Goal: Contribute content: Contribute content

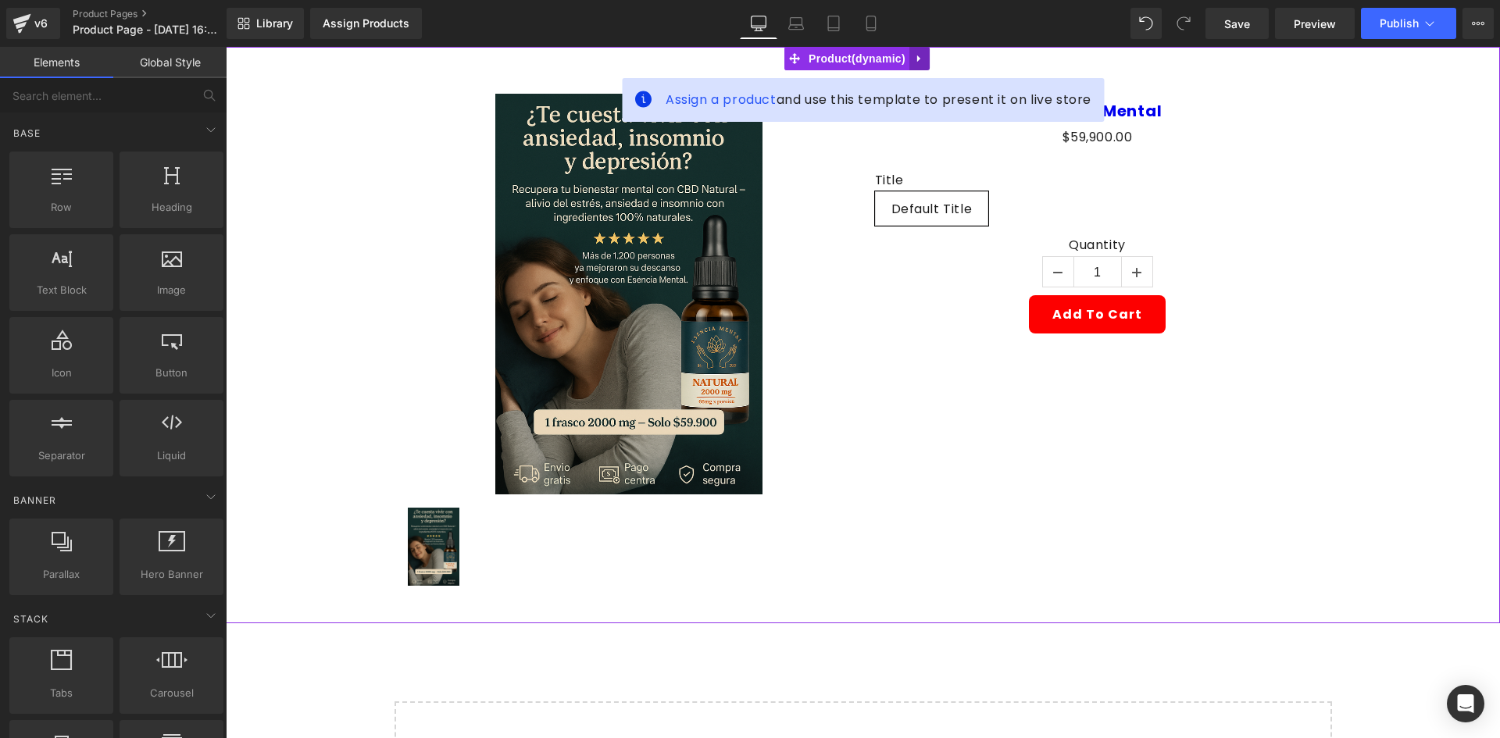
click at [920, 54] on icon at bounding box center [919, 59] width 11 height 12
click at [924, 66] on link at bounding box center [929, 58] width 20 height 23
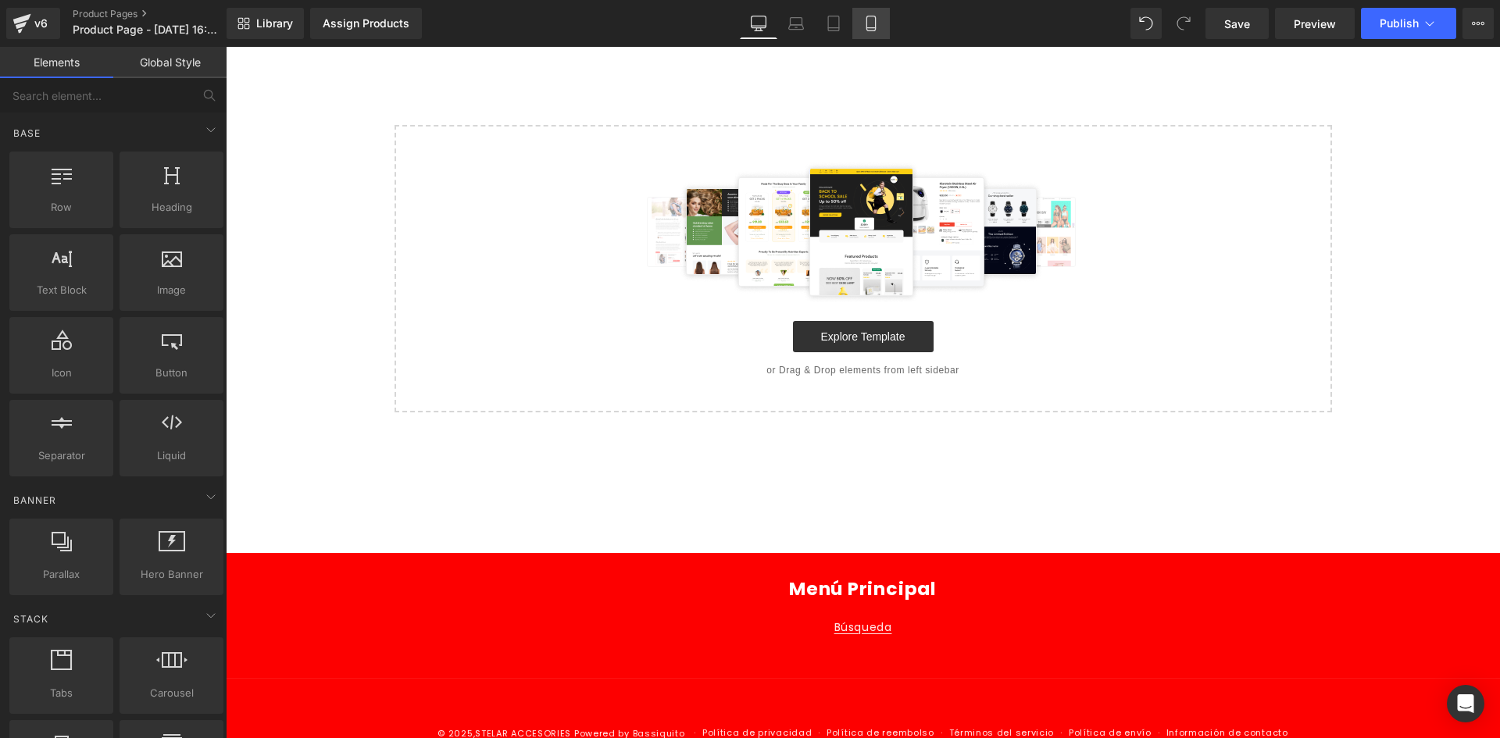
click at [875, 19] on icon at bounding box center [871, 24] width 16 height 16
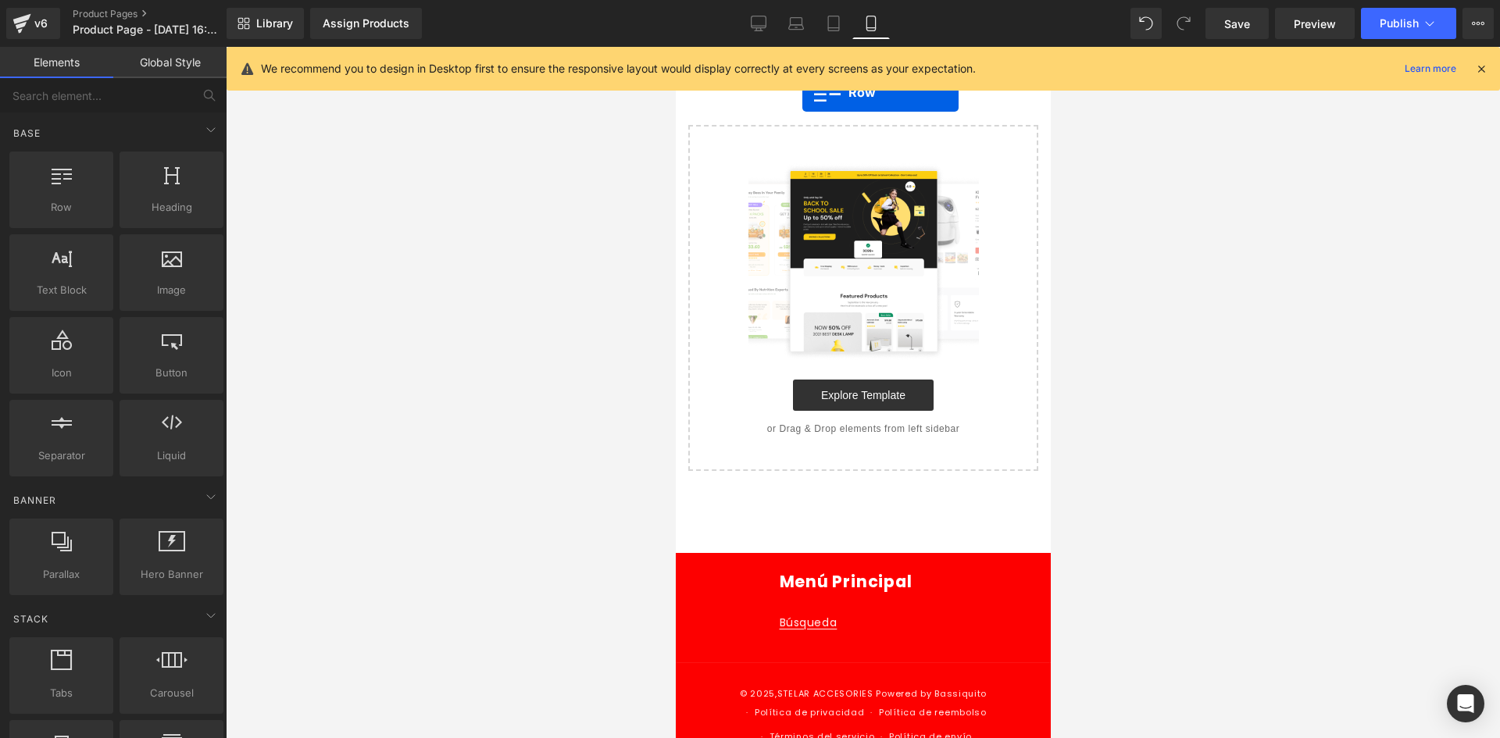
drag, startPoint x: 751, startPoint y: 234, endPoint x: 801, endPoint y: 92, distance: 150.7
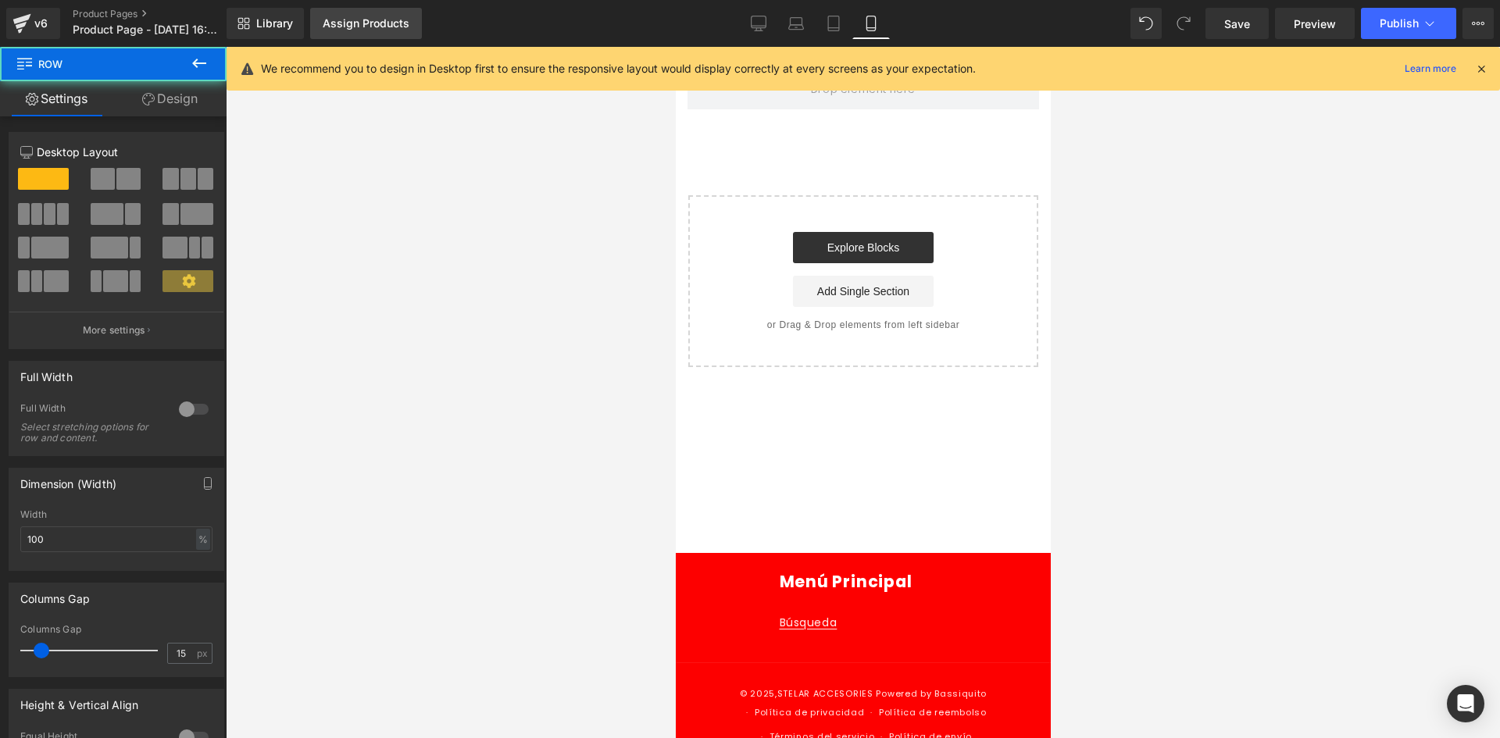
click at [347, 24] on div "Assign Products" at bounding box center [366, 23] width 87 height 12
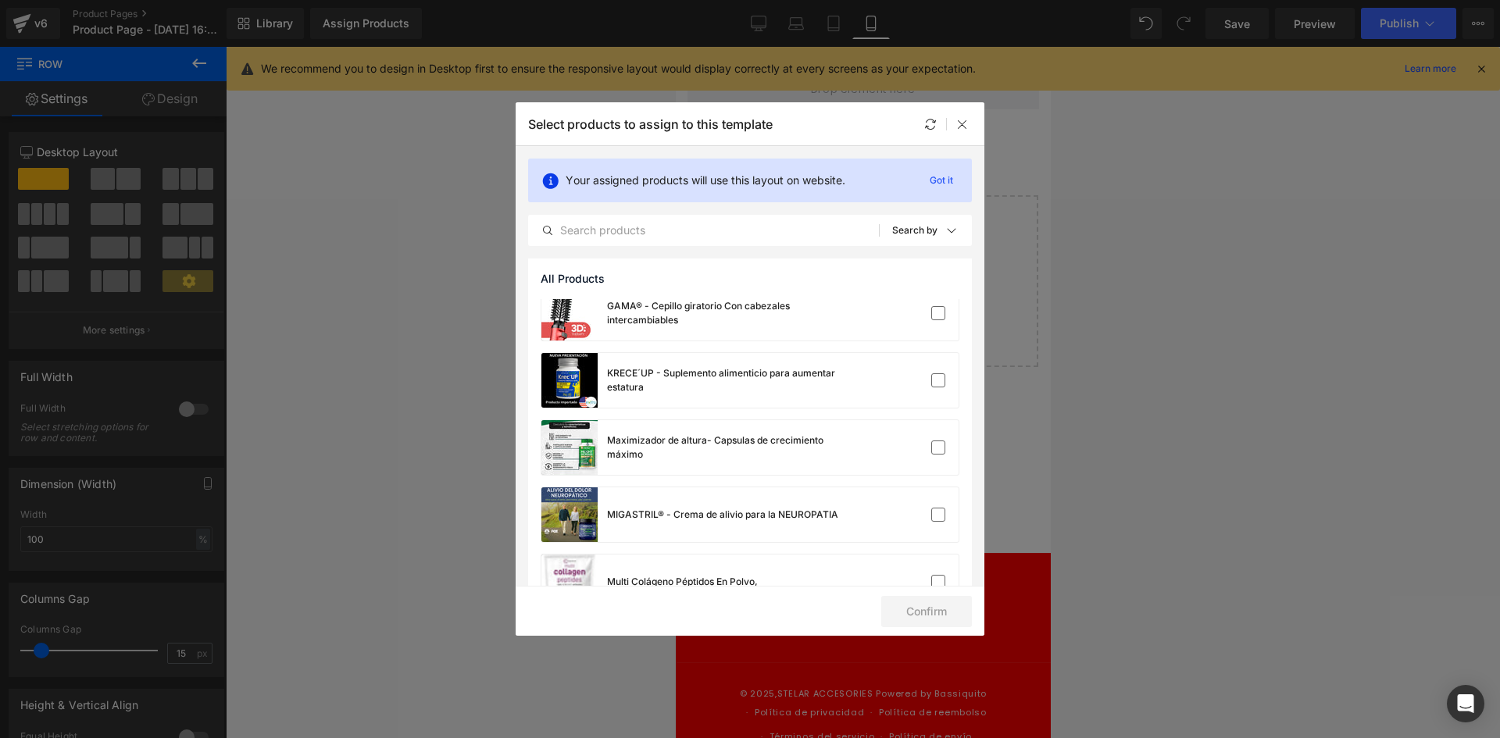
scroll to position [703, 0]
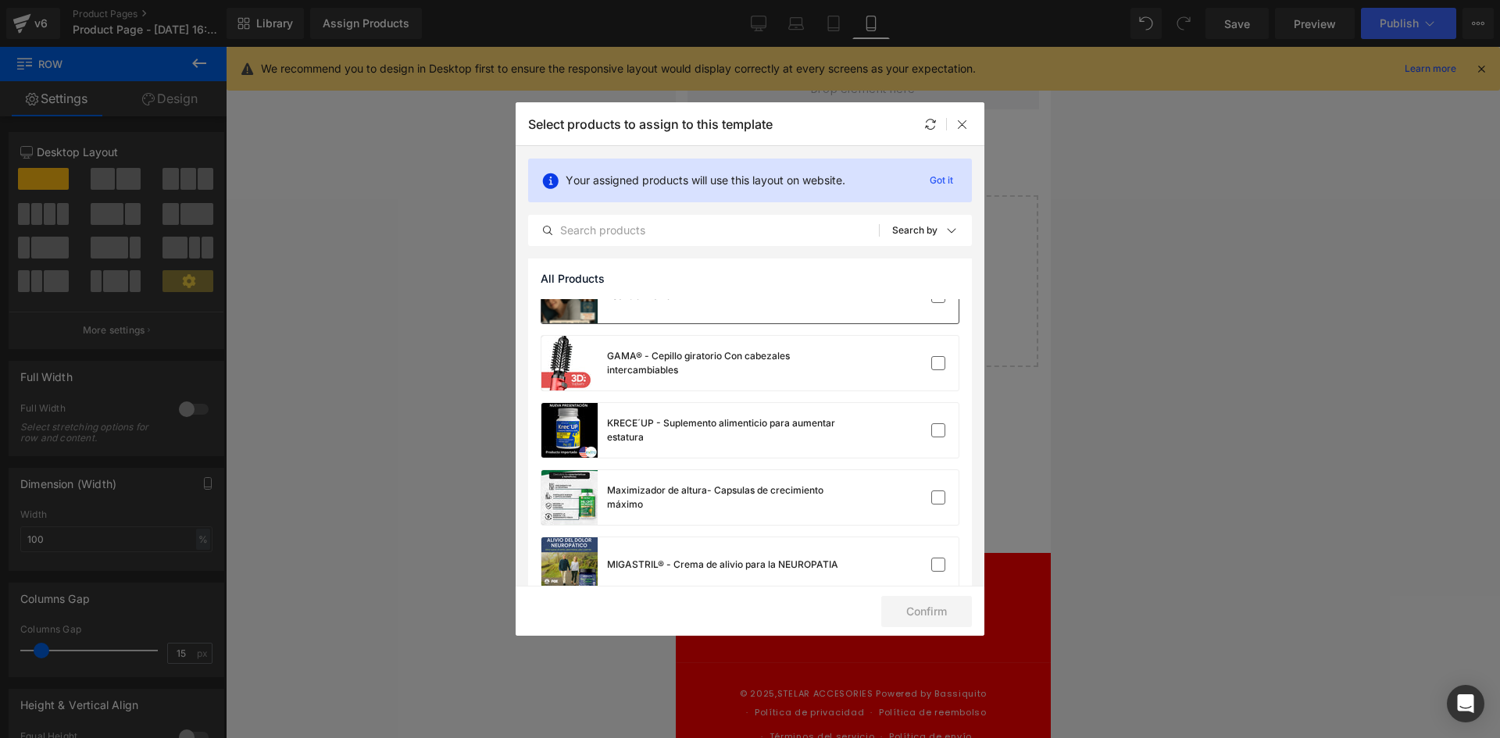
click at [692, 318] on div "Esencia Mental" at bounding box center [749, 296] width 417 height 55
drag, startPoint x: 915, startPoint y: 610, endPoint x: 904, endPoint y: 594, distance: 20.2
click at [916, 610] on button "Confirm" at bounding box center [926, 611] width 91 height 31
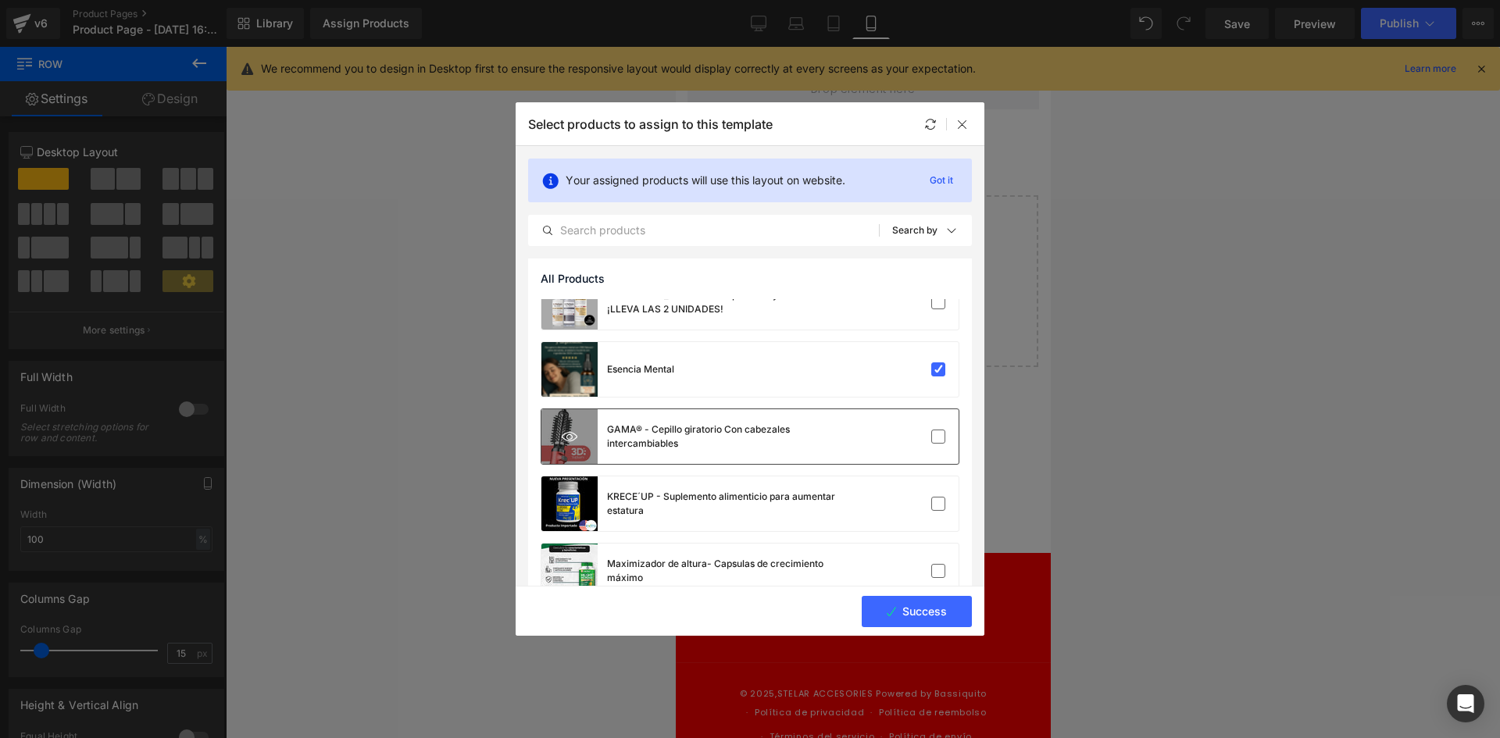
scroll to position [625, 0]
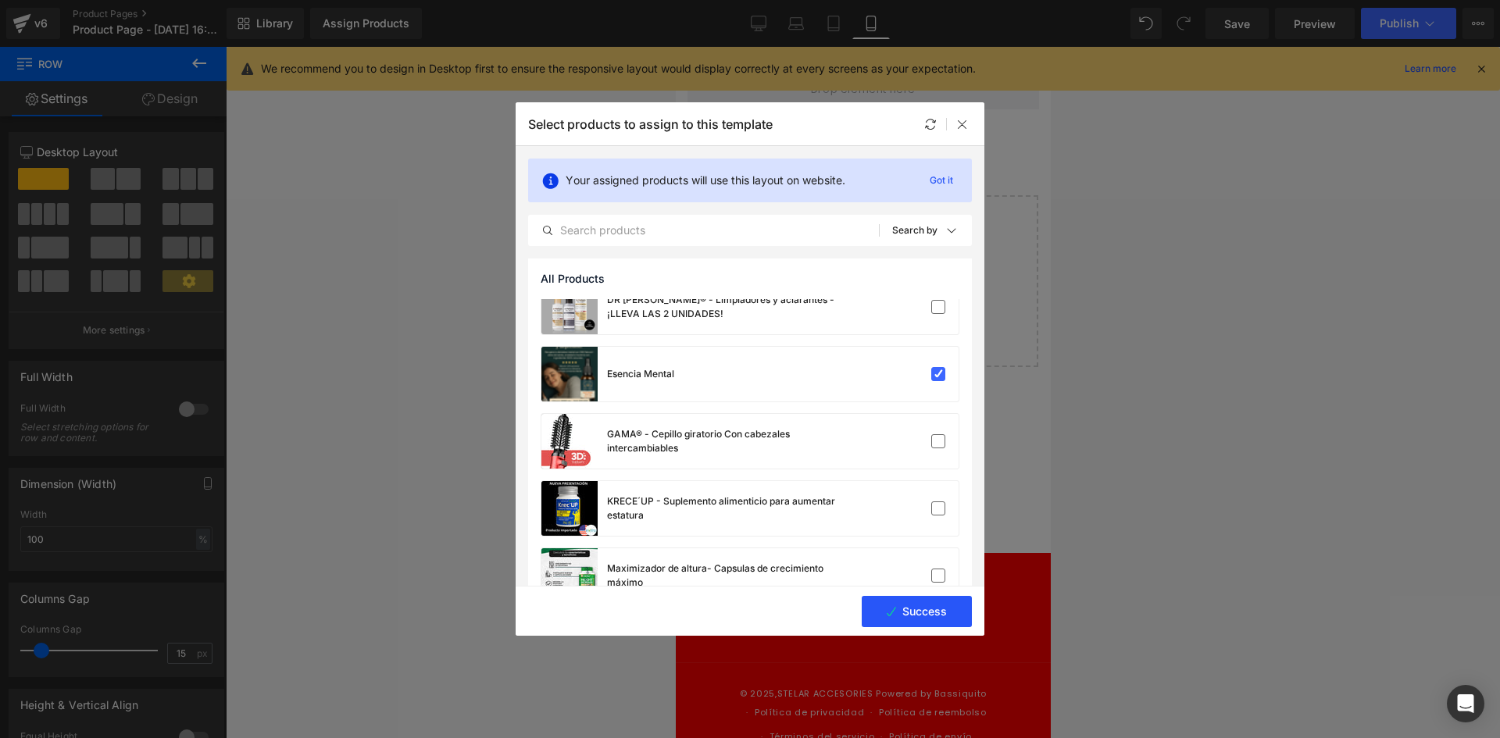
click at [904, 609] on button "Success" at bounding box center [916, 611] width 110 height 31
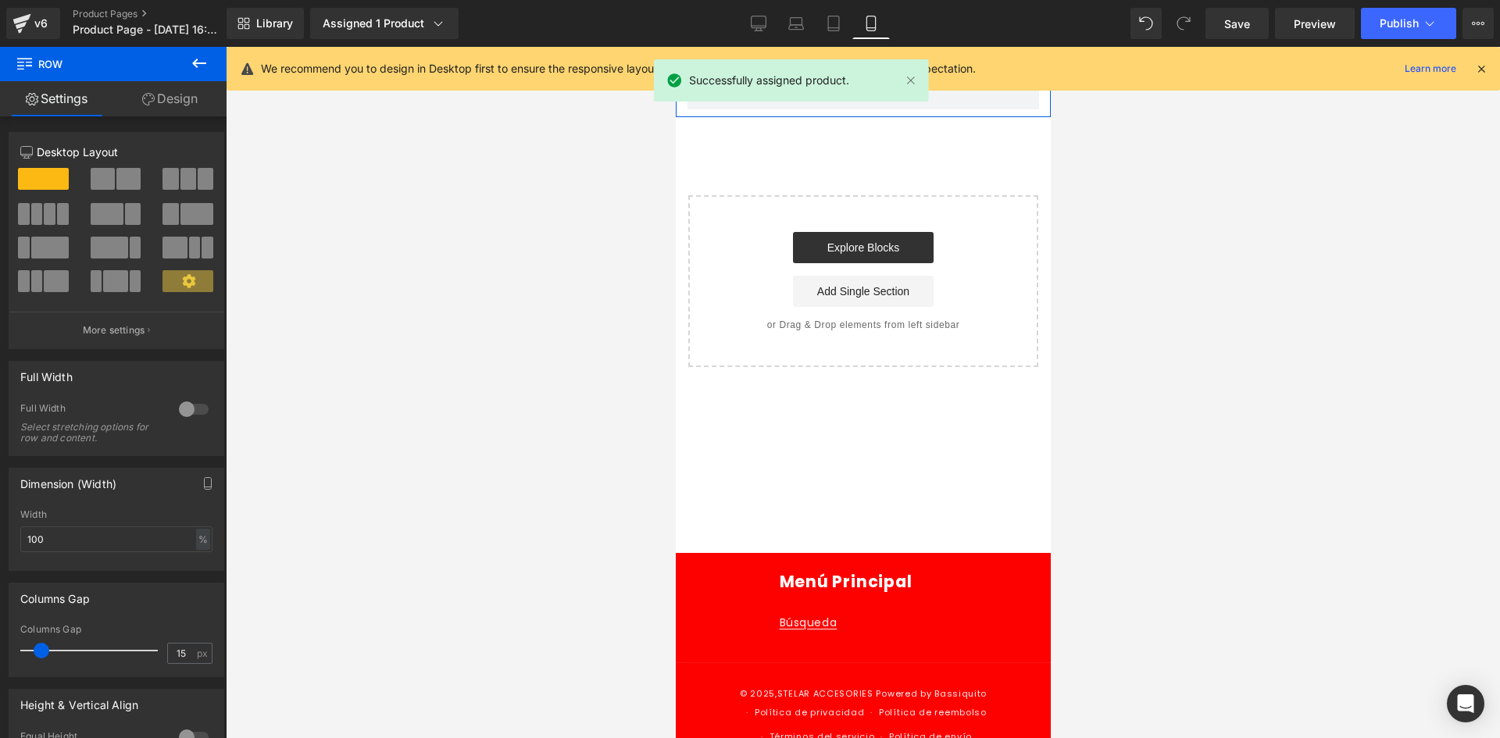
click at [174, 109] on link "Design" at bounding box center [169, 98] width 113 height 35
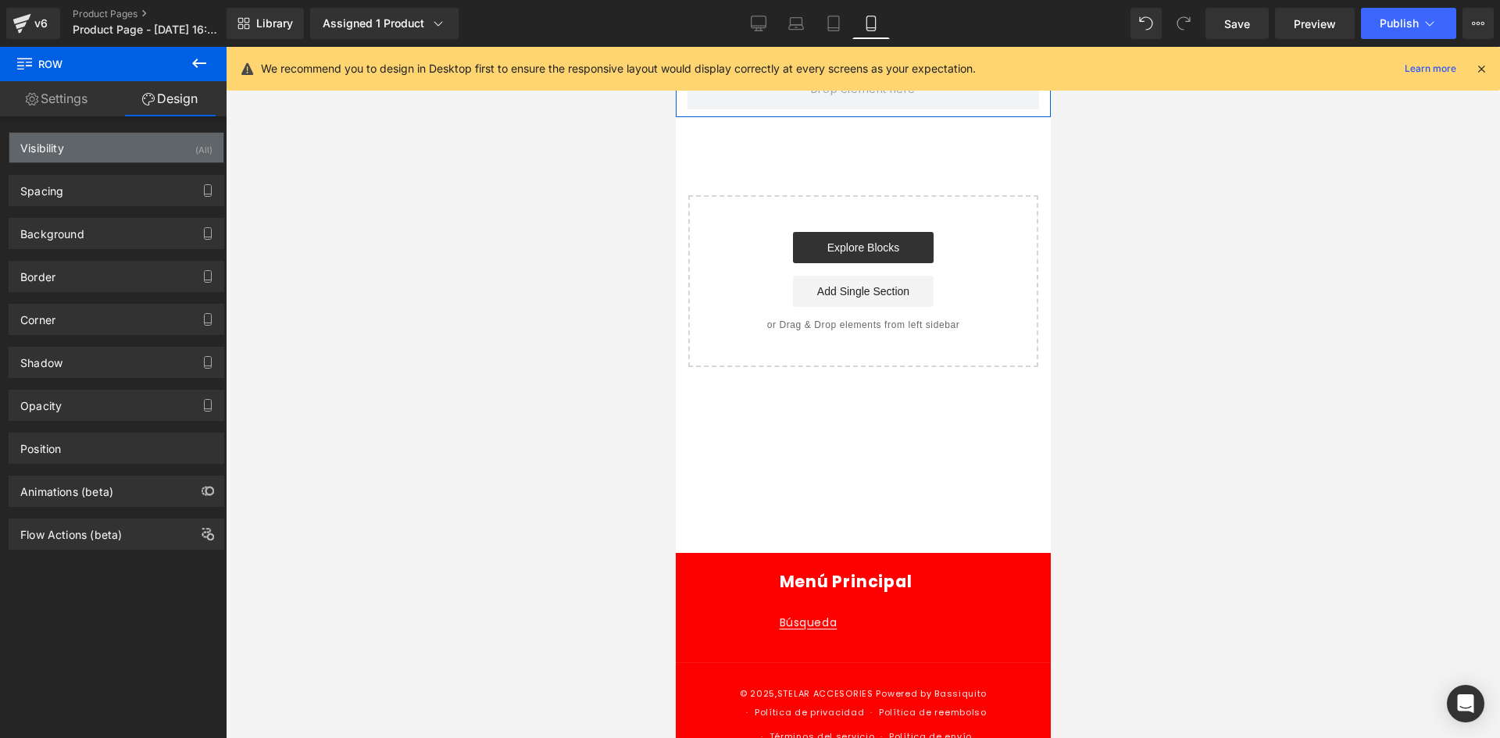
click at [203, 159] on div "Visibility (All)" at bounding box center [116, 148] width 214 height 30
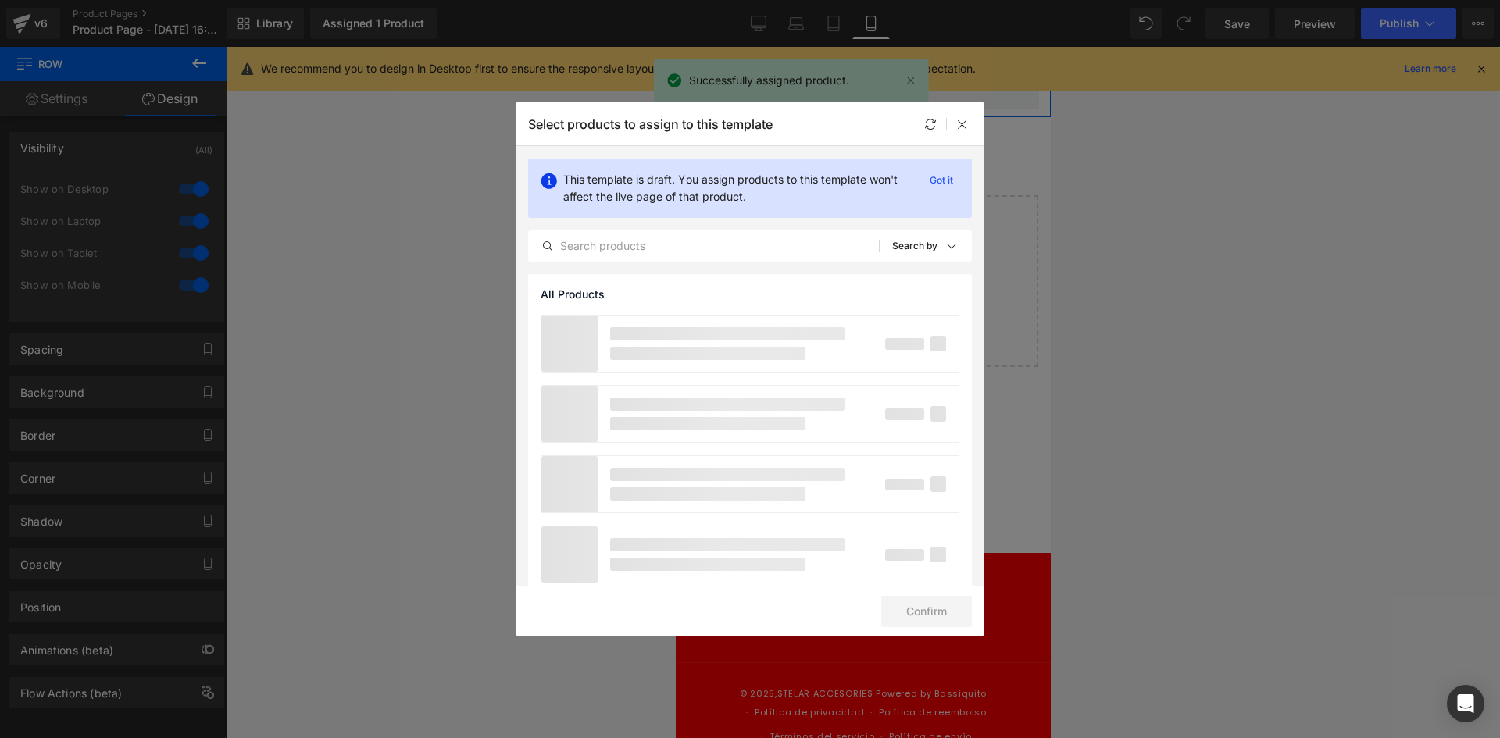
click at [186, 0] on div "Row You are previewing how the will restyle your page. You can not edit Element…" at bounding box center [750, 0] width 1500 height 0
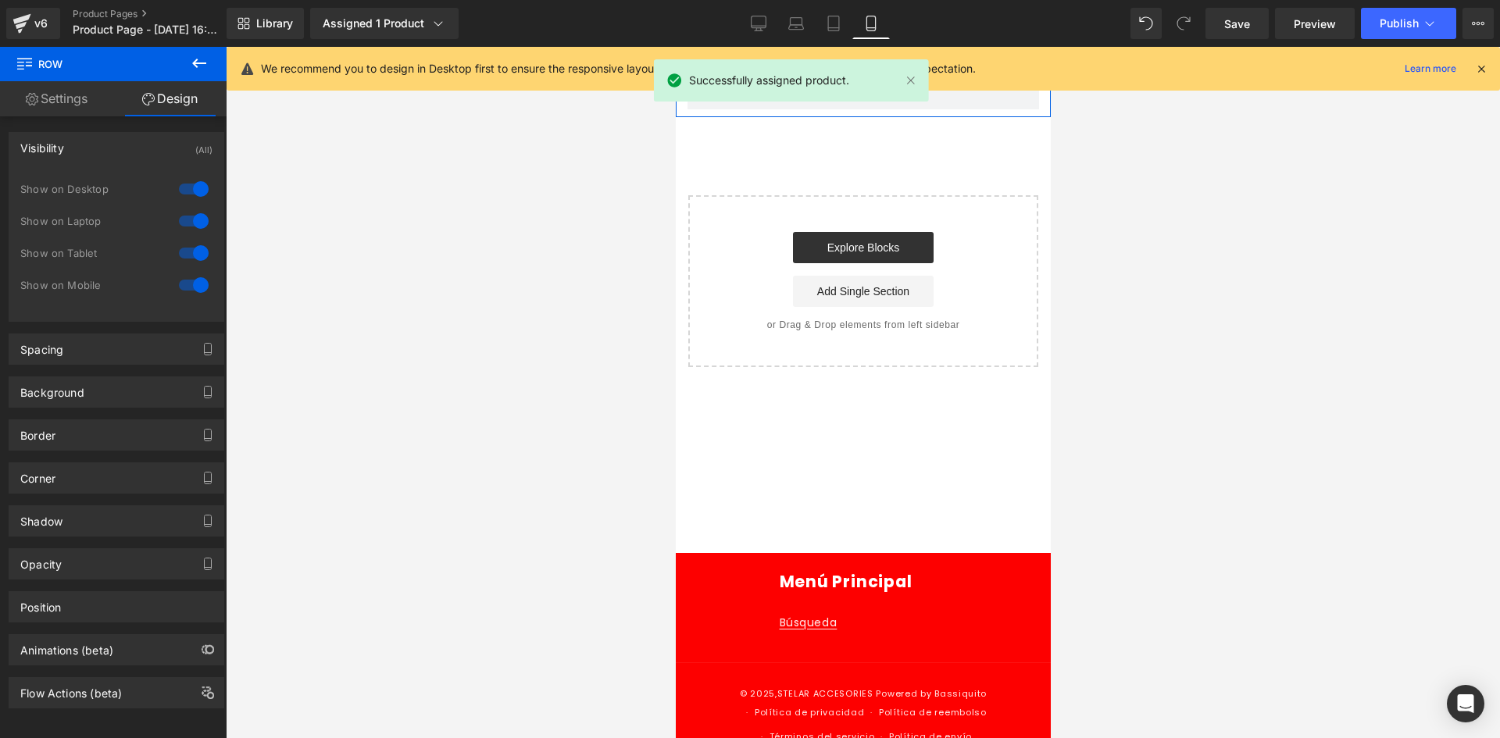
click at [190, 217] on div at bounding box center [193, 221] width 37 height 25
click at [193, 193] on div at bounding box center [193, 189] width 37 height 25
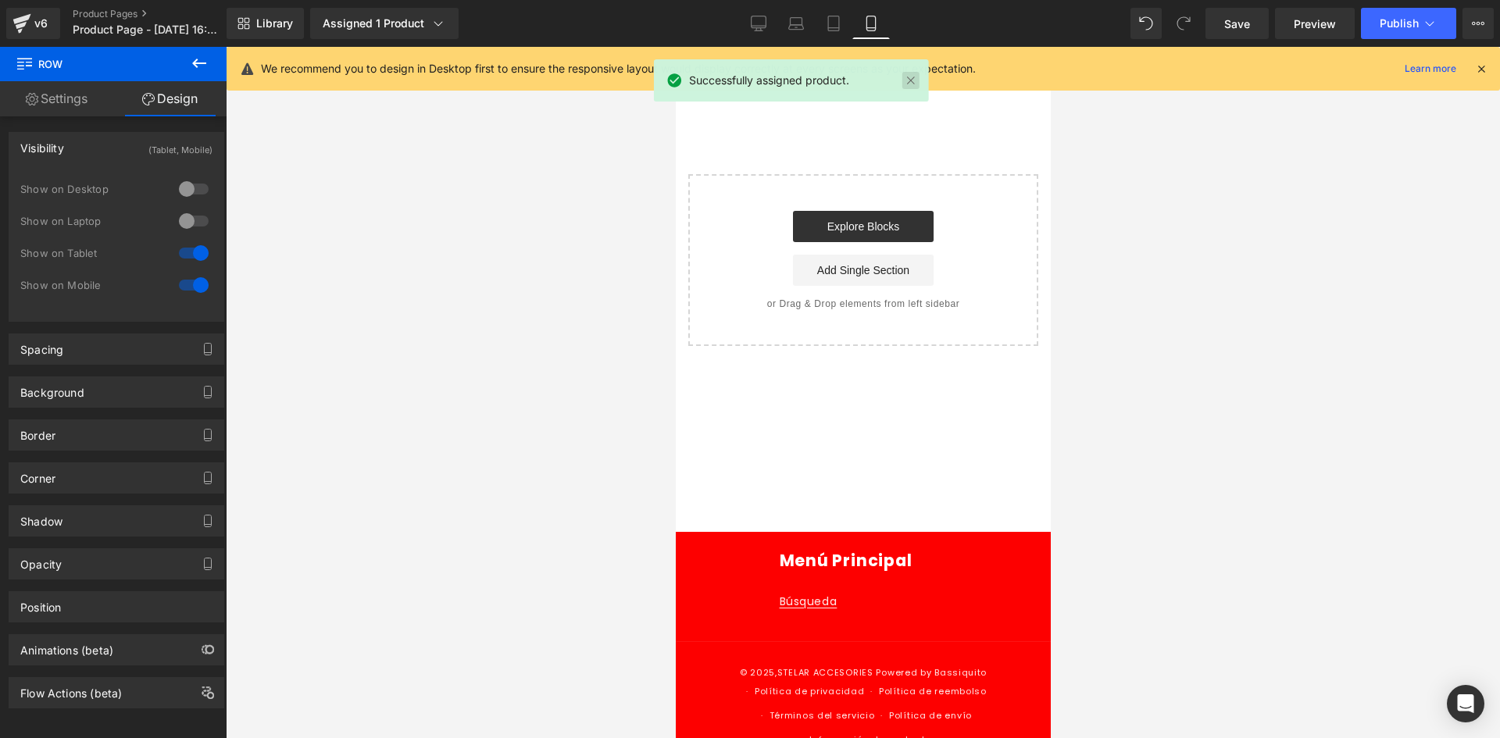
scroll to position [23, 0]
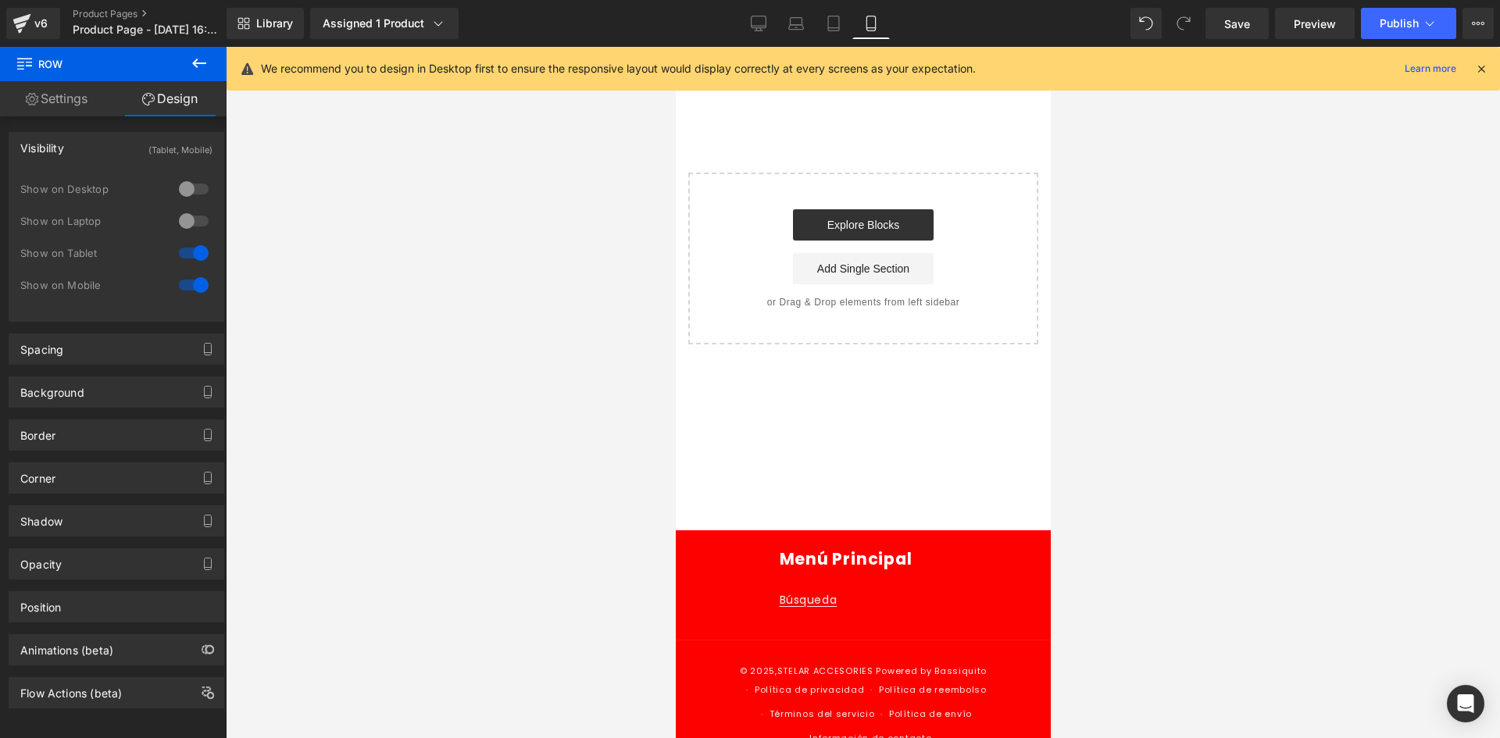
click at [911, 77] on div at bounding box center [791, 81] width 275 height 44
click at [1480, 65] on icon at bounding box center [1481, 69] width 14 height 14
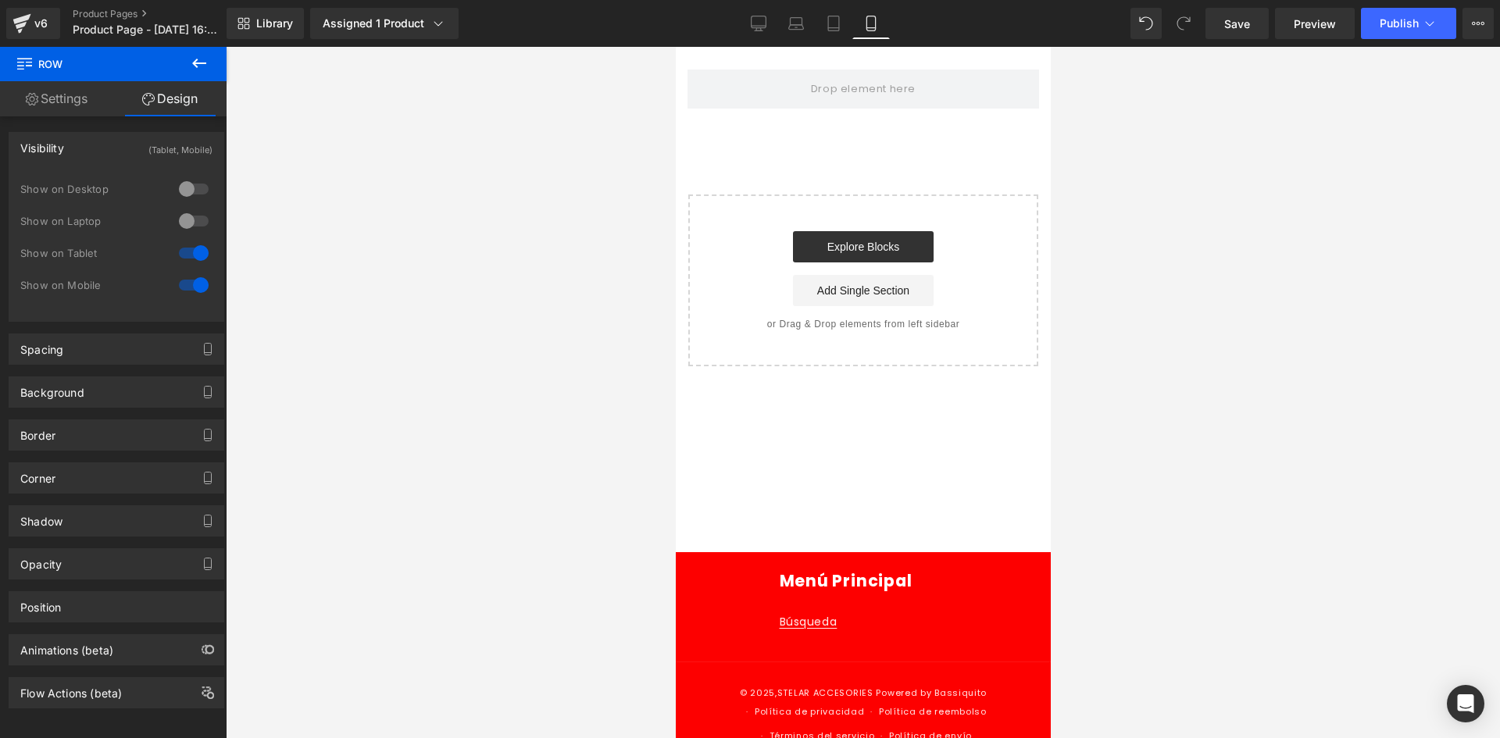
scroll to position [0, 0]
click at [196, 56] on icon at bounding box center [199, 63] width 19 height 19
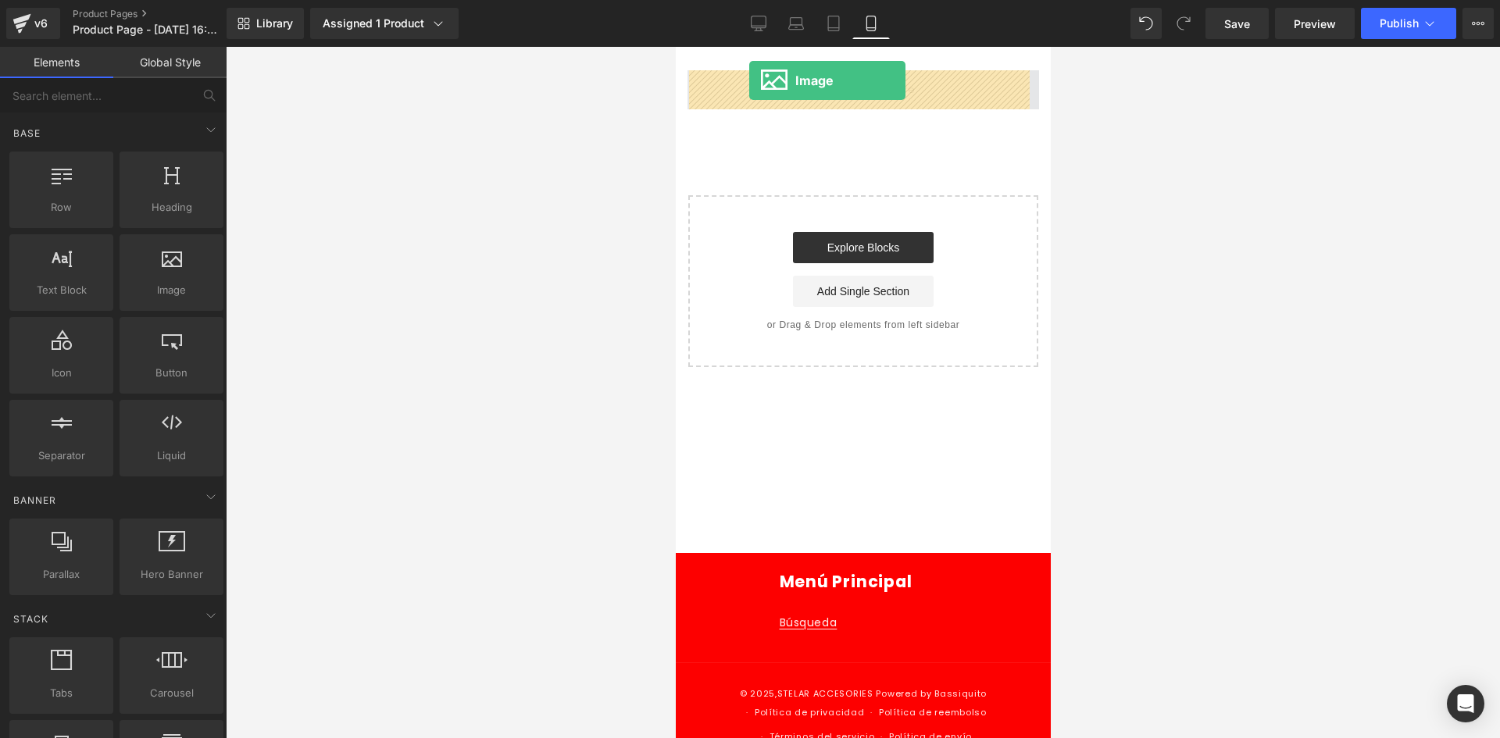
drag, startPoint x: 845, startPoint y: 301, endPoint x: 748, endPoint y: 80, distance: 241.3
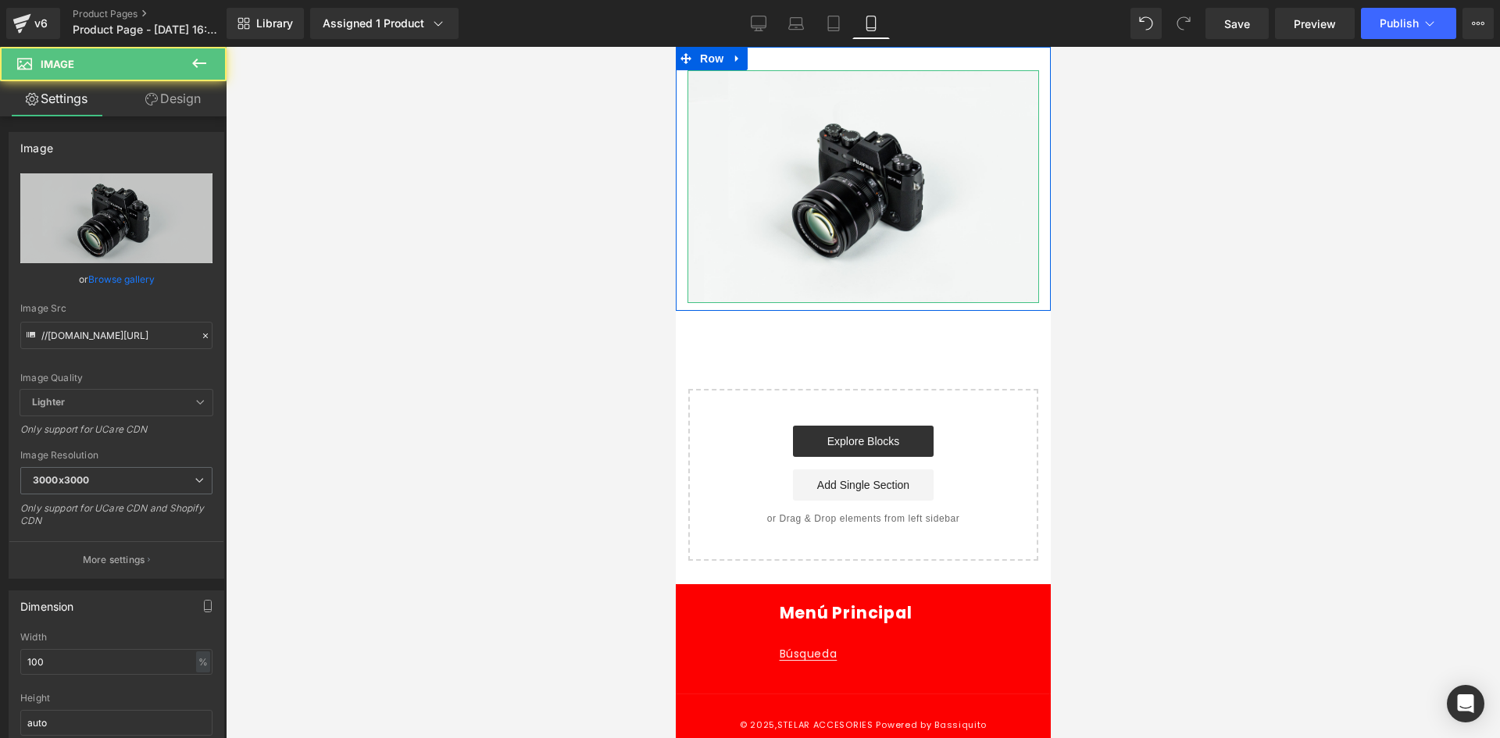
click at [172, 103] on link "Design" at bounding box center [172, 98] width 113 height 35
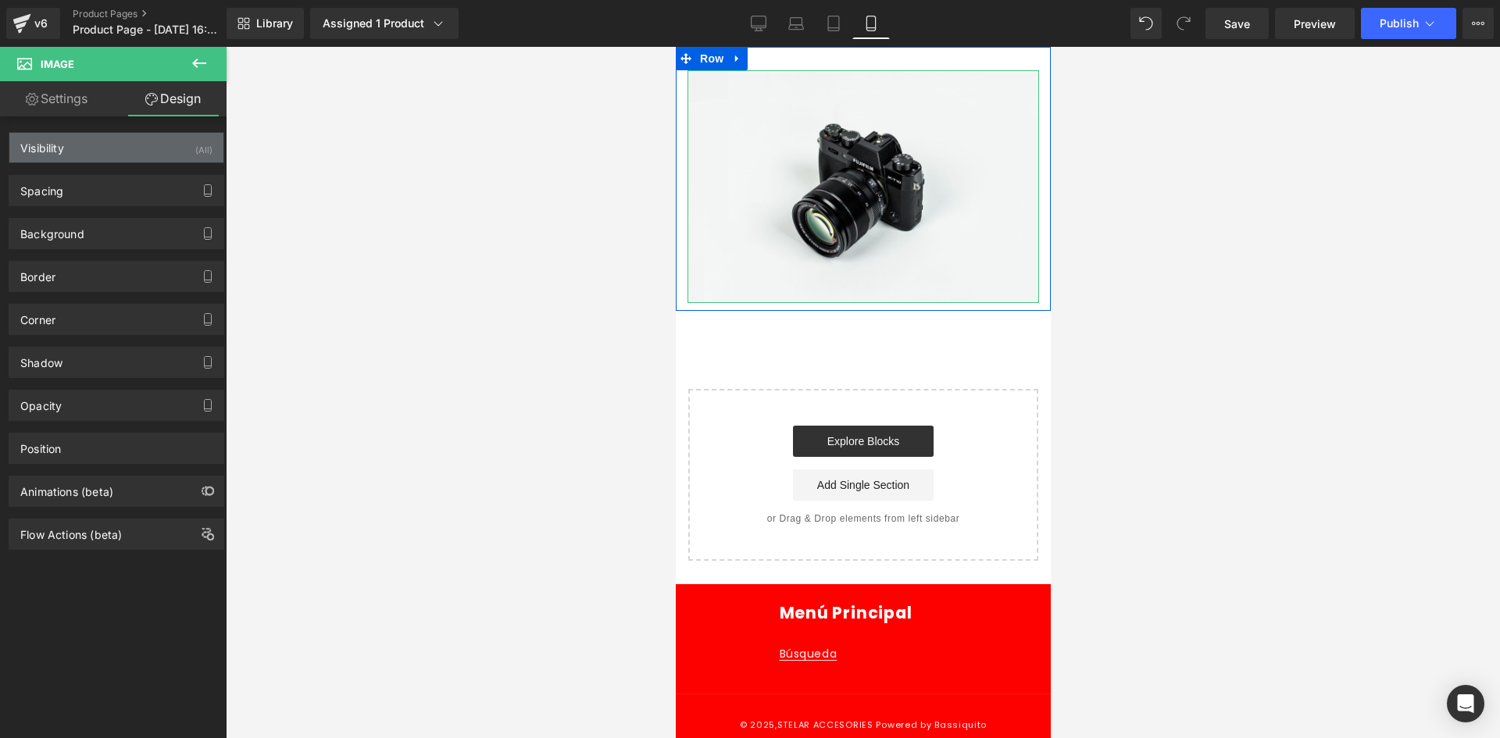
drag, startPoint x: 191, startPoint y: 142, endPoint x: 194, endPoint y: 151, distance: 8.9
click at [195, 144] on div "(All)" at bounding box center [203, 146] width 17 height 26
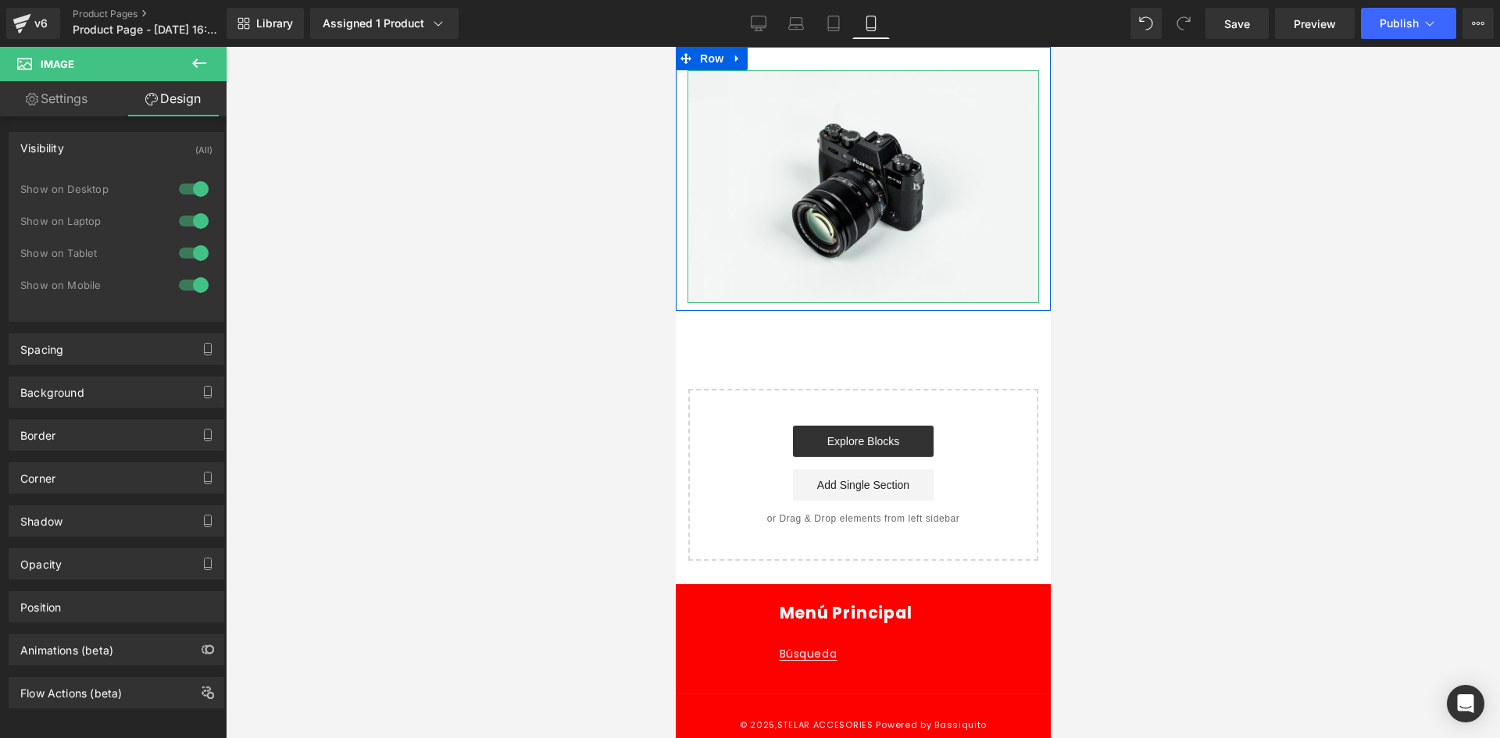
click at [202, 180] on div at bounding box center [193, 189] width 37 height 25
drag, startPoint x: 183, startPoint y: 230, endPoint x: 309, endPoint y: 103, distance: 179.5
click at [184, 230] on div at bounding box center [193, 221] width 37 height 25
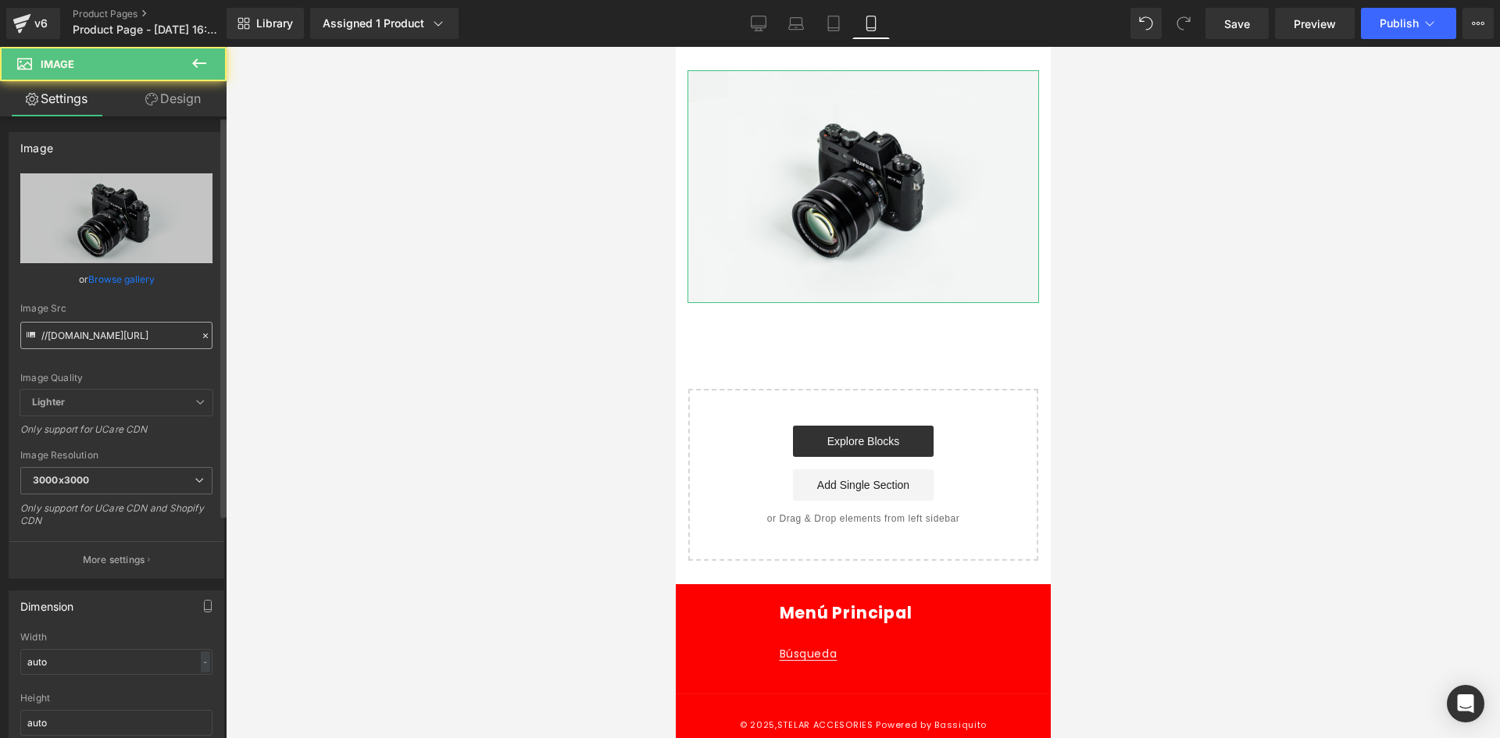
click at [109, 336] on input "//[DOMAIN_NAME][URL]" at bounding box center [116, 335] width 192 height 27
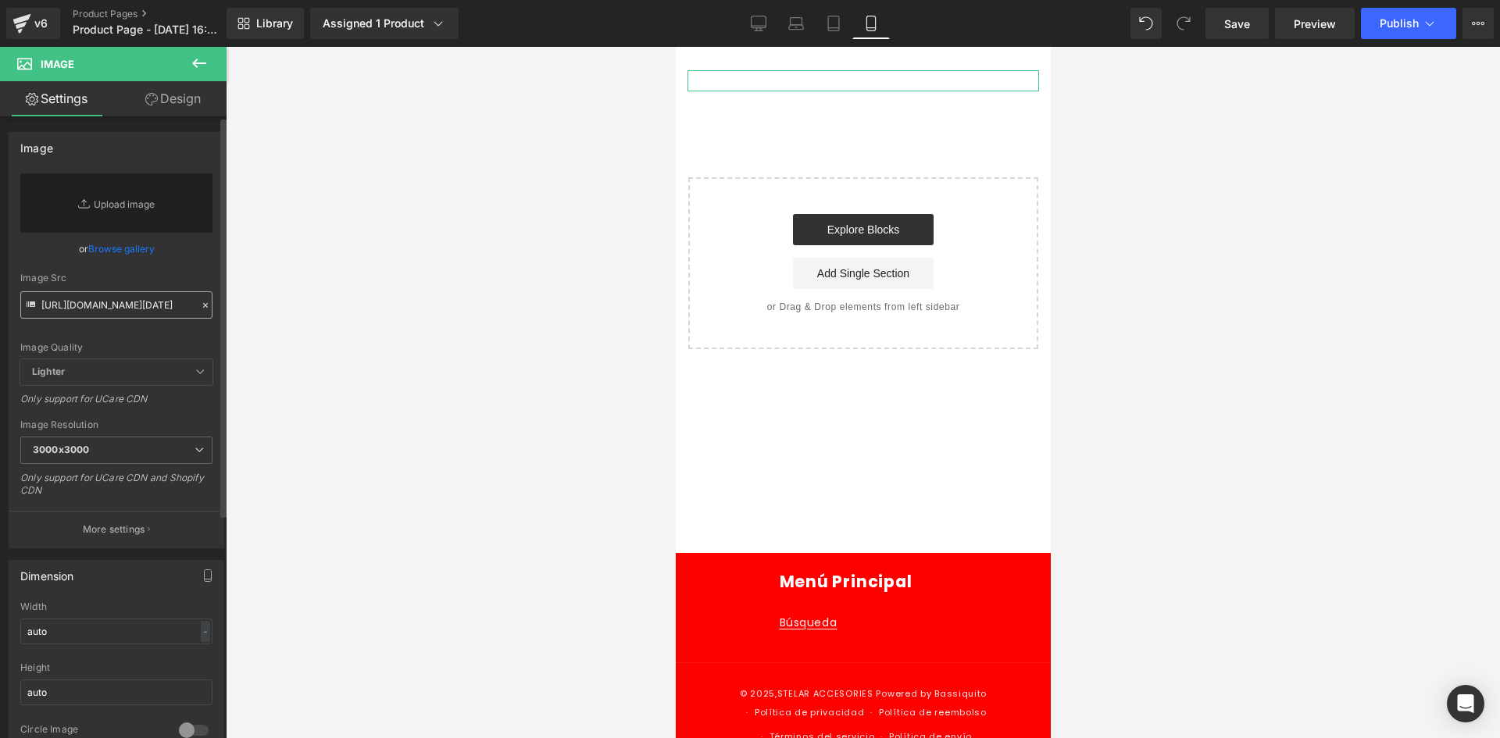
scroll to position [0, 175]
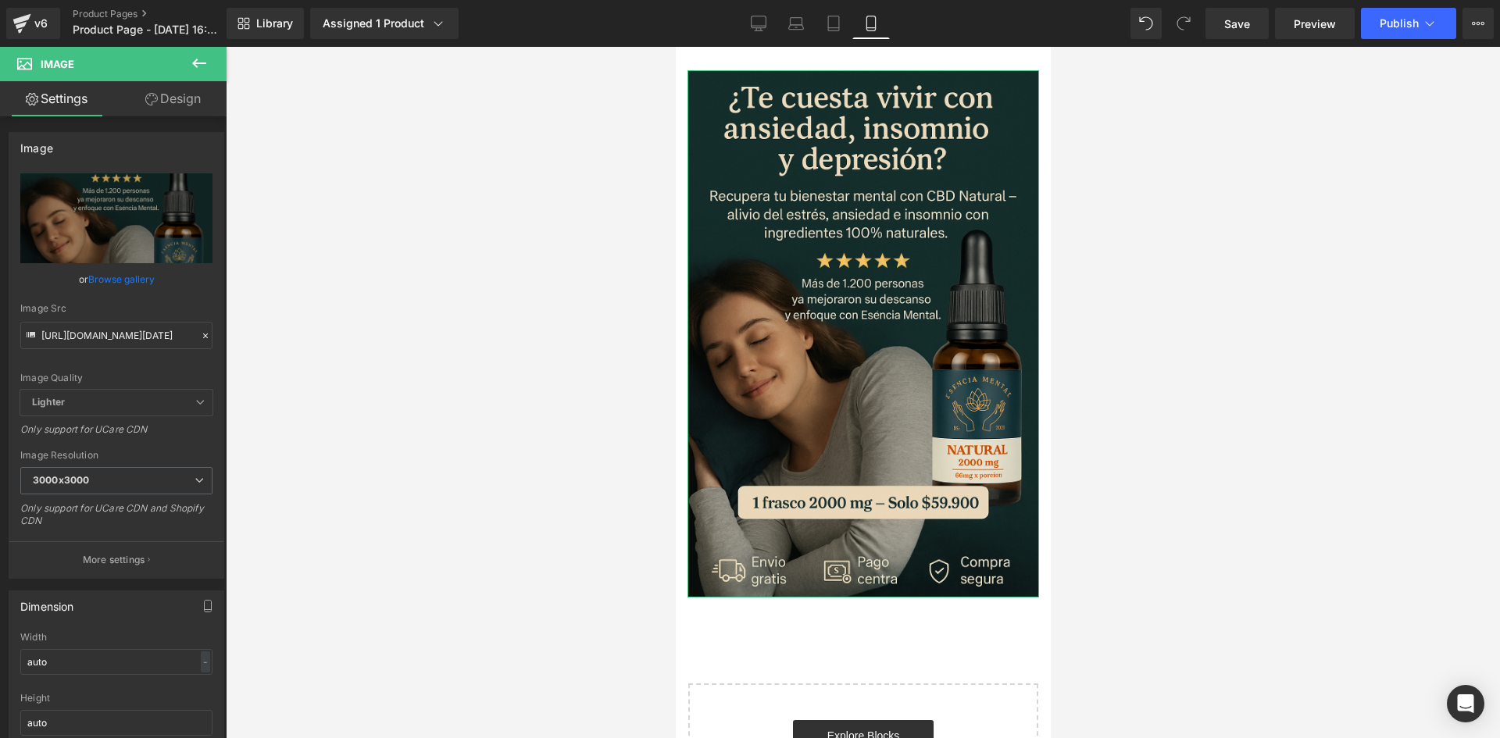
type input "[URL][DOMAIN_NAME][DATE]"
click at [177, 106] on link "Design" at bounding box center [172, 98] width 113 height 35
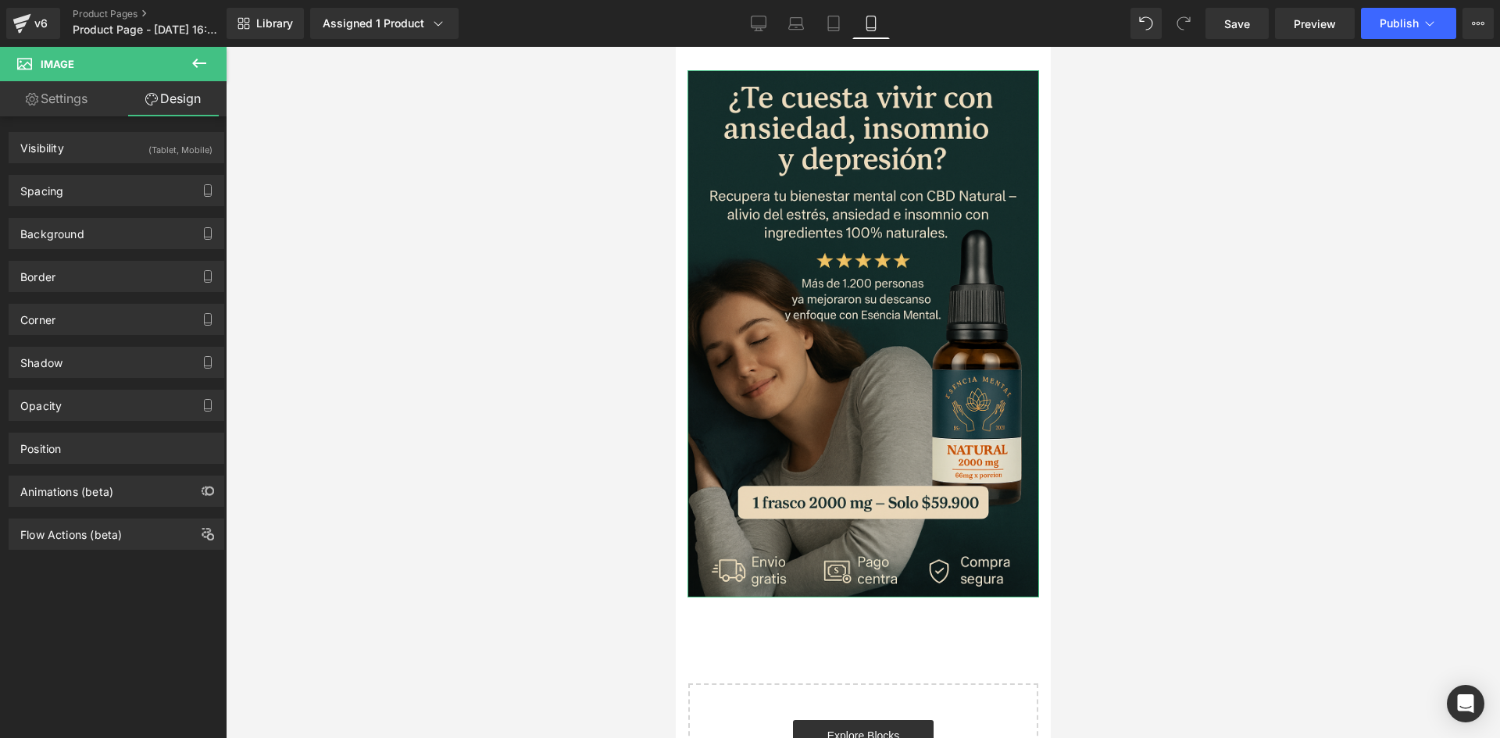
click at [170, 152] on div "(Tablet, Mobile)" at bounding box center [180, 146] width 64 height 26
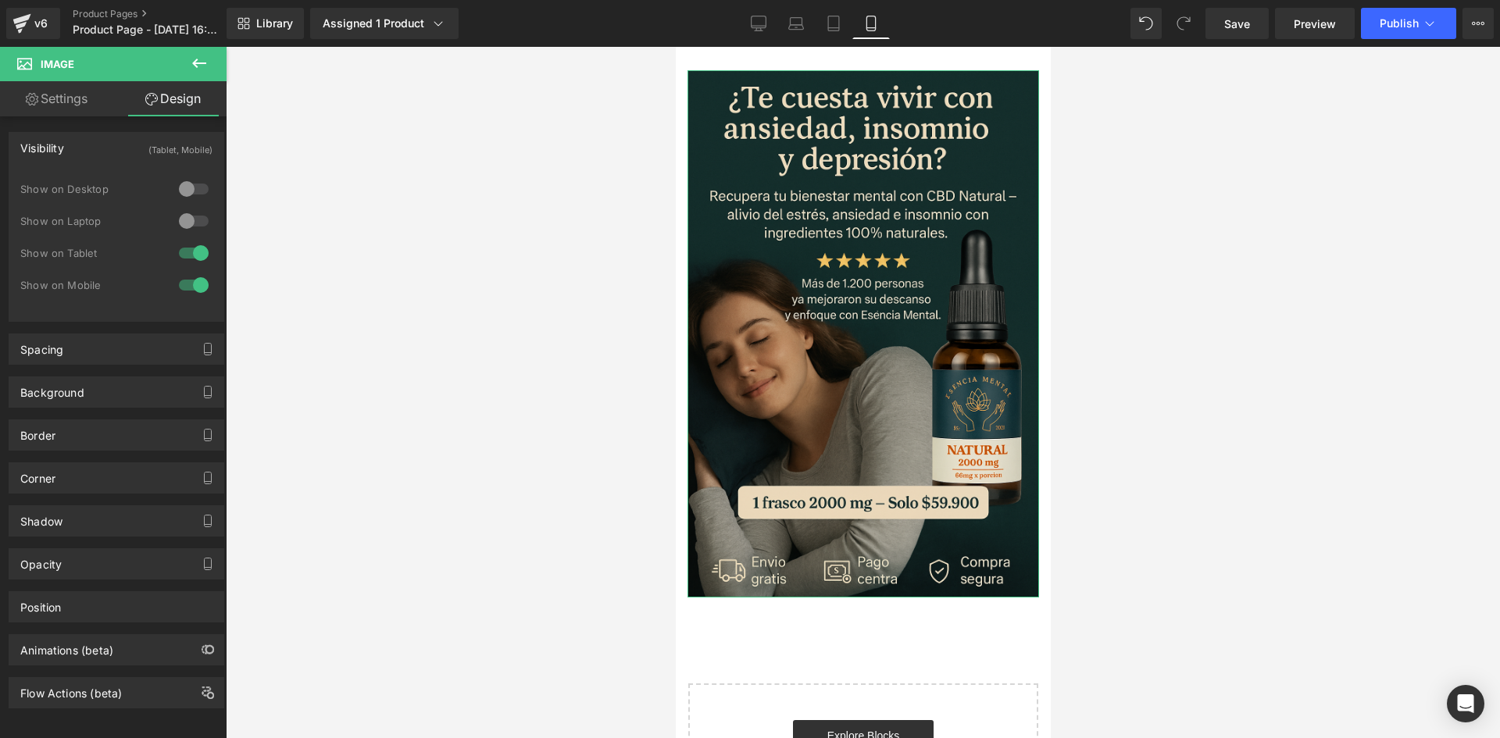
click at [135, 144] on div "Visibility (Tablet, Mobile)" at bounding box center [116, 148] width 214 height 30
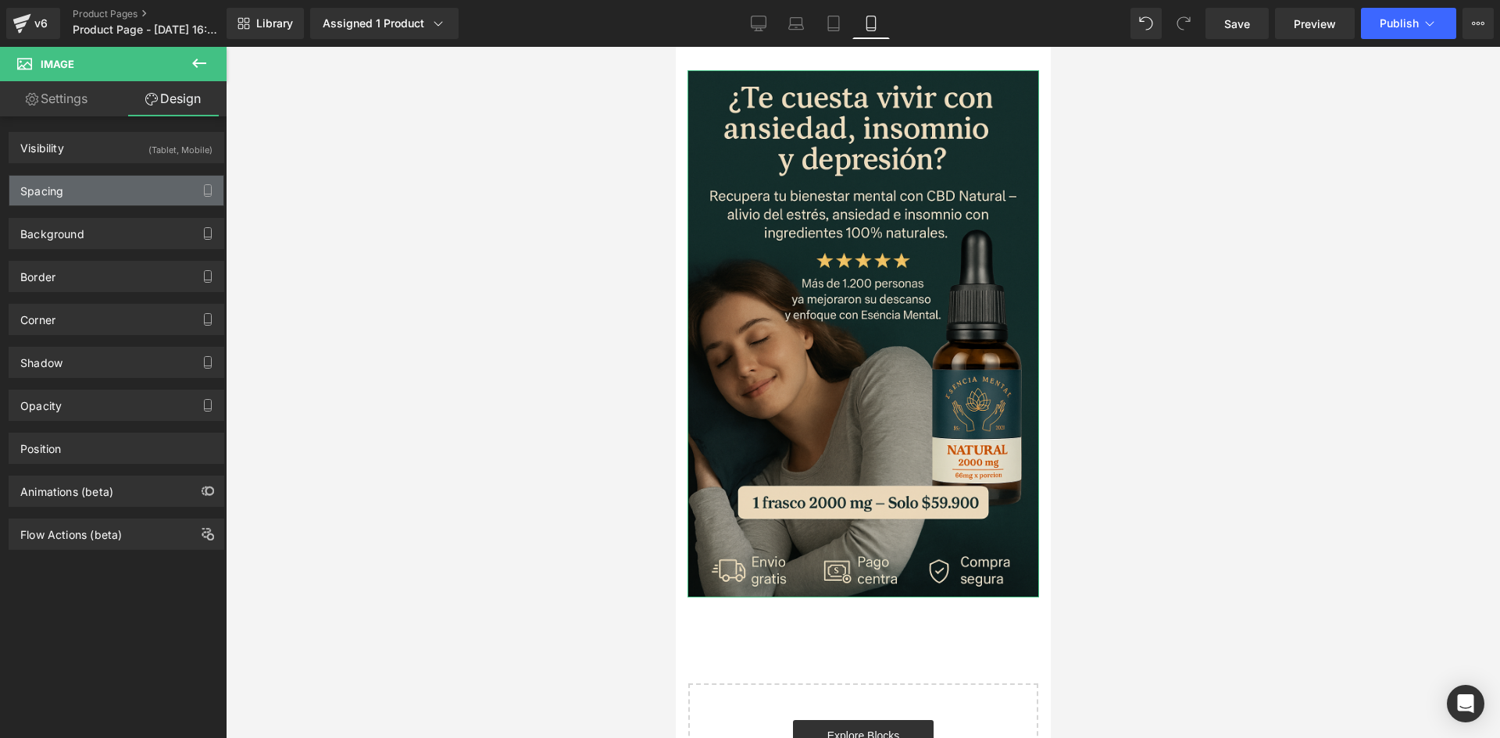
click at [95, 198] on div "Spacing" at bounding box center [116, 191] width 214 height 30
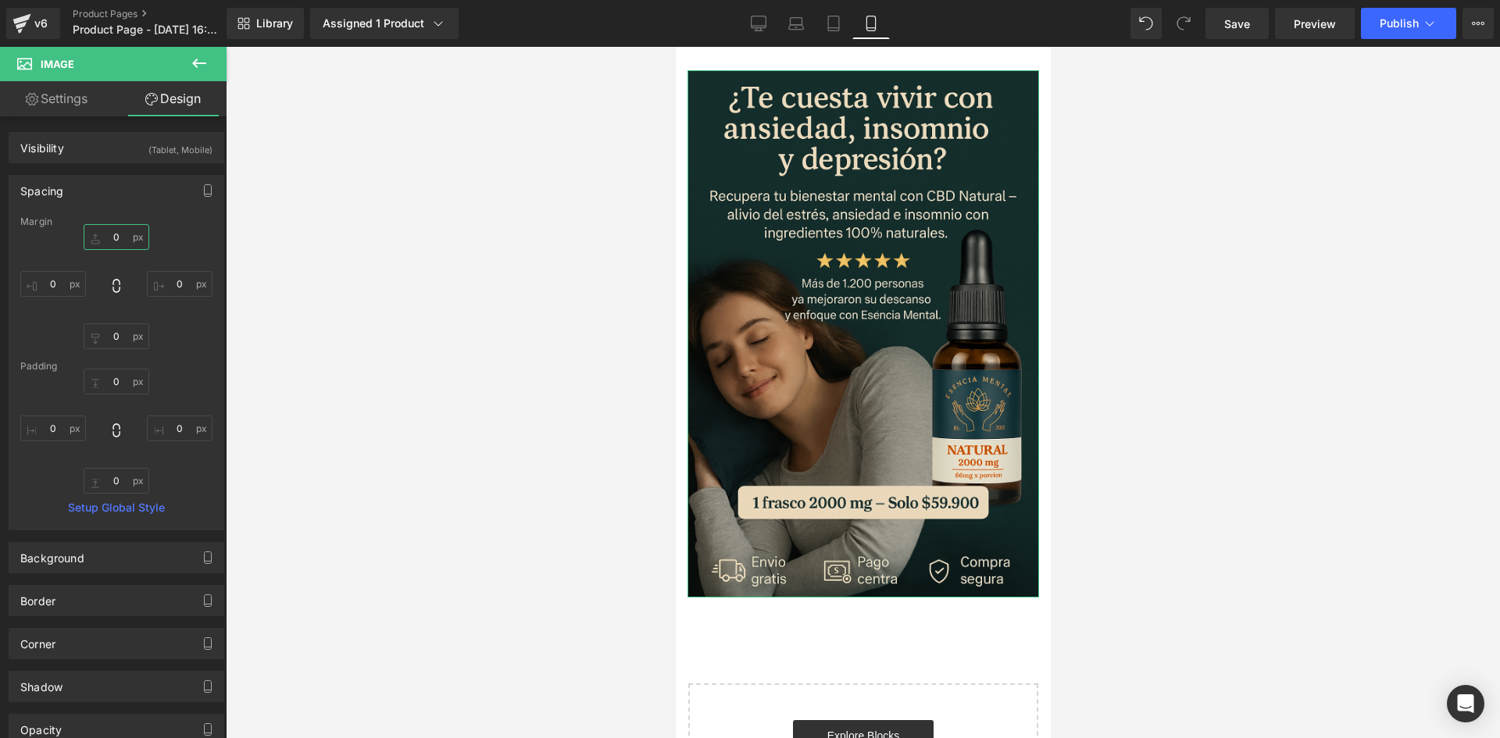
click at [103, 241] on input "0" at bounding box center [117, 237] width 66 height 26
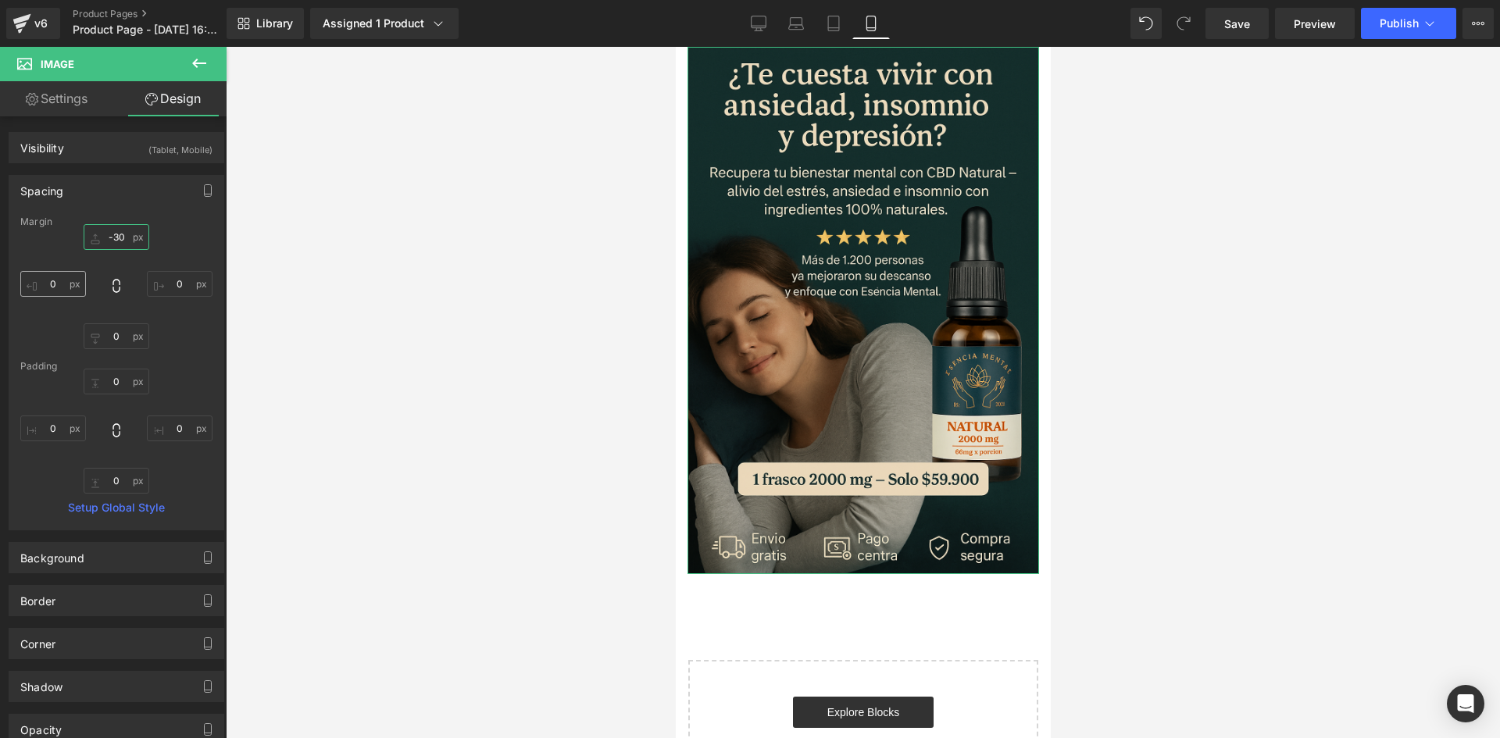
type input "-30"
click at [55, 284] on input "0" at bounding box center [53, 284] width 66 height 26
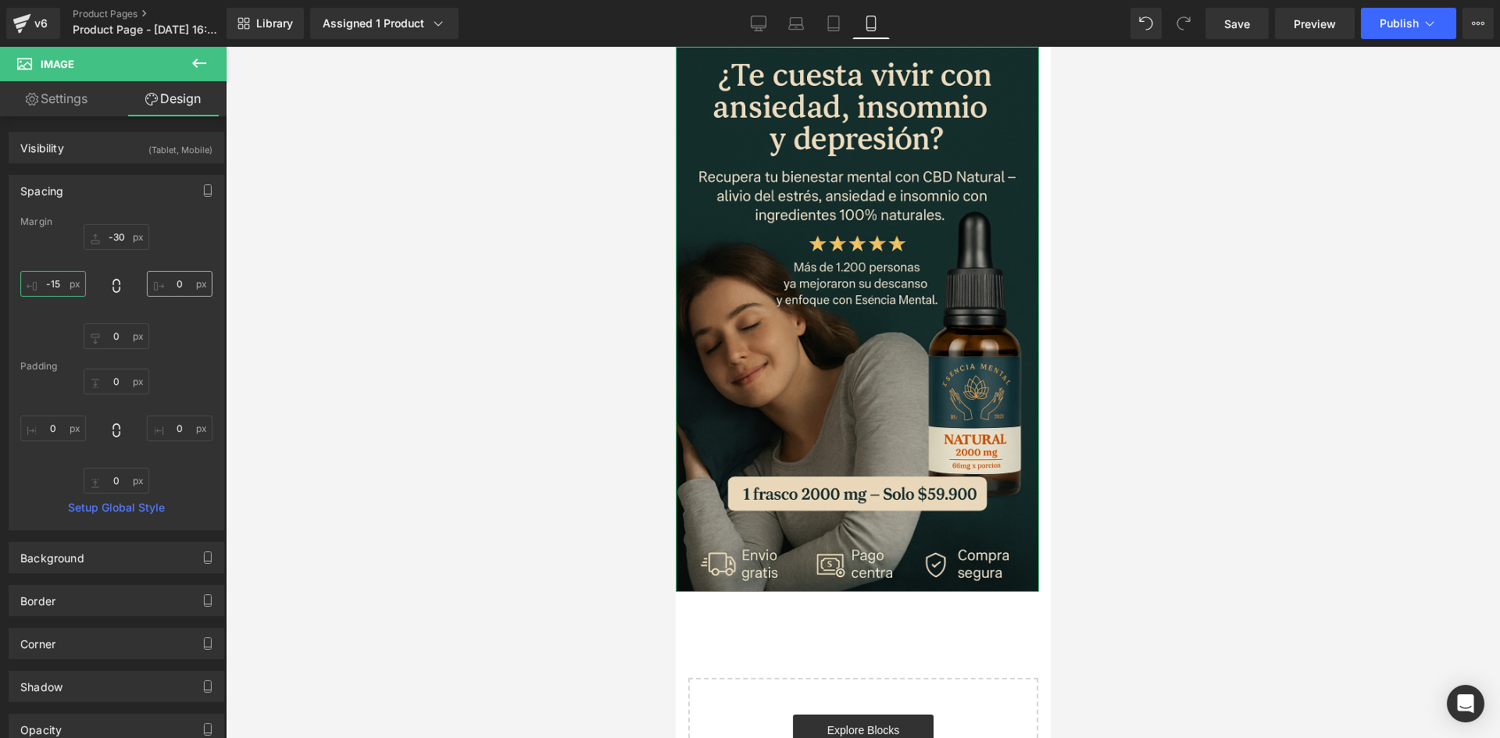
type input "-15"
click at [178, 278] on input "0" at bounding box center [180, 284] width 66 height 26
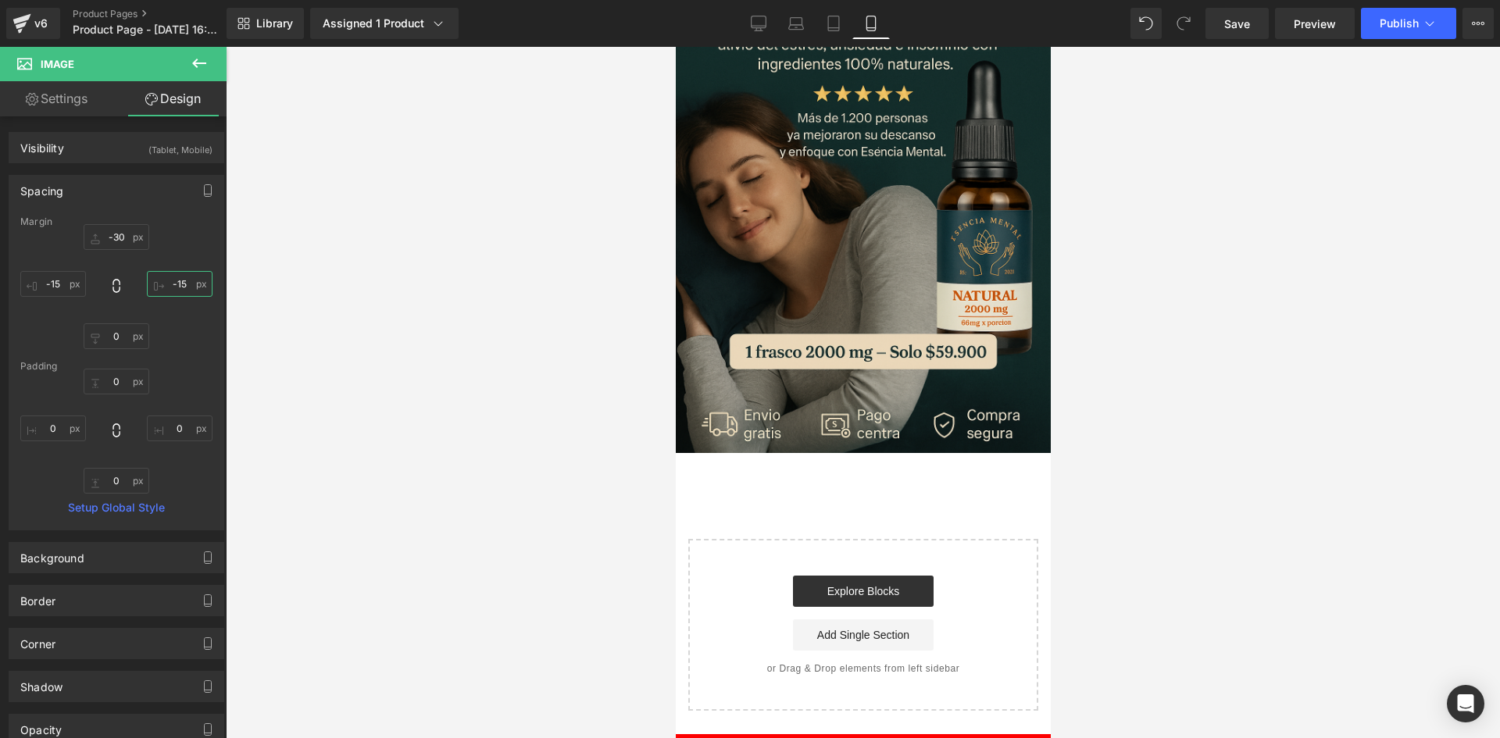
type input "-15"
click at [193, 71] on icon at bounding box center [199, 63] width 19 height 19
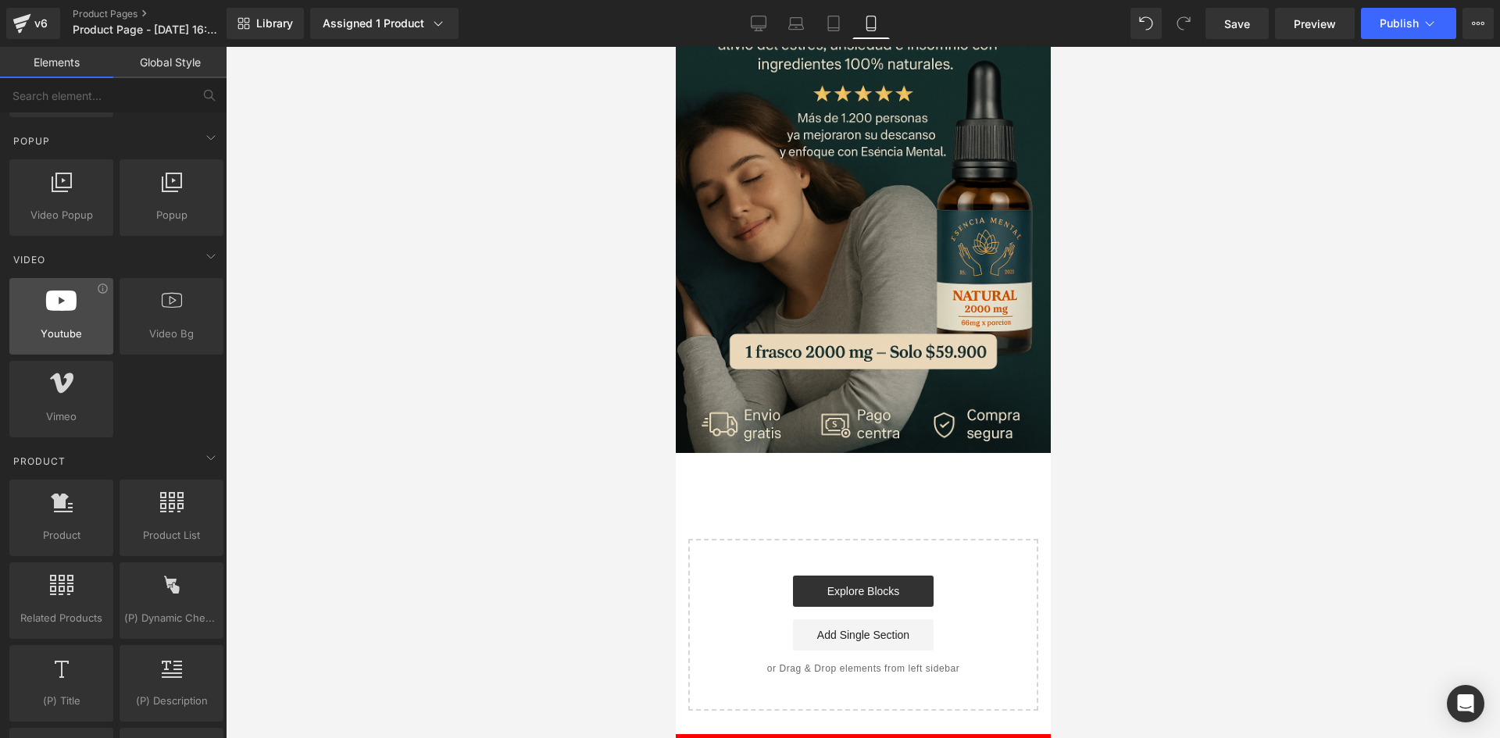
scroll to position [1015, 0]
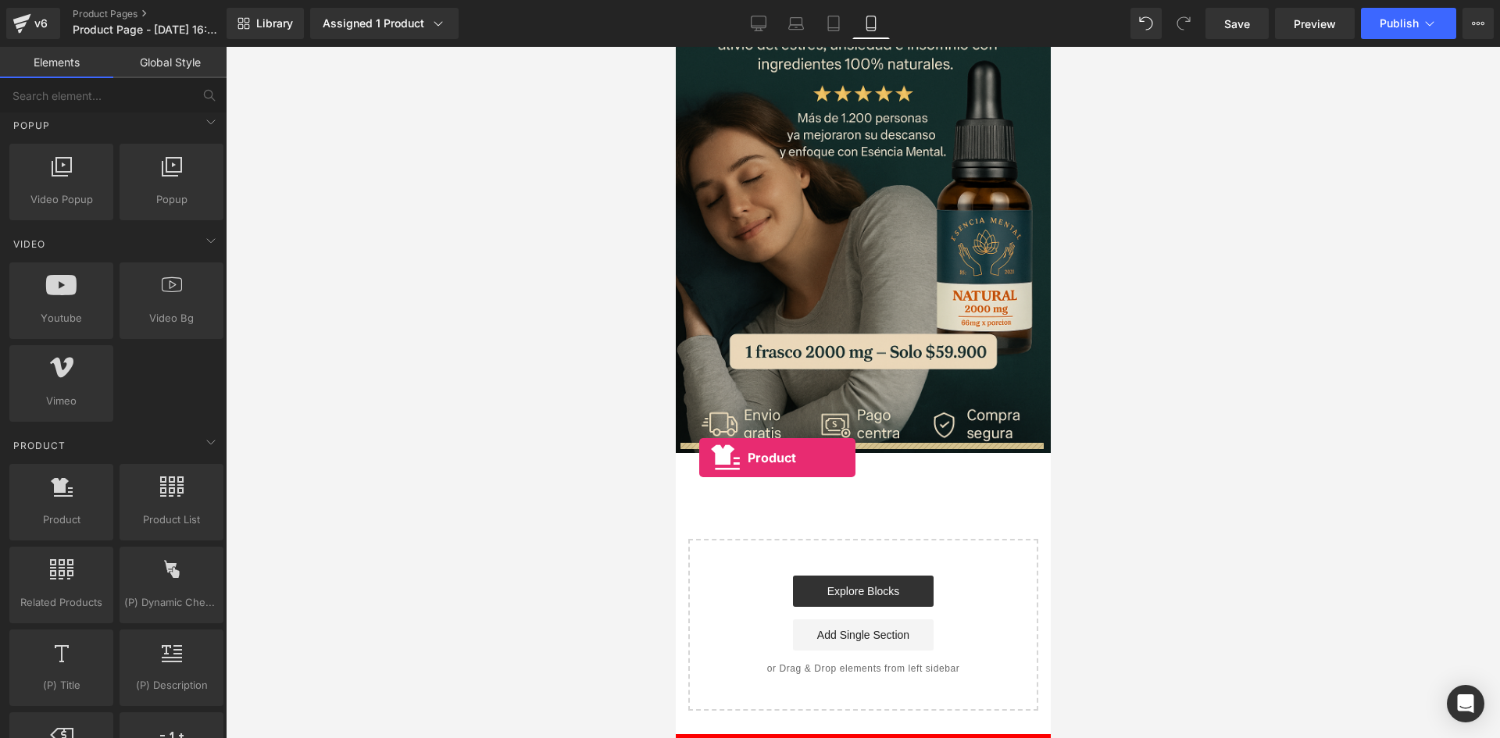
drag, startPoint x: 720, startPoint y: 526, endPoint x: 698, endPoint y: 458, distance: 71.4
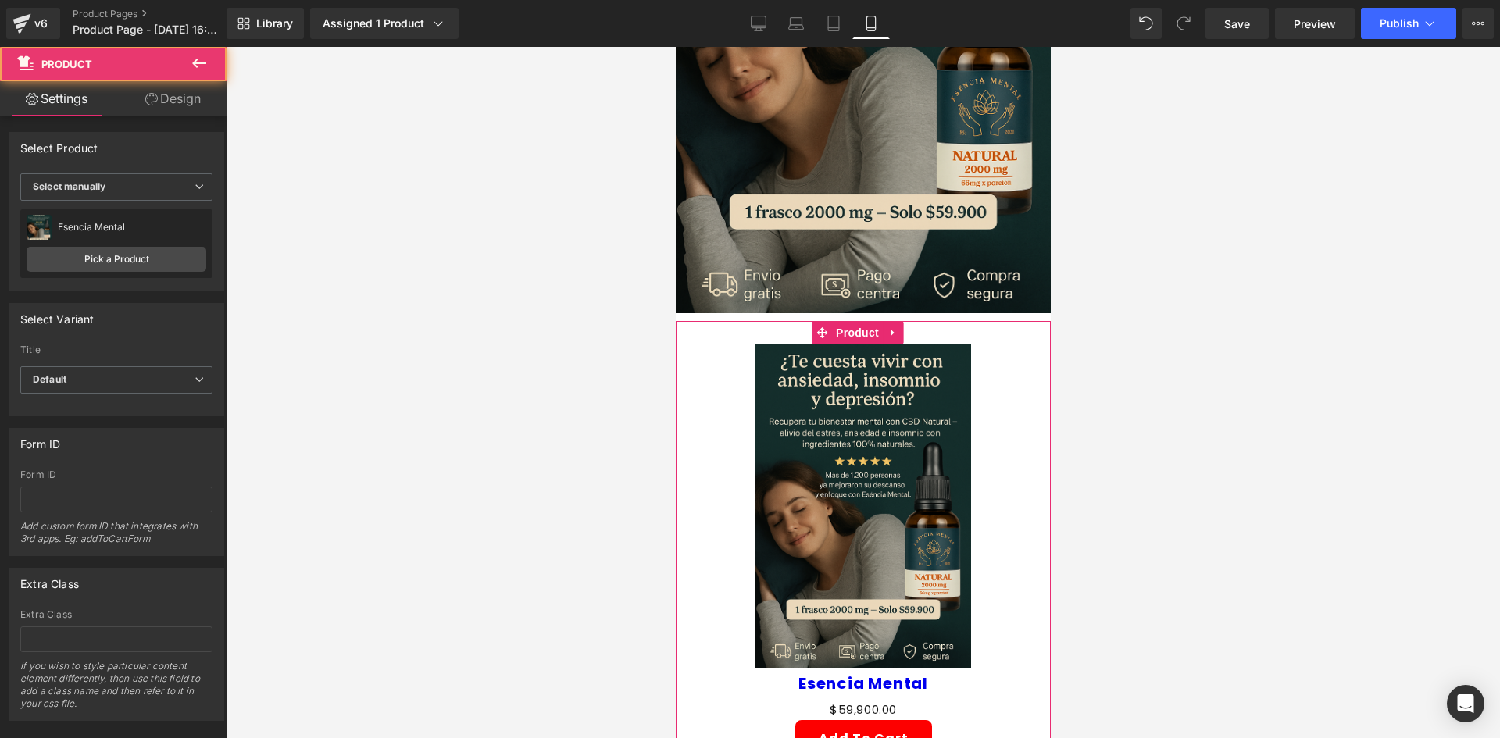
scroll to position [312, 0]
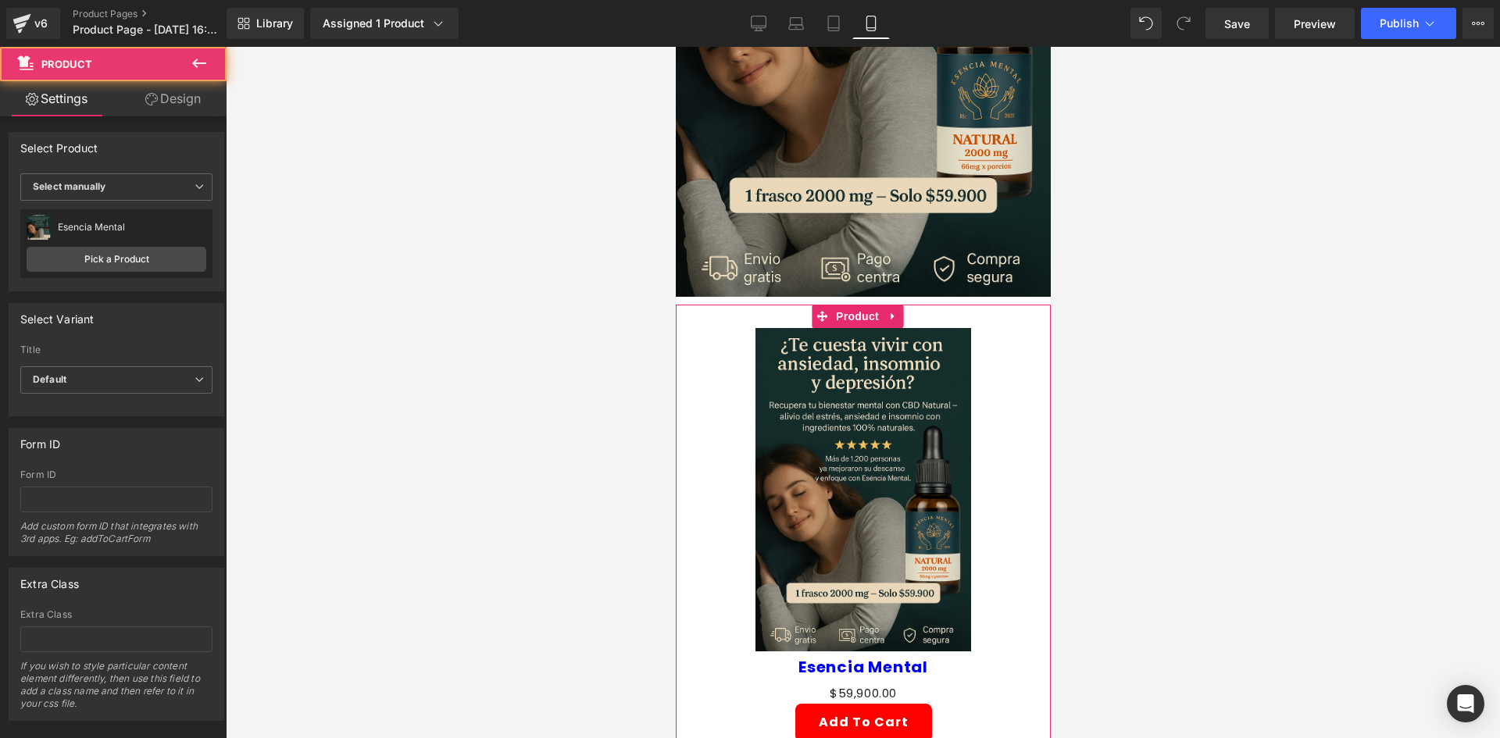
click at [899, 351] on img at bounding box center [862, 489] width 216 height 323
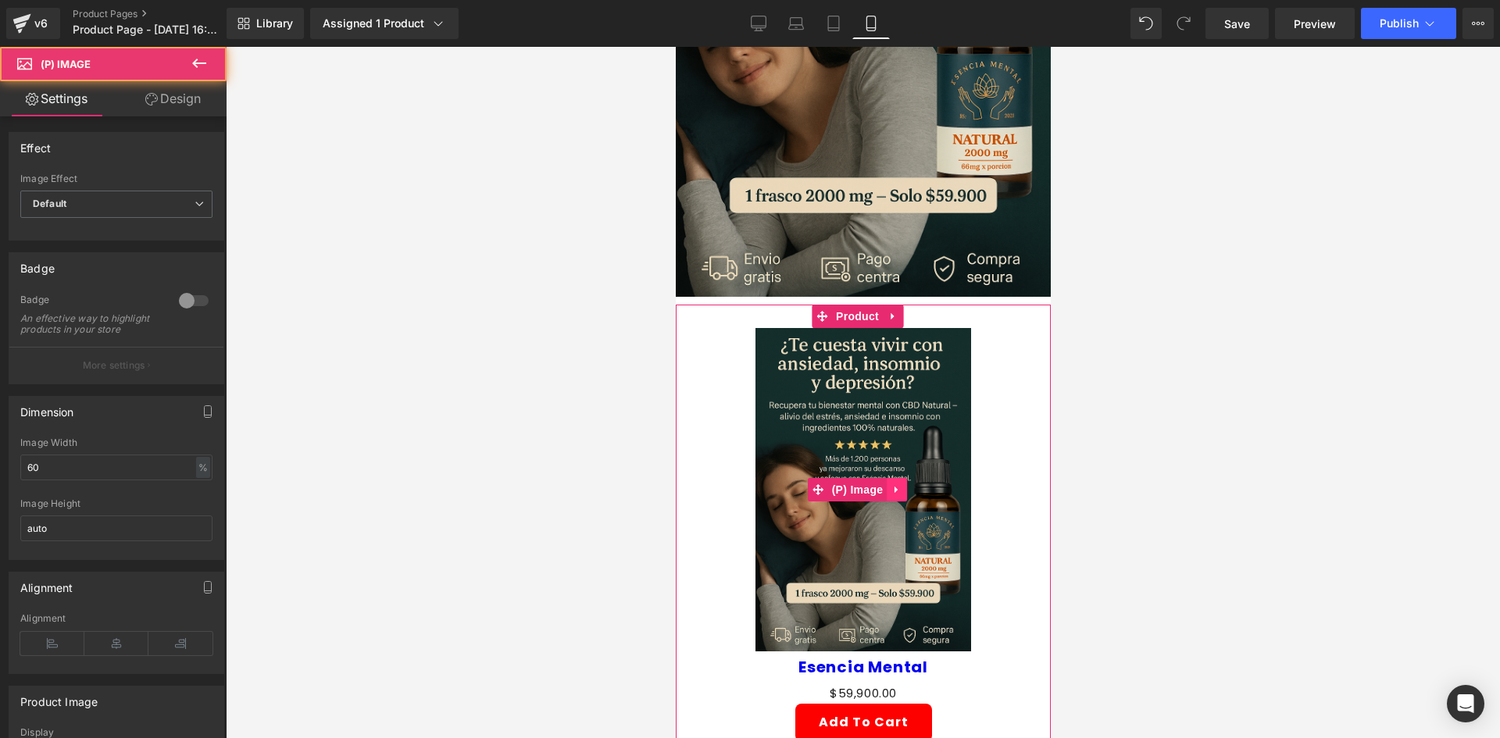
click at [890, 478] on link at bounding box center [896, 489] width 20 height 23
click at [899, 478] on link at bounding box center [906, 489] width 20 height 23
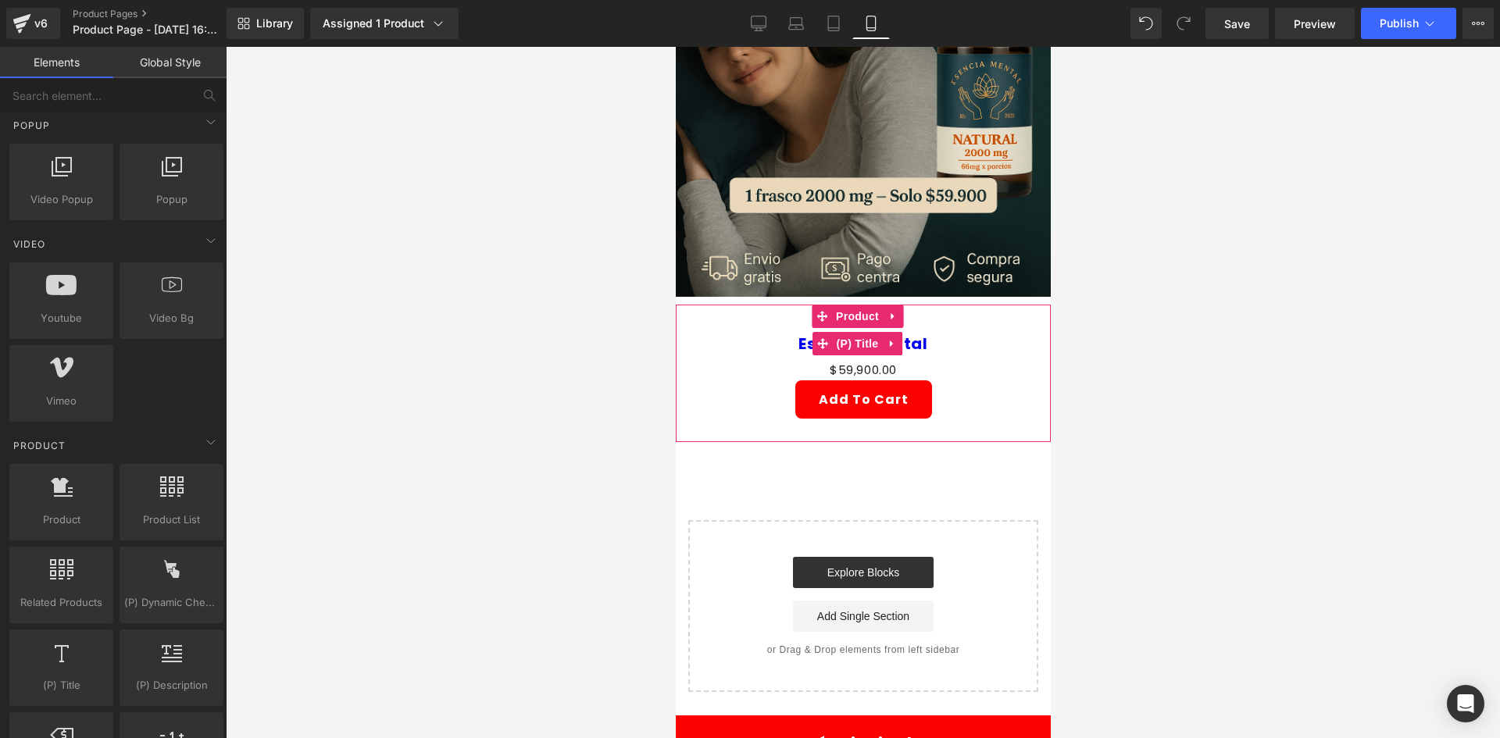
click at [890, 337] on icon at bounding box center [891, 343] width 11 height 12
click at [898, 337] on icon at bounding box center [901, 343] width 11 height 12
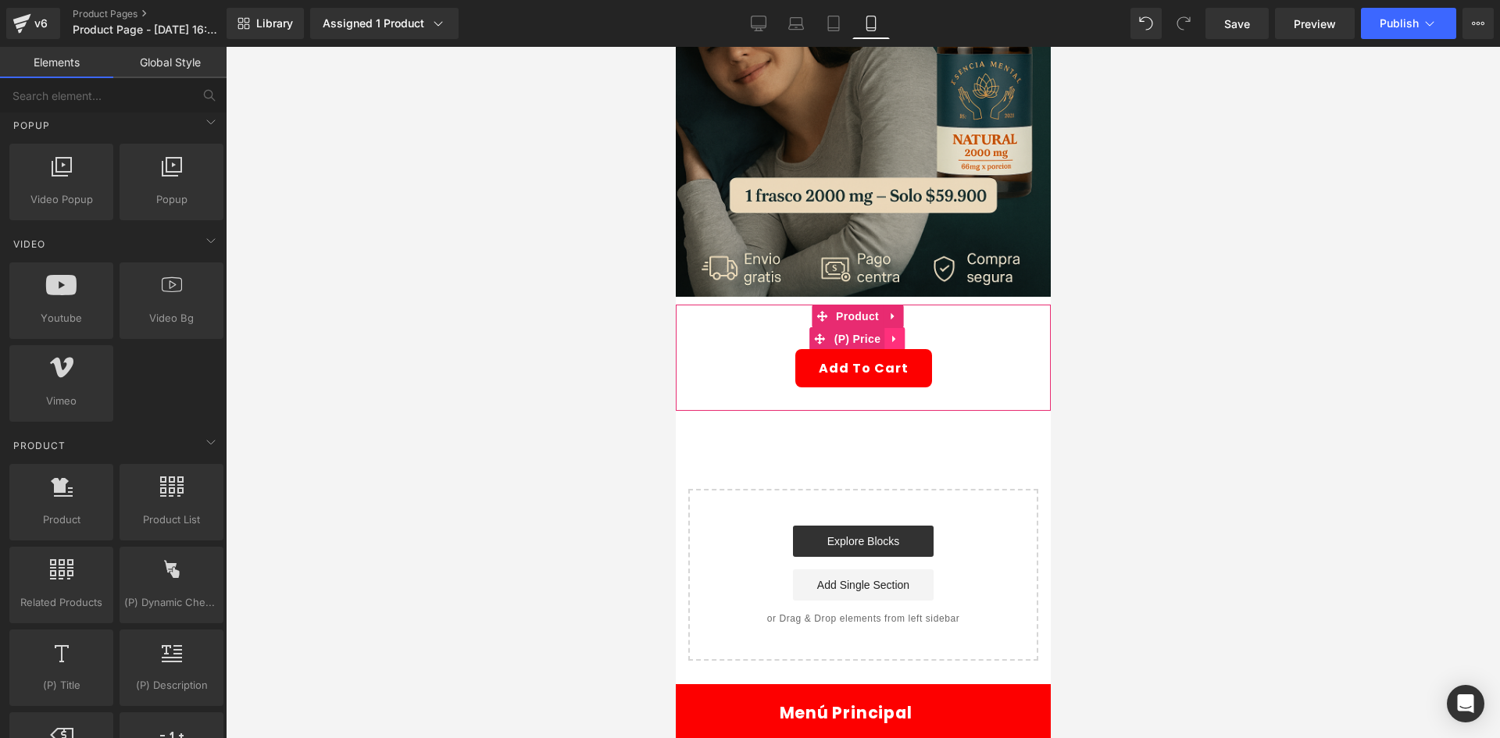
click at [898, 327] on link at bounding box center [893, 338] width 20 height 23
click at [901, 333] on icon at bounding box center [903, 338] width 11 height 11
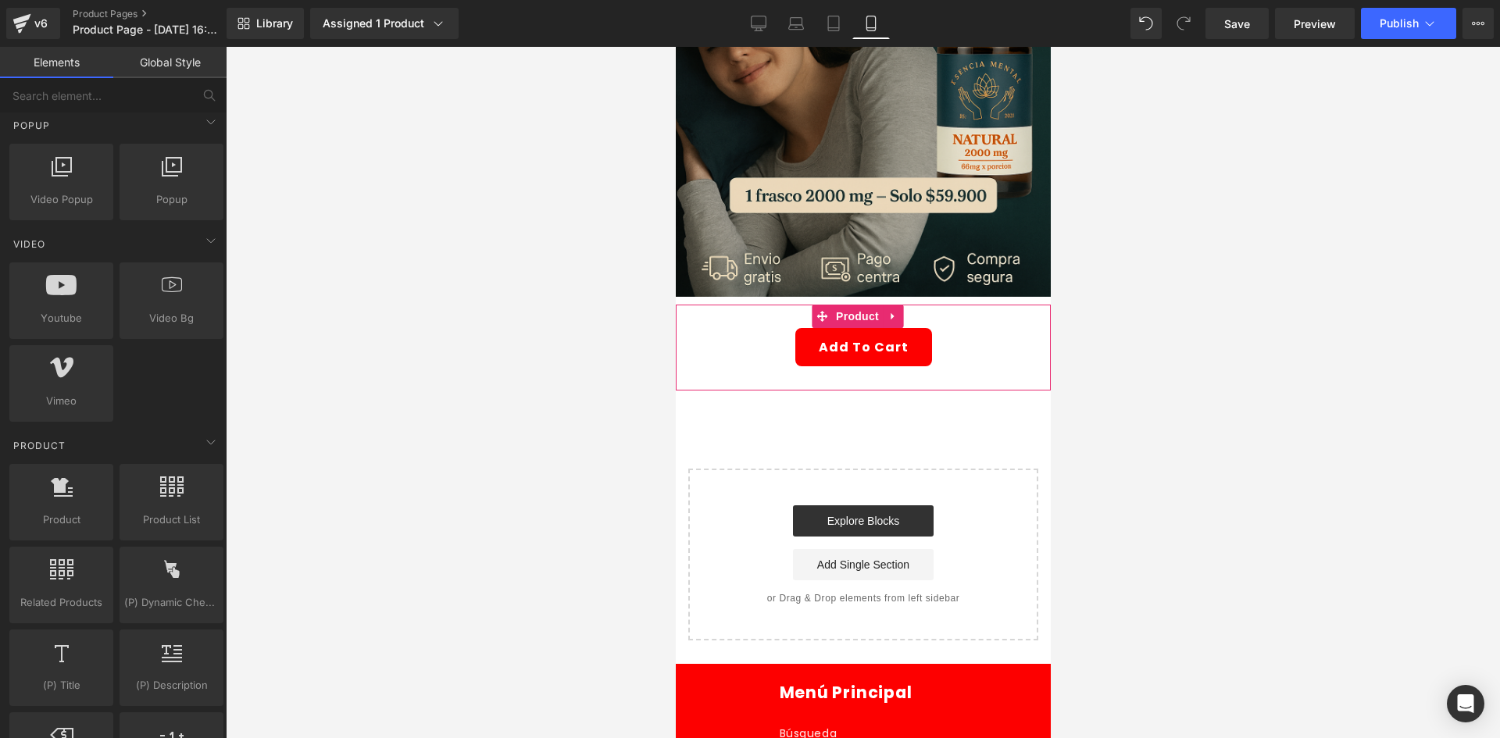
click at [740, 328] on div "Add To Cart" at bounding box center [862, 347] width 359 height 38
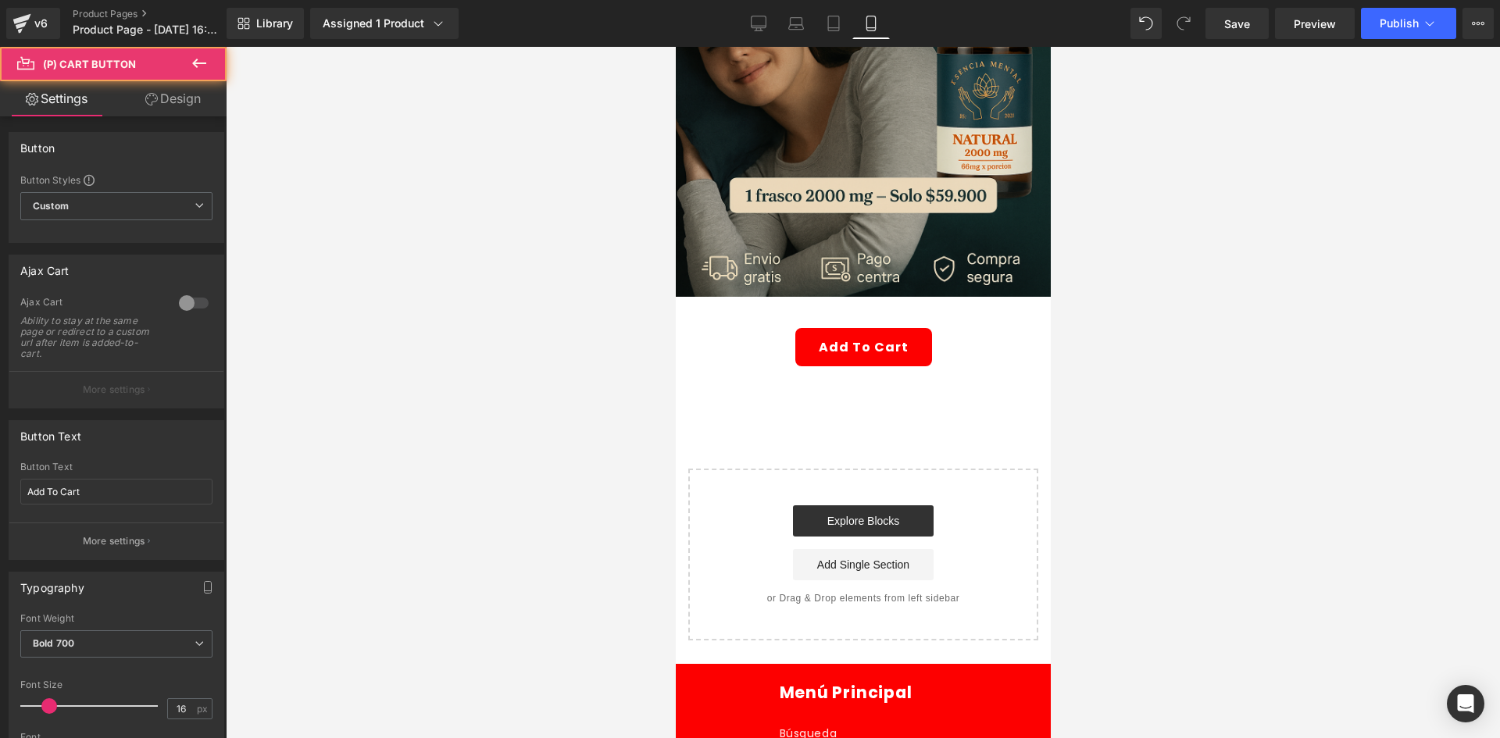
click at [179, 104] on link "Design" at bounding box center [172, 98] width 113 height 35
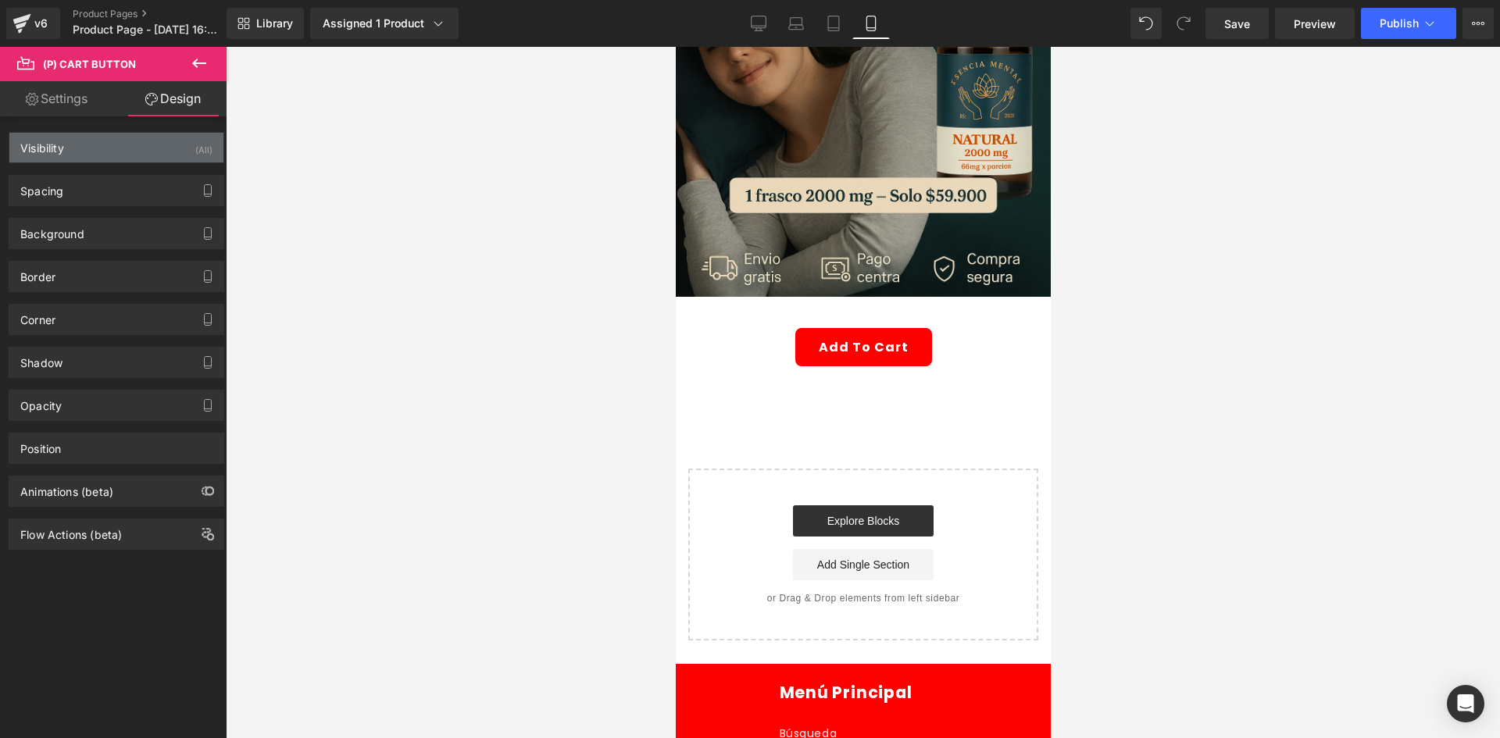
click at [188, 148] on div "Visibility (All)" at bounding box center [116, 148] width 214 height 30
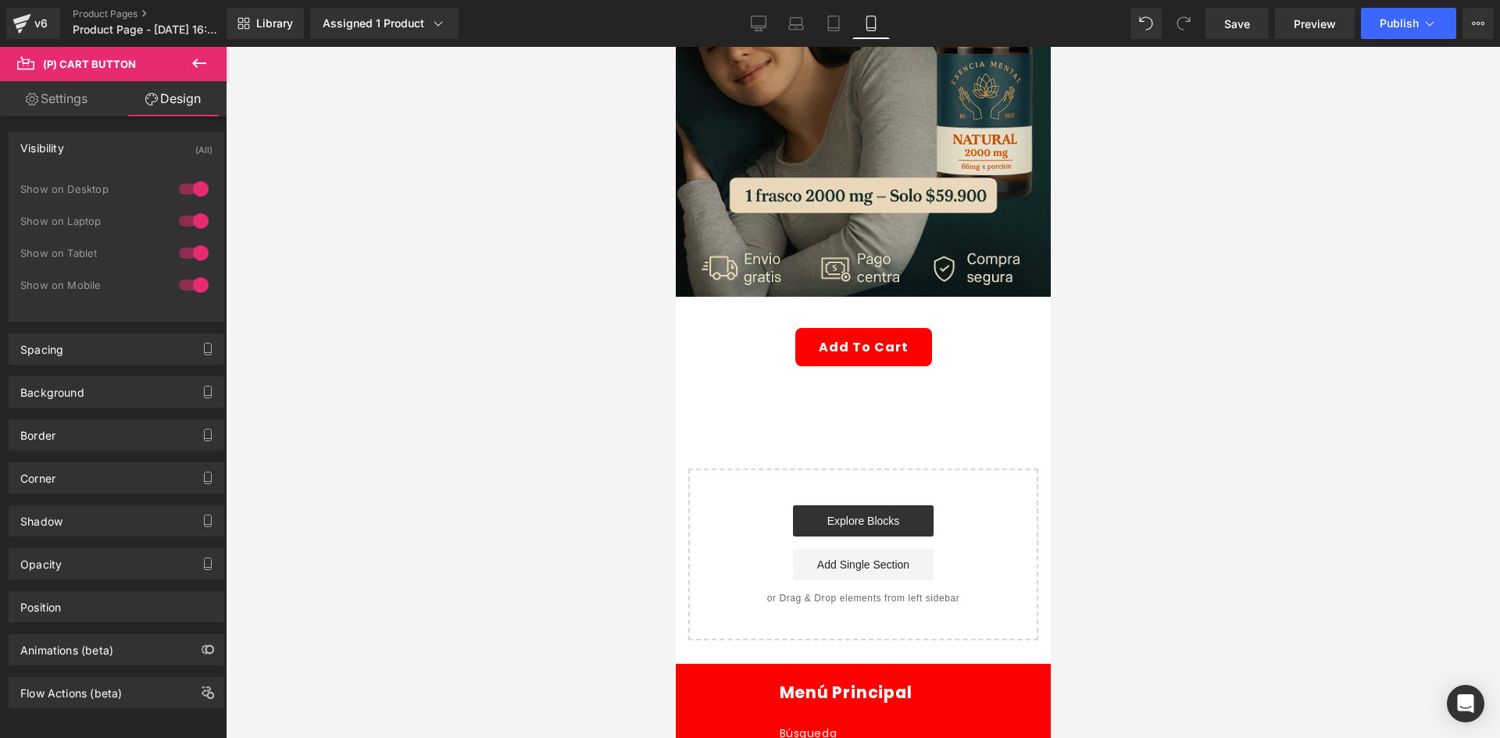
drag, startPoint x: 185, startPoint y: 184, endPoint x: 177, endPoint y: 228, distance: 45.2
click at [185, 184] on div at bounding box center [193, 189] width 37 height 25
click at [177, 227] on div at bounding box center [193, 221] width 37 height 25
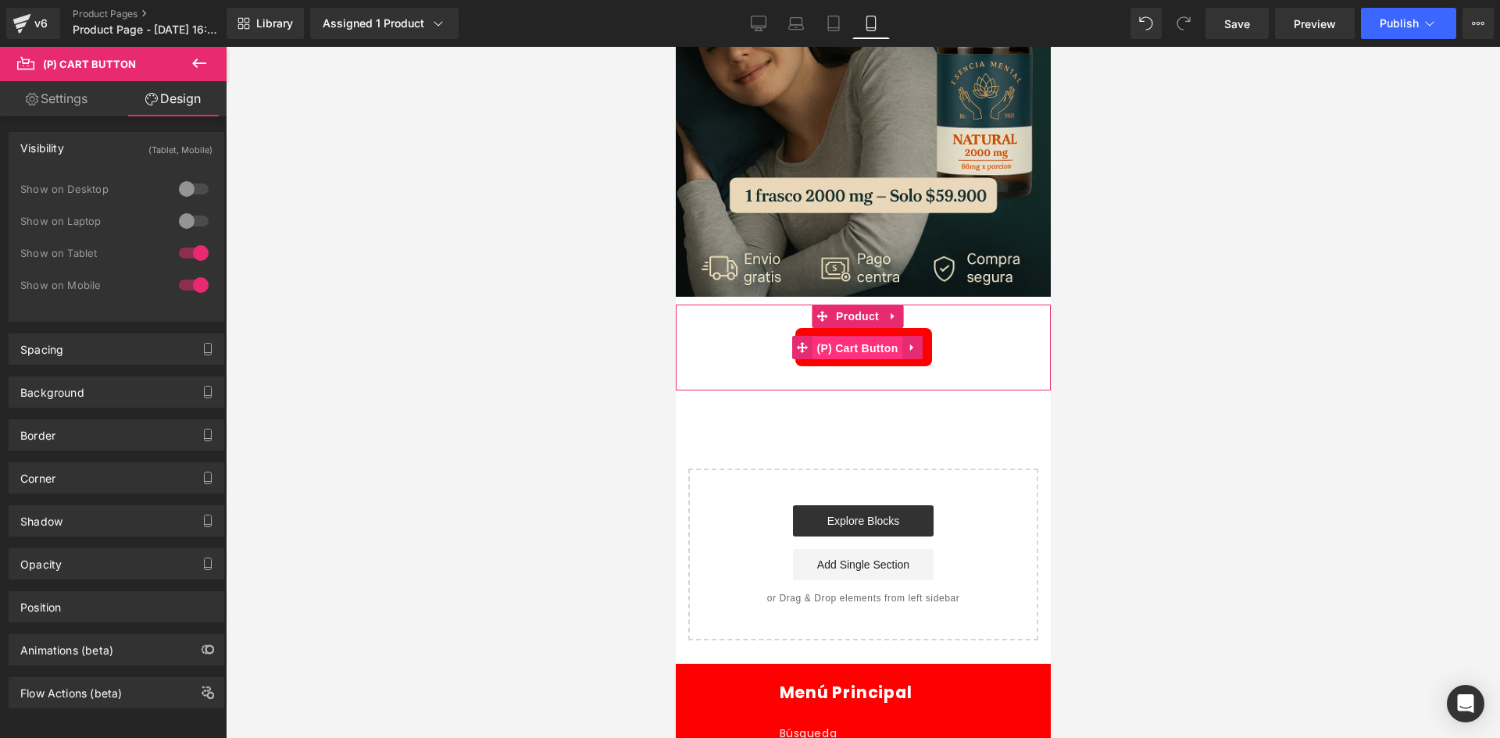
click at [854, 337] on span "(P) Cart Button" at bounding box center [855, 348] width 89 height 23
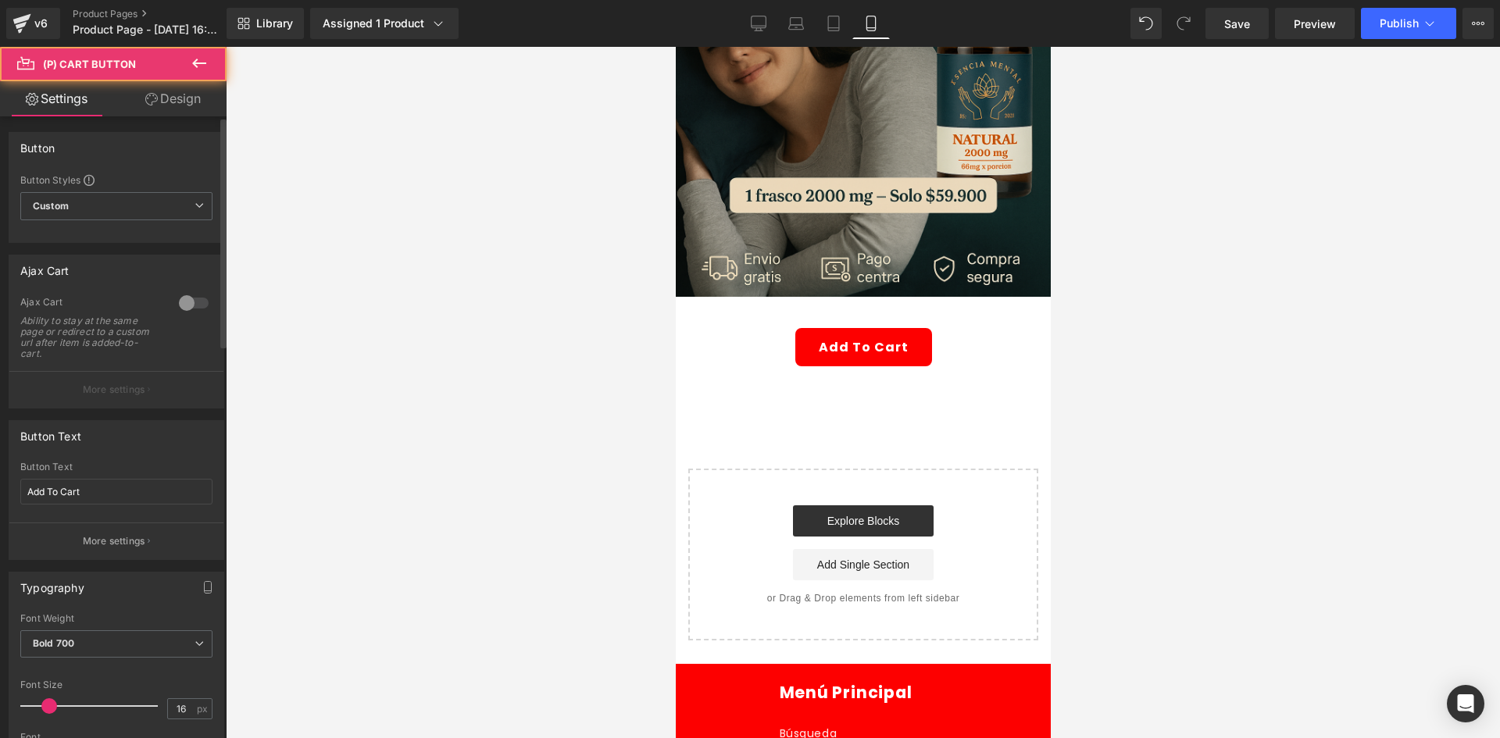
click at [186, 107] on link "Design" at bounding box center [172, 98] width 113 height 35
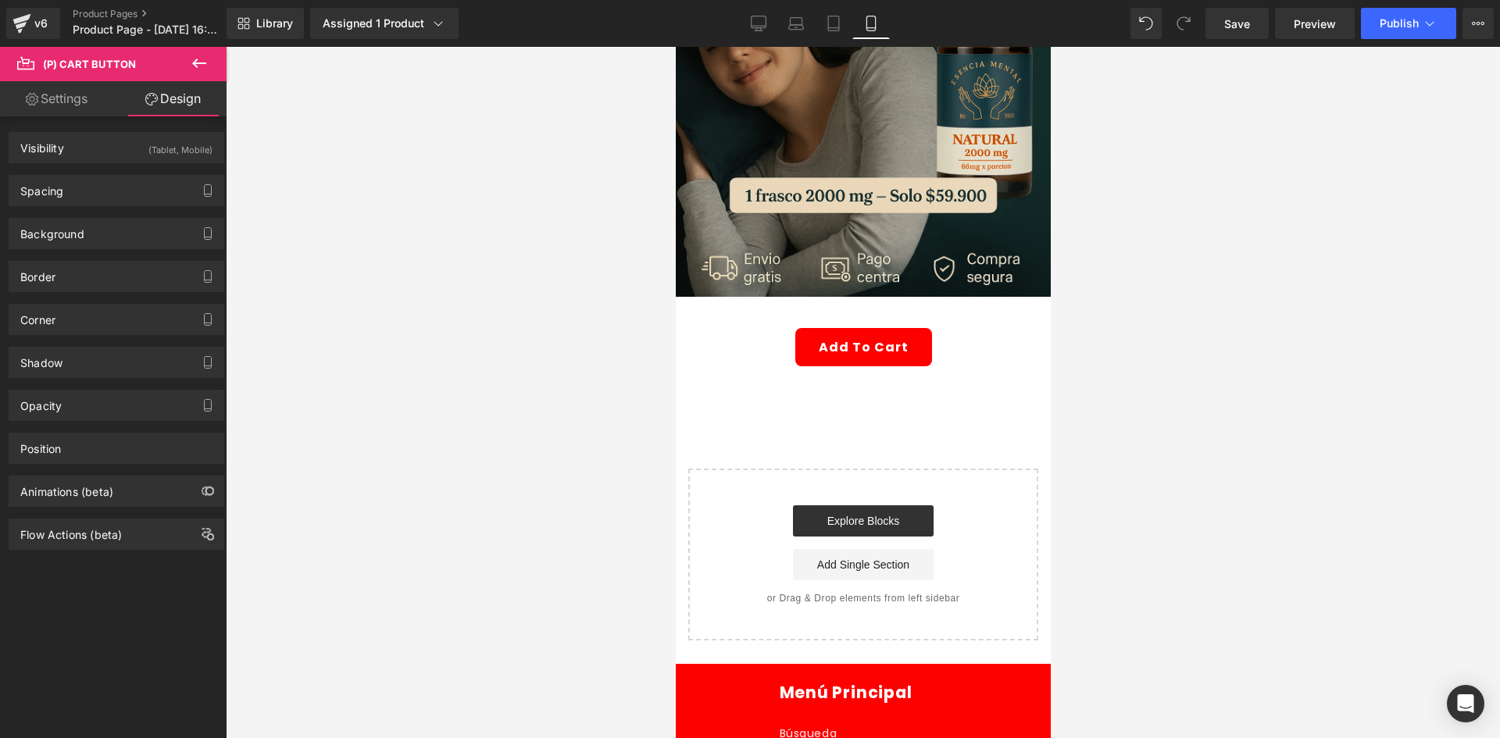
click at [193, 152] on div "(Tablet, Mobile)" at bounding box center [180, 146] width 64 height 26
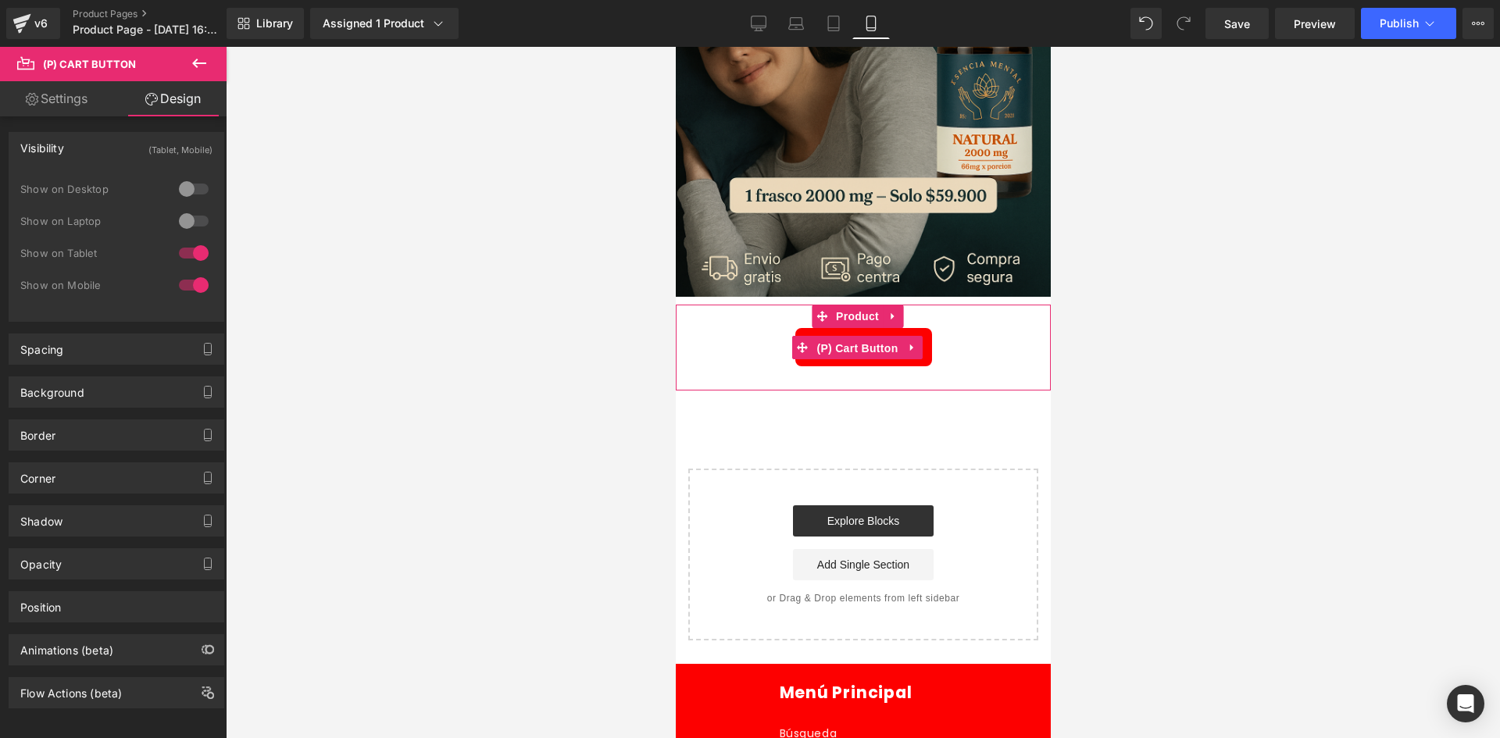
click at [855, 337] on span "(P) Cart Button" at bounding box center [855, 348] width 89 height 23
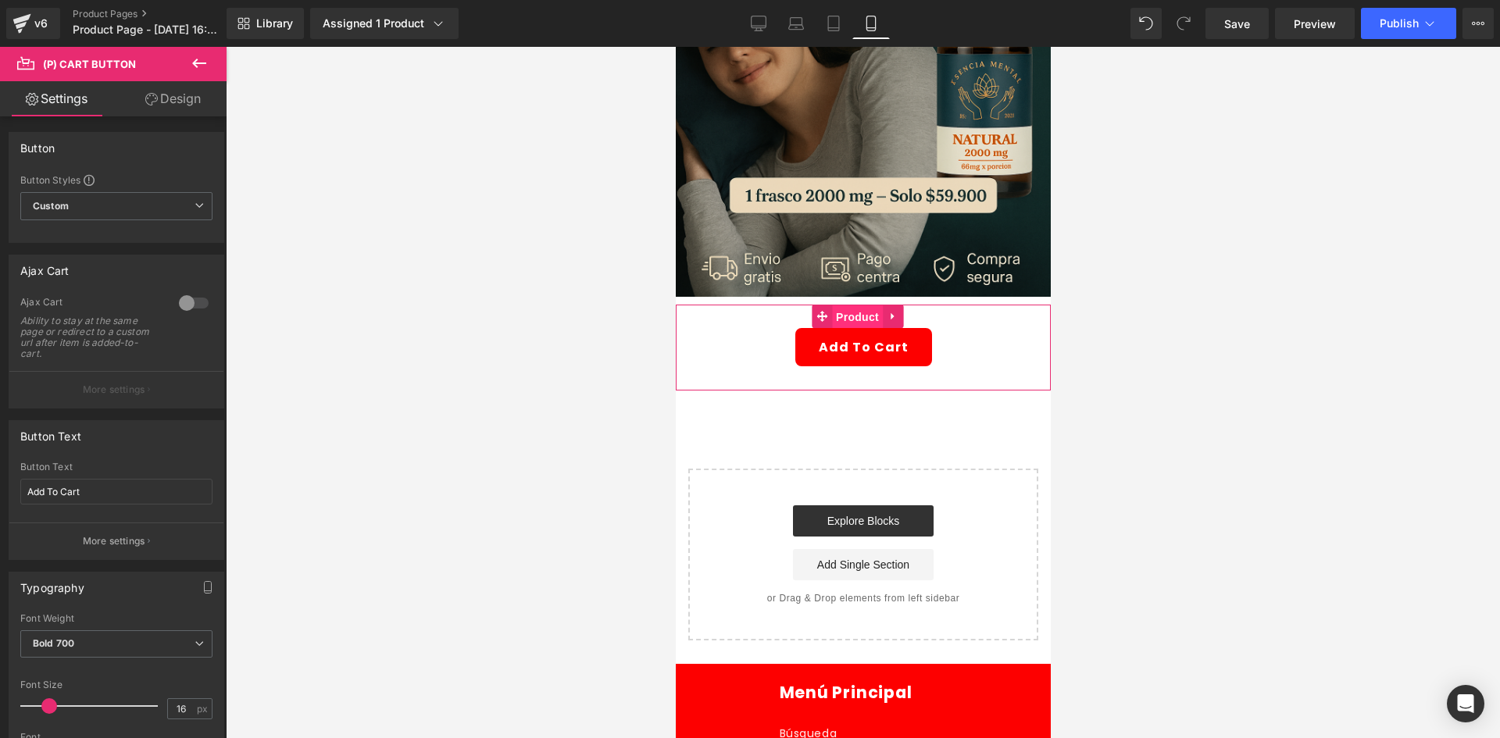
click at [869, 305] on span "Product" at bounding box center [856, 316] width 51 height 23
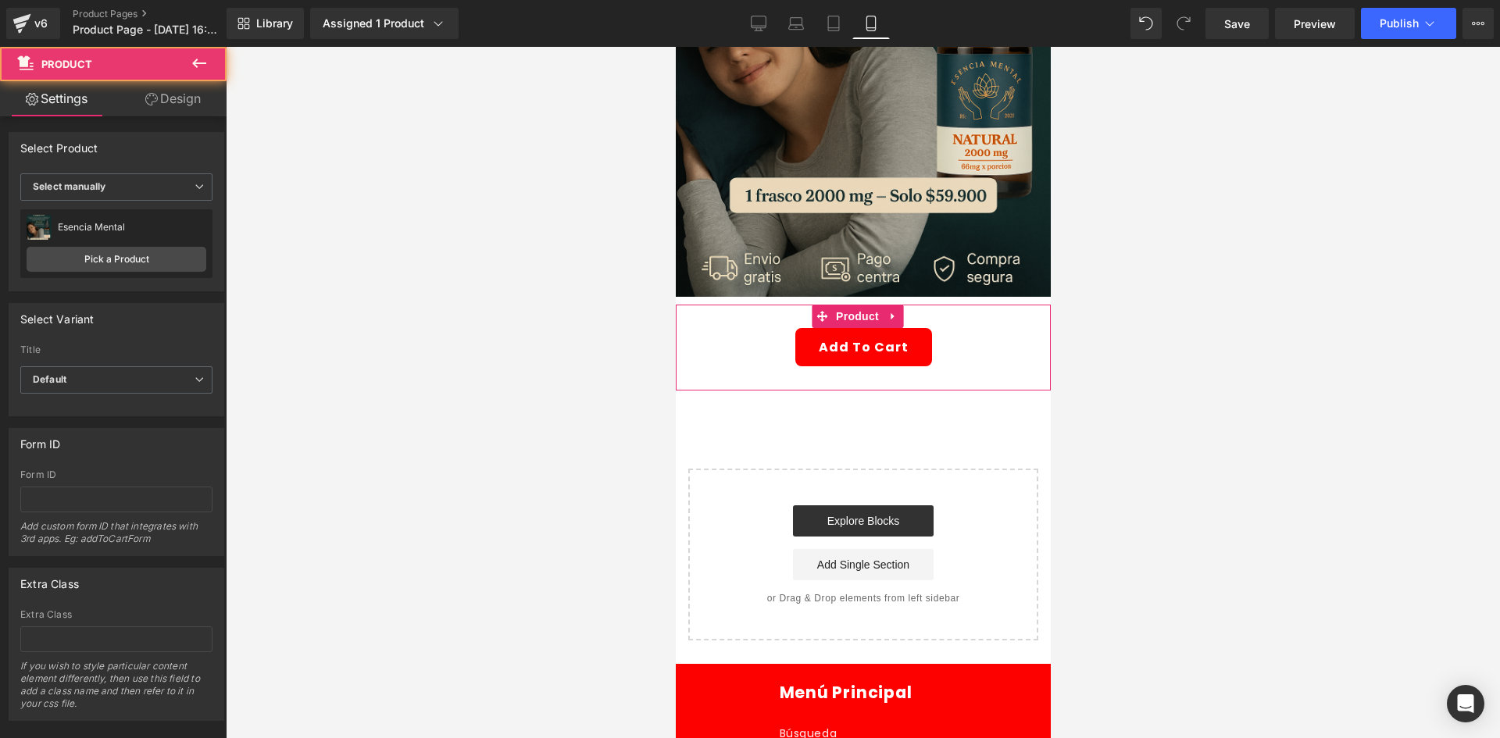
click at [177, 112] on link "Design" at bounding box center [172, 98] width 113 height 35
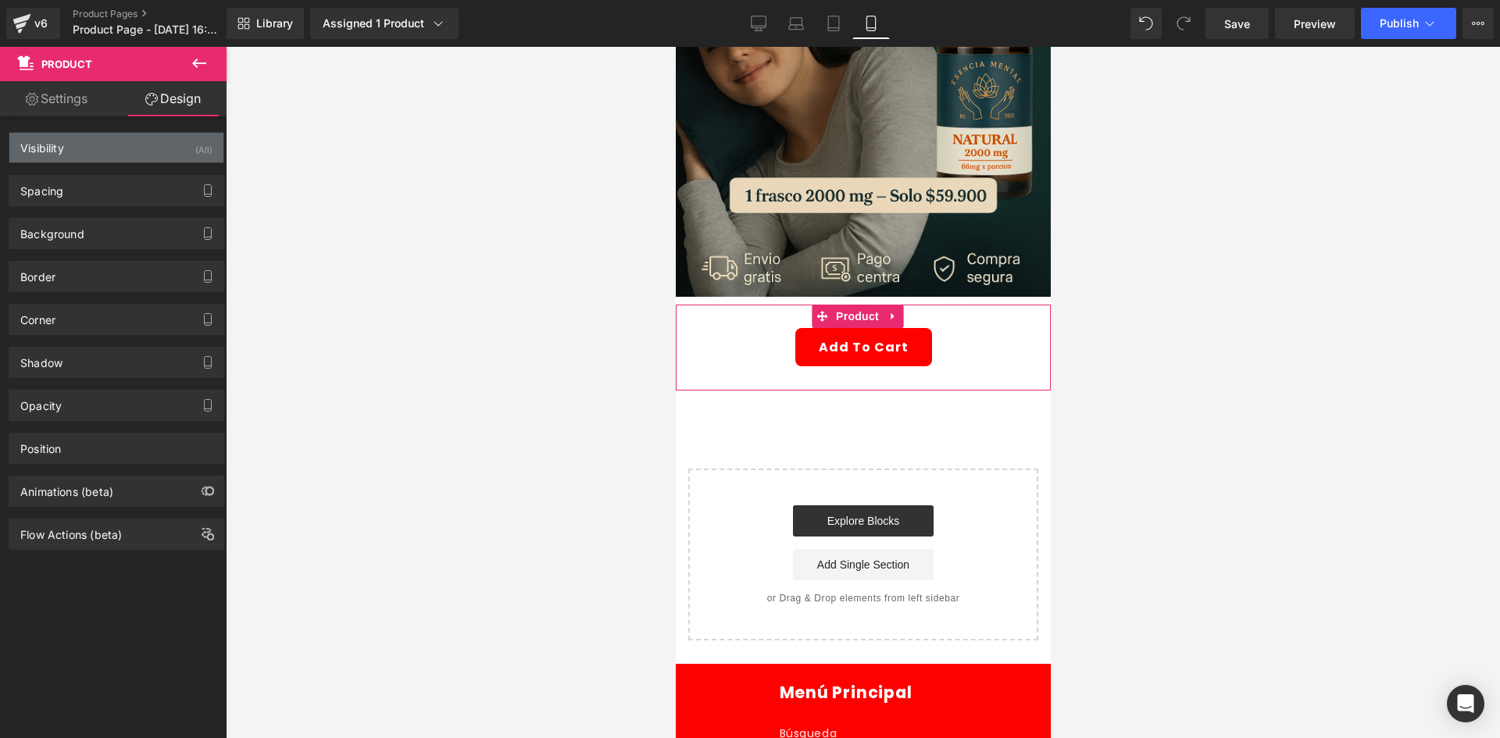
click at [168, 146] on div "Visibility (All)" at bounding box center [116, 148] width 214 height 30
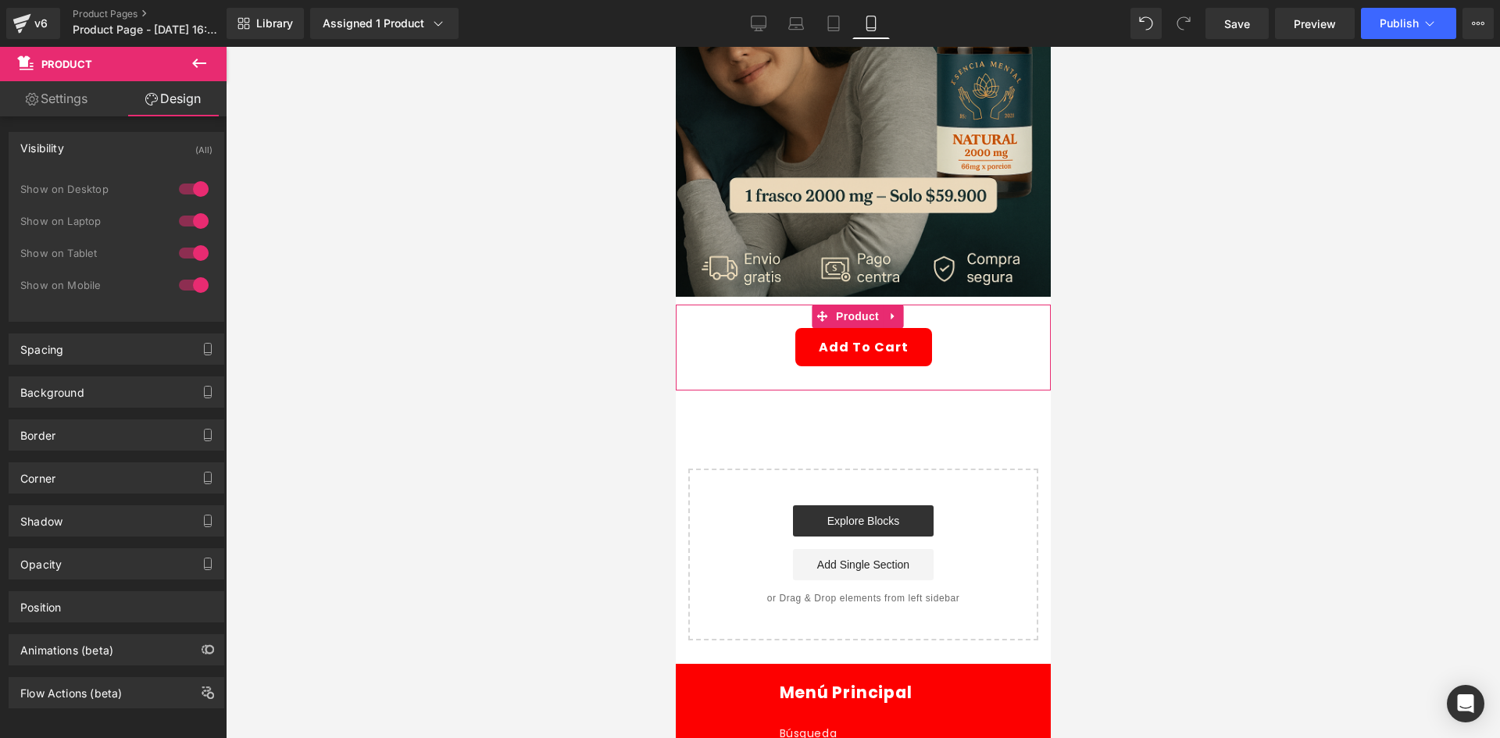
click at [187, 198] on div at bounding box center [193, 189] width 37 height 25
click at [180, 227] on div at bounding box center [193, 221] width 37 height 25
click at [763, 306] on div "Add To Cart (P) Cart Button Product" at bounding box center [862, 348] width 375 height 86
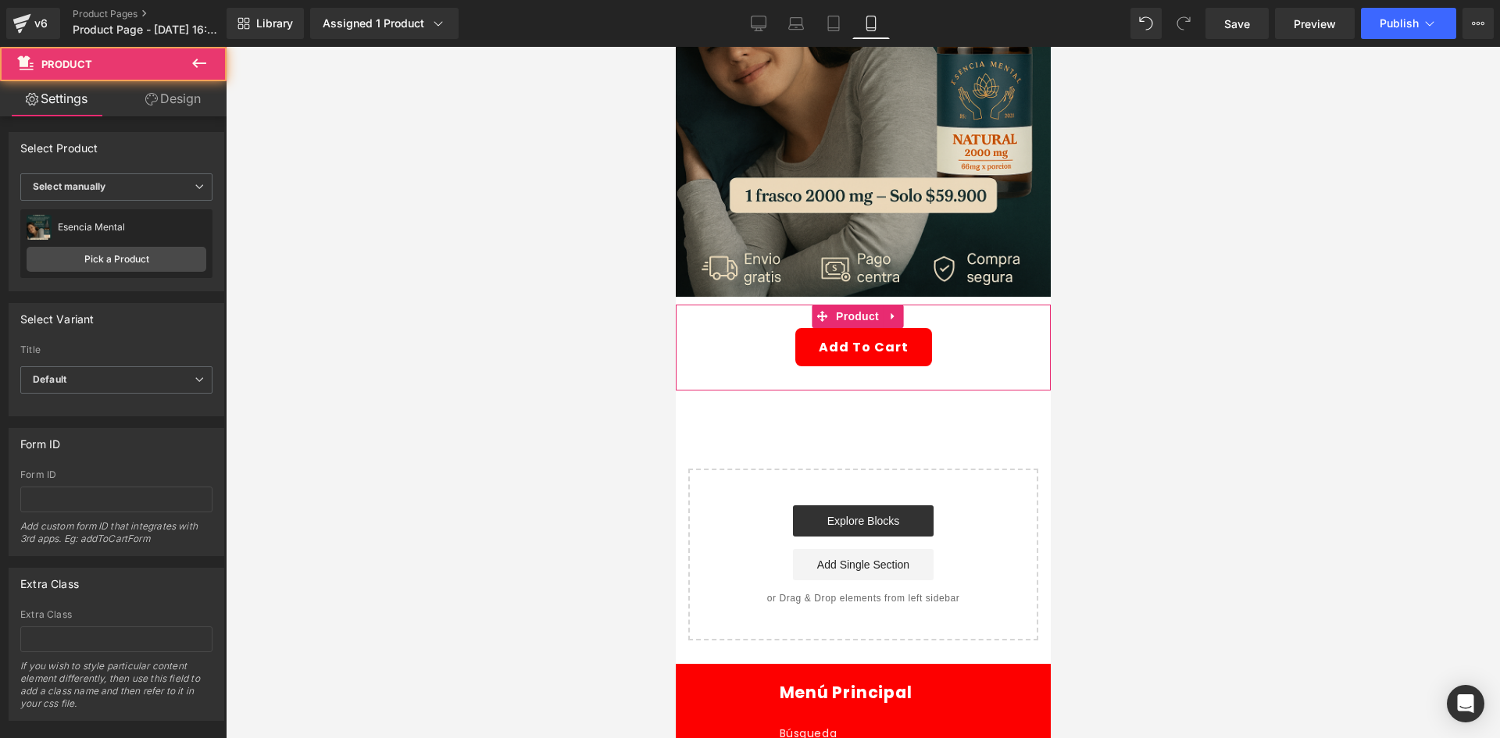
click at [166, 103] on link "Design" at bounding box center [172, 98] width 113 height 35
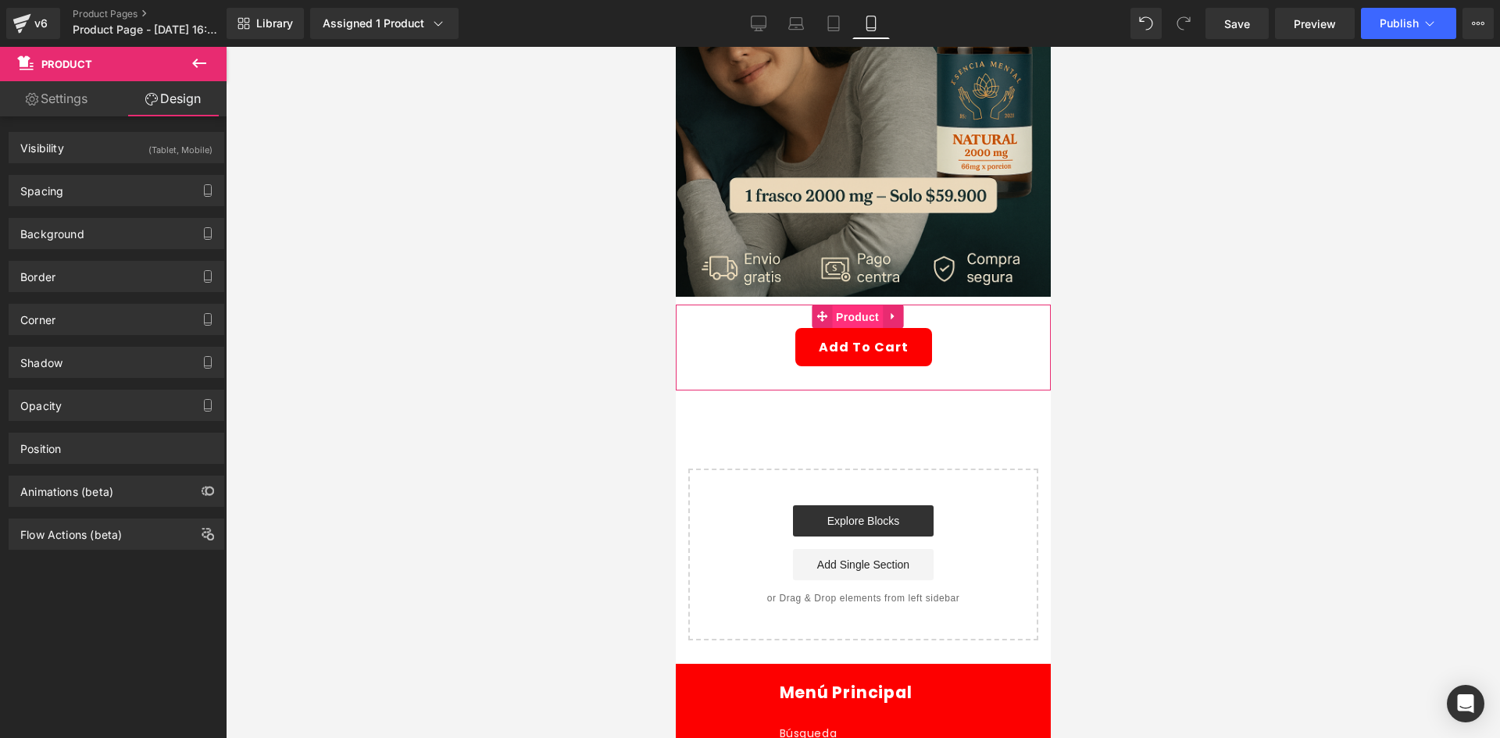
click at [843, 305] on span "Product" at bounding box center [856, 316] width 51 height 23
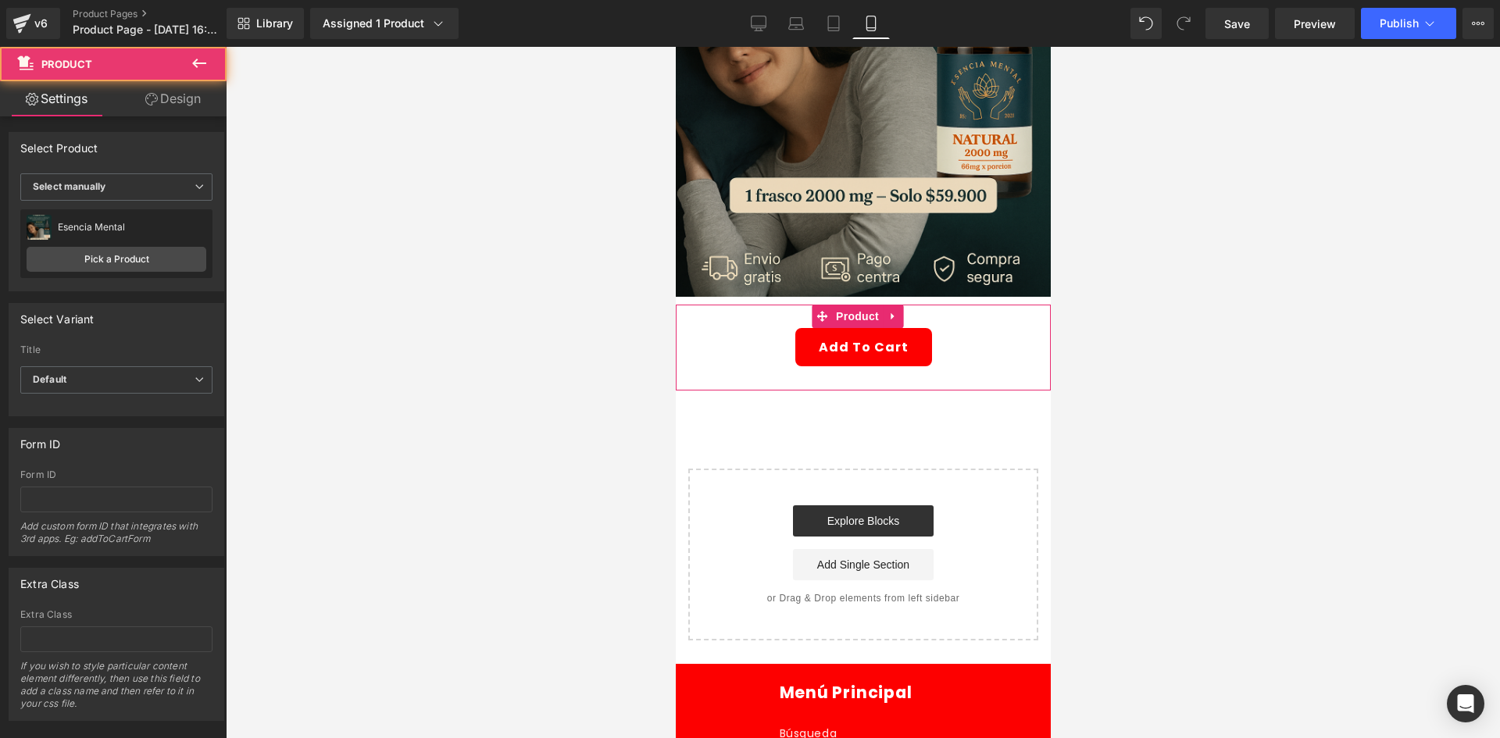
click at [182, 101] on link "Design" at bounding box center [172, 98] width 113 height 35
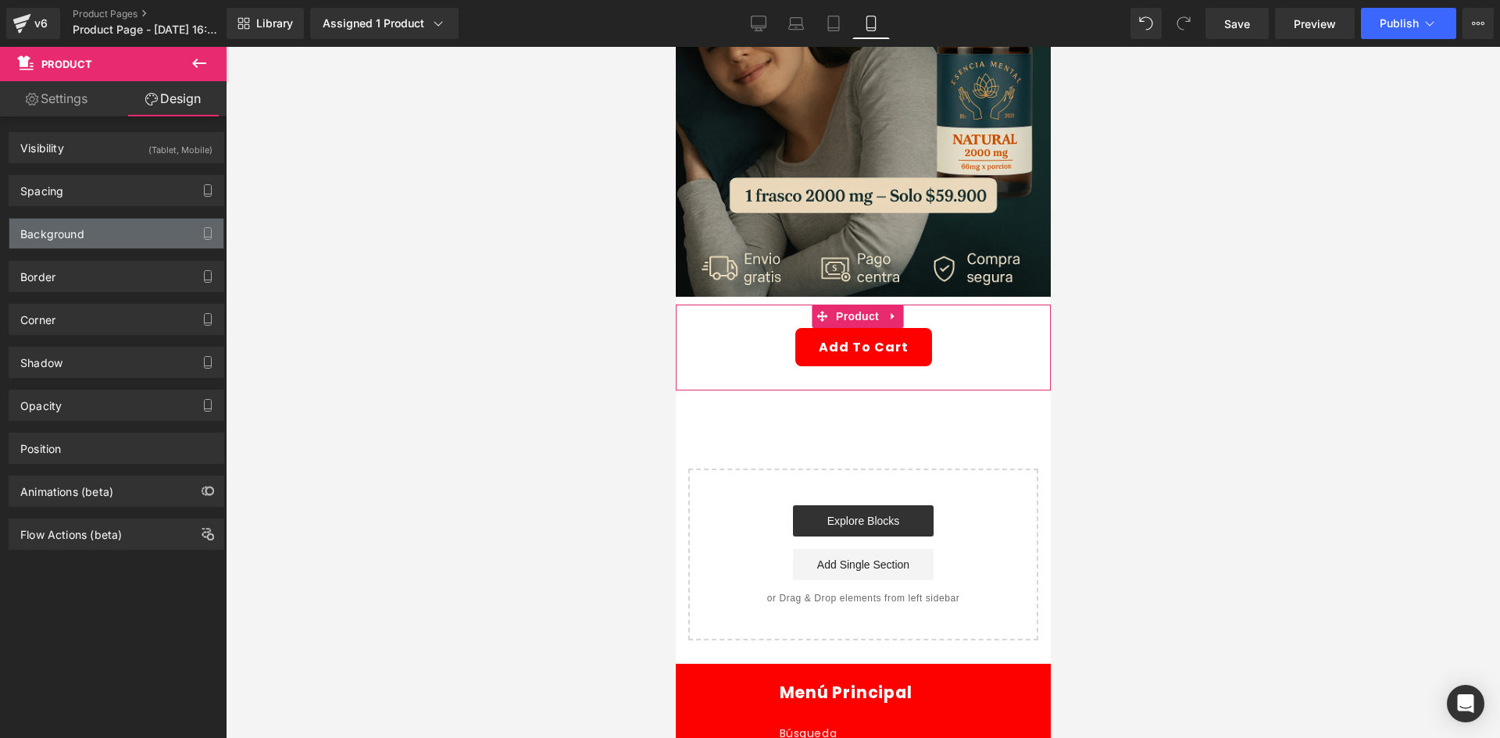
click at [118, 226] on div "Background" at bounding box center [116, 234] width 214 height 30
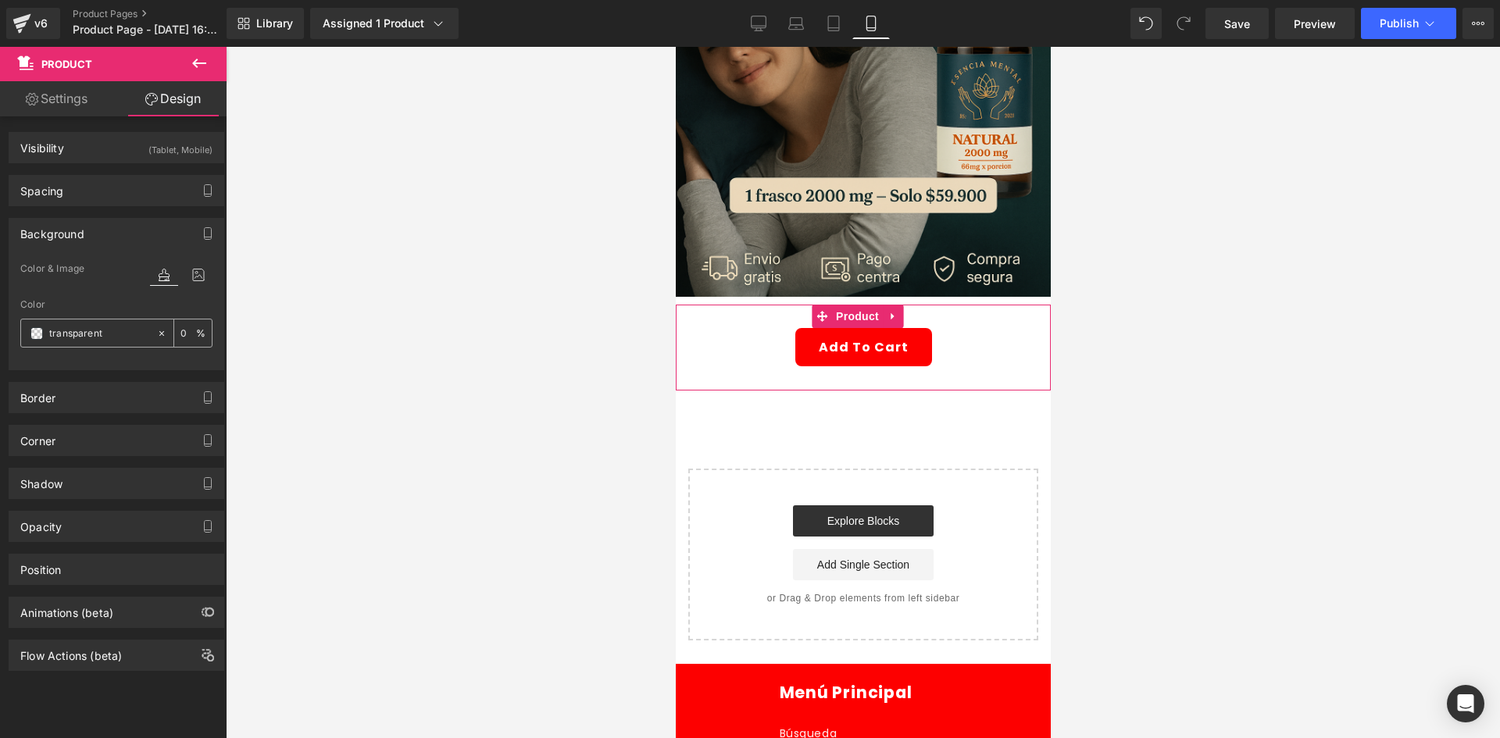
click at [51, 336] on input "transparent" at bounding box center [99, 333] width 100 height 17
click at [38, 329] on span at bounding box center [36, 333] width 12 height 12
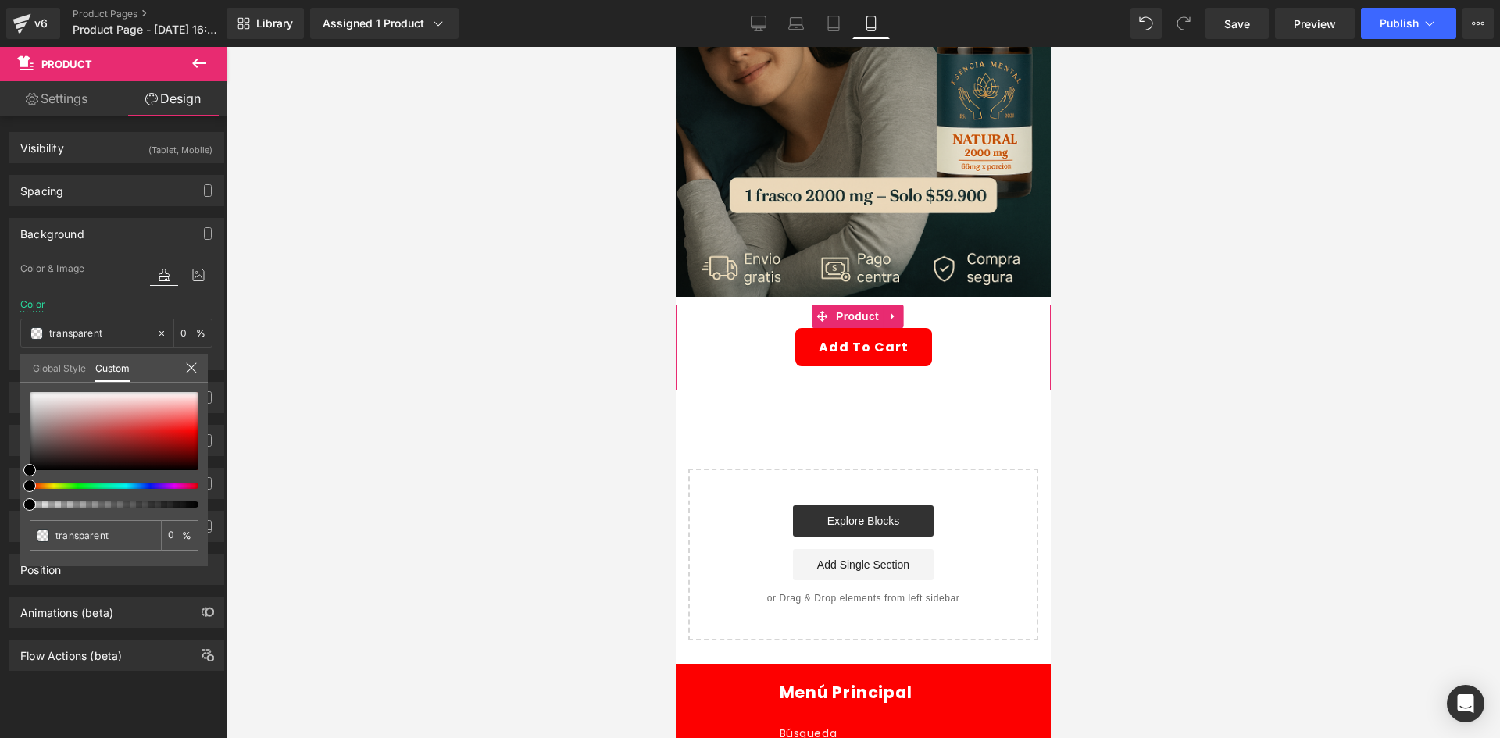
type input "#000000"
type input "100"
type input "#000000"
type input "100"
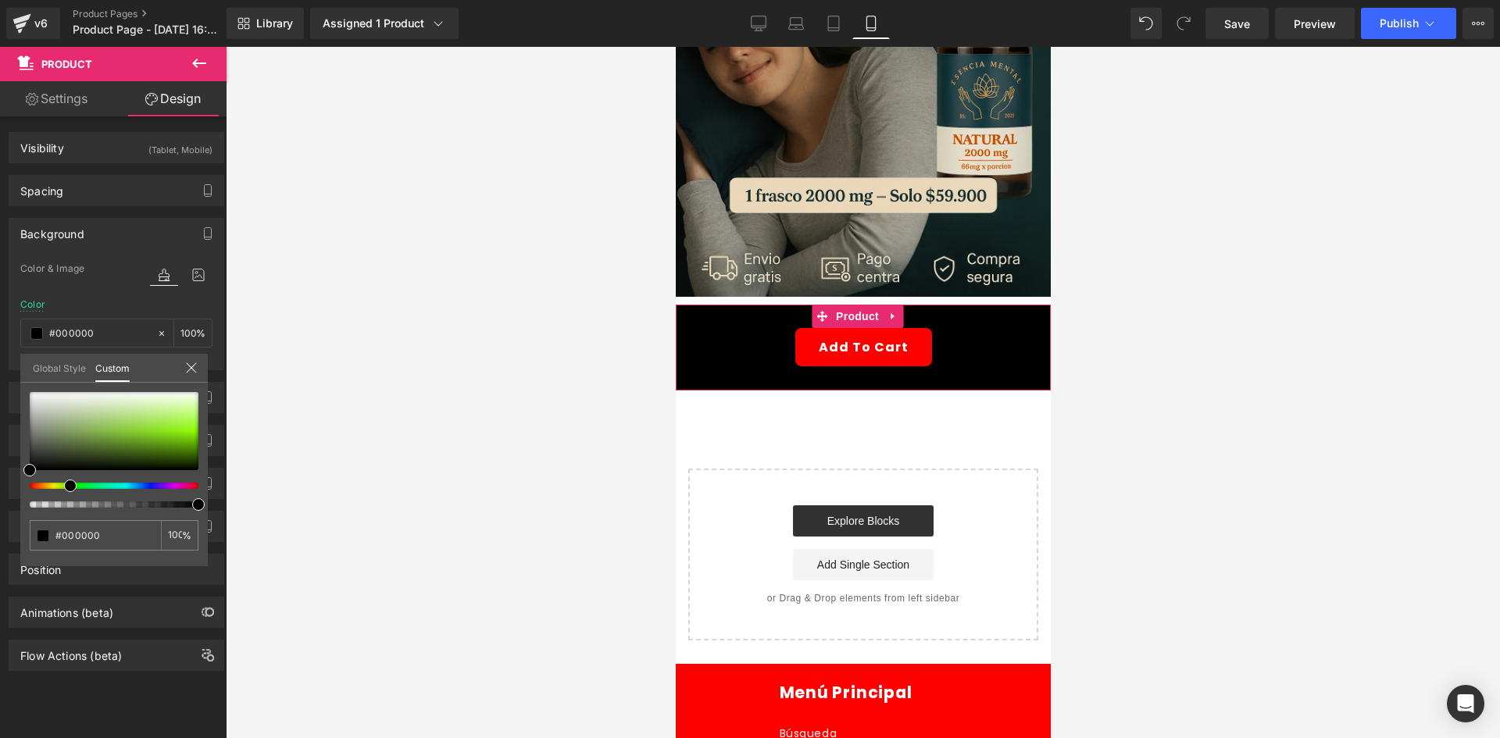
drag, startPoint x: 106, startPoint y: 487, endPoint x: 64, endPoint y: 484, distance: 42.2
click at [64, 484] on div at bounding box center [107, 486] width 169 height 6
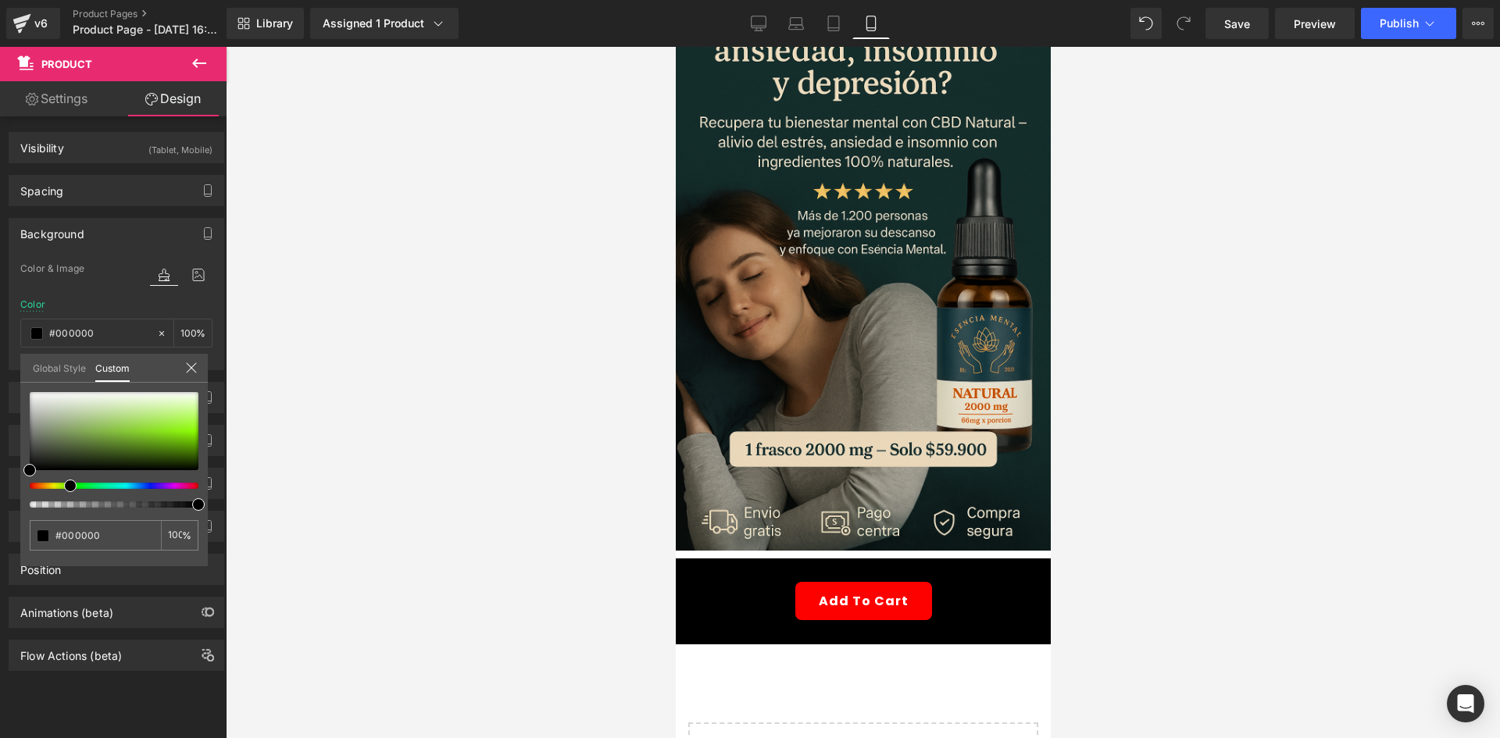
scroll to position [0, 0]
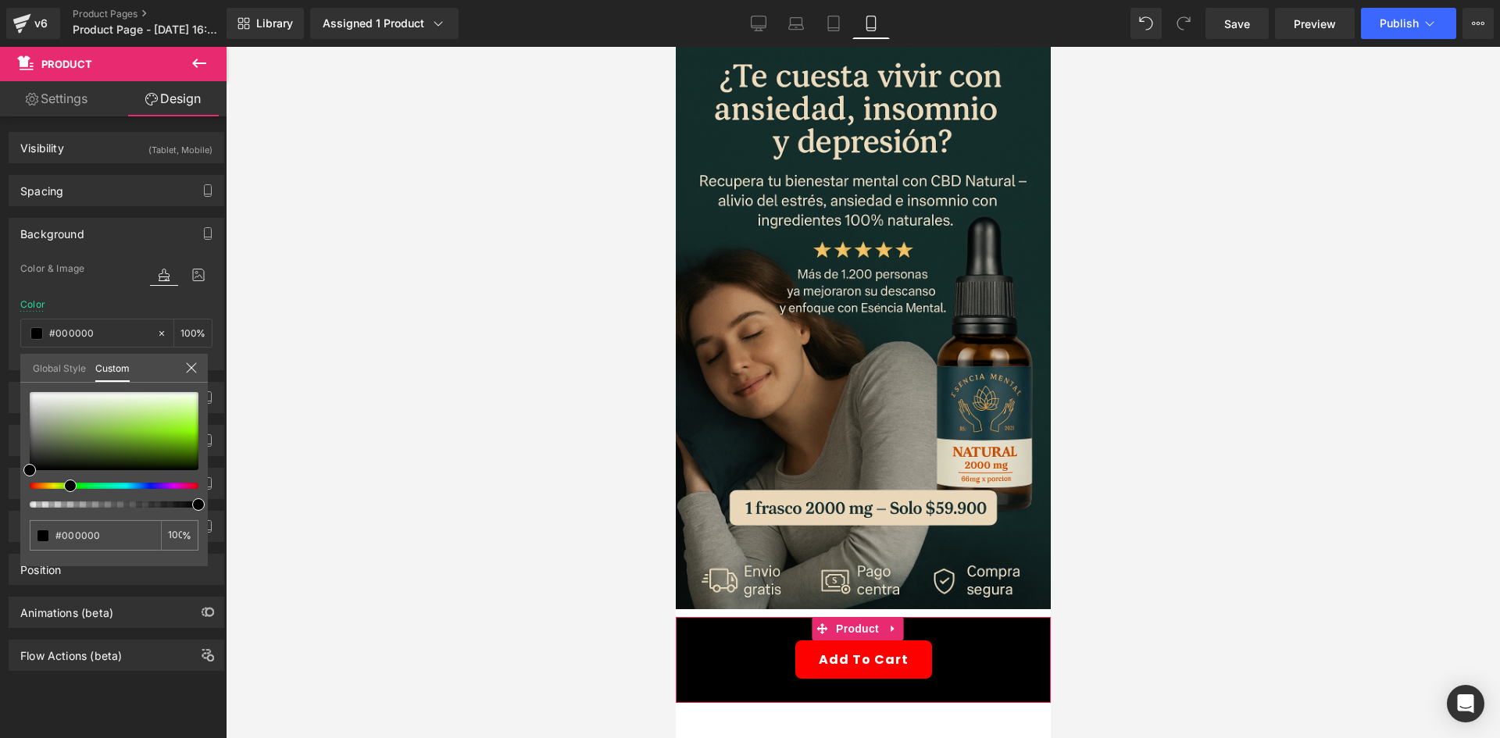
drag, startPoint x: 120, startPoint y: 482, endPoint x: 128, endPoint y: 483, distance: 8.0
click at [128, 483] on div at bounding box center [114, 450] width 169 height 116
click at [127, 486] on div at bounding box center [107, 486] width 169 height 6
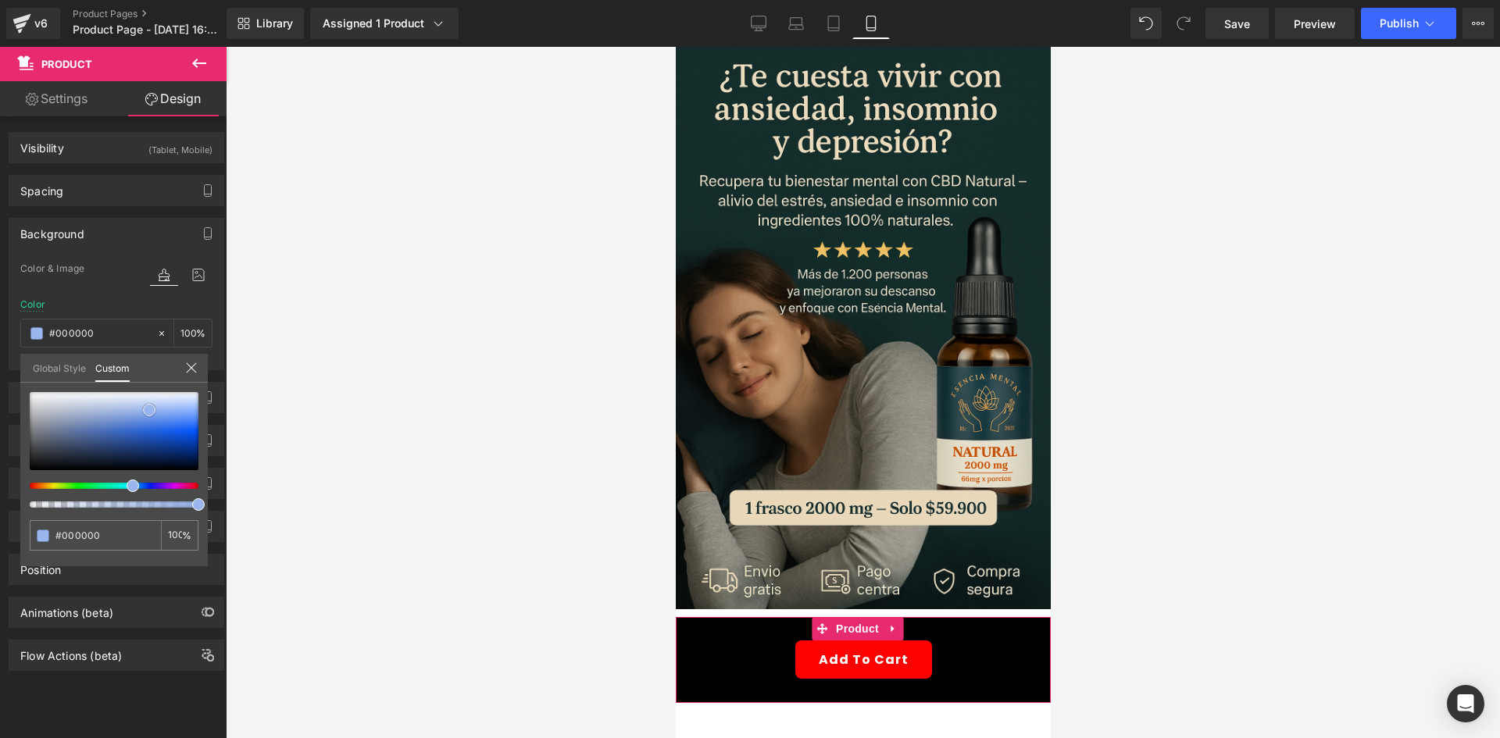
type input "#9ab6ed"
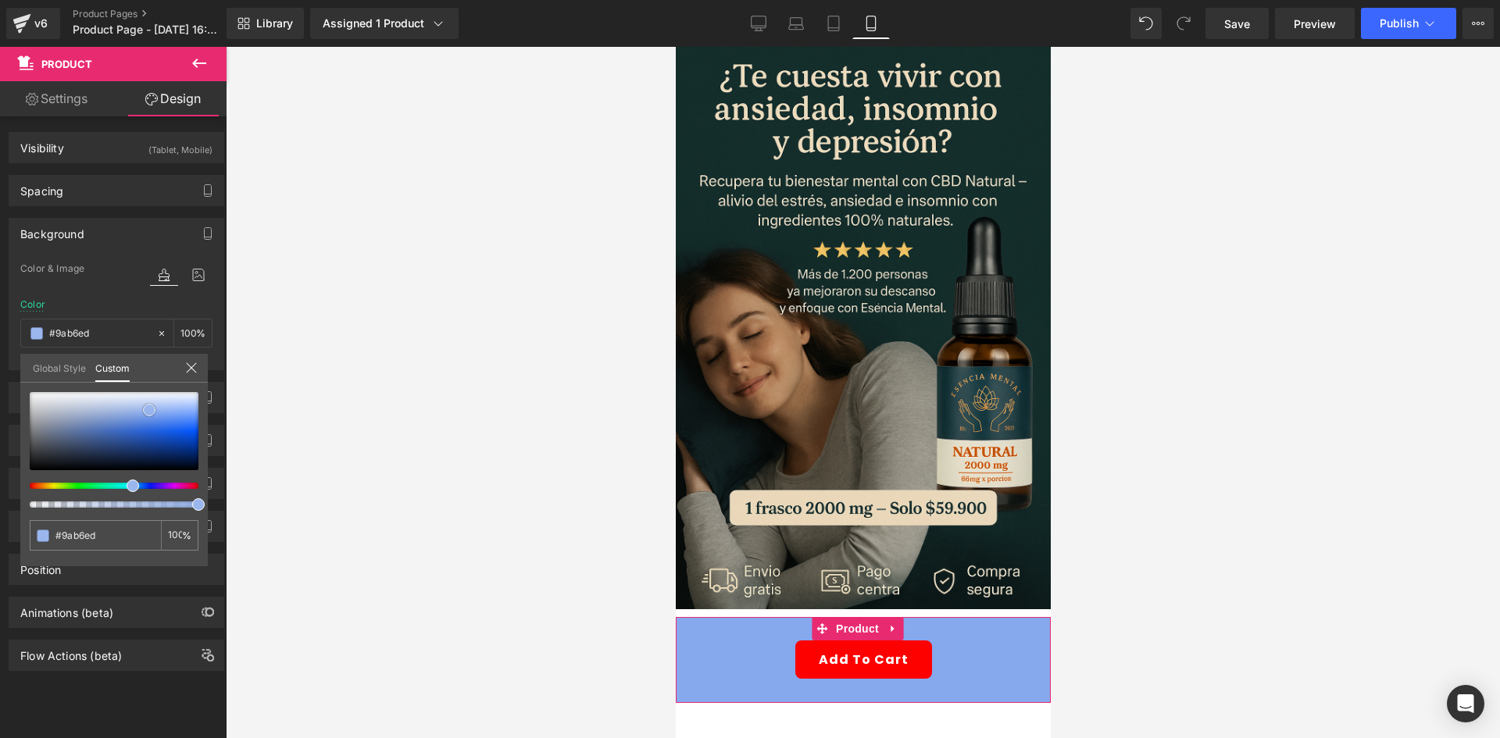
type input "#86a8ed"
type input "#7da2ec"
type input "#739bec"
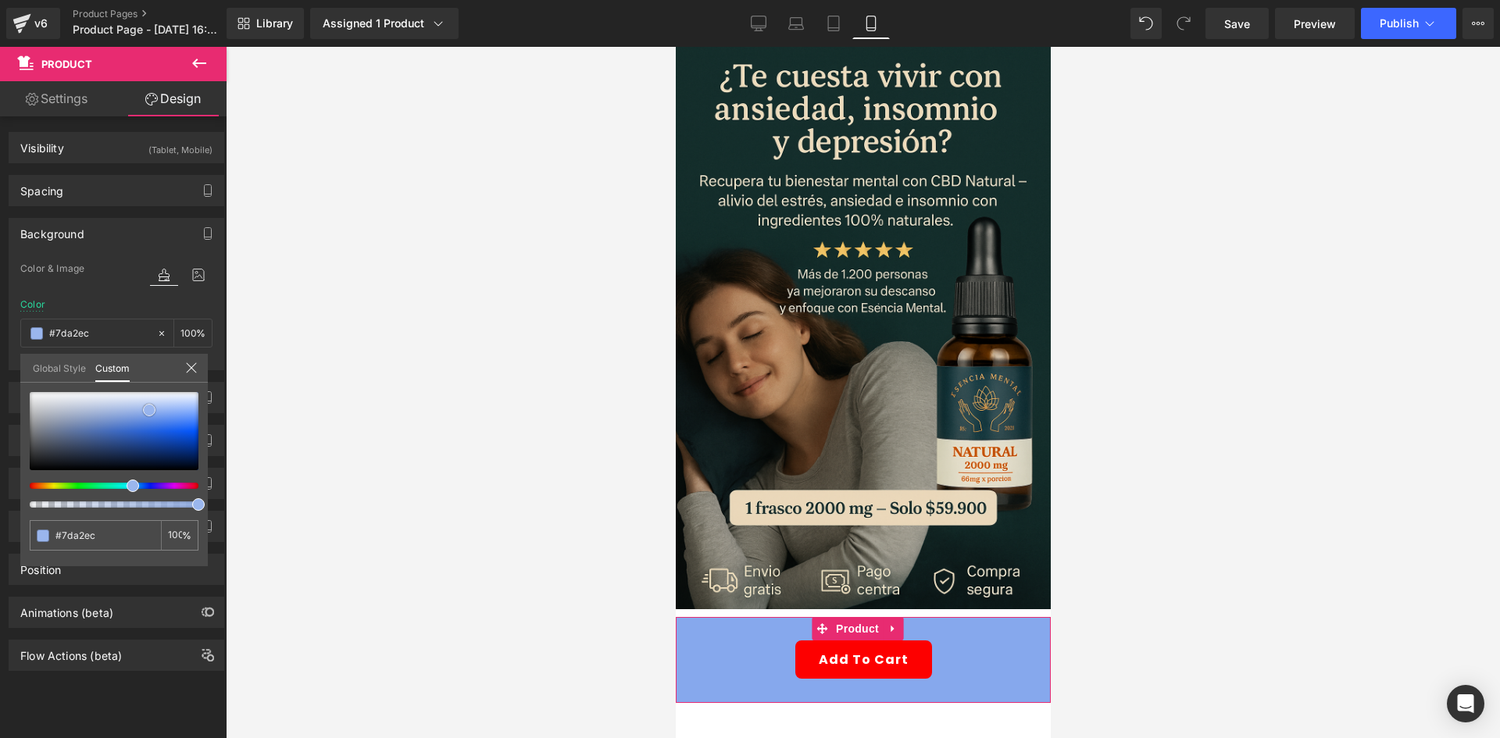
type input "#739bec"
type input "#5f8eec"
type input "#4a80ed"
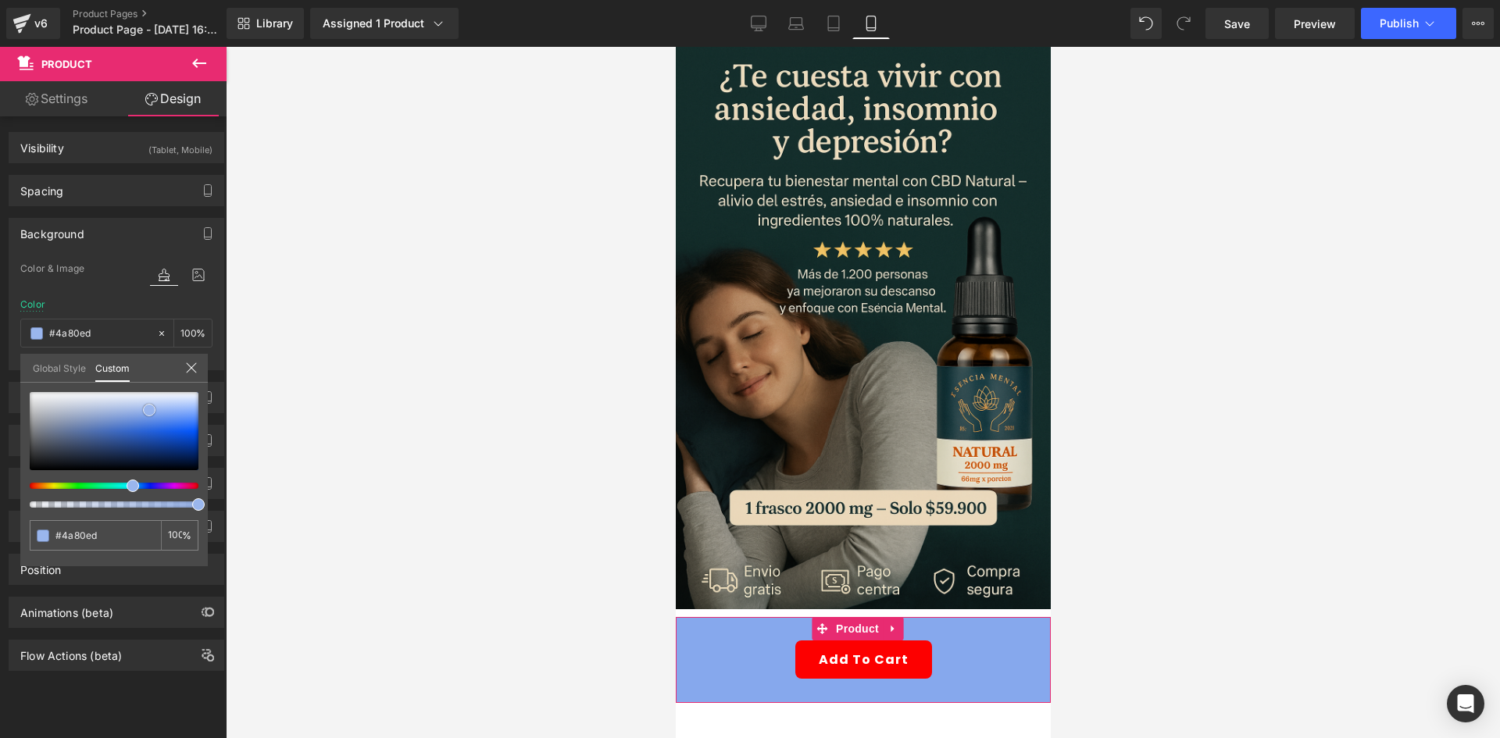
type input "#3975ed"
type input "#2a6bed"
type input "#2367ef"
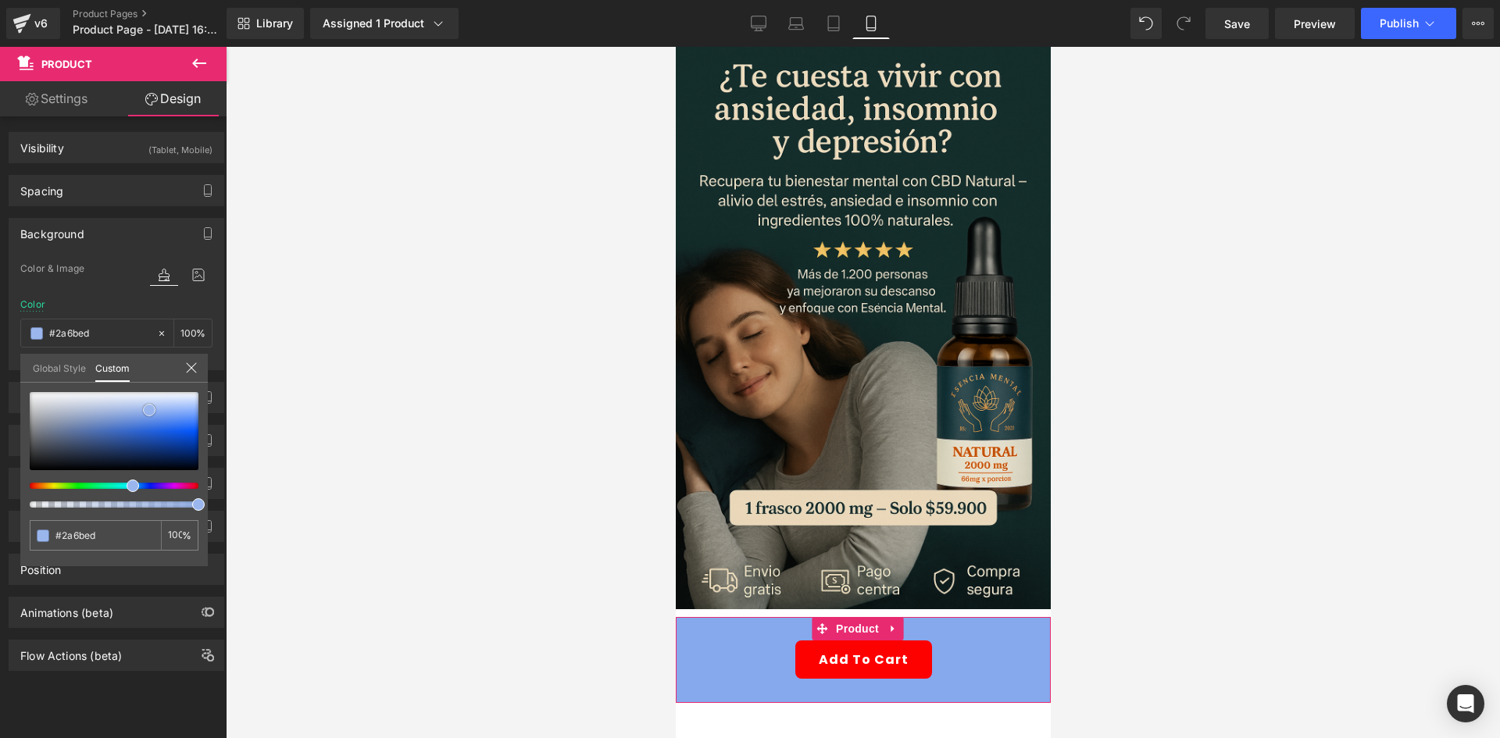
type input "#2367ef"
type input "#1e64ef"
type input "#155dee"
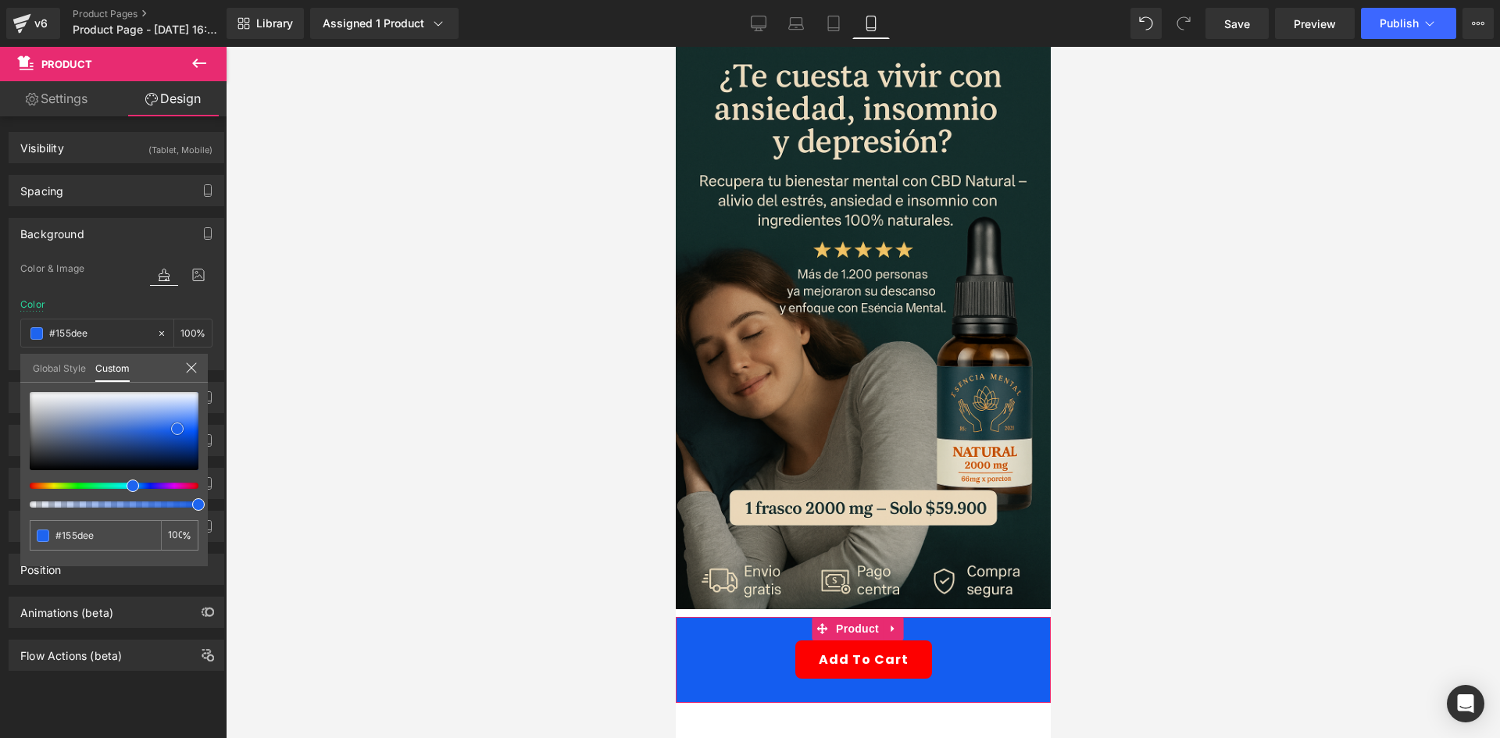
type input "#145df0"
type input "#0d57ec"
type input "#0d56e7"
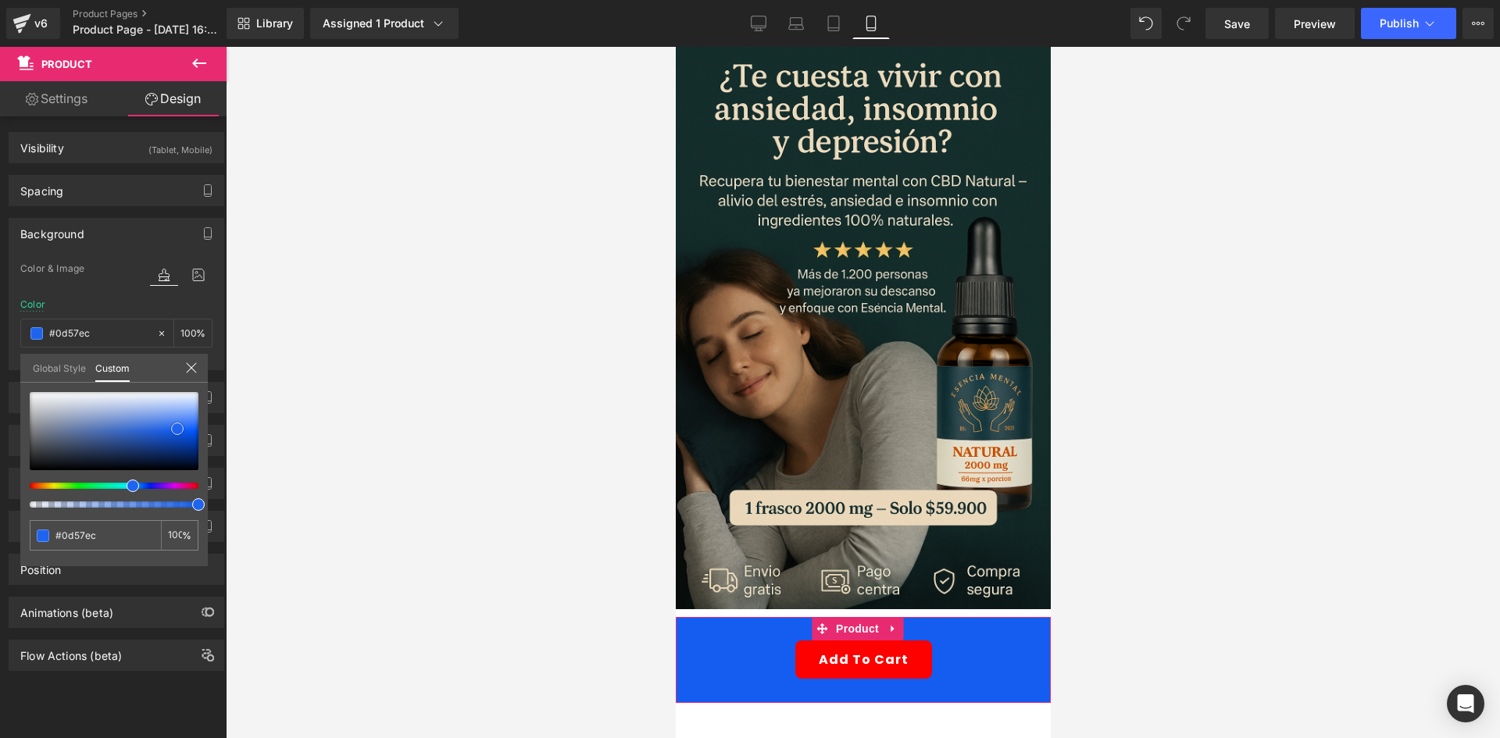
type input "#0d56e7"
type input "#0a4fdb"
type input "#0a4cd0"
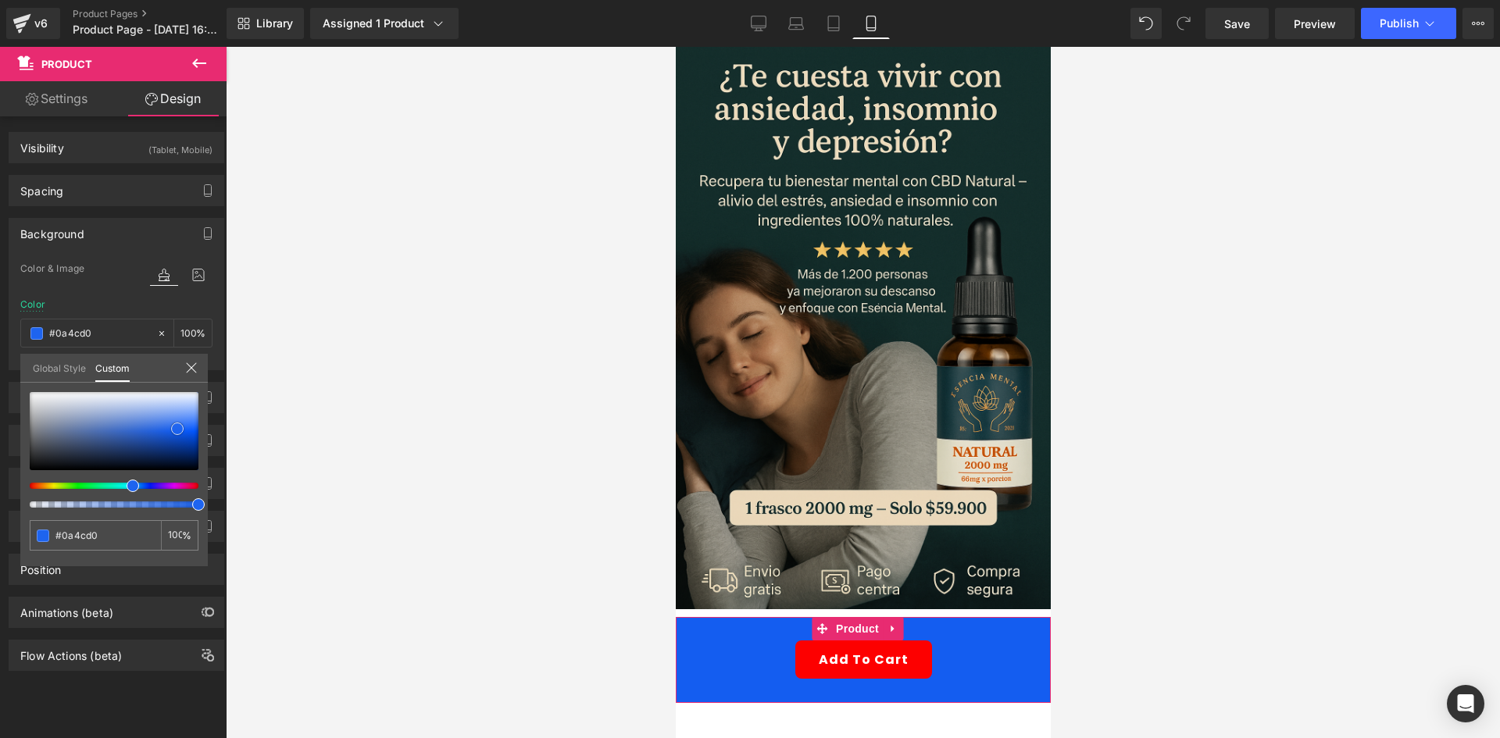
type input "#0a47c1"
type input "#0841b4"
type input "#073aa0"
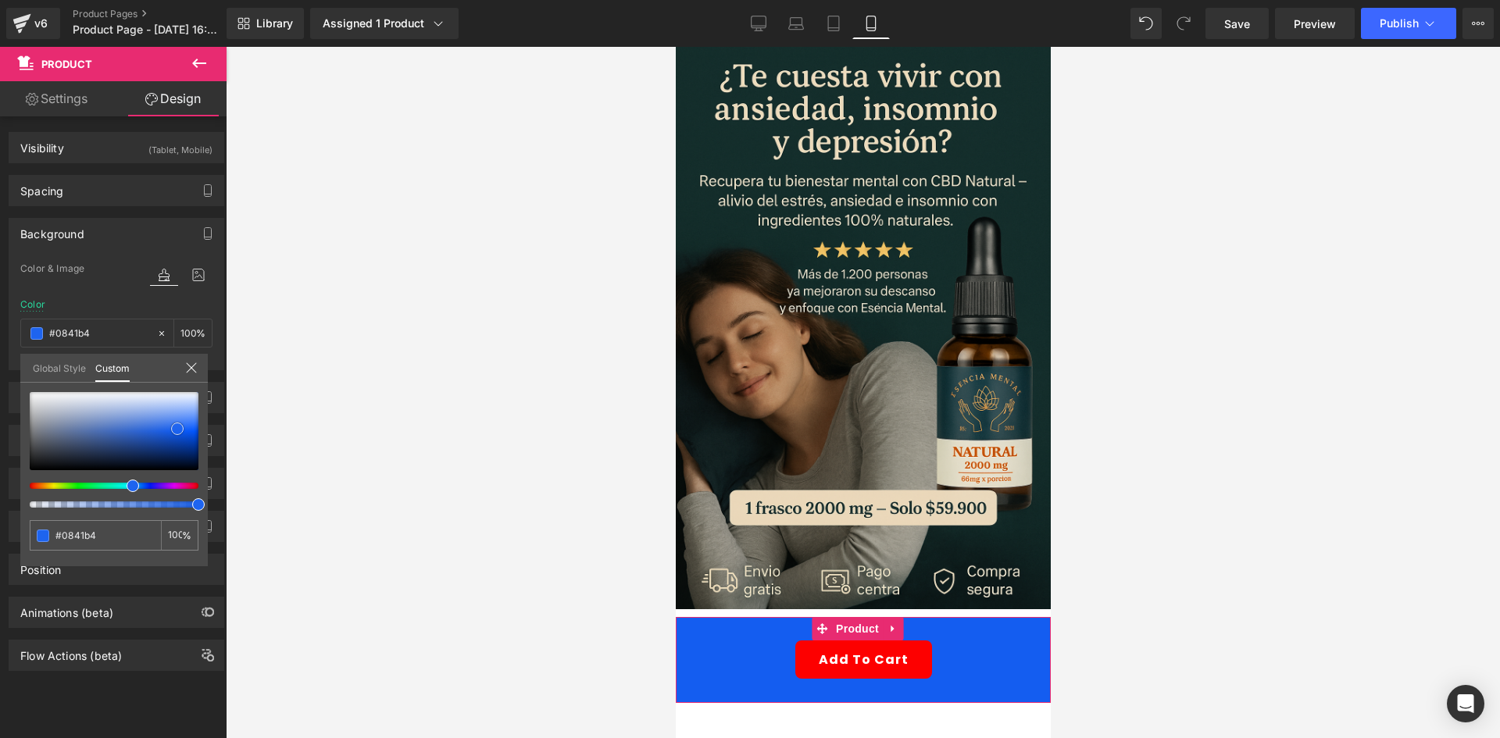
type input "#073aa0"
type input "#06338d"
type input "#073187"
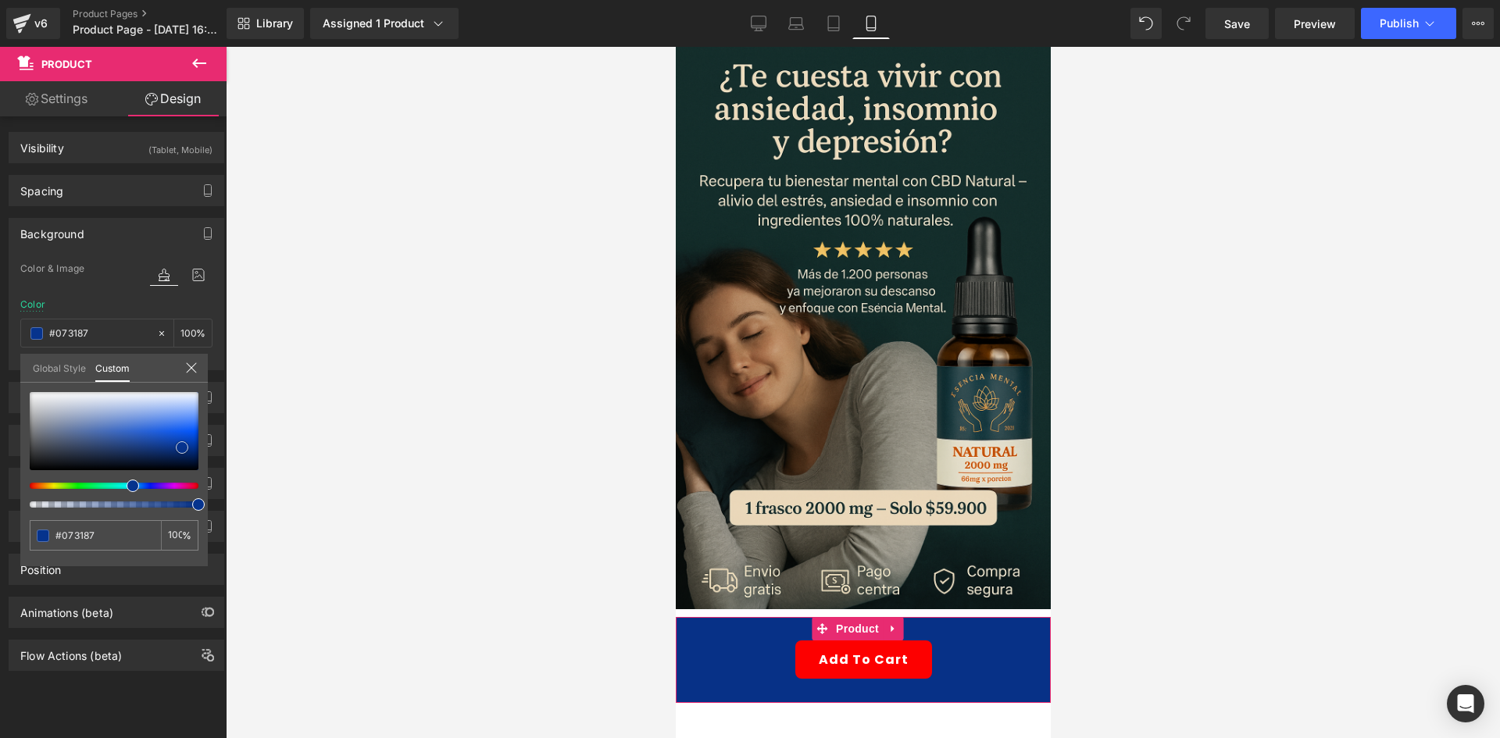
type input "#052f84"
type input "#052e7e"
type input "#052c79"
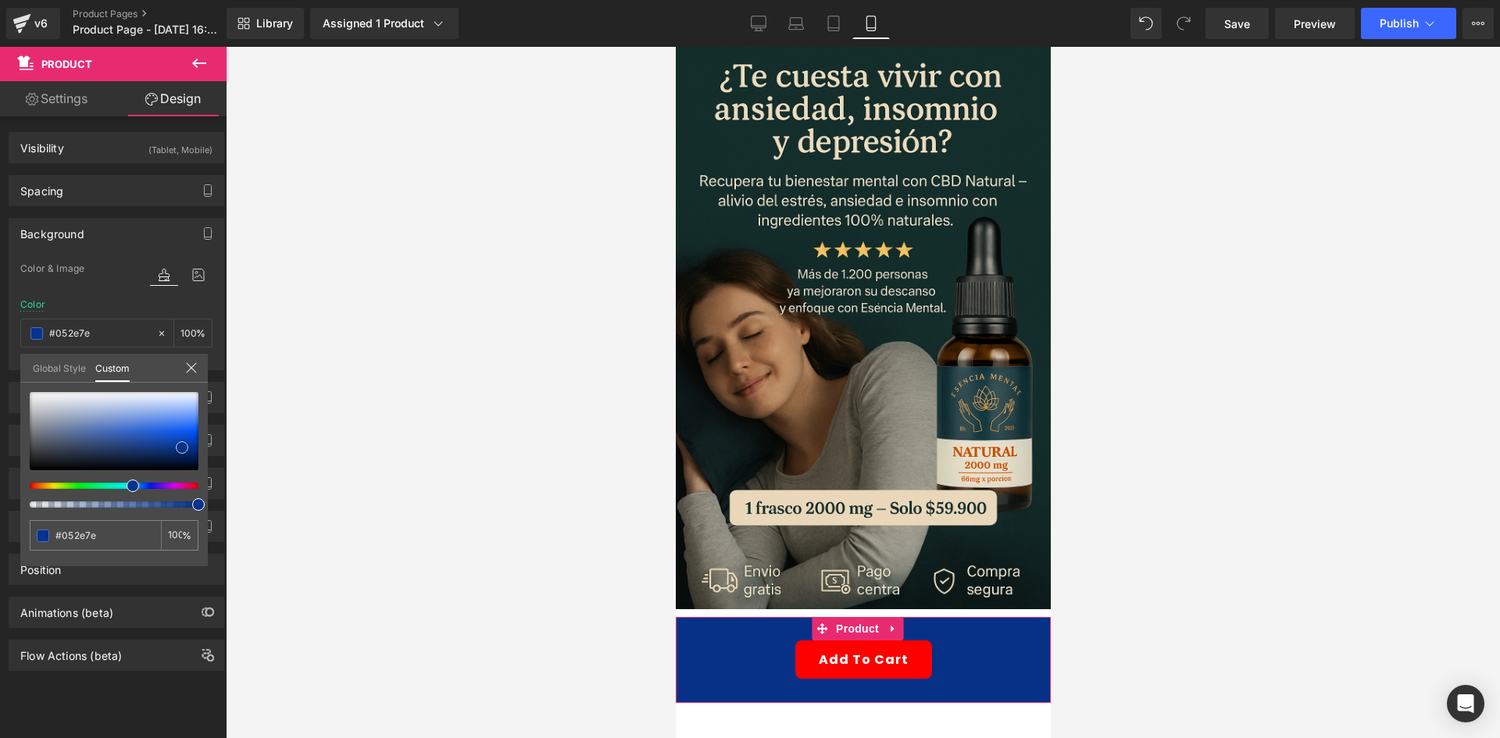
type input "#052c79"
type input "#072c78"
type input "#062b73"
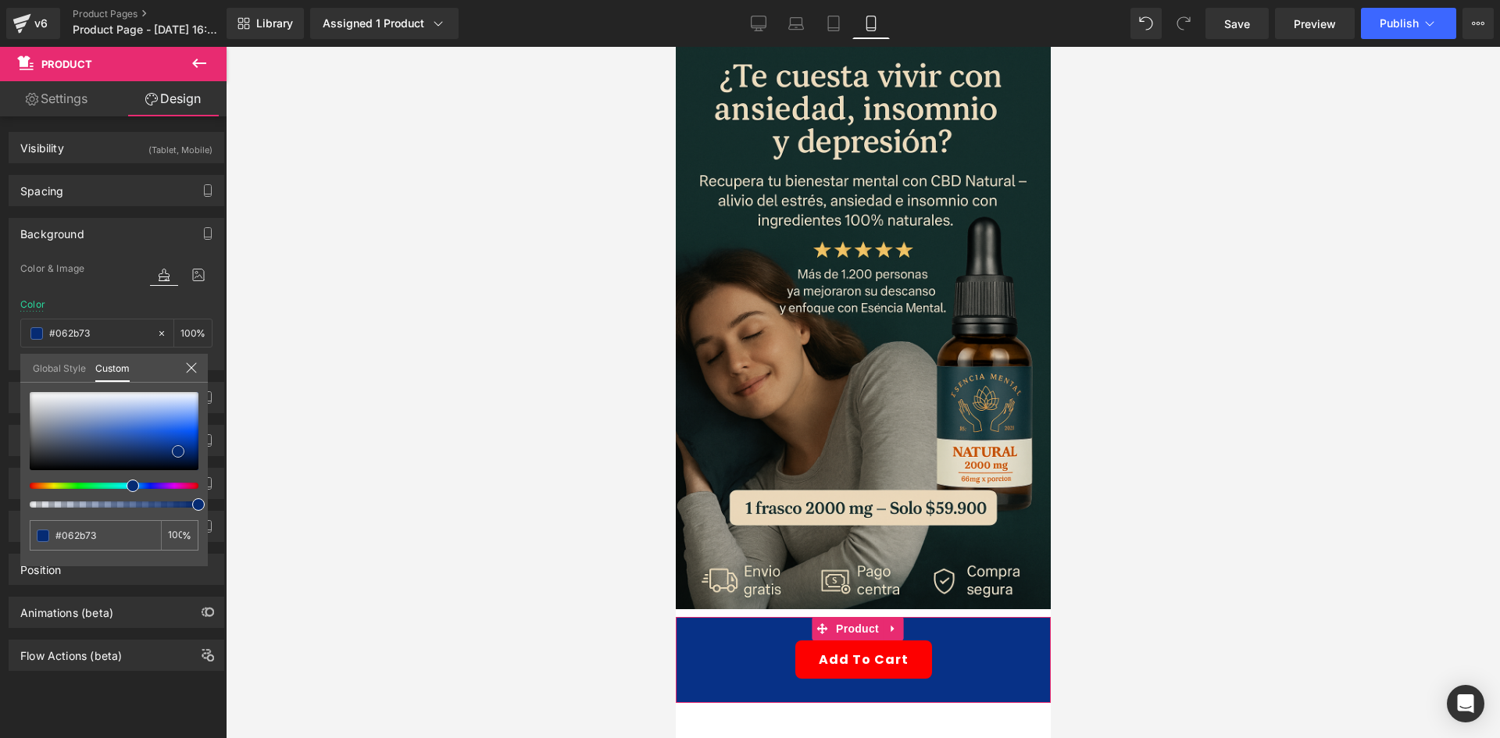
type input "#07296e"
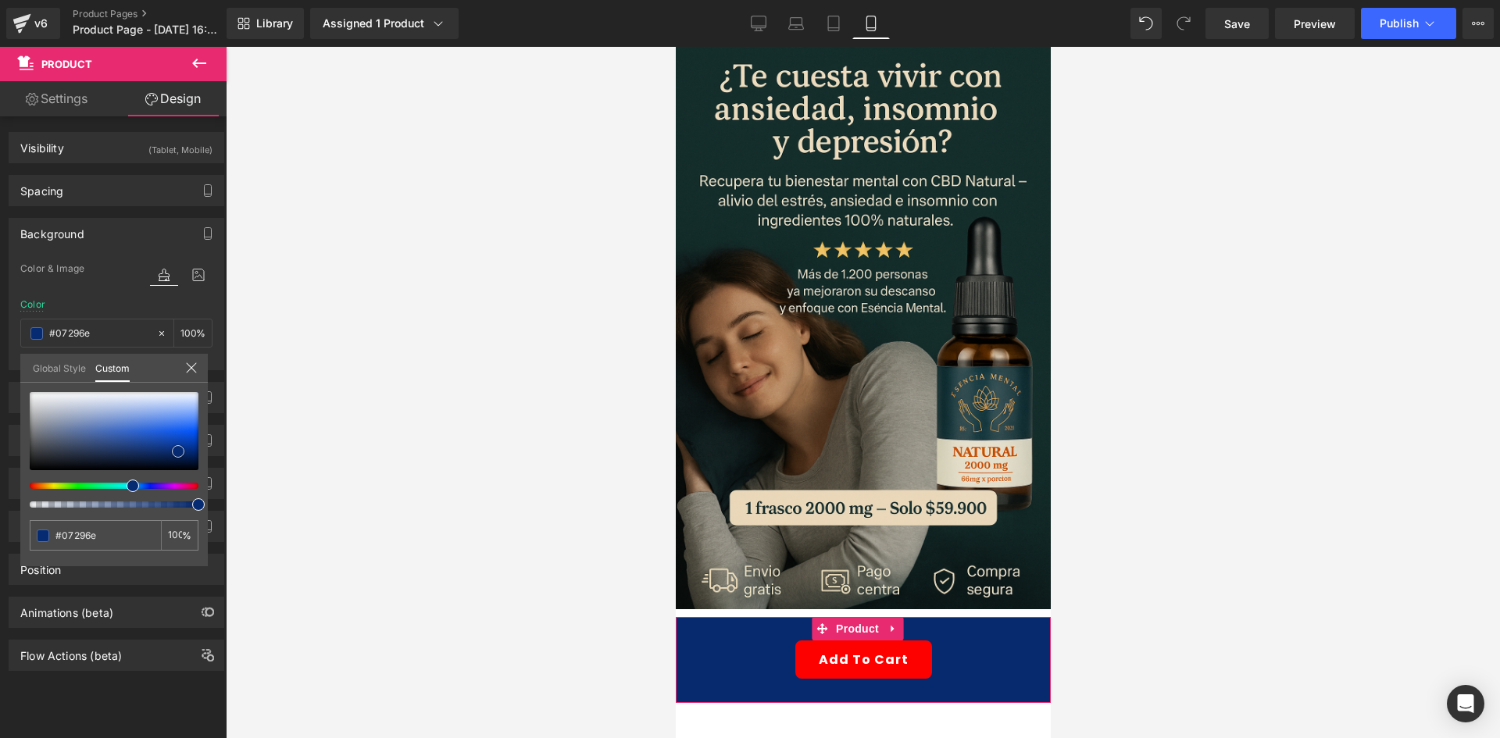
type input "#08296d"
type input "#072868"
type input "#082663"
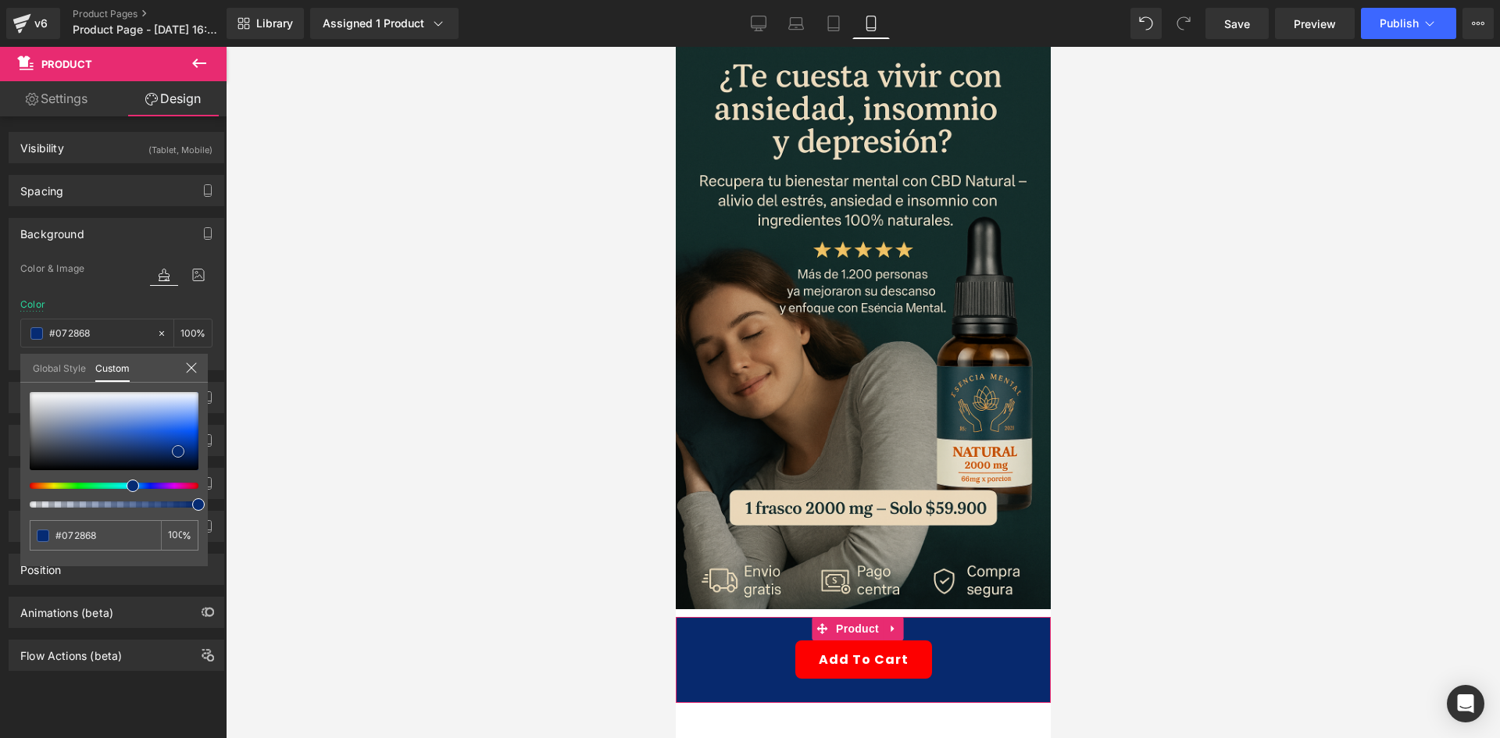
type input "#082663"
type input "#08245d"
type input "#082358"
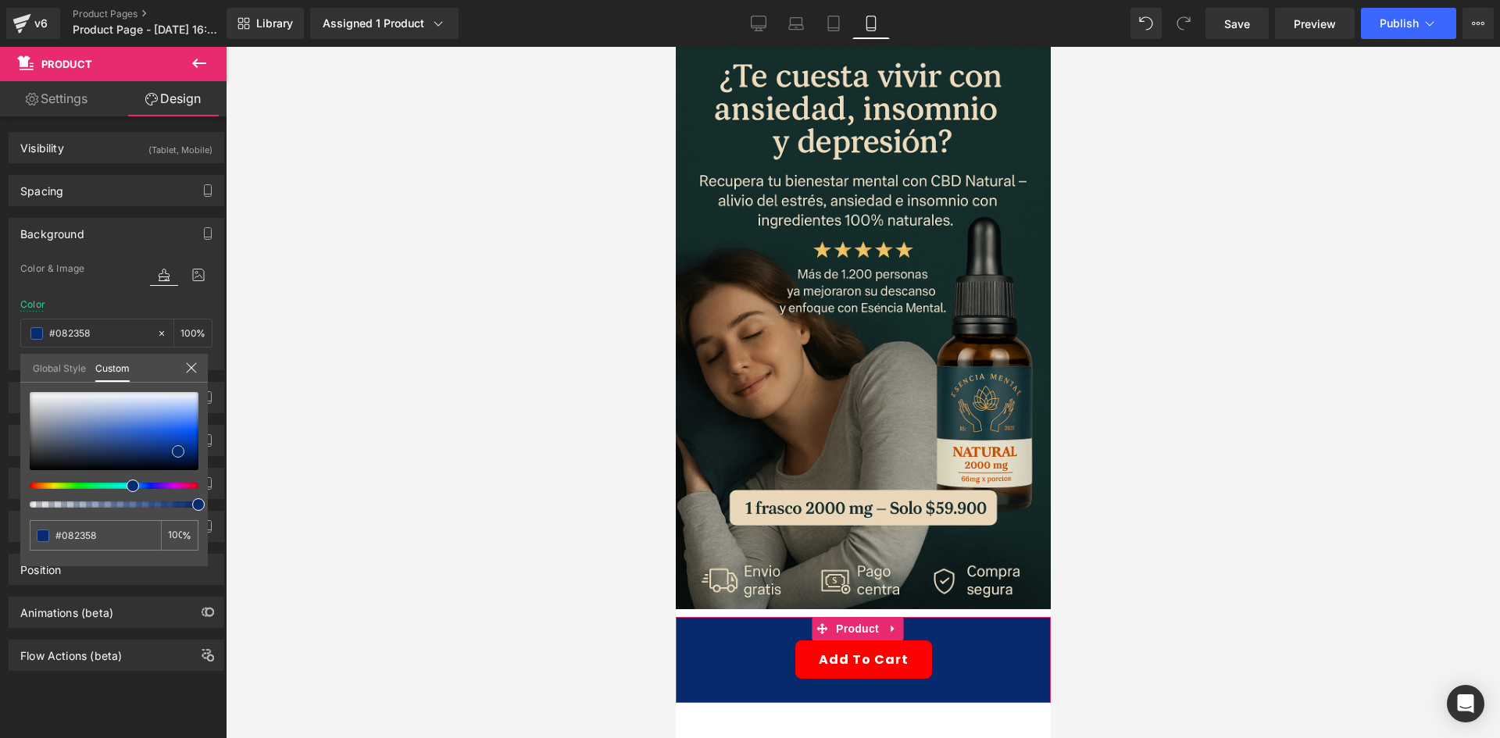
type input "#092152"
type input "#091f4d"
type input "#081c49"
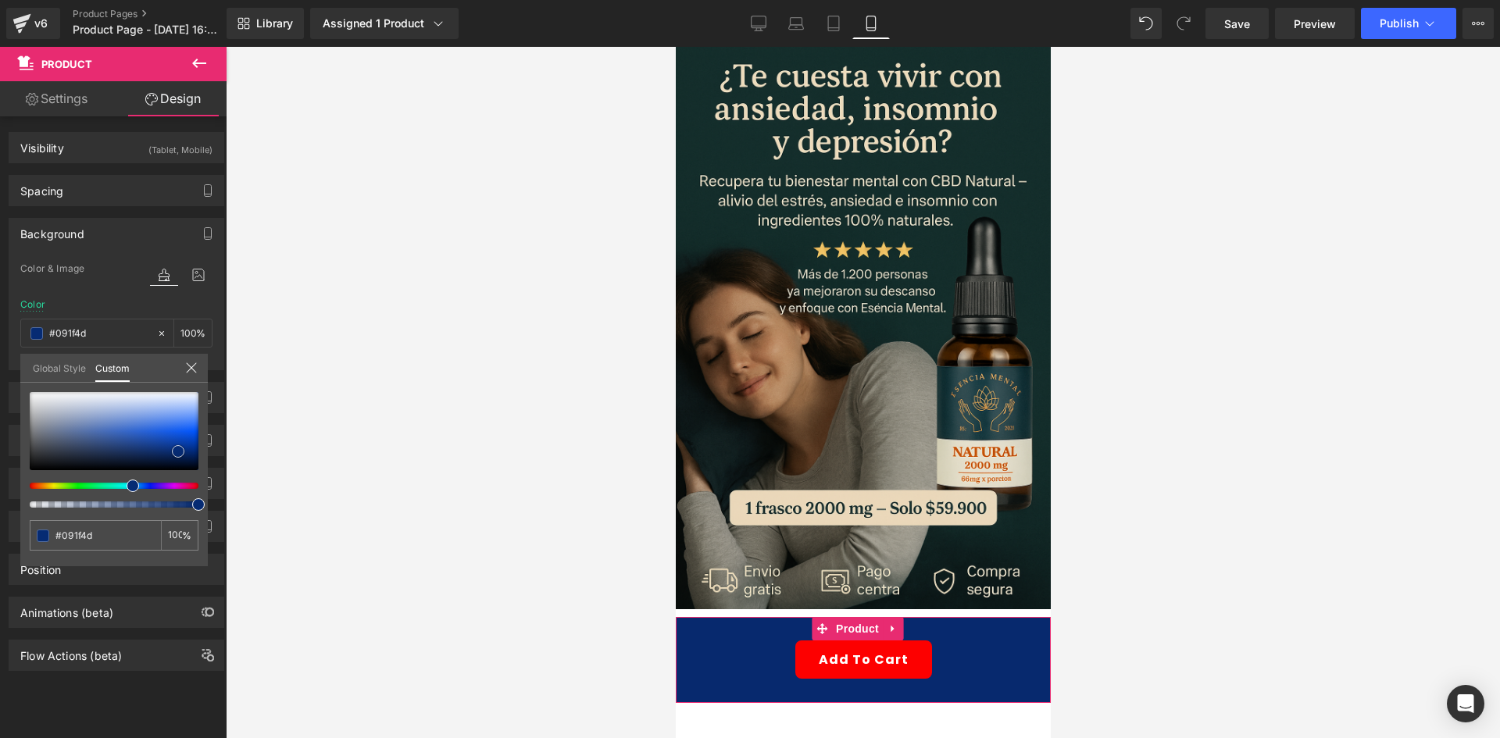
type input "#081c49"
type input "#081944"
type input "#091943"
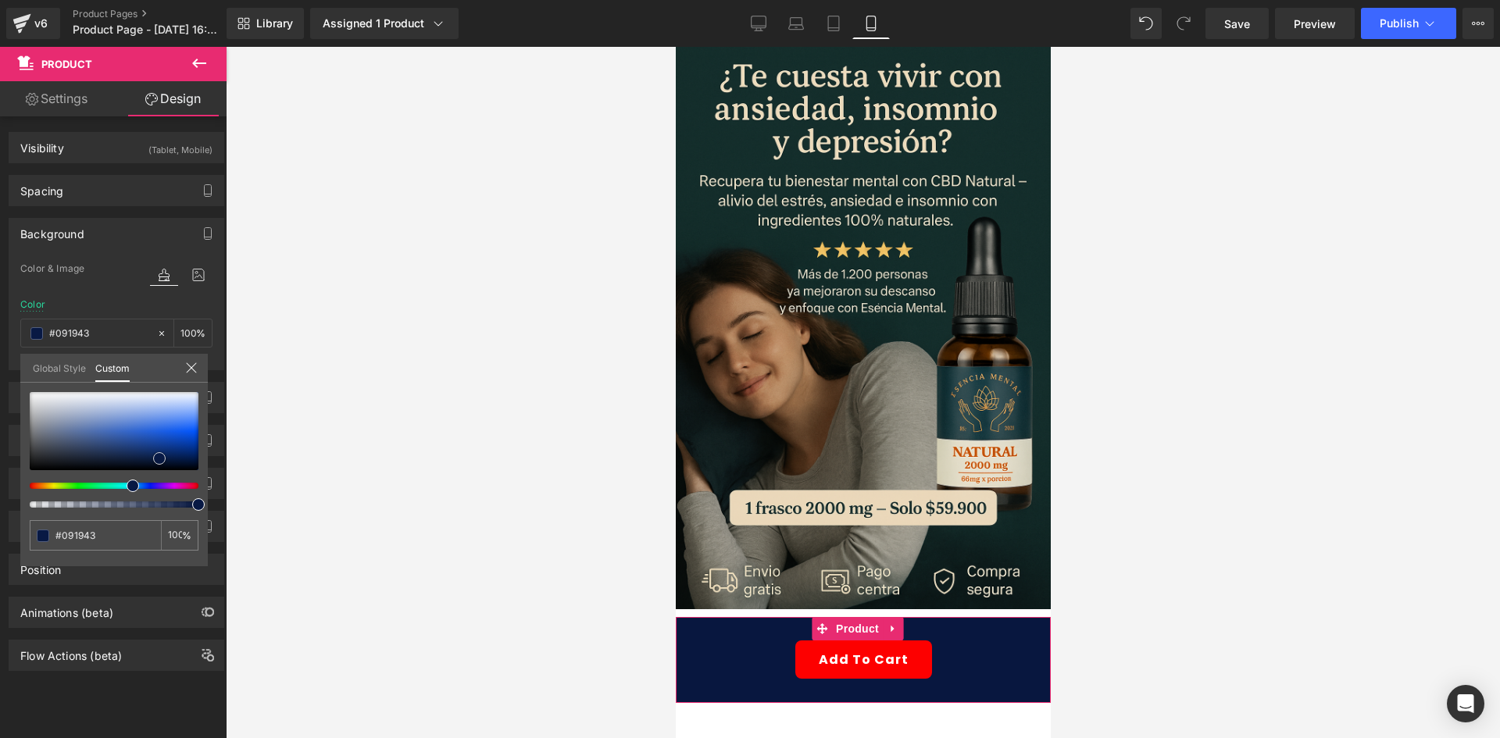
type input "#08173f"
type input "#07153b"
type input "#071336"
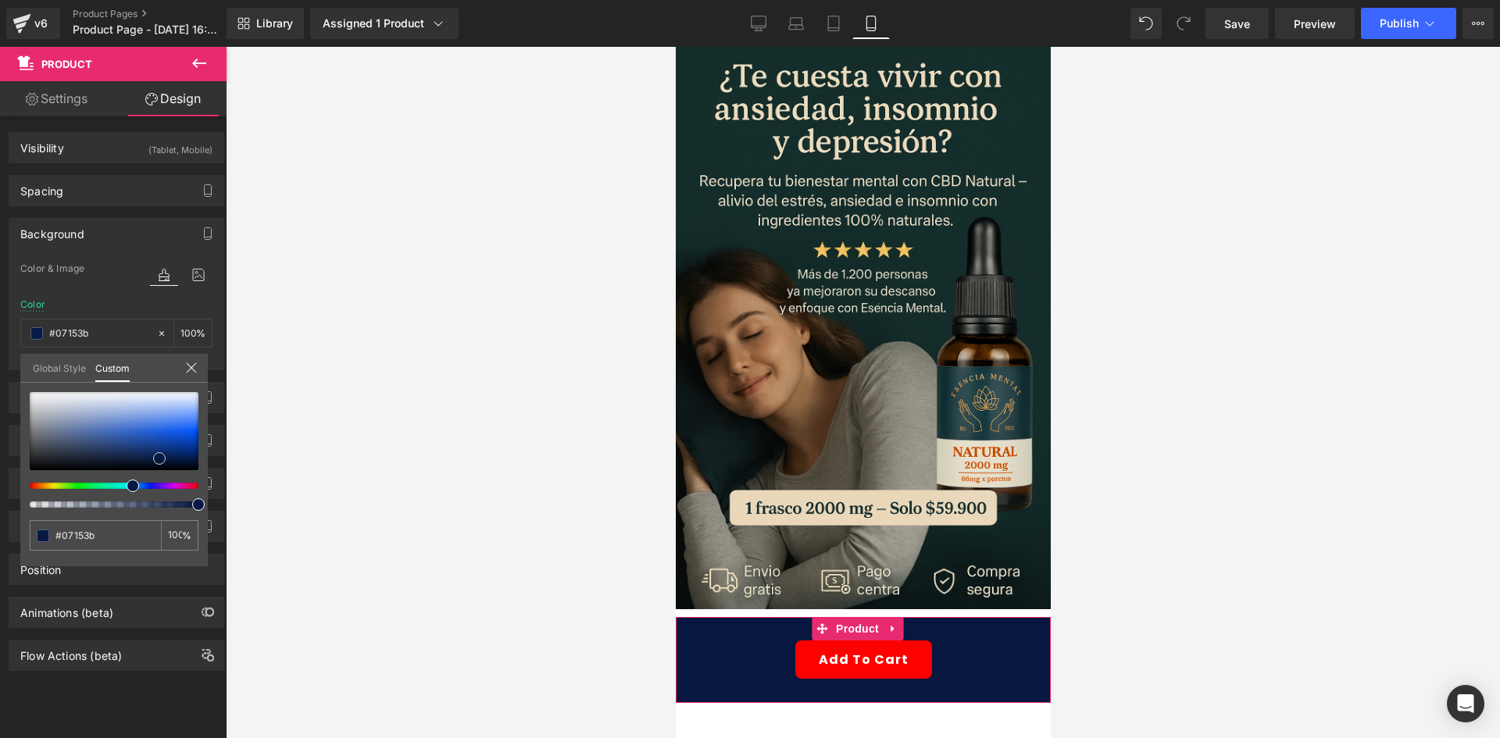
type input "#071336"
type input "#081334"
type input "#071131"
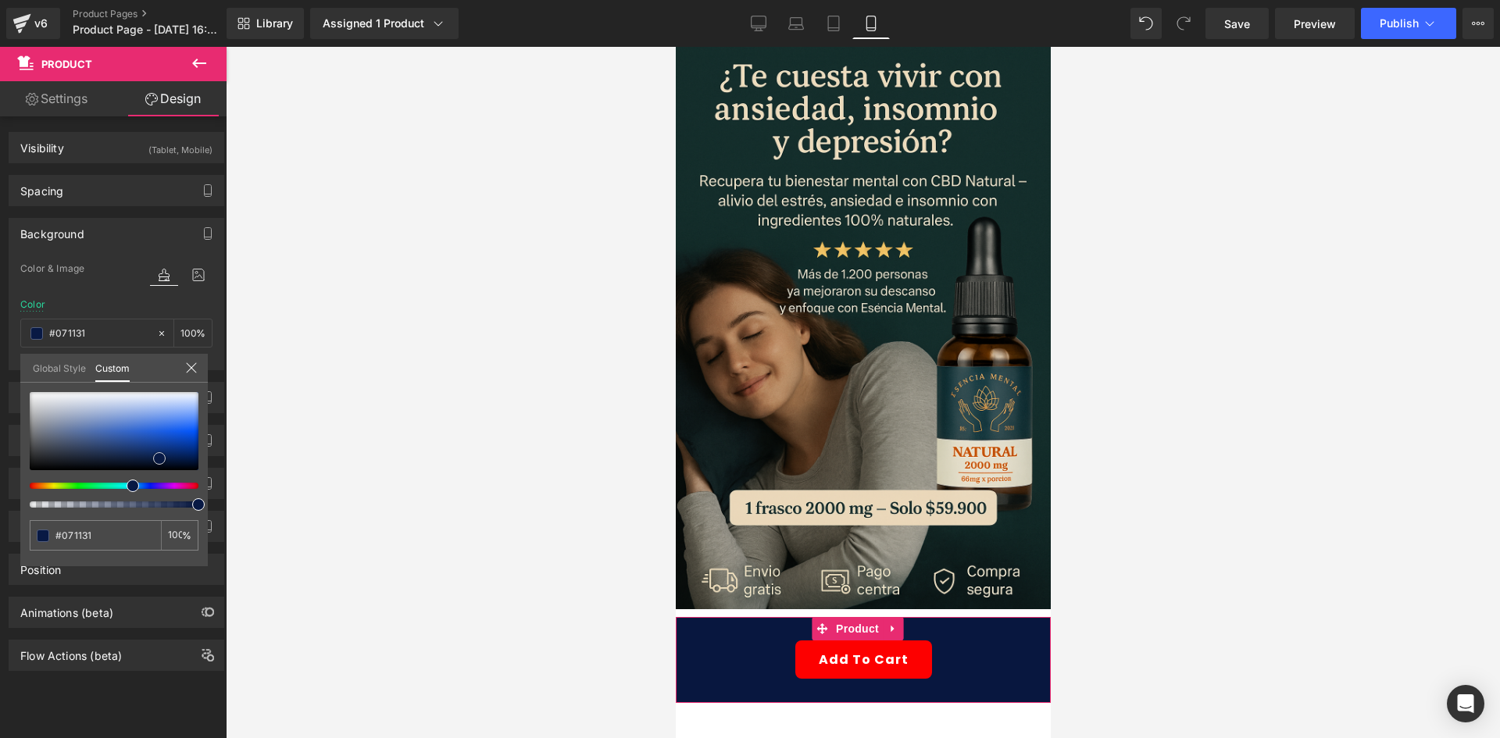
type input "#060f2c"
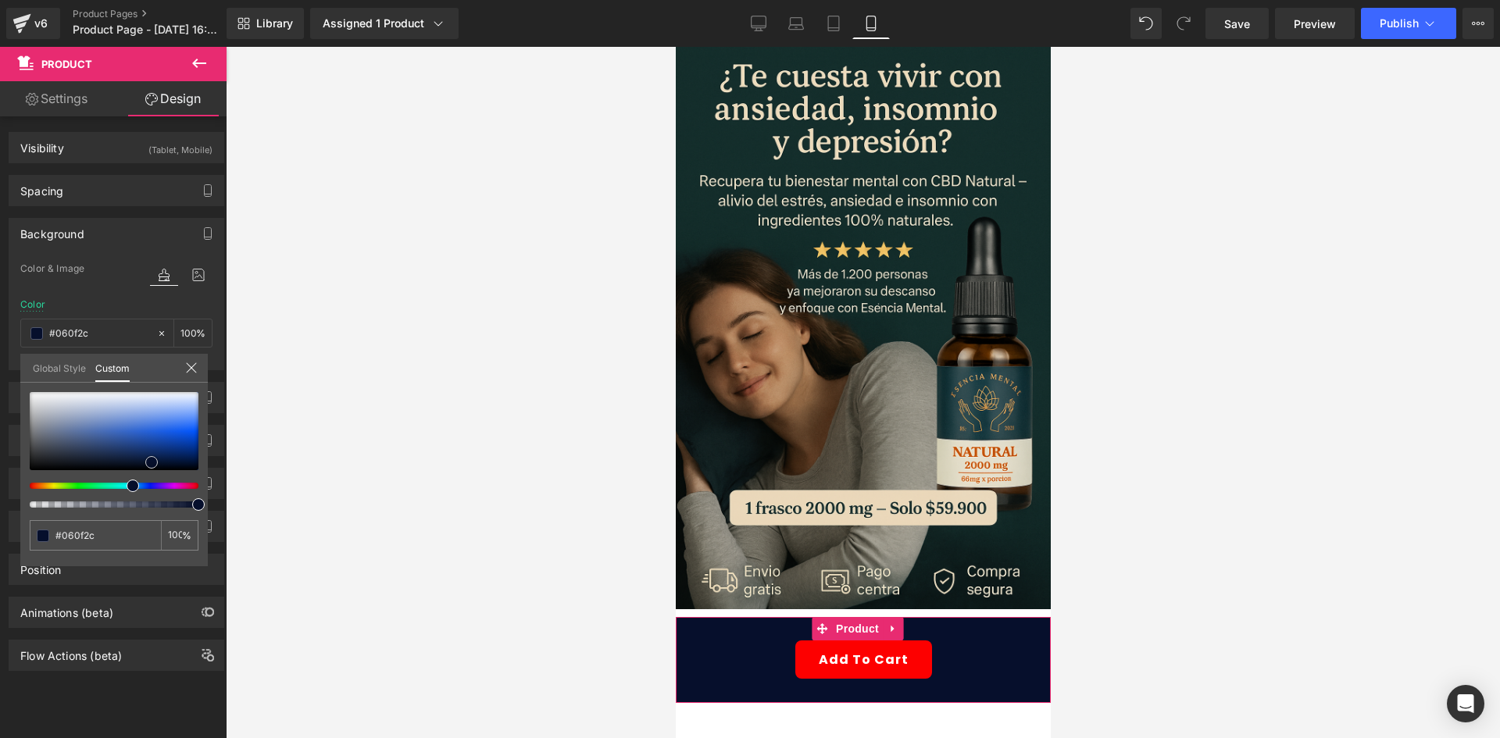
type input "#060e27"
type input "#050c23"
type input "#040a1f"
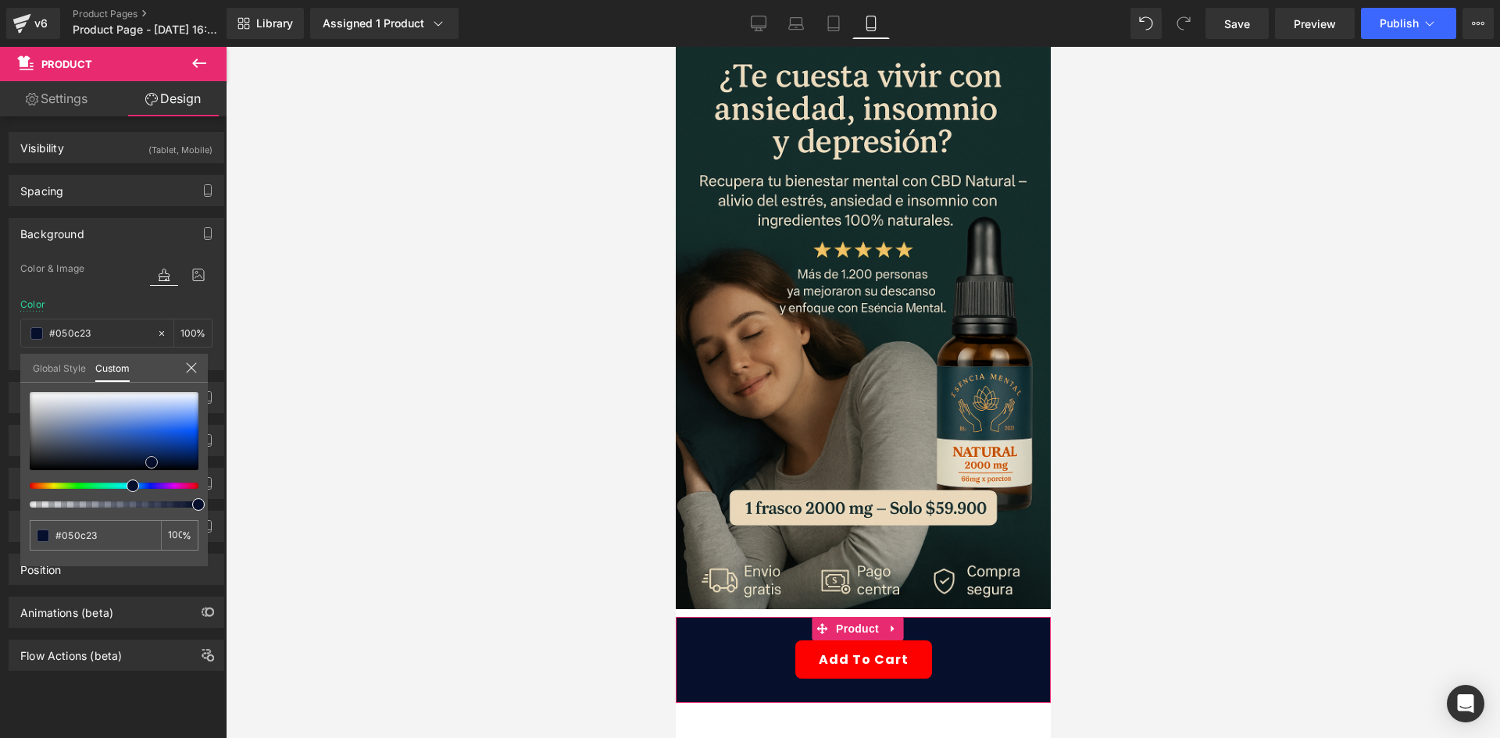
type input "#040a1f"
type input "#03081b"
type input "#030616"
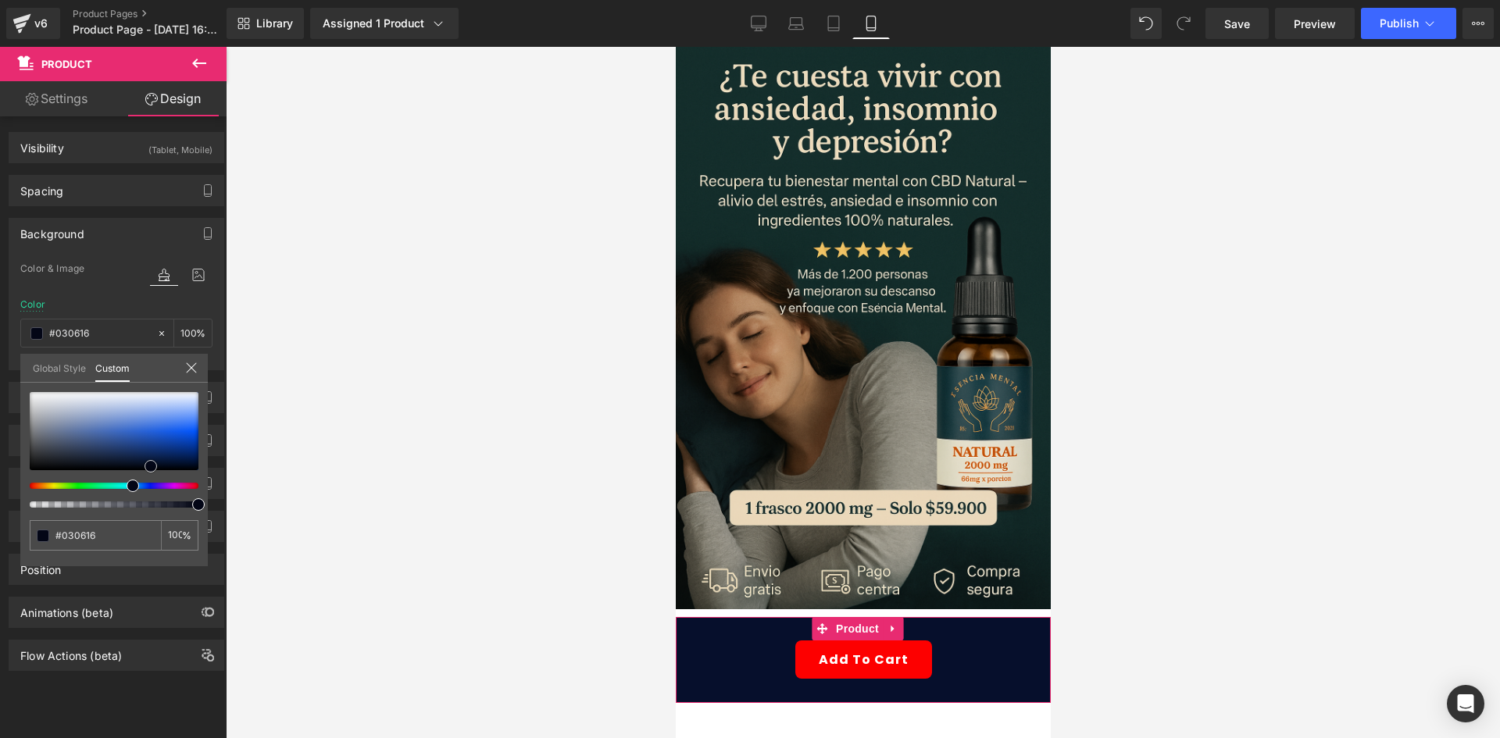
type input "#020412"
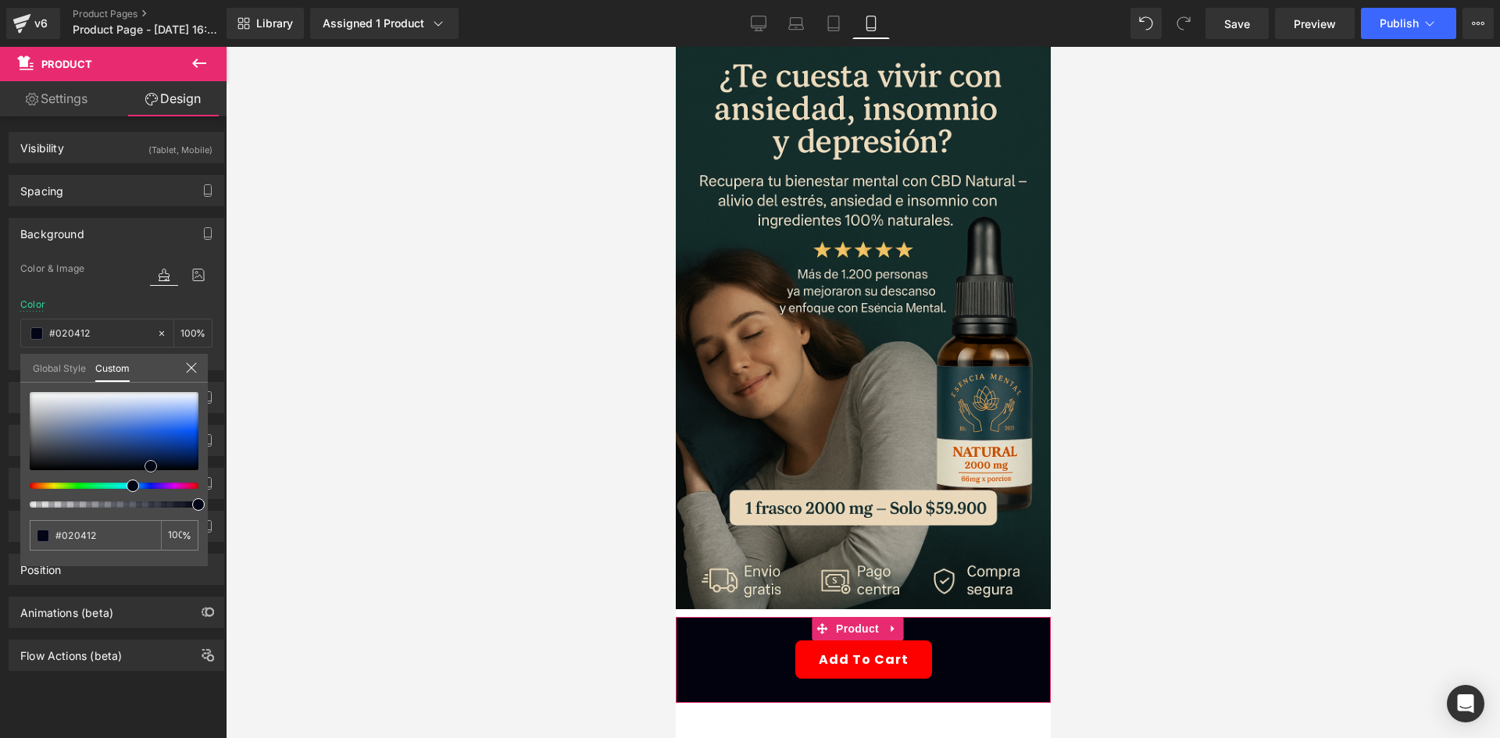
type input "#01020e"
type input "#010108"
type input "#000004"
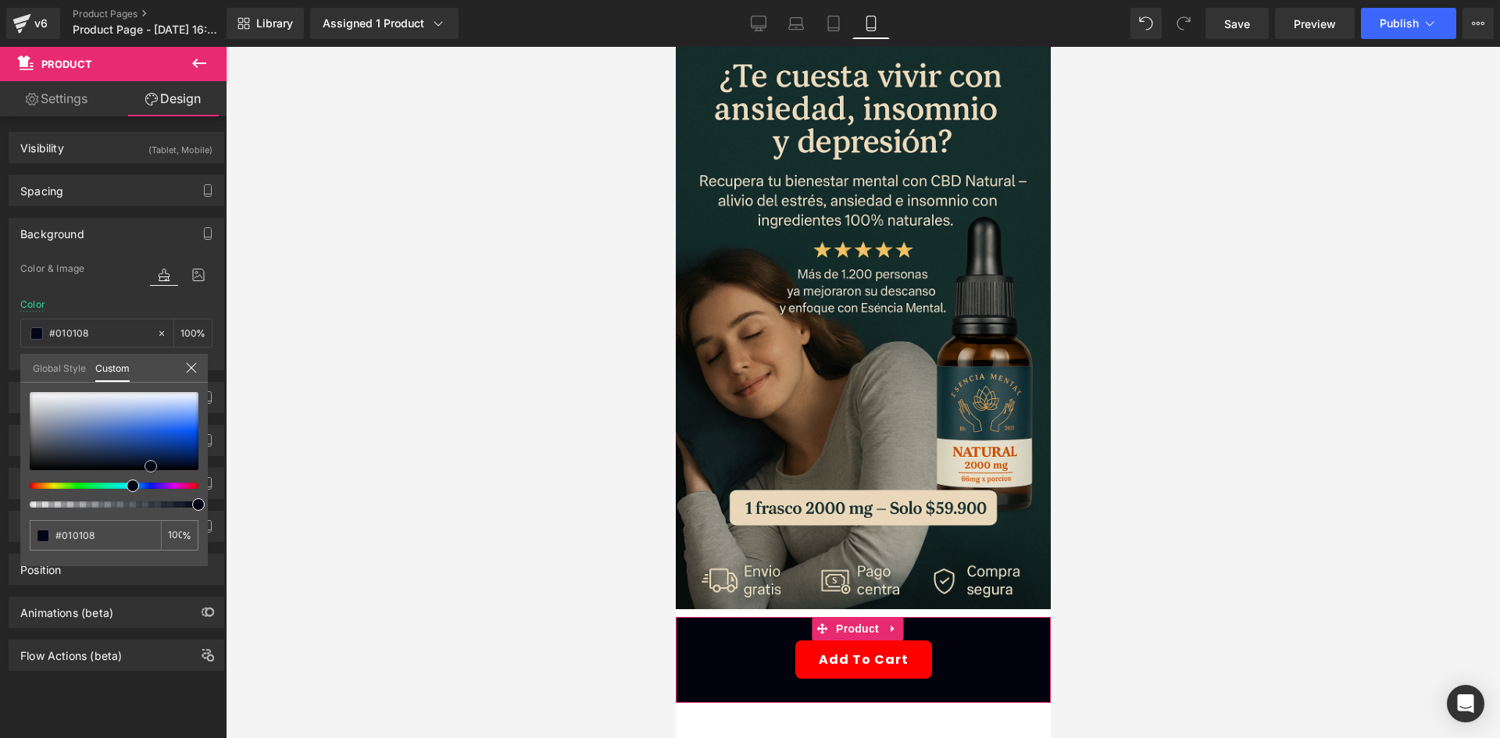
type input "#000004"
type input "#000000"
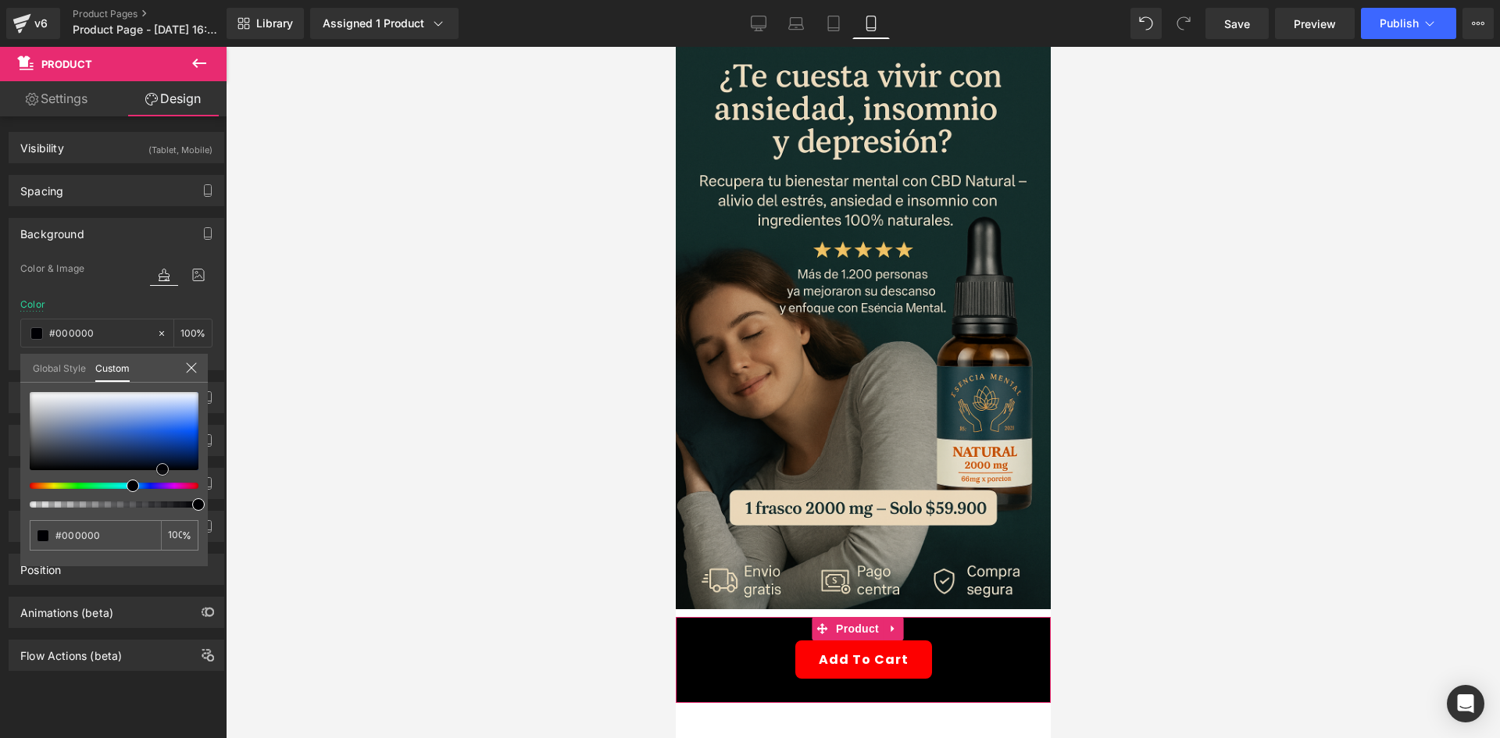
type input "#00000a"
type input "#01010d"
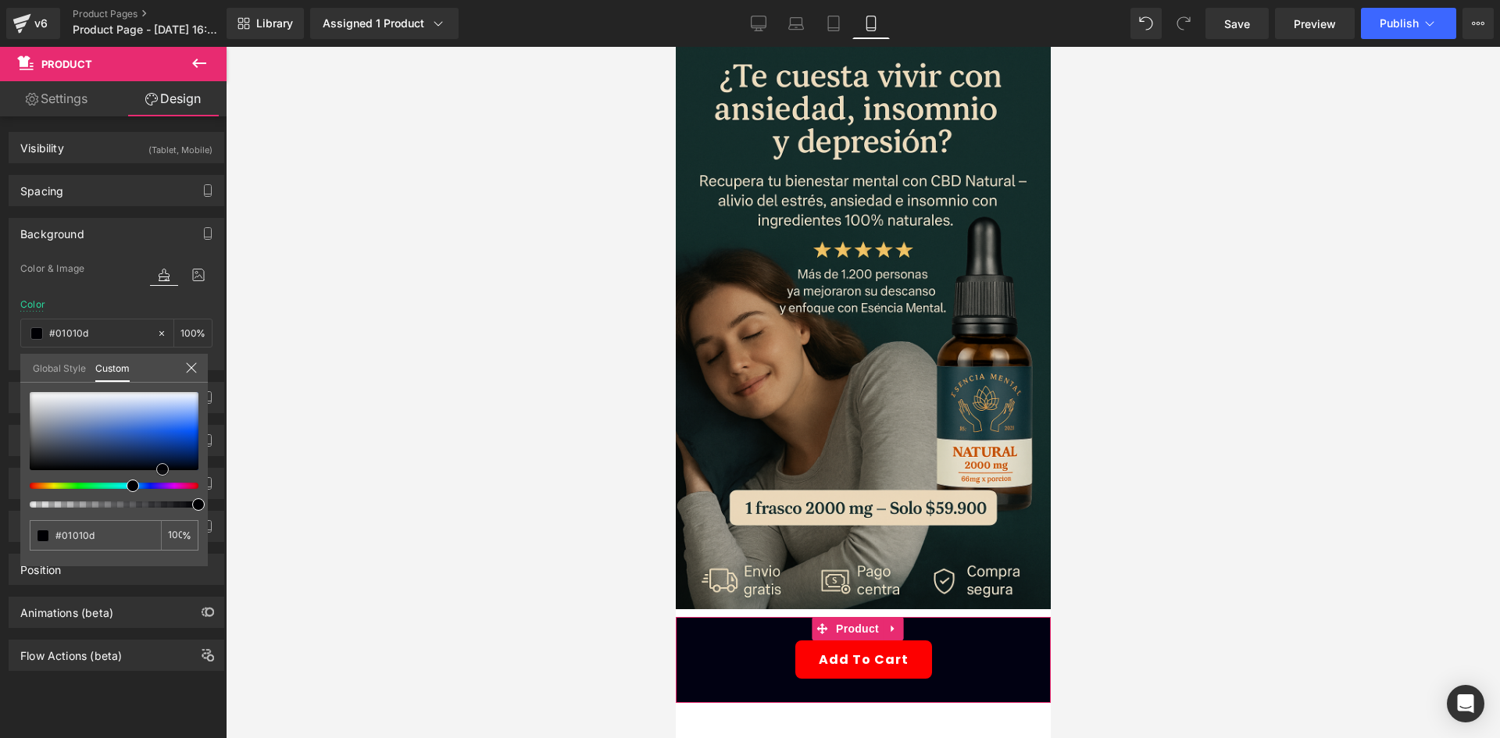
type input "#010112"
type input "#02021c"
type input "#04042e"
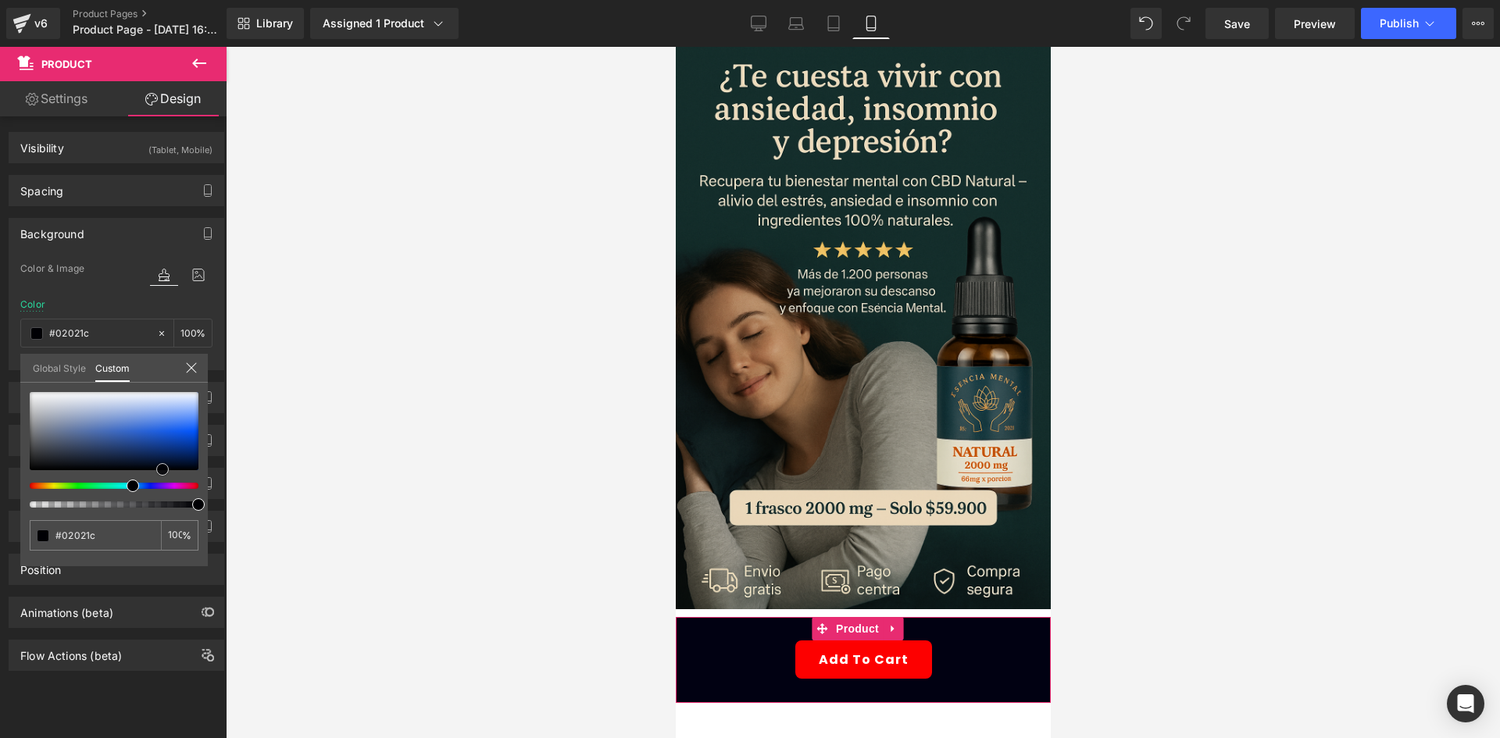
type input "#04042e"
type input "#040438"
type input "#040442"
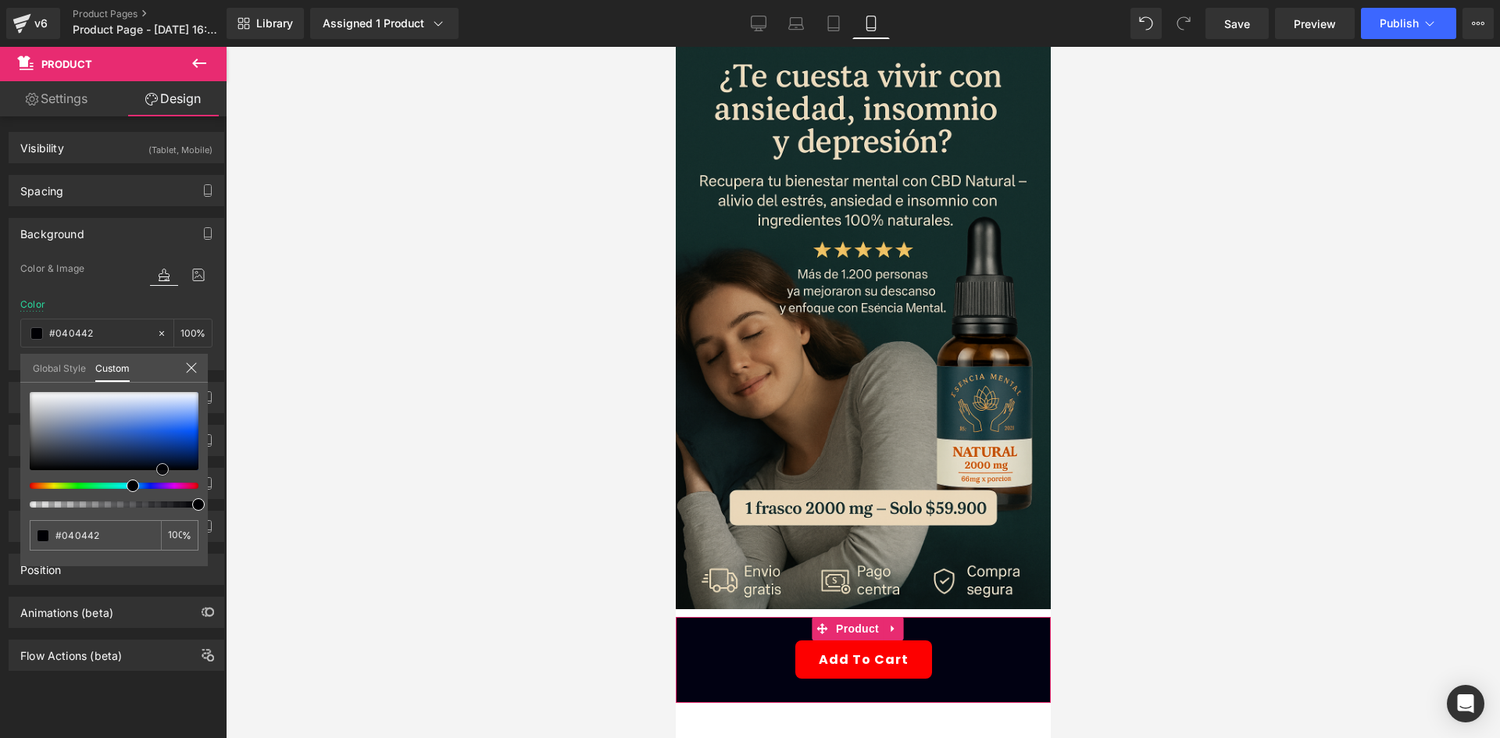
type input "#060655"
type input "#070759"
type input "#070763"
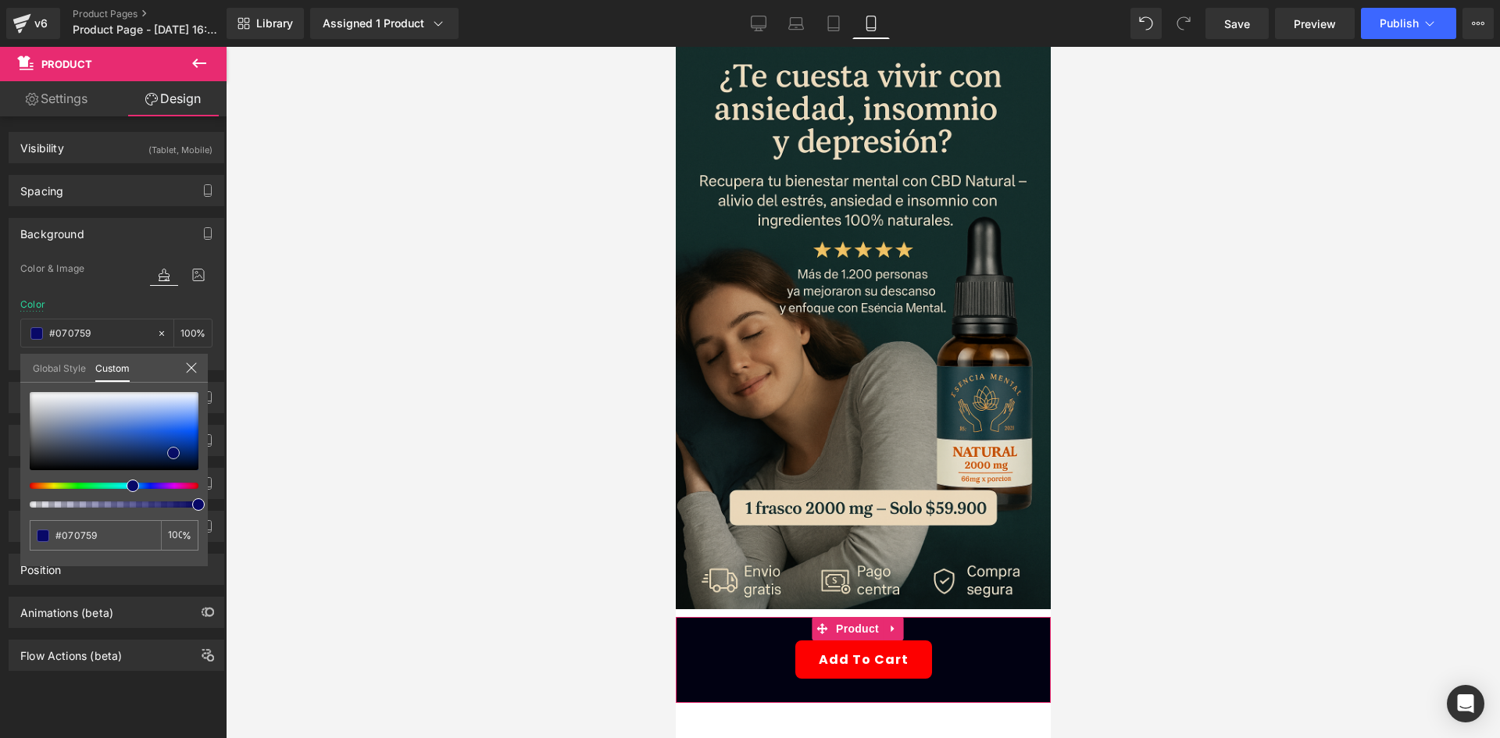
type input "#070763"
type input "#08086d"
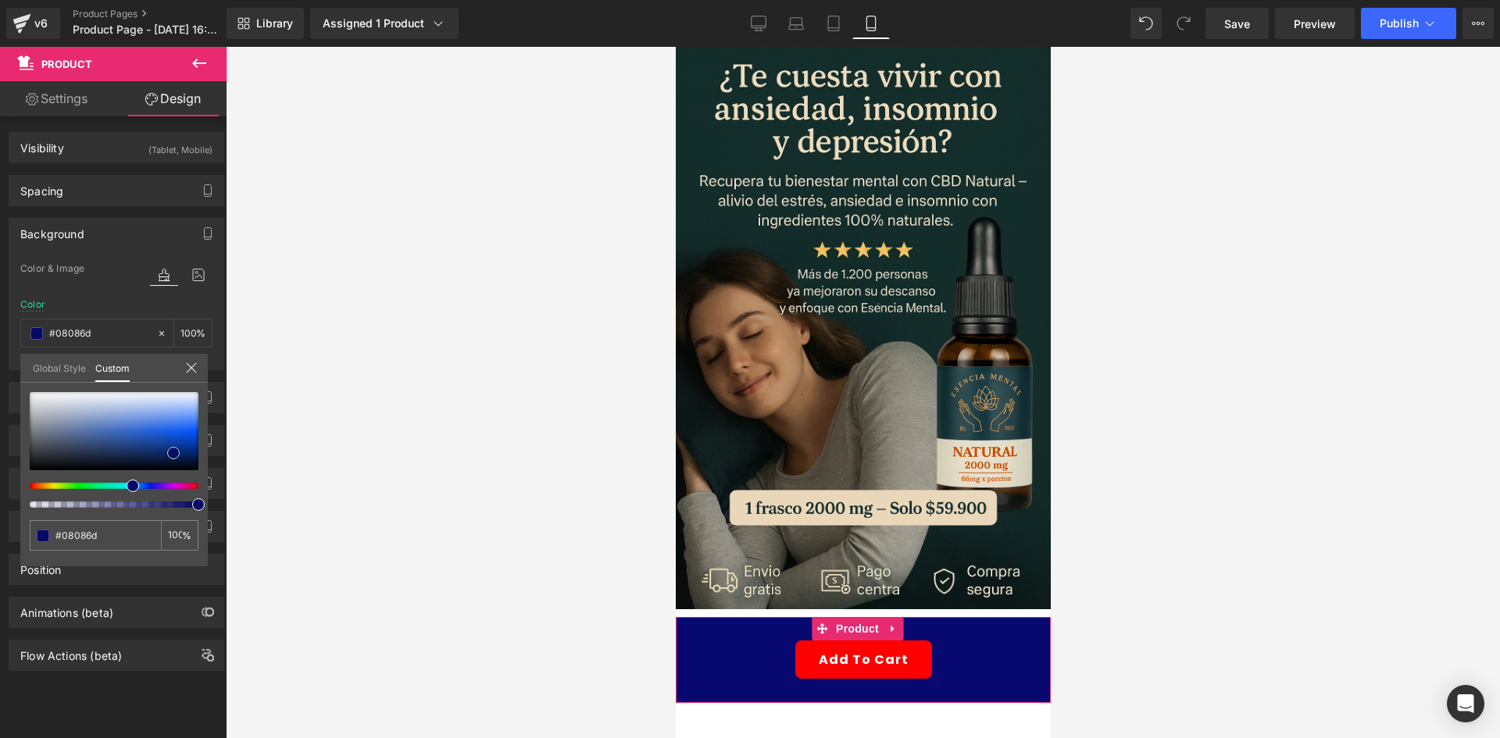
type input "#080871"
type input "#09097b"
type input "#090984"
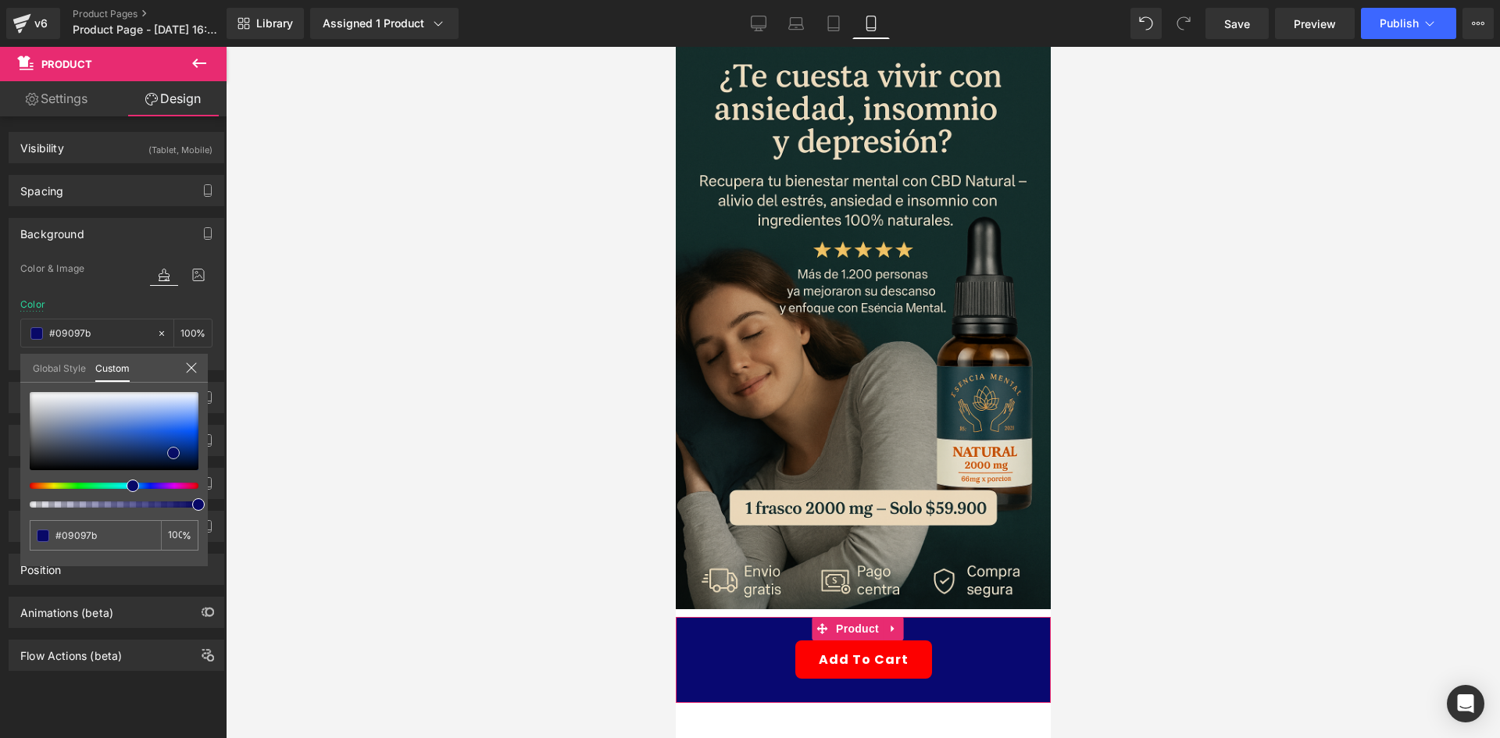
type input "#090984"
type input "#0b0b8d"
type input "#0b0b93"
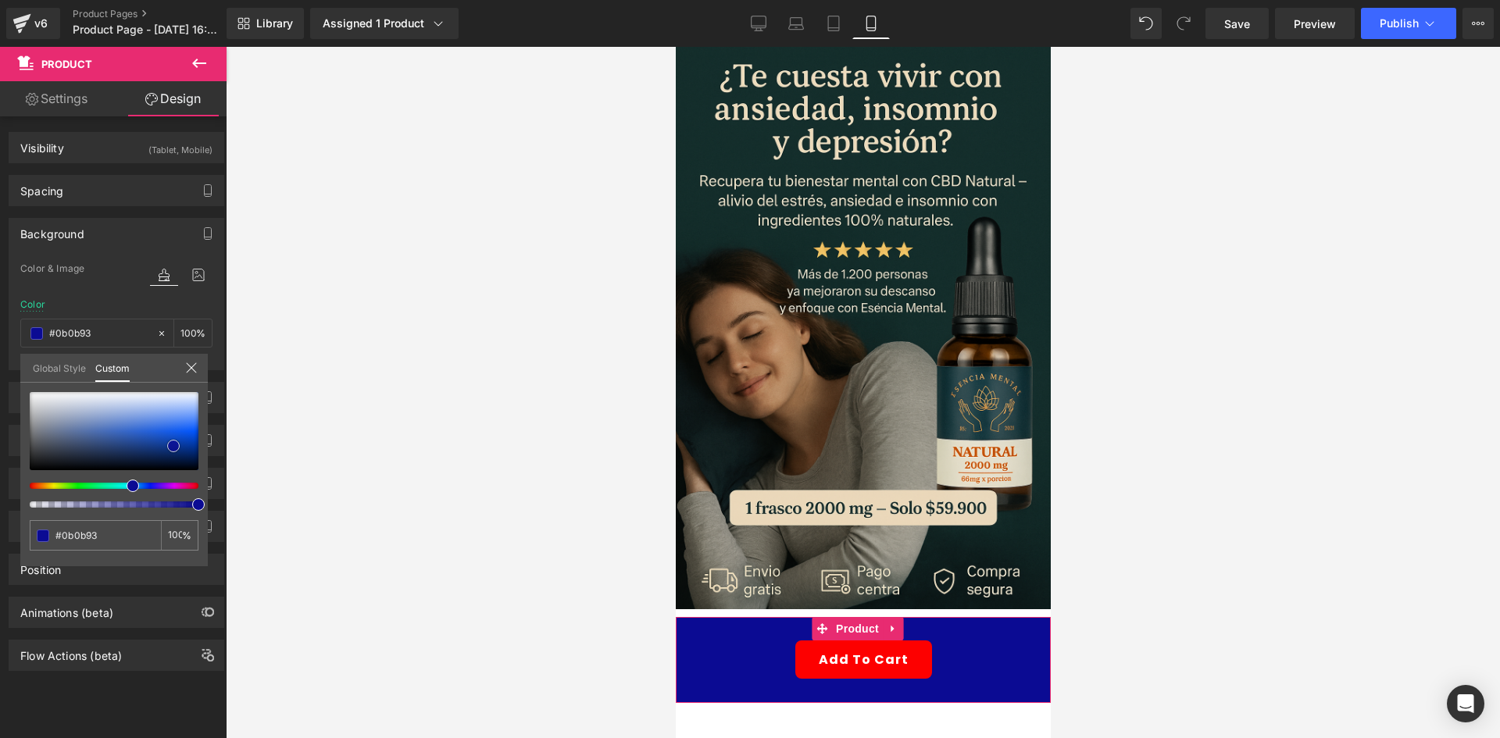
type input "#0b0b97"
type input "#0c0c96"
type input "#0d0d96"
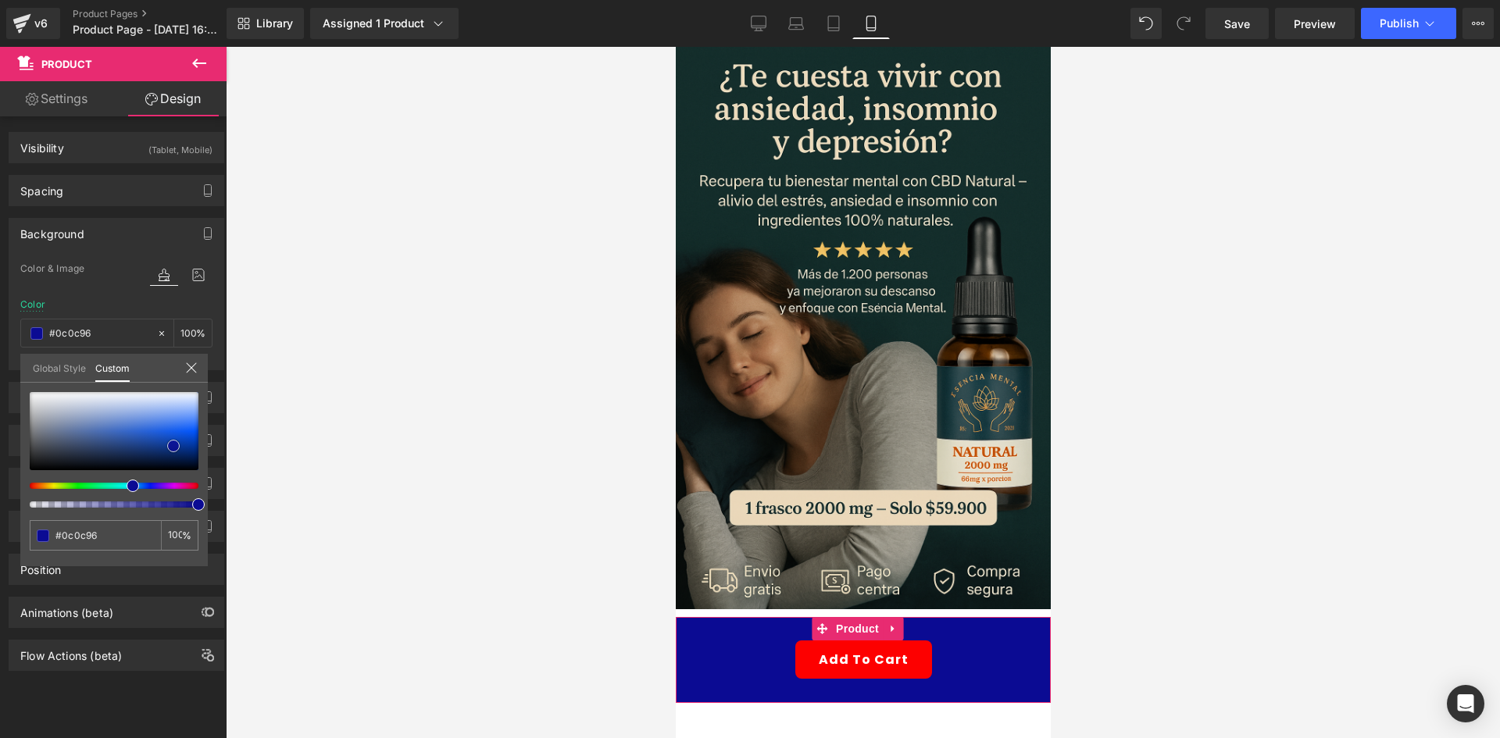
type input "#0d0d96"
drag, startPoint x: 149, startPoint y: 410, endPoint x: 136, endPoint y: 474, distance: 65.4
click at [170, 444] on div at bounding box center [114, 431] width 169 height 78
type input "#0e0e99"
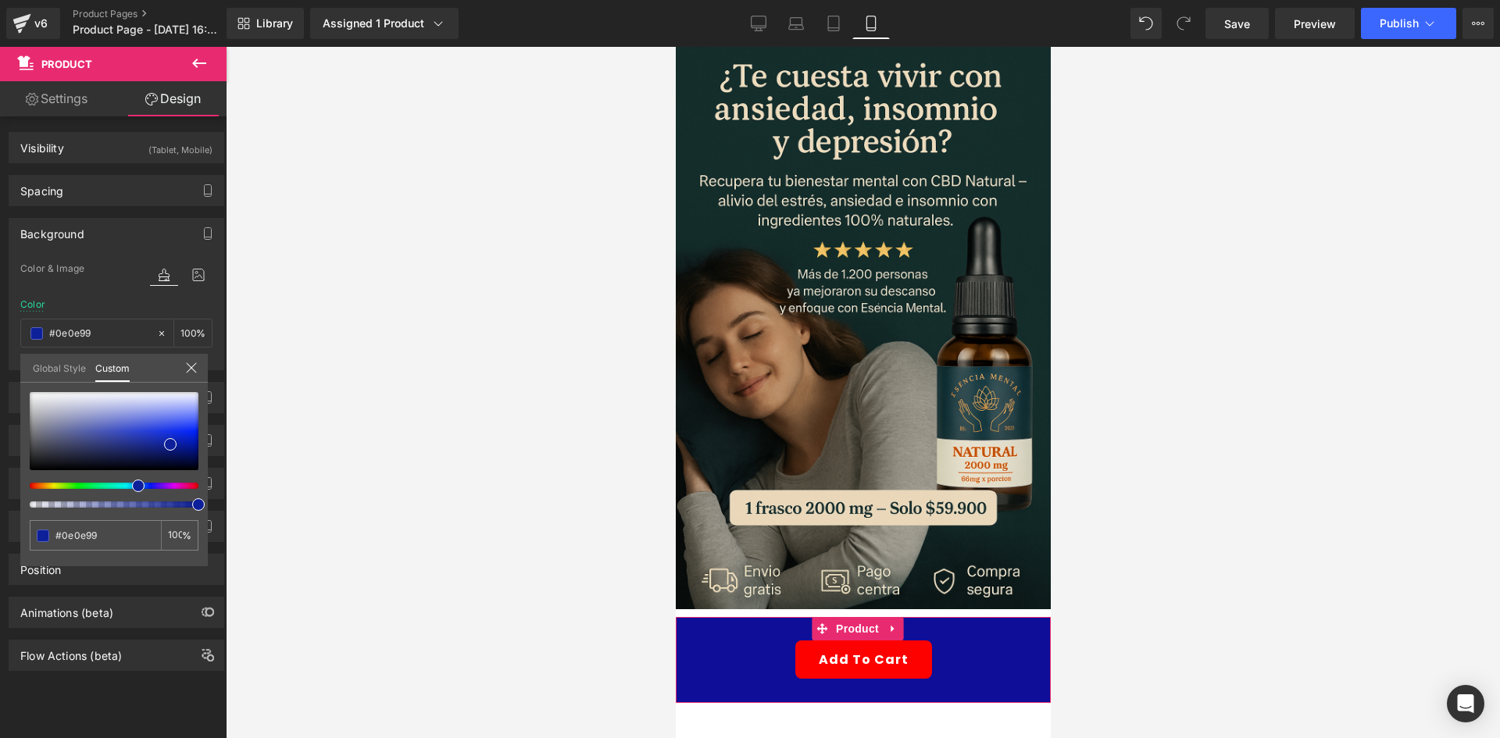
type input "#0e2099"
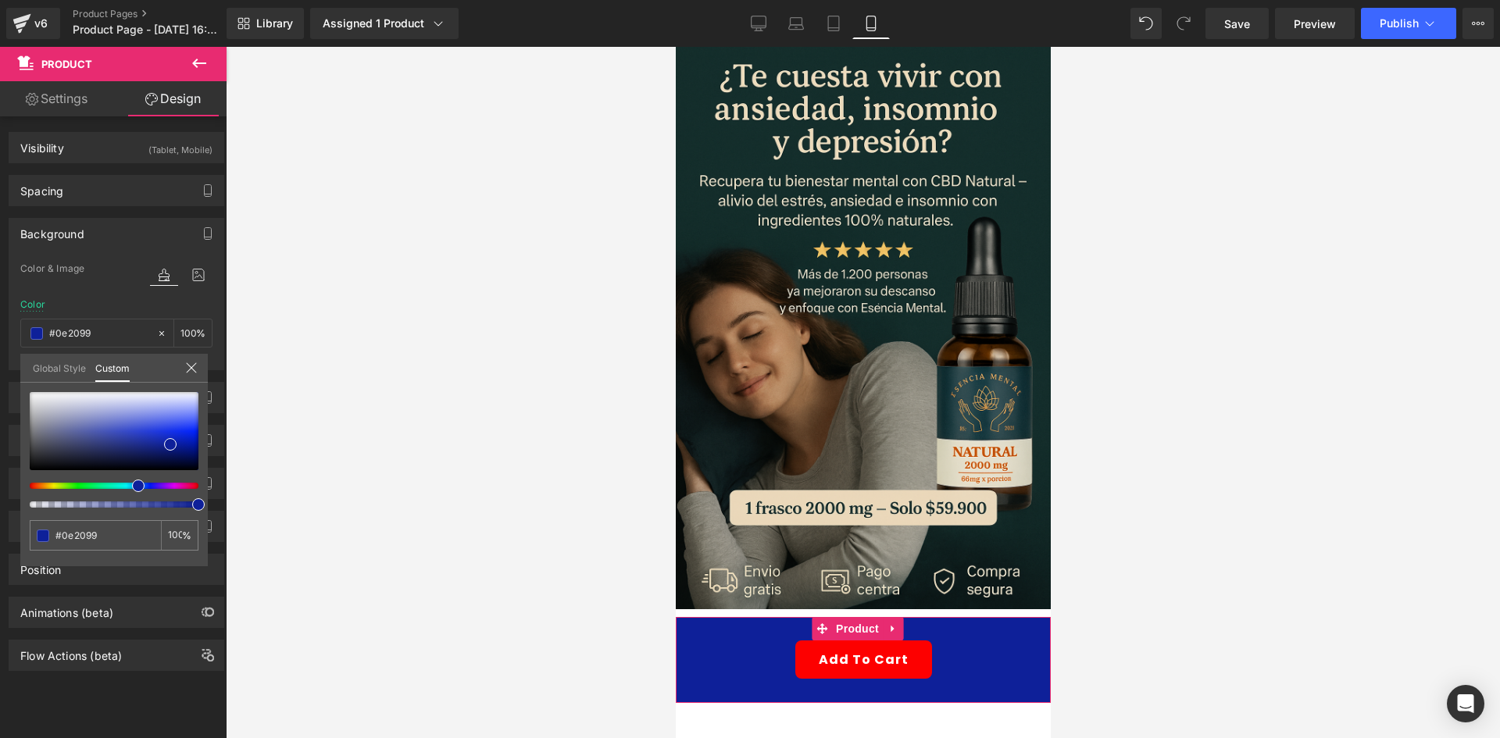
type input "#0e2599"
type input "#0e2a99"
type input "#0e3599"
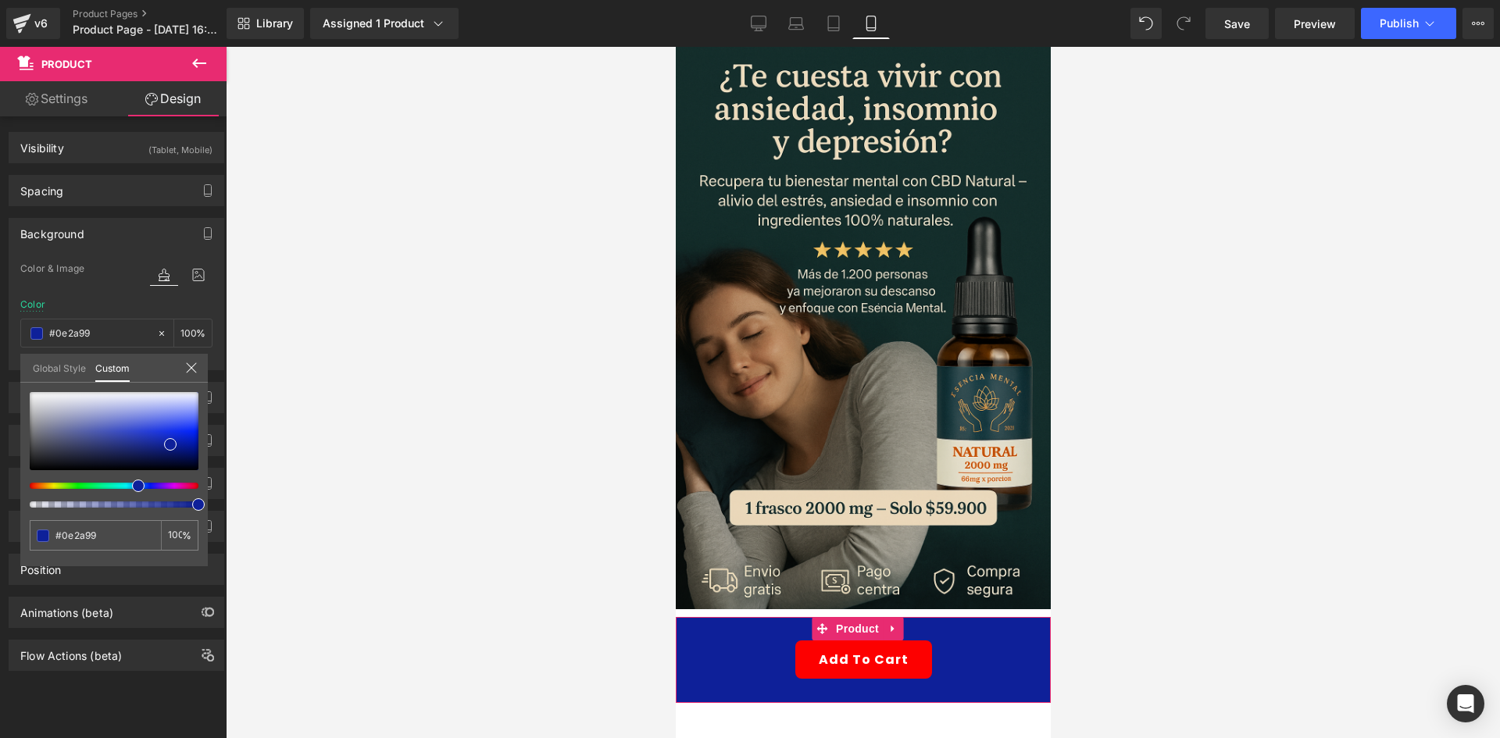
type input "#0e3599"
type input "#0e4199"
type input "#0e4f99"
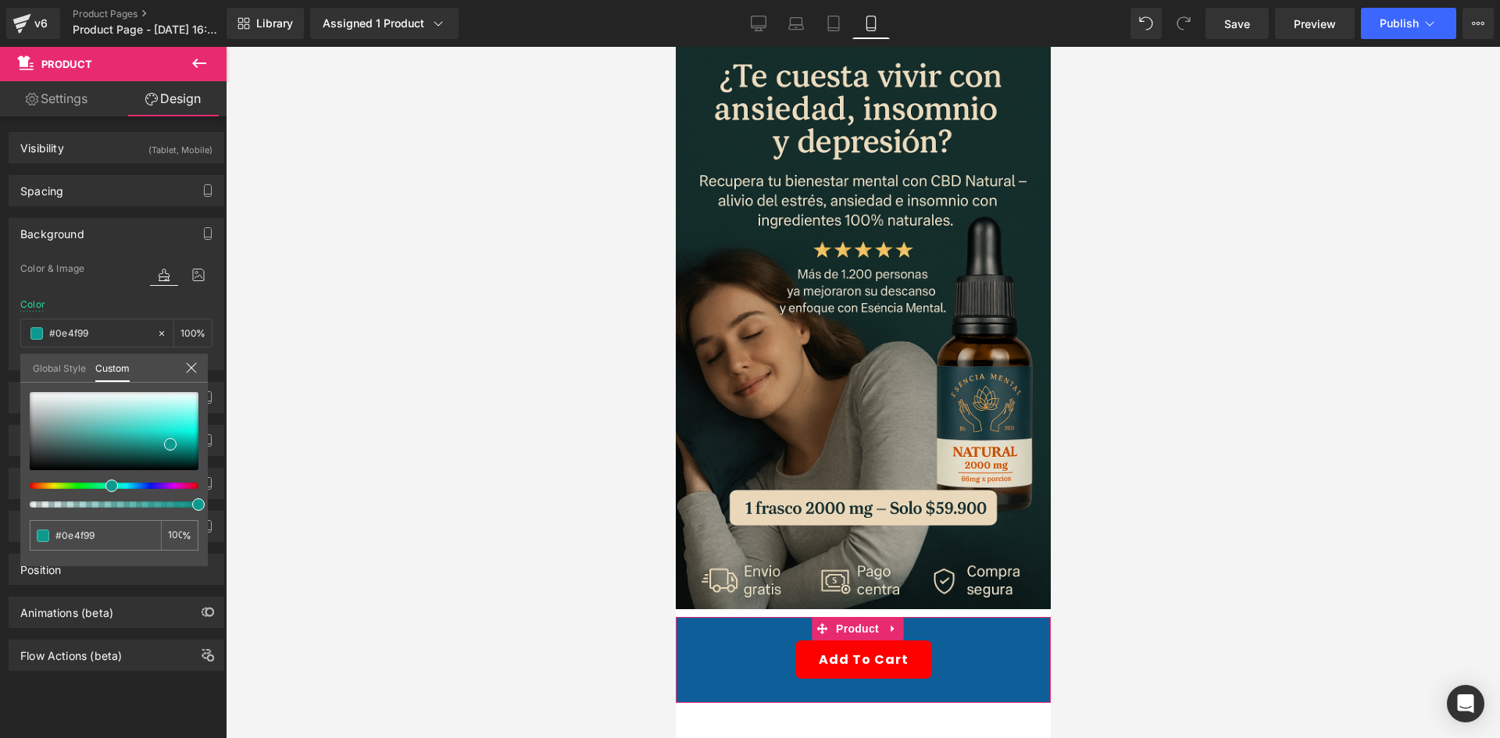
type input "#0e5f99"
type input "#0e9989"
type input "#0e9982"
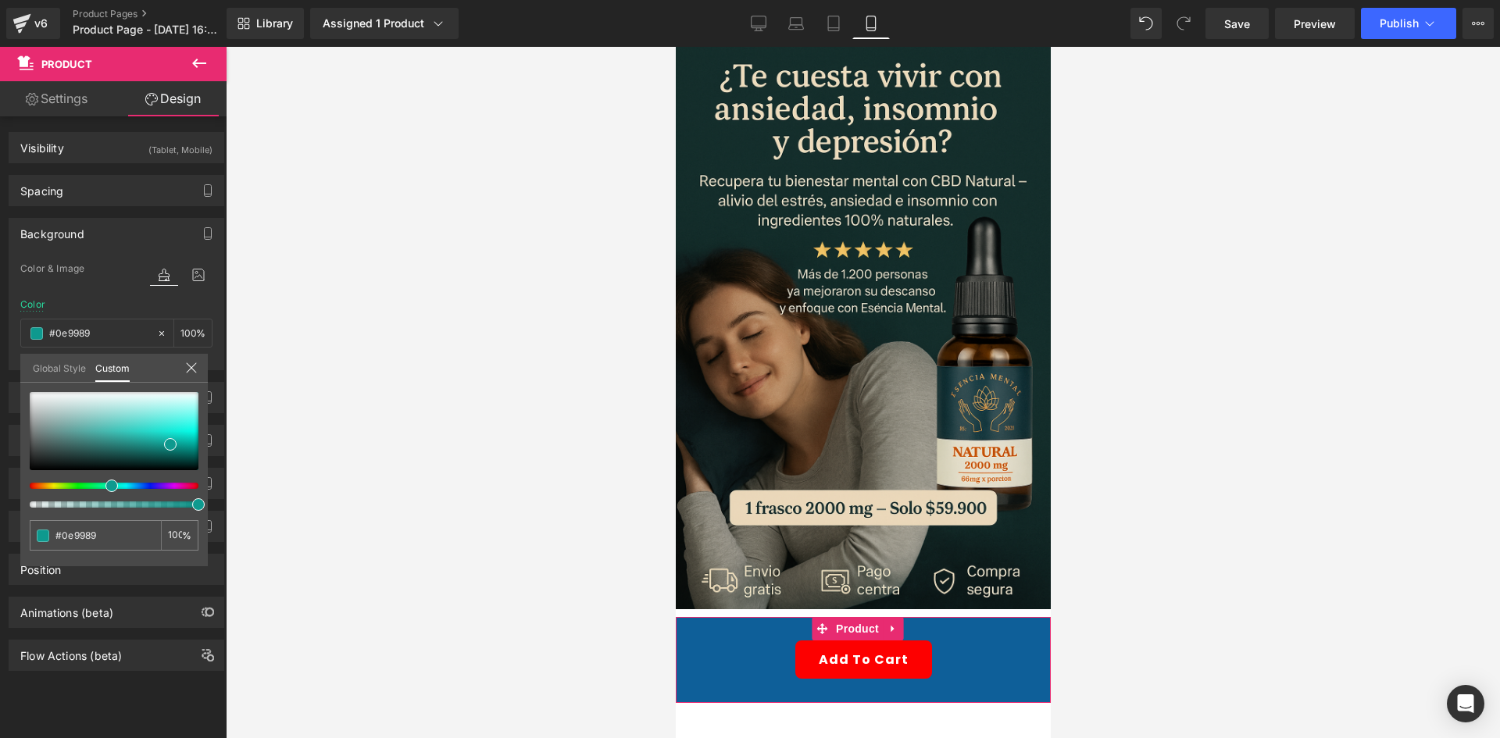
type input "#0e9982"
type input "#0e997b"
type input "#0e9977"
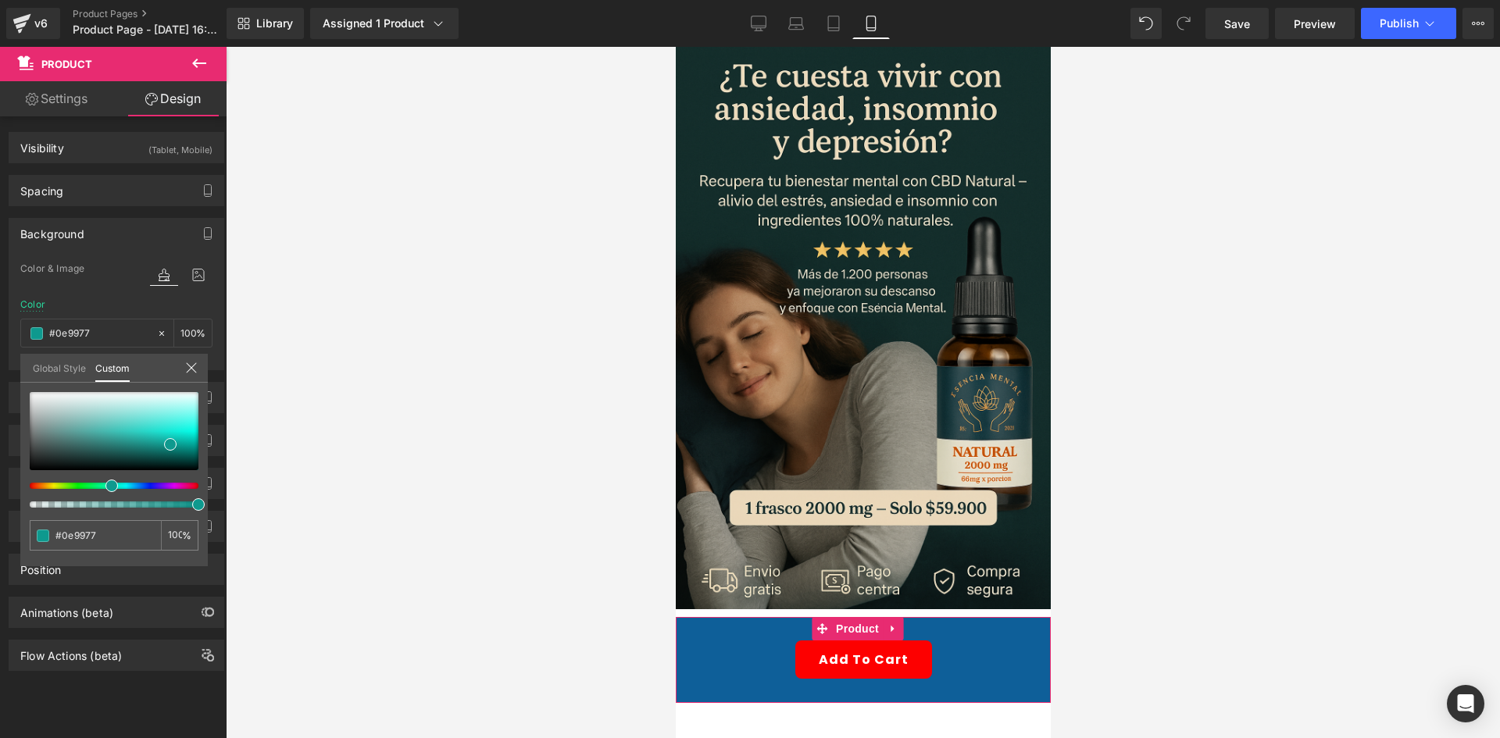
type input "#0e9966"
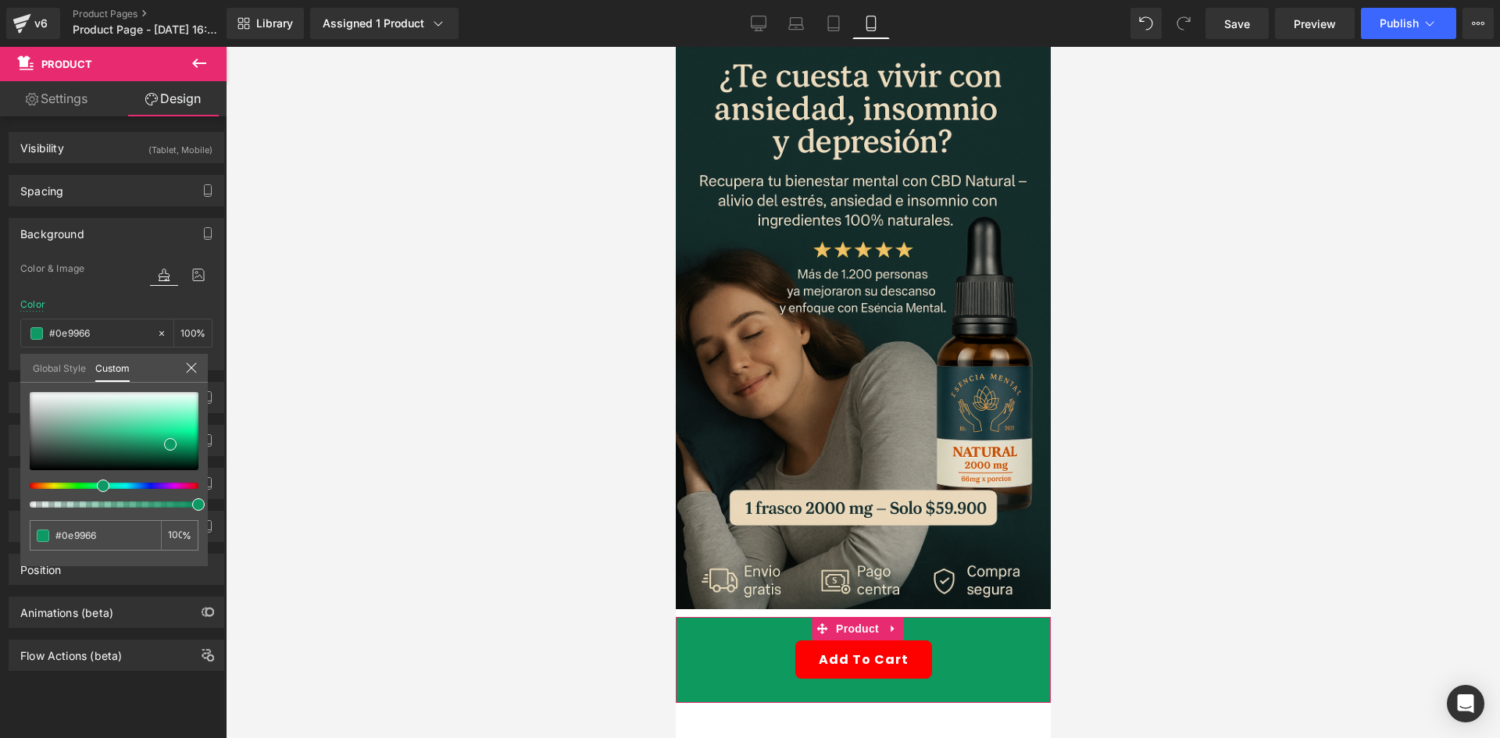
type input "#0e995f"
type input "#0e995b"
type input "#0e9954"
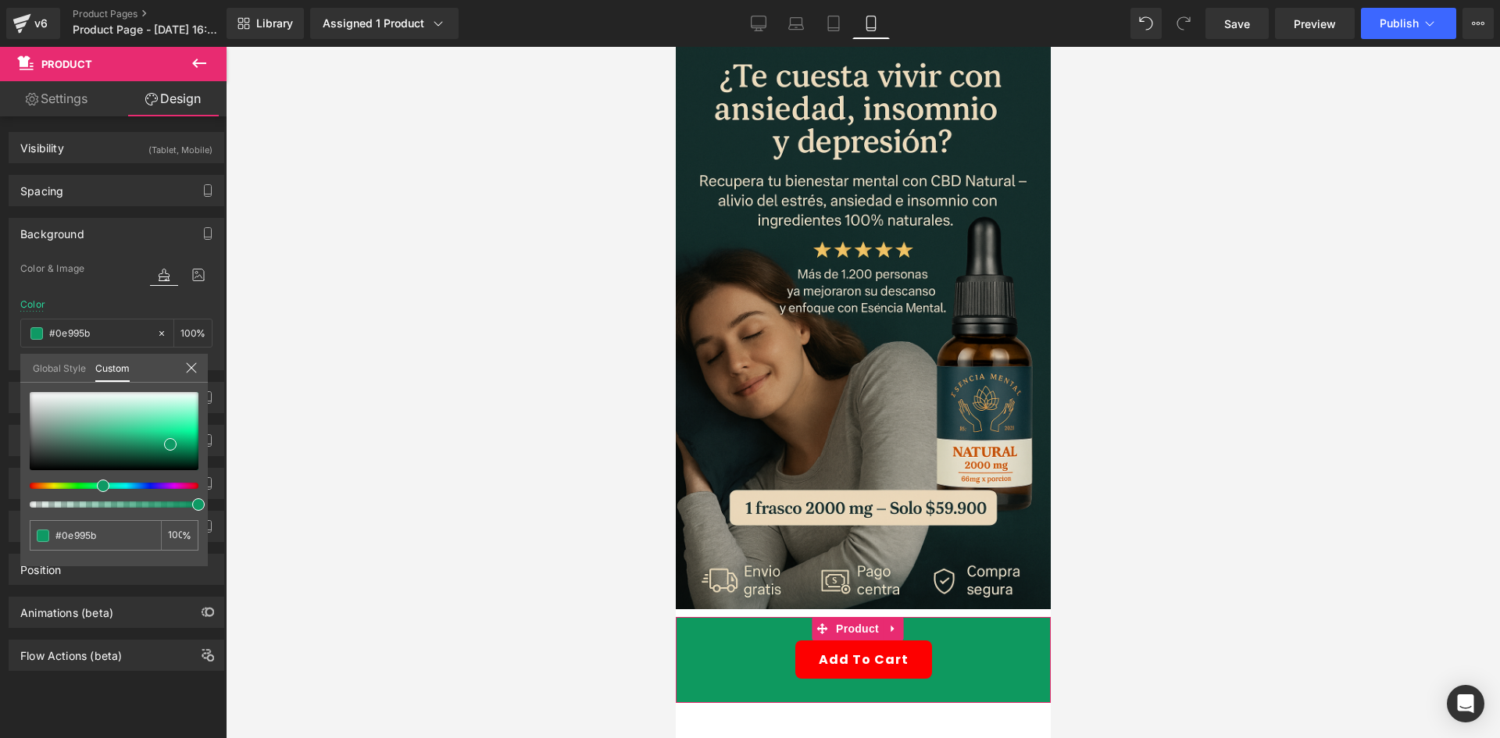
type input "#0e9954"
type input "#0e994f"
type input "#0e994d"
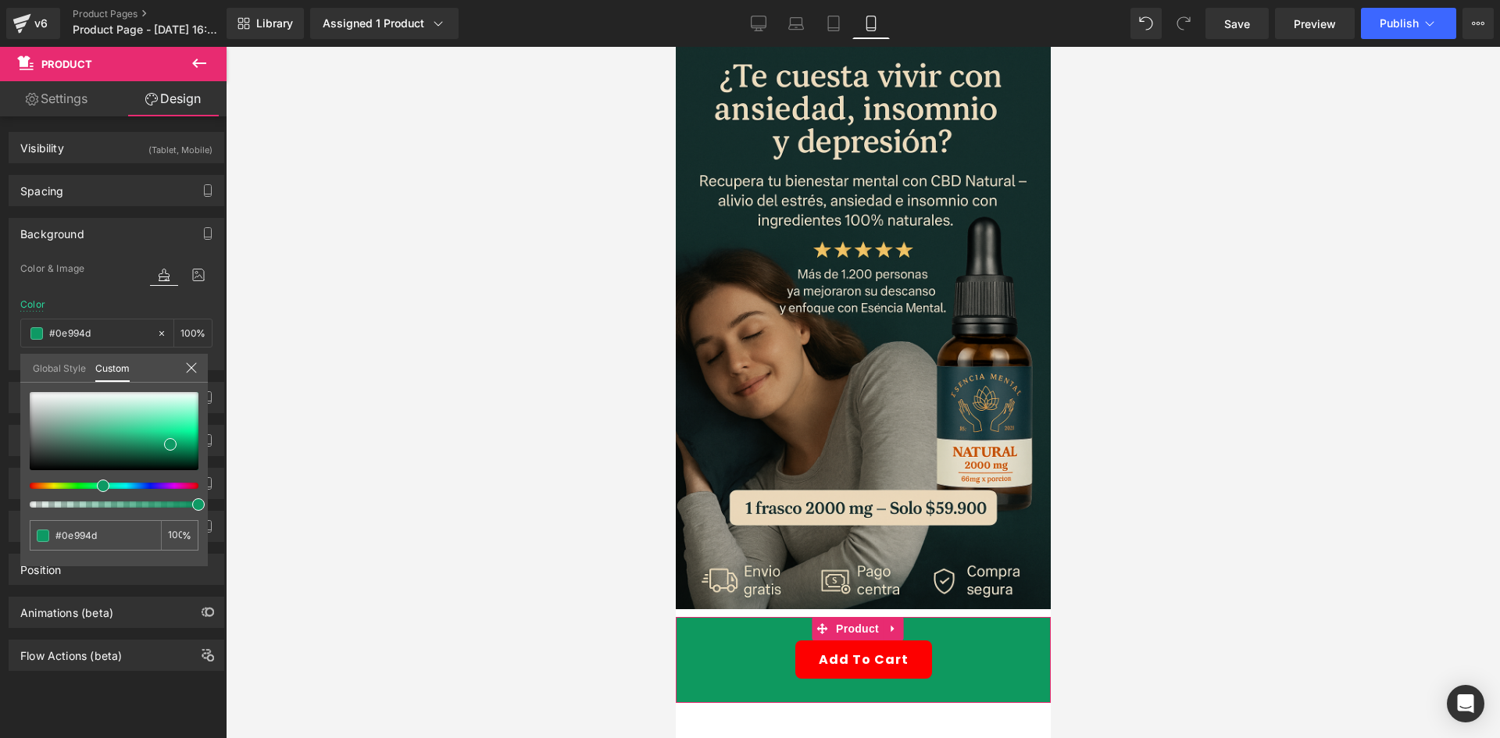
type input "#0e9948"
type input "#0e9943"
type input "#0e993c"
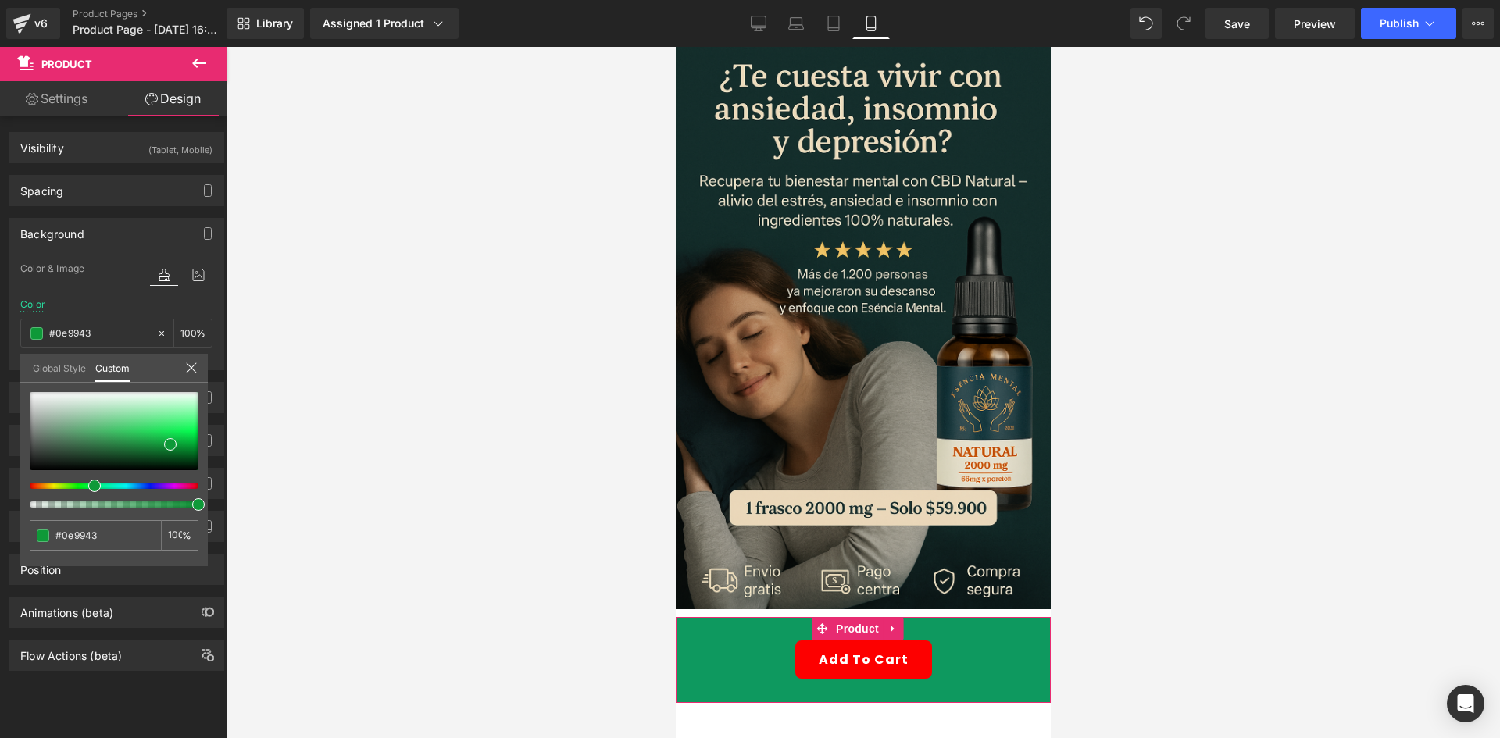
type input "#0e993c"
type input "#0e9931"
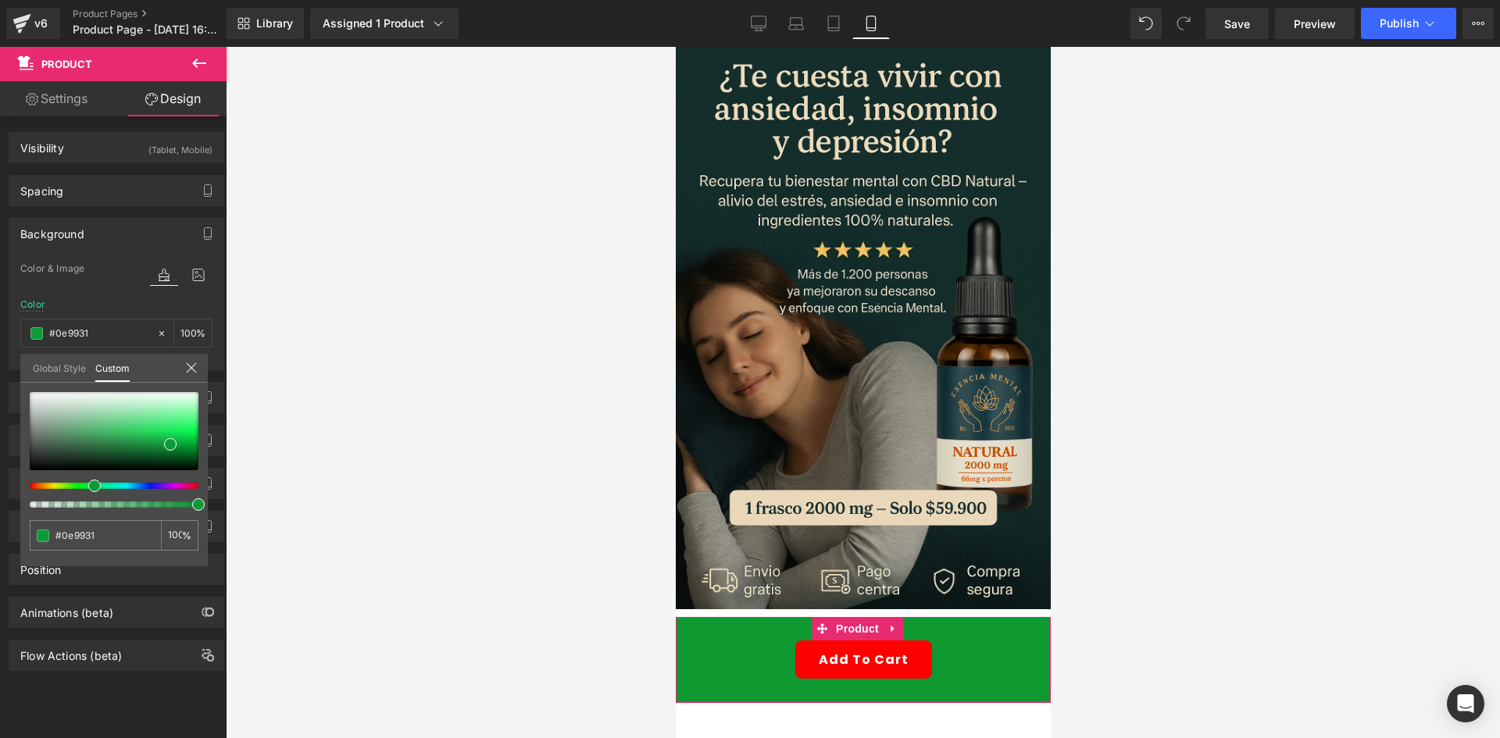
type input "#0e992c"
type input "#0e9925"
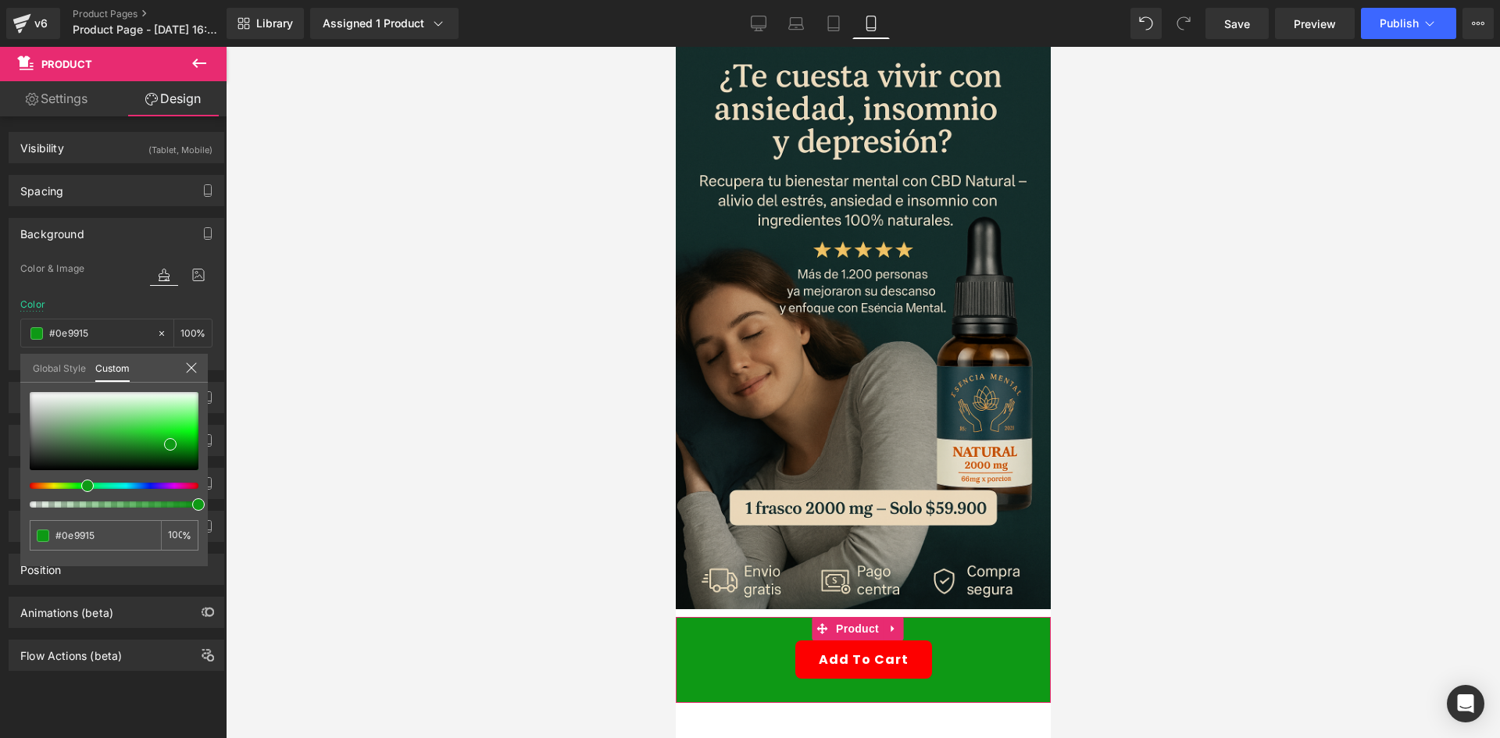
drag, startPoint x: 127, startPoint y: 485, endPoint x: 76, endPoint y: 485, distance: 50.8
click at [76, 485] on div at bounding box center [107, 486] width 169 height 6
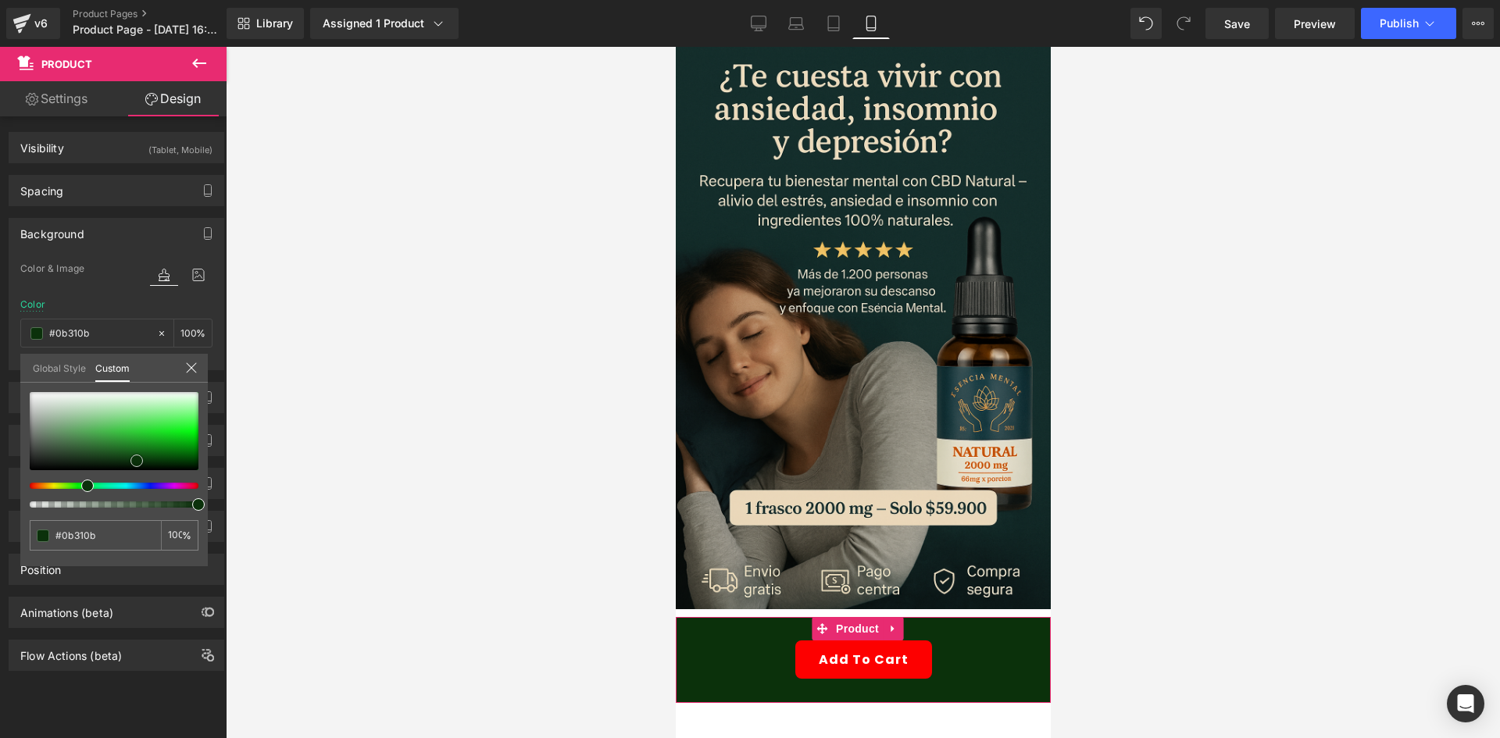
drag, startPoint x: 166, startPoint y: 438, endPoint x: 137, endPoint y: 461, distance: 36.7
click at [137, 461] on div at bounding box center [114, 431] width 169 height 78
click at [89, 533] on input "#0b310b" at bounding box center [96, 535] width 83 height 16
paste input "E3B33"
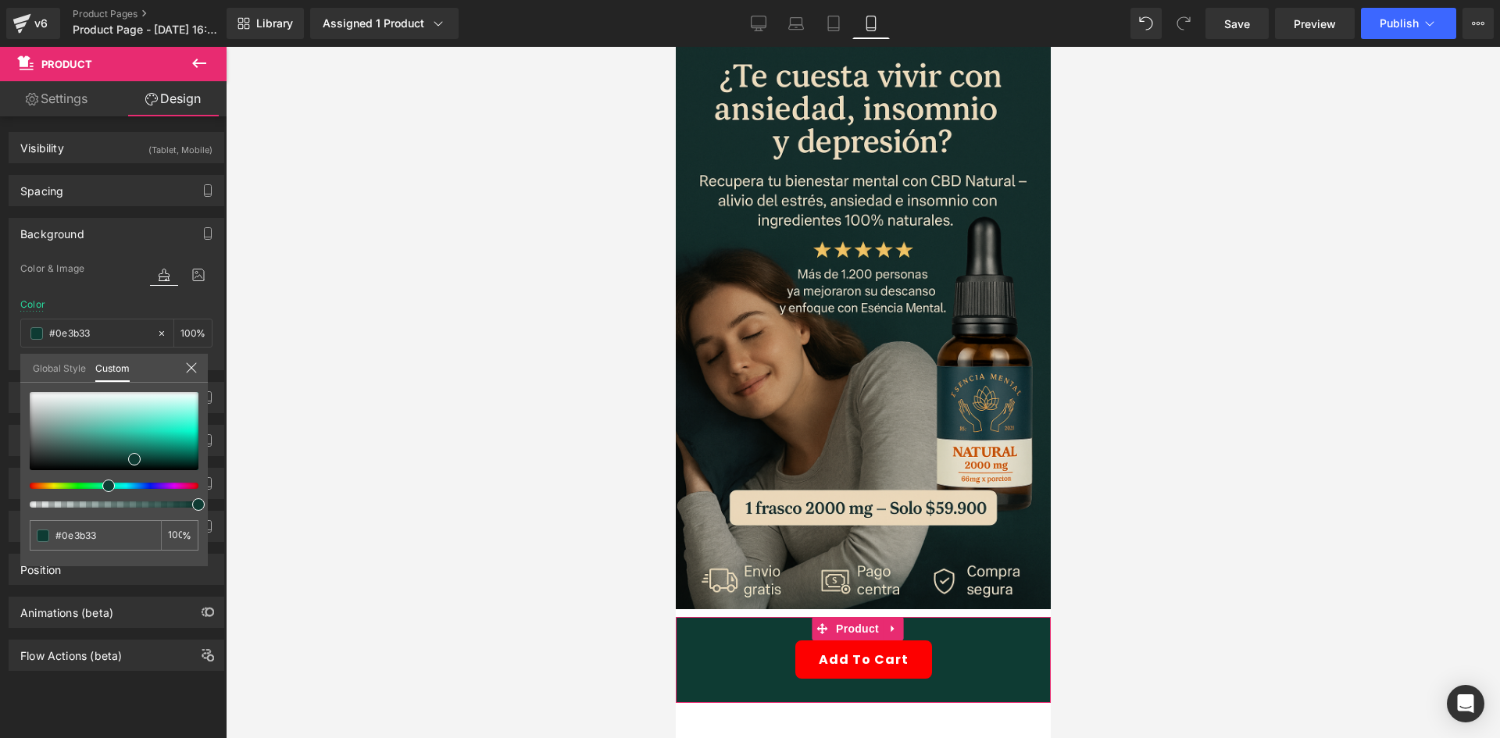
click at [184, 364] on div "Global Style Custom" at bounding box center [113, 368] width 187 height 29
click at [193, 366] on icon at bounding box center [191, 368] width 12 height 12
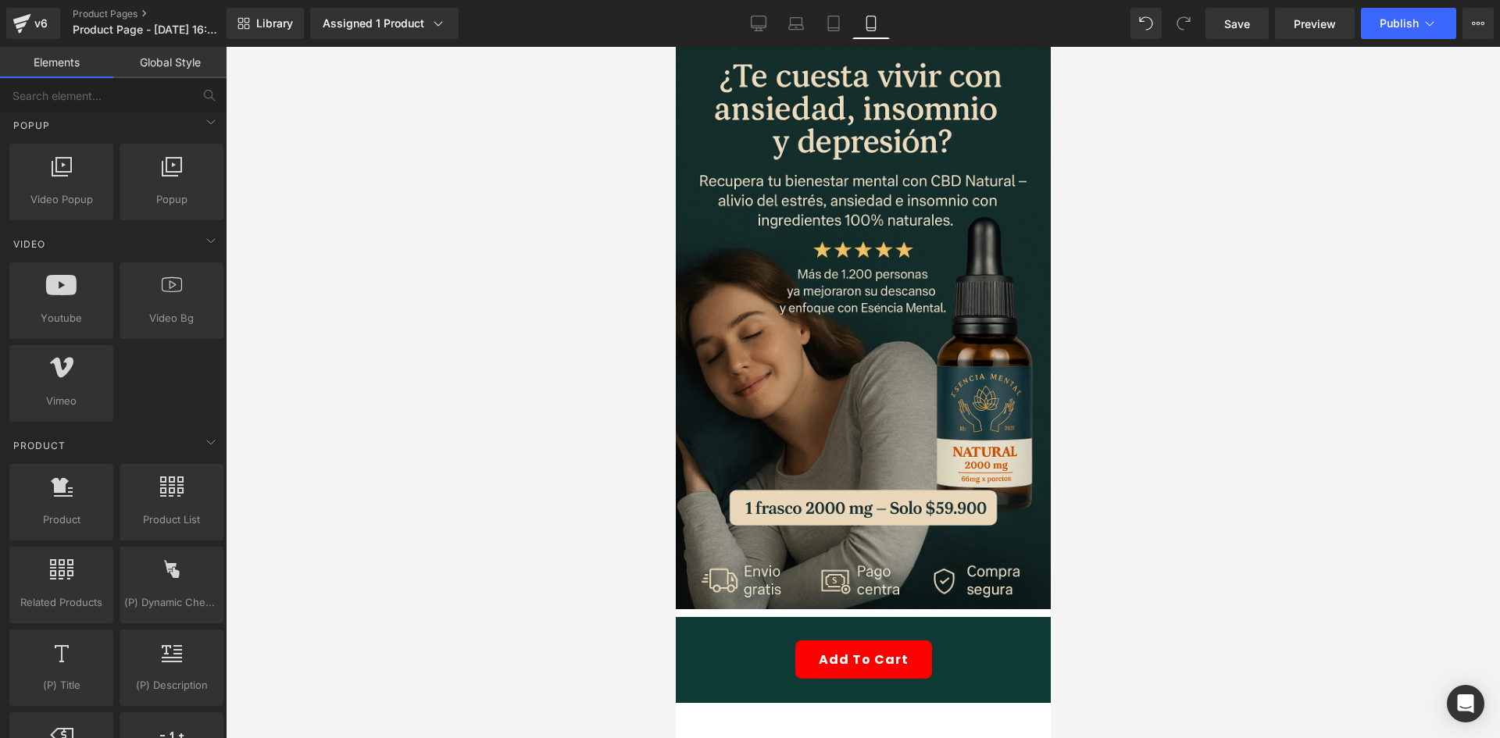
click at [429, 391] on div at bounding box center [863, 392] width 1274 height 691
click at [701, 622] on div "Add To Cart (P) Cart Button Product" at bounding box center [862, 660] width 375 height 86
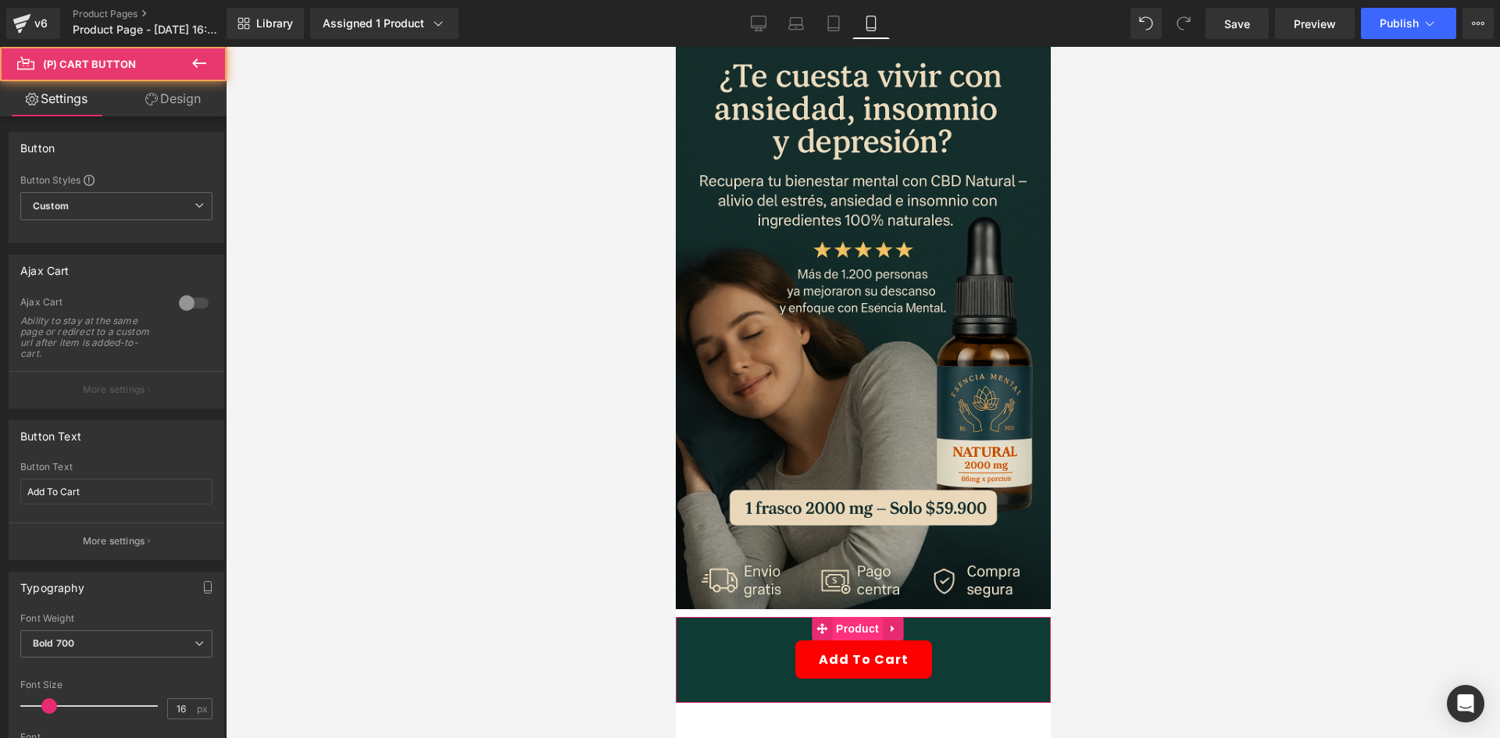
click at [847, 617] on span "Product" at bounding box center [856, 628] width 51 height 23
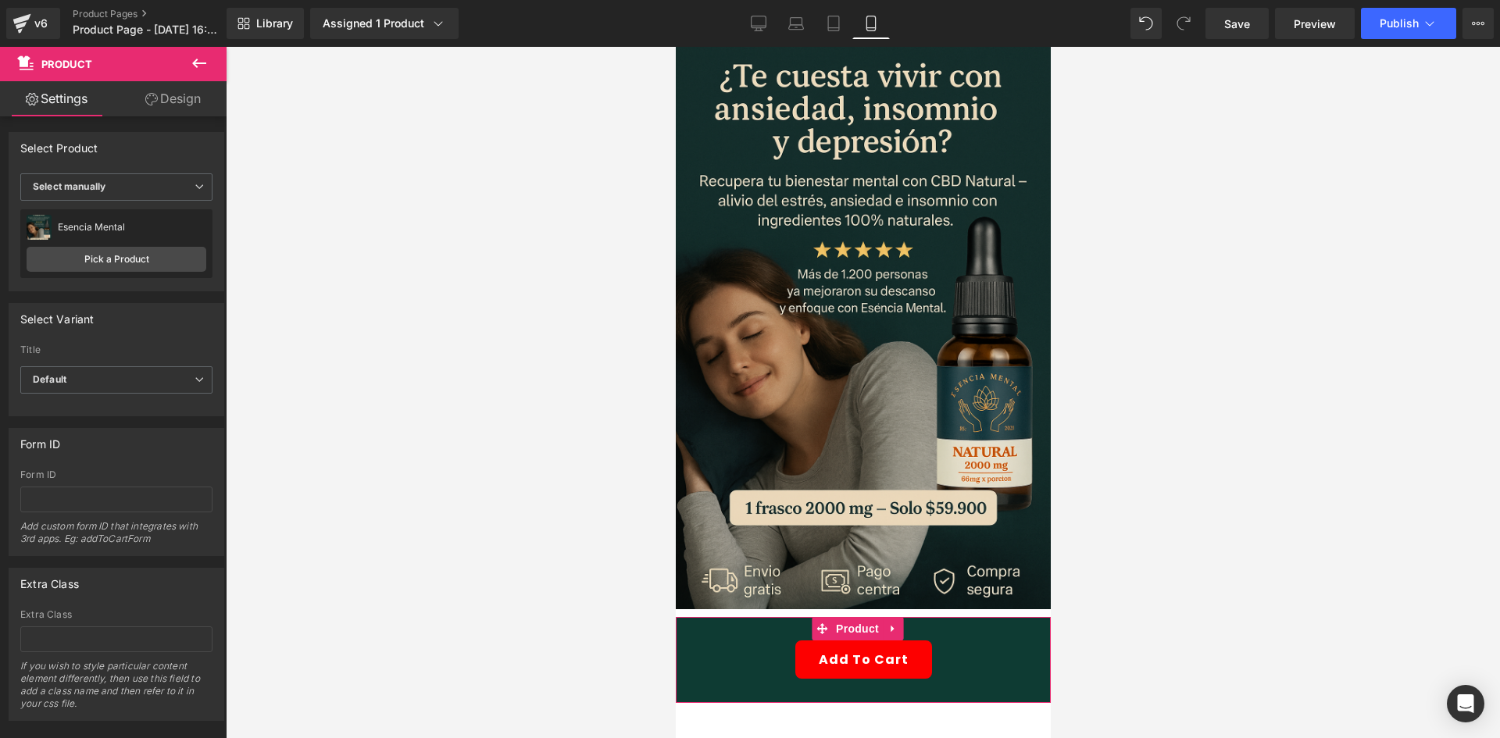
click at [169, 105] on link "Design" at bounding box center [172, 98] width 113 height 35
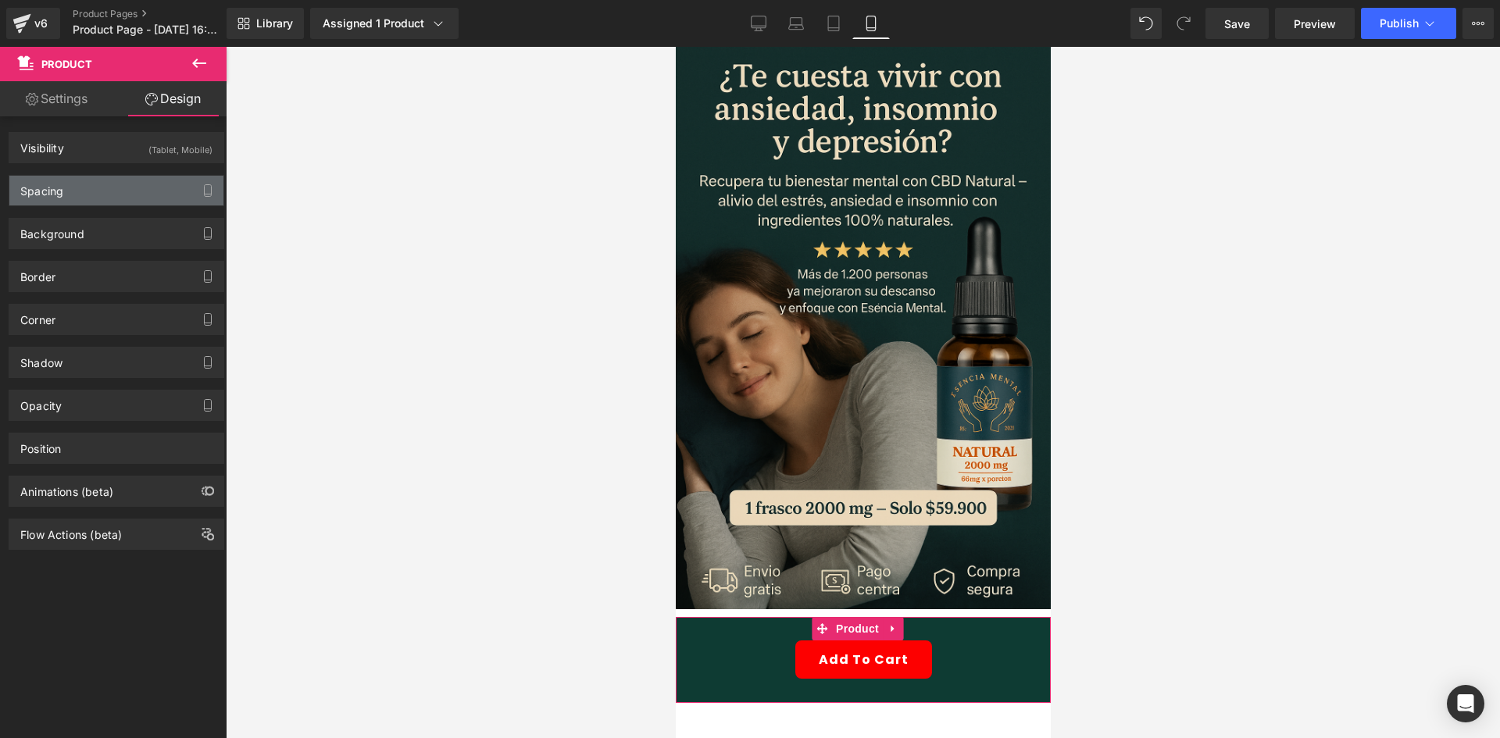
click at [87, 200] on div "Spacing" at bounding box center [116, 191] width 214 height 30
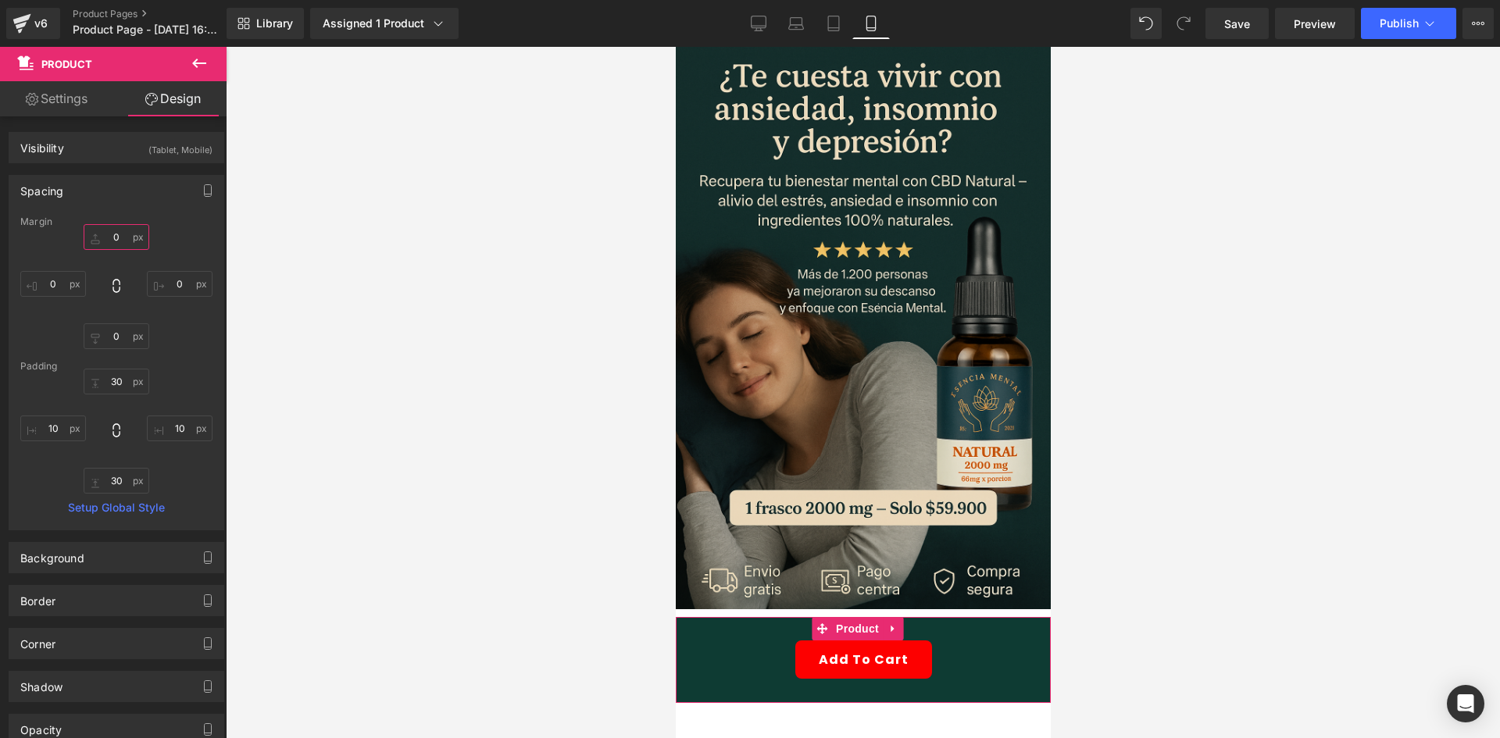
click at [140, 241] on input "0" at bounding box center [117, 237] width 66 height 26
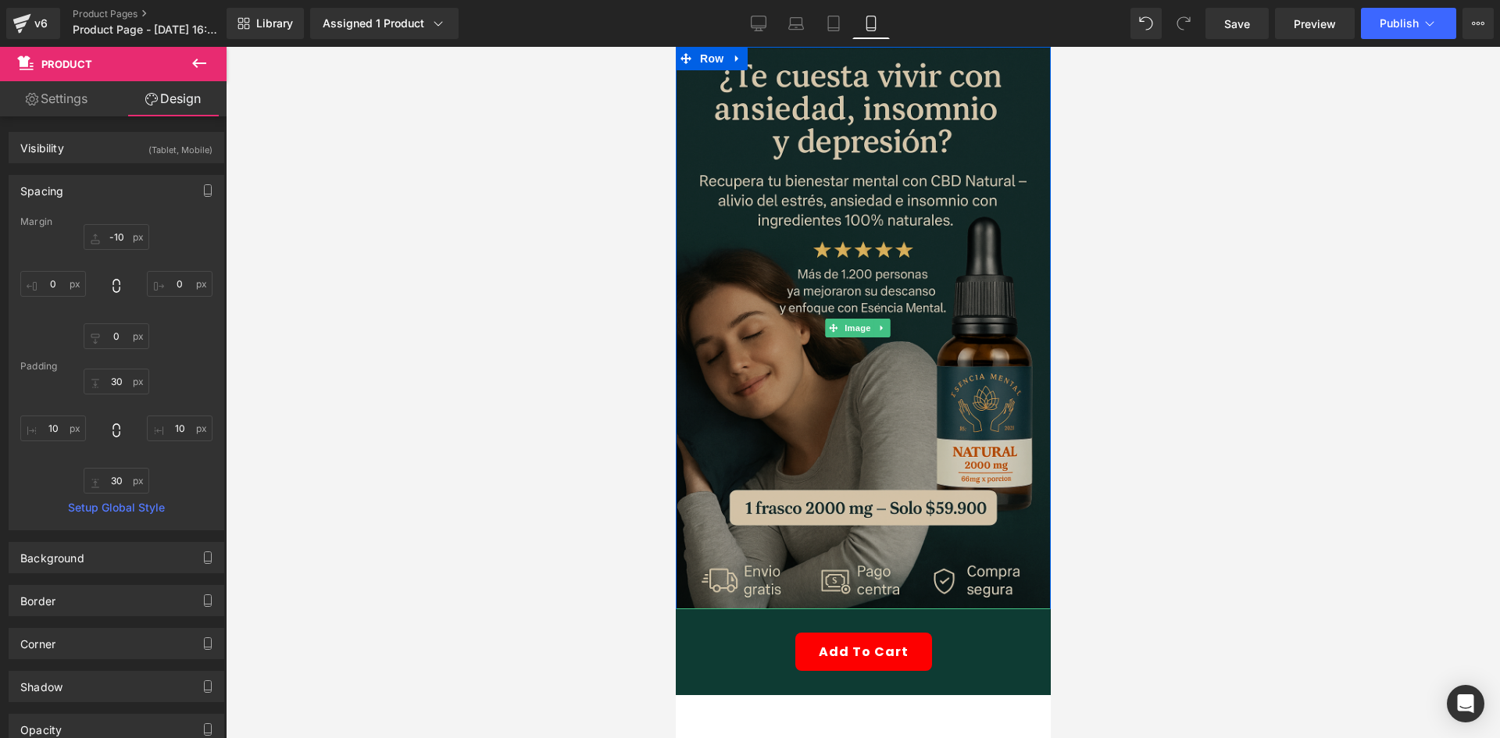
click at [819, 279] on img at bounding box center [862, 328] width 375 height 562
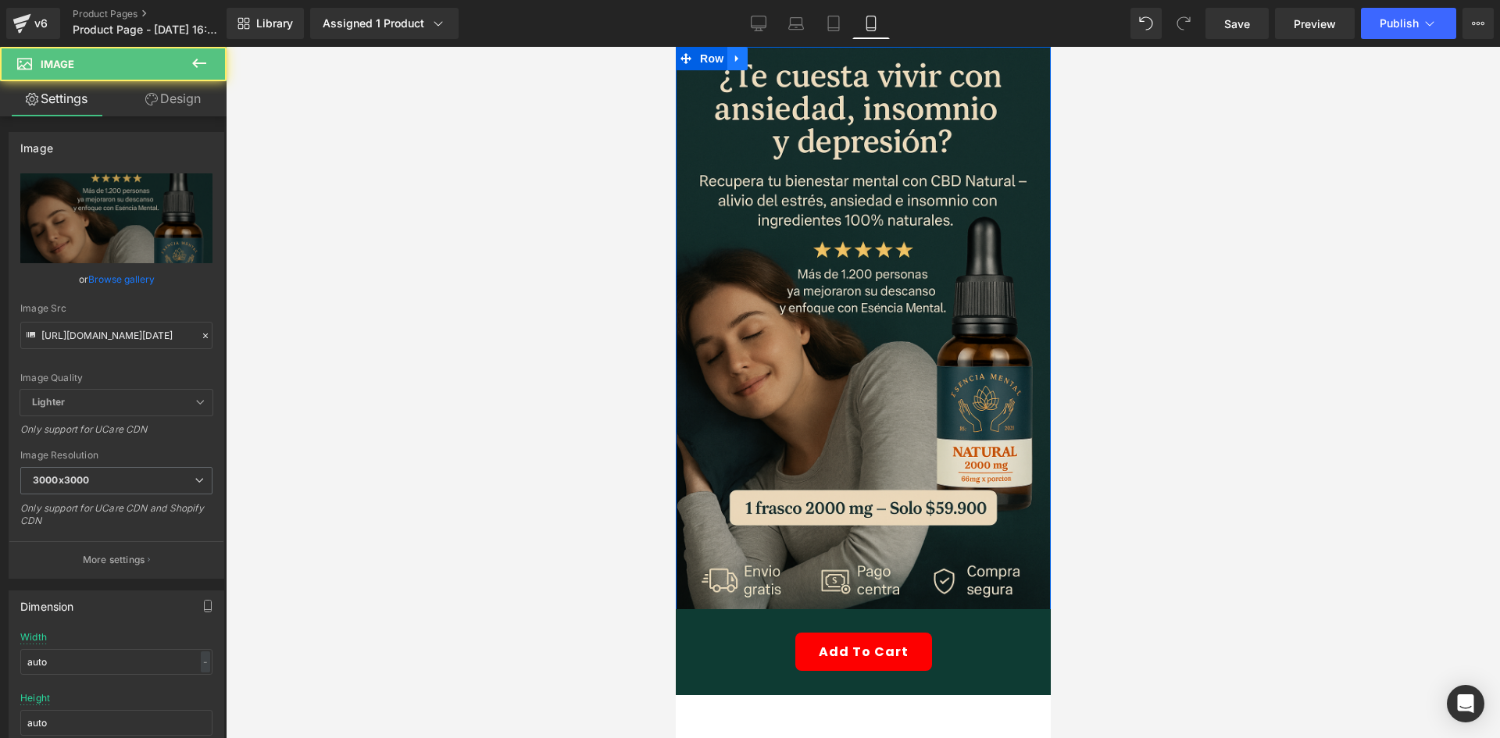
click at [726, 64] on link at bounding box center [736, 58] width 20 height 23
click at [753, 66] on link at bounding box center [757, 58] width 20 height 23
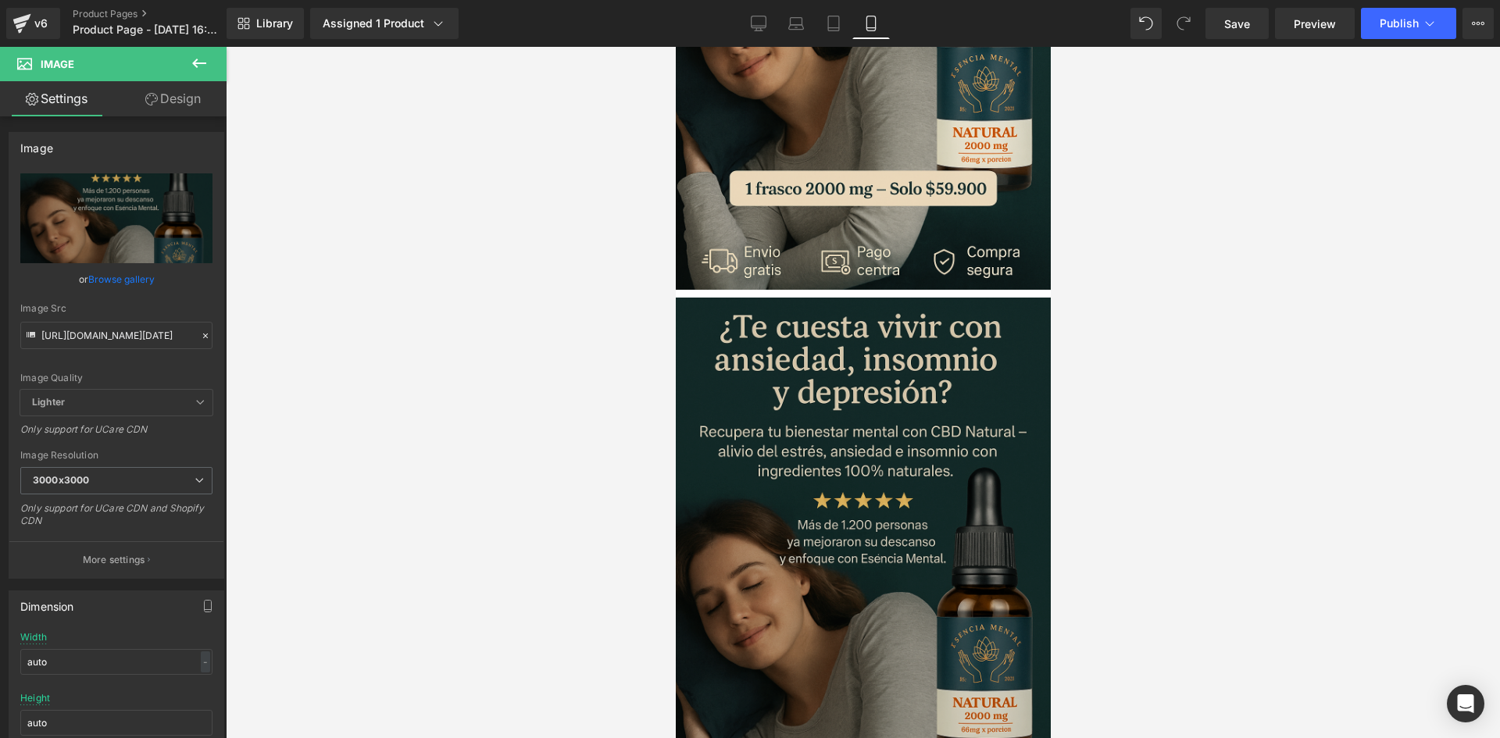
click at [720, 408] on img at bounding box center [862, 579] width 375 height 562
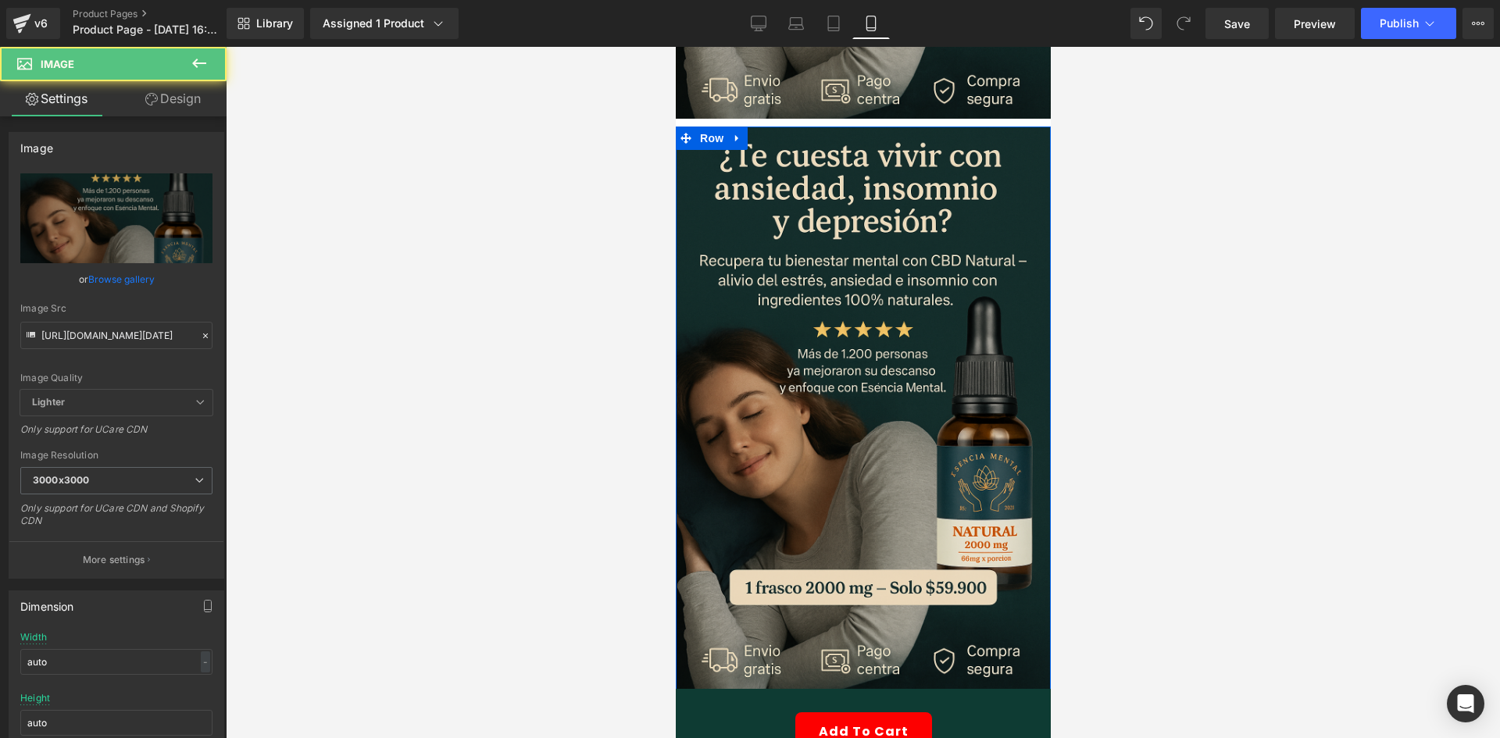
scroll to position [459, 0]
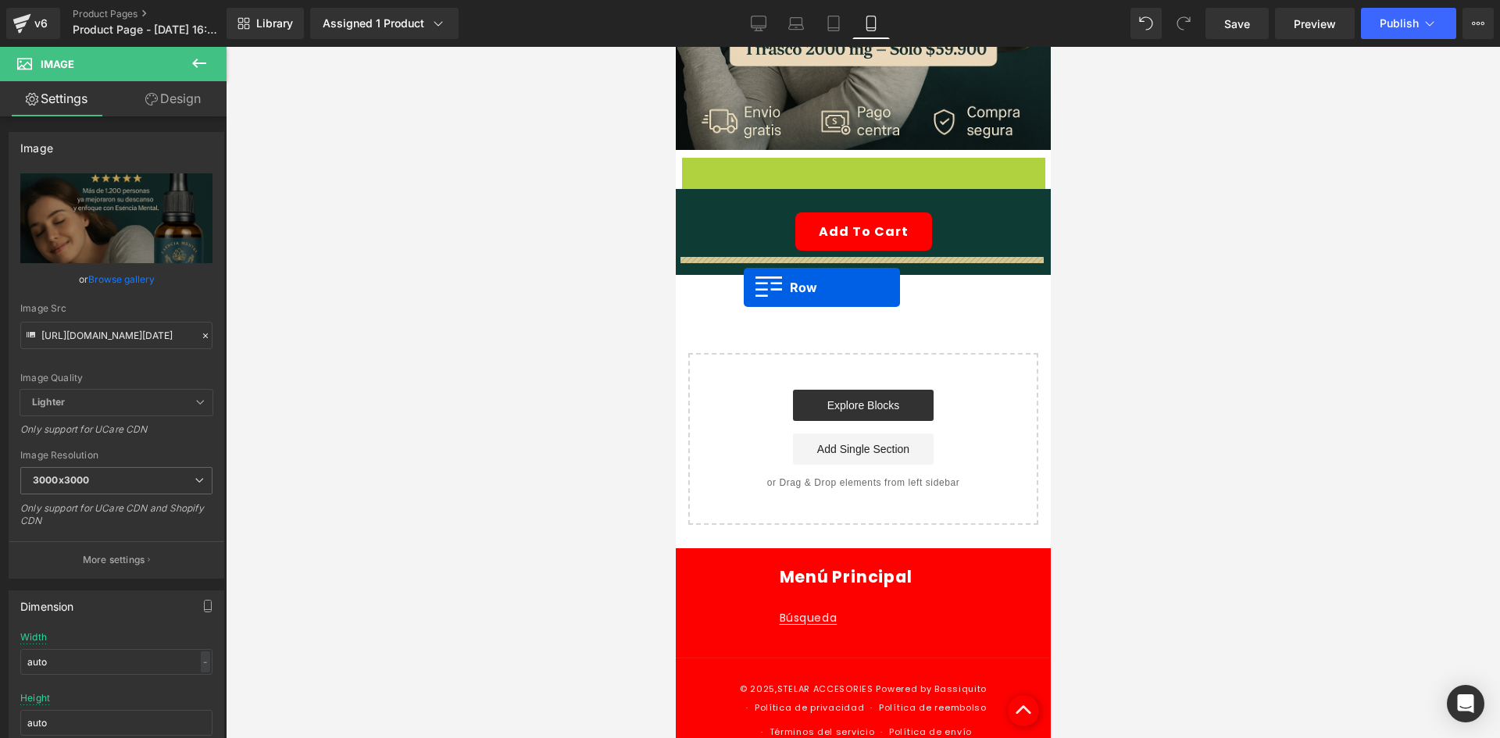
drag, startPoint x: 687, startPoint y: 119, endPoint x: 743, endPoint y: 287, distance: 177.8
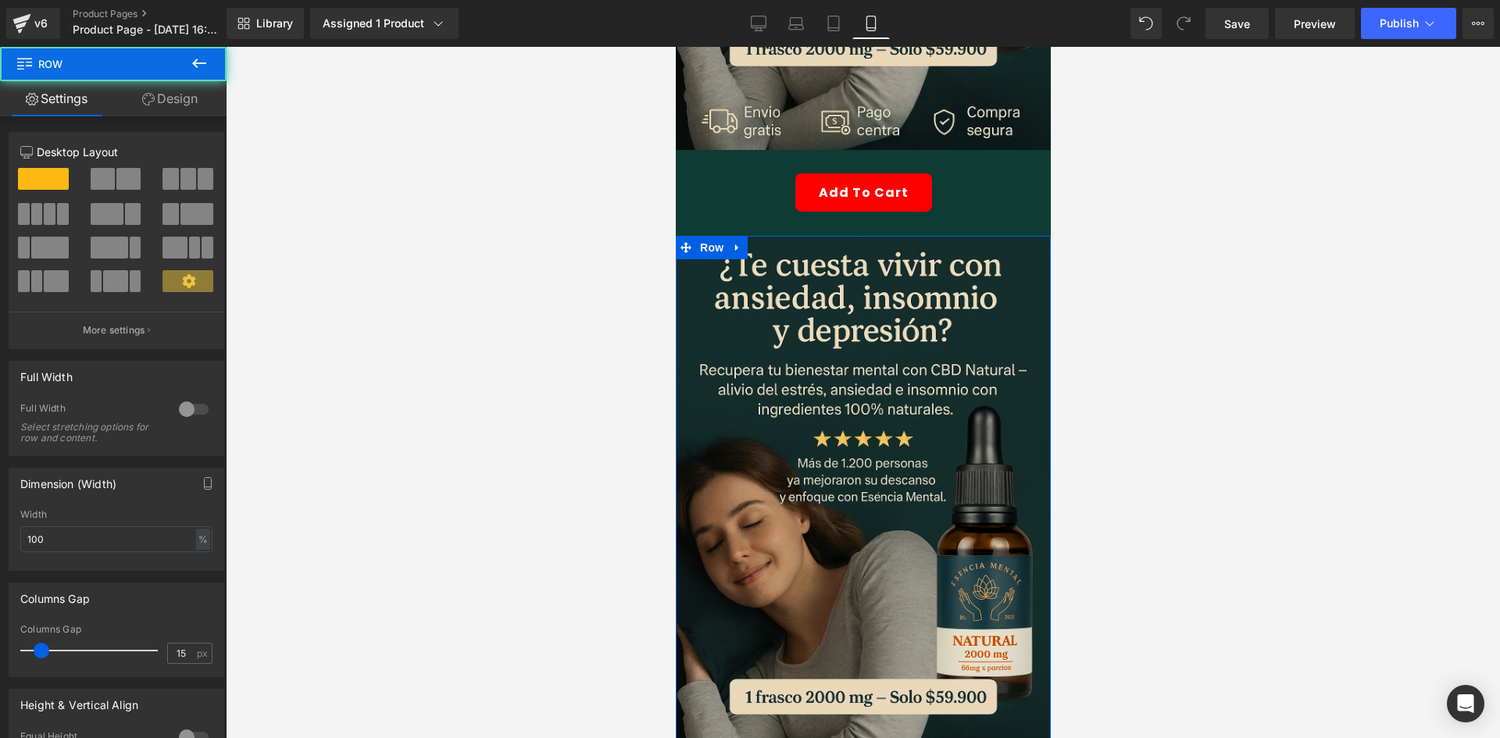
scroll to position [490, 0]
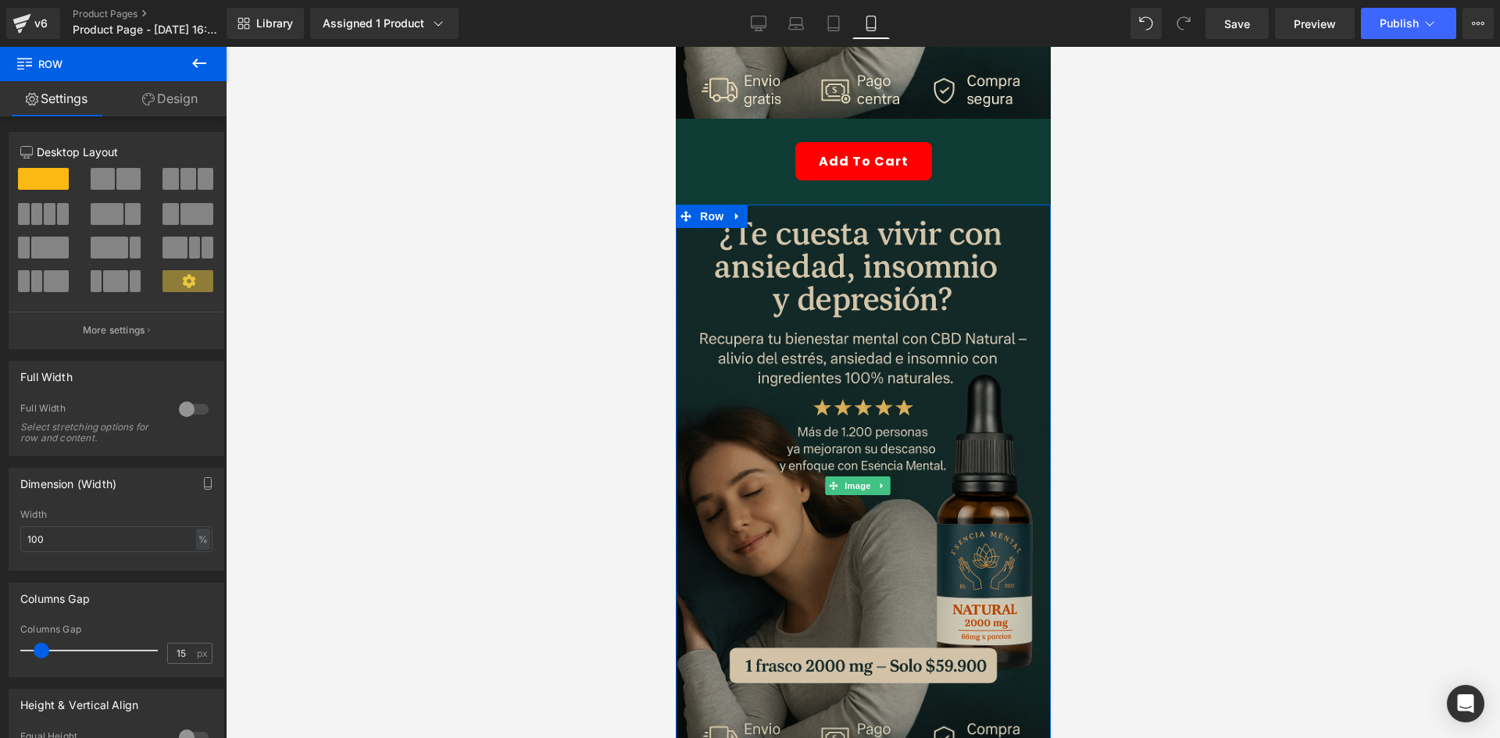
click at [908, 309] on img at bounding box center [862, 486] width 375 height 562
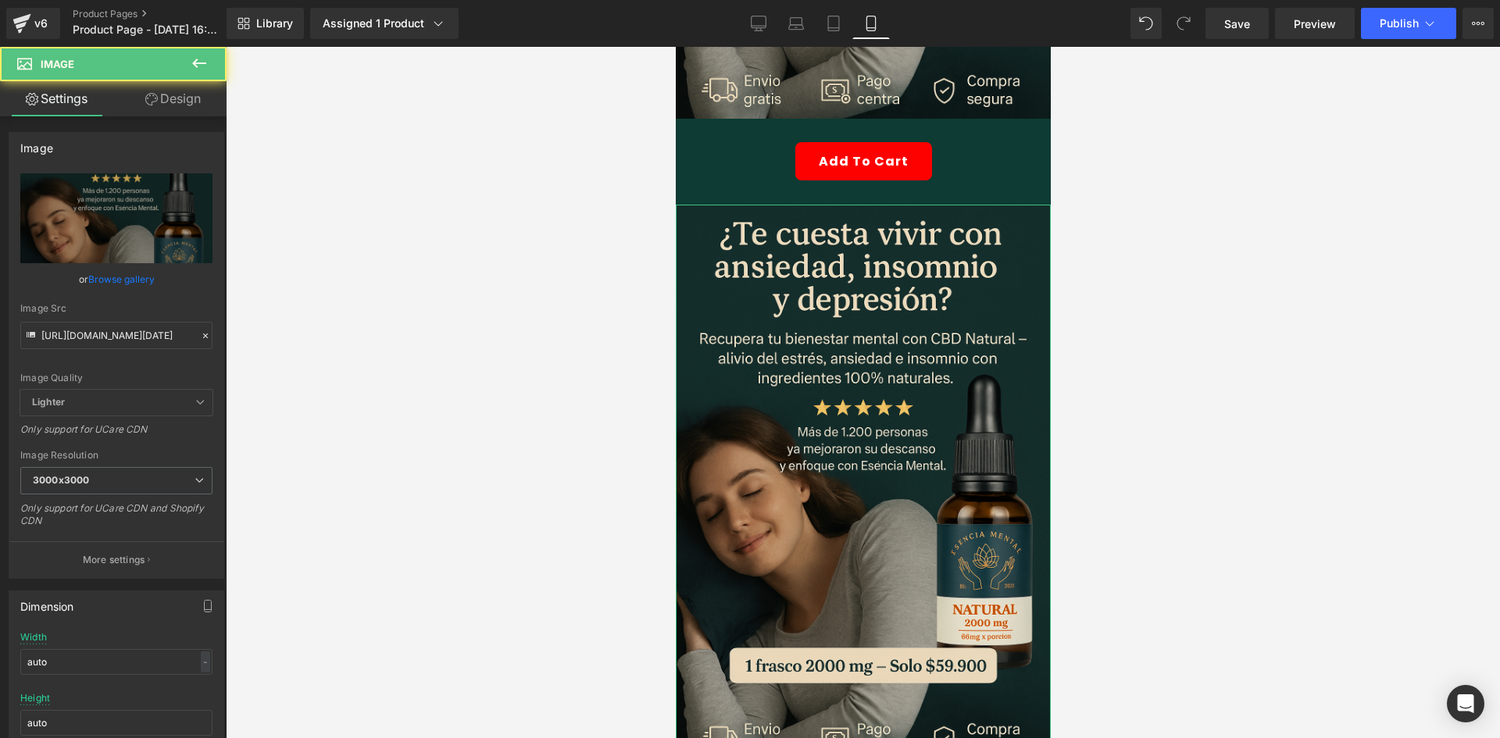
click at [188, 102] on link "Design" at bounding box center [172, 98] width 113 height 35
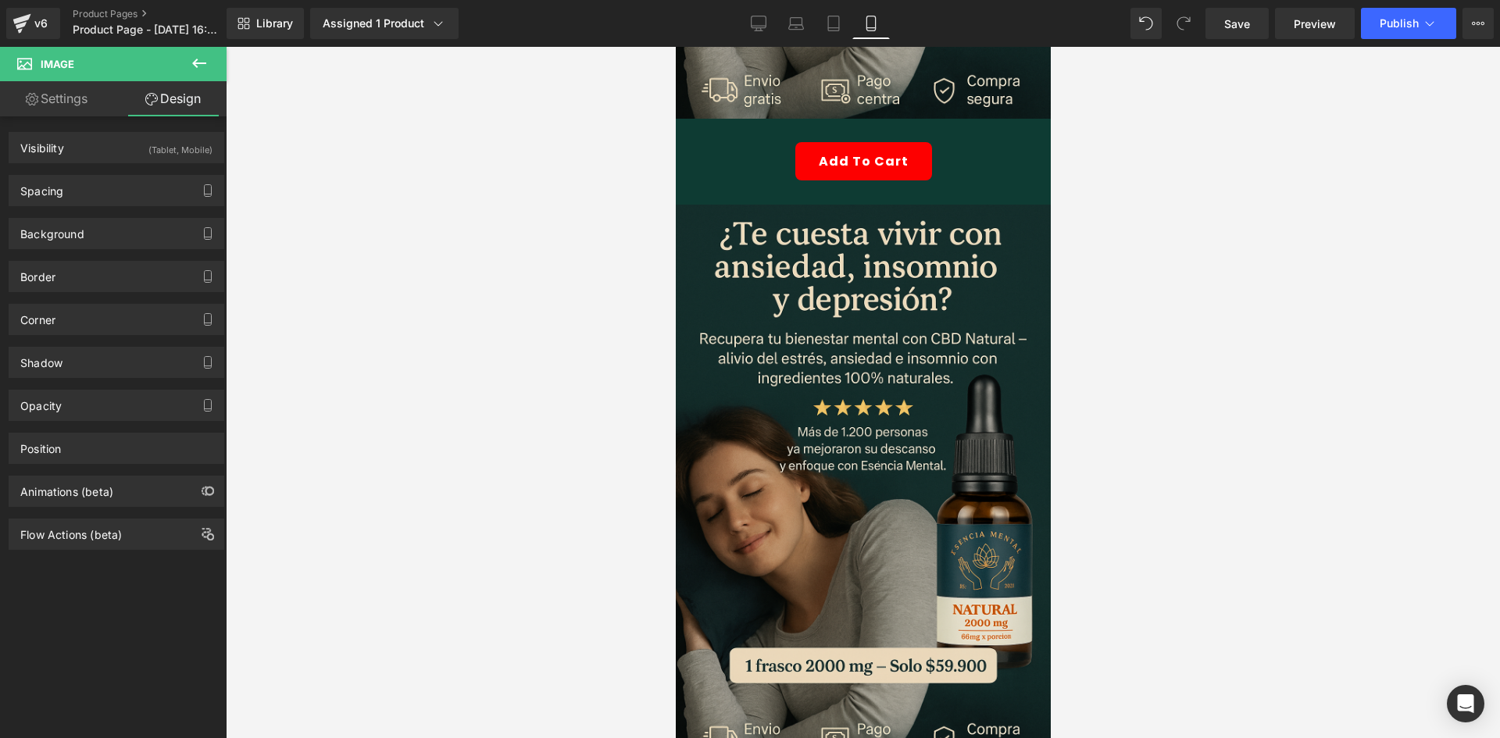
click at [209, 69] on button at bounding box center [199, 64] width 55 height 34
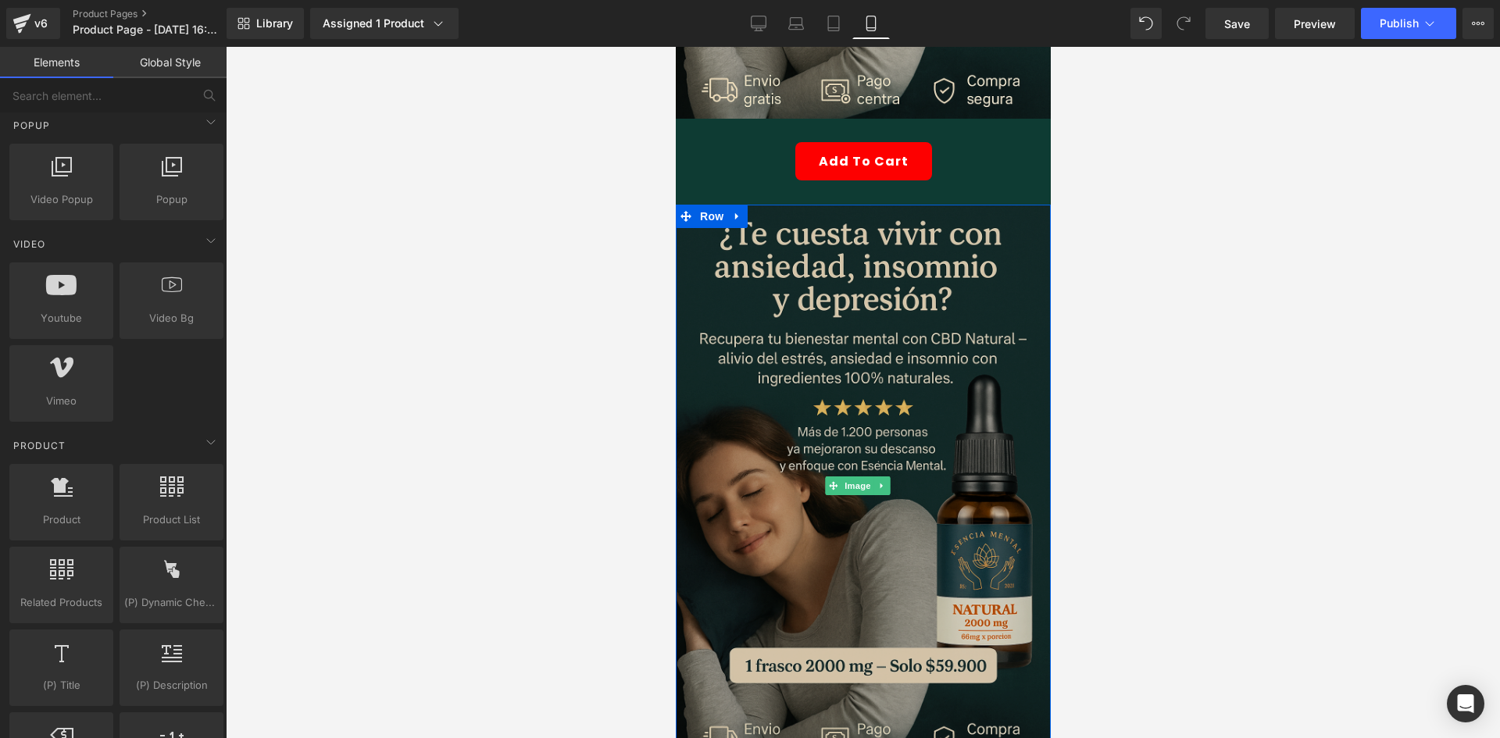
click at [781, 391] on img at bounding box center [862, 486] width 375 height 562
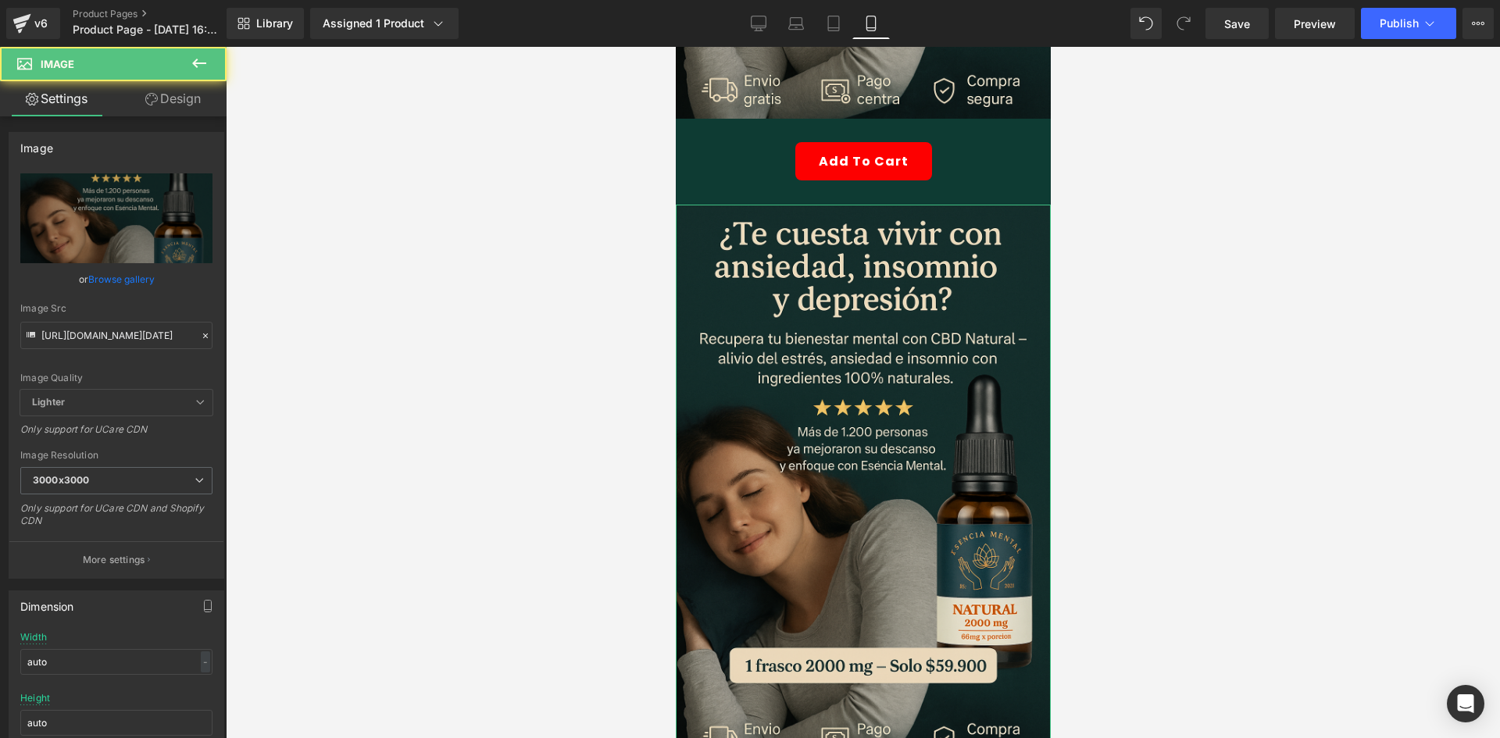
click at [168, 104] on link "Design" at bounding box center [172, 98] width 113 height 35
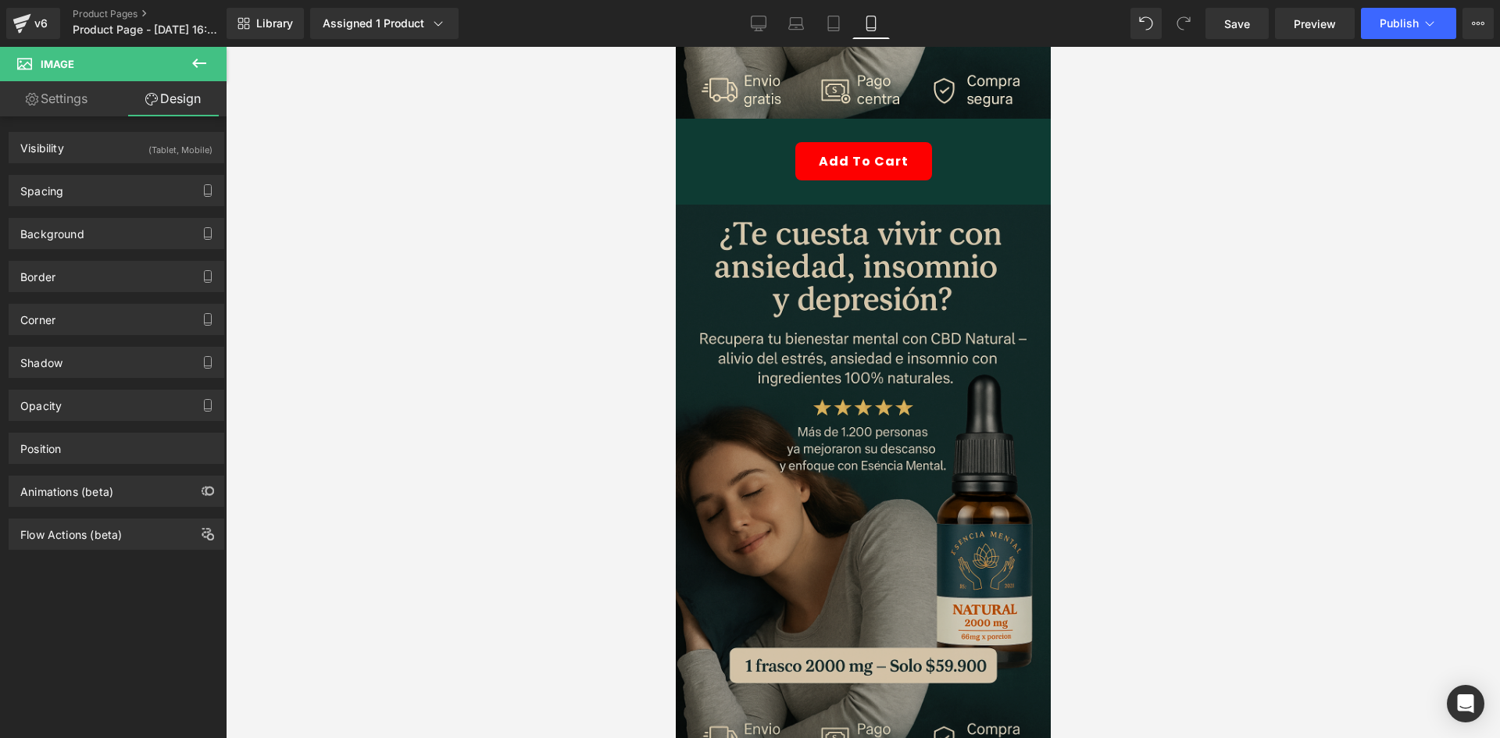
click at [782, 397] on img at bounding box center [862, 486] width 375 height 562
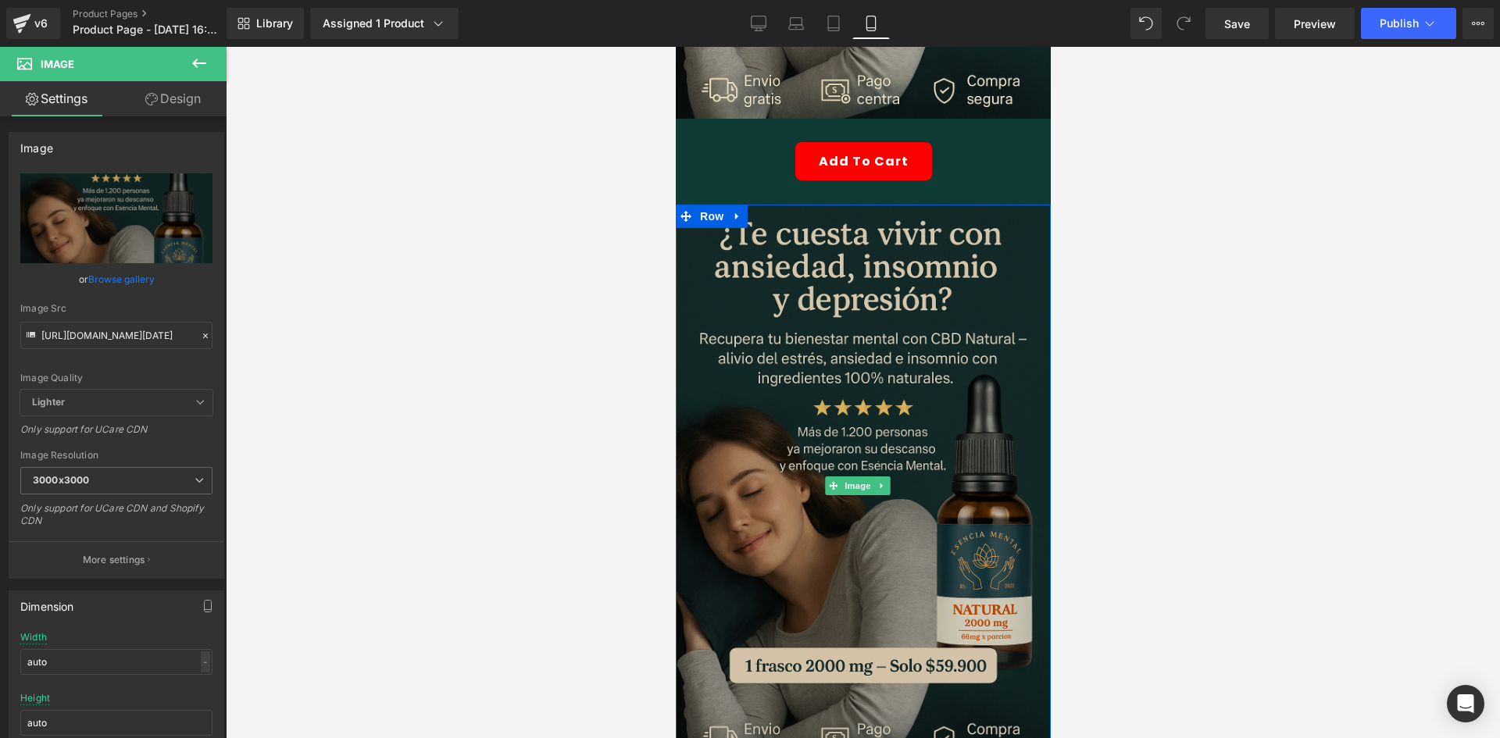
click at [843, 407] on img at bounding box center [862, 486] width 375 height 562
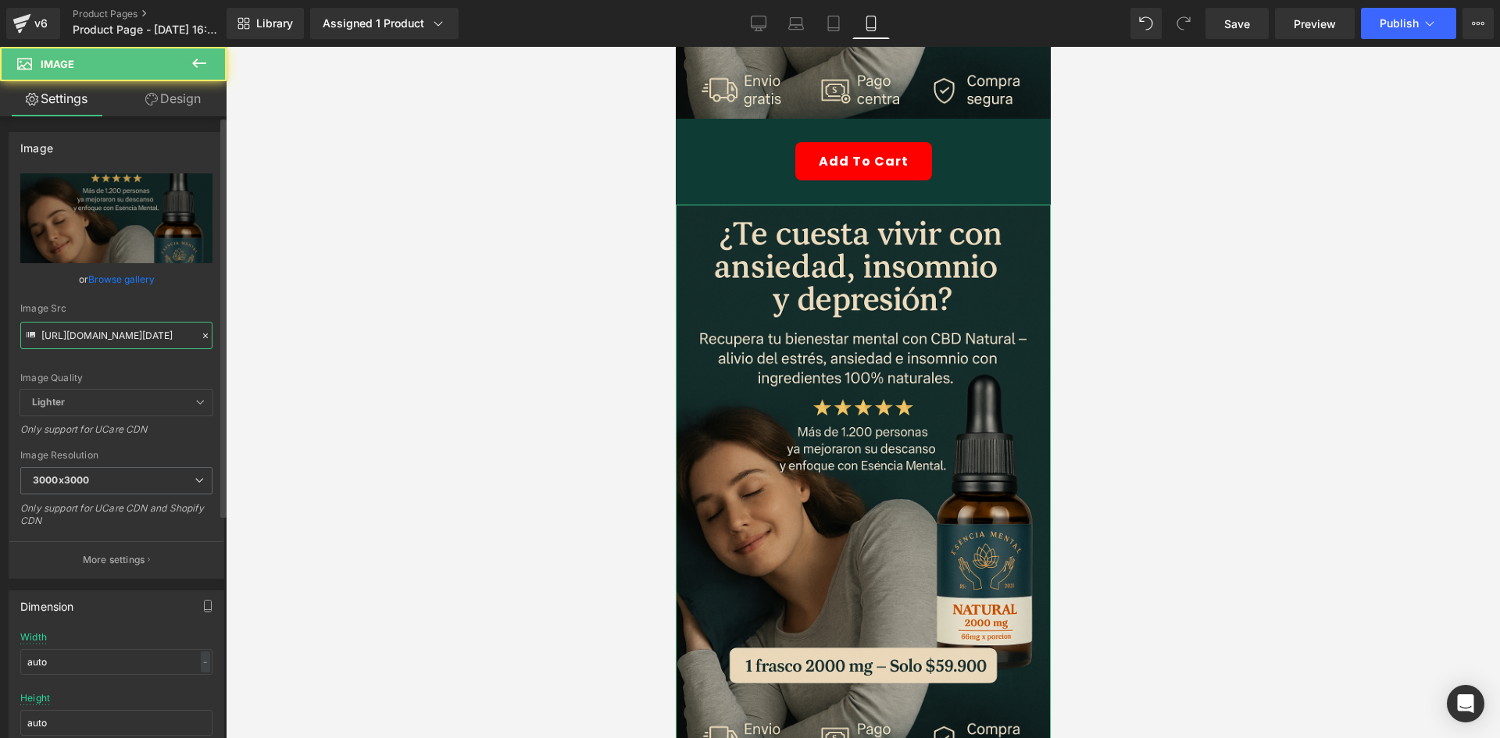
click at [88, 341] on input "[URL][DOMAIN_NAME][DATE]" at bounding box center [116, 335] width 192 height 27
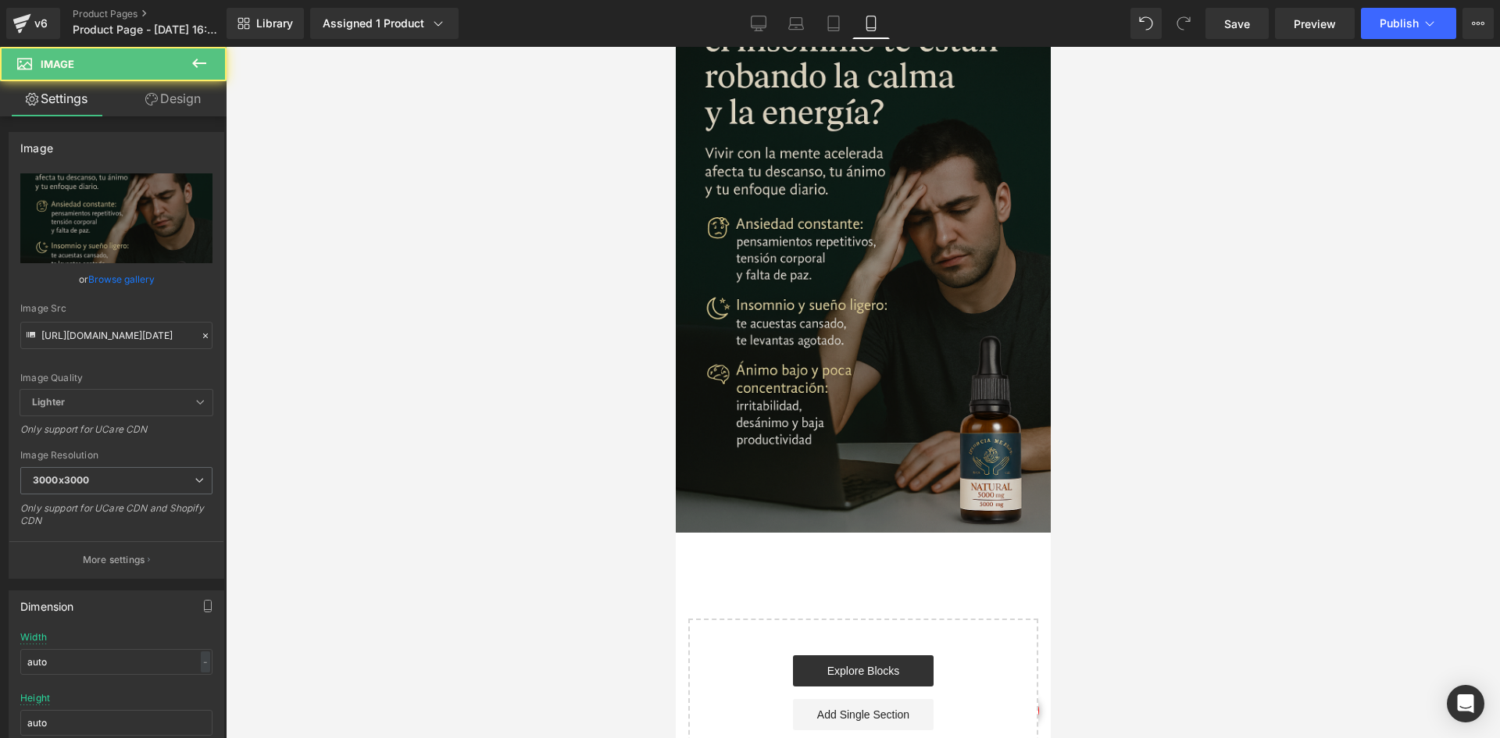
scroll to position [0, 0]
click at [819, 217] on img at bounding box center [862, 251] width 375 height 562
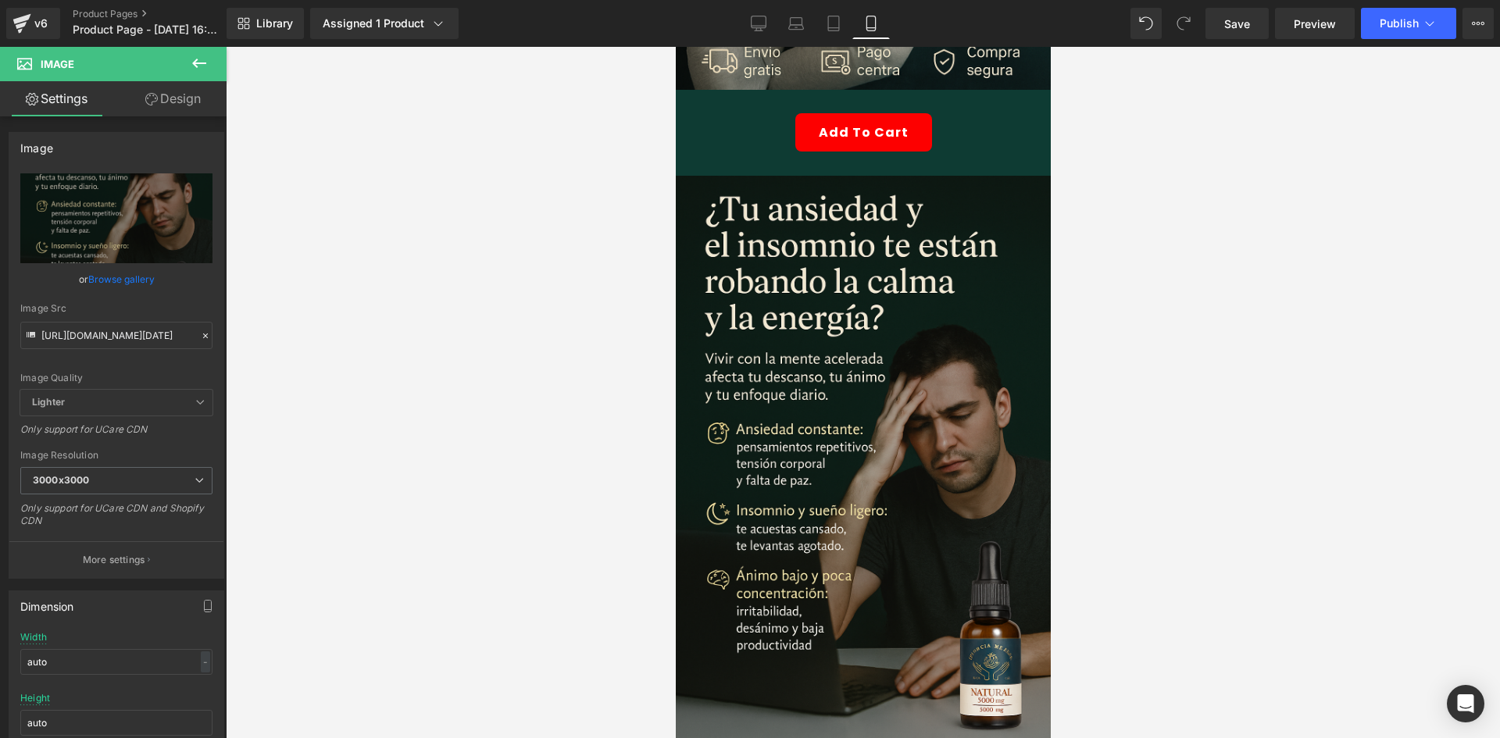
scroll to position [490, 0]
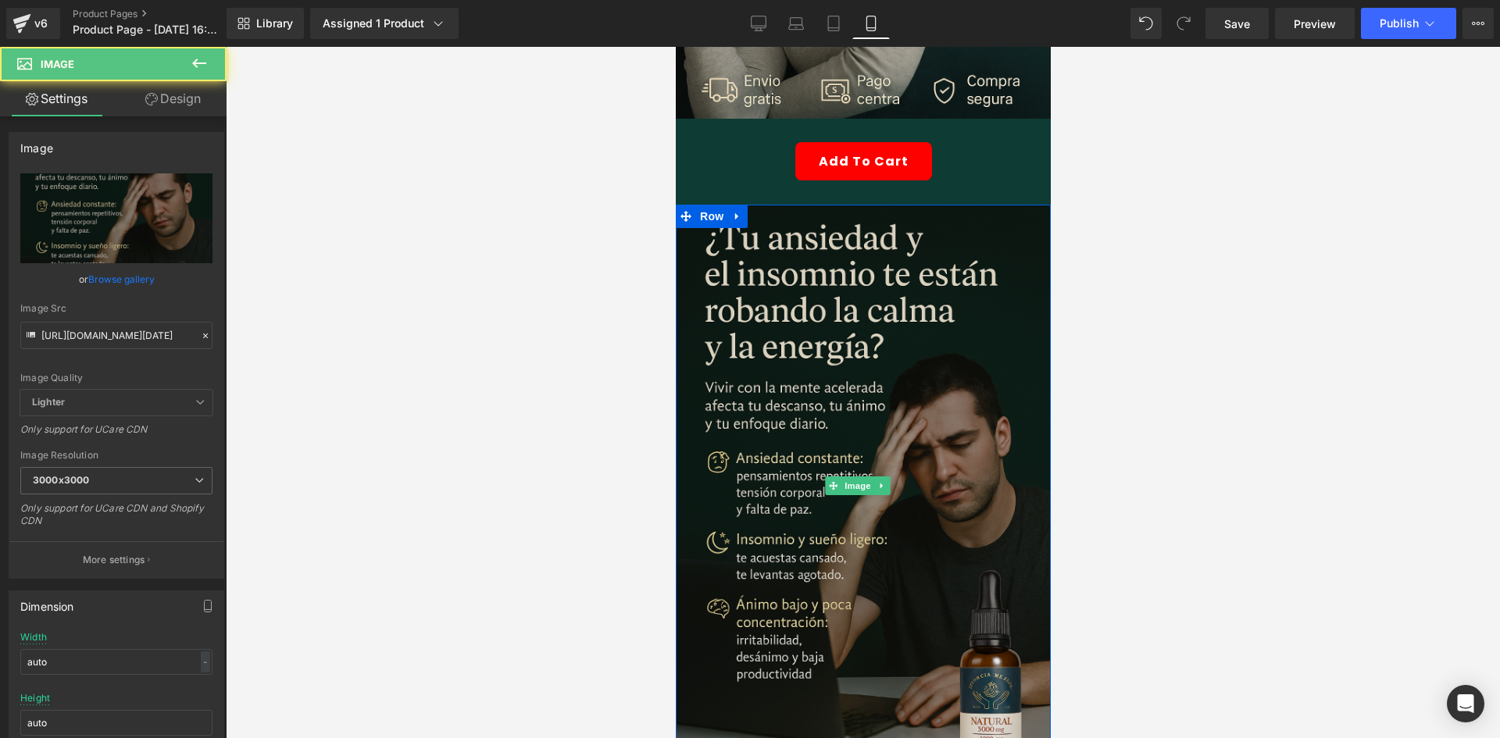
click at [746, 205] on img at bounding box center [862, 486] width 375 height 562
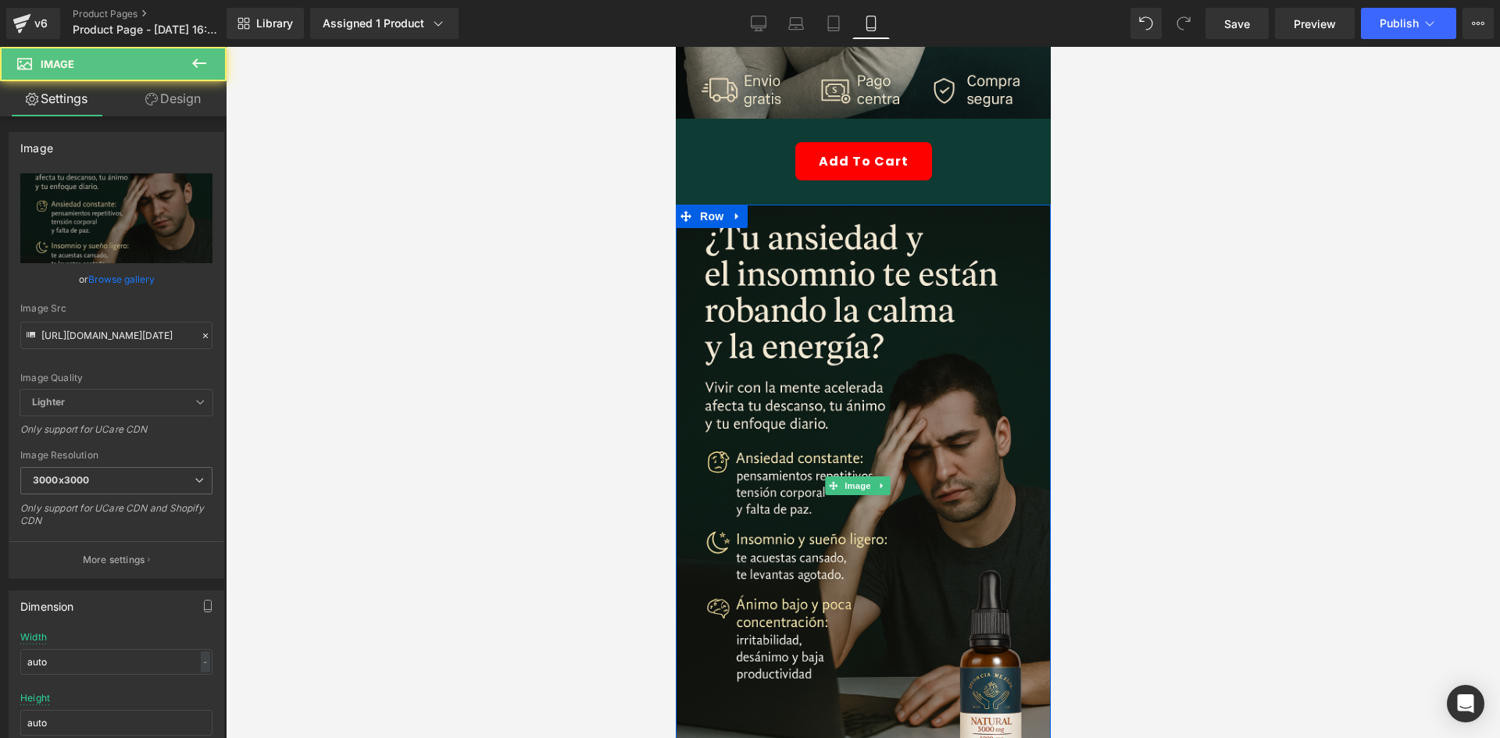
click at [738, 211] on icon at bounding box center [736, 217] width 11 height 12
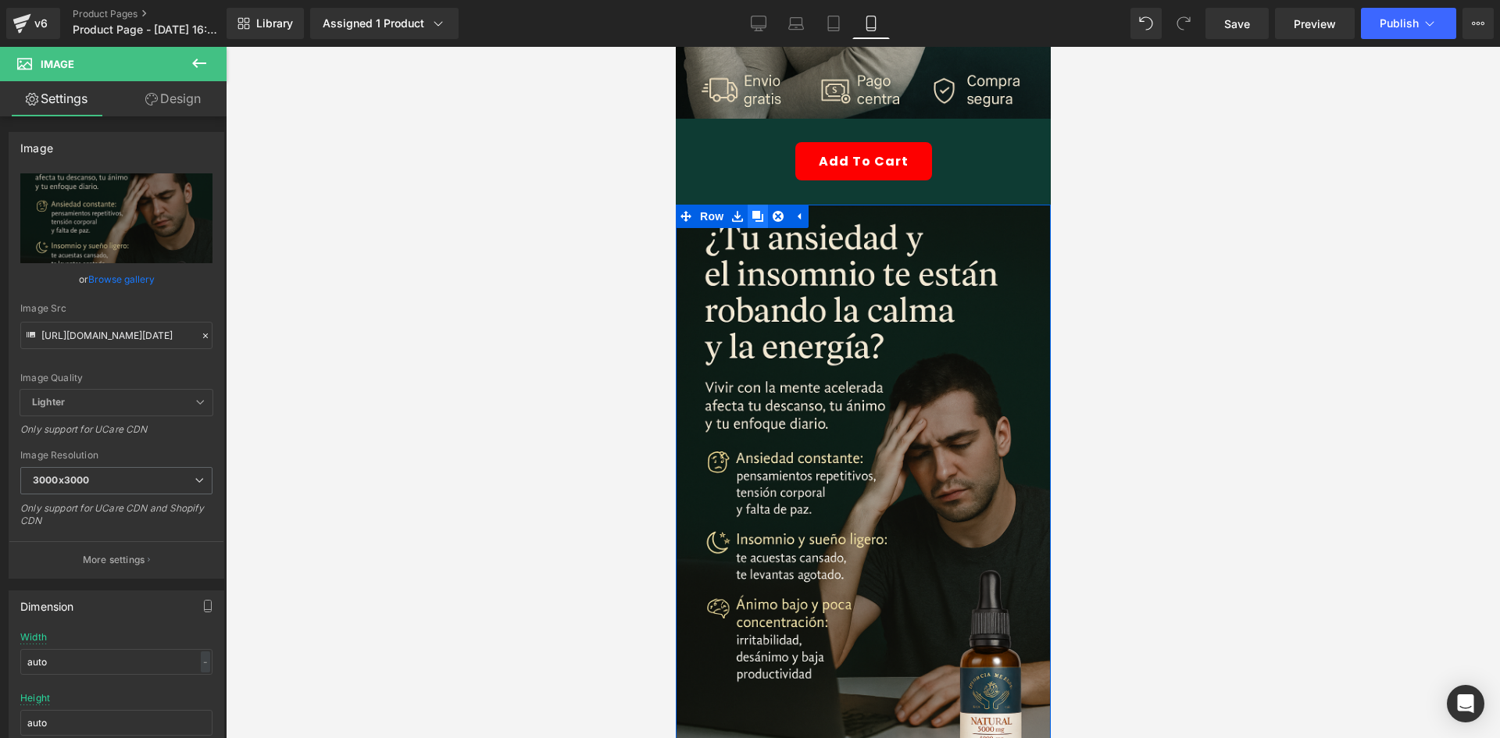
click at [747, 205] on link at bounding box center [757, 216] width 20 height 23
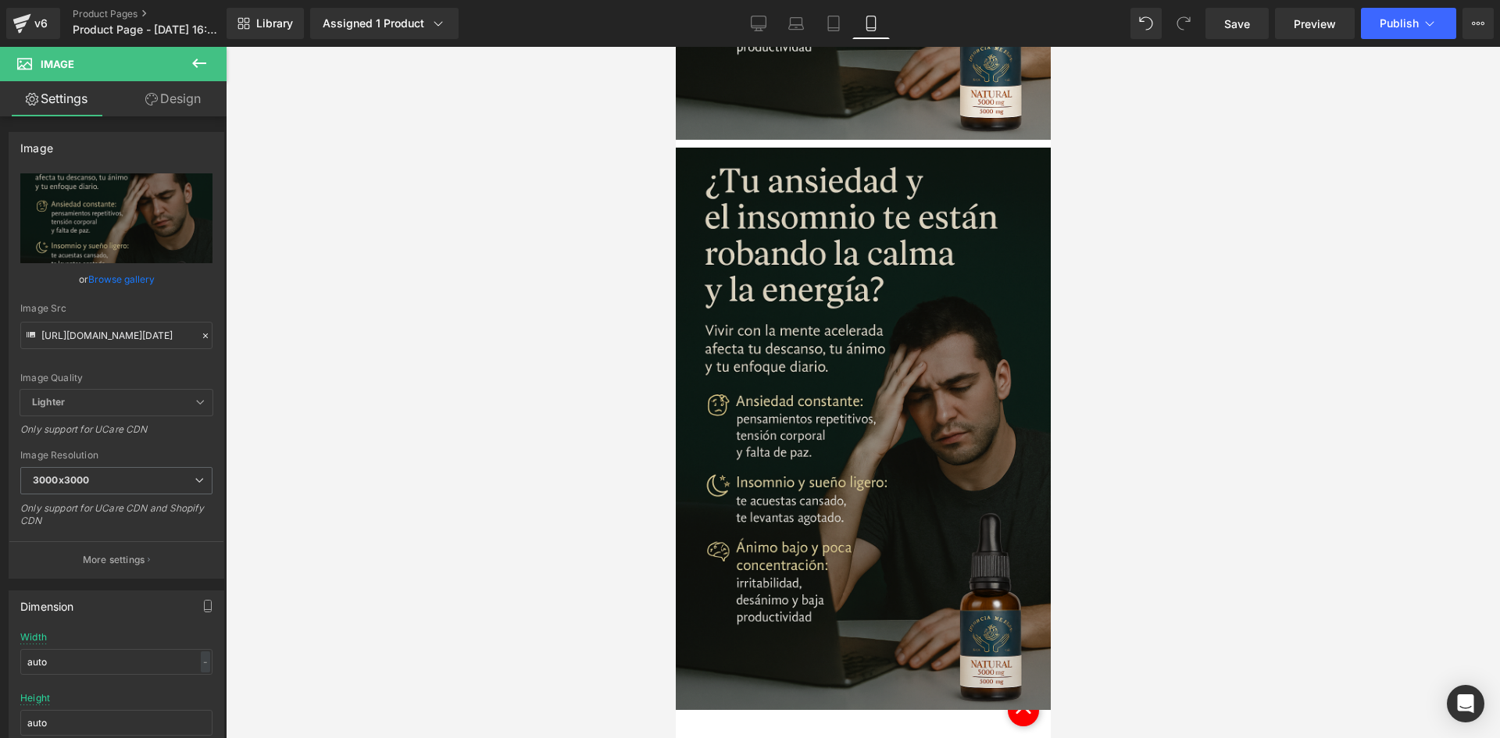
scroll to position [1121, 0]
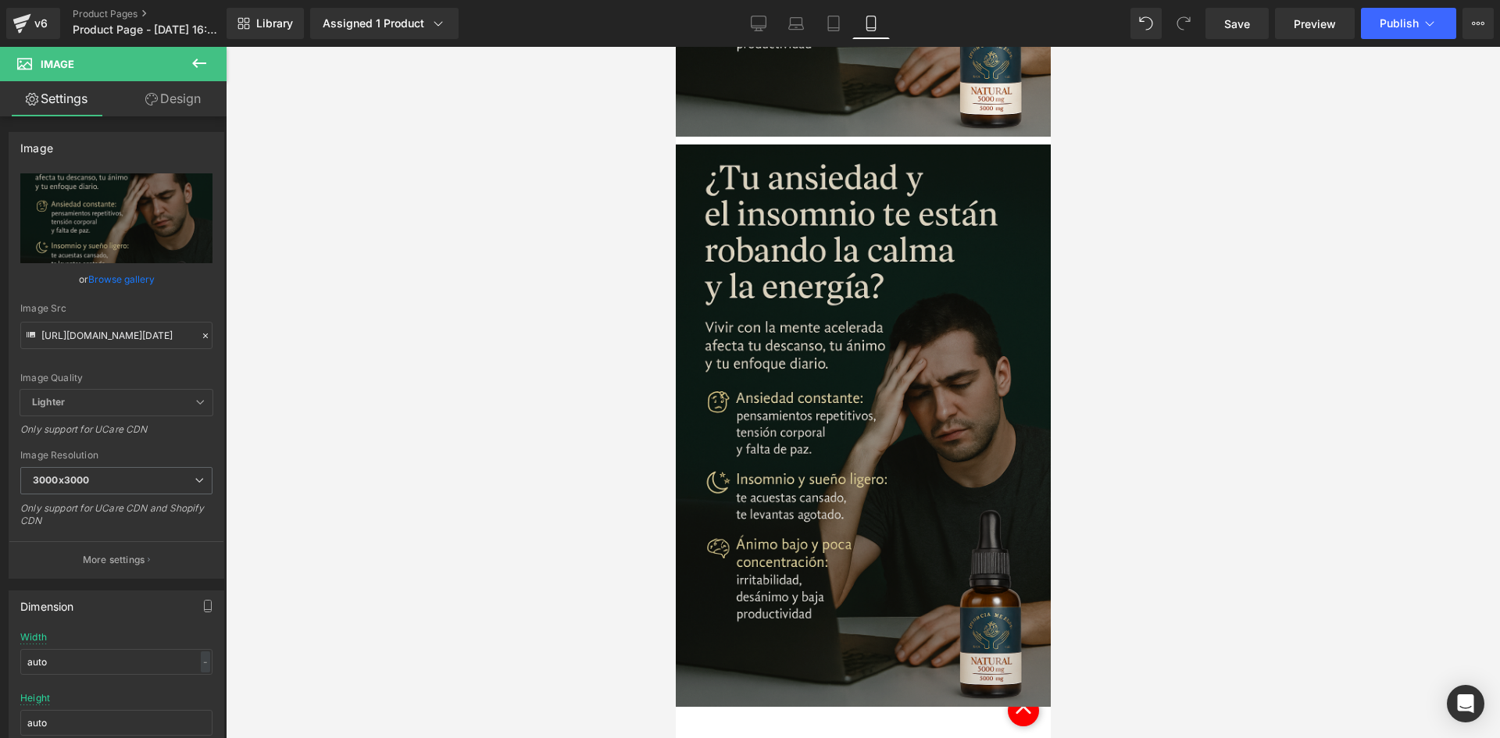
click at [803, 415] on img at bounding box center [862, 425] width 375 height 562
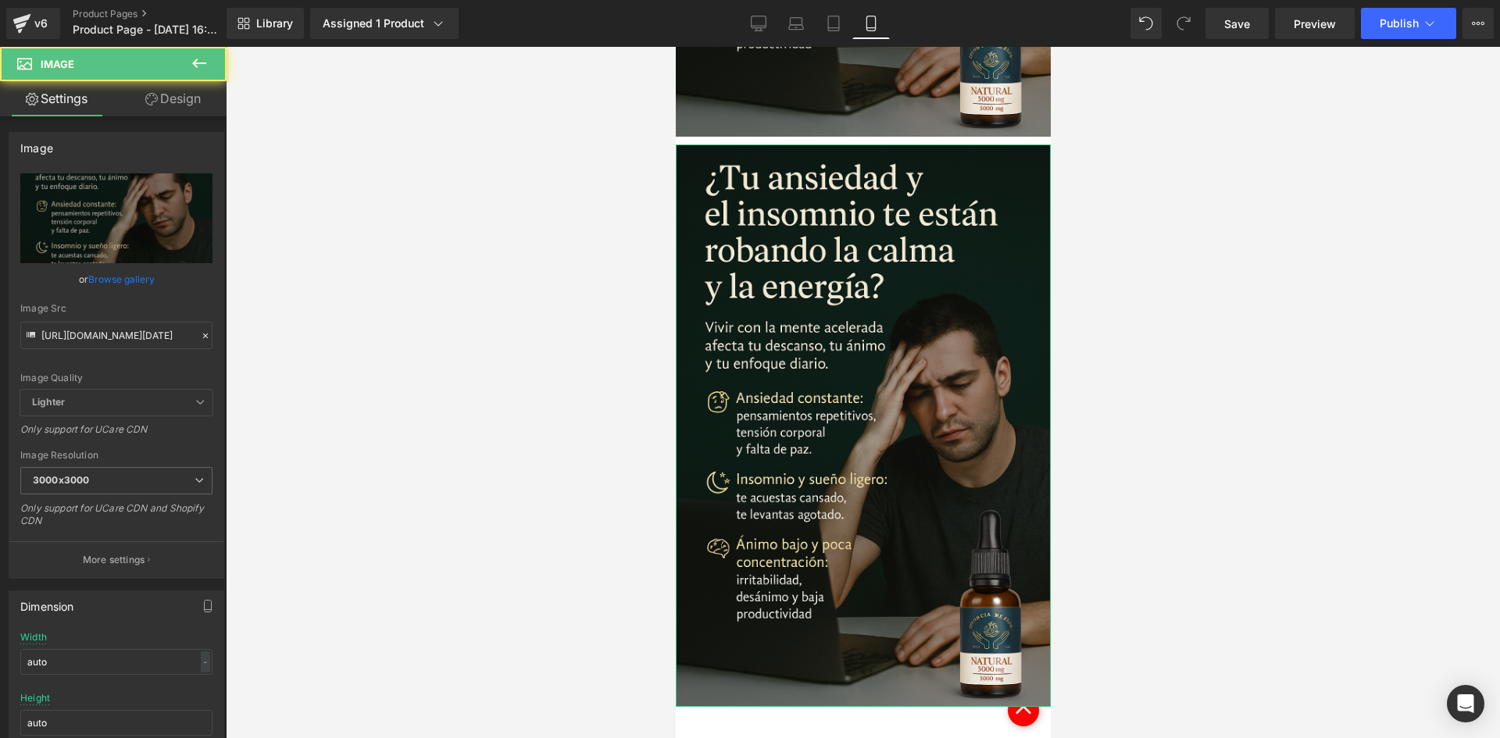
click at [159, 114] on link "Design" at bounding box center [172, 98] width 113 height 35
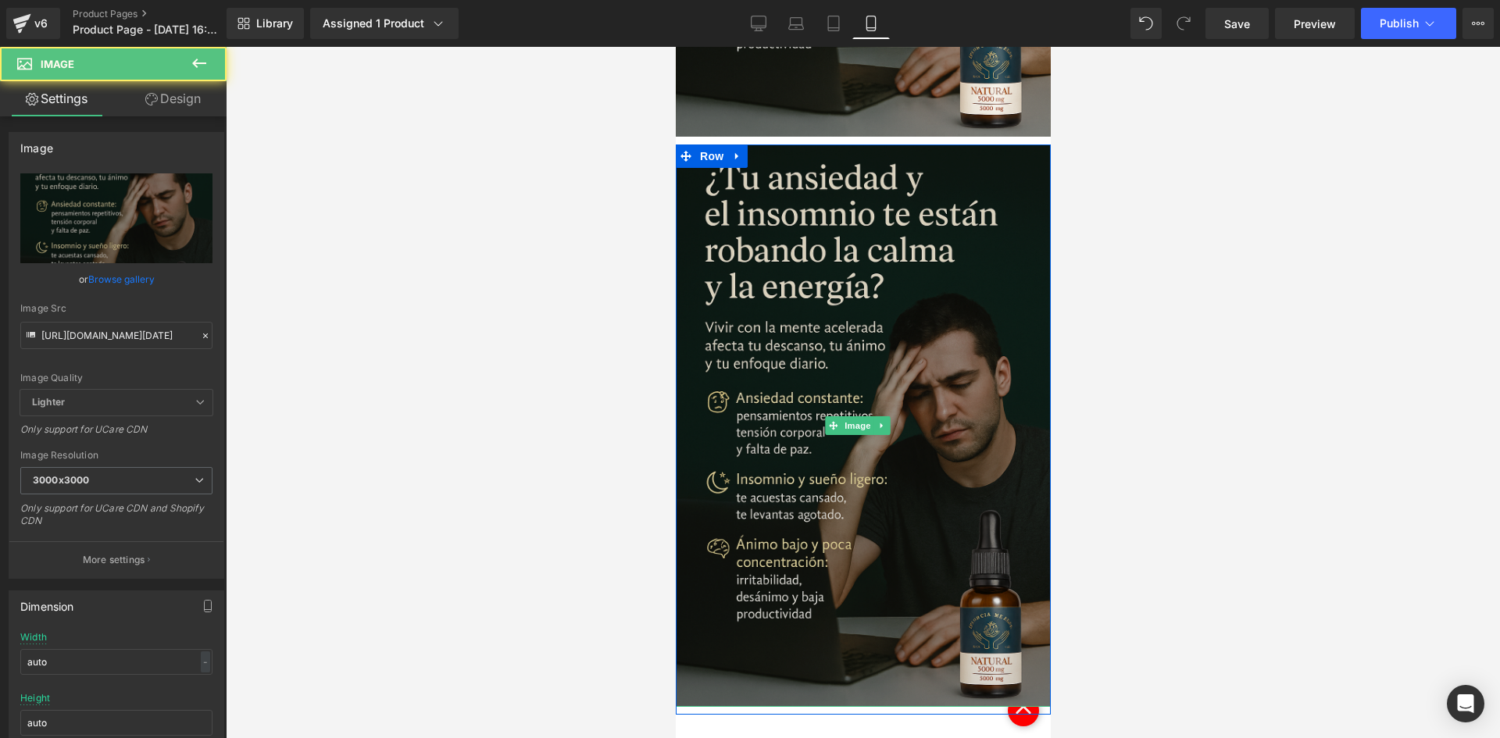
click at [723, 220] on img at bounding box center [862, 425] width 375 height 562
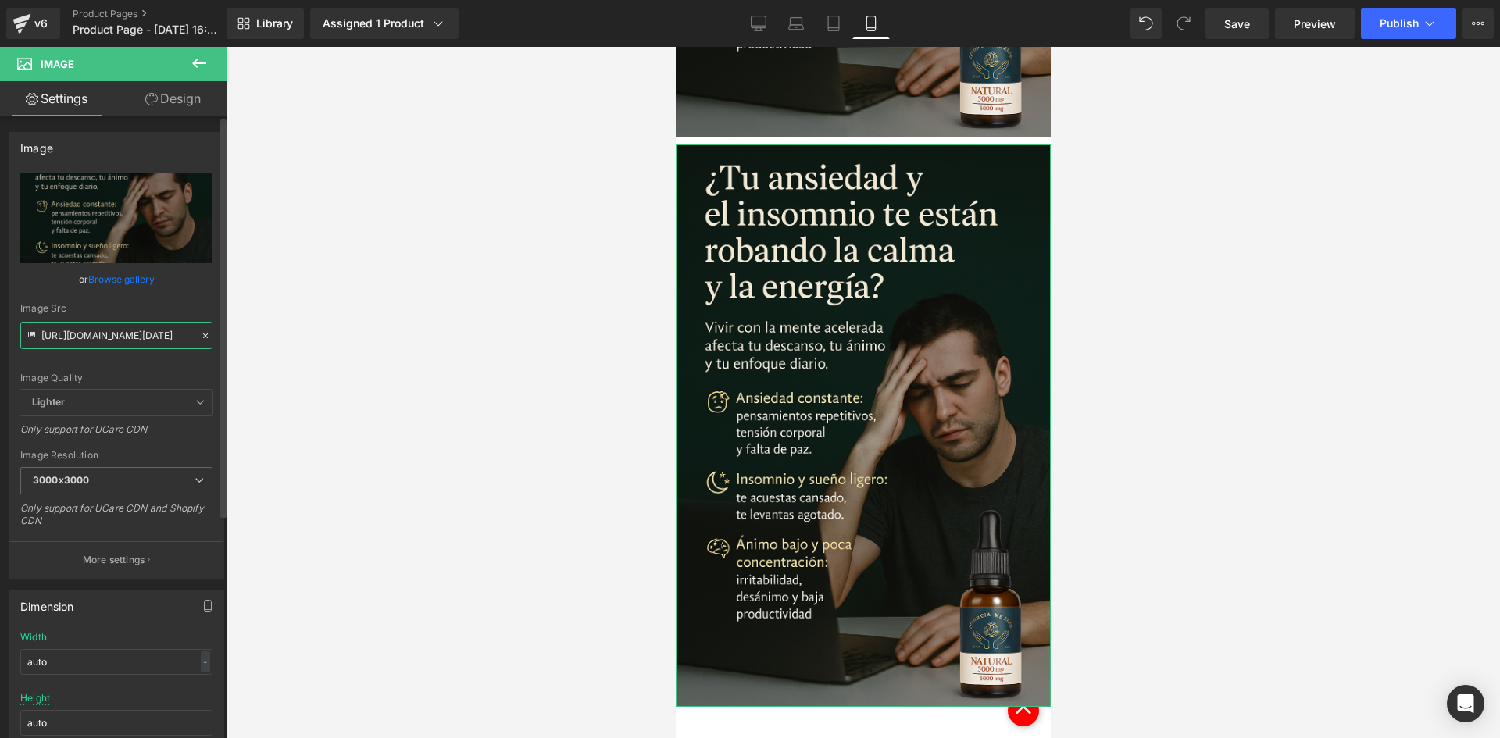
click at [97, 336] on input "[URL][DOMAIN_NAME][DATE]" at bounding box center [116, 335] width 192 height 27
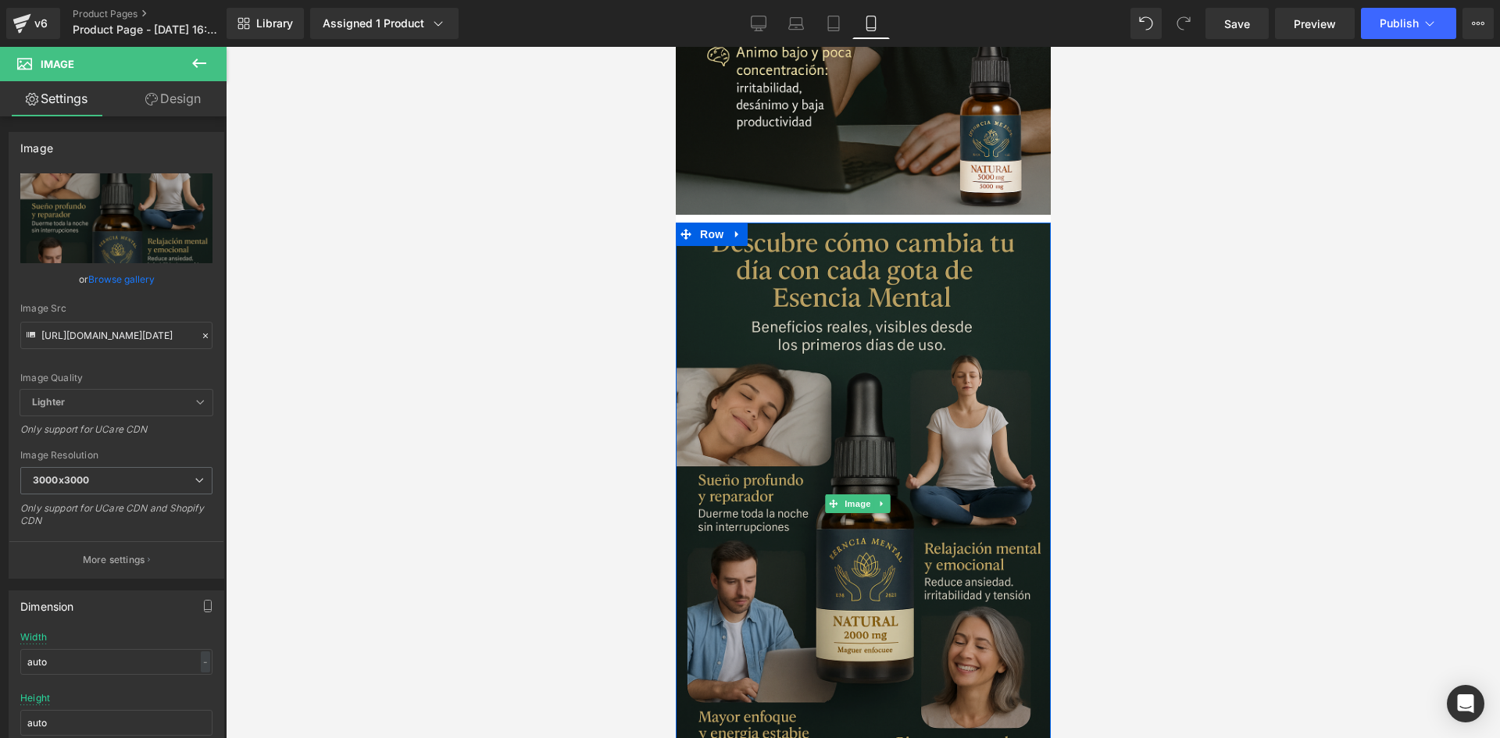
scroll to position [0, 0]
click at [767, 255] on img at bounding box center [862, 504] width 375 height 562
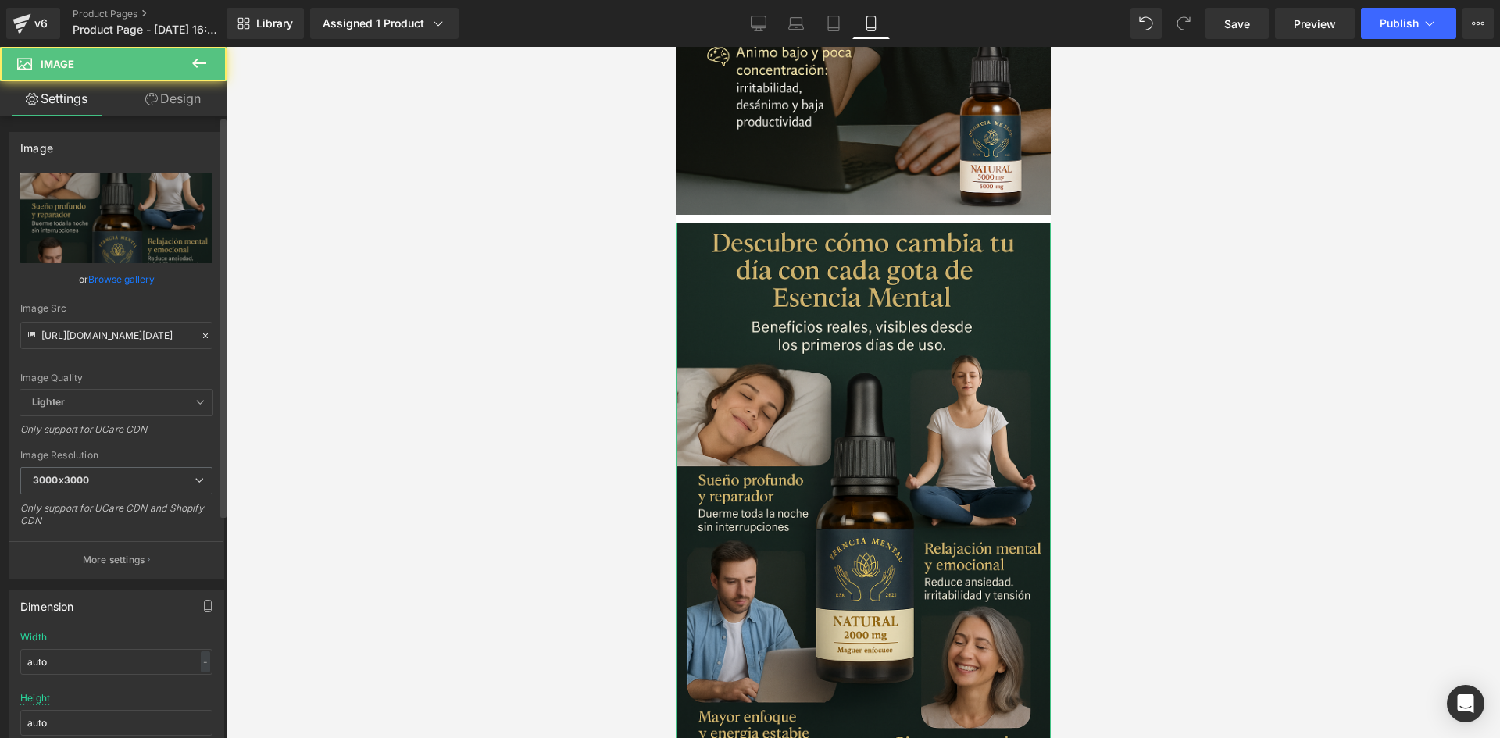
click at [180, 120] on div "Image [URL][DOMAIN_NAME][DATE] Replace Image Upload image or Browse gallery Ima…" at bounding box center [117, 349] width 234 height 458
click at [173, 111] on link "Design" at bounding box center [172, 98] width 113 height 35
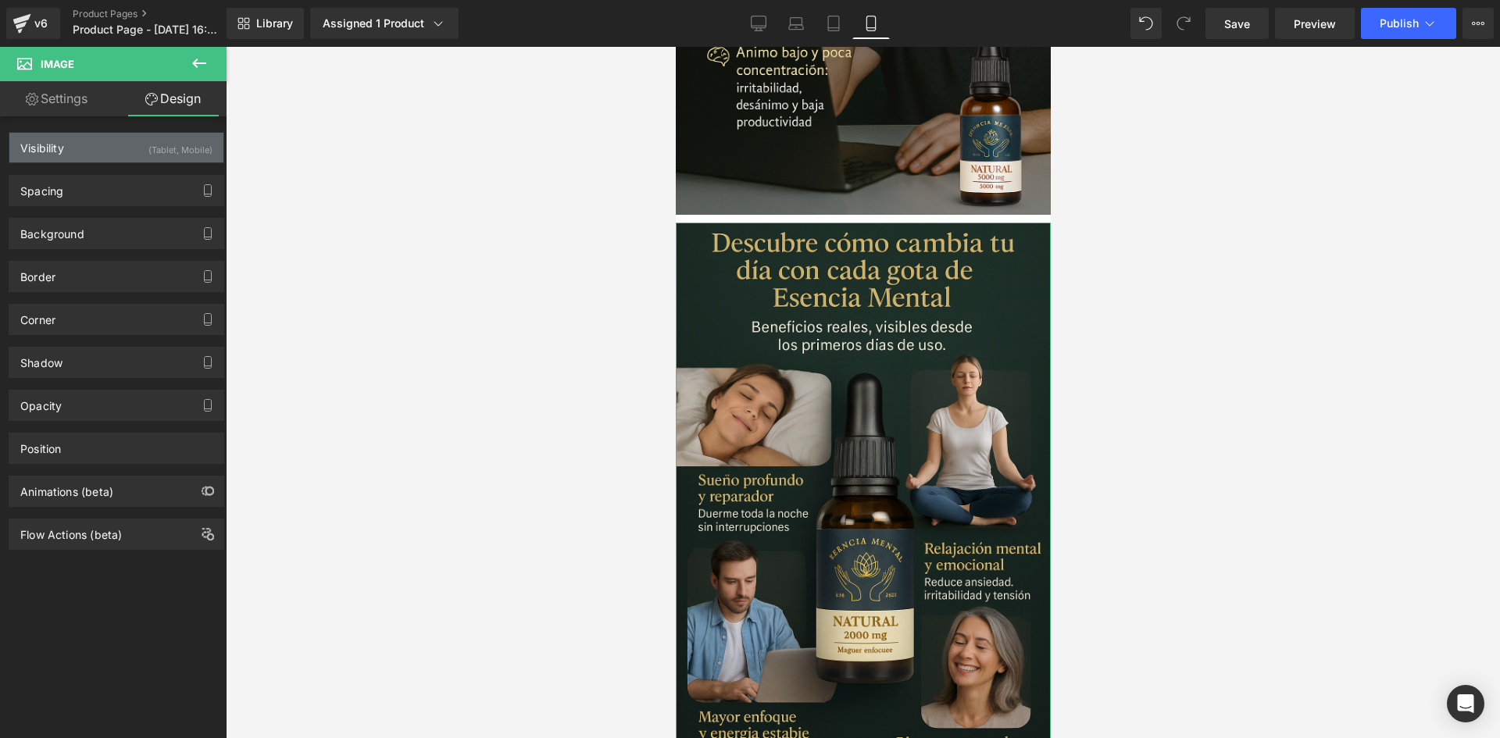
click at [162, 137] on div "(Tablet, Mobile)" at bounding box center [180, 146] width 64 height 26
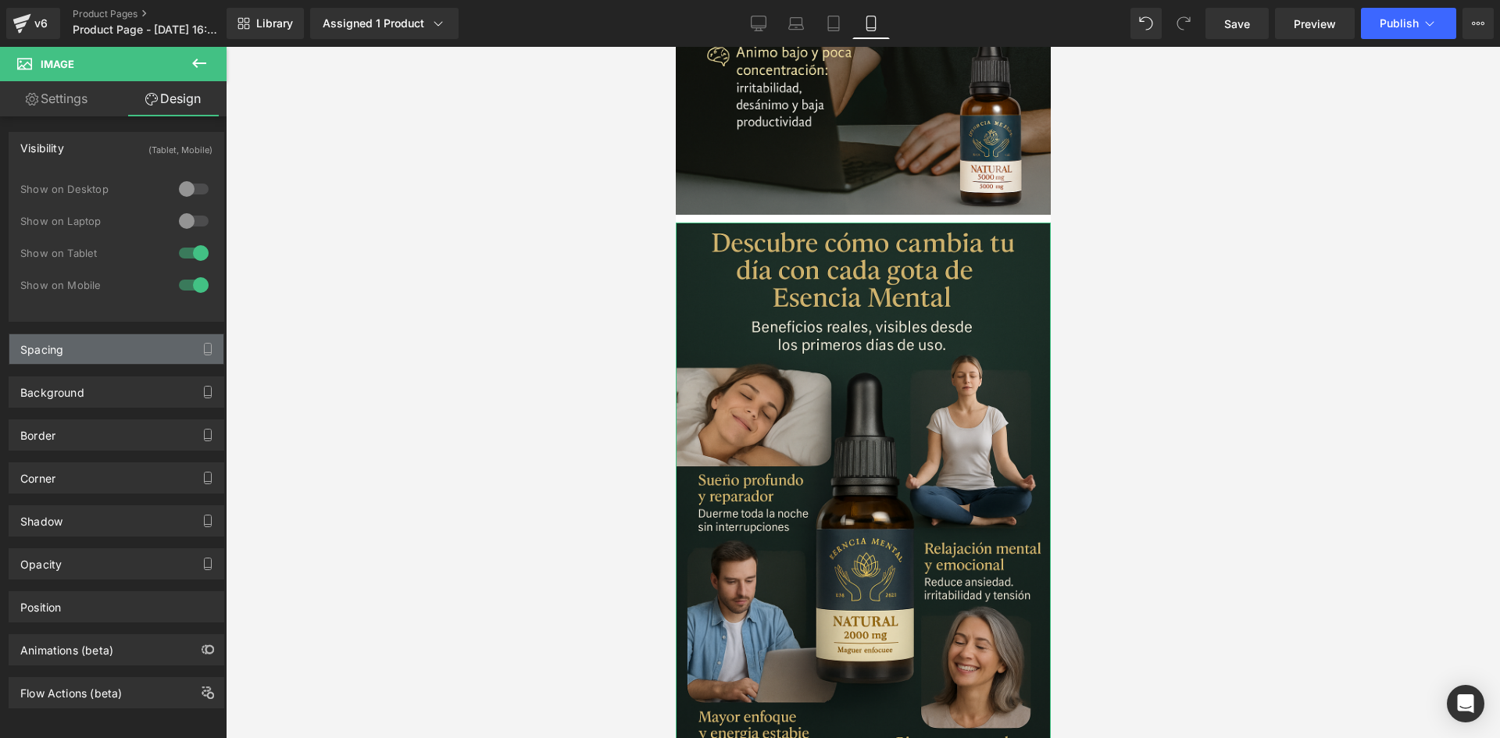
click at [119, 348] on div "Spacing" at bounding box center [116, 349] width 214 height 30
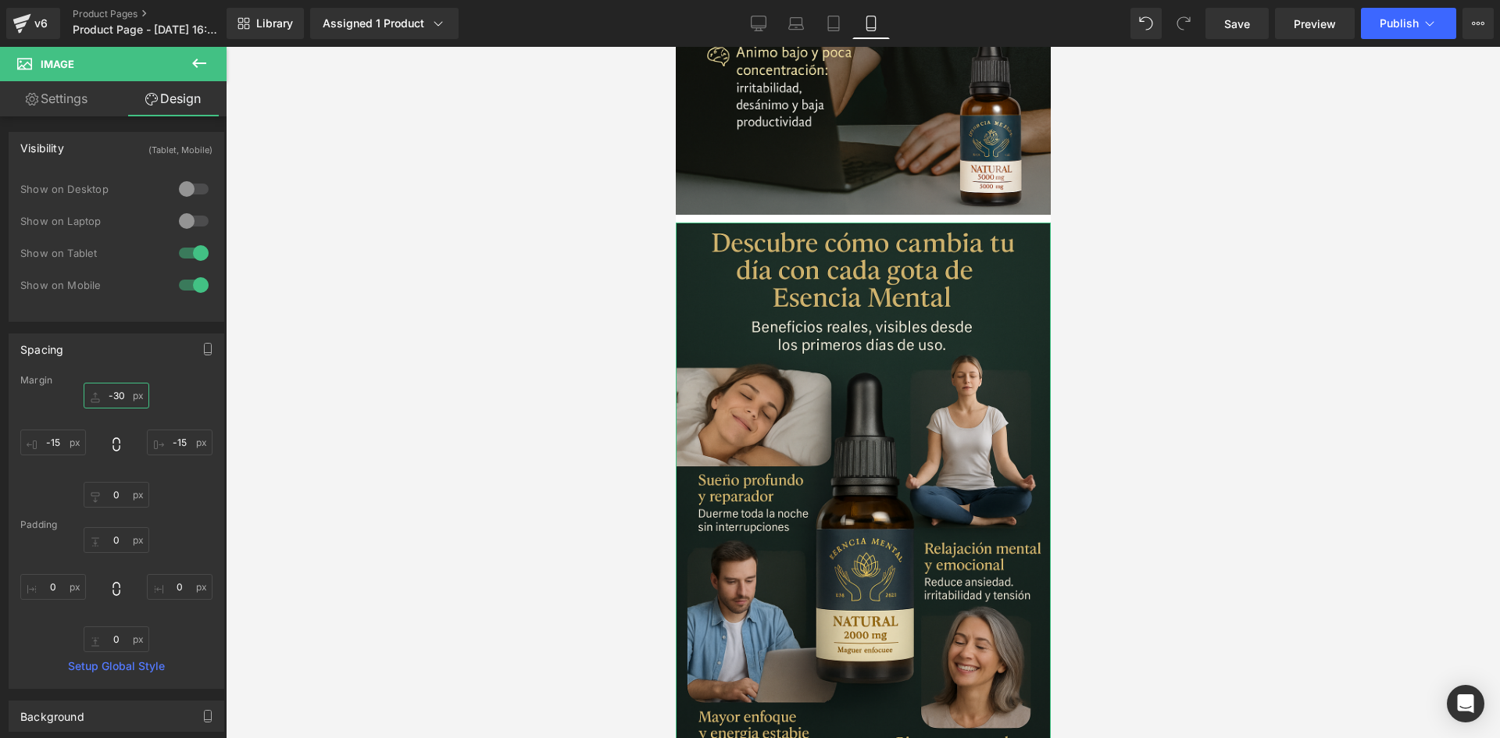
click at [116, 394] on input "-30" at bounding box center [117, 396] width 66 height 26
click at [119, 394] on input "-30" at bounding box center [117, 396] width 66 height 26
click at [116, 394] on input "-30" at bounding box center [117, 396] width 66 height 26
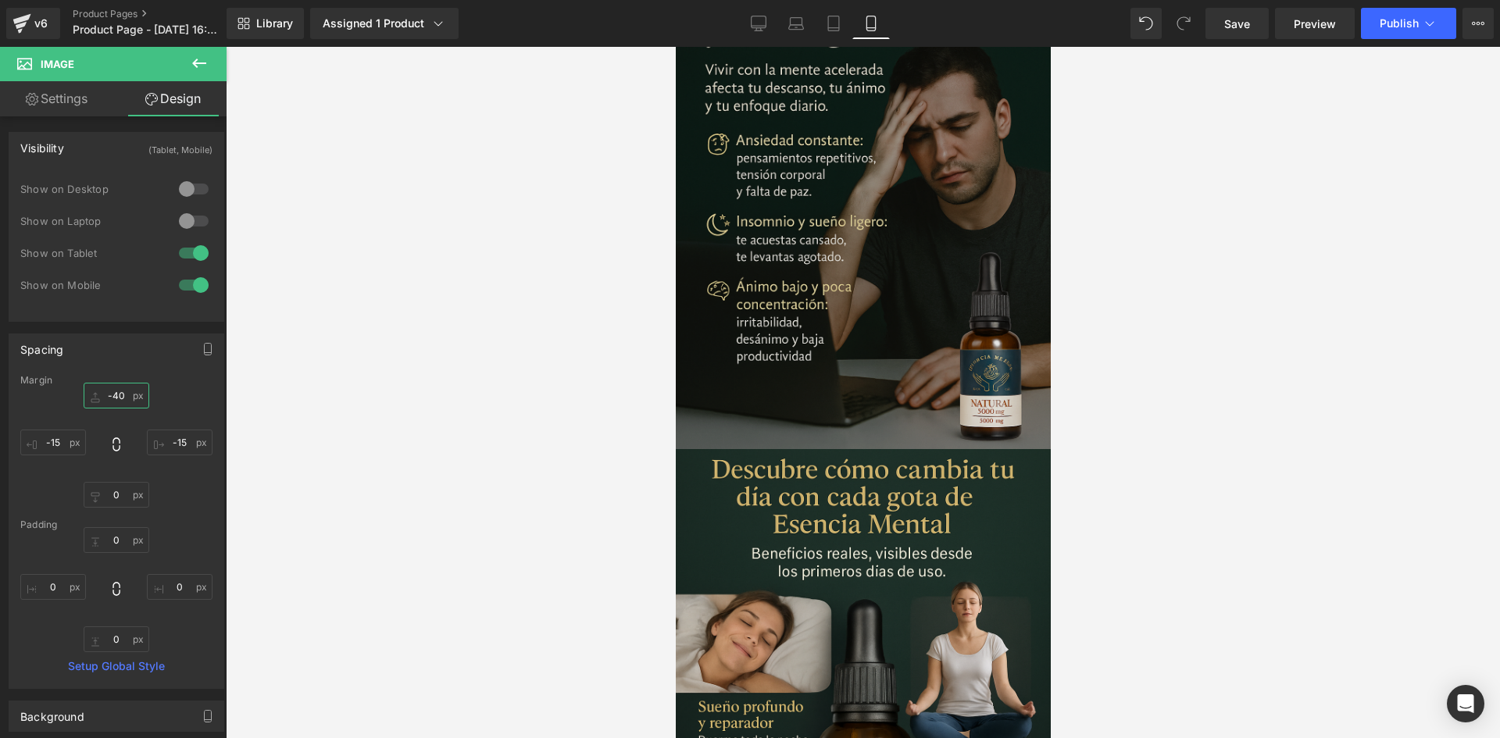
scroll to position [1277, 0]
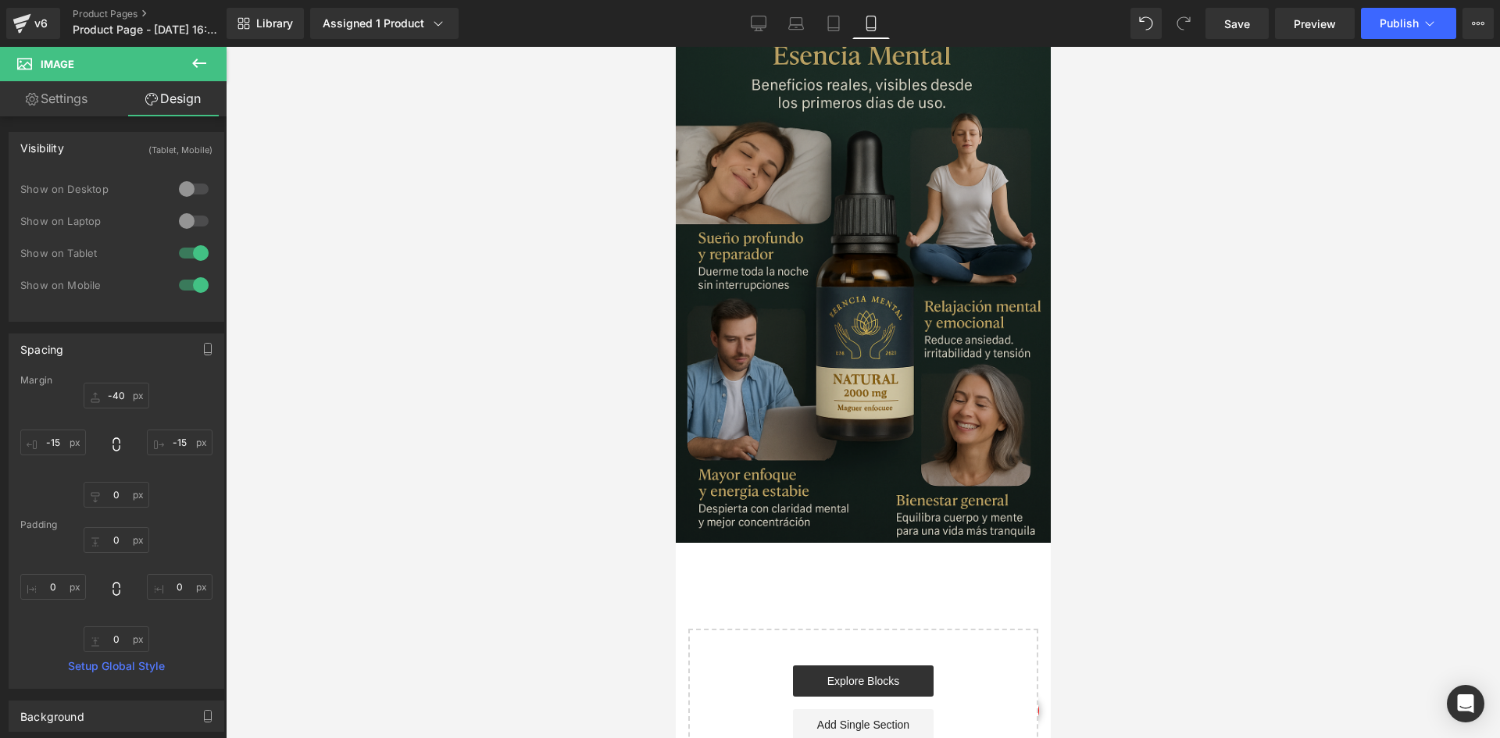
click at [847, 248] on img at bounding box center [862, 261] width 375 height 562
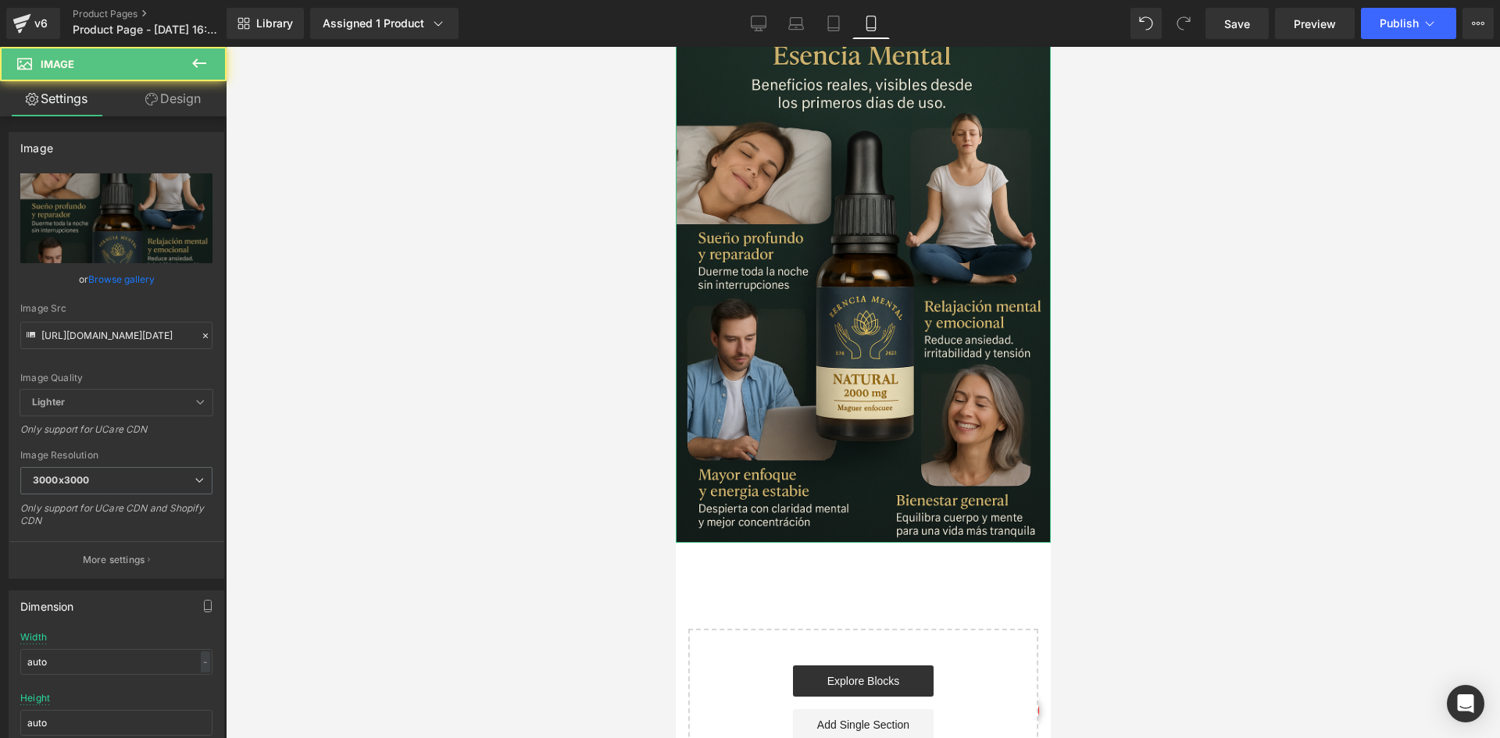
click at [201, 95] on link "Design" at bounding box center [172, 98] width 113 height 35
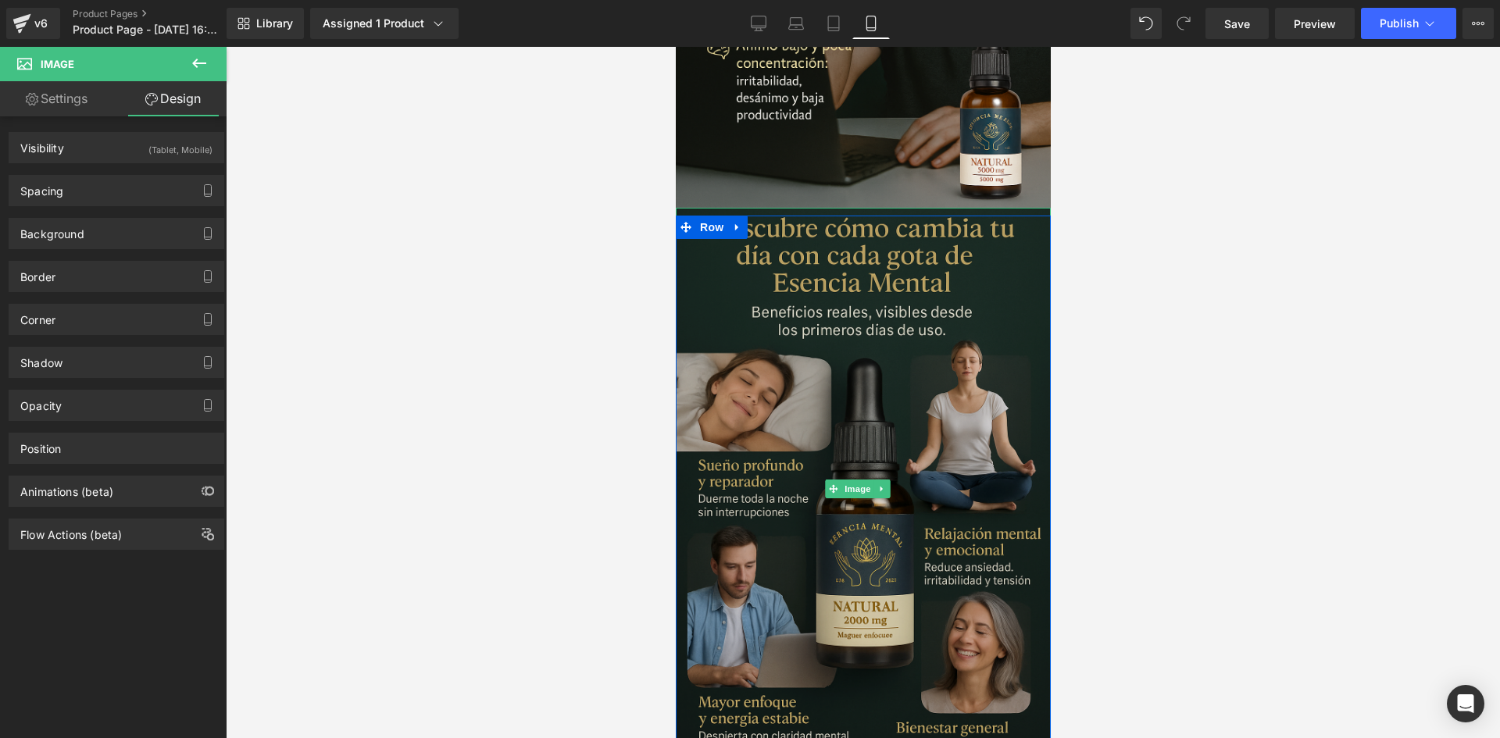
scroll to position [1043, 0]
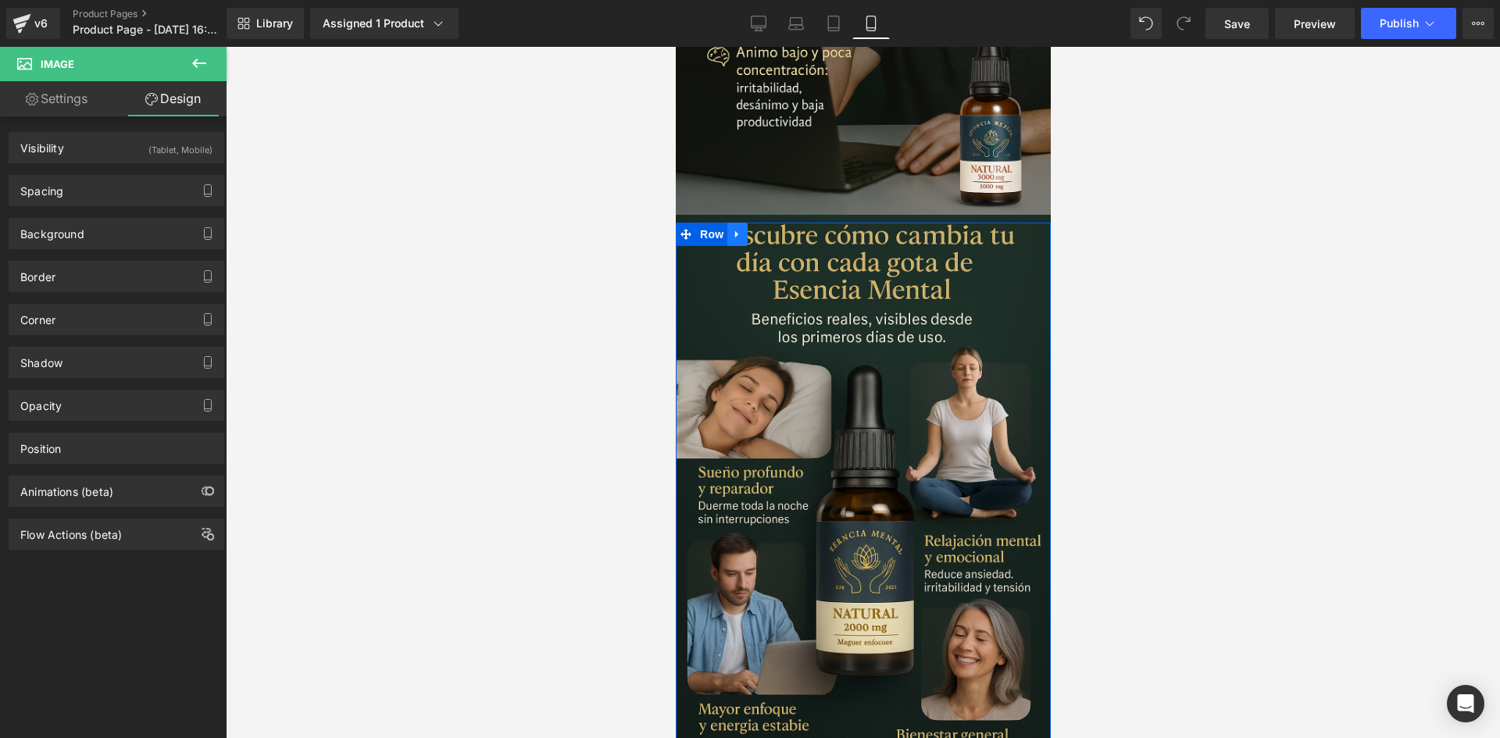
click at [734, 223] on link at bounding box center [736, 234] width 20 height 23
click at [751, 229] on icon at bounding box center [756, 234] width 11 height 11
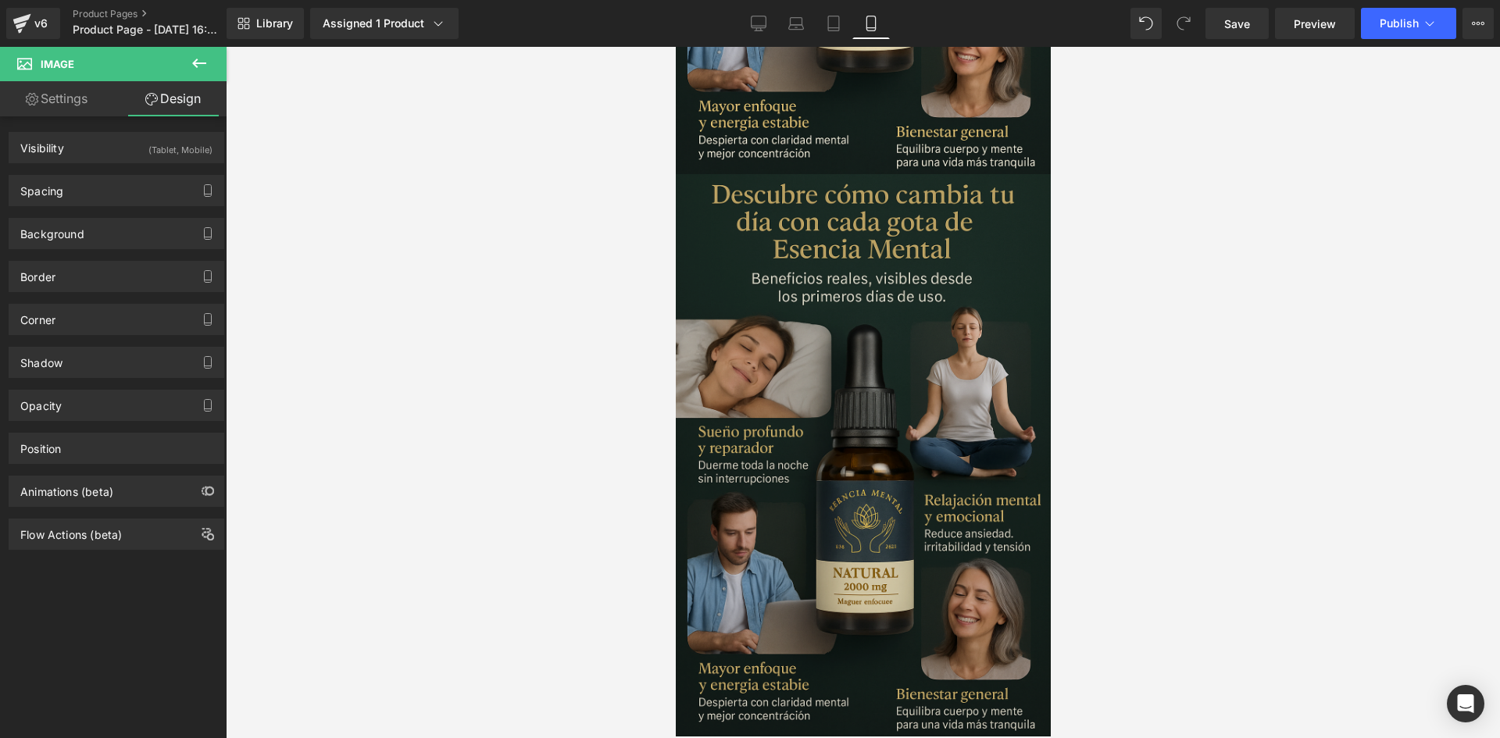
scroll to position [1666, 0]
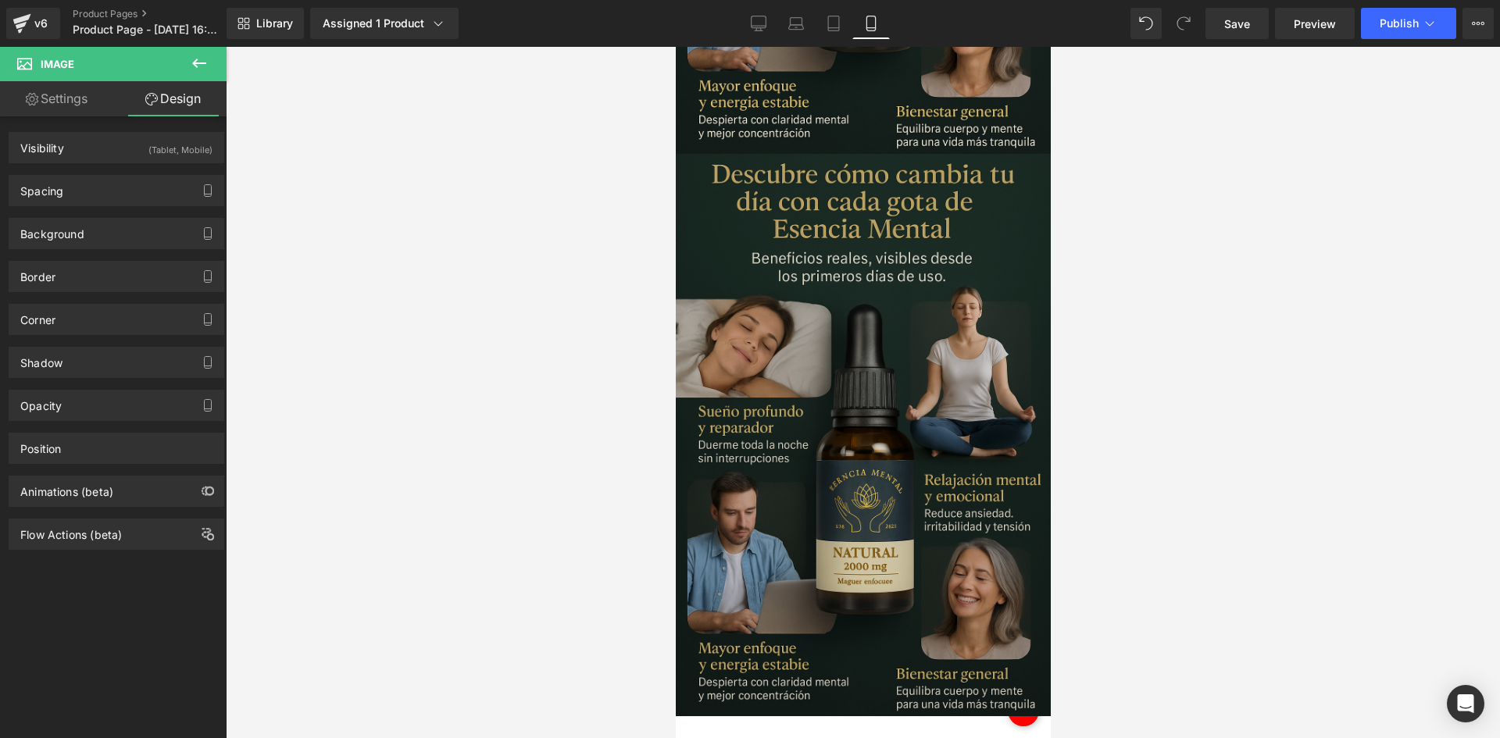
click at [791, 328] on img at bounding box center [862, 435] width 375 height 562
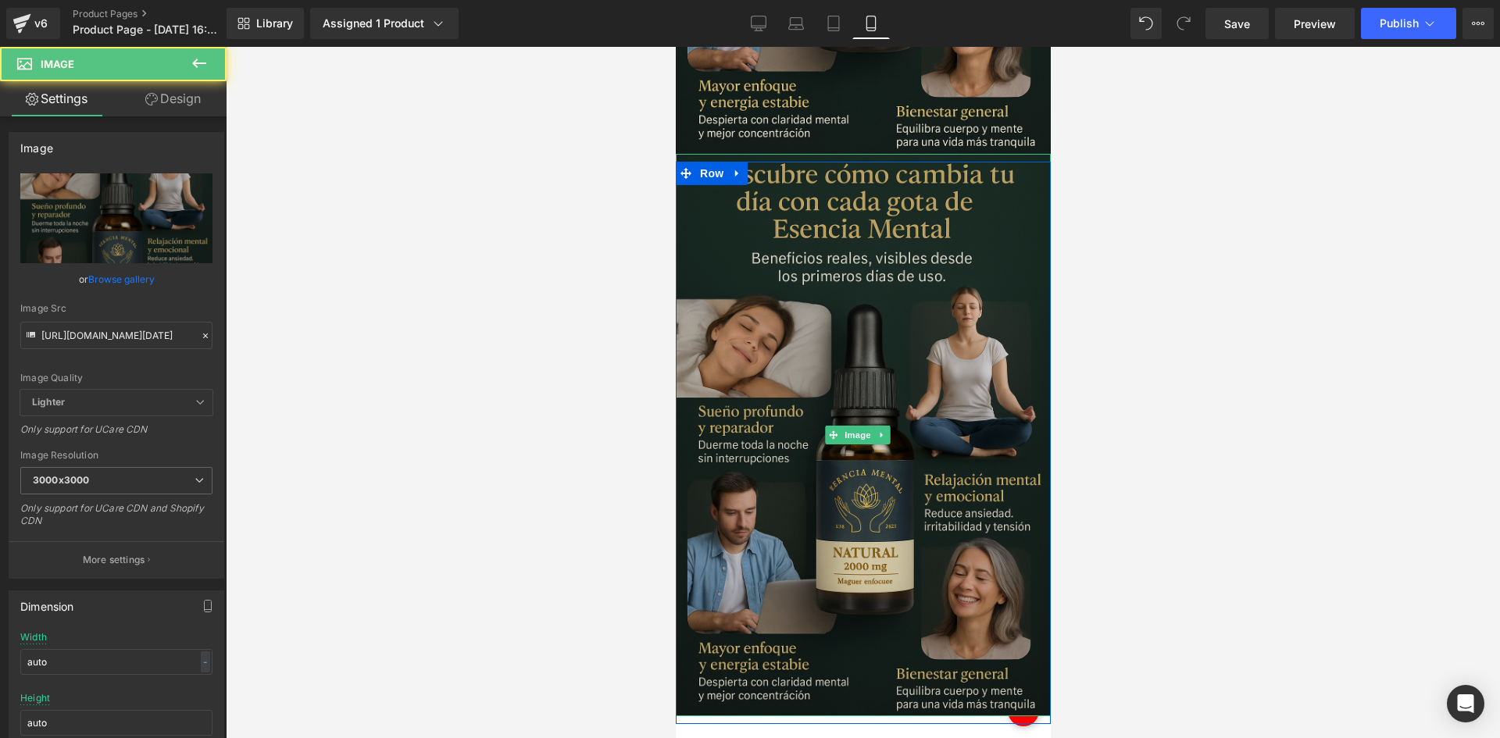
click at [784, 301] on img at bounding box center [862, 435] width 375 height 562
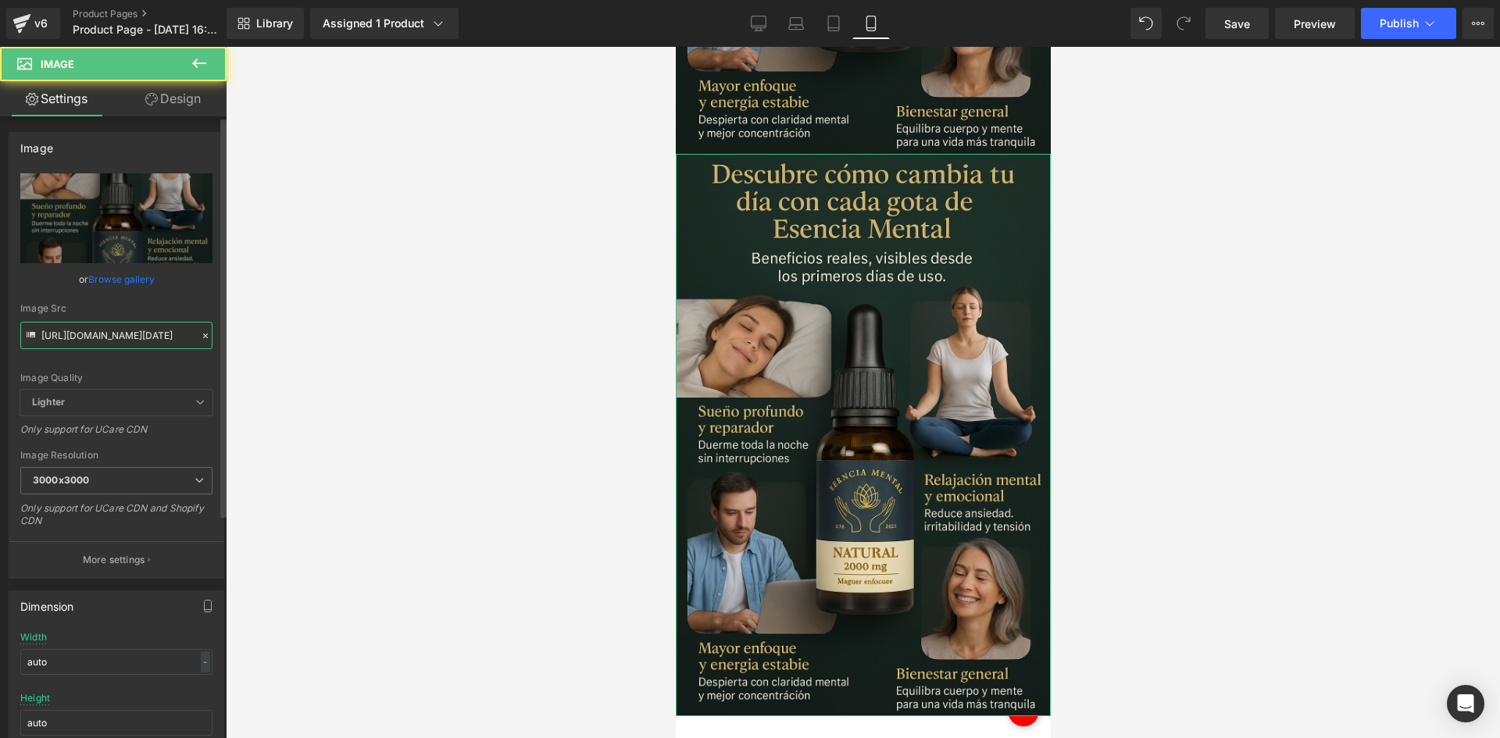
click at [134, 337] on input "[URL][DOMAIN_NAME][DATE]" at bounding box center [116, 335] width 192 height 27
click at [137, 333] on input "[URL][DOMAIN_NAME][DATE]" at bounding box center [116, 335] width 192 height 27
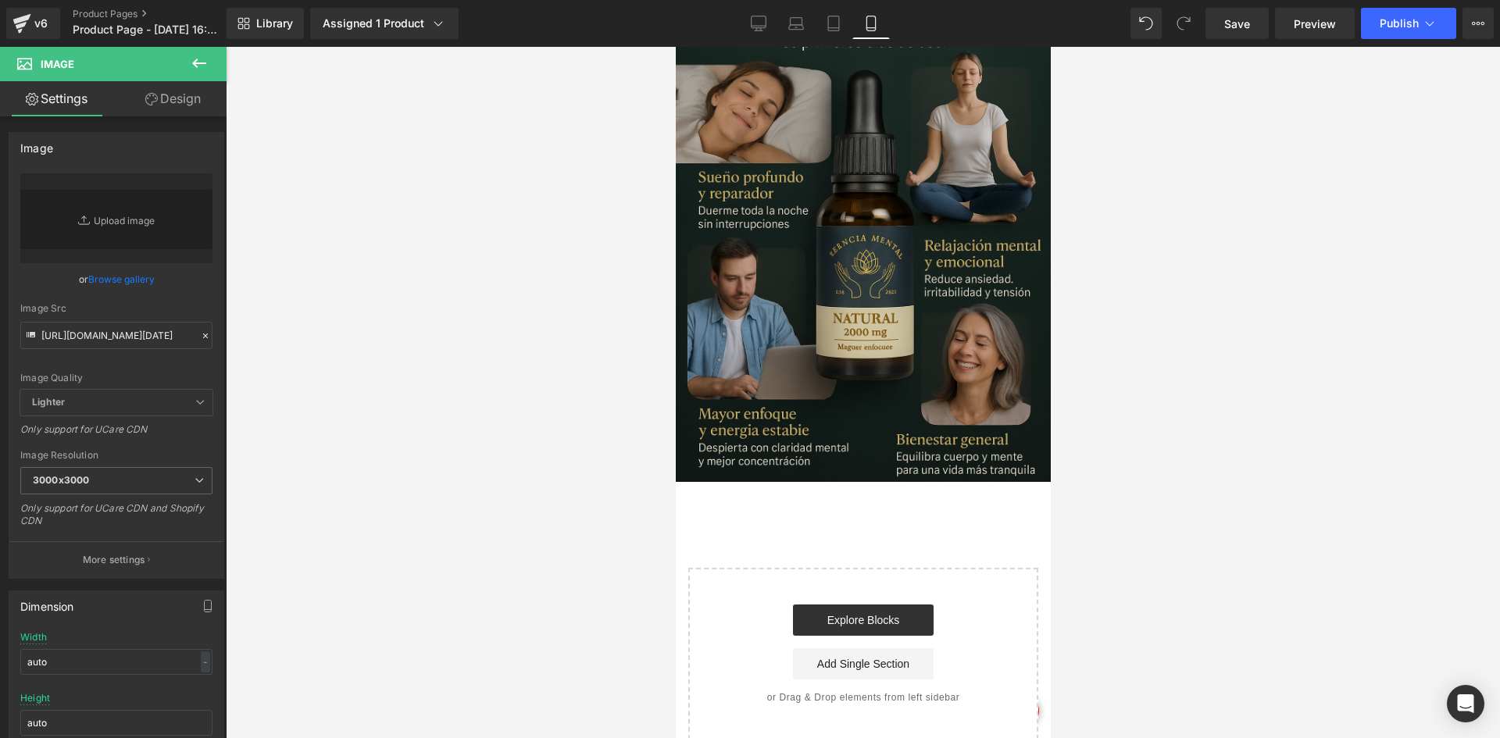
scroll to position [0, 0]
click at [843, 232] on img at bounding box center [862, 201] width 375 height 562
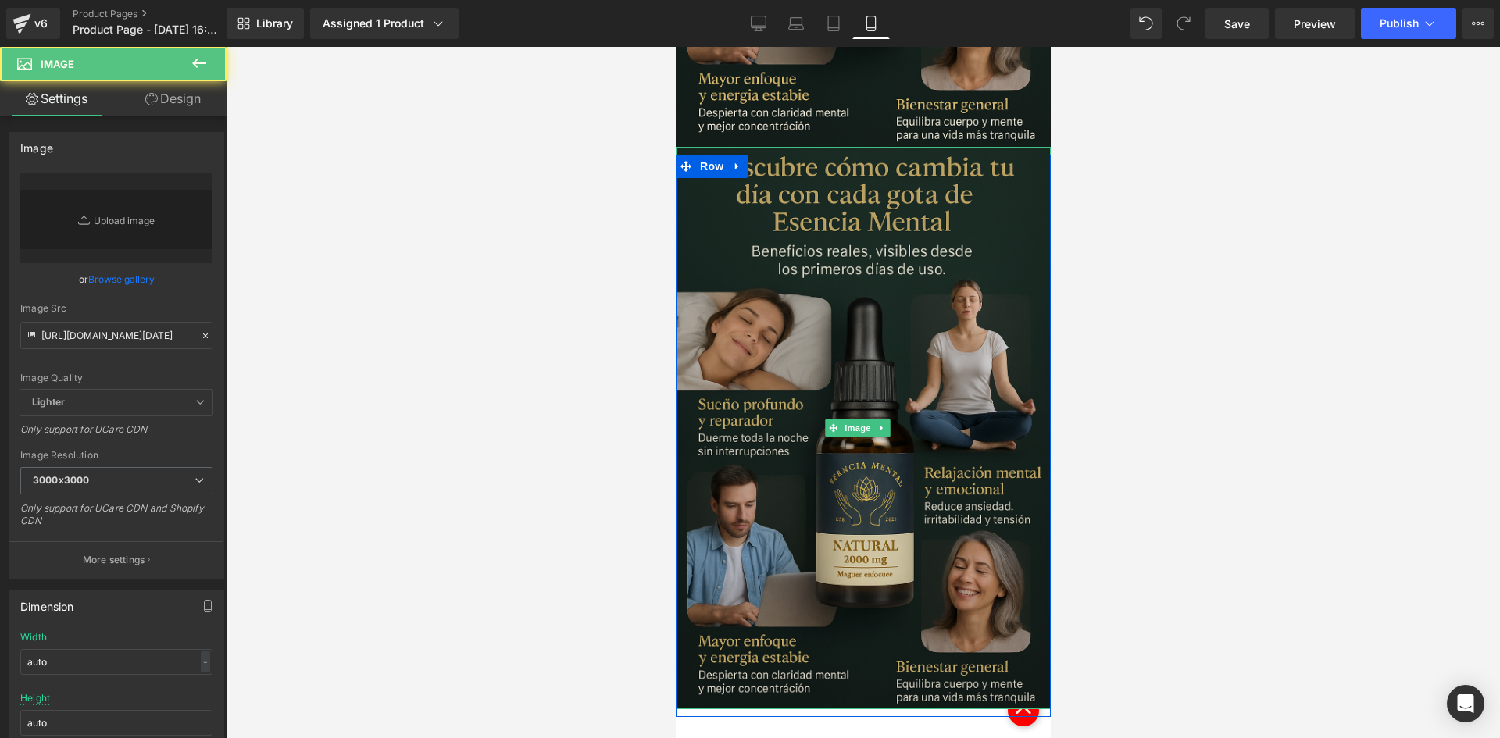
scroll to position [1666, 0]
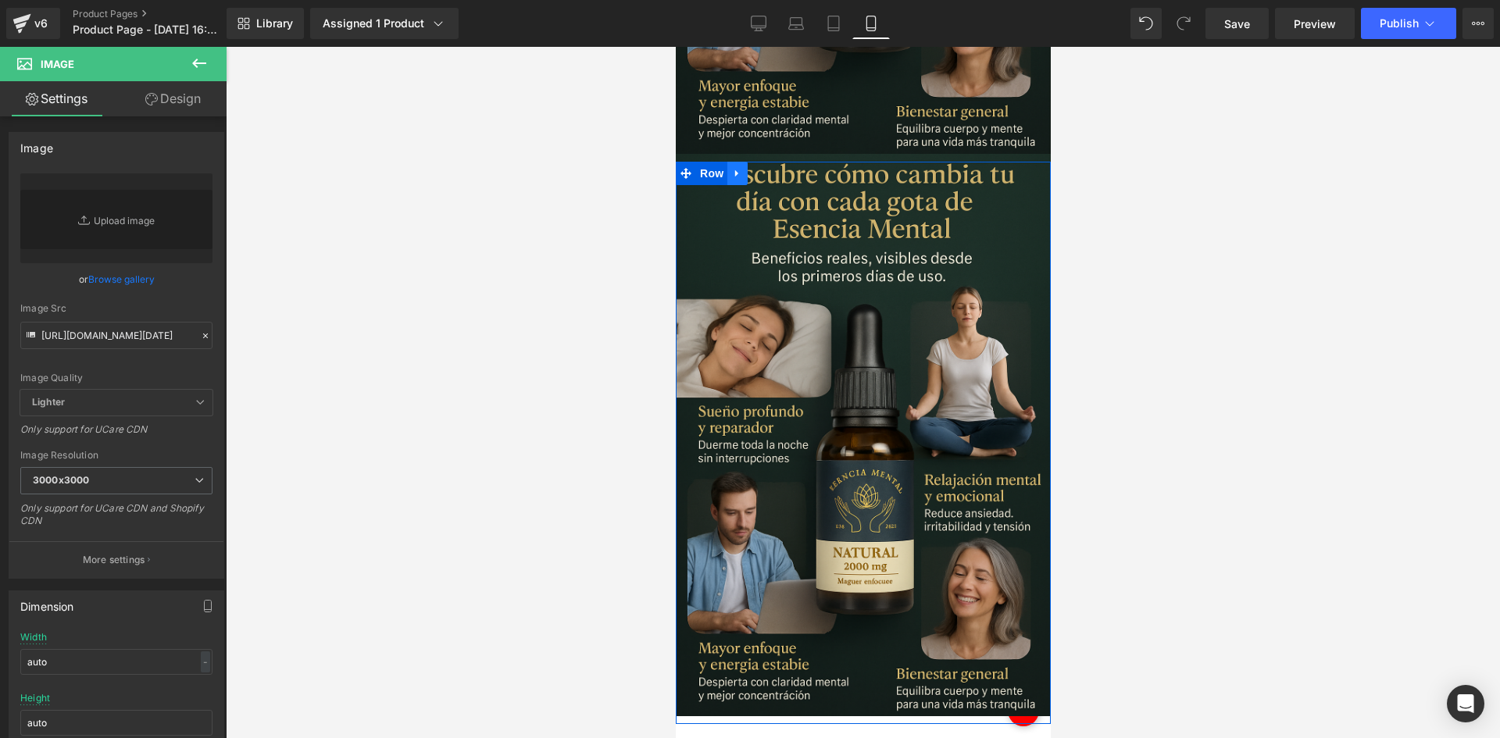
click at [734, 168] on icon at bounding box center [736, 174] width 11 height 12
click at [754, 168] on icon at bounding box center [756, 173] width 11 height 11
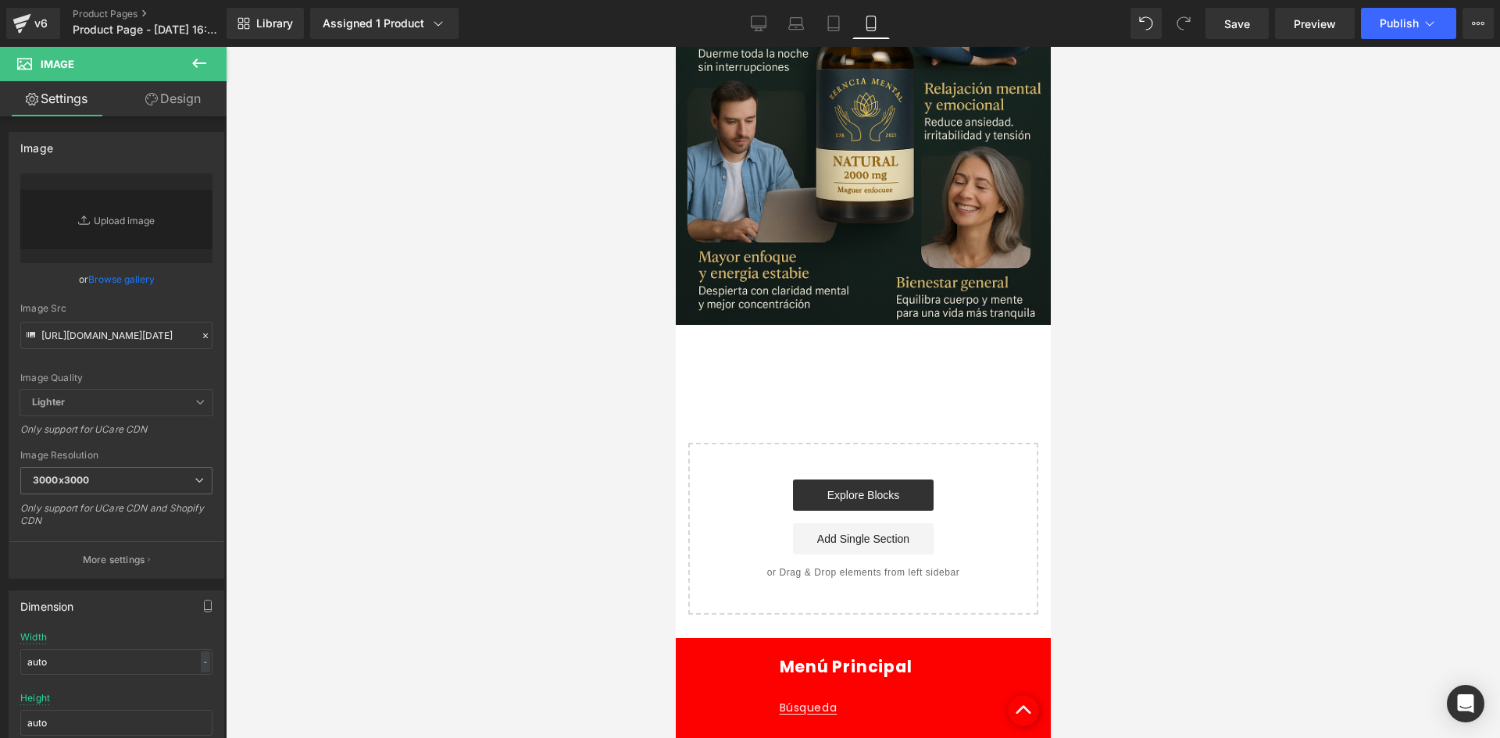
click at [862, 346] on img at bounding box center [862, 346] width 0 height 0
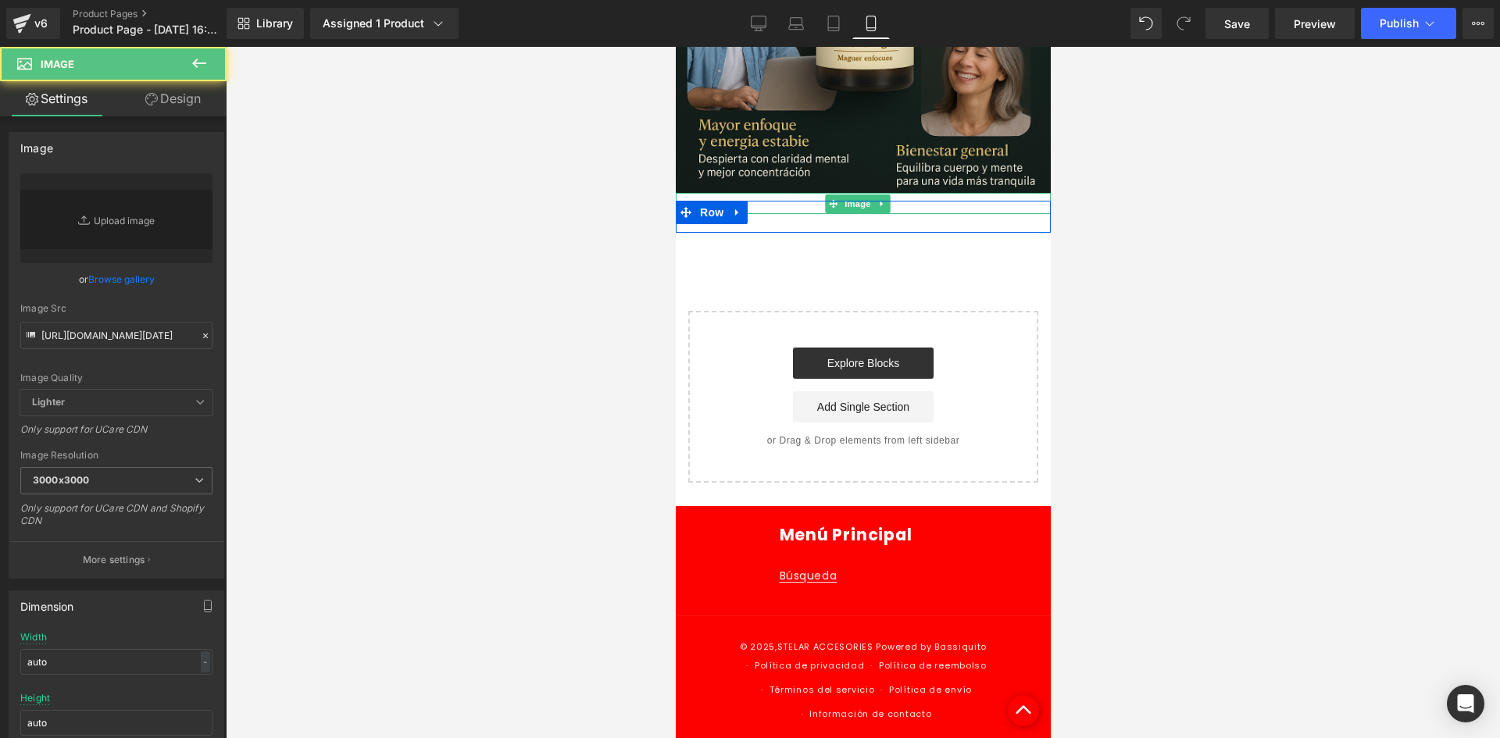
scroll to position [2210, 0]
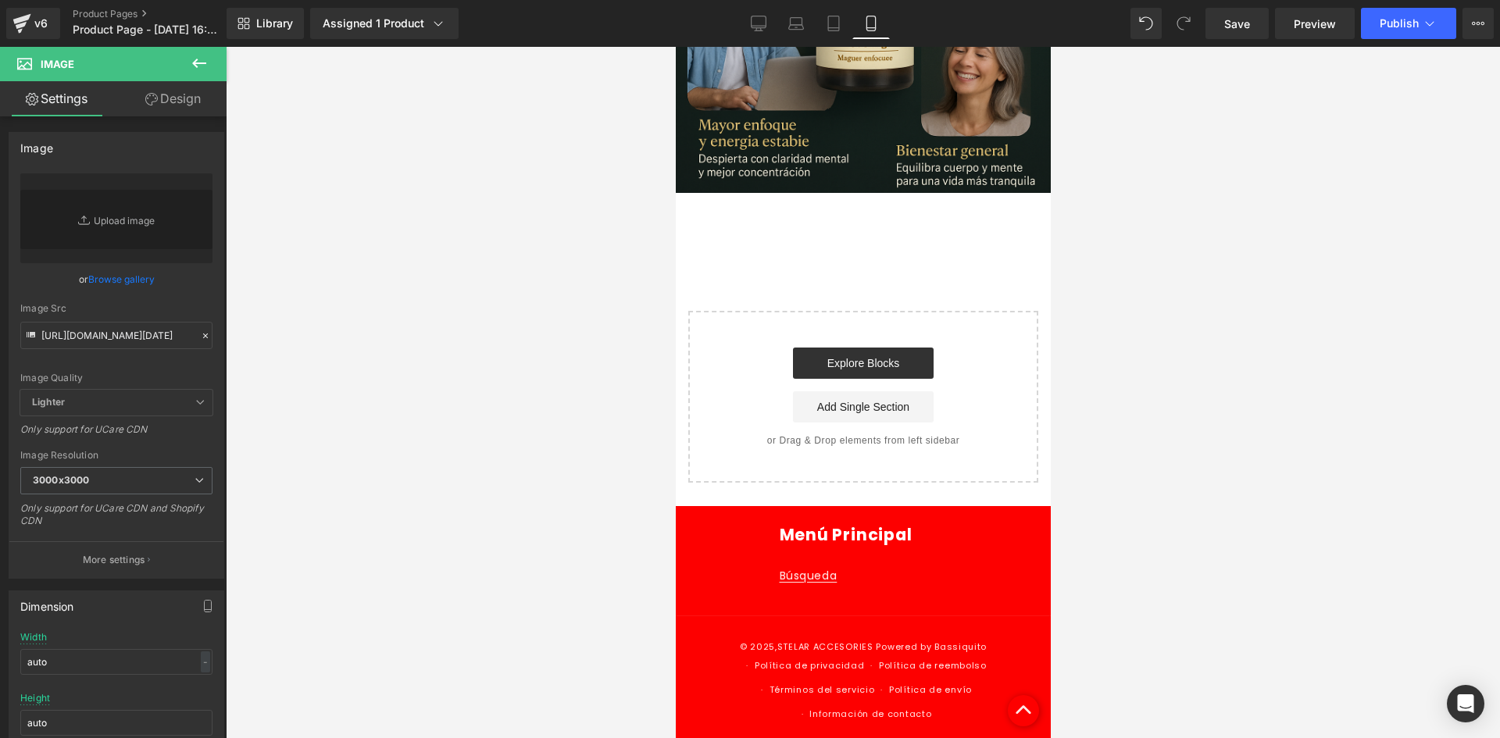
click at [862, 214] on img at bounding box center [862, 214] width 0 height 0
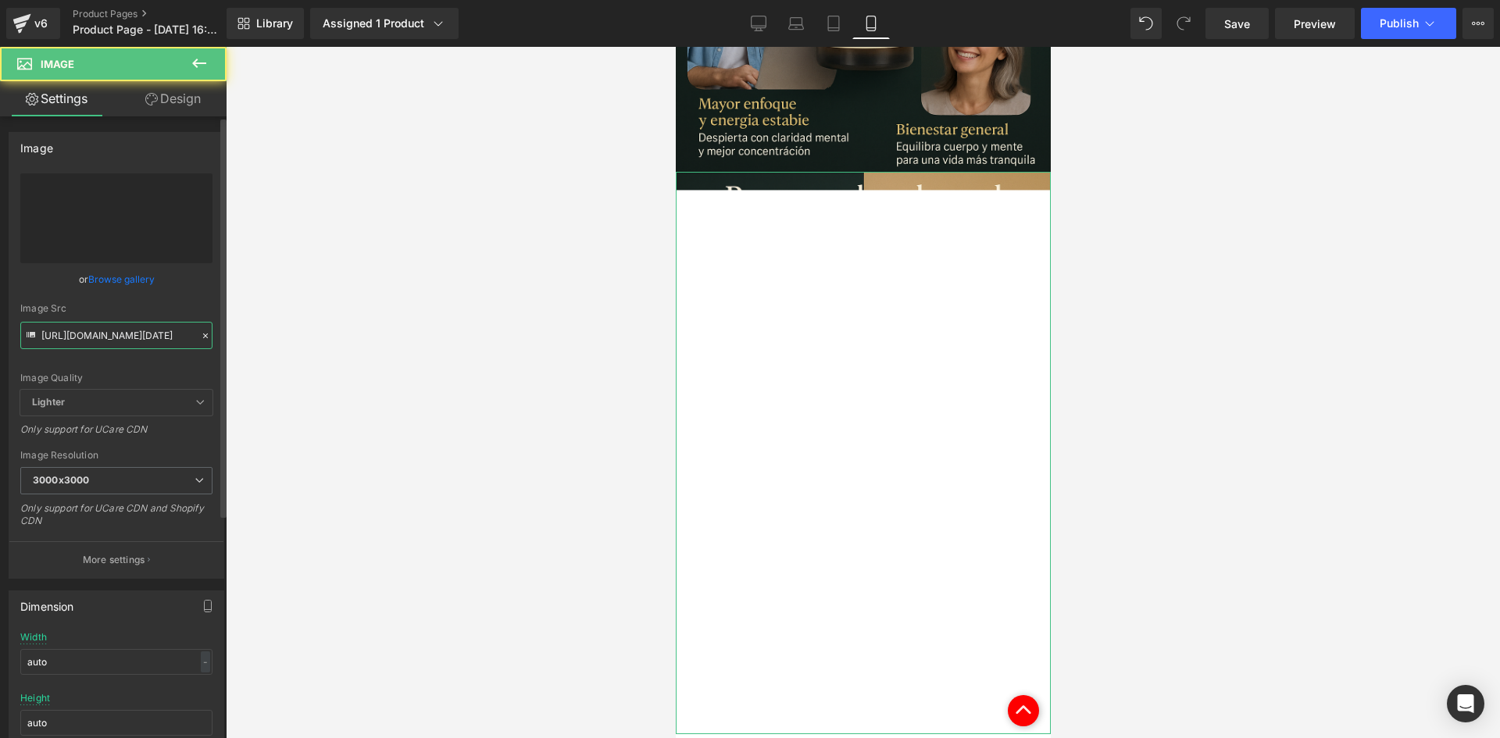
click at [145, 337] on input "[URL][DOMAIN_NAME][DATE]" at bounding box center [116, 335] width 192 height 27
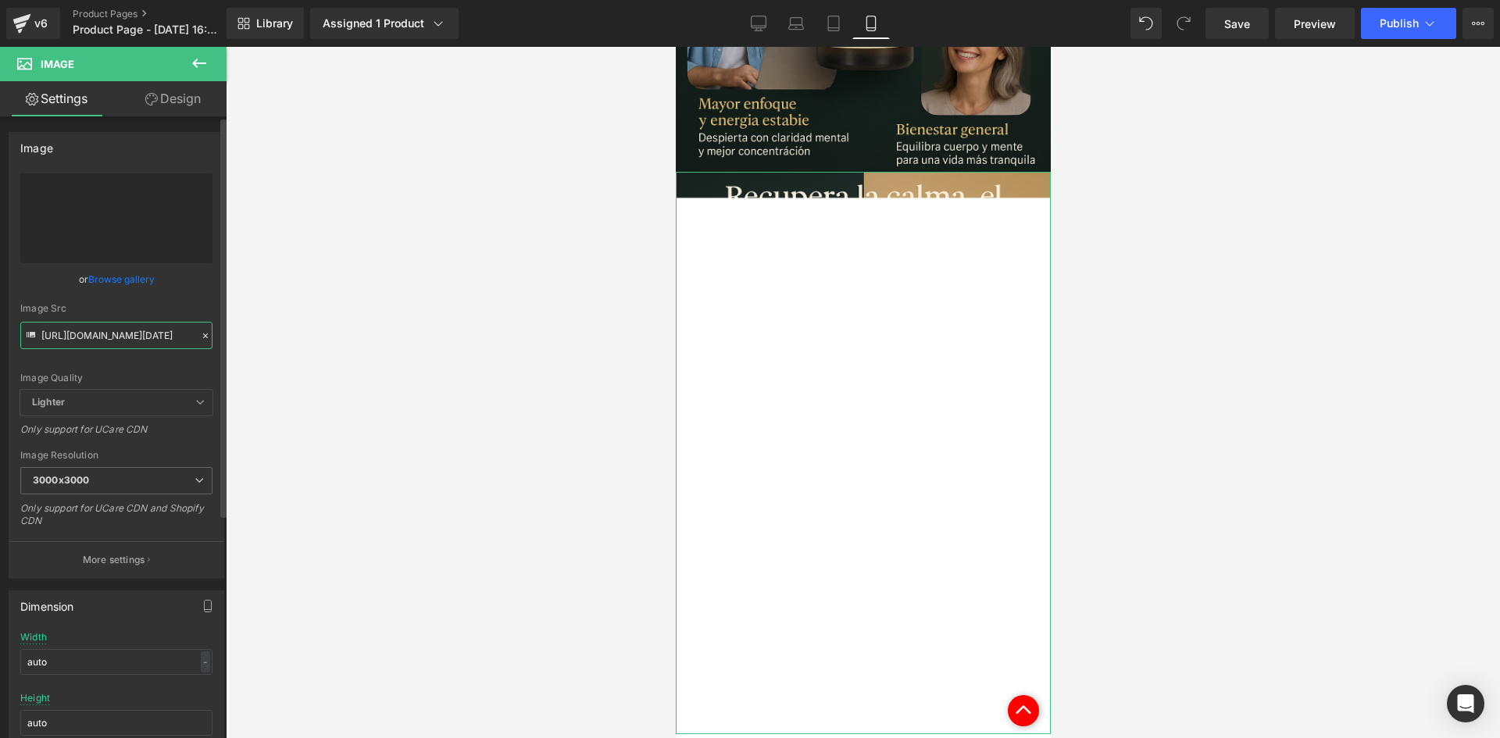
click at [145, 337] on input "[URL][DOMAIN_NAME][DATE]" at bounding box center [116, 335] width 192 height 27
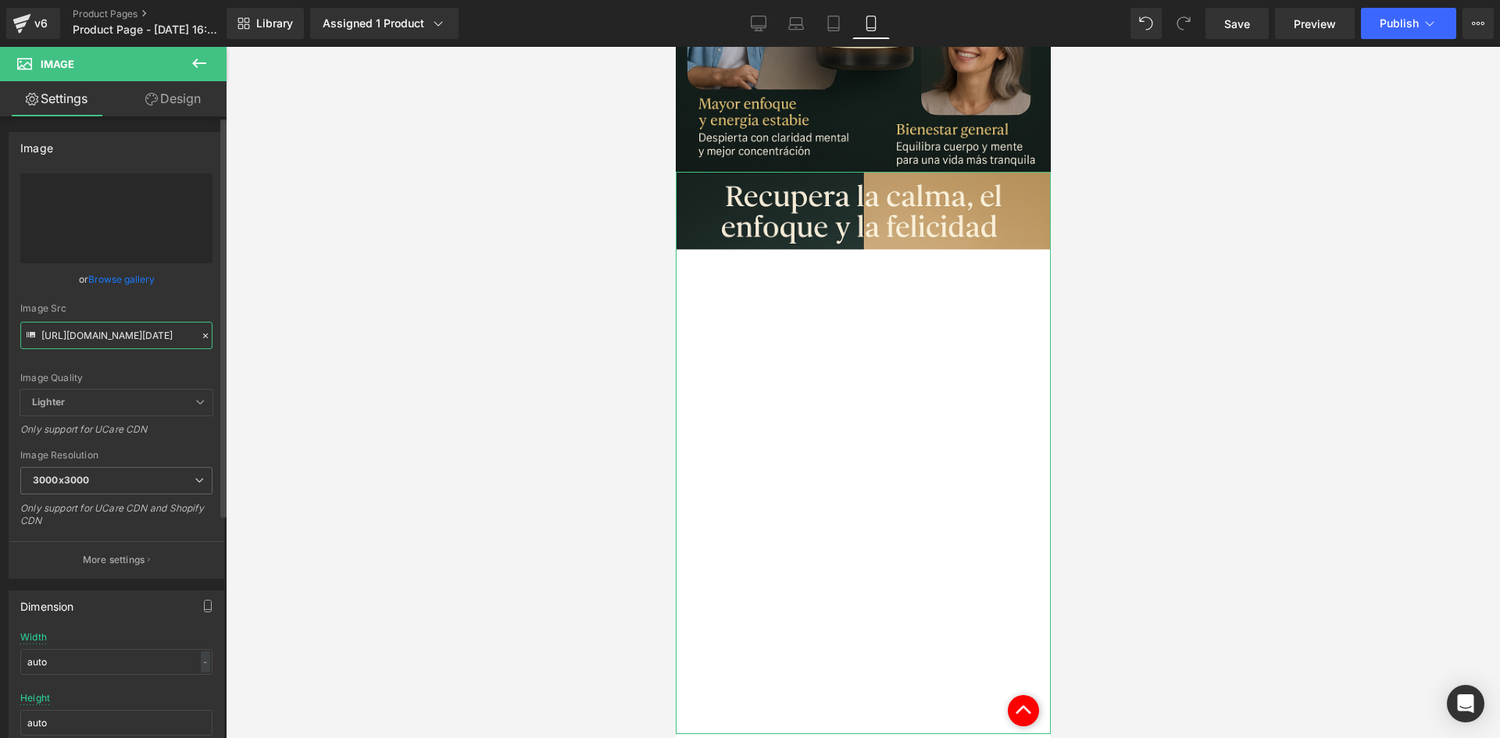
click at [145, 337] on input "[URL][DOMAIN_NAME][DATE]" at bounding box center [116, 335] width 192 height 27
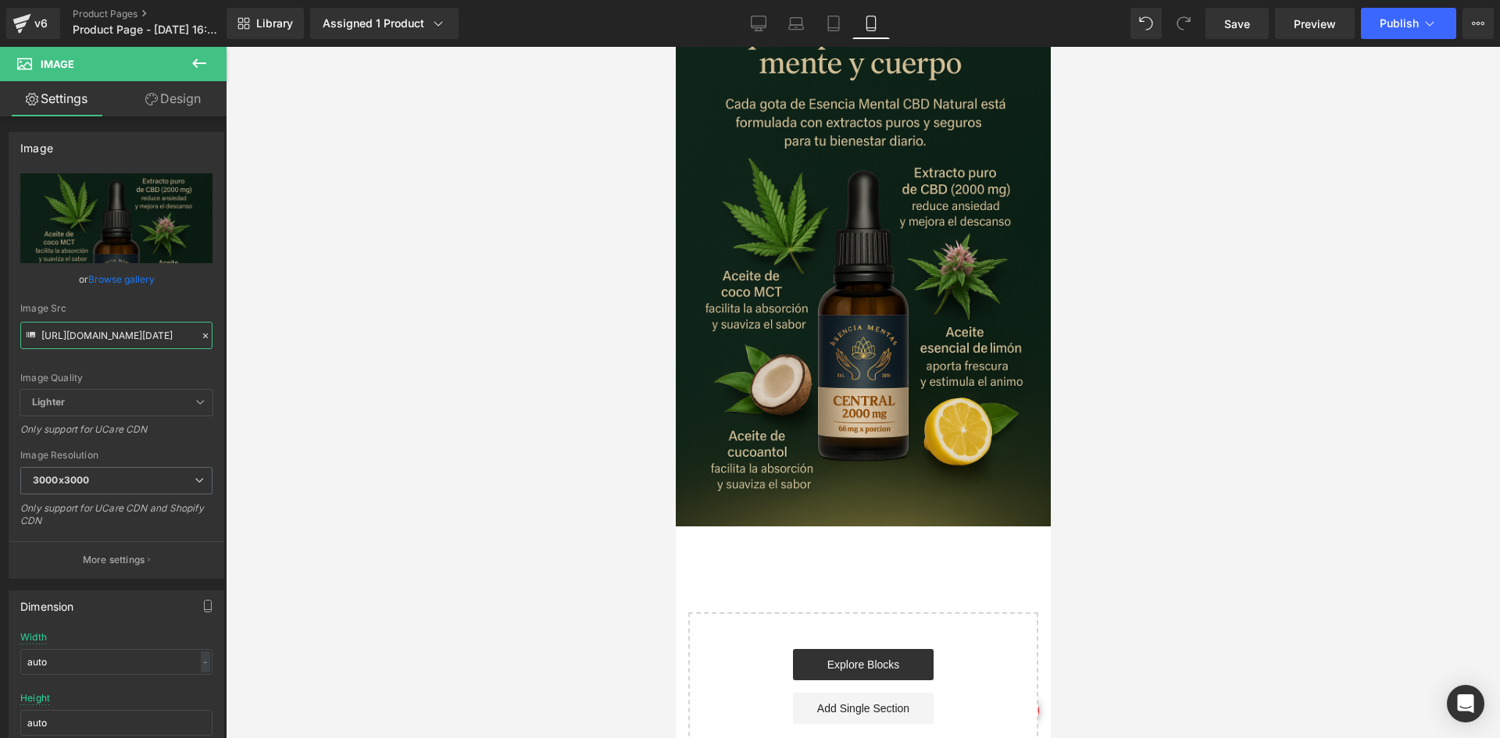
scroll to position [2607, 0]
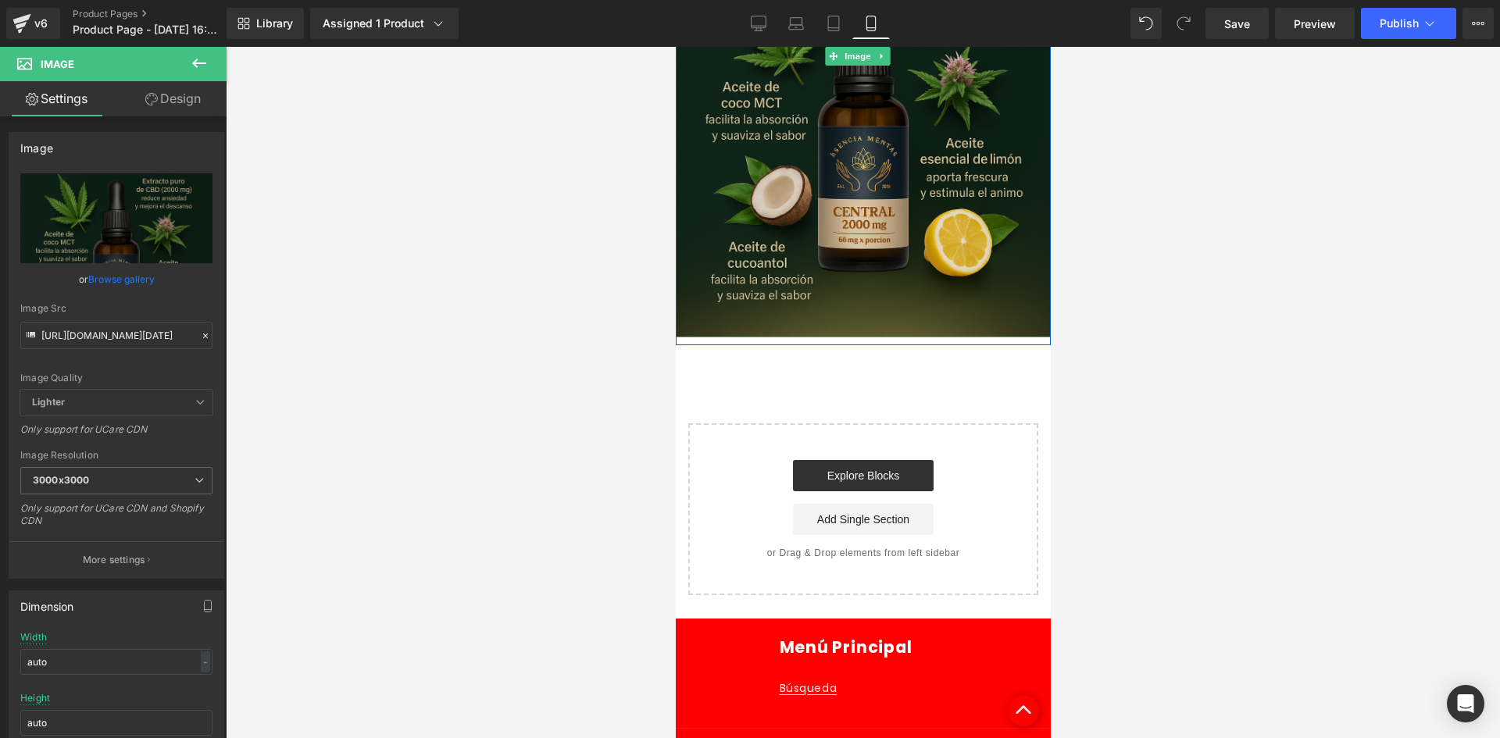
drag, startPoint x: 847, startPoint y: 166, endPoint x: 831, endPoint y: 184, distance: 23.8
click at [846, 166] on img at bounding box center [862, 56] width 375 height 562
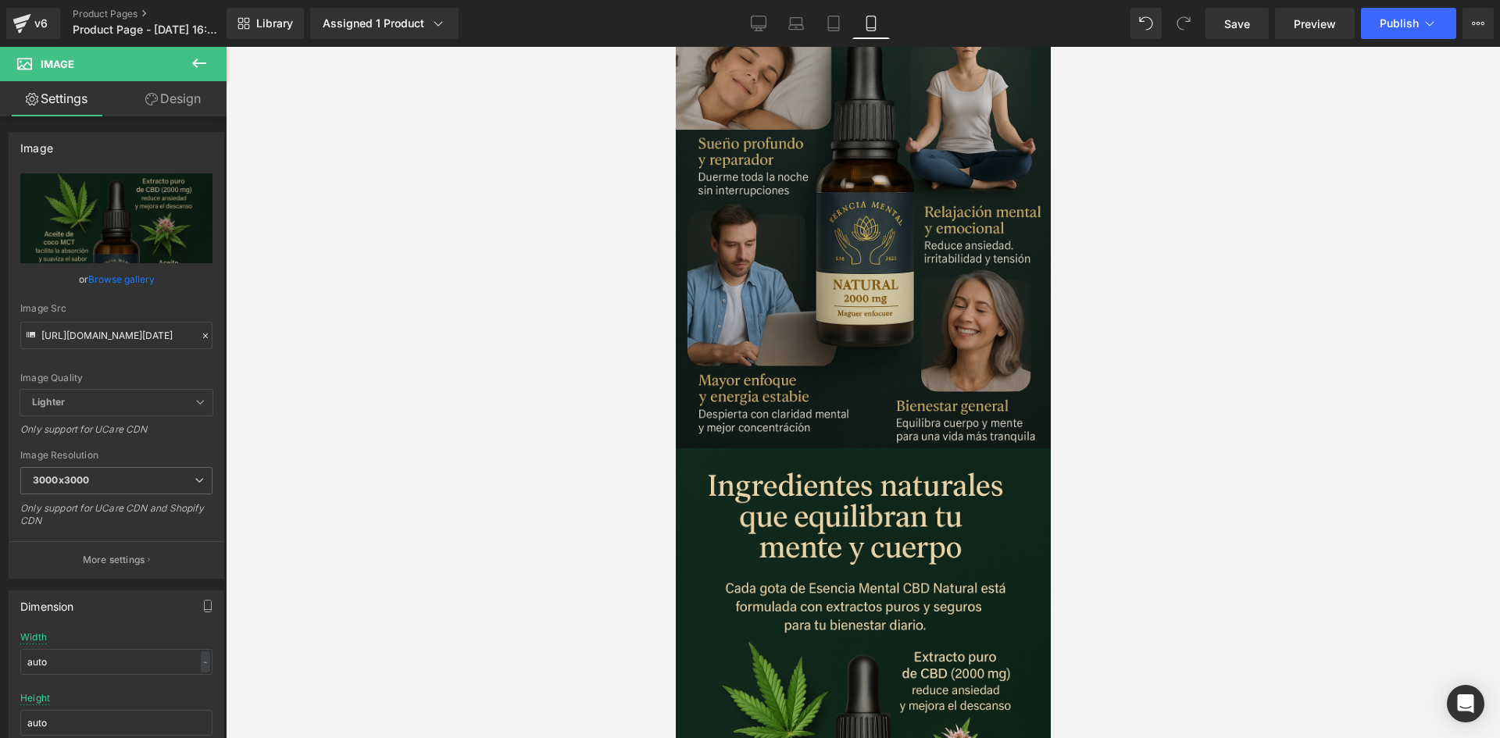
scroll to position [1904, 0]
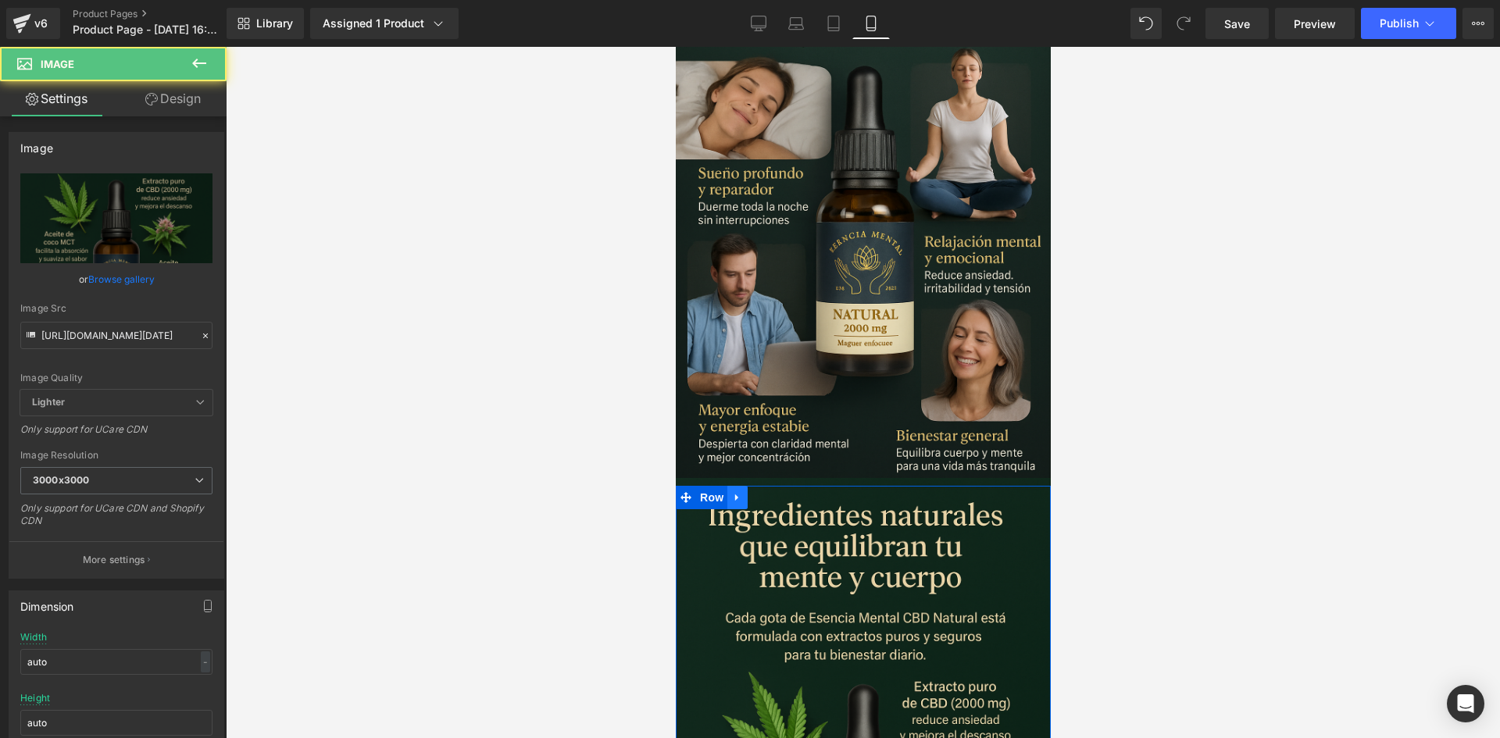
click at [731, 492] on icon at bounding box center [736, 498] width 11 height 12
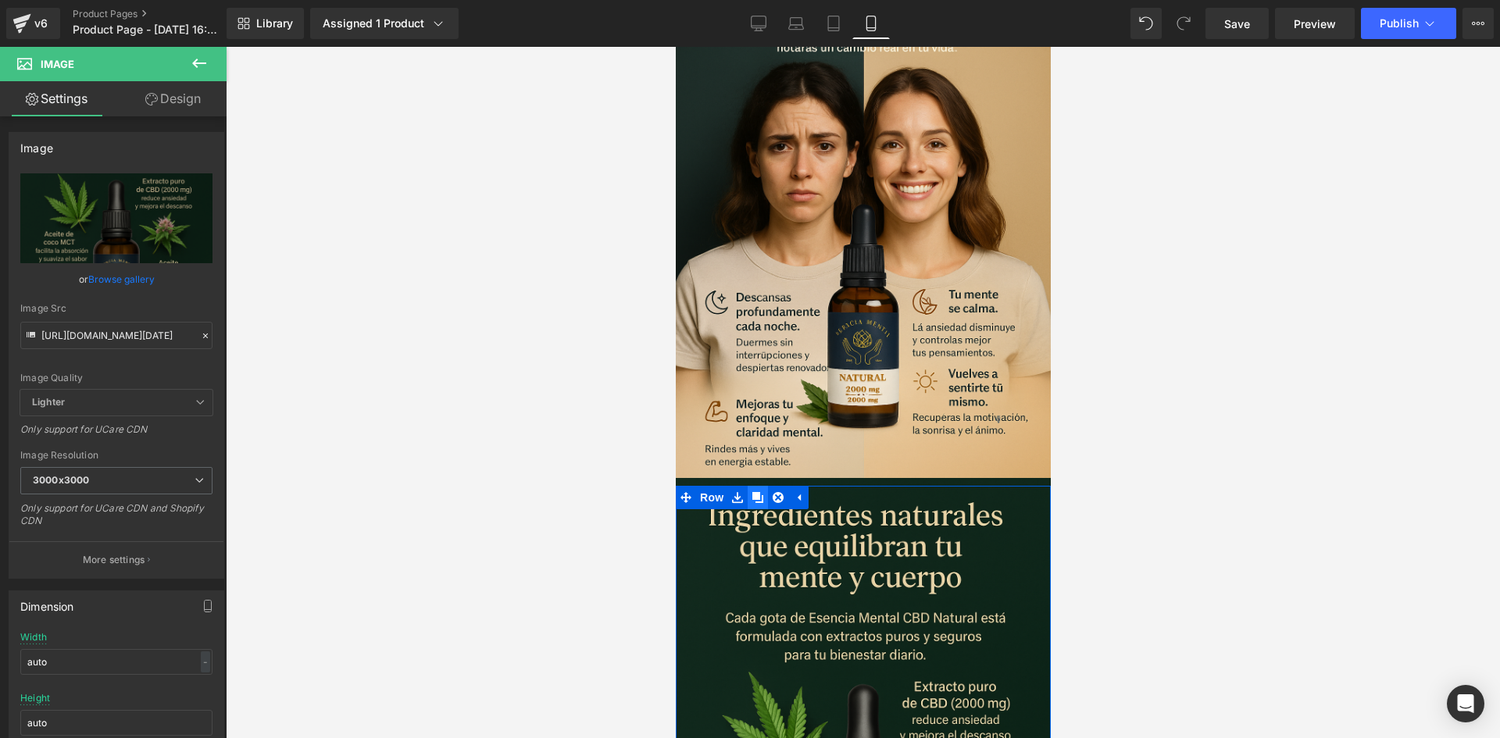
click at [757, 492] on icon at bounding box center [756, 497] width 11 height 11
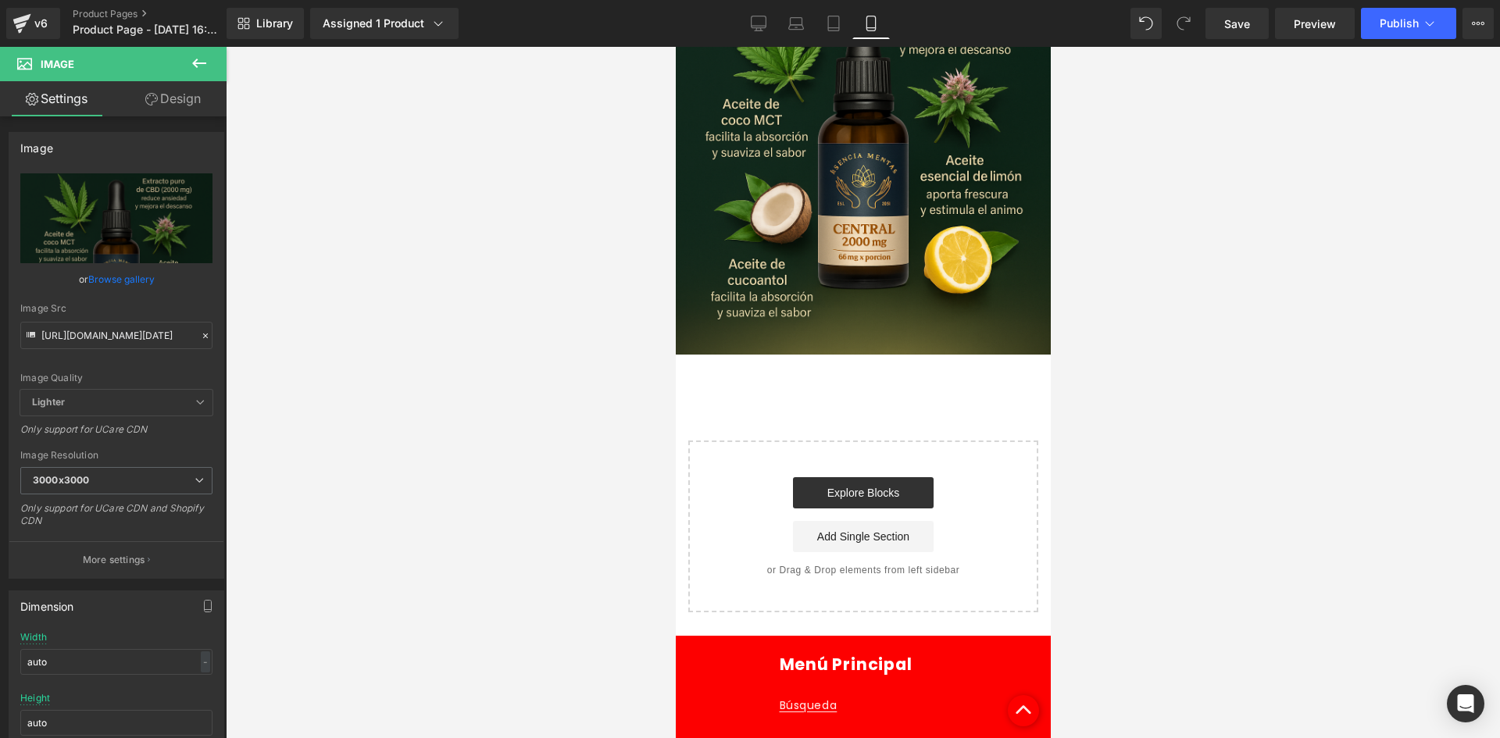
scroll to position [2762, 0]
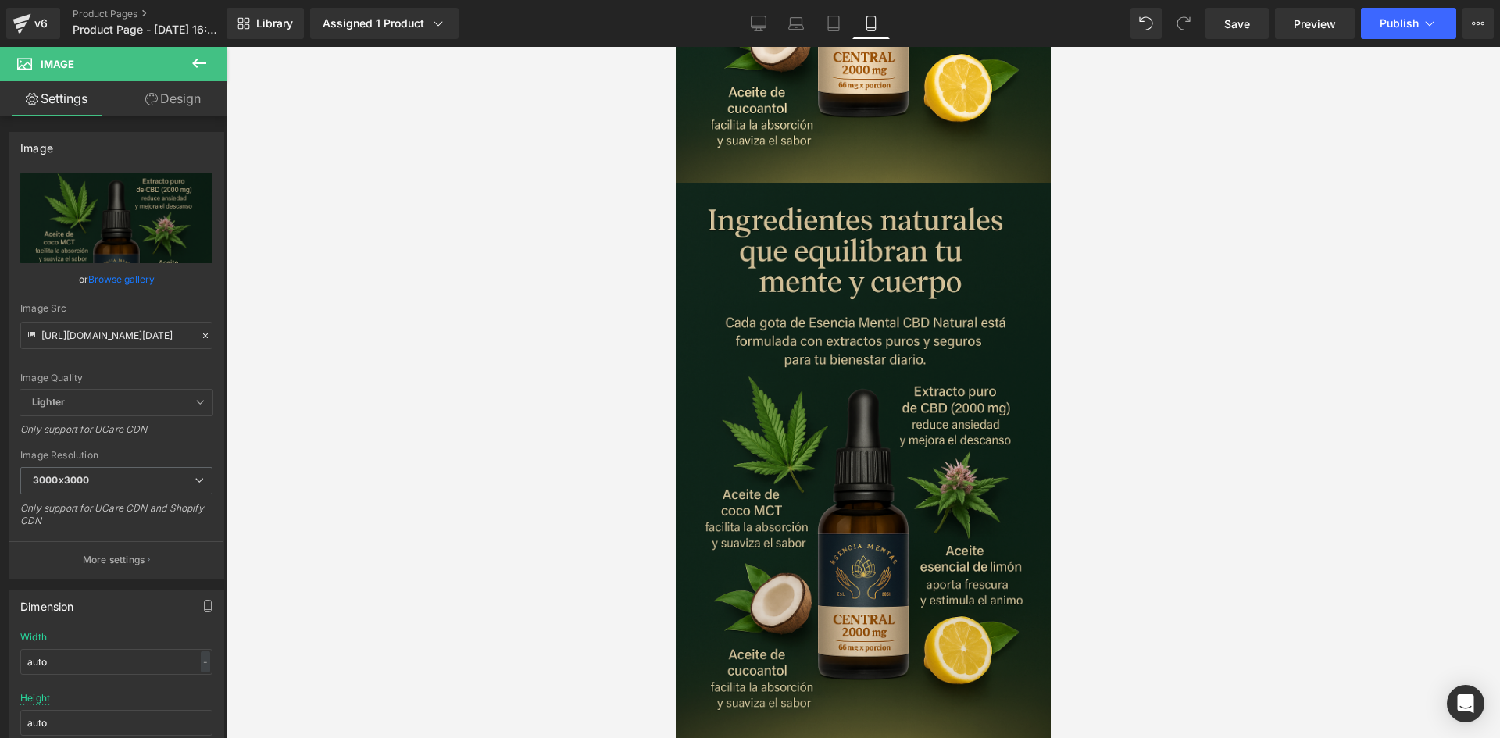
click at [801, 348] on img at bounding box center [862, 464] width 375 height 562
click at [801, 273] on img at bounding box center [862, 464] width 375 height 562
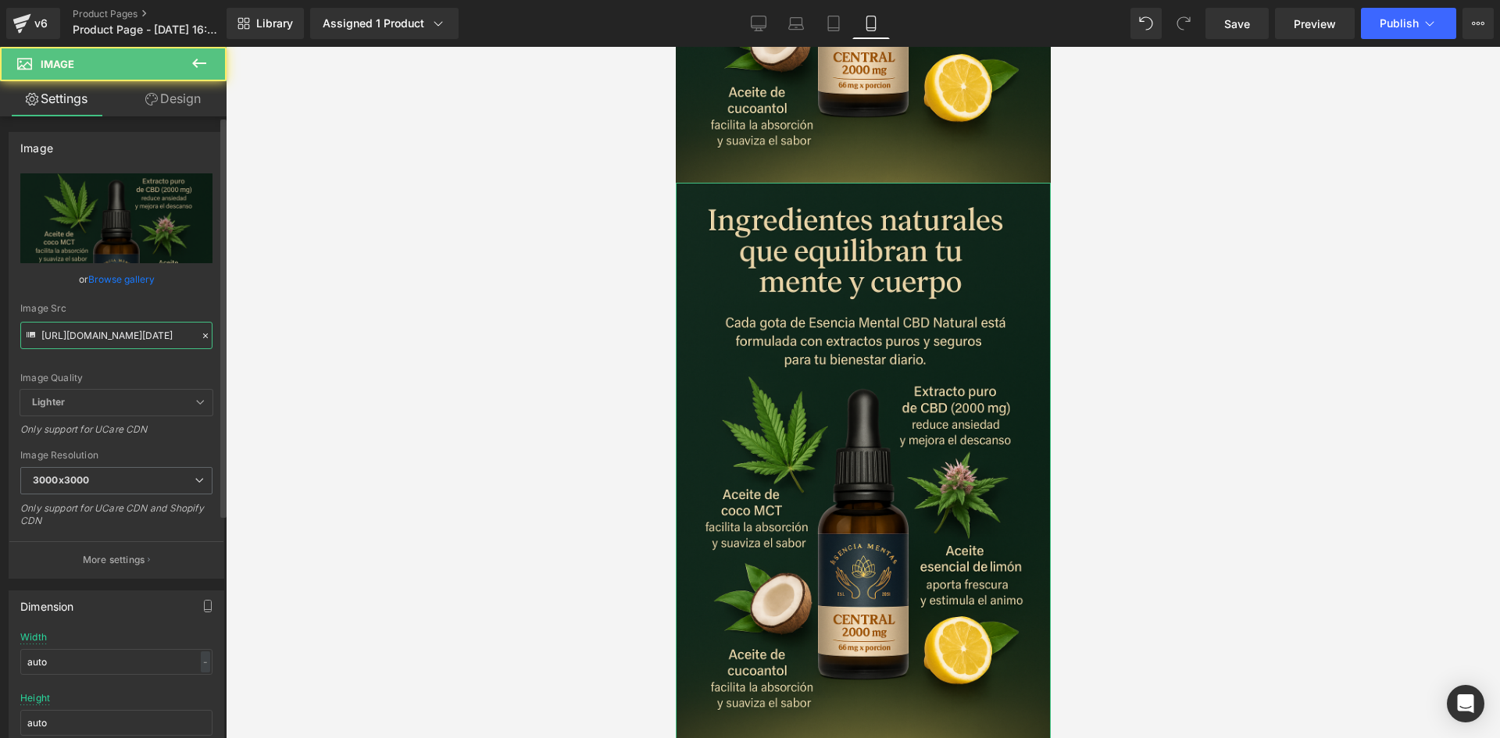
click at [164, 322] on input "[URL][DOMAIN_NAME][DATE]" at bounding box center [116, 335] width 192 height 27
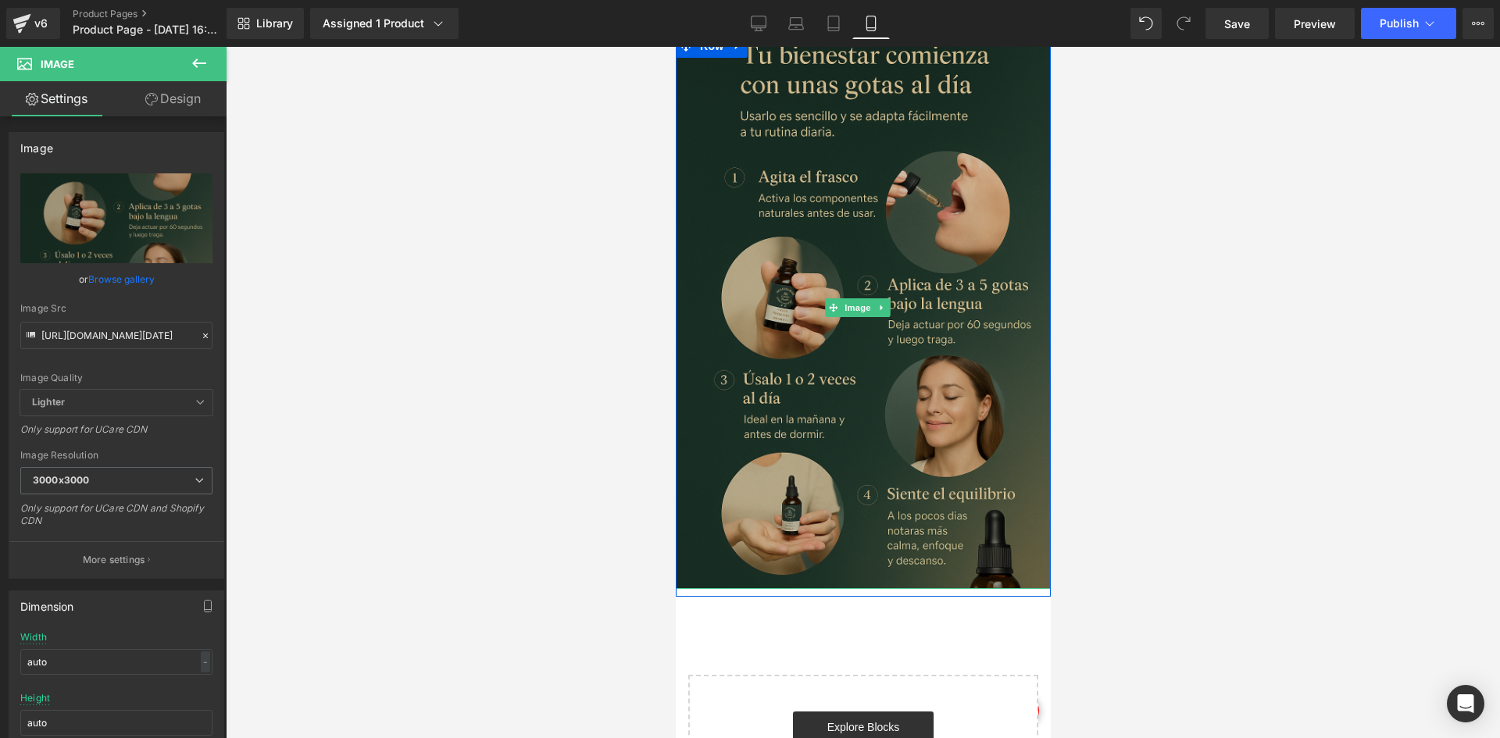
scroll to position [0, 0]
click at [888, 255] on img at bounding box center [862, 308] width 375 height 562
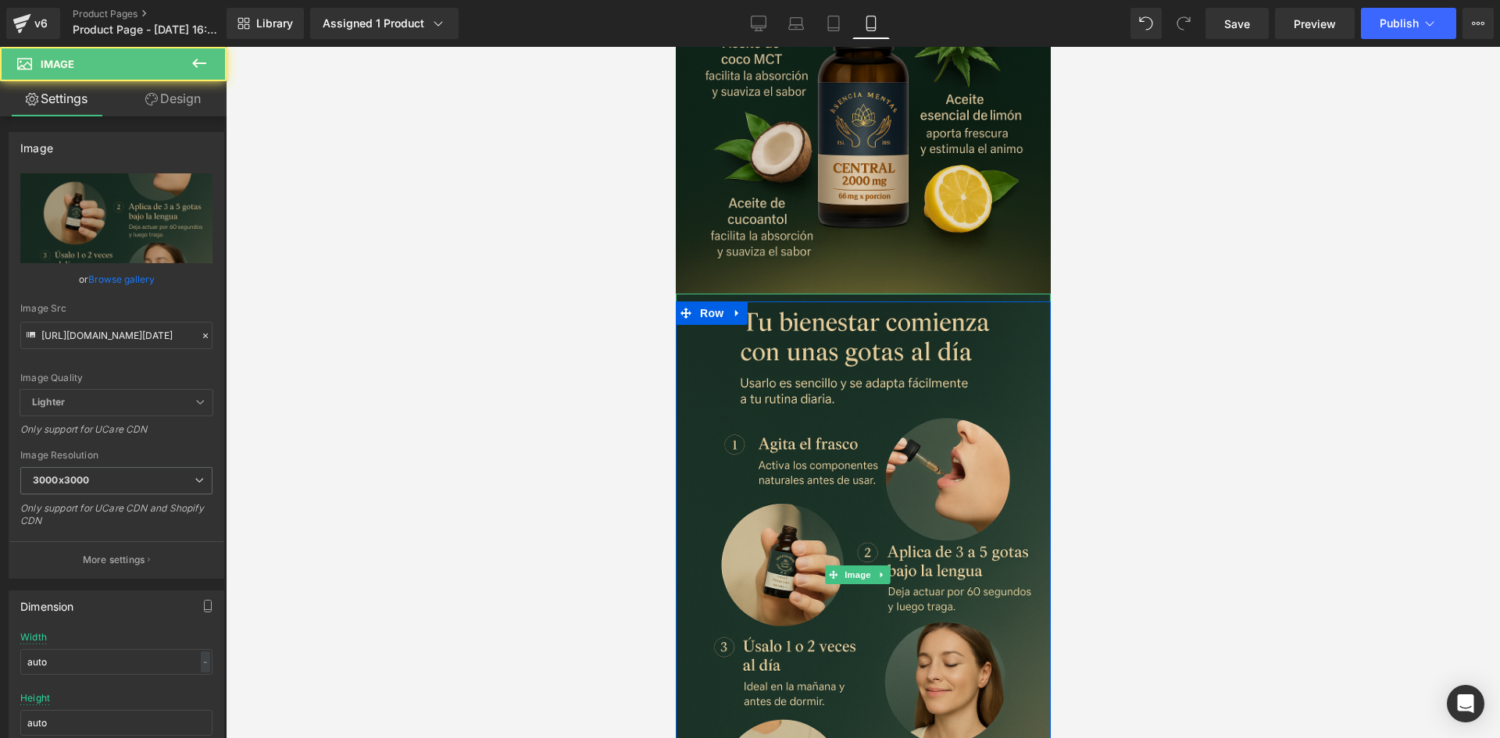
scroll to position [2605, 0]
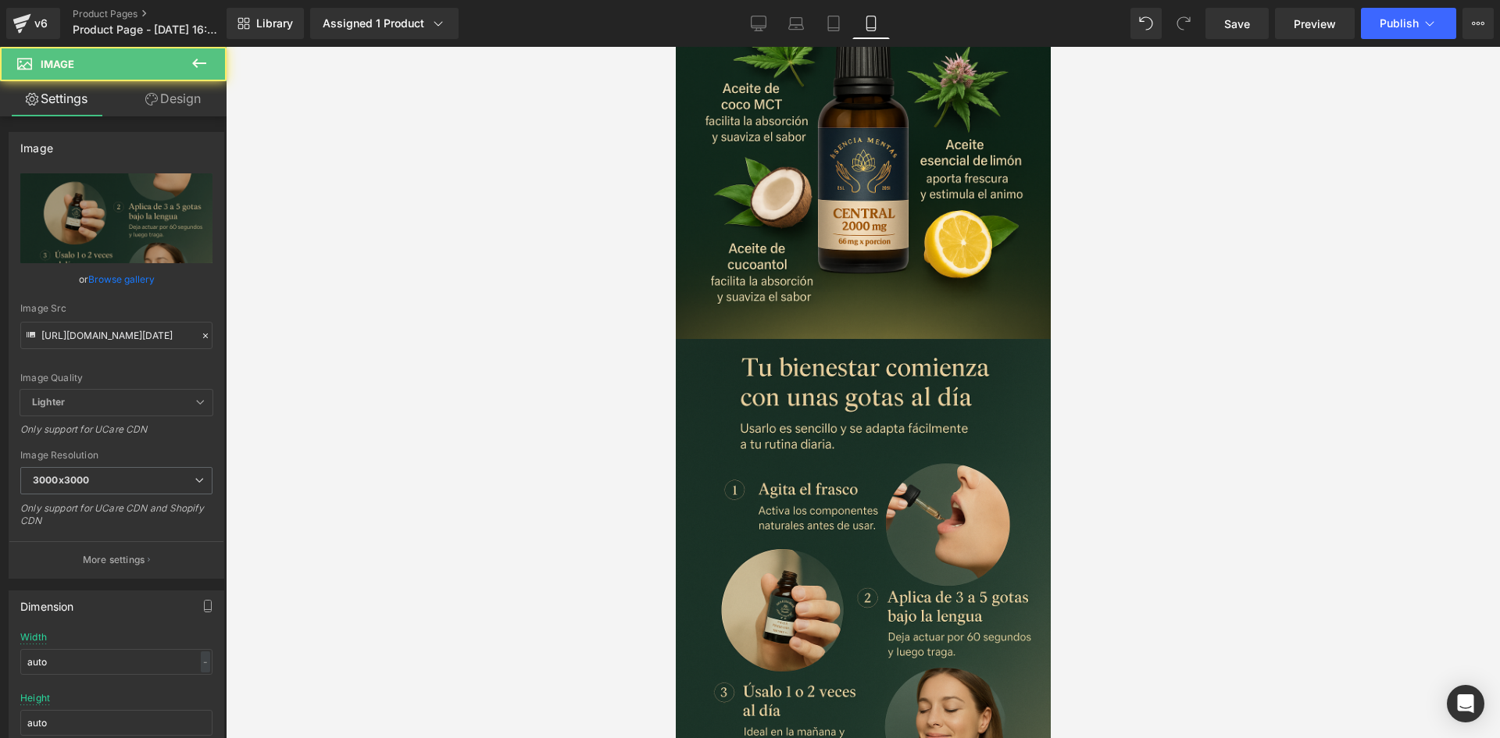
click at [726, 347] on div "Image Row" at bounding box center [862, 628] width 375 height 562
click at [735, 353] on icon at bounding box center [736, 359] width 11 height 12
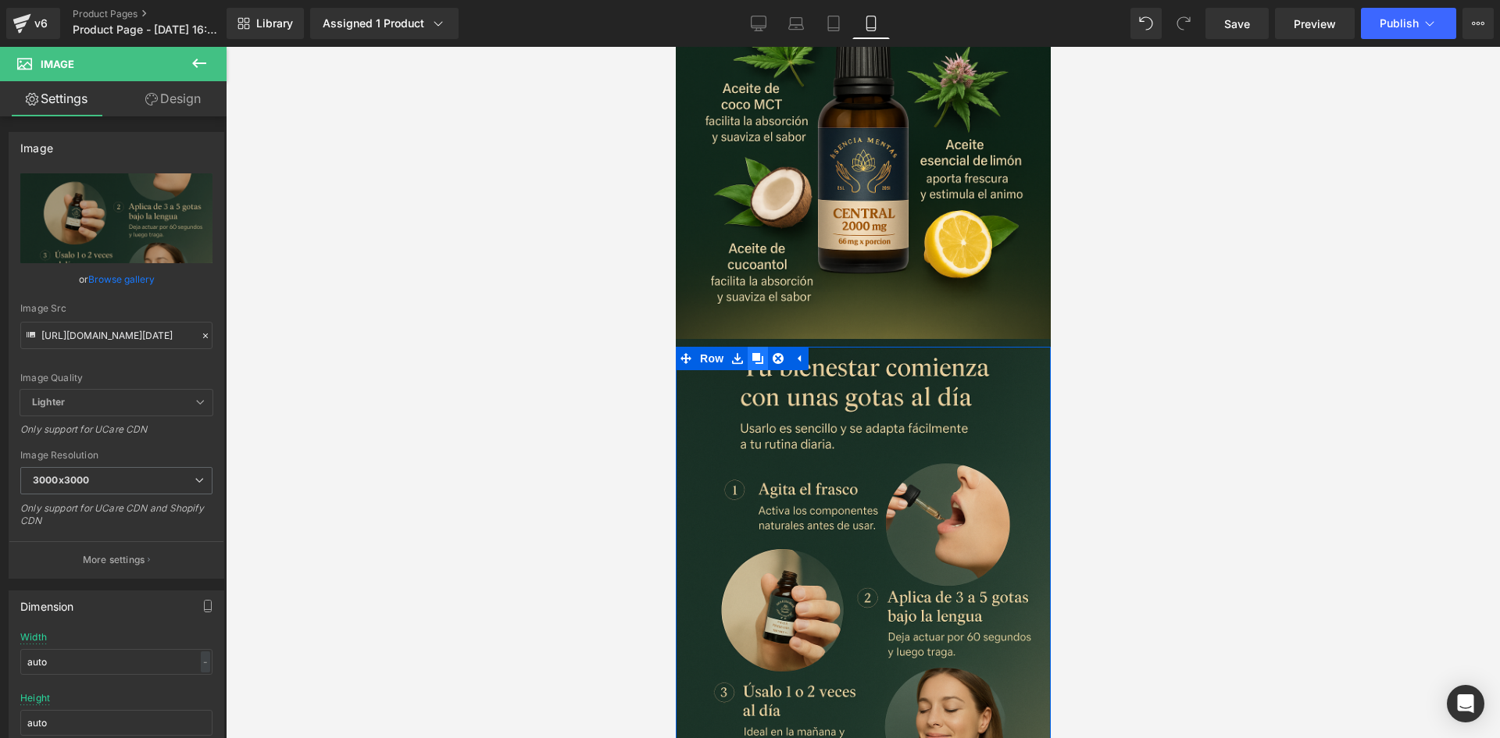
click at [747, 347] on link at bounding box center [757, 358] width 20 height 23
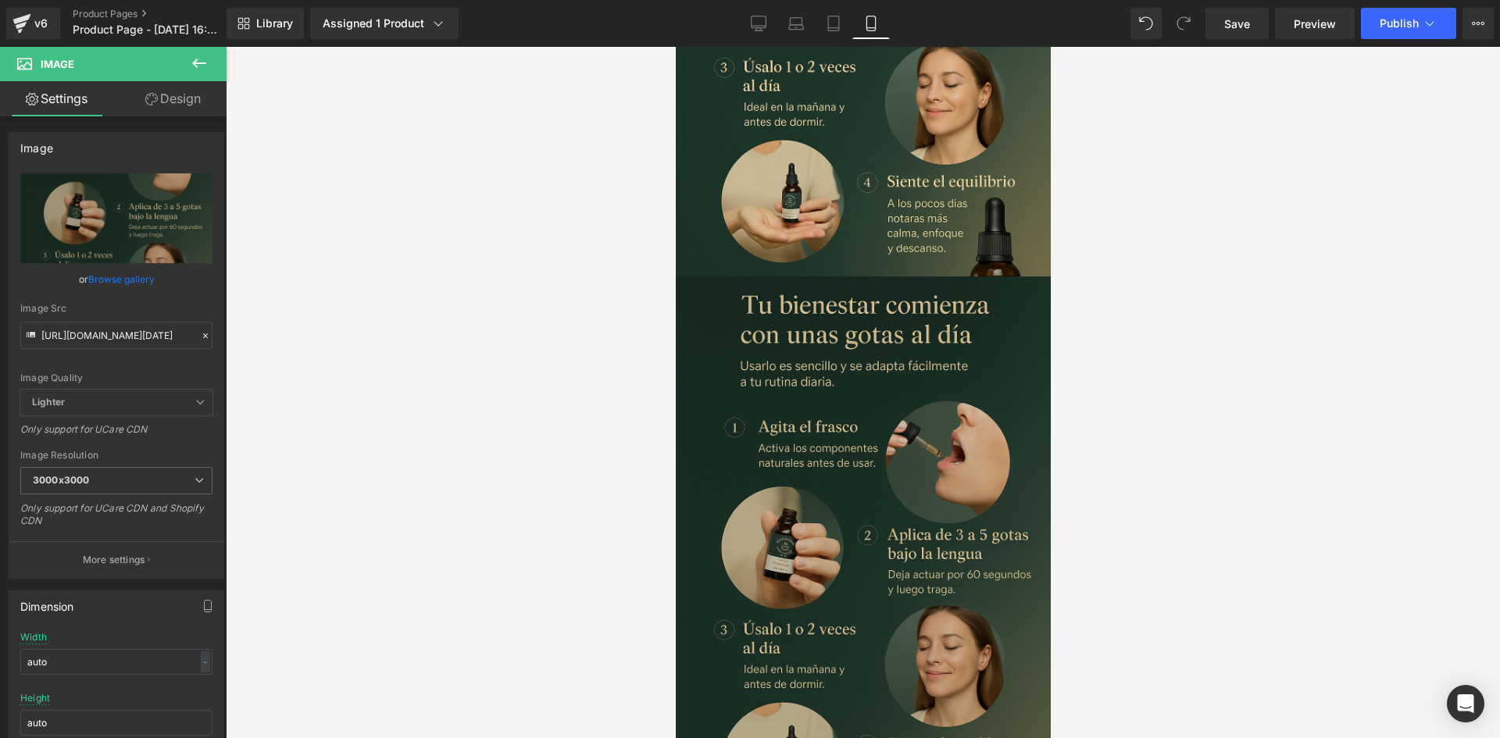
click at [799, 391] on img at bounding box center [862, 557] width 375 height 562
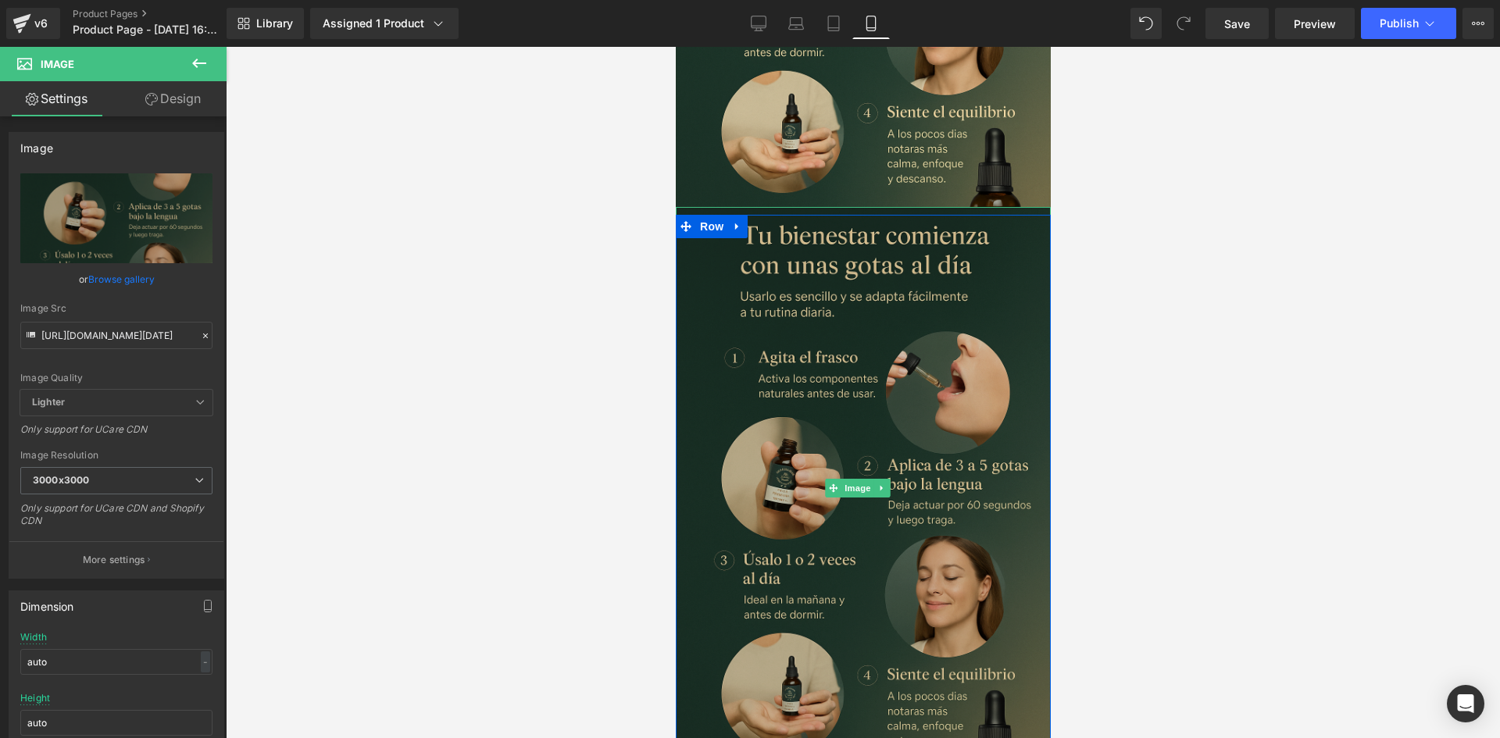
click at [810, 253] on img at bounding box center [862, 488] width 375 height 562
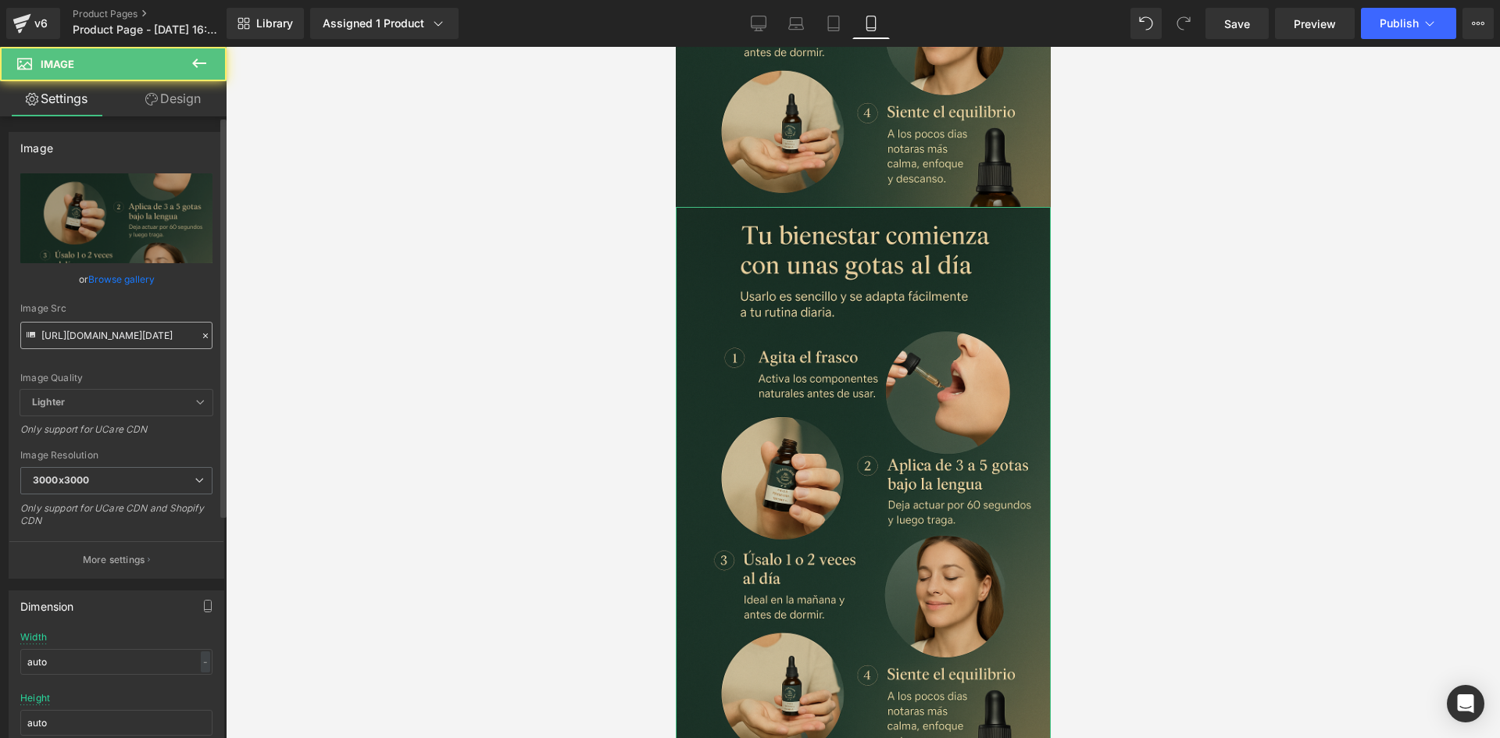
click at [160, 327] on input "[URL][DOMAIN_NAME][DATE]" at bounding box center [116, 335] width 192 height 27
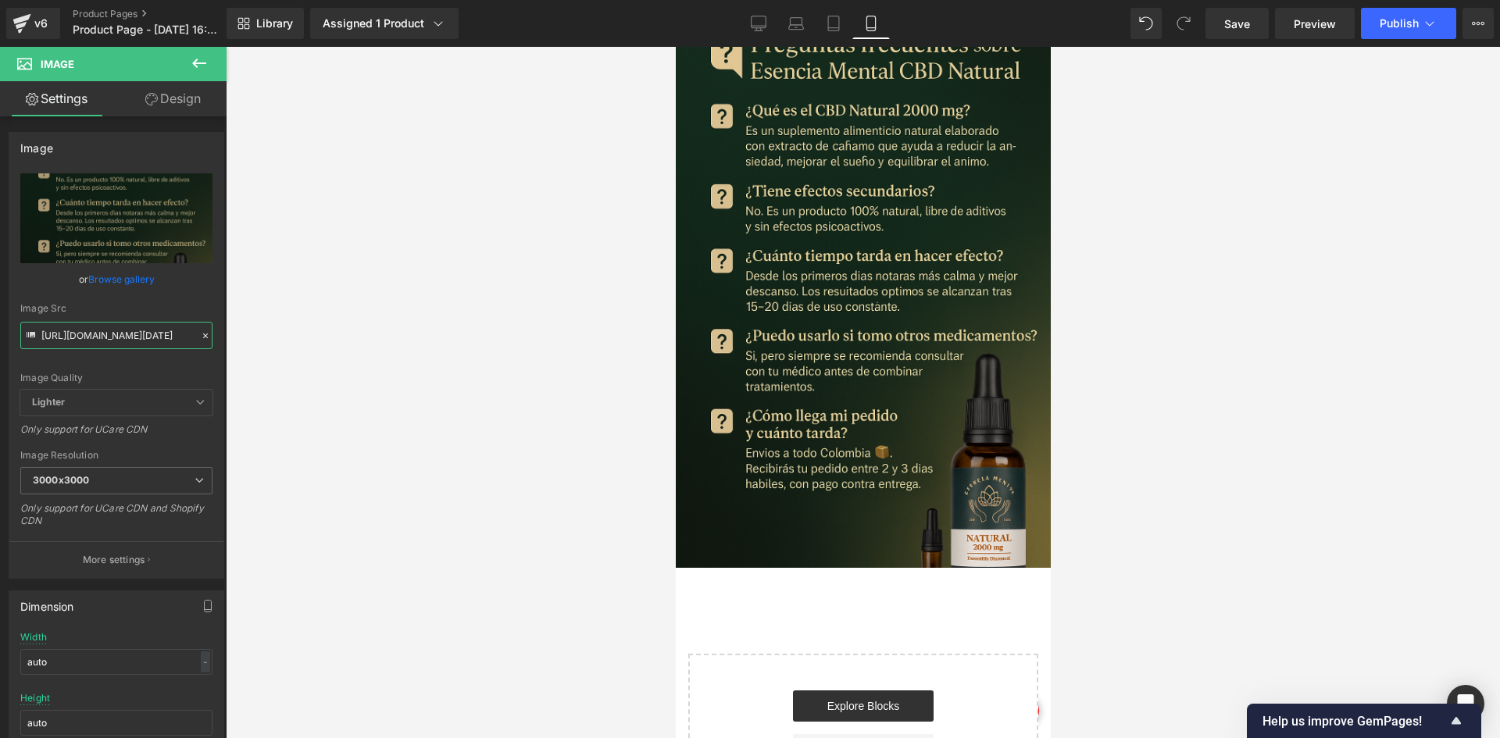
scroll to position [3671, 0]
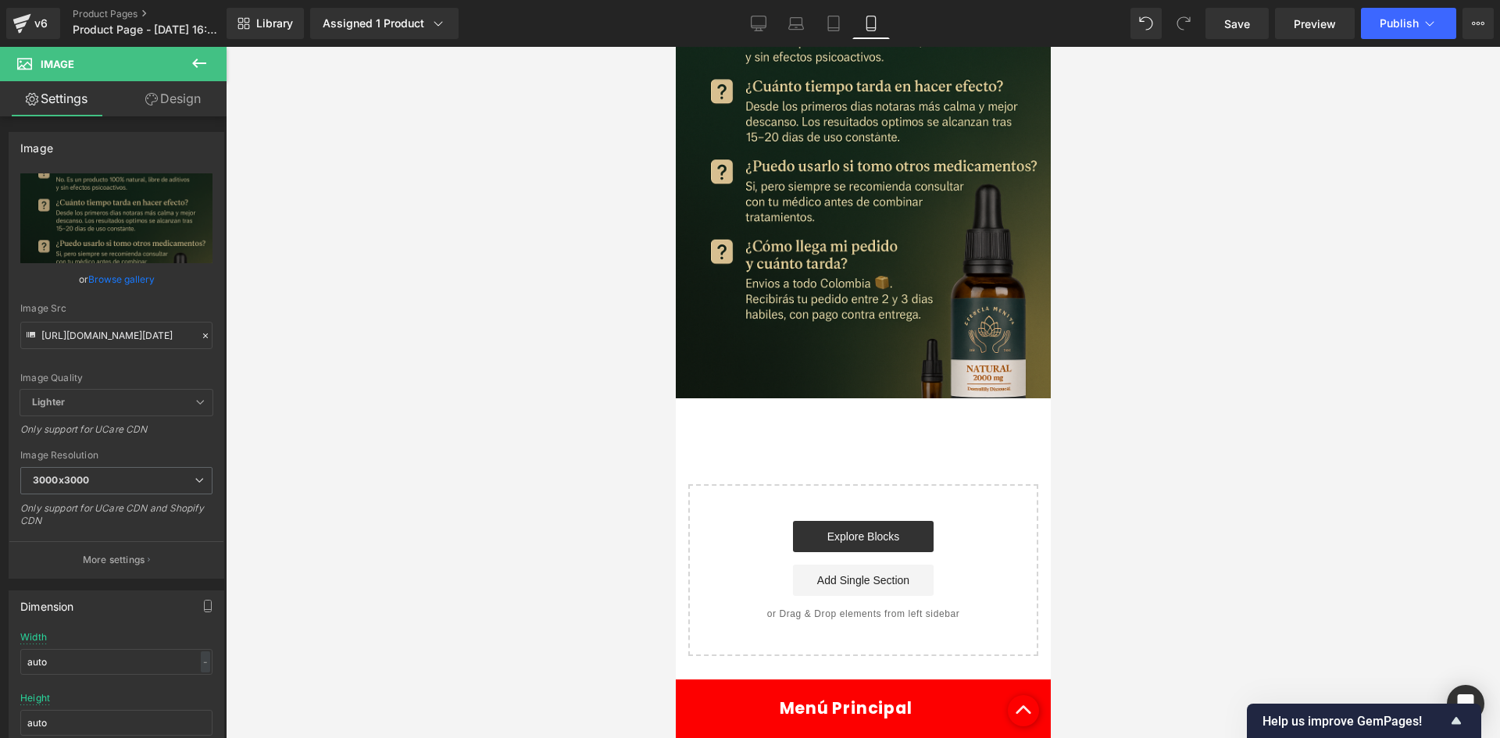
click at [197, 73] on button at bounding box center [199, 64] width 55 height 34
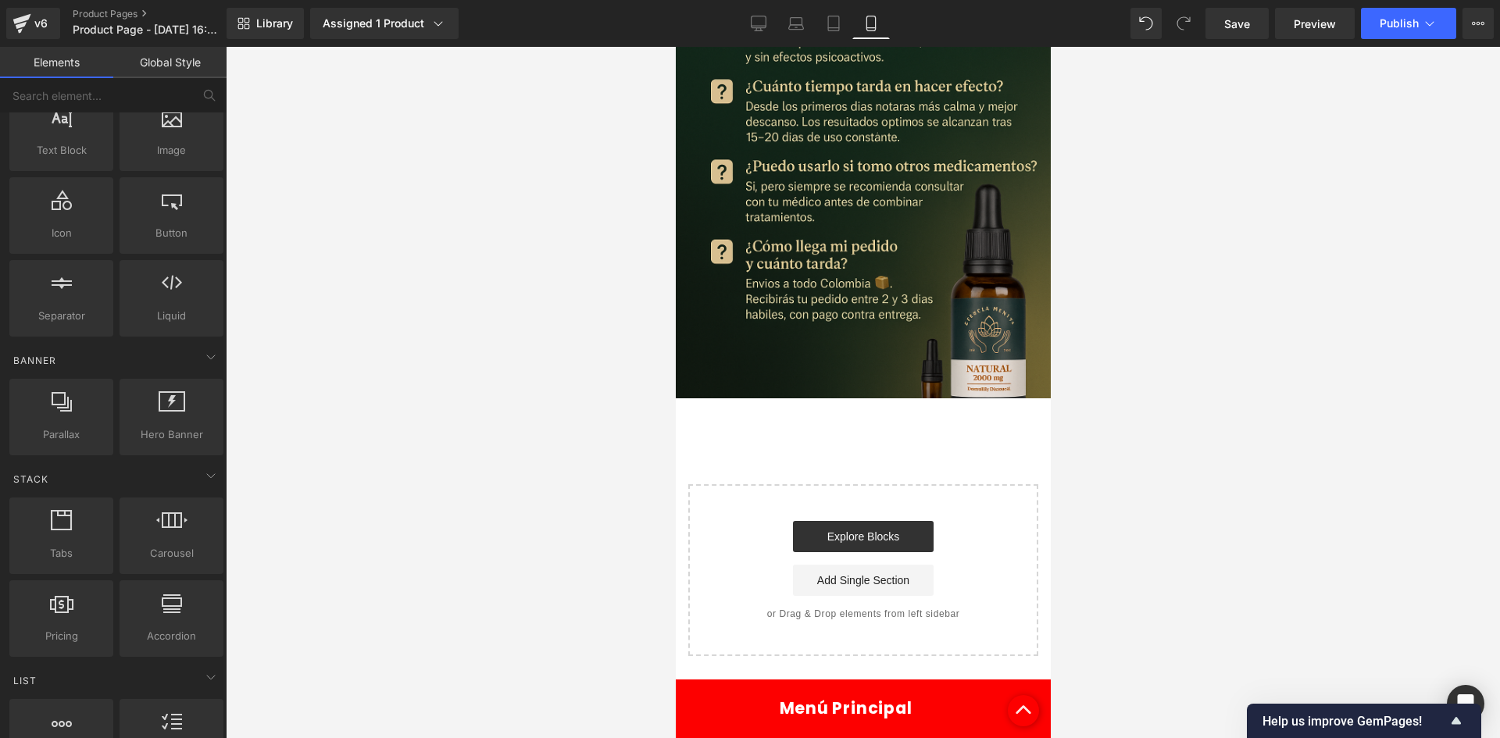
scroll to position [0, 0]
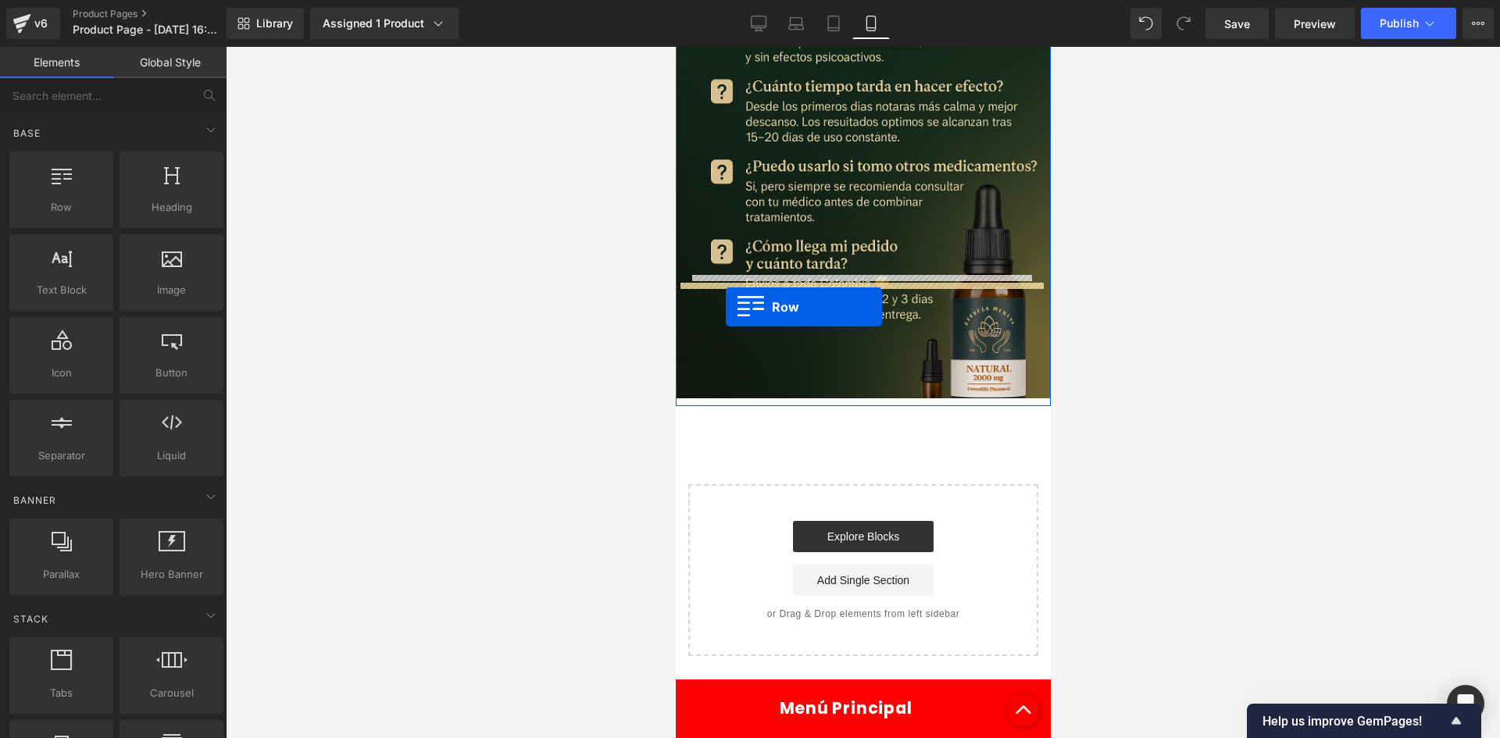
drag, startPoint x: 1331, startPoint y: 301, endPoint x: 725, endPoint y: 307, distance: 606.1
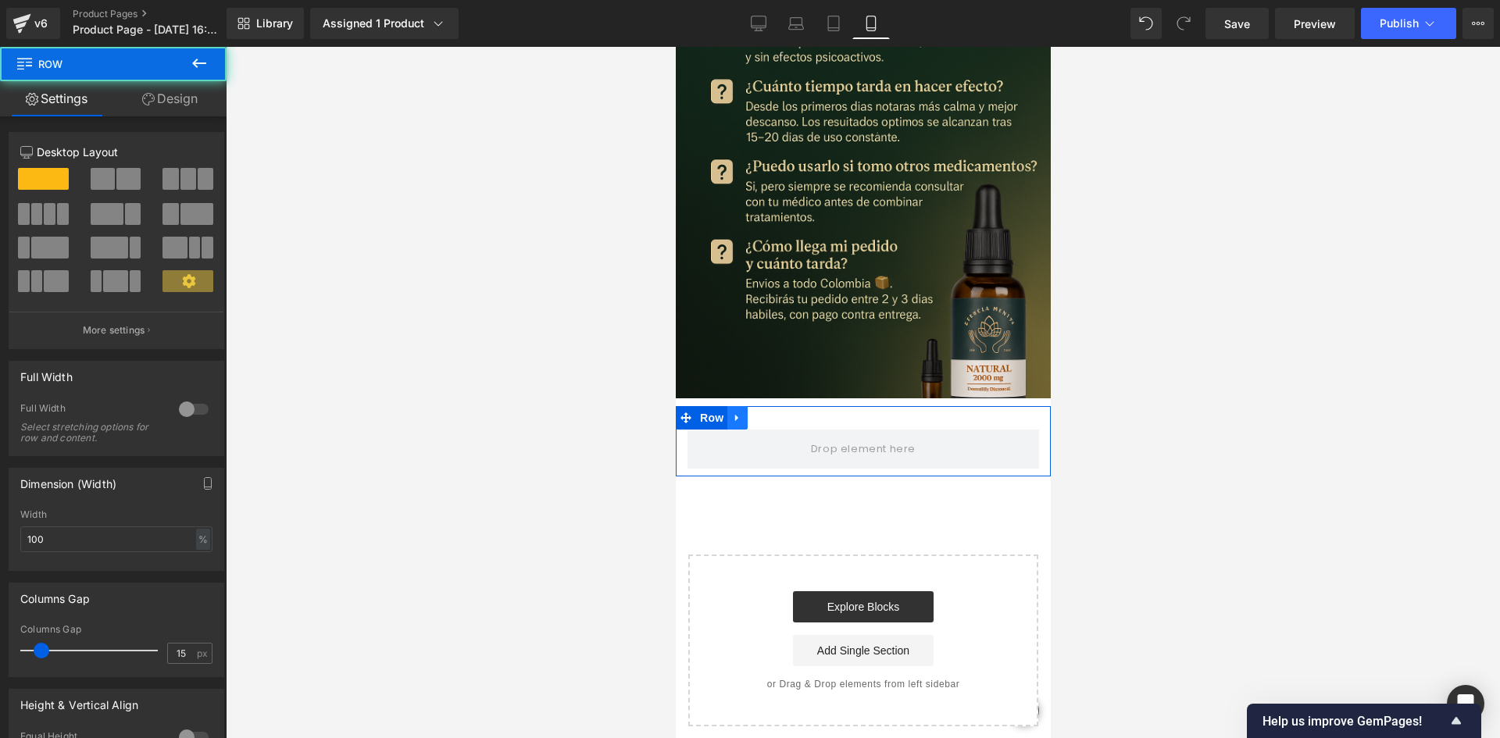
click at [728, 406] on link at bounding box center [736, 417] width 20 height 23
click at [751, 412] on icon at bounding box center [756, 417] width 11 height 11
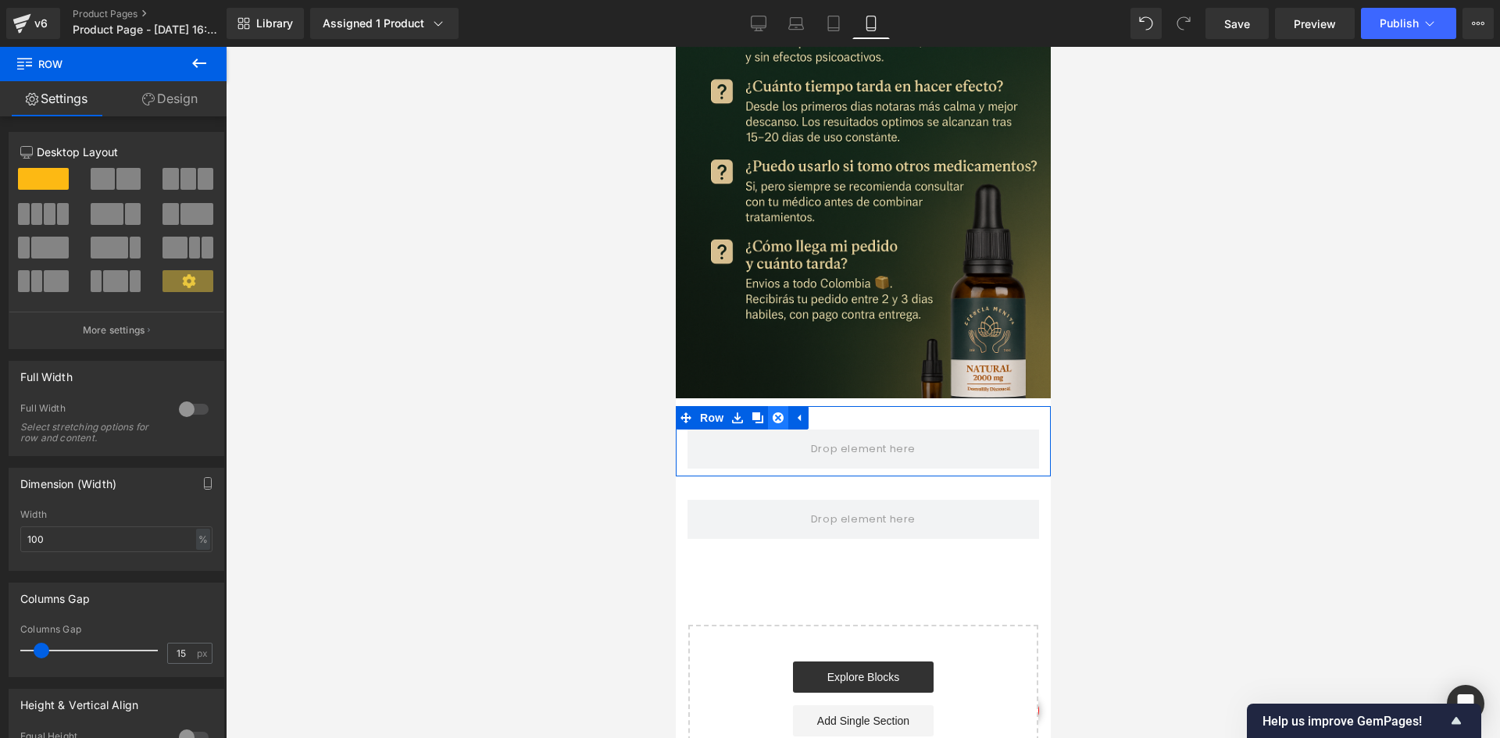
click at [776, 412] on icon at bounding box center [777, 417] width 11 height 11
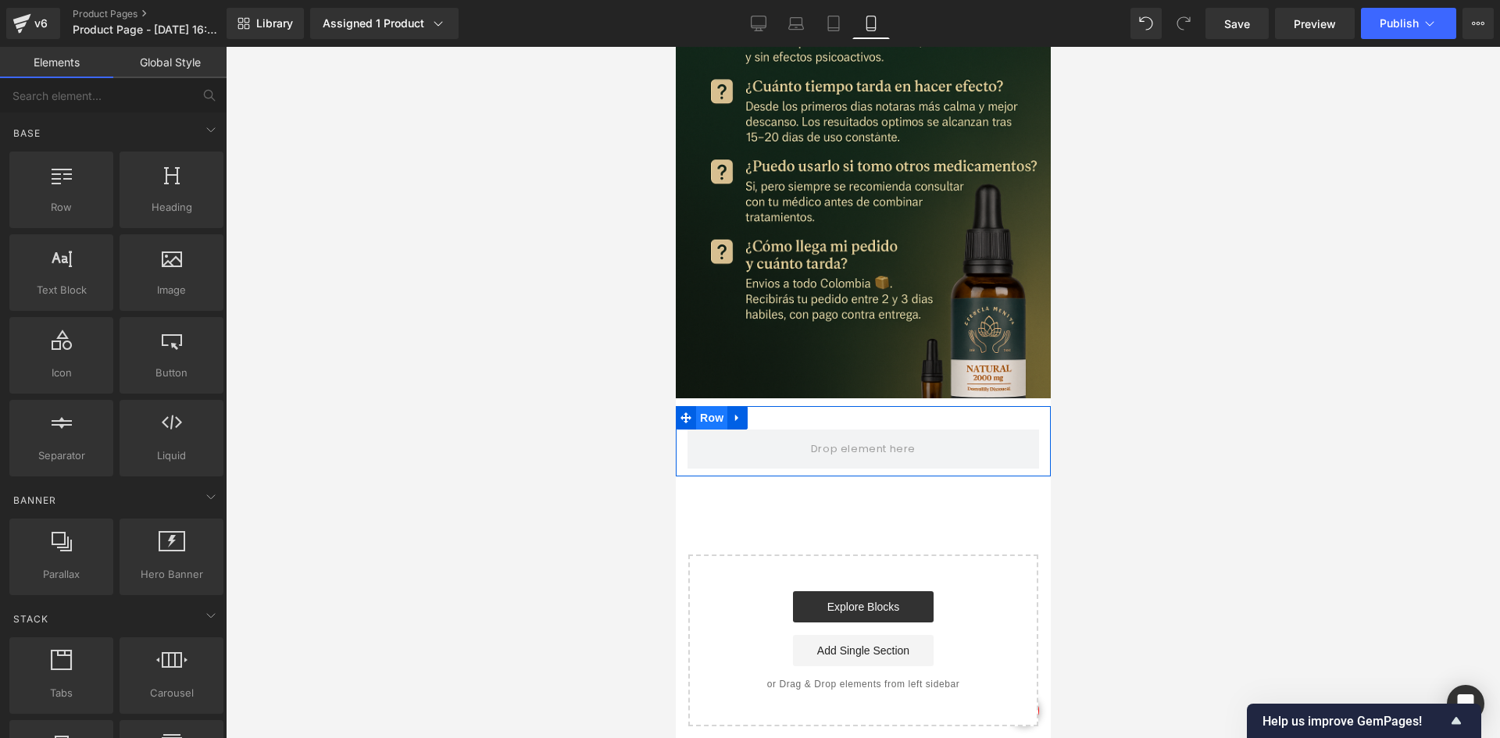
click at [704, 406] on span "Row" at bounding box center [710, 417] width 31 height 23
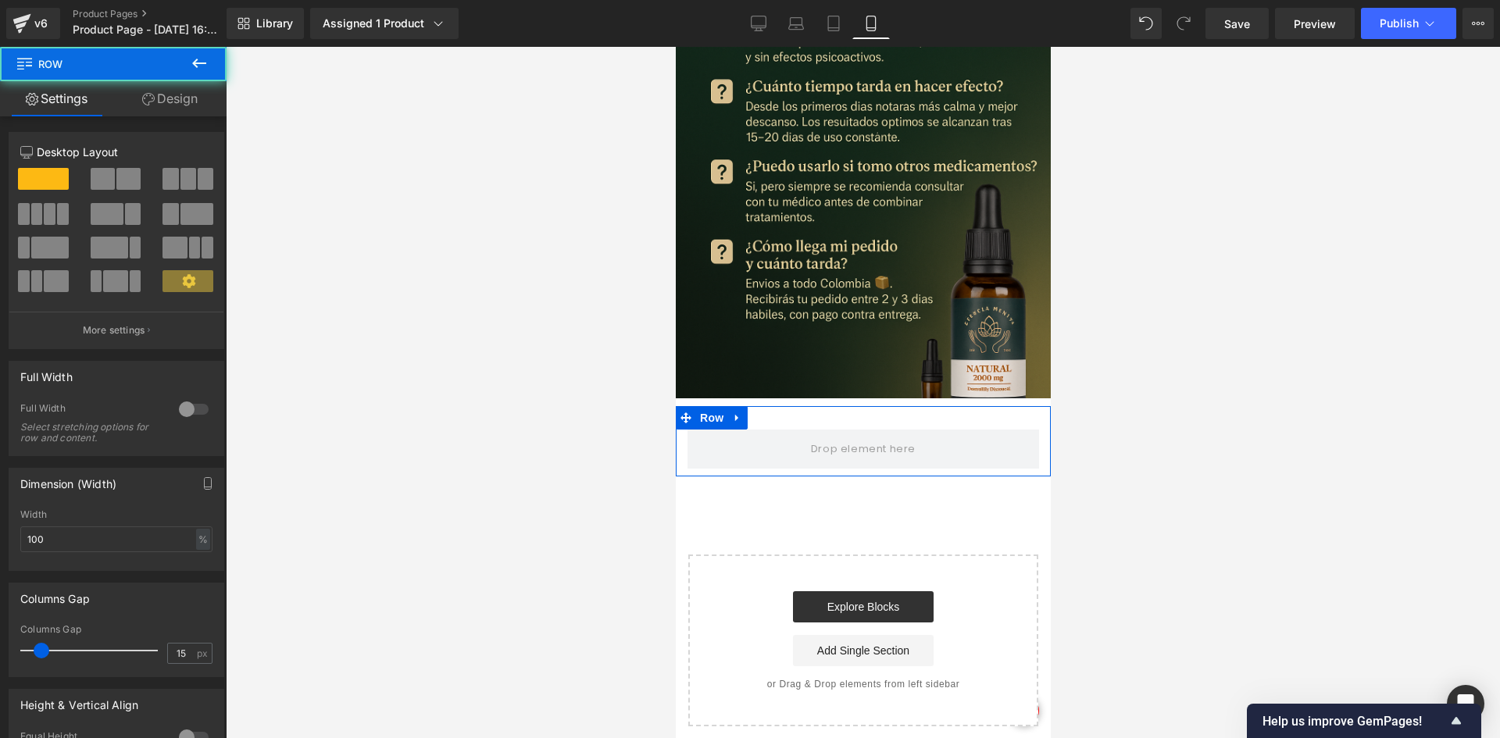
click at [150, 109] on link "Design" at bounding box center [169, 98] width 113 height 35
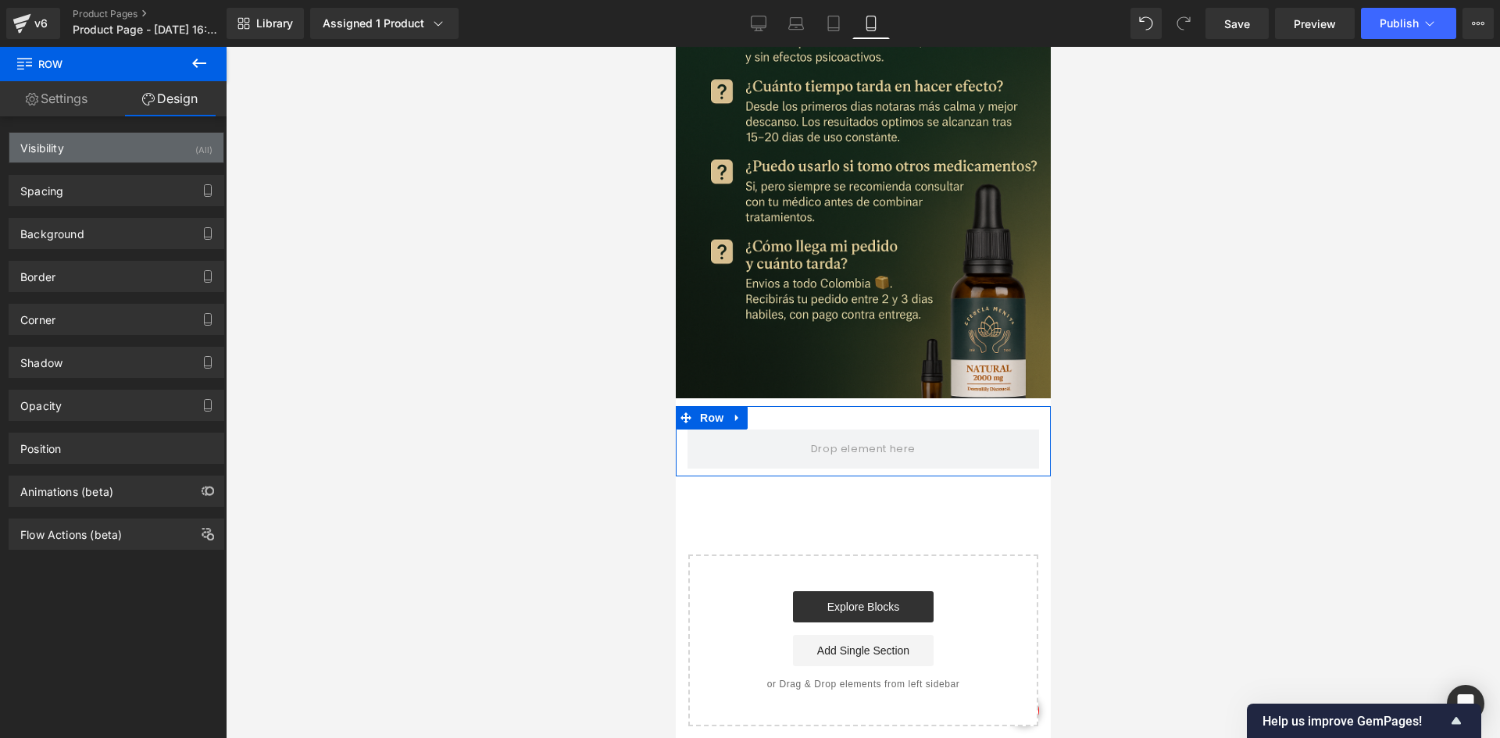
click at [170, 147] on div "Visibility (All)" at bounding box center [116, 148] width 214 height 30
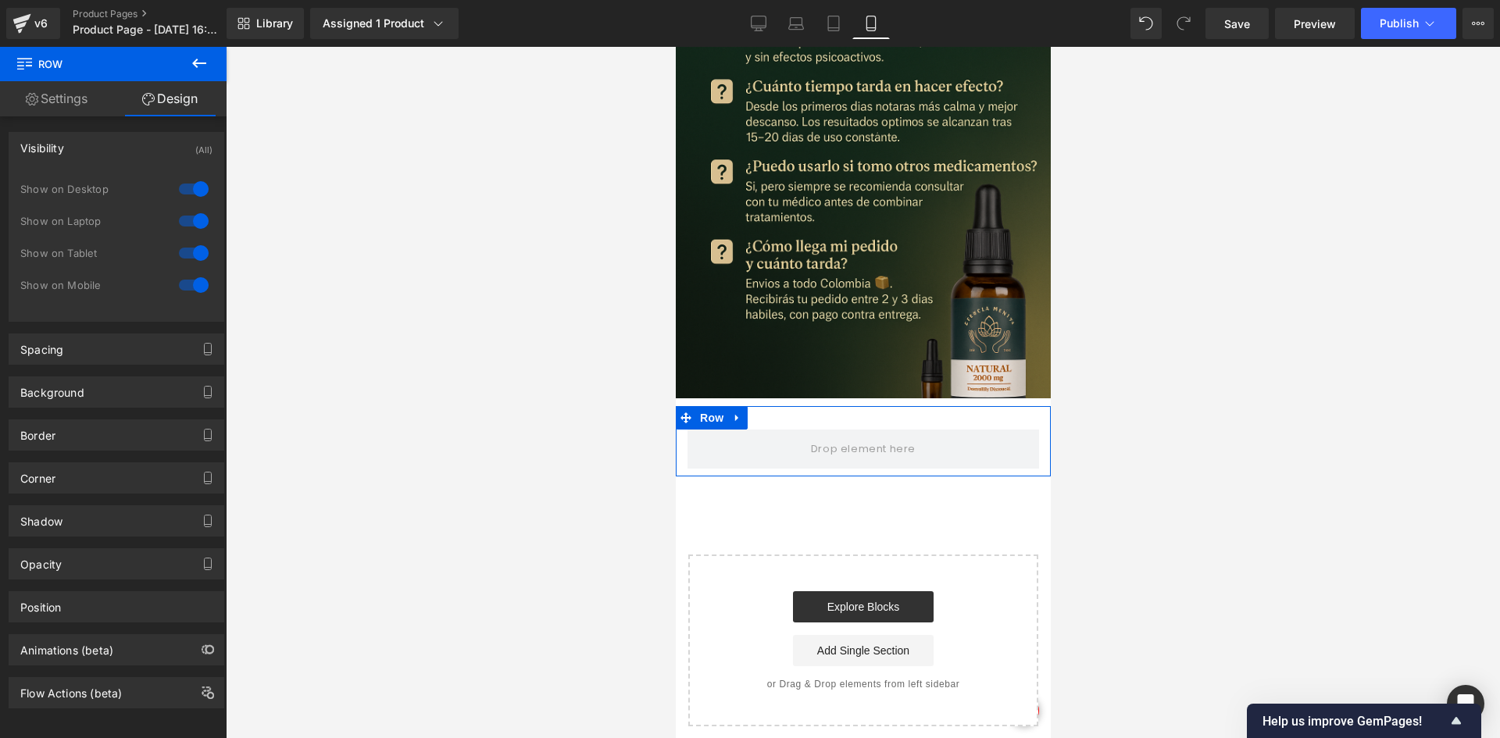
drag, startPoint x: 194, startPoint y: 182, endPoint x: 184, endPoint y: 212, distance: 31.6
click at [194, 184] on div at bounding box center [193, 189] width 37 height 25
click at [180, 218] on div at bounding box center [193, 221] width 37 height 25
drag, startPoint x: 214, startPoint y: 40, endPoint x: 187, endPoint y: 72, distance: 42.1
click at [206, 50] on div "Row You are previewing how the will restyle your page. You can not edit Element…" at bounding box center [750, 382] width 1500 height 765
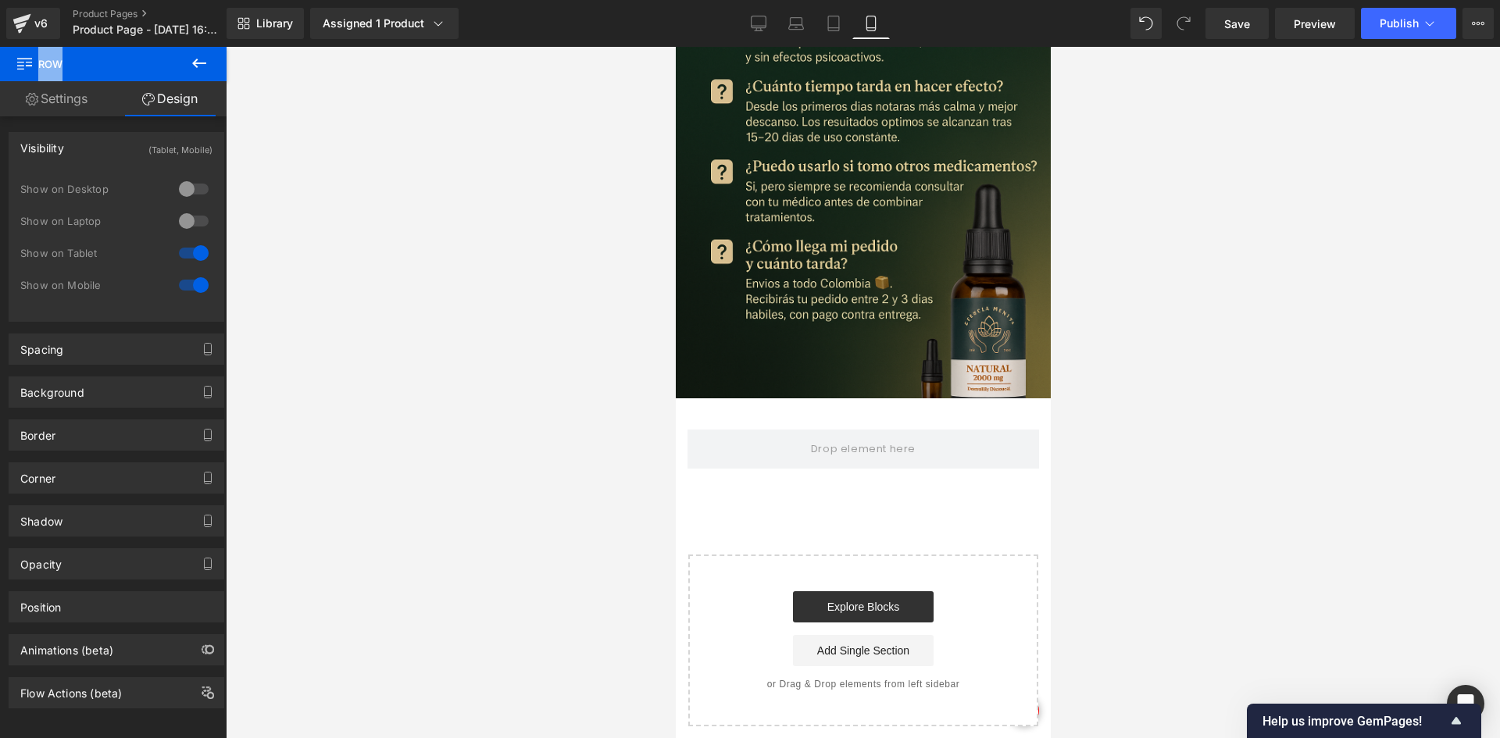
click at [187, 72] on button at bounding box center [199, 64] width 55 height 34
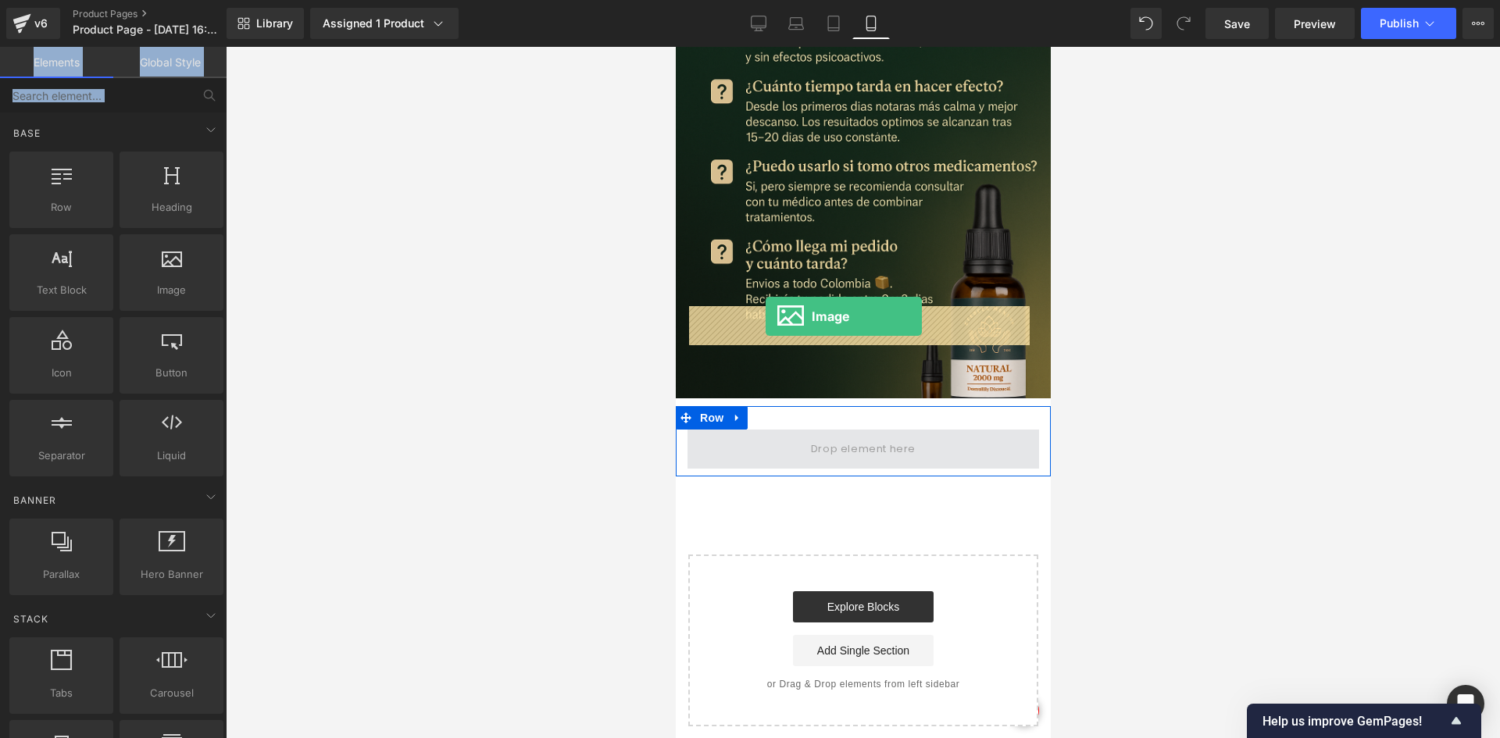
drag, startPoint x: 1310, startPoint y: 340, endPoint x: 765, endPoint y: 316, distance: 545.7
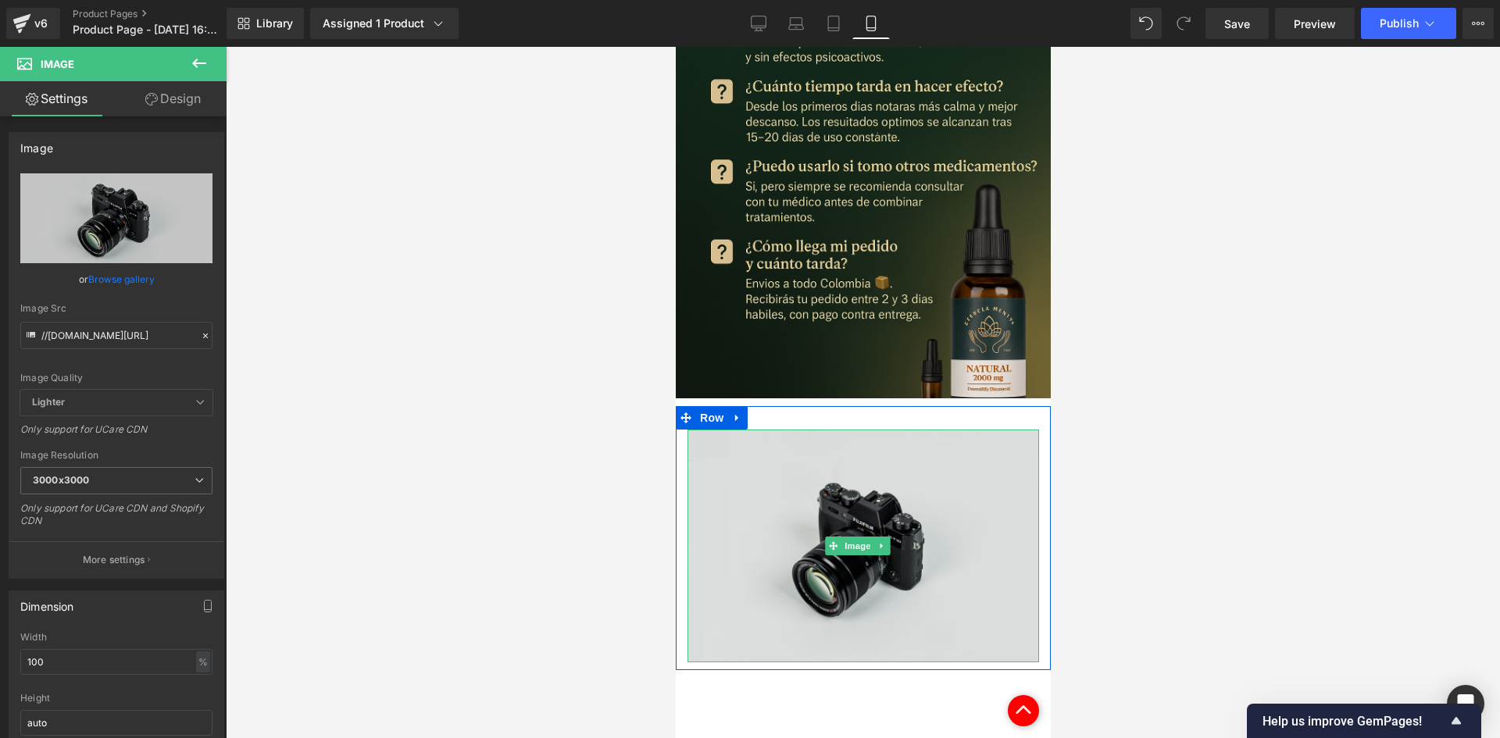
click at [847, 430] on img at bounding box center [862, 546] width 351 height 233
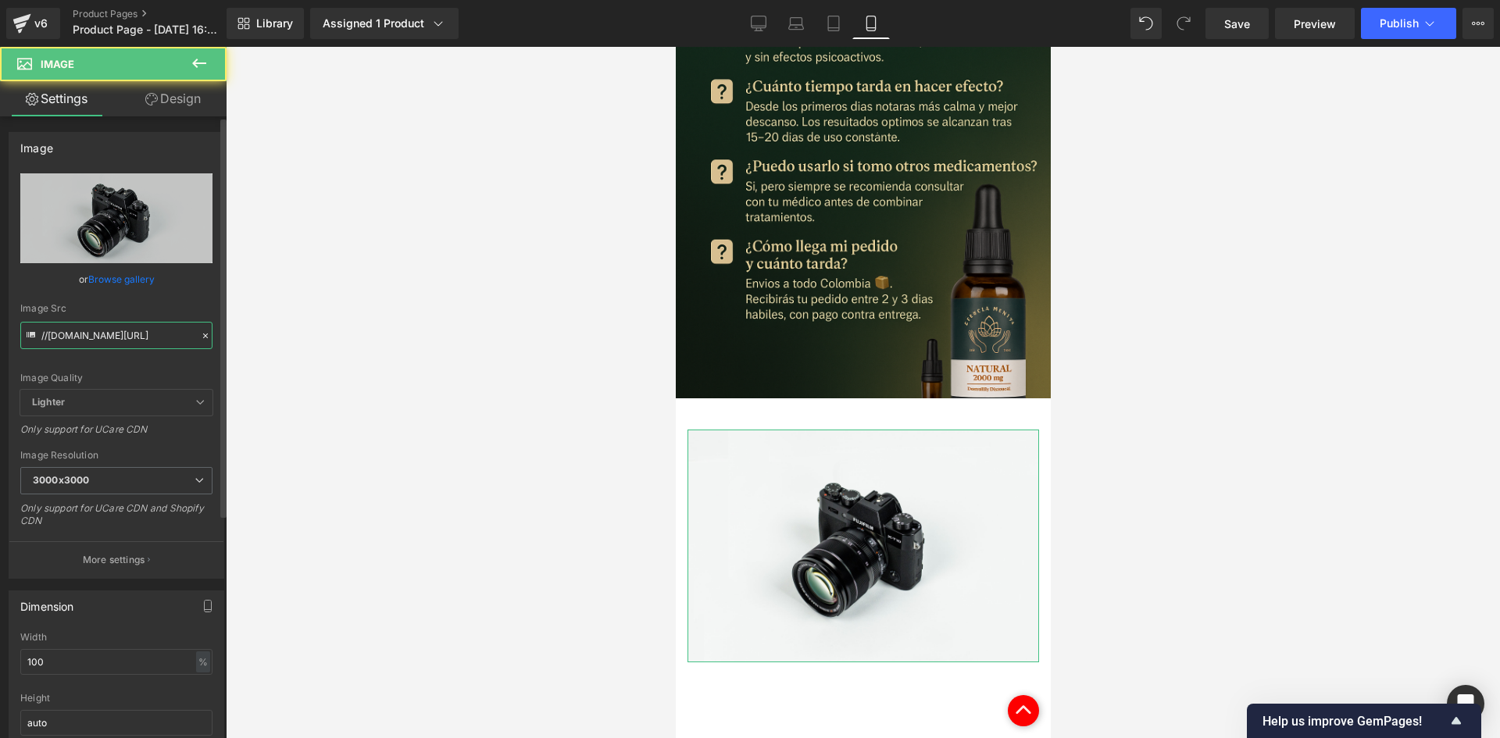
click at [130, 344] on input "//[DOMAIN_NAME][URL]" at bounding box center [116, 335] width 192 height 27
drag, startPoint x: 130, startPoint y: 344, endPoint x: 137, endPoint y: 337, distance: 8.8
click at [136, 337] on input "//[DOMAIN_NAME][URL]" at bounding box center [116, 335] width 192 height 27
paste input "[URL][DOMAIN_NAME]"
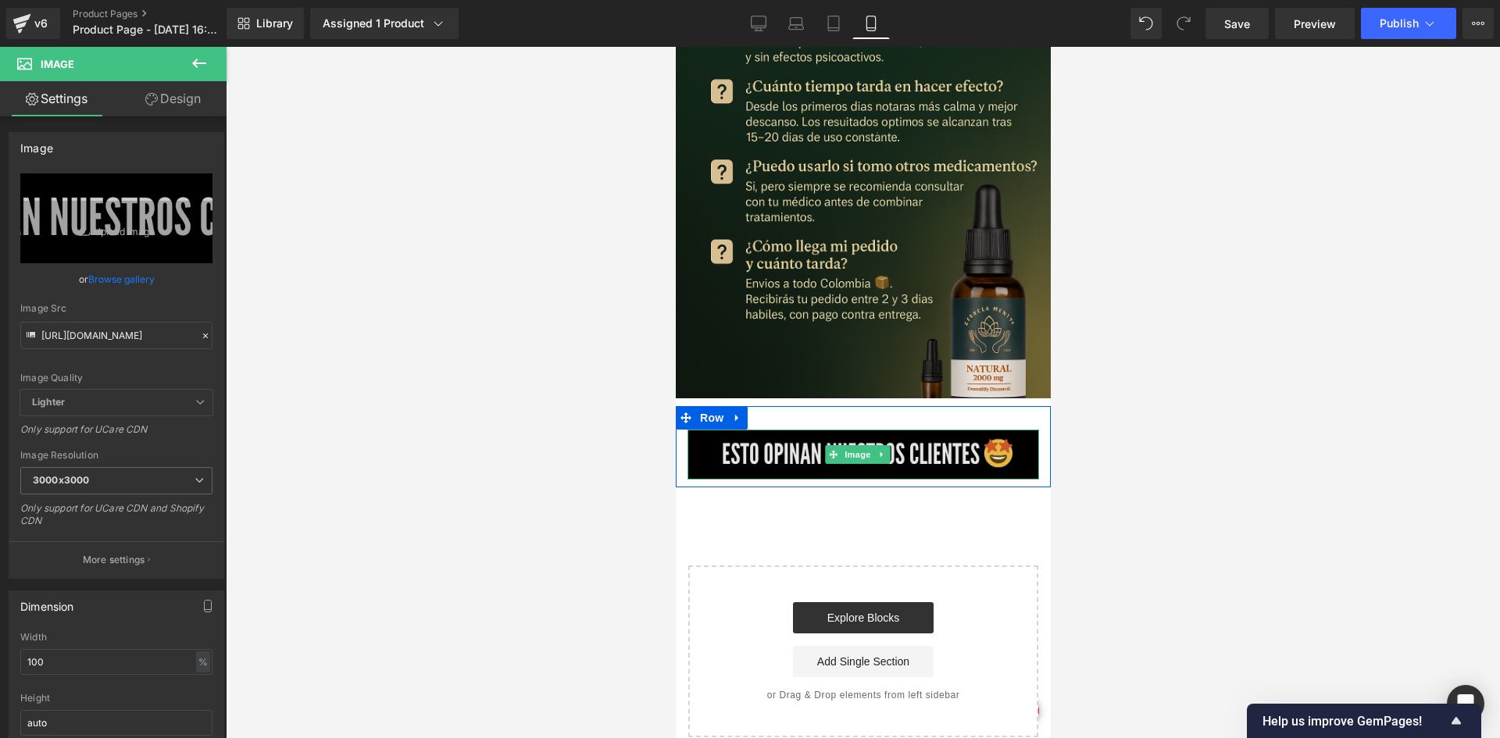
click at [839, 430] on img at bounding box center [862, 455] width 351 height 50
drag, startPoint x: 192, startPoint y: 78, endPoint x: 164, endPoint y: 129, distance: 58.0
click at [190, 79] on button at bounding box center [199, 64] width 55 height 34
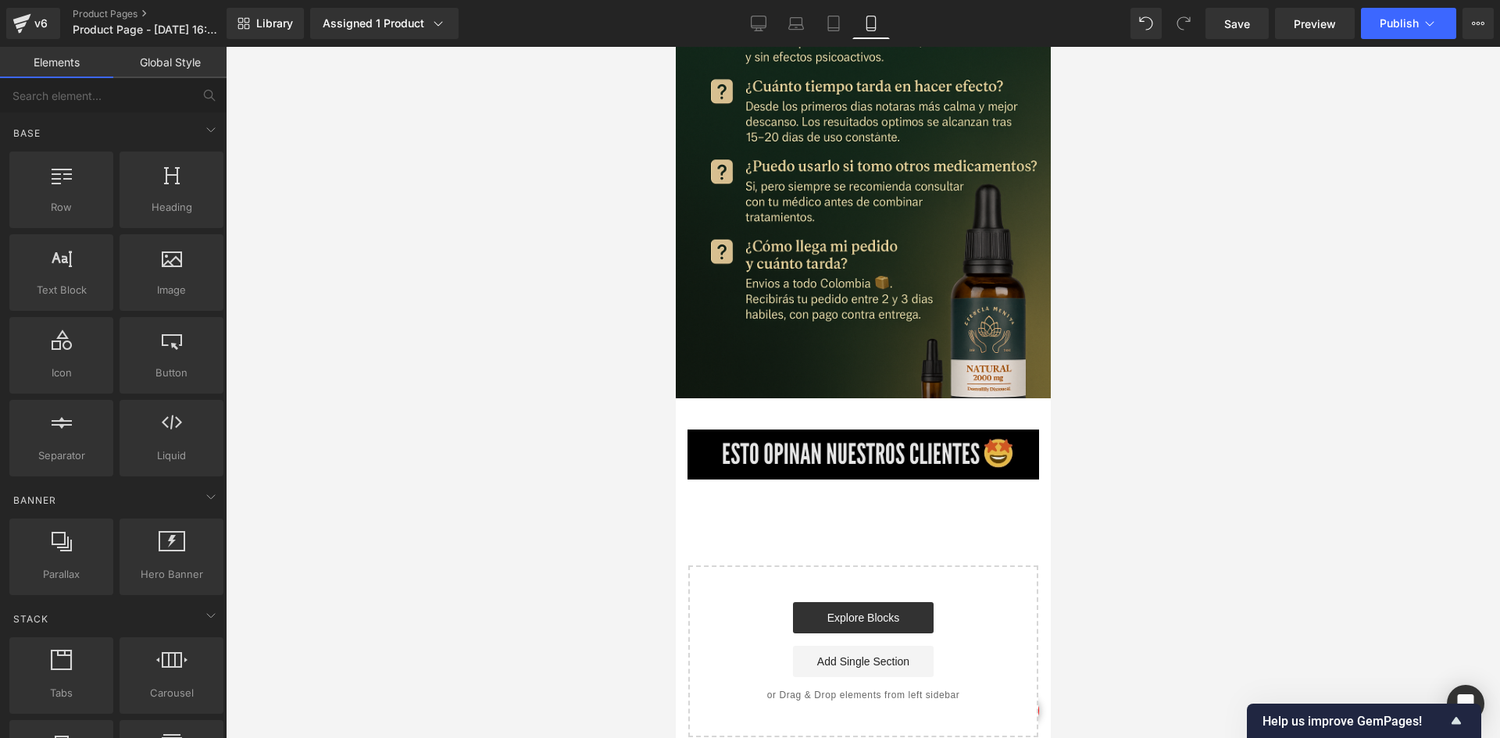
click at [809, 430] on img at bounding box center [862, 455] width 351 height 50
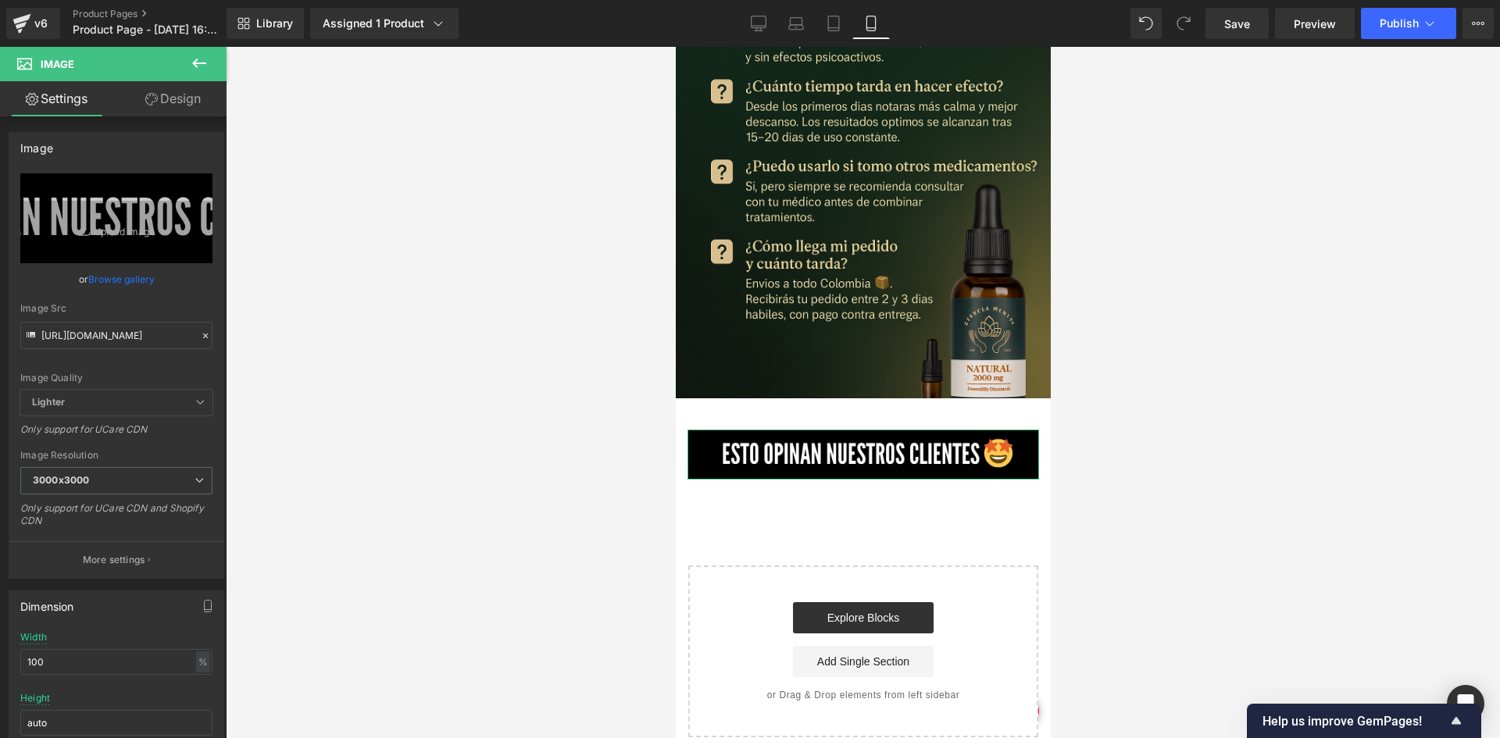
click at [166, 104] on link "Design" at bounding box center [172, 98] width 113 height 35
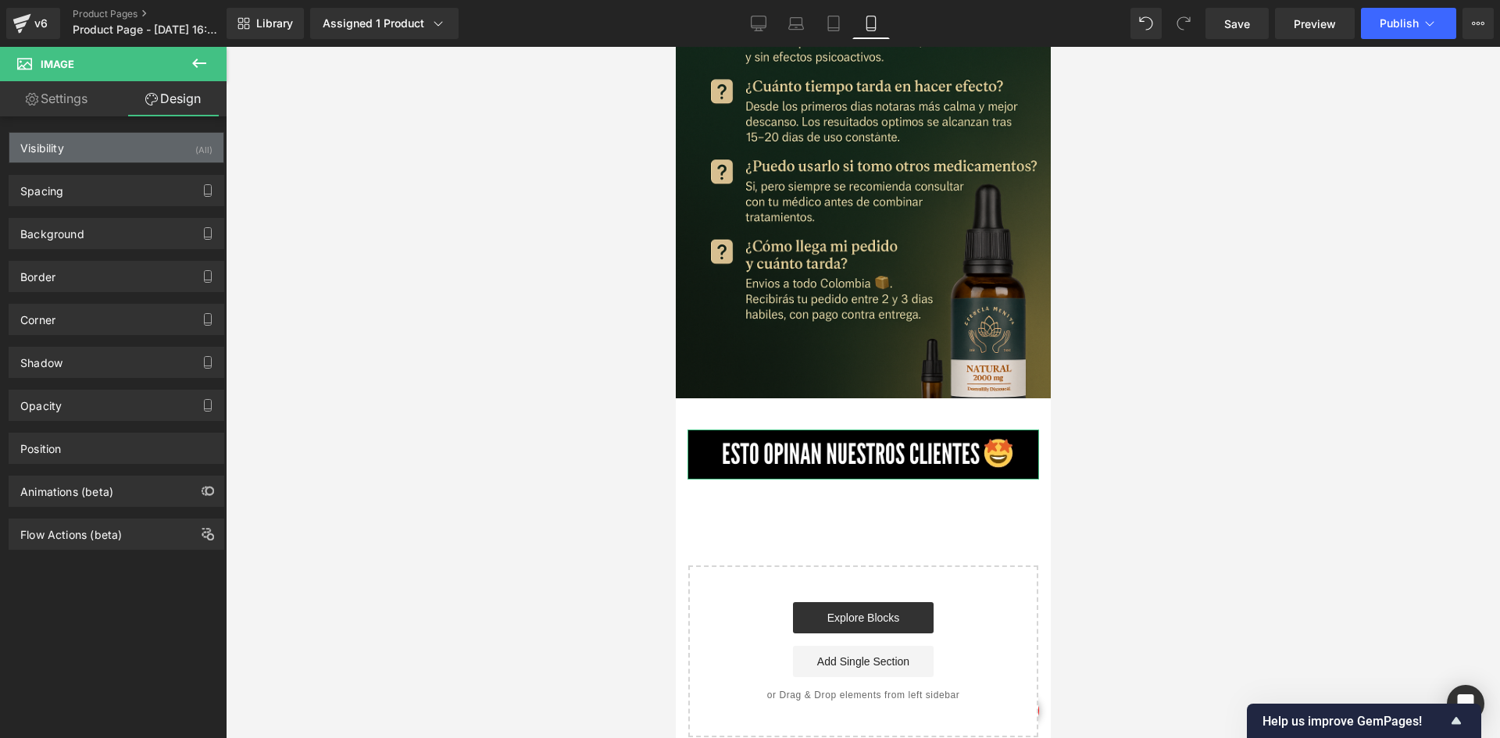
click at [151, 138] on div "Visibility (All)" at bounding box center [116, 148] width 214 height 30
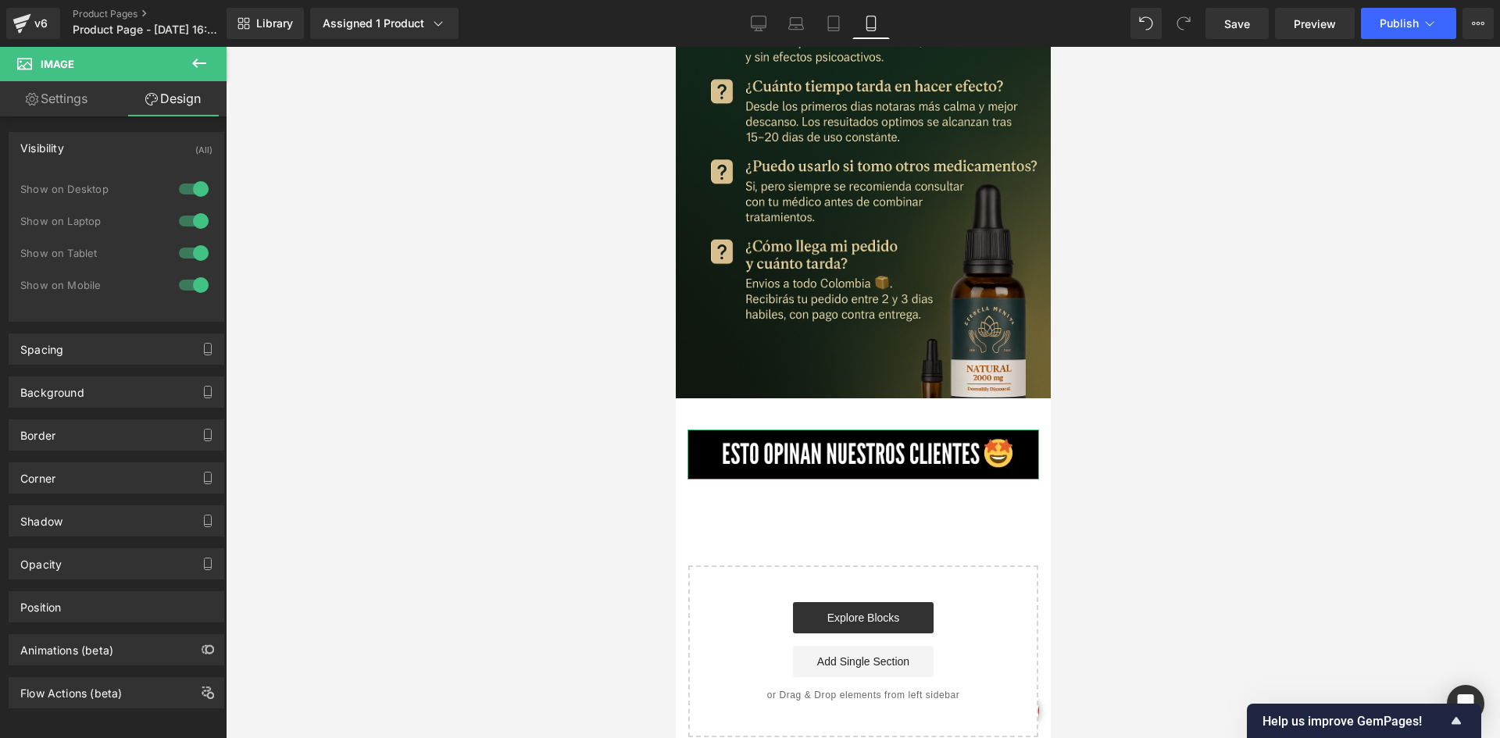
drag, startPoint x: 190, startPoint y: 183, endPoint x: 178, endPoint y: 208, distance: 27.6
click at [187, 187] on div at bounding box center [193, 189] width 37 height 25
click at [175, 228] on div at bounding box center [193, 221] width 37 height 25
click at [66, 350] on div "Spacing" at bounding box center [116, 349] width 214 height 30
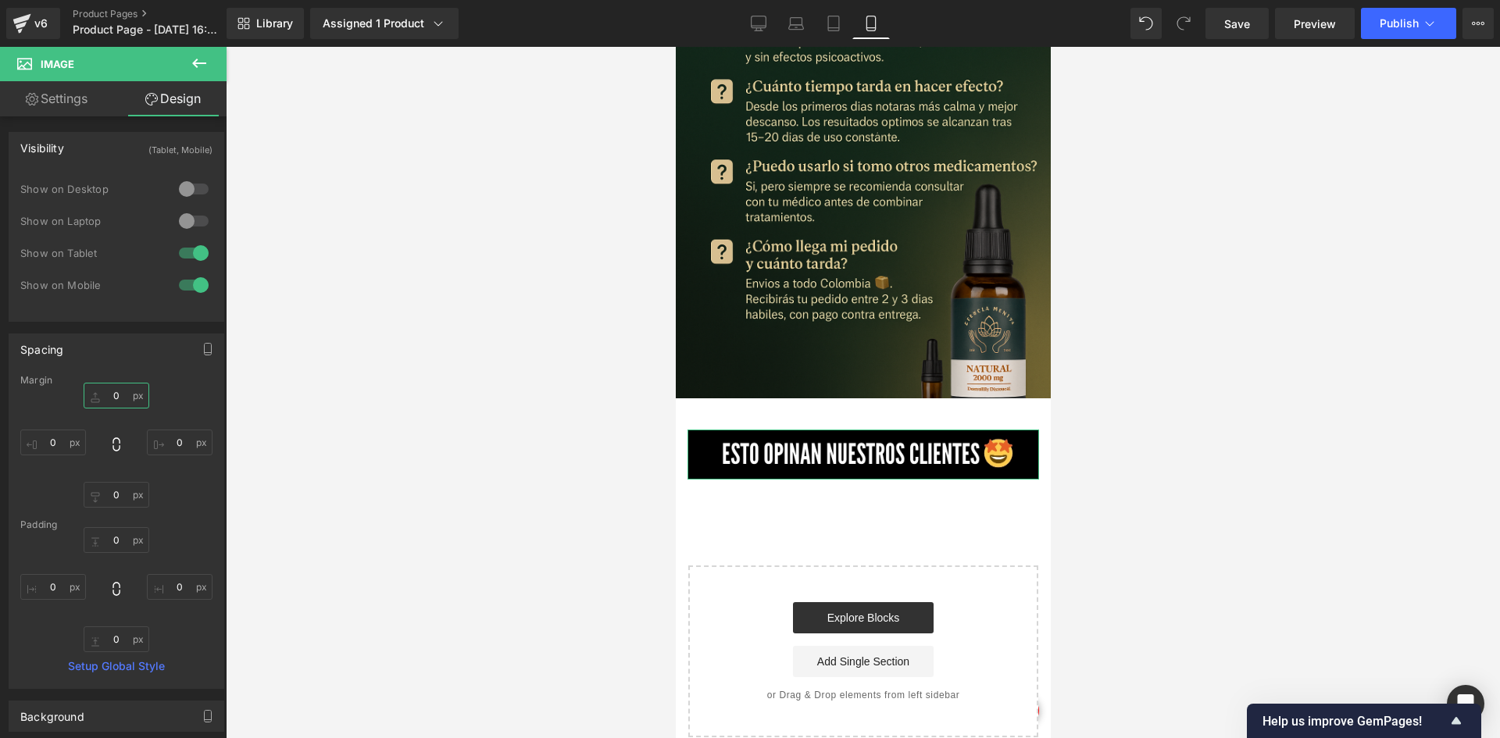
click at [102, 395] on input "0" at bounding box center [117, 396] width 66 height 26
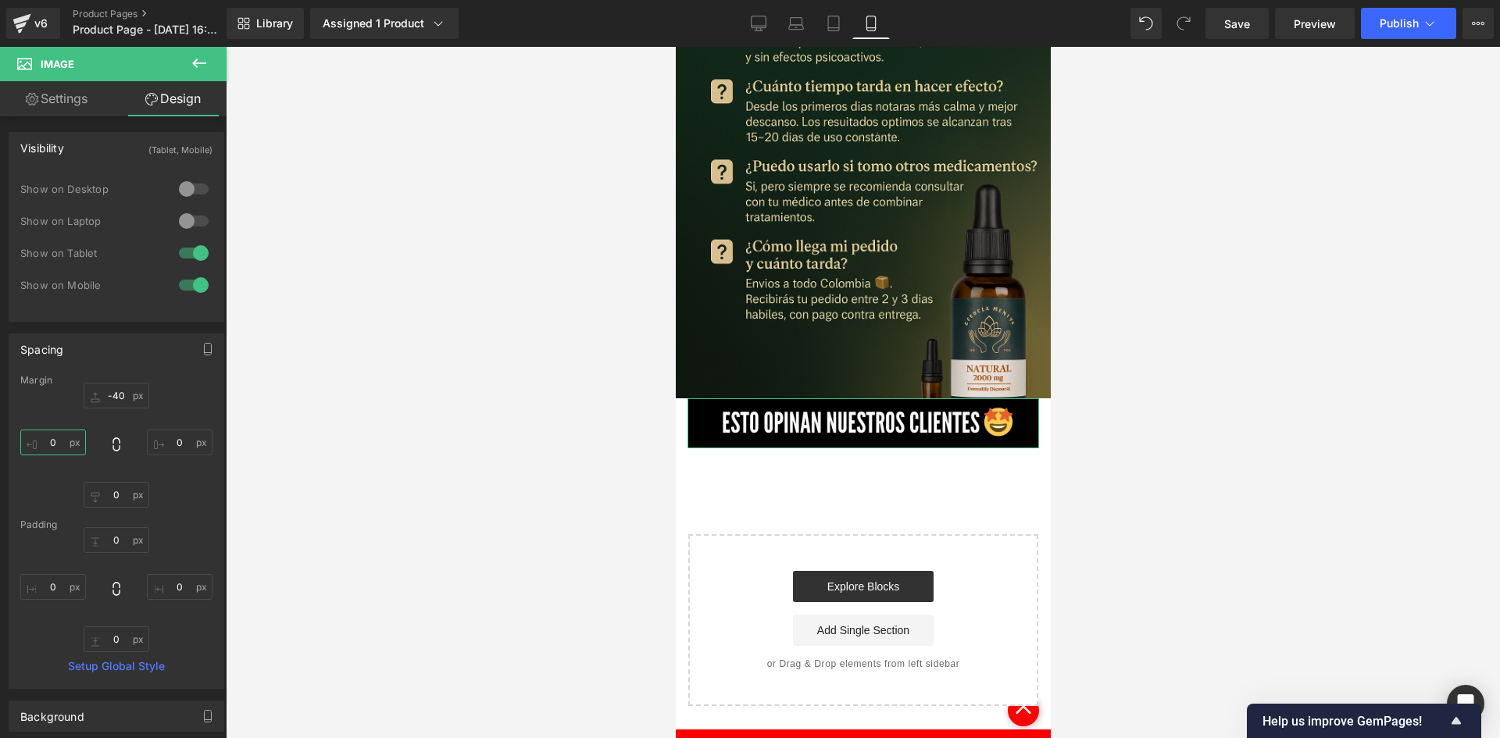
click at [66, 446] on input "0" at bounding box center [53, 443] width 66 height 26
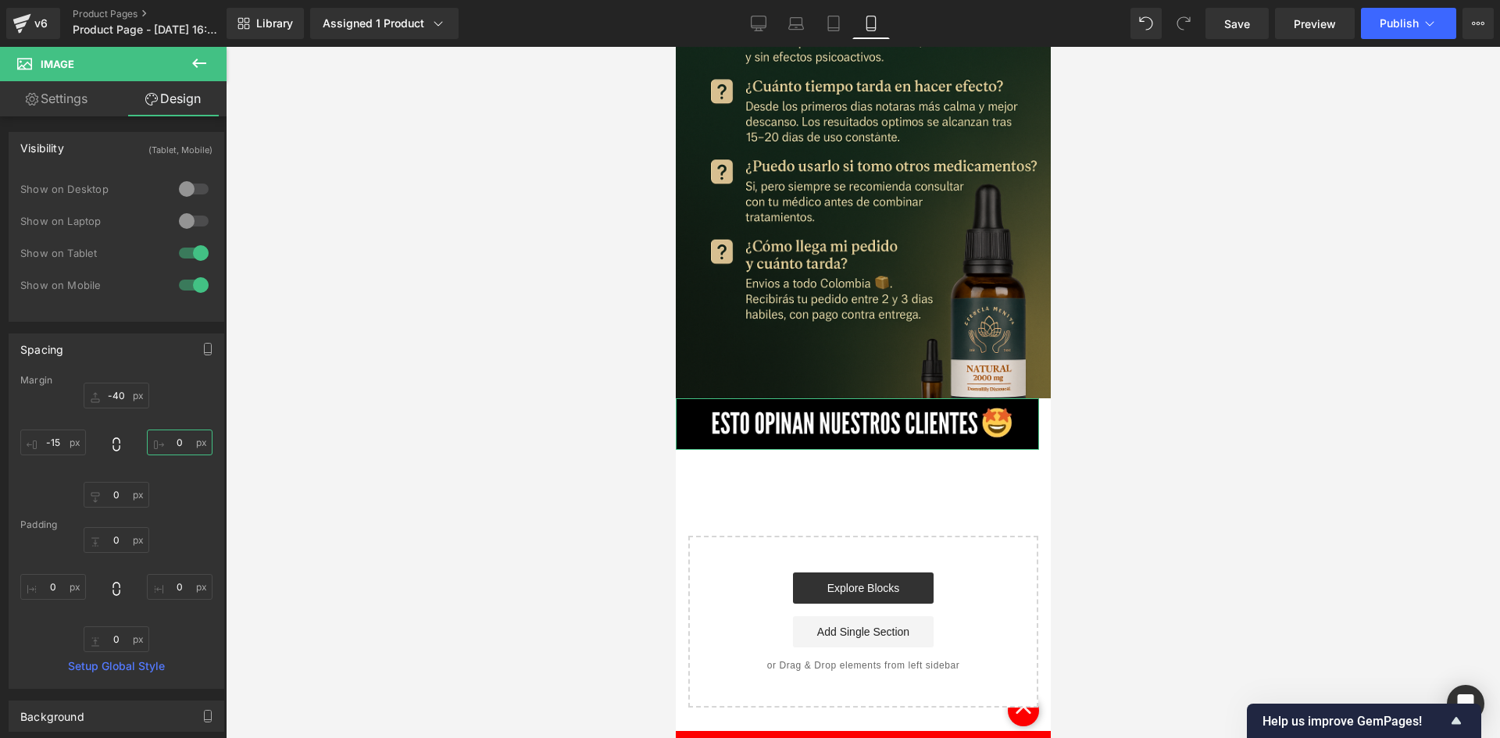
click at [176, 447] on input "0" at bounding box center [180, 443] width 66 height 26
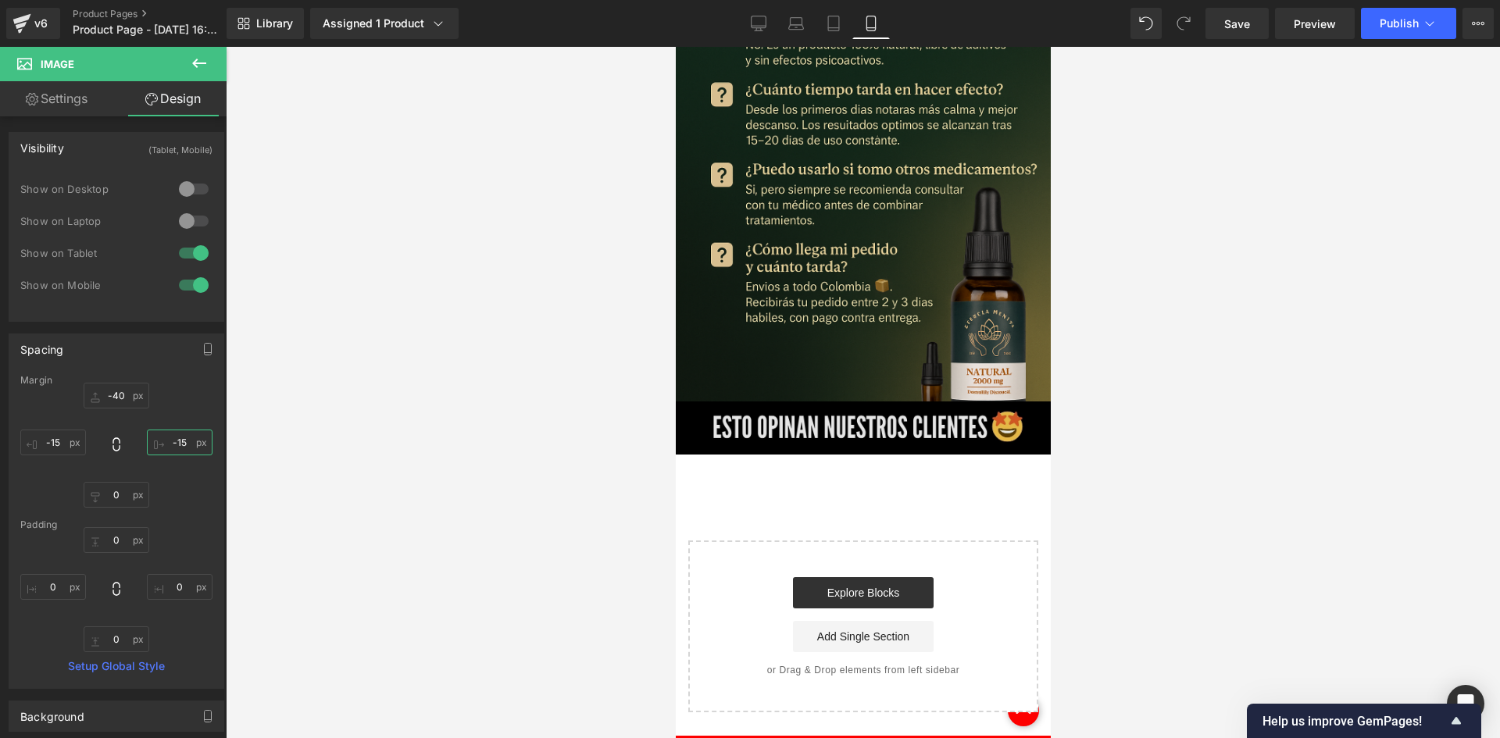
scroll to position [3748, 0]
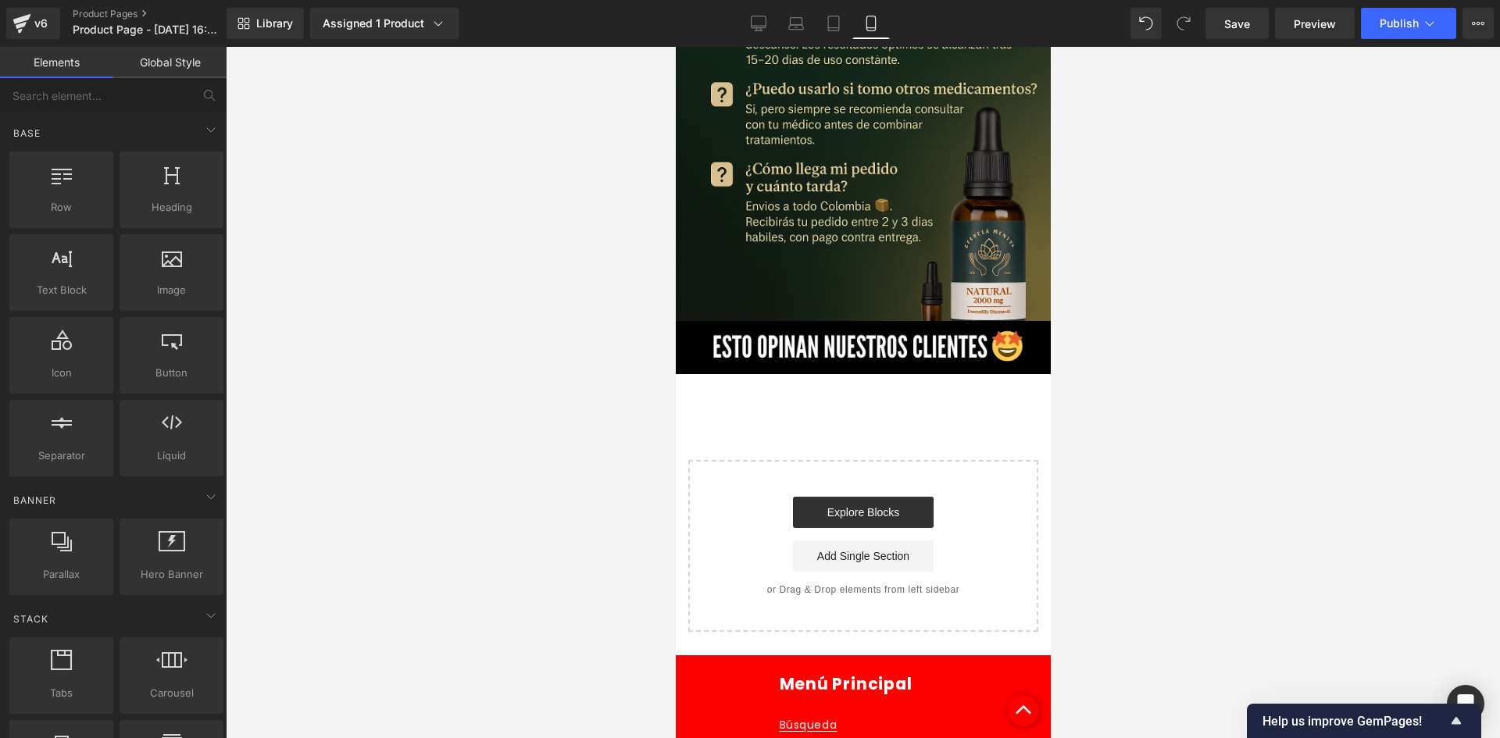
click at [464, 379] on div at bounding box center [863, 392] width 1274 height 691
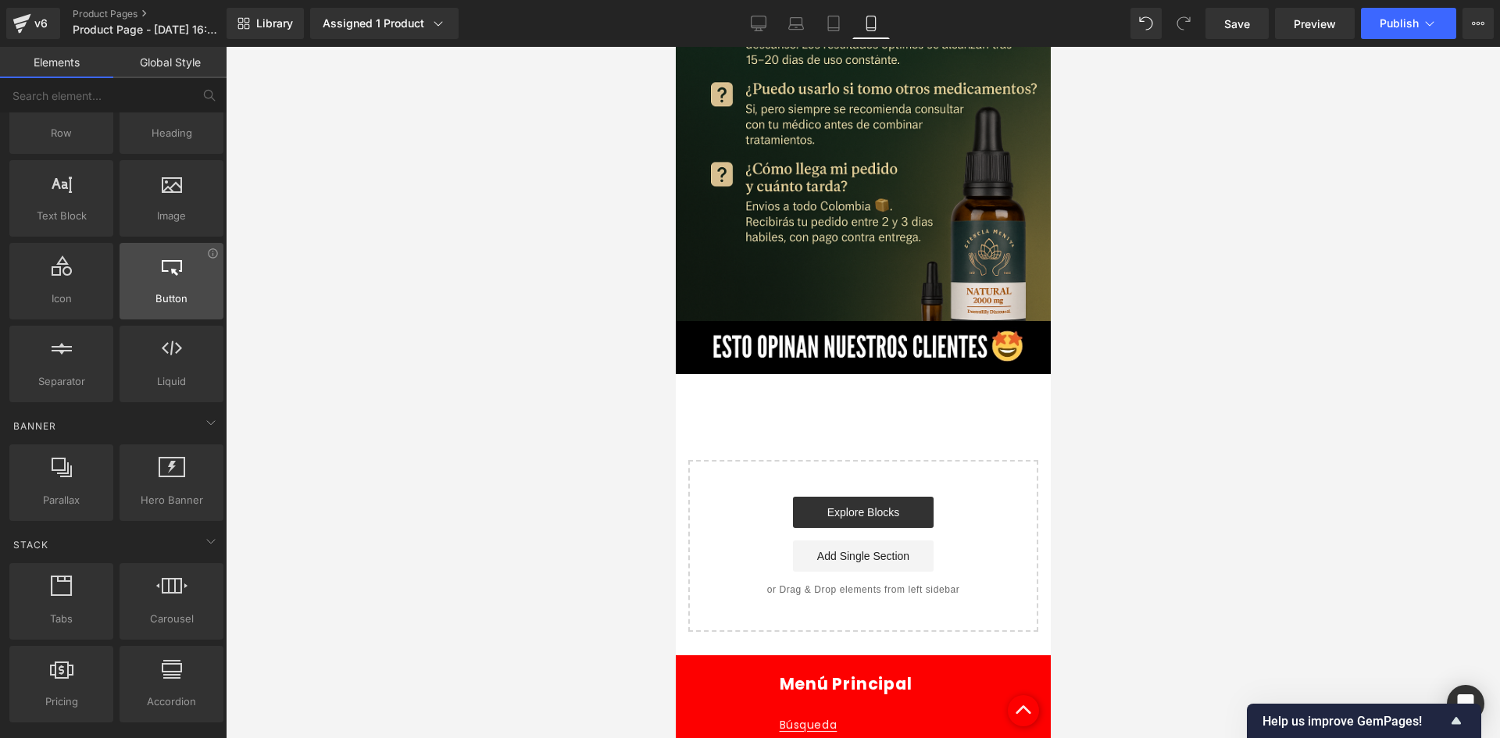
scroll to position [78, 0]
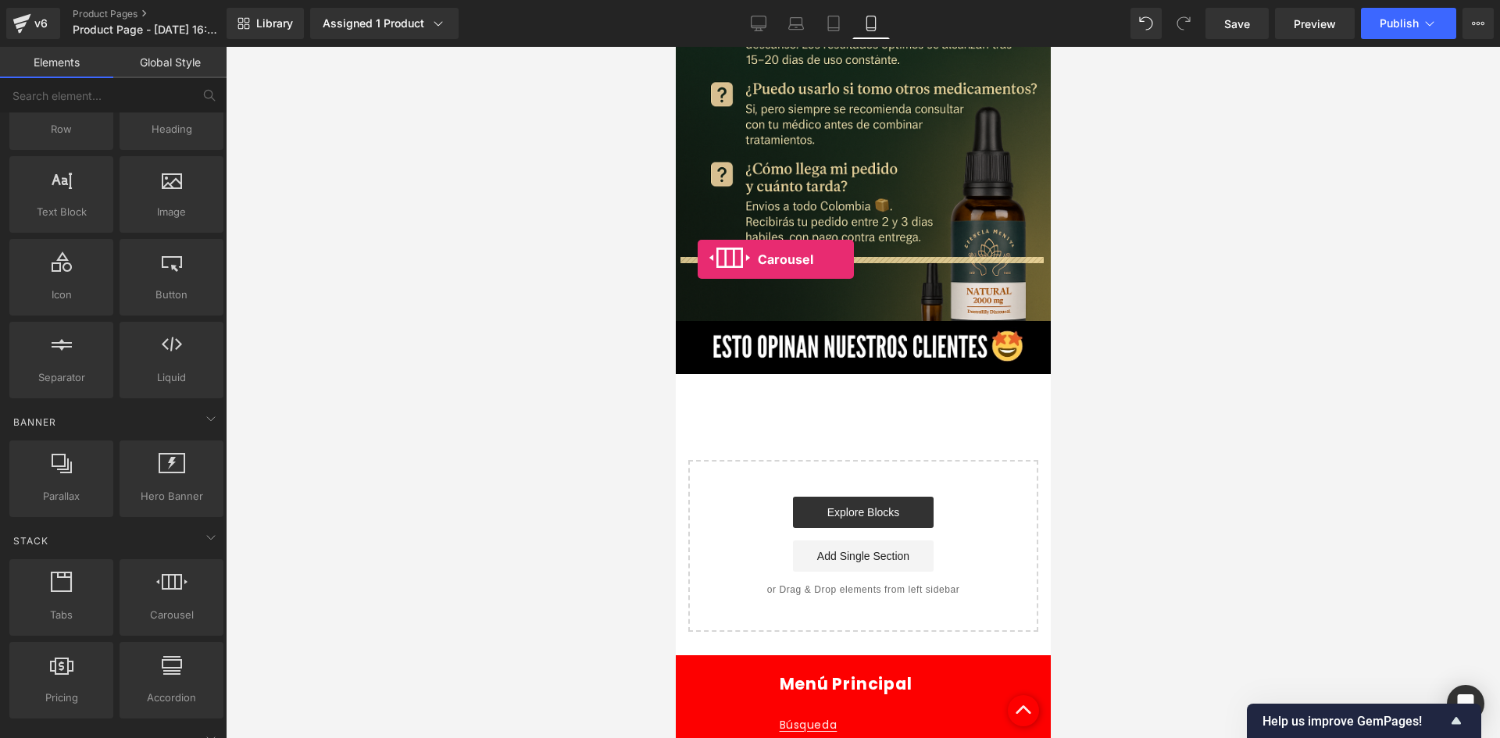
drag, startPoint x: 891, startPoint y: 637, endPoint x: 697, endPoint y: 259, distance: 424.4
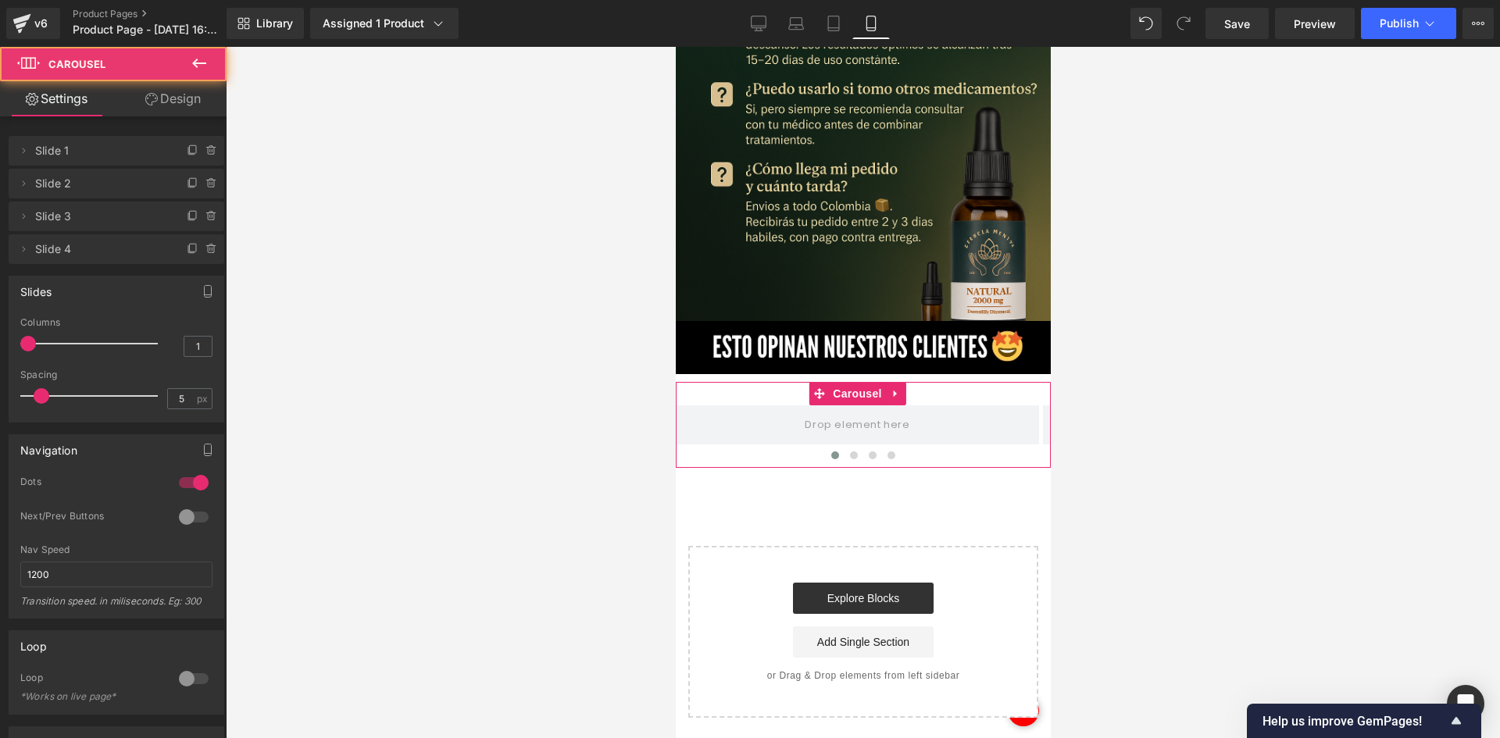
click at [177, 89] on link "Design" at bounding box center [172, 98] width 113 height 35
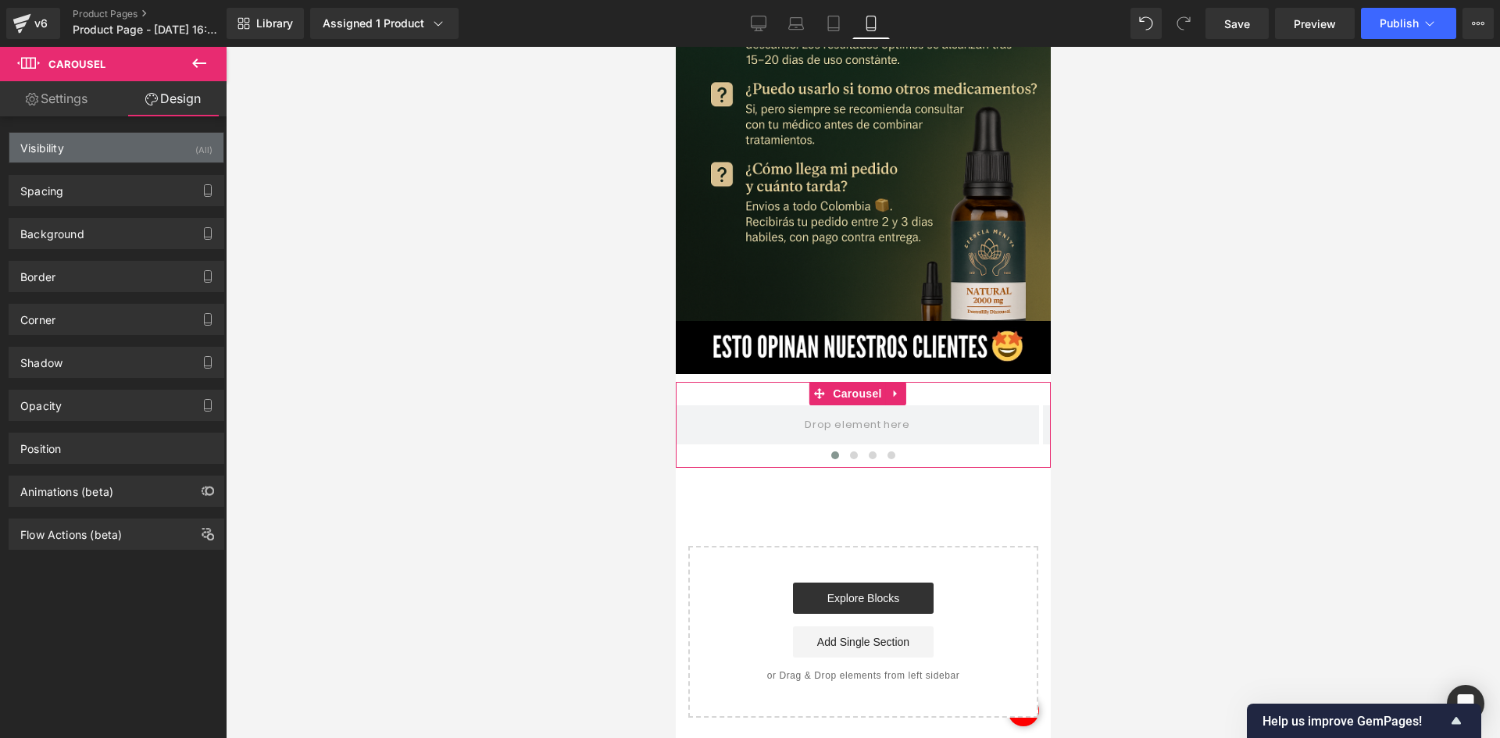
click at [167, 146] on div "Visibility (All)" at bounding box center [116, 148] width 214 height 30
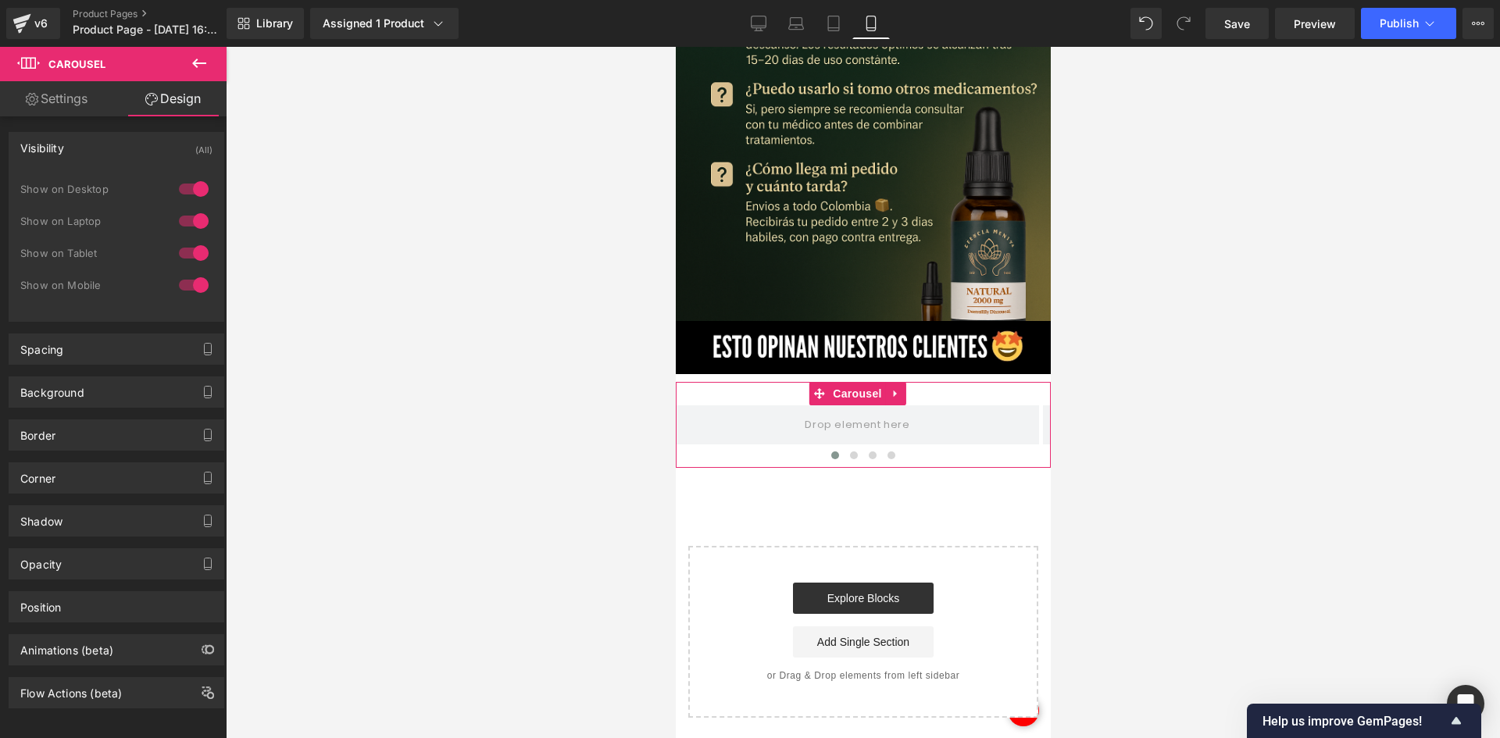
drag, startPoint x: 197, startPoint y: 190, endPoint x: 186, endPoint y: 214, distance: 26.6
click at [197, 191] on div at bounding box center [193, 189] width 37 height 25
click at [186, 214] on div at bounding box center [193, 221] width 37 height 25
click at [72, 389] on div "Background" at bounding box center [52, 388] width 64 height 22
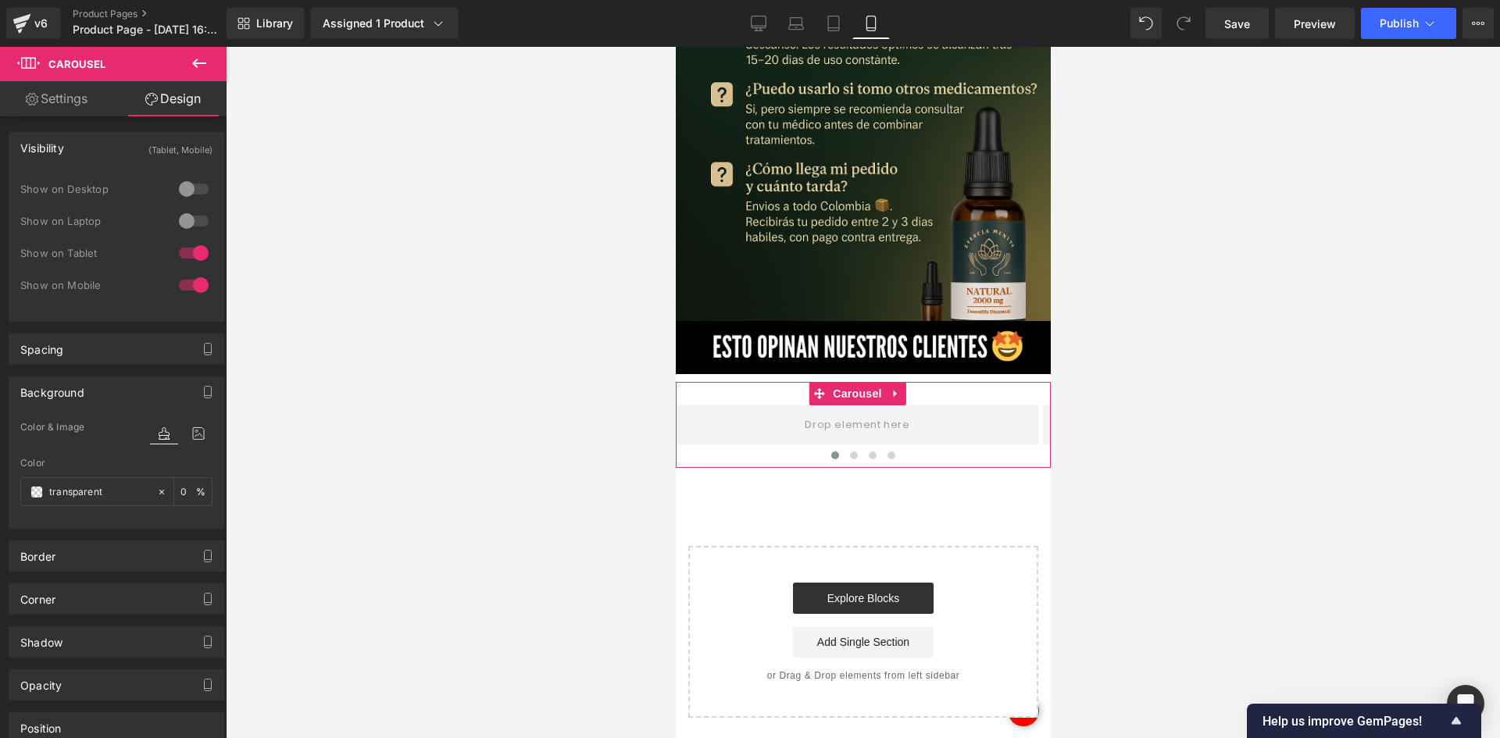
click at [96, 506] on div "Color transparent 0 %" at bounding box center [116, 491] width 192 height 66
click at [98, 487] on input "transparent" at bounding box center [99, 491] width 100 height 17
paste input "0E3B33"
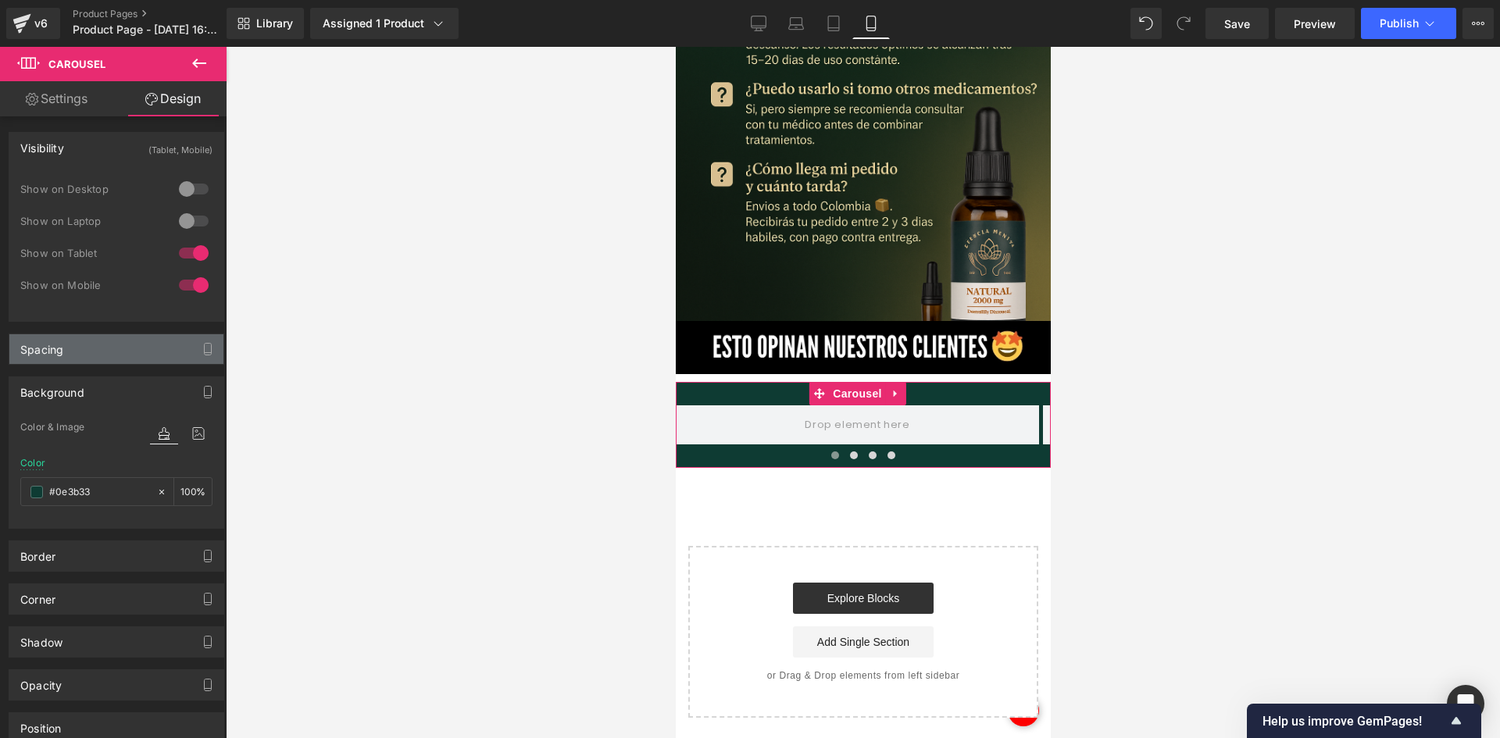
click at [125, 347] on div "Spacing" at bounding box center [116, 349] width 214 height 30
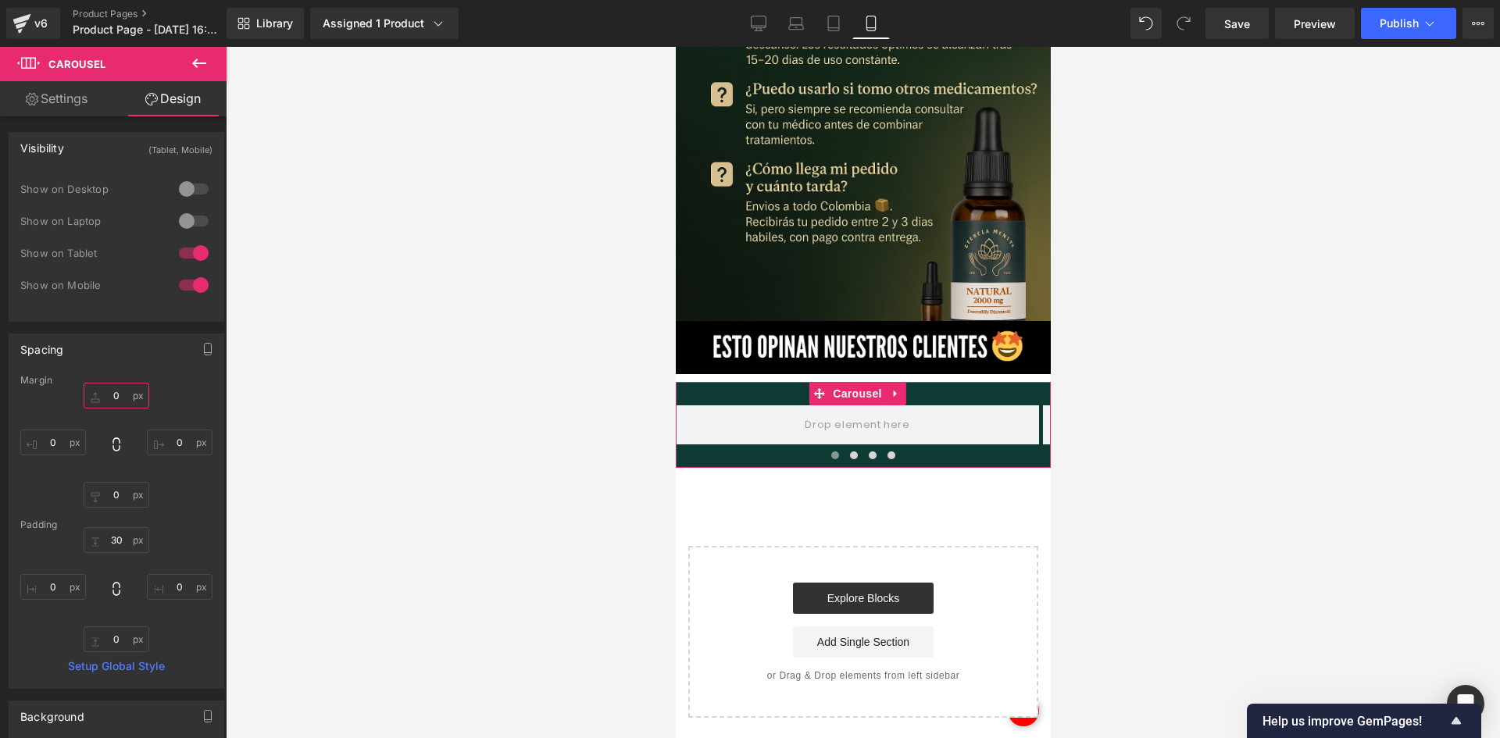
click at [122, 389] on input "0" at bounding box center [117, 396] width 66 height 26
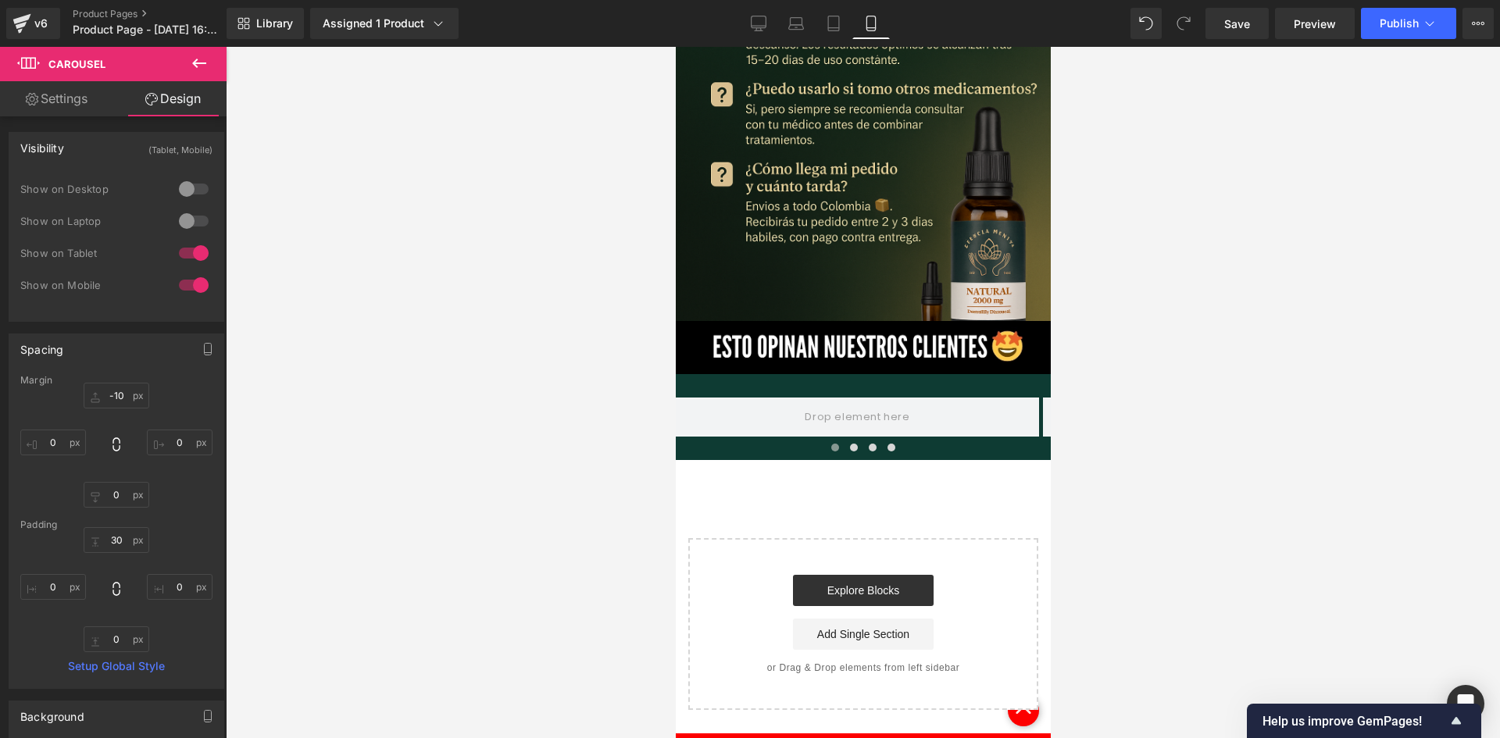
click at [195, 66] on icon at bounding box center [199, 63] width 14 height 9
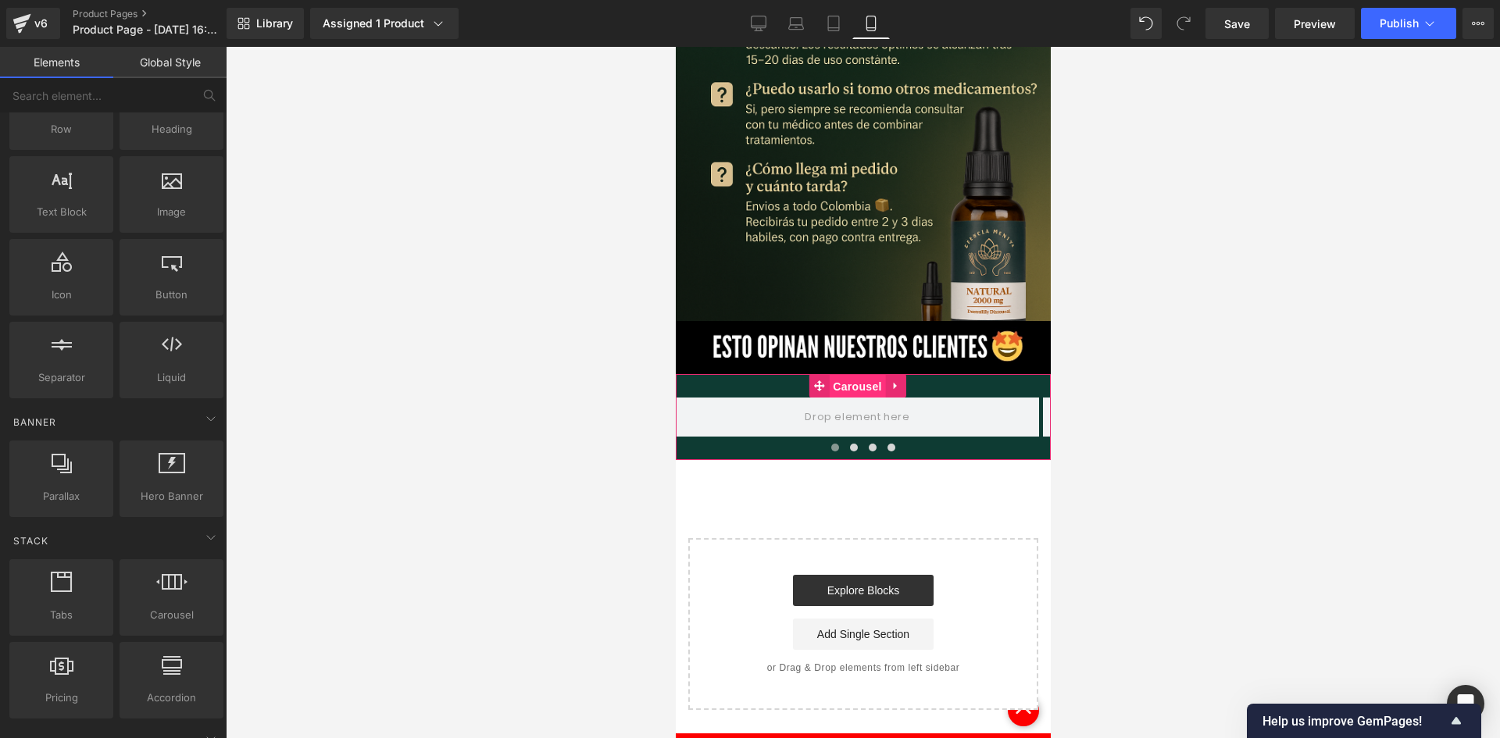
click at [844, 375] on span "Carousel" at bounding box center [856, 386] width 56 height 23
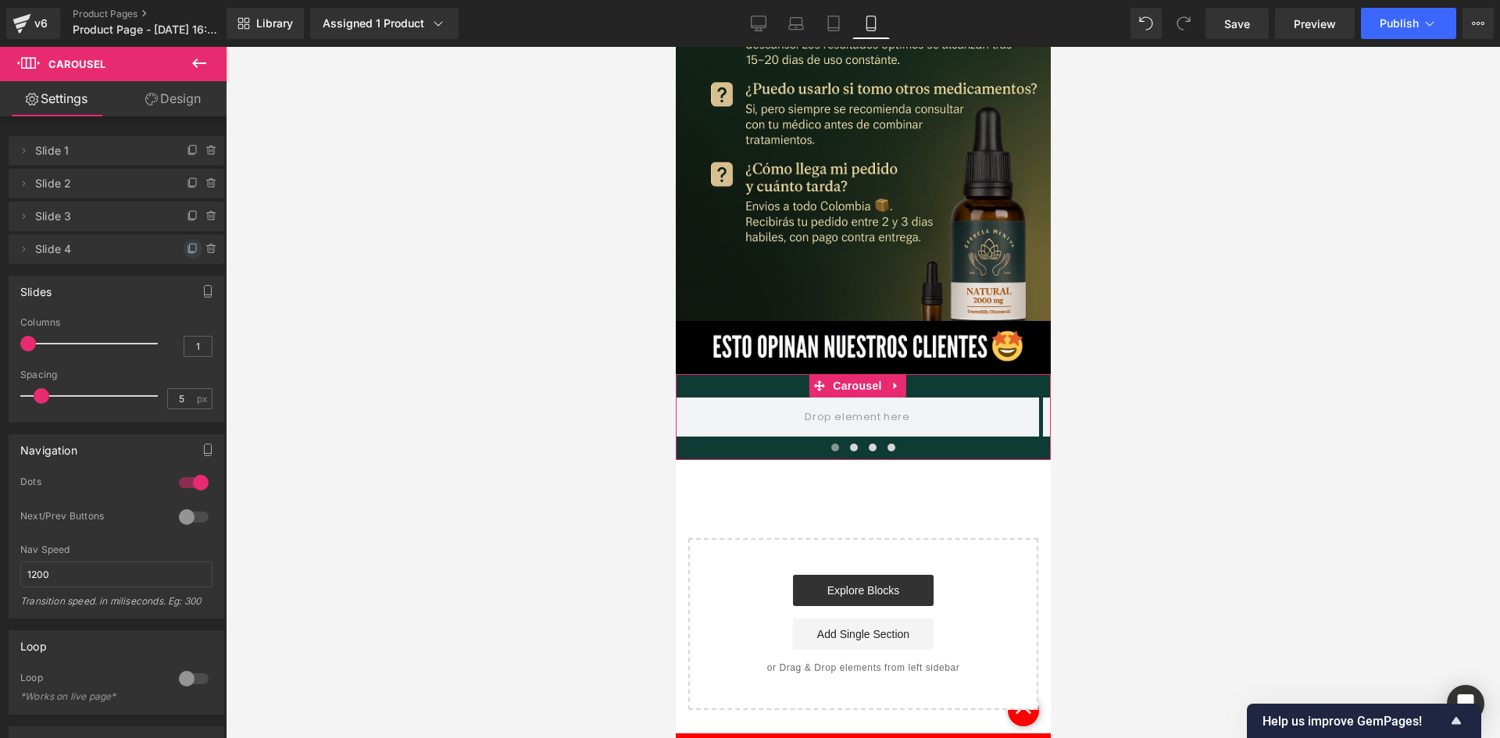
click at [187, 247] on icon at bounding box center [193, 249] width 12 height 12
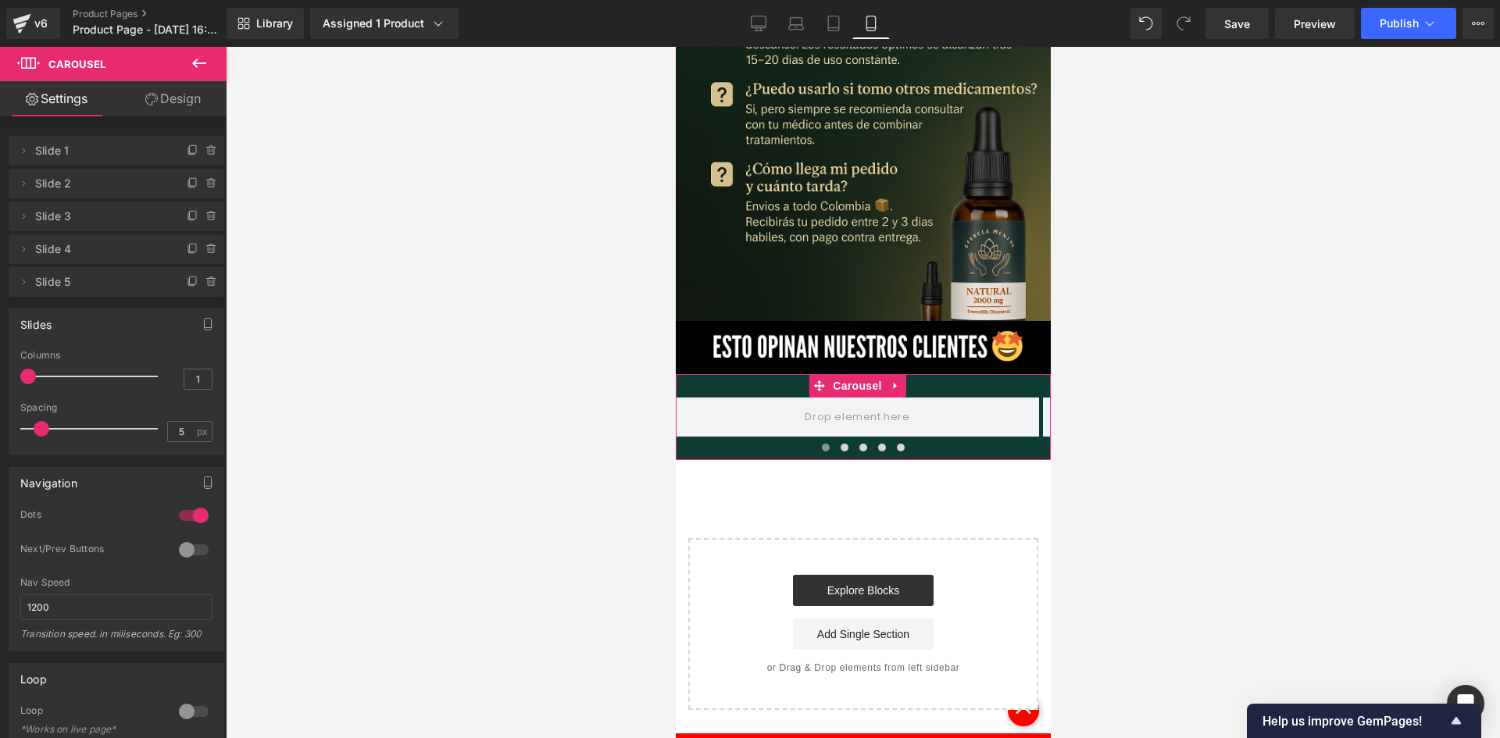
drag, startPoint x: 160, startPoint y: 107, endPoint x: 200, endPoint y: 62, distance: 60.3
click at [160, 106] on link "Design" at bounding box center [172, 98] width 113 height 35
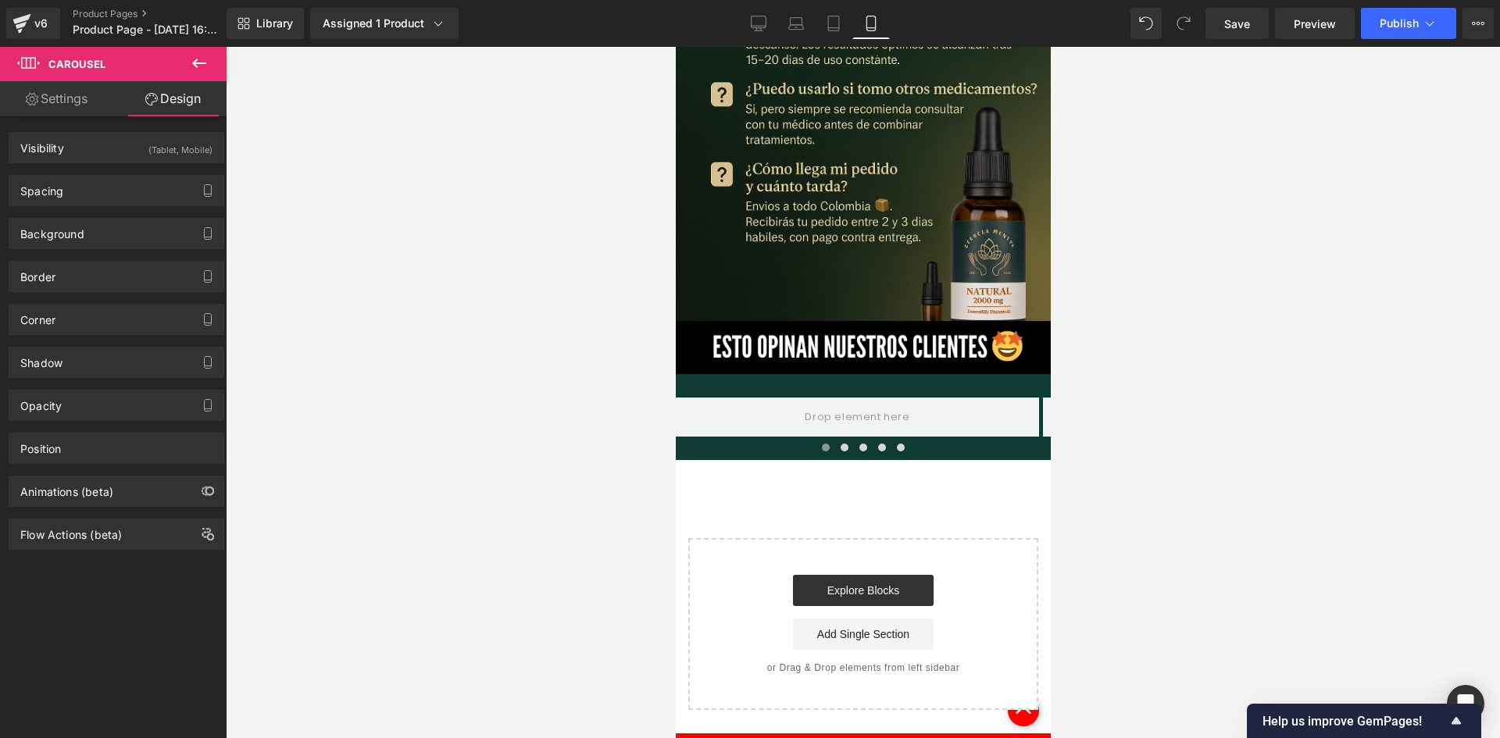
click at [200, 61] on icon at bounding box center [199, 63] width 19 height 19
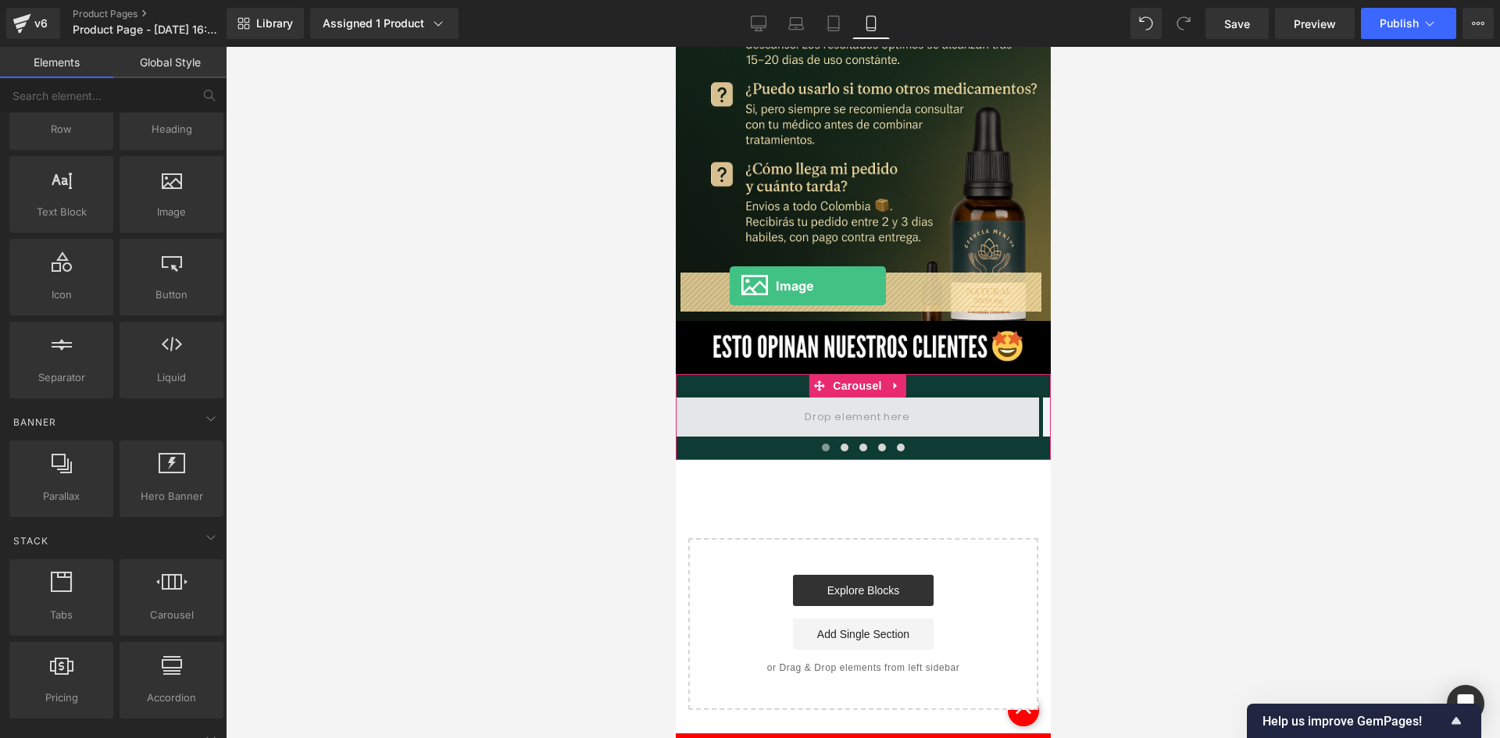
drag, startPoint x: 1080, startPoint y: 239, endPoint x: 729, endPoint y: 286, distance: 353.8
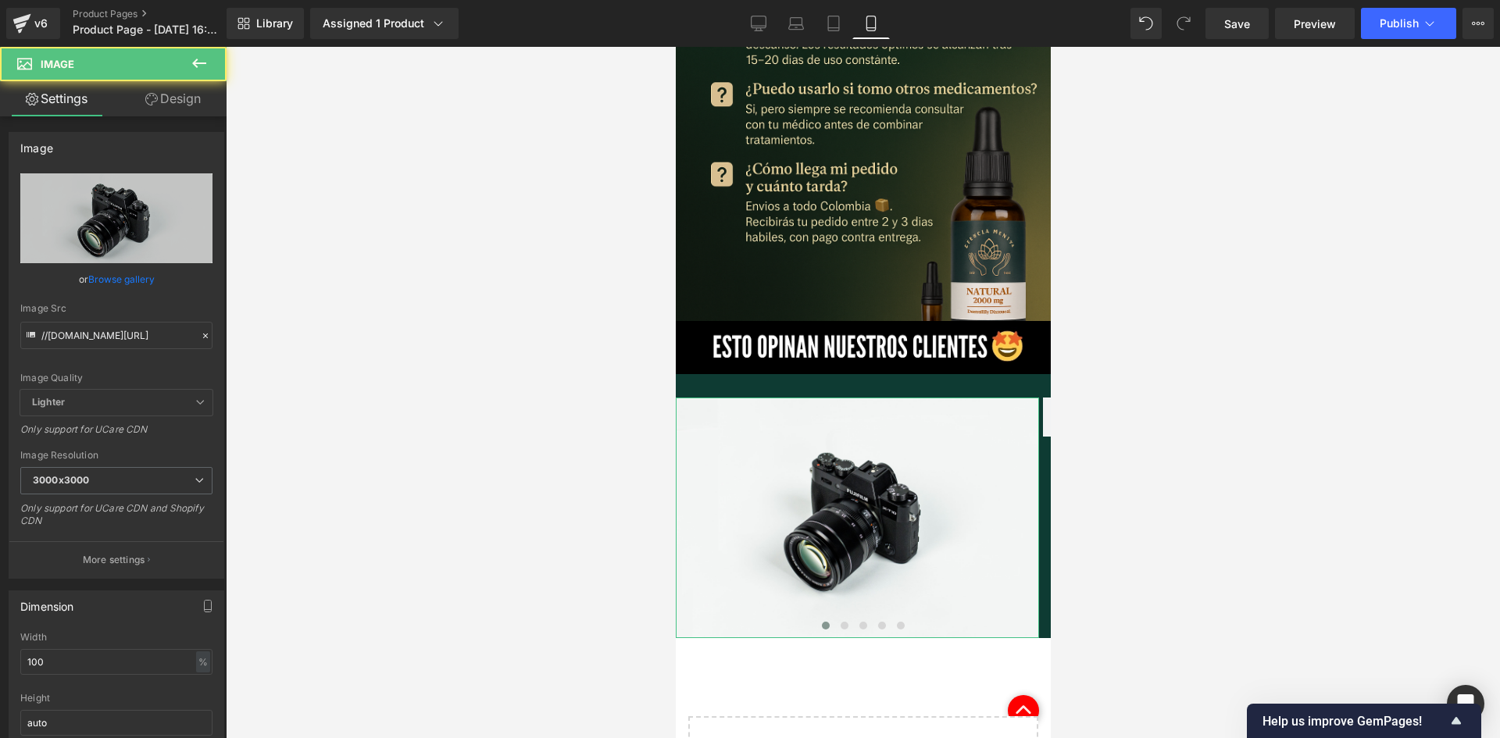
click at [195, 99] on link "Design" at bounding box center [172, 98] width 113 height 35
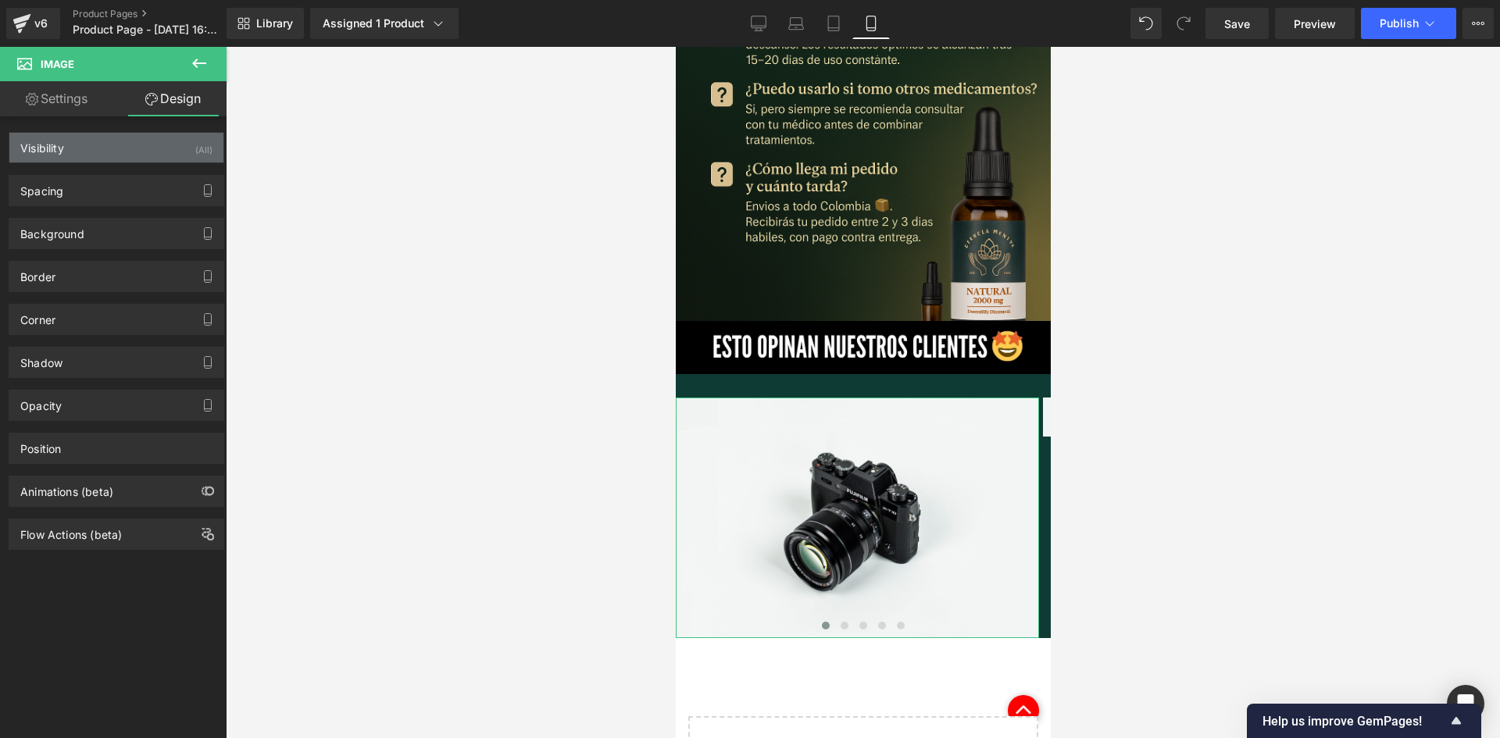
click at [196, 137] on div "(All)" at bounding box center [203, 146] width 17 height 26
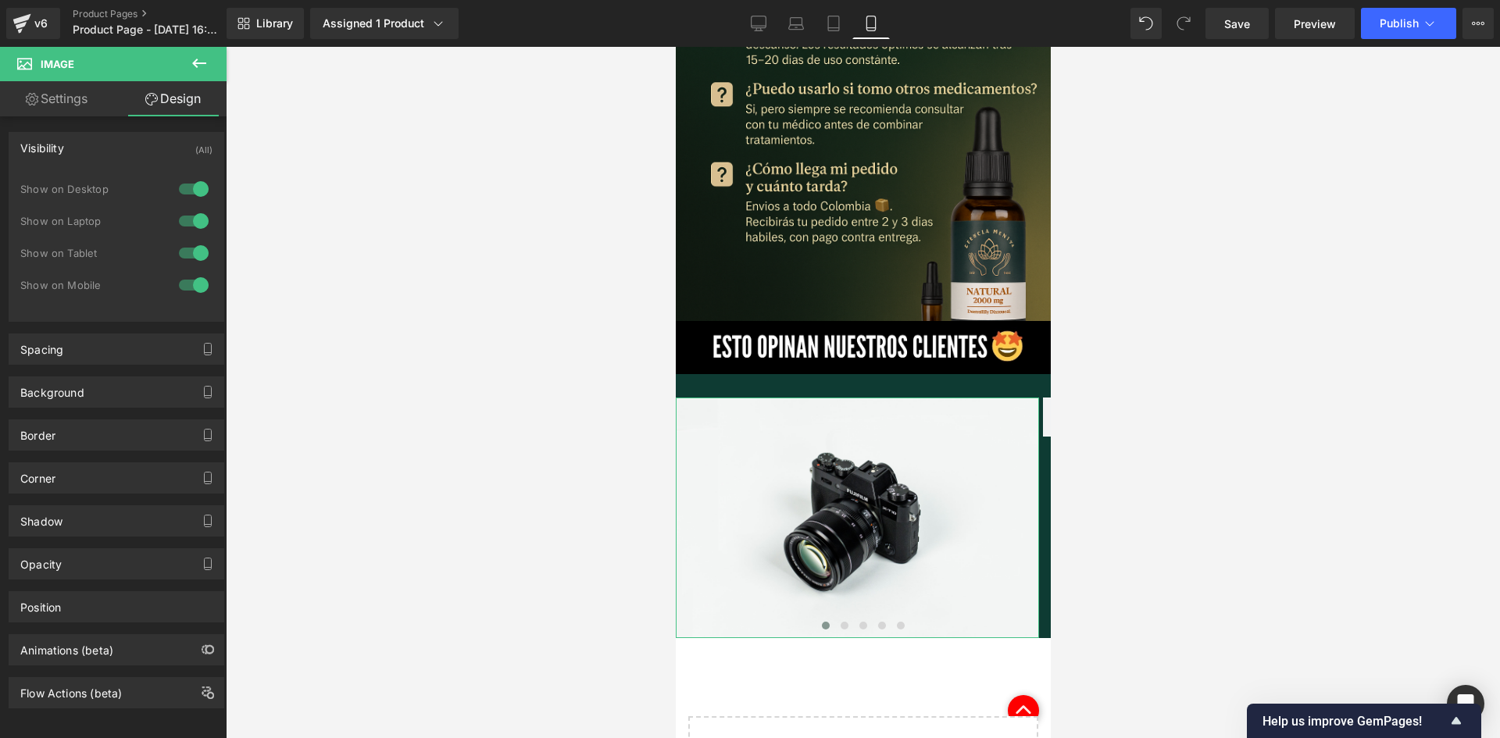
drag, startPoint x: 189, startPoint y: 184, endPoint x: 194, endPoint y: 212, distance: 27.9
click at [189, 187] on div at bounding box center [193, 189] width 37 height 25
drag, startPoint x: 196, startPoint y: 216, endPoint x: 244, endPoint y: 172, distance: 64.7
click at [197, 216] on div at bounding box center [193, 221] width 37 height 25
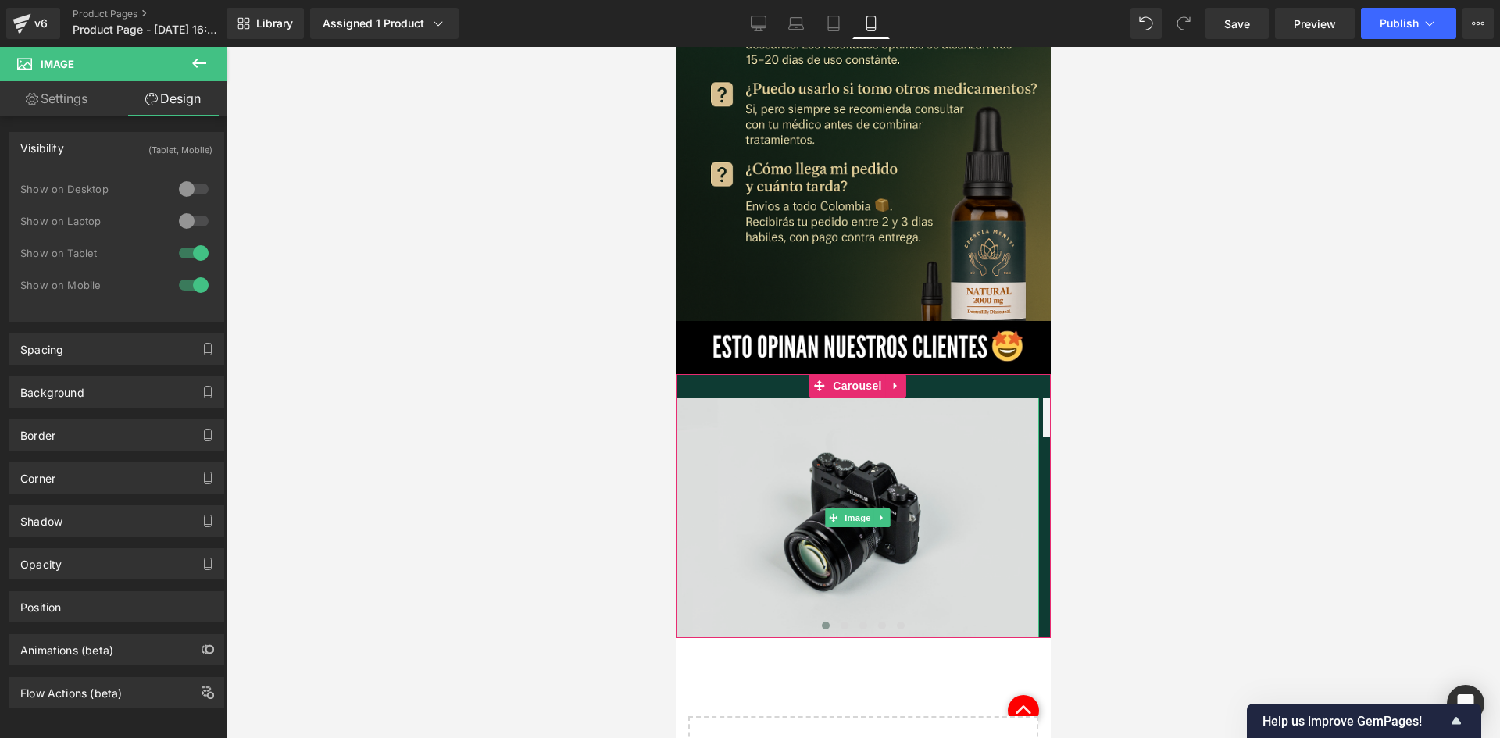
click at [932, 398] on img at bounding box center [856, 518] width 363 height 241
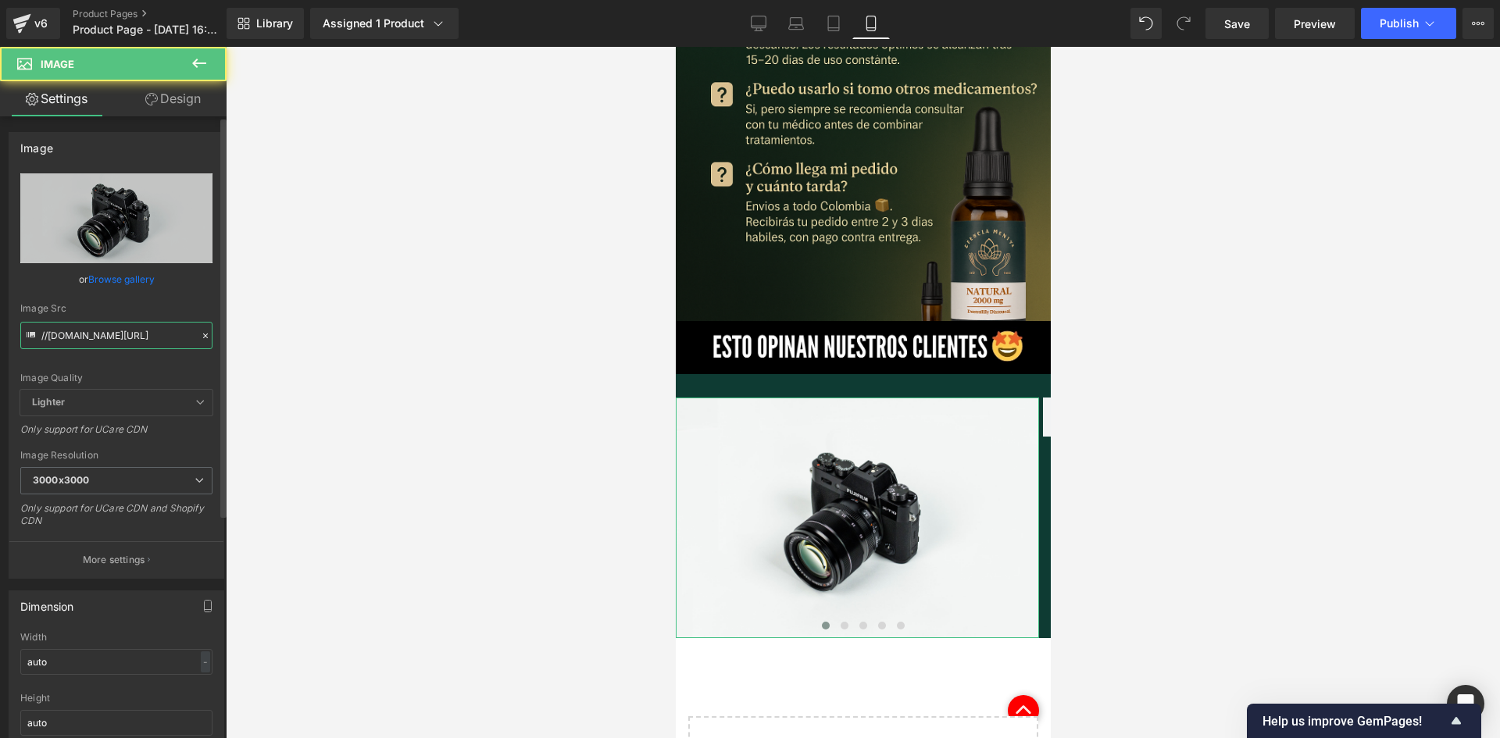
click at [119, 344] on input "//[DOMAIN_NAME][URL]" at bounding box center [116, 335] width 192 height 27
paste input "[URL][DOMAIN_NAME][DOMAIN_NAME]"
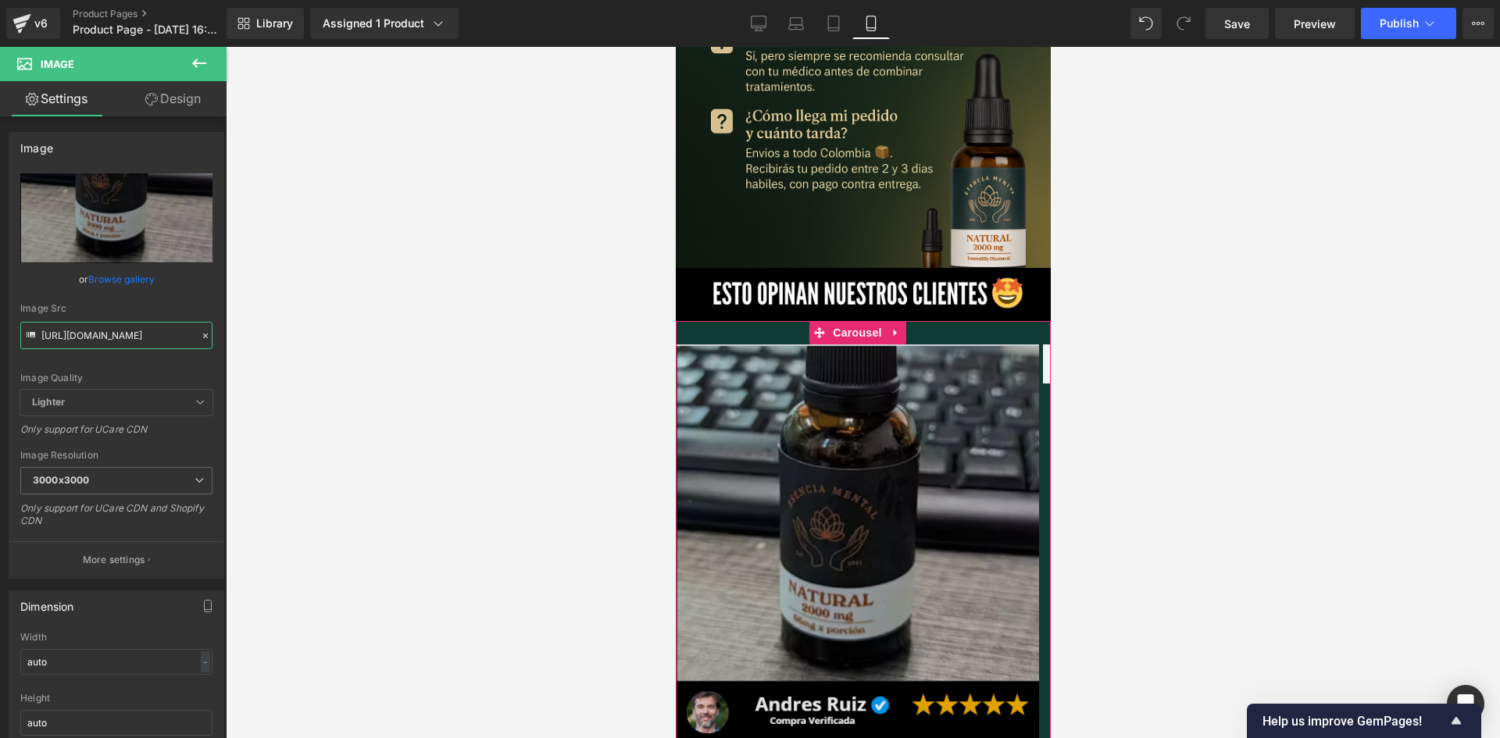
scroll to position [3982, 0]
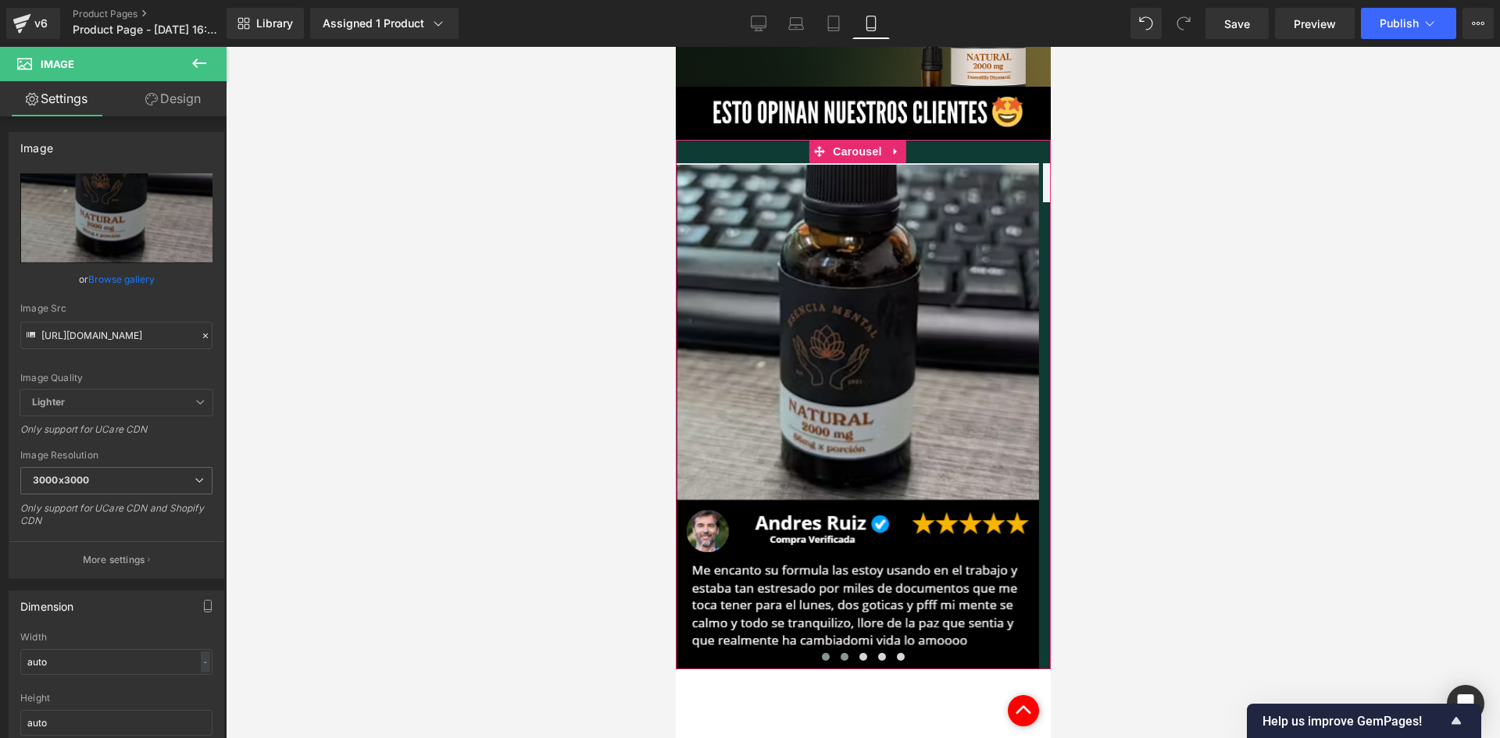
click at [840, 649] on button at bounding box center [843, 657] width 19 height 16
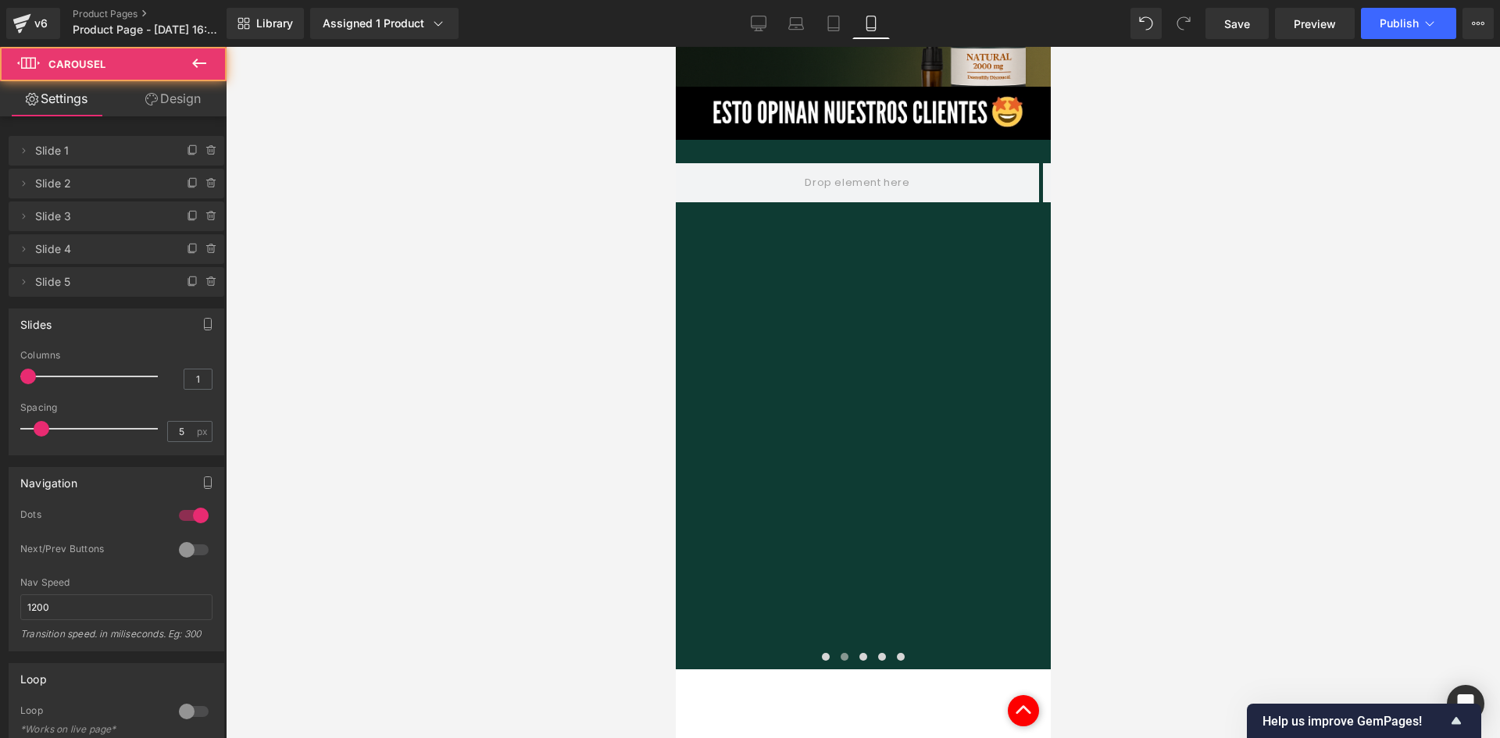
click at [204, 62] on icon at bounding box center [199, 63] width 19 height 19
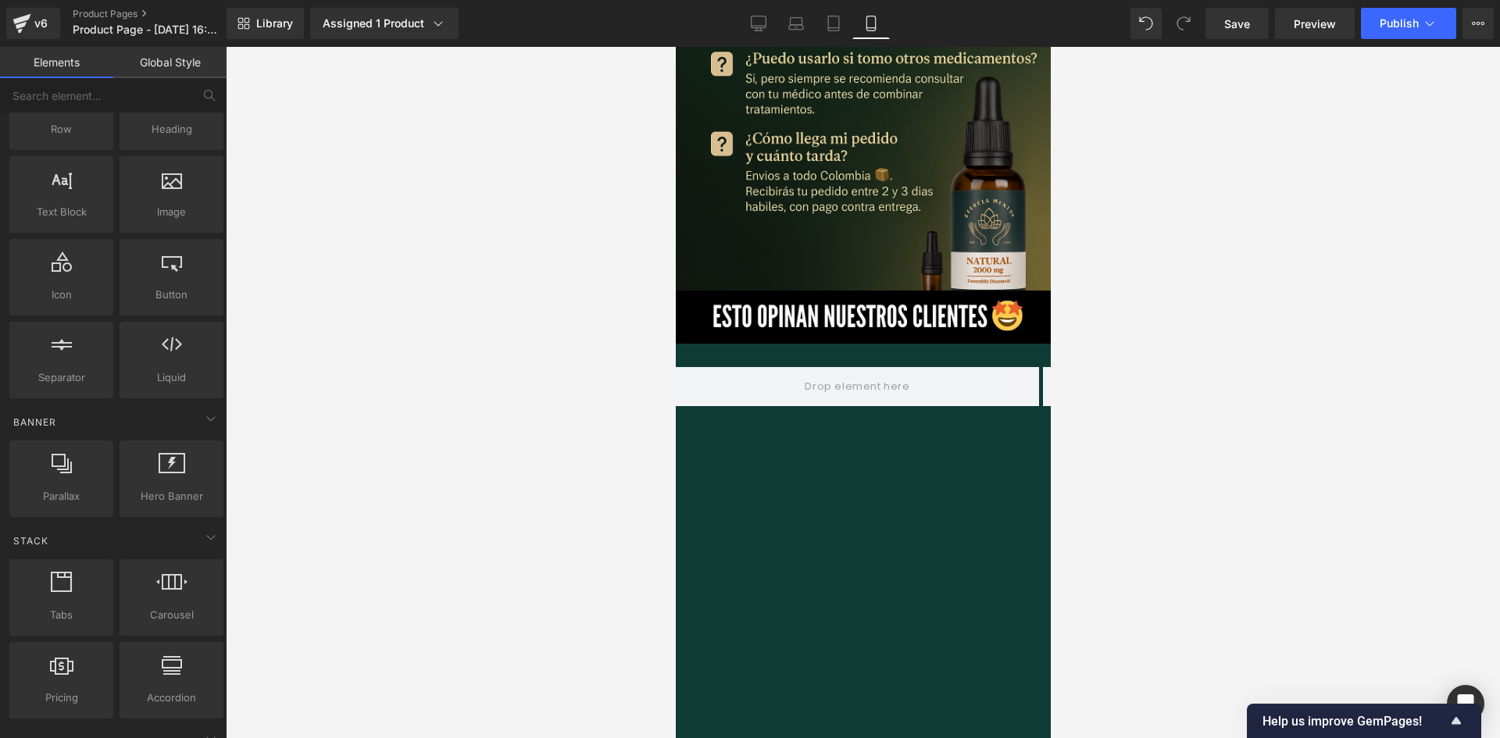
scroll to position [3748, 0]
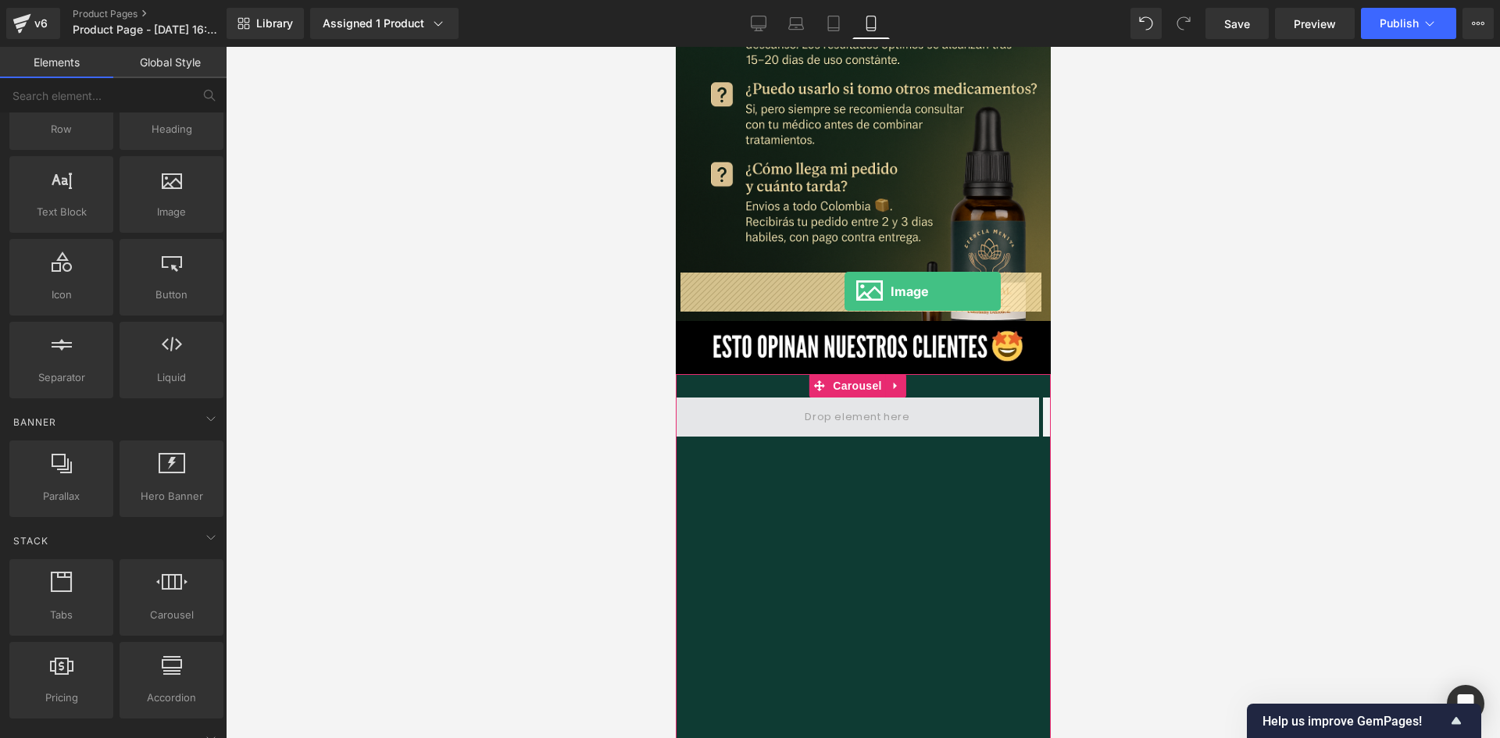
drag, startPoint x: 840, startPoint y: 251, endPoint x: 844, endPoint y: 291, distance: 40.7
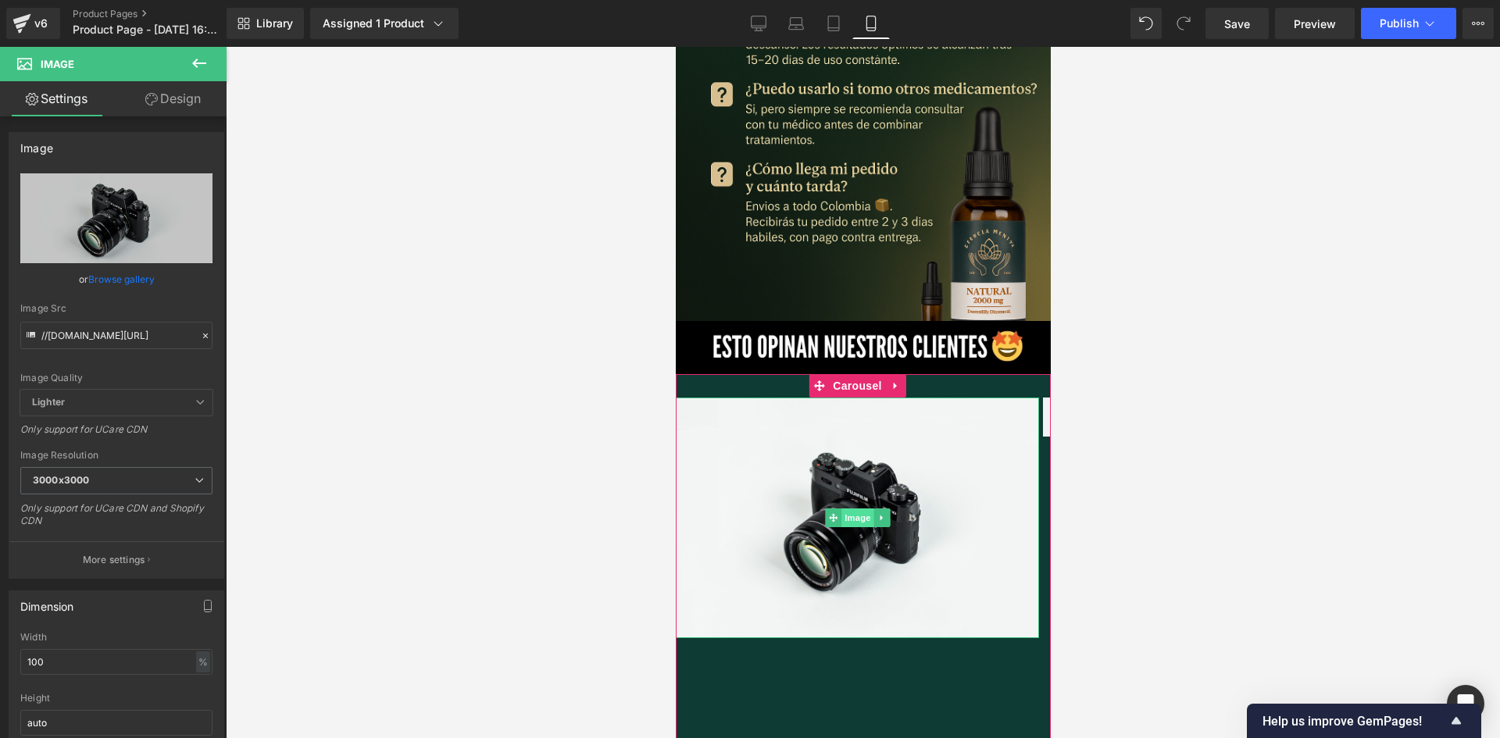
click at [840, 508] on span "Image" at bounding box center [856, 517] width 33 height 19
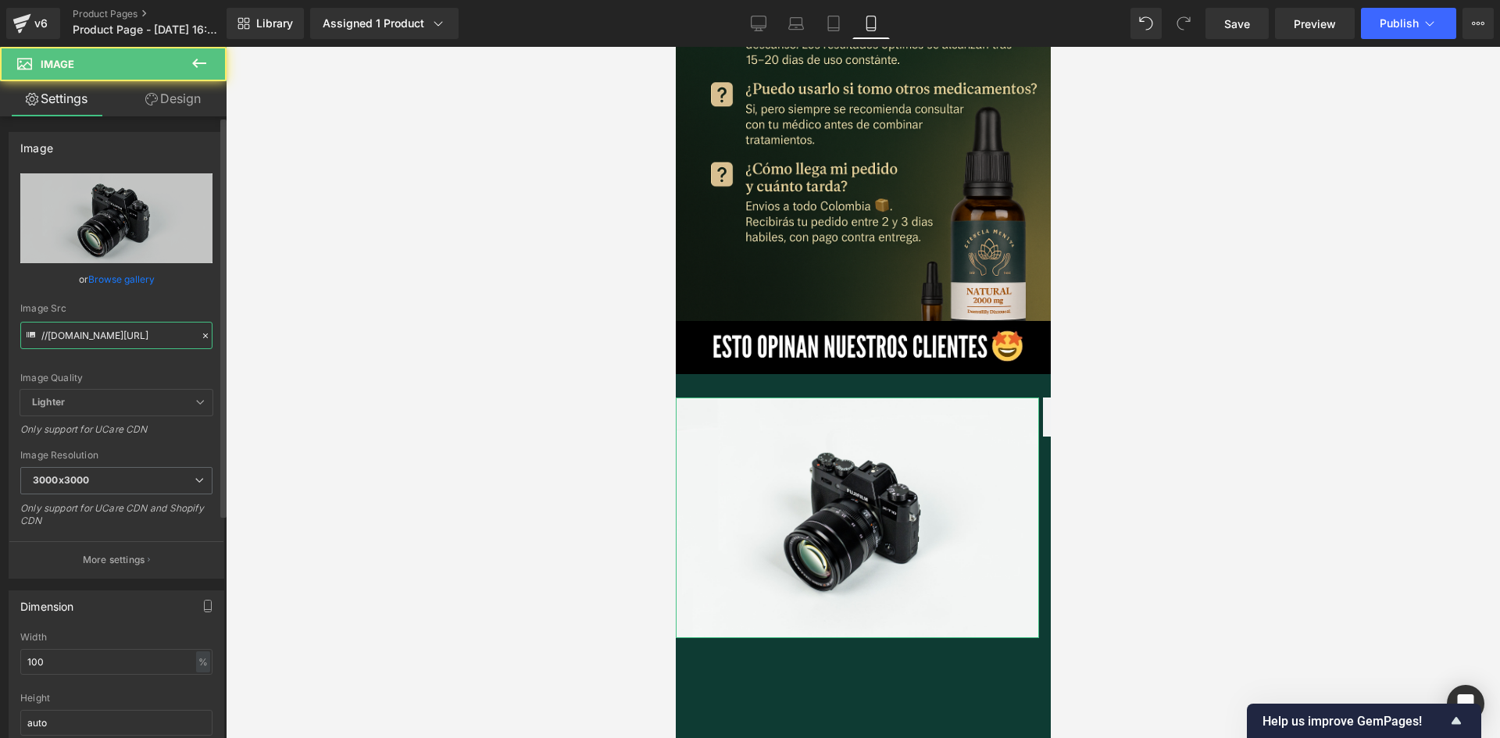
click at [138, 334] on input "//[DOMAIN_NAME][URL]" at bounding box center [116, 335] width 192 height 27
click at [137, 334] on input "//[DOMAIN_NAME][URL]" at bounding box center [116, 335] width 192 height 27
paste input "[URL][DOMAIN_NAME]"
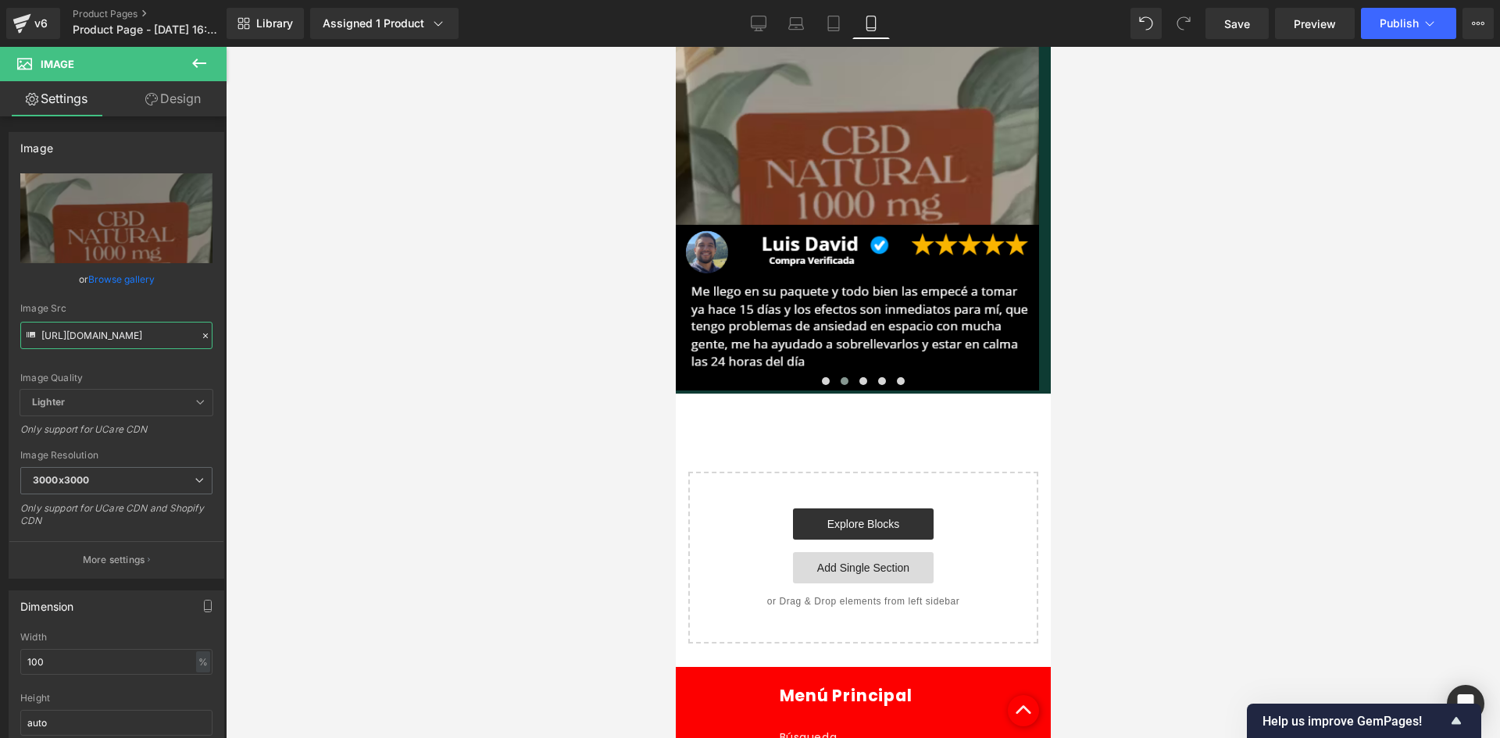
scroll to position [4271, 0]
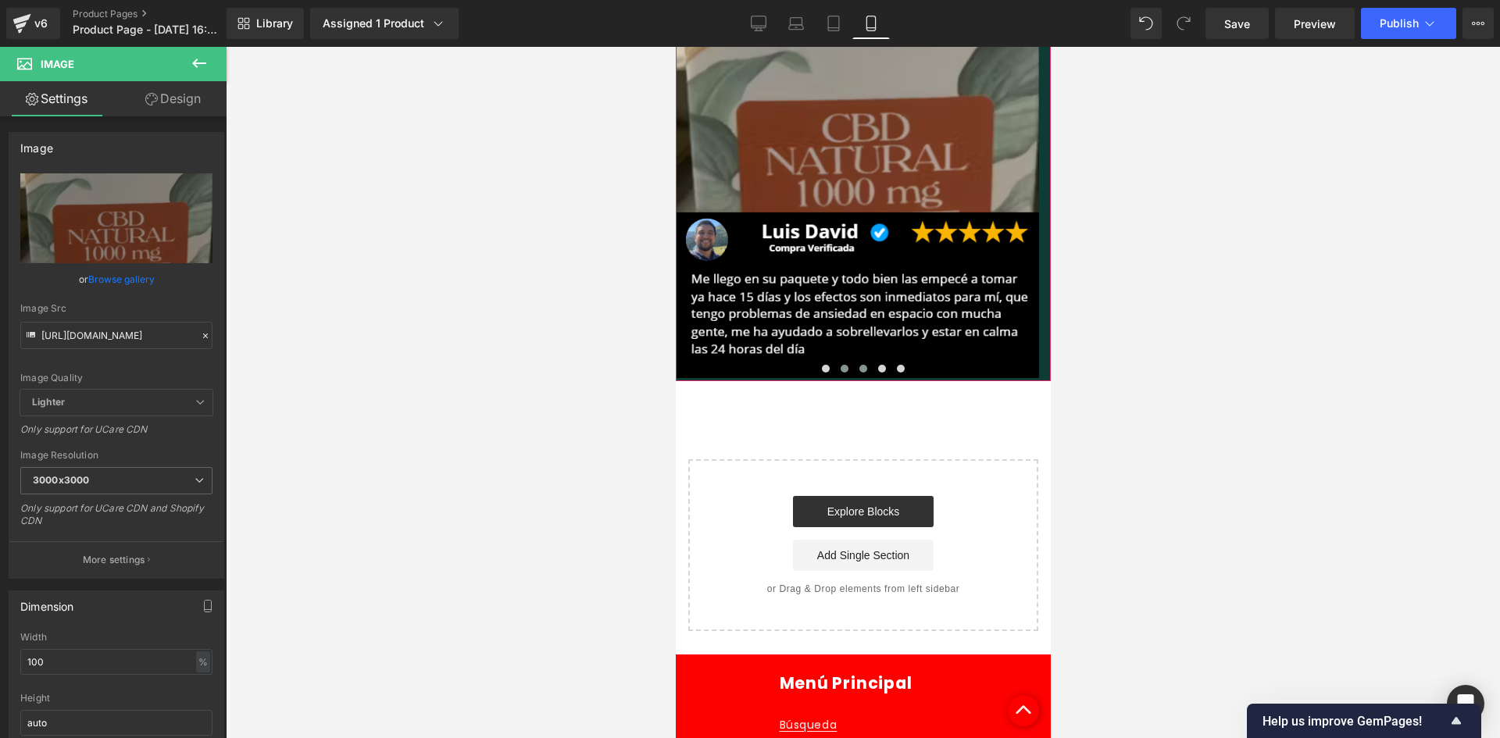
click at [858, 365] on span at bounding box center [862, 369] width 8 height 8
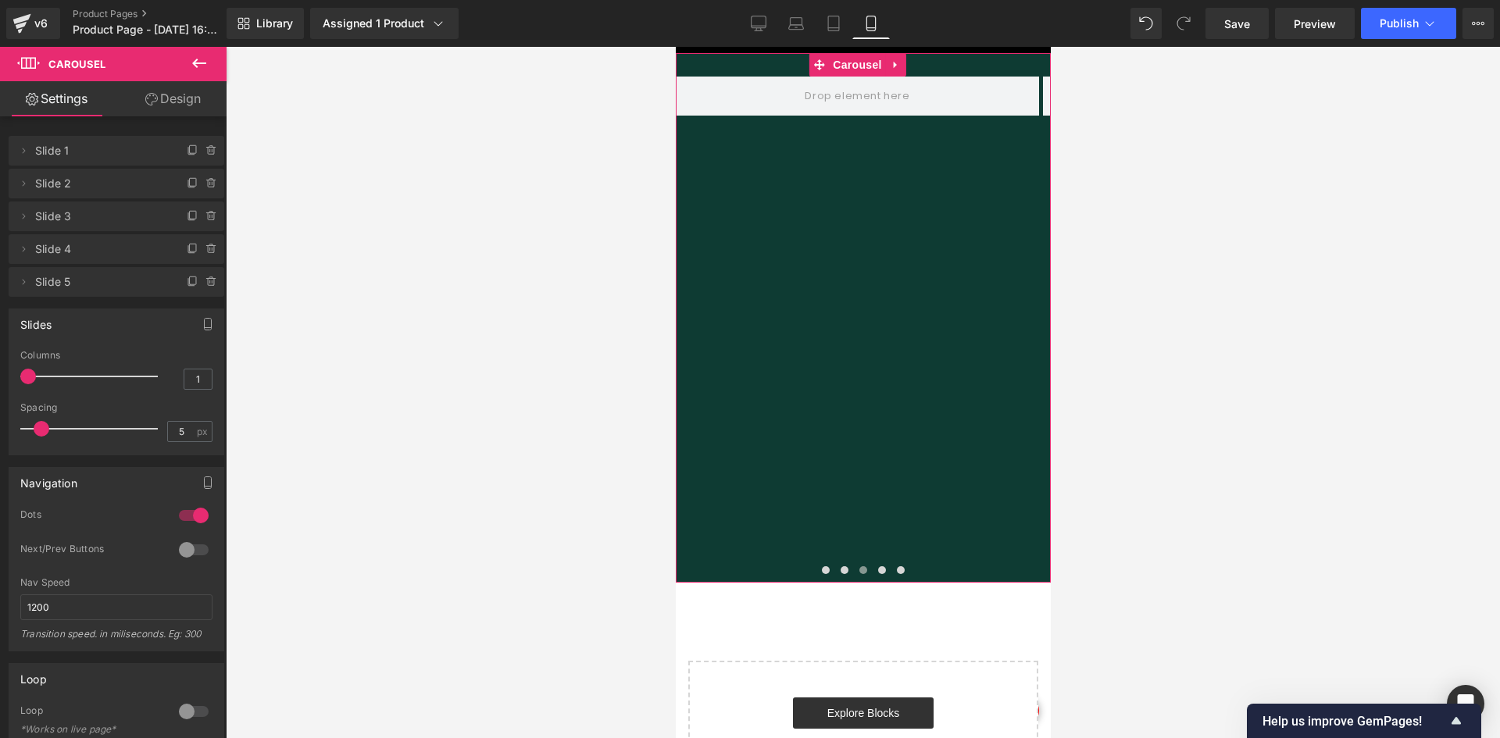
scroll to position [3724, 0]
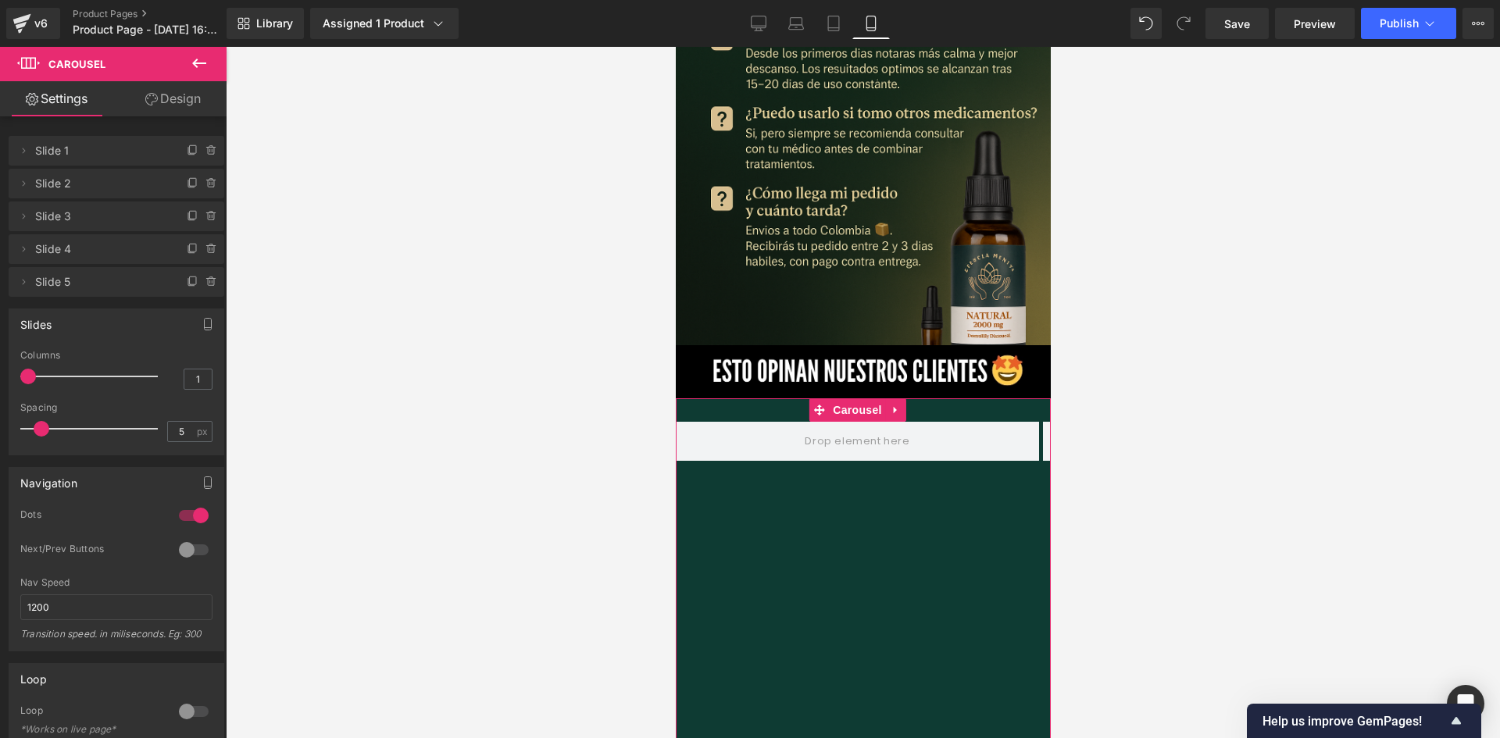
click at [194, 71] on icon at bounding box center [199, 63] width 19 height 19
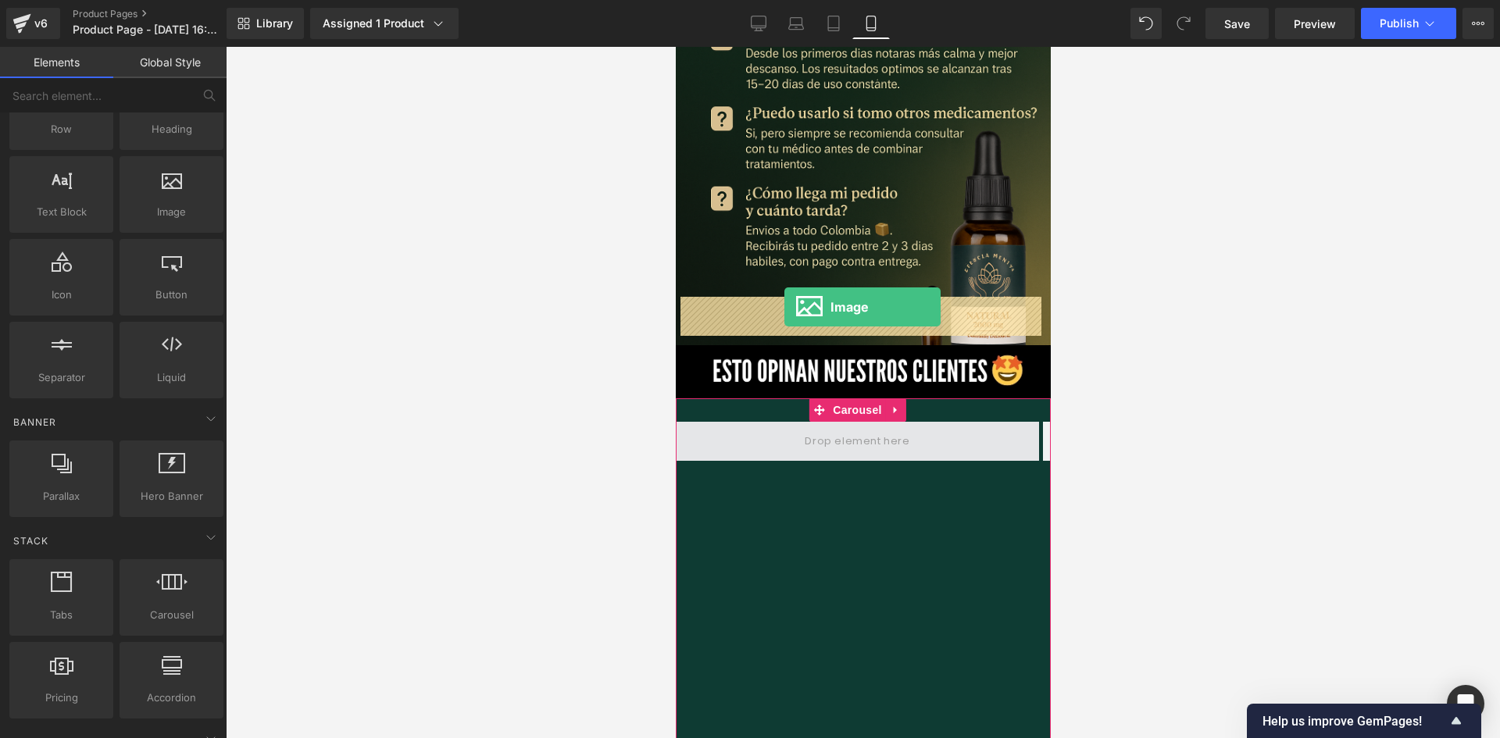
drag, startPoint x: 845, startPoint y: 248, endPoint x: 783, endPoint y: 307, distance: 85.1
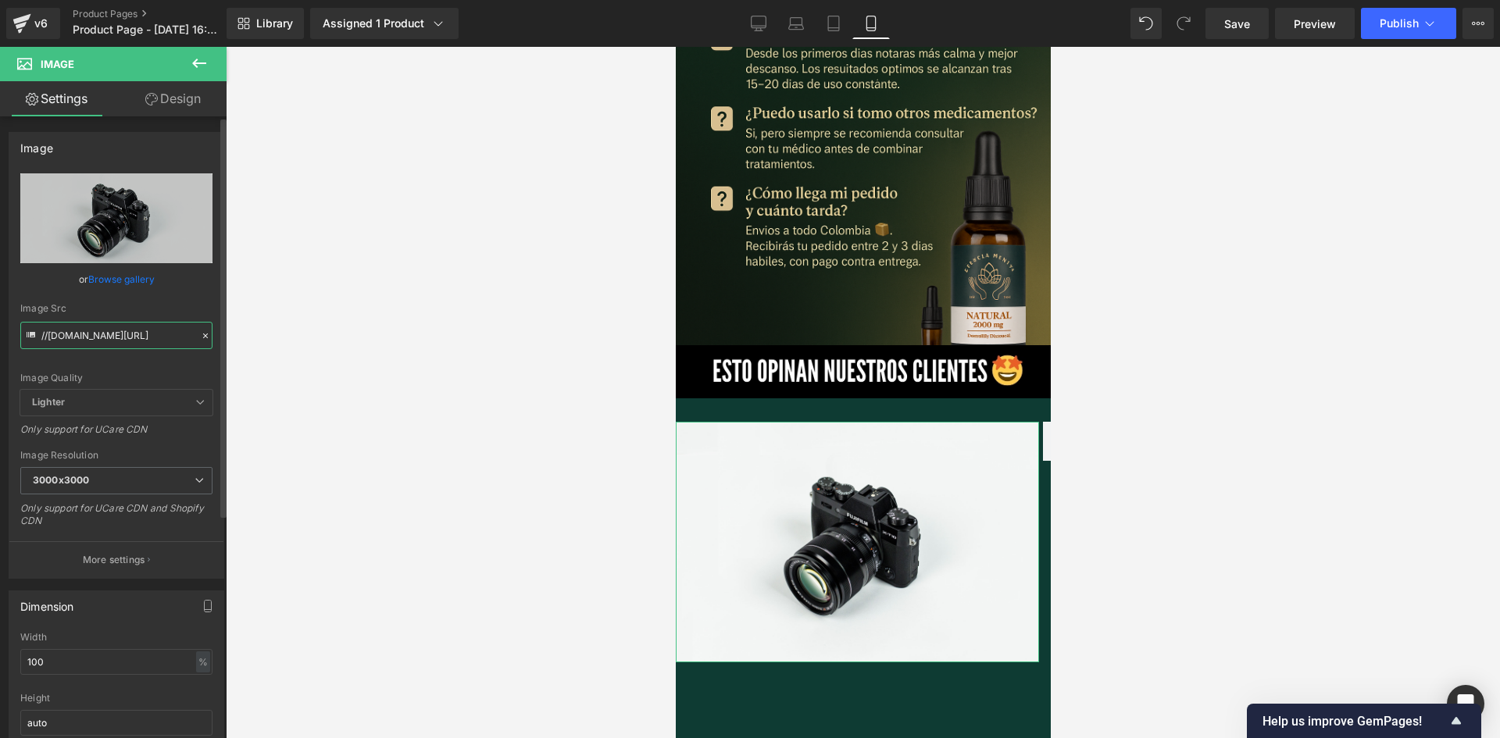
click at [84, 340] on input "//[DOMAIN_NAME][URL]" at bounding box center [116, 335] width 192 height 27
paste input "[URL][DOMAIN_NAME][DOMAIN_NAME]"
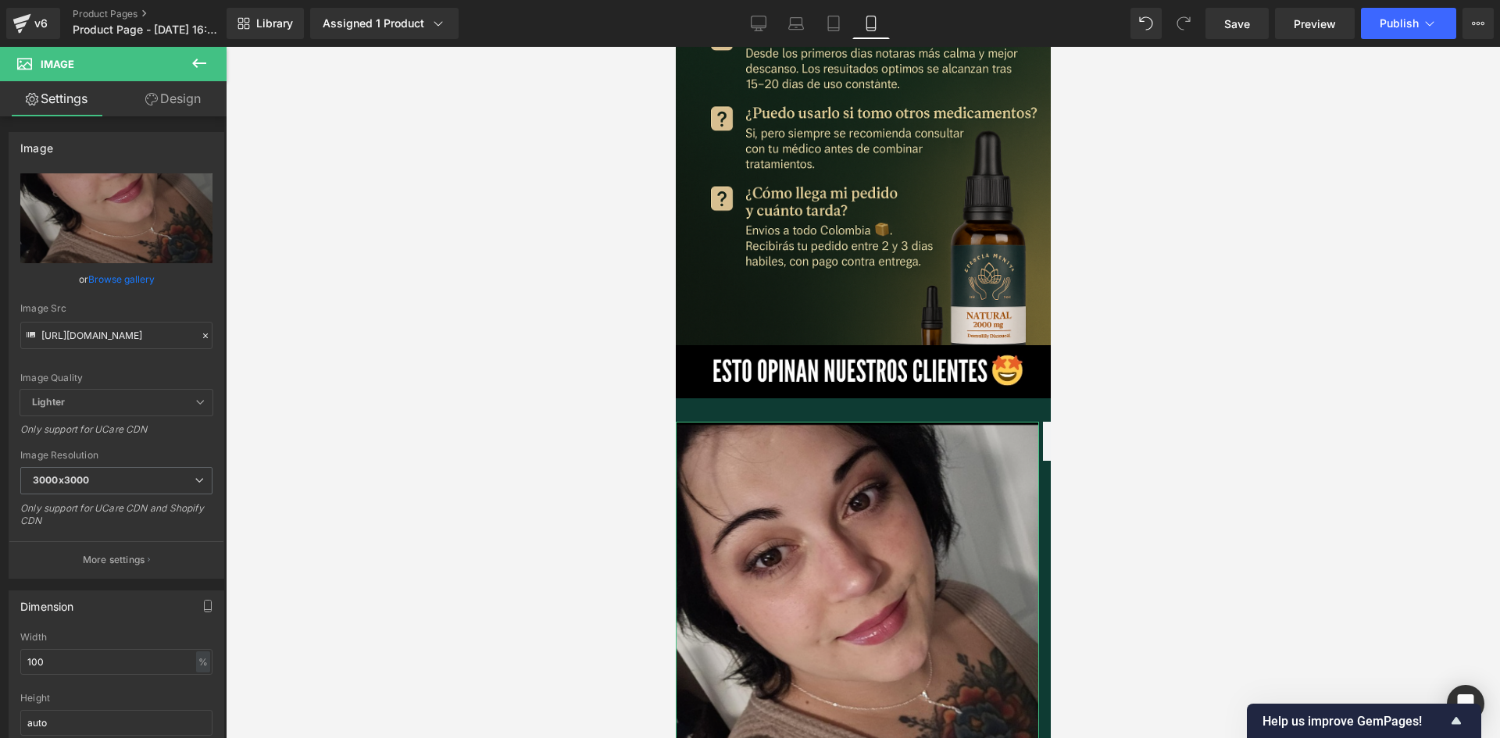
scroll to position [0, 0]
click at [159, 105] on link "Design" at bounding box center [172, 98] width 113 height 35
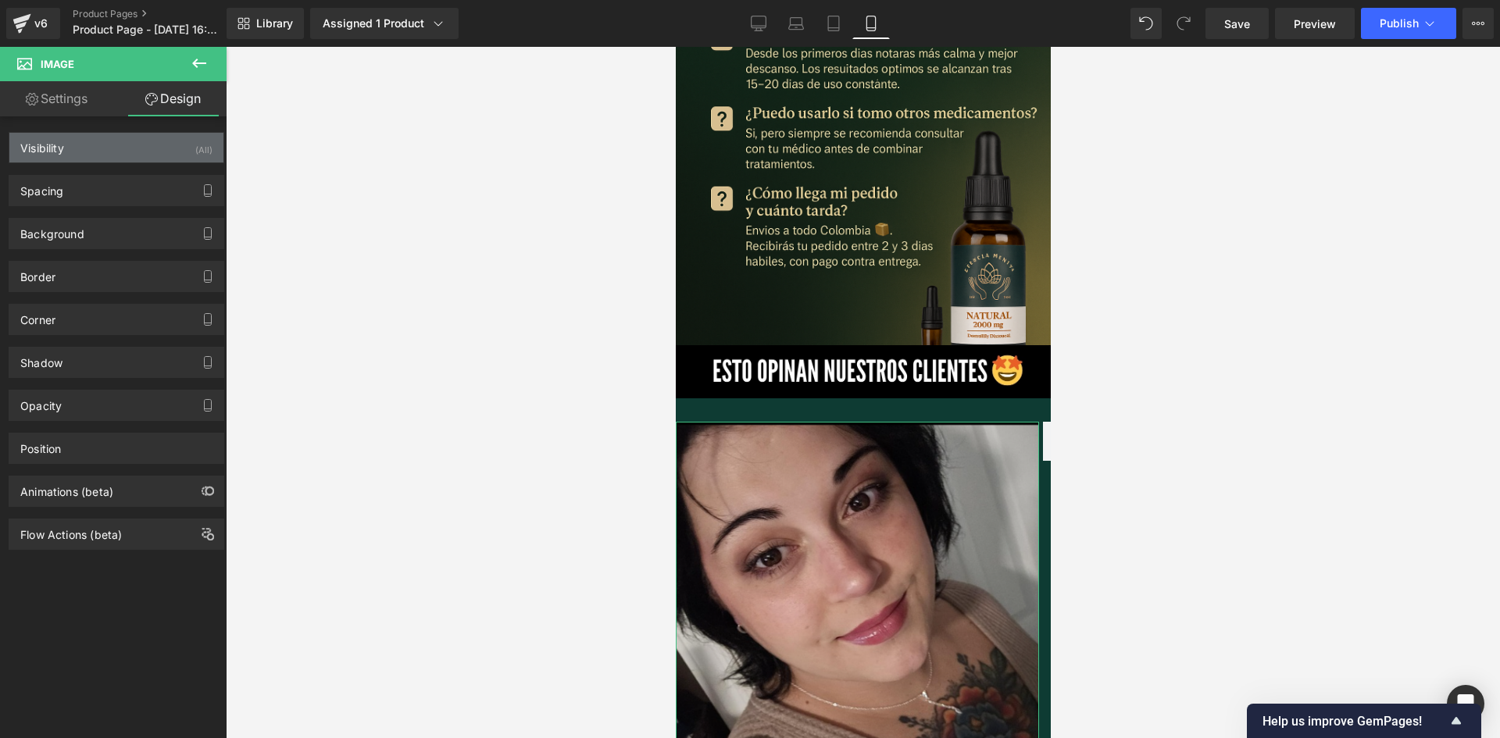
click at [181, 149] on div "Visibility (All)" at bounding box center [116, 148] width 214 height 30
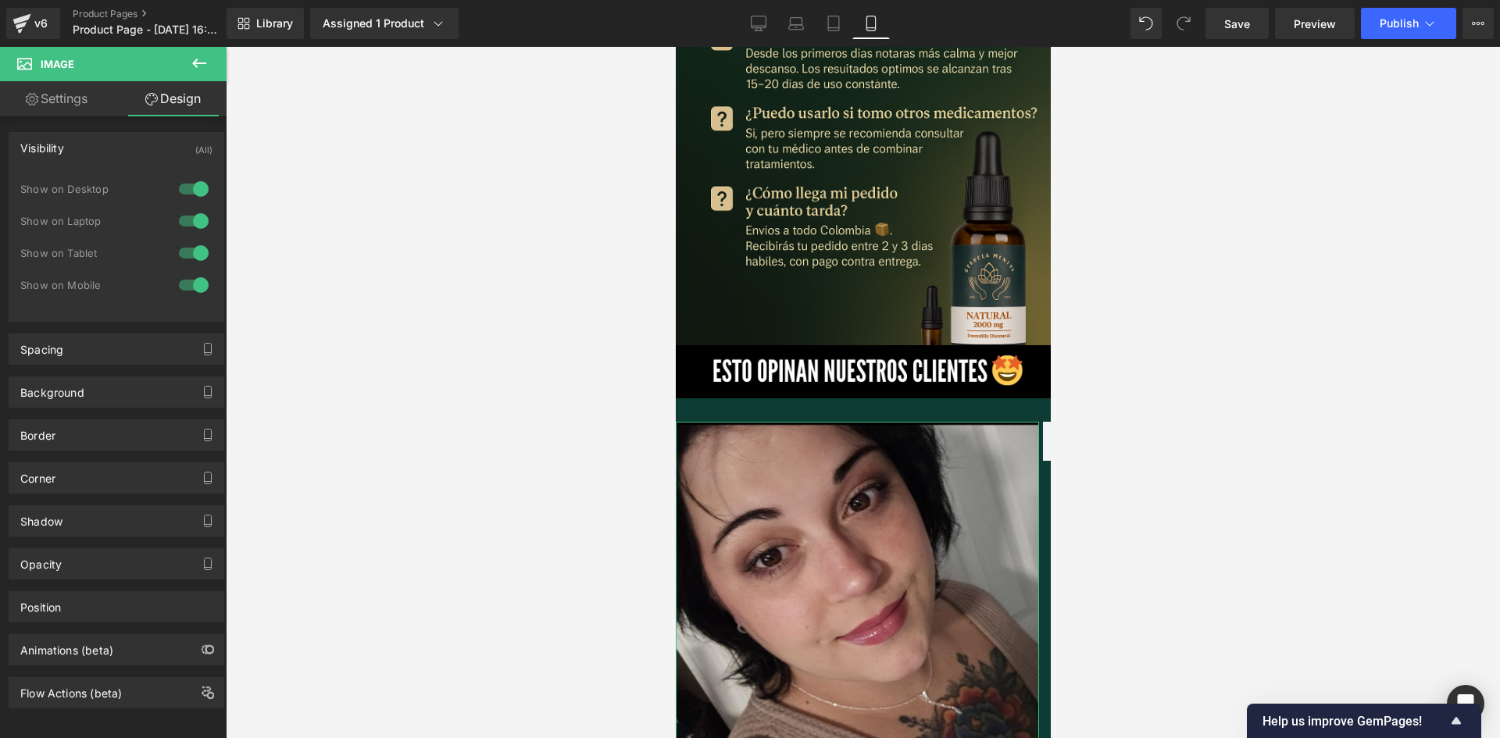
drag, startPoint x: 188, startPoint y: 185, endPoint x: 193, endPoint y: 213, distance: 28.5
click at [188, 191] on div at bounding box center [193, 189] width 37 height 25
click at [193, 223] on div at bounding box center [193, 221] width 37 height 25
click at [200, 58] on icon at bounding box center [199, 63] width 19 height 19
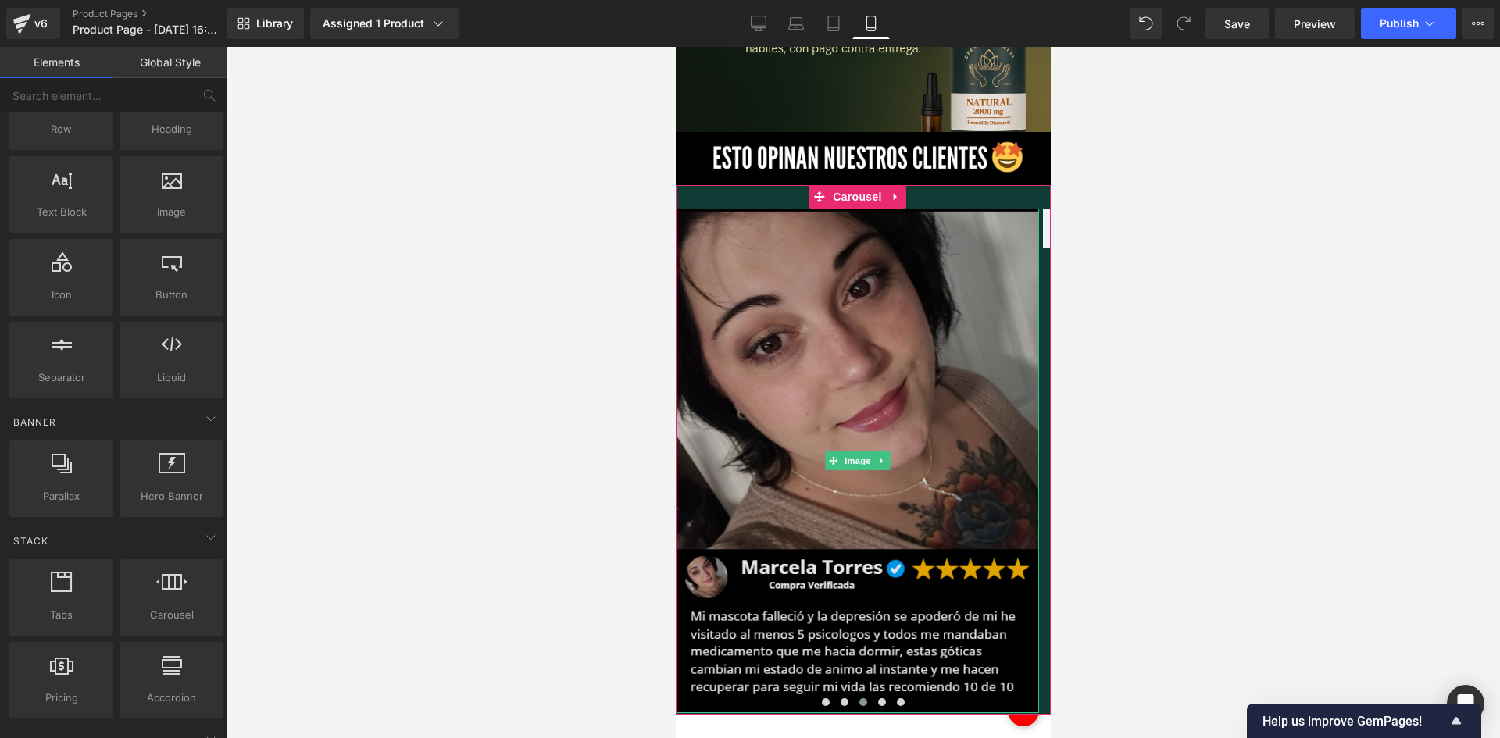
scroll to position [4036, 0]
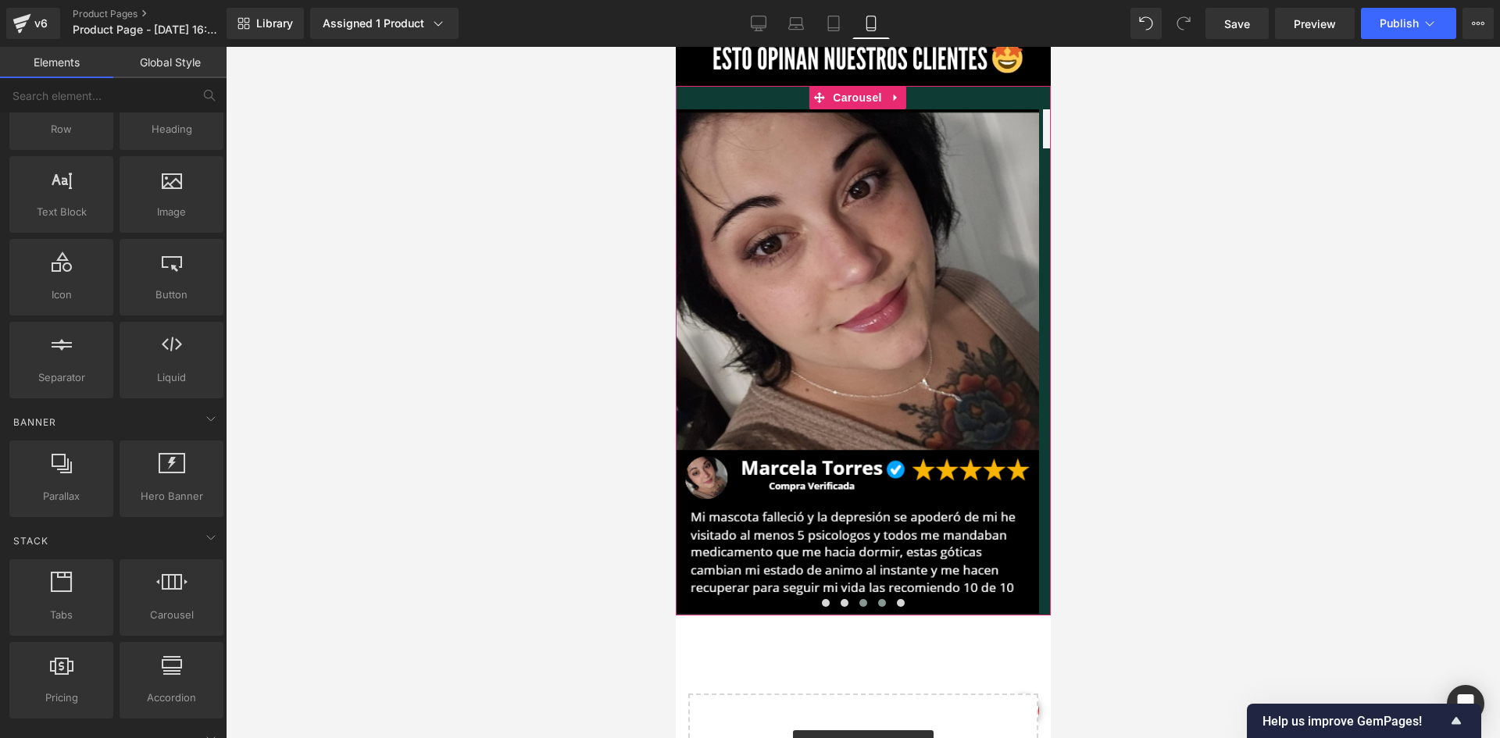
click at [881, 595] on button at bounding box center [881, 603] width 19 height 16
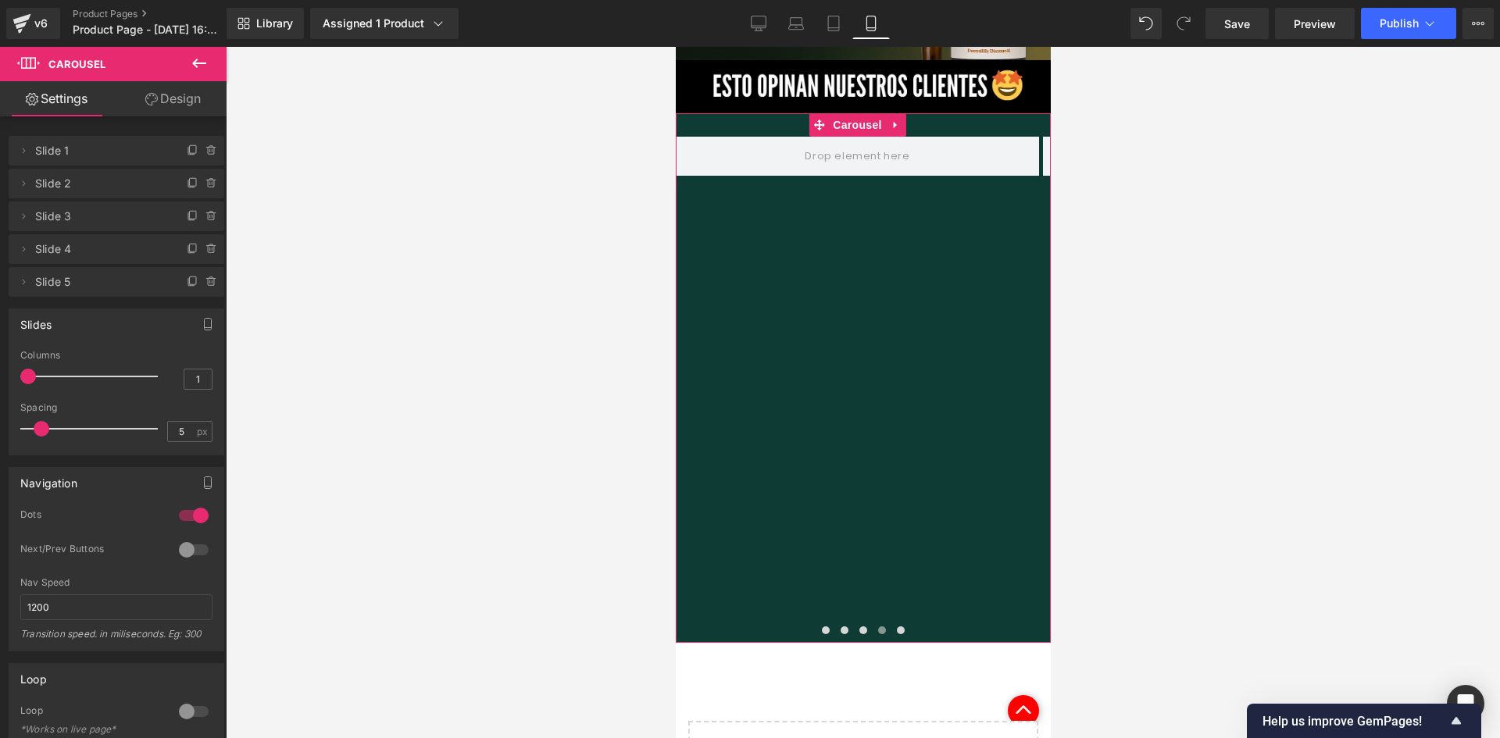
scroll to position [3802, 0]
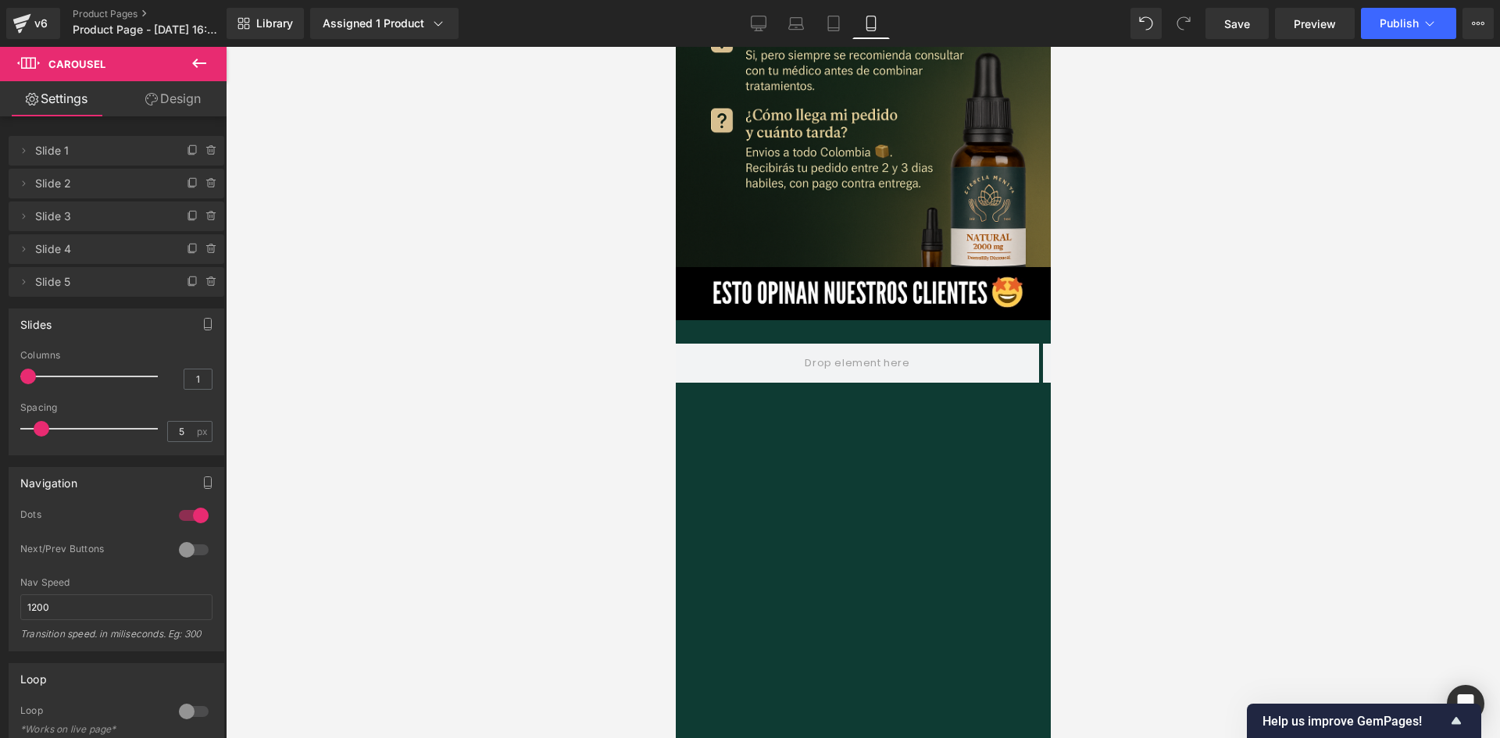
click at [206, 68] on icon at bounding box center [199, 63] width 19 height 19
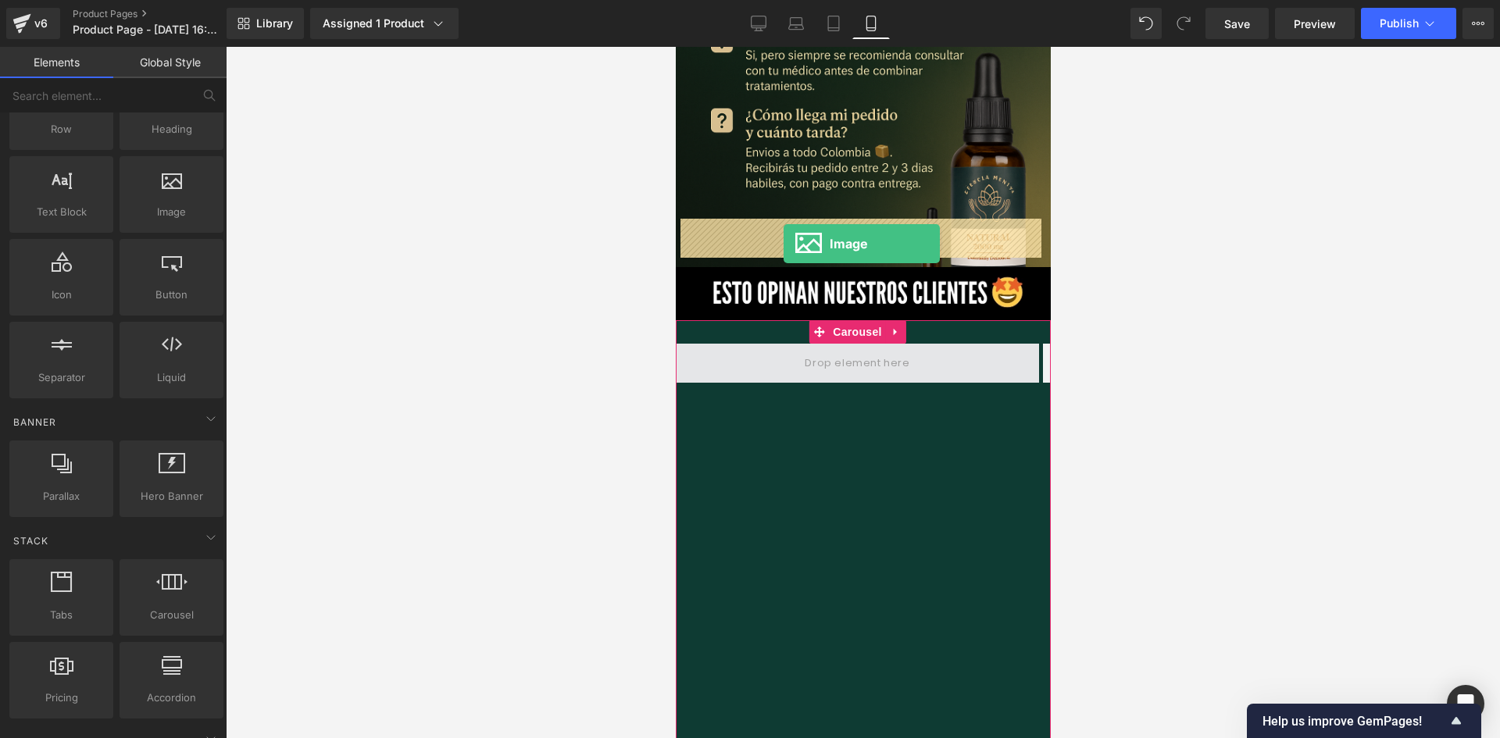
drag, startPoint x: 861, startPoint y: 237, endPoint x: 783, endPoint y: 246, distance: 78.6
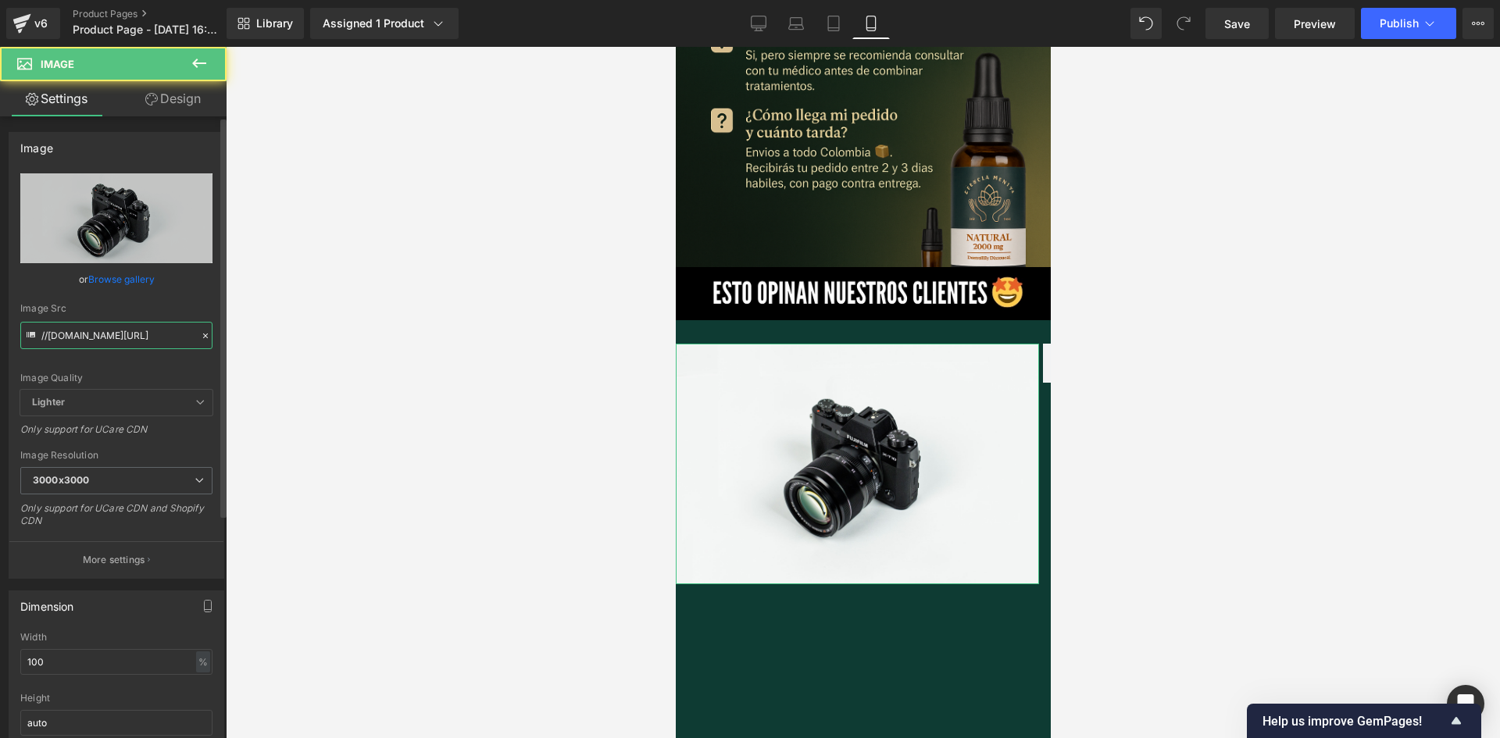
click at [107, 339] on input "//[DOMAIN_NAME][URL]" at bounding box center [116, 335] width 192 height 27
paste input "[URL][DOMAIN_NAME][DOMAIN_NAME]"
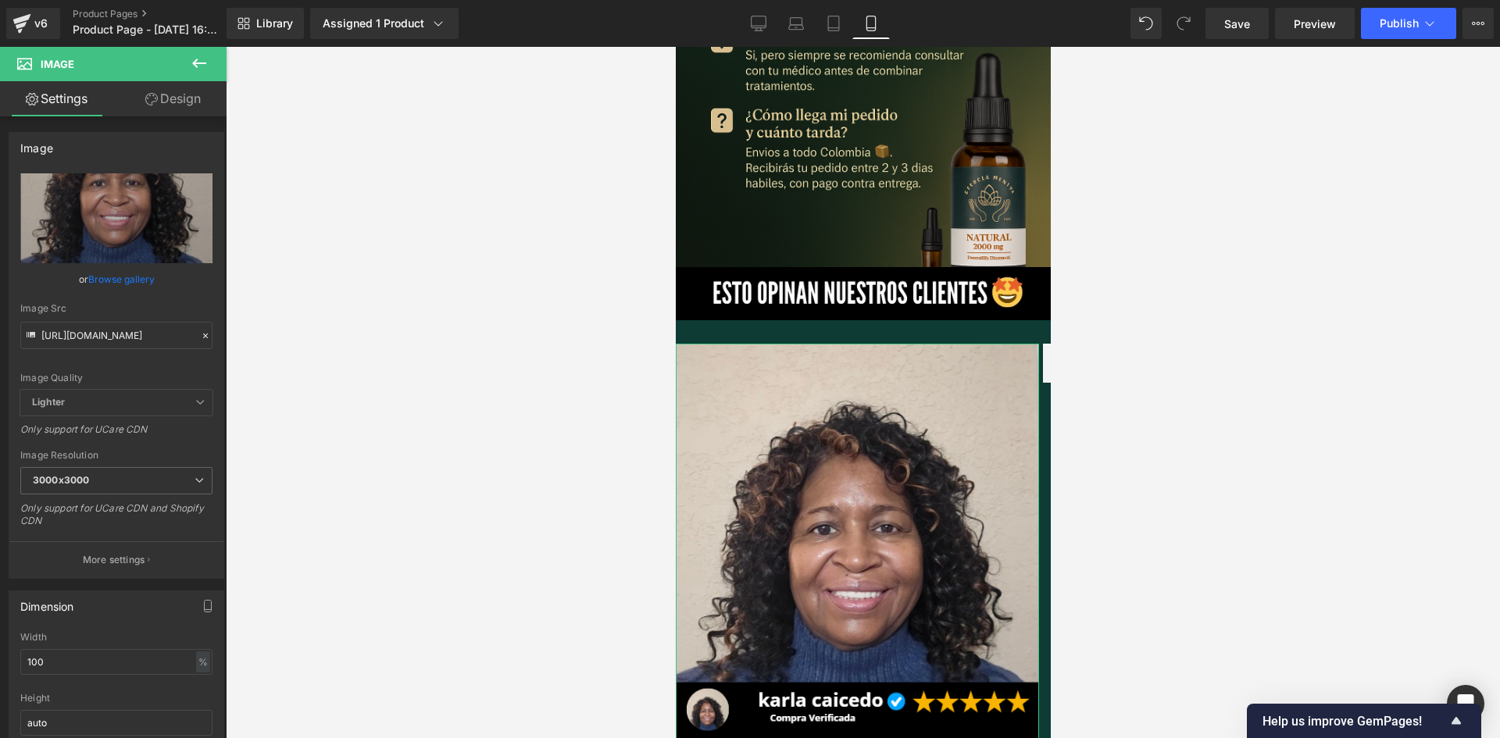
scroll to position [0, 0]
click at [148, 110] on link "Design" at bounding box center [172, 98] width 113 height 35
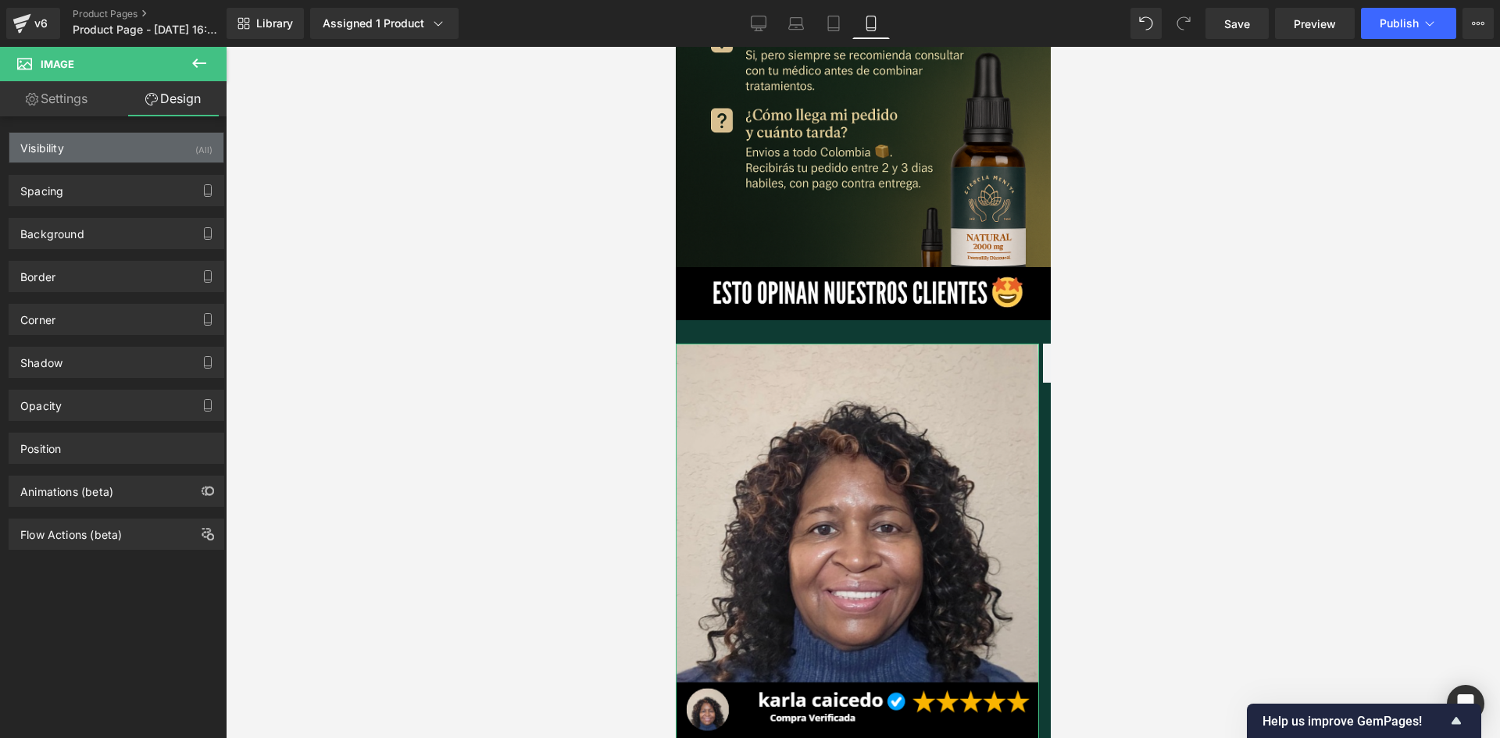
click at [169, 154] on div "Visibility (All)" at bounding box center [116, 148] width 214 height 30
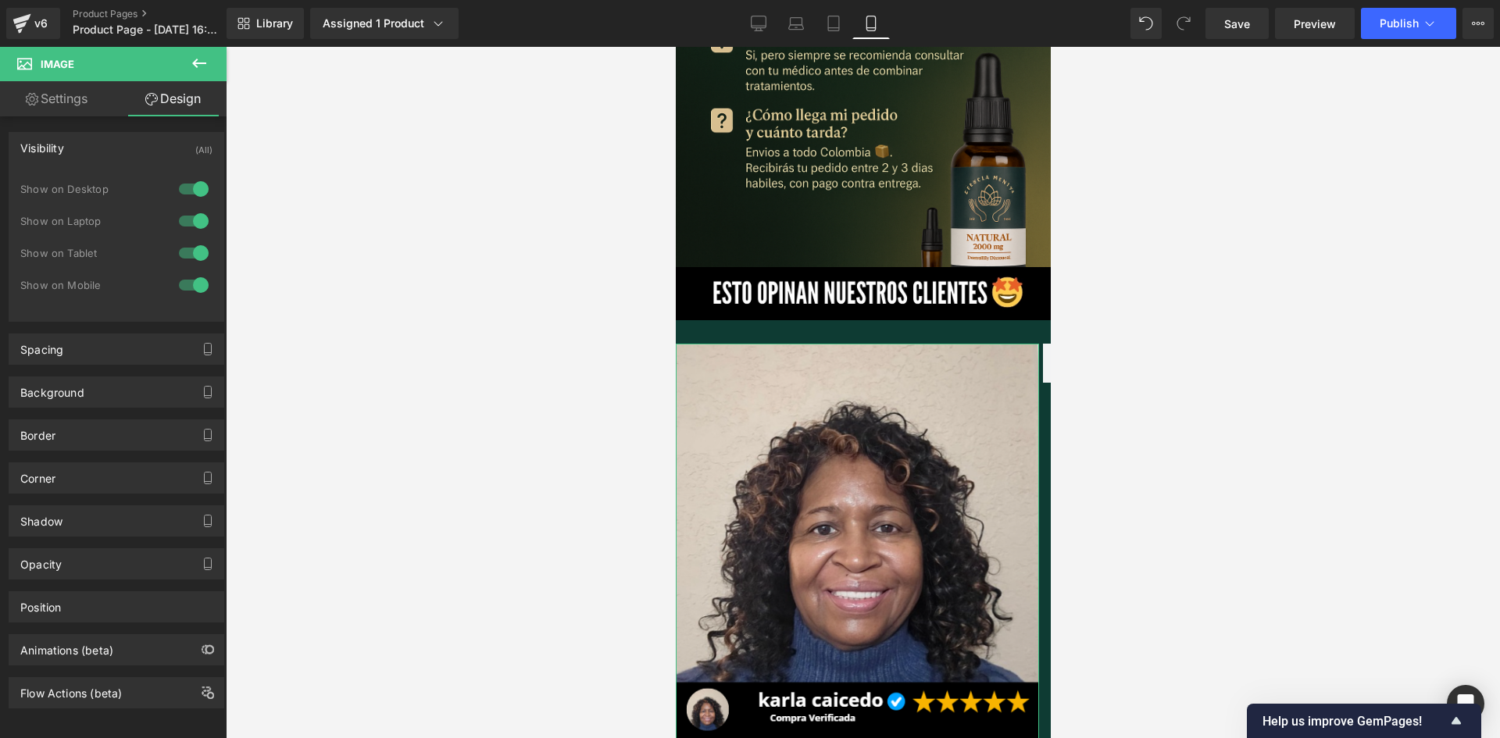
click at [184, 184] on div at bounding box center [193, 189] width 37 height 25
click at [194, 221] on div at bounding box center [193, 221] width 37 height 25
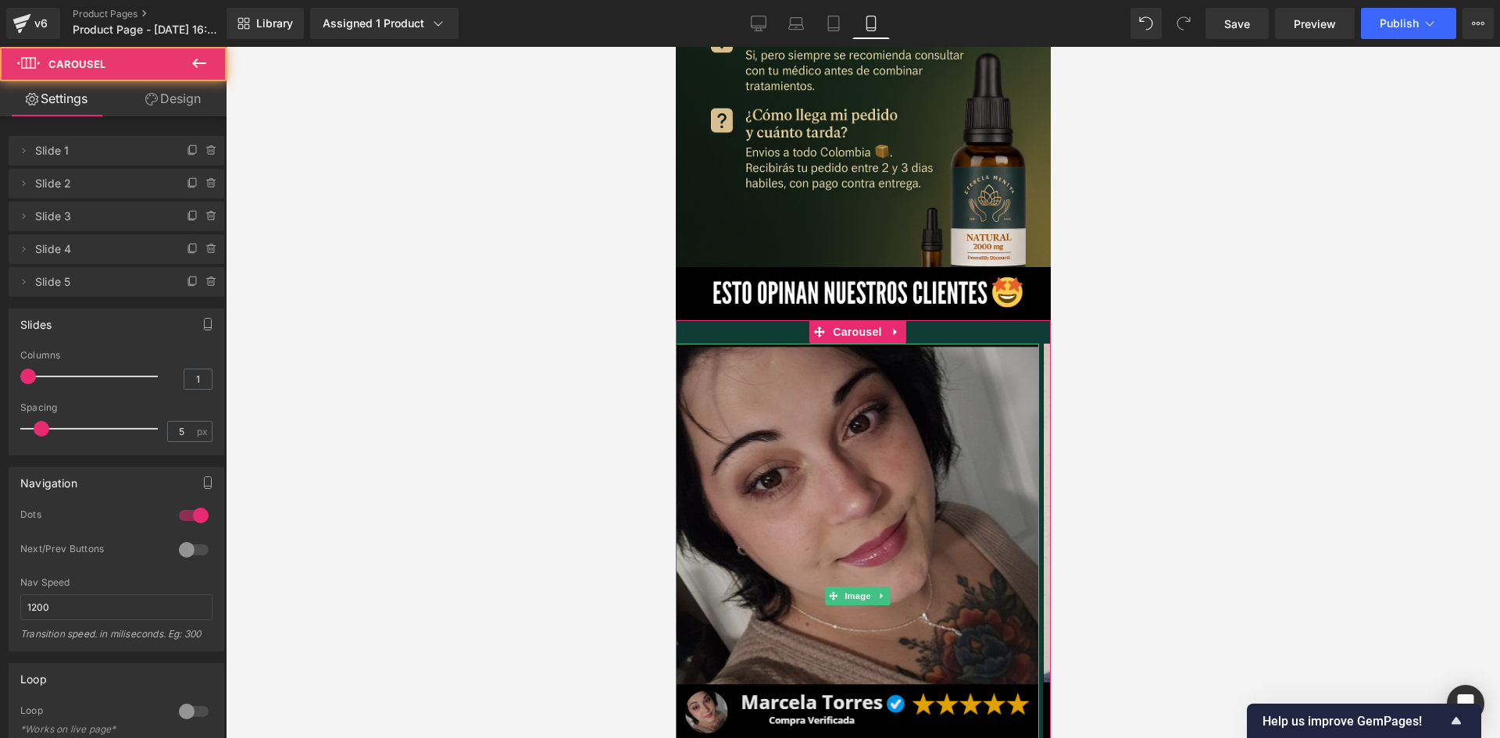
click at [886, 383] on img at bounding box center [856, 596] width 363 height 505
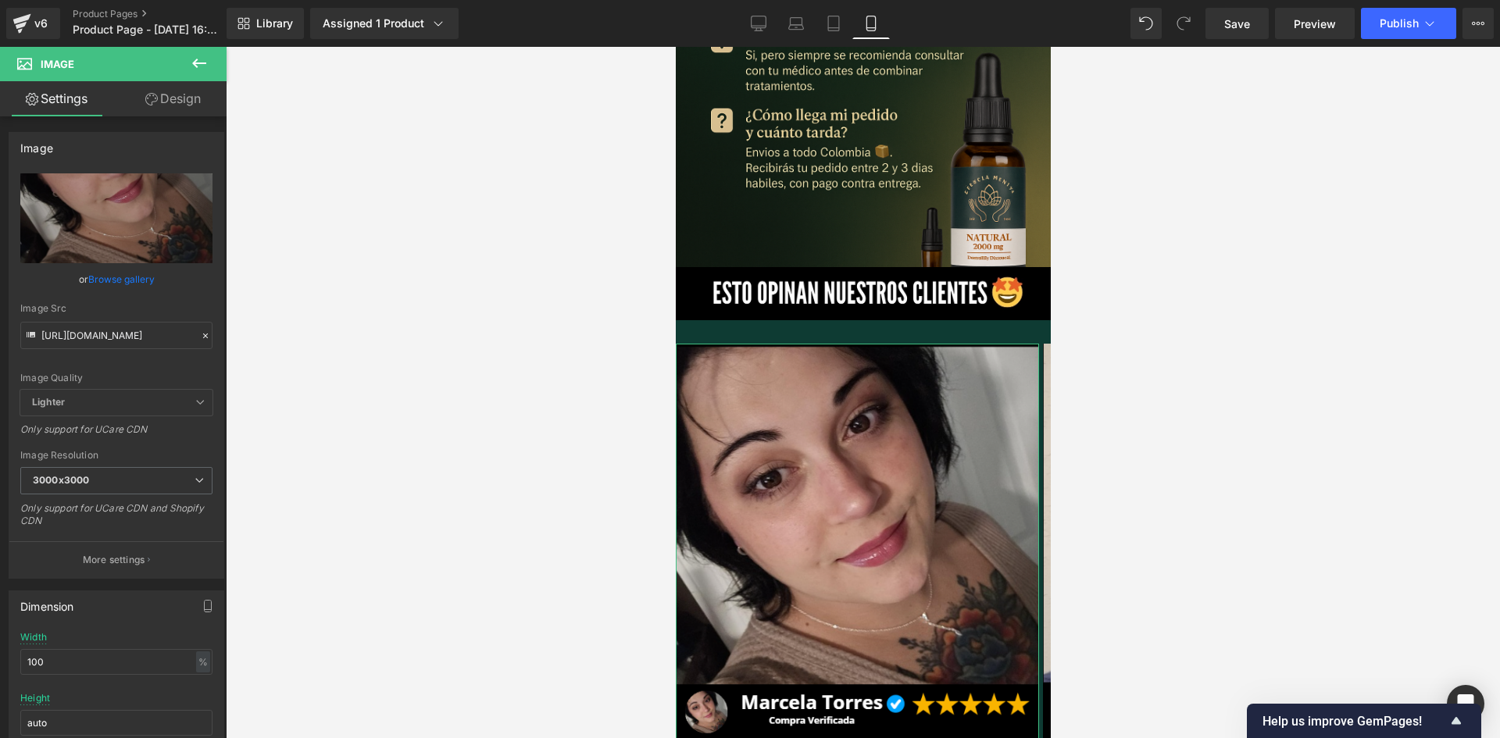
click at [130, 102] on link "Design" at bounding box center [172, 98] width 113 height 35
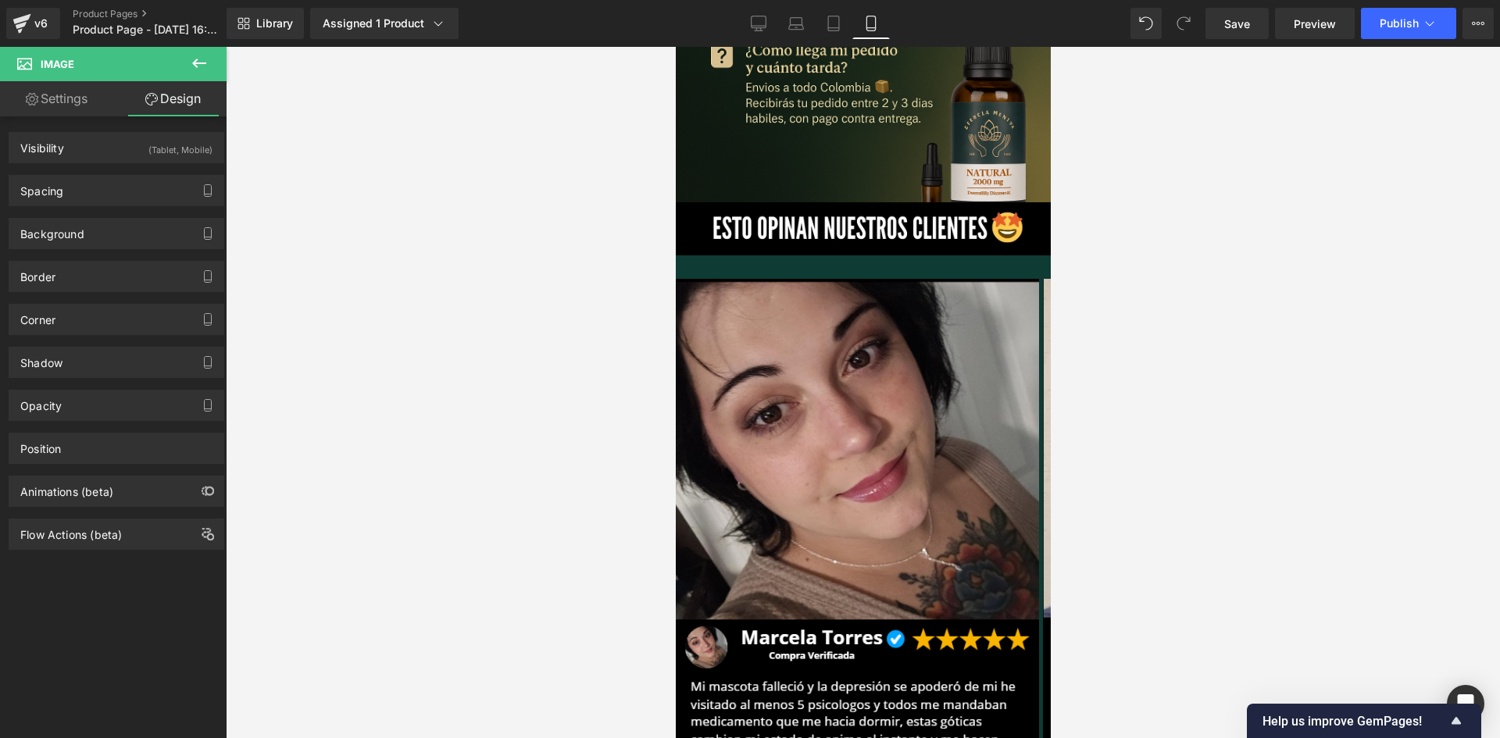
scroll to position [4036, 0]
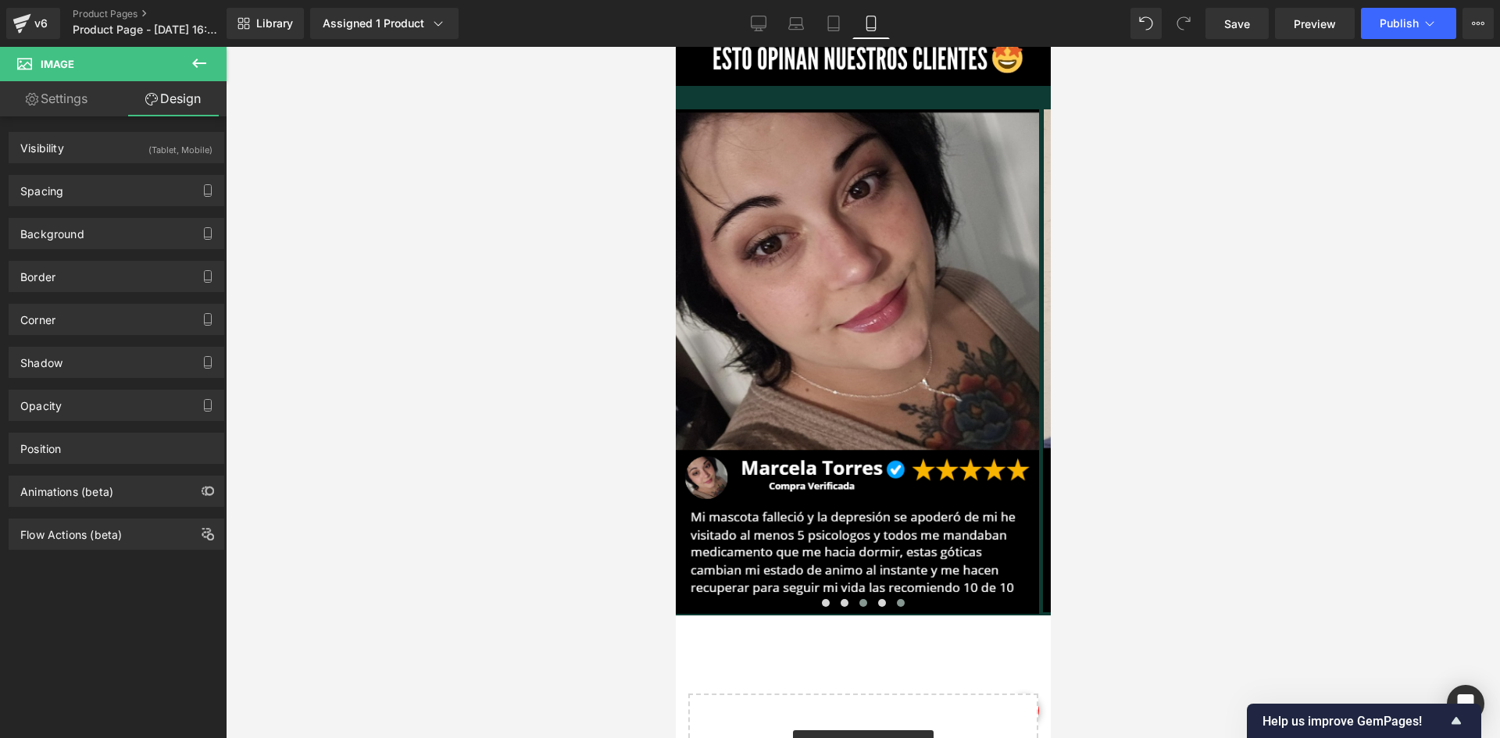
click at [896, 599] on span at bounding box center [900, 603] width 8 height 8
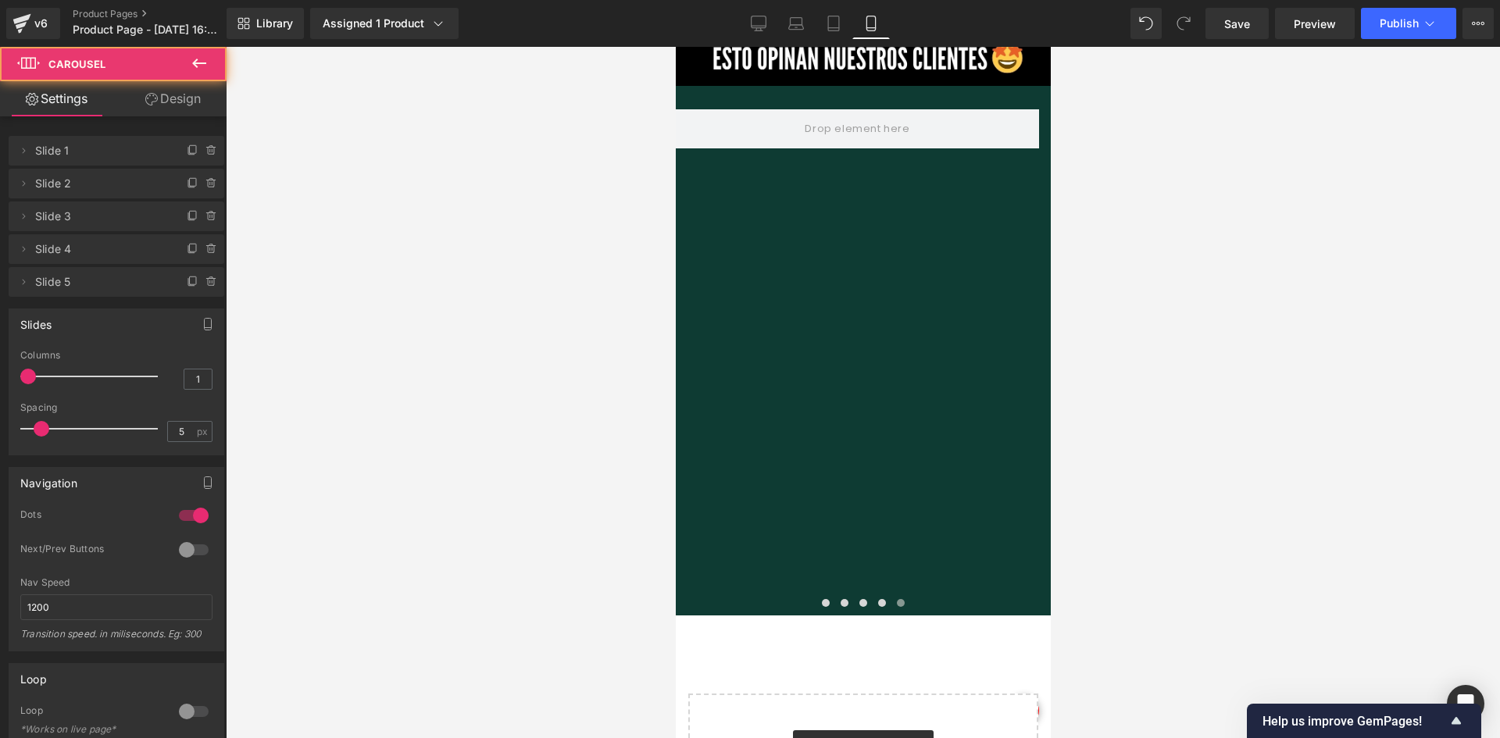
click at [198, 73] on button at bounding box center [199, 64] width 55 height 34
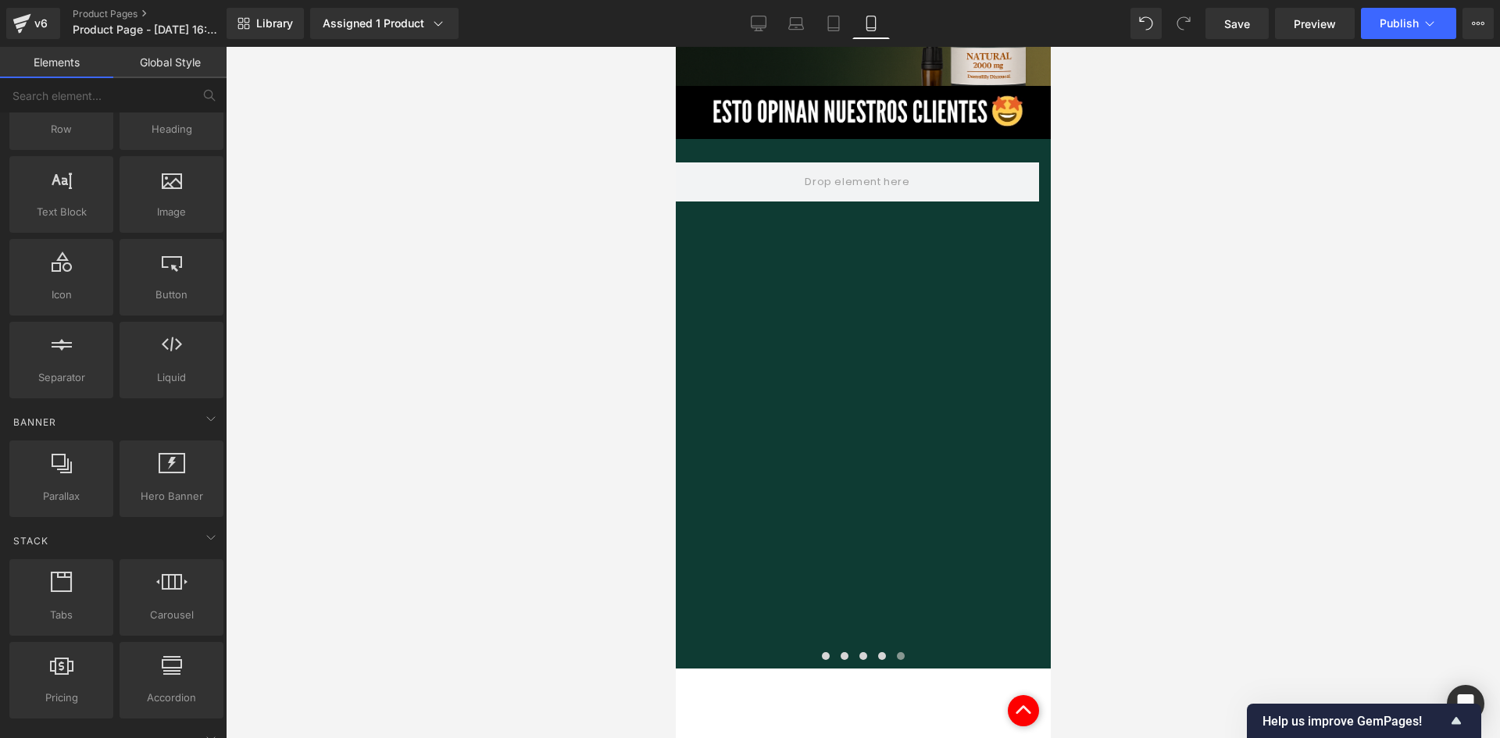
scroll to position [3802, 0]
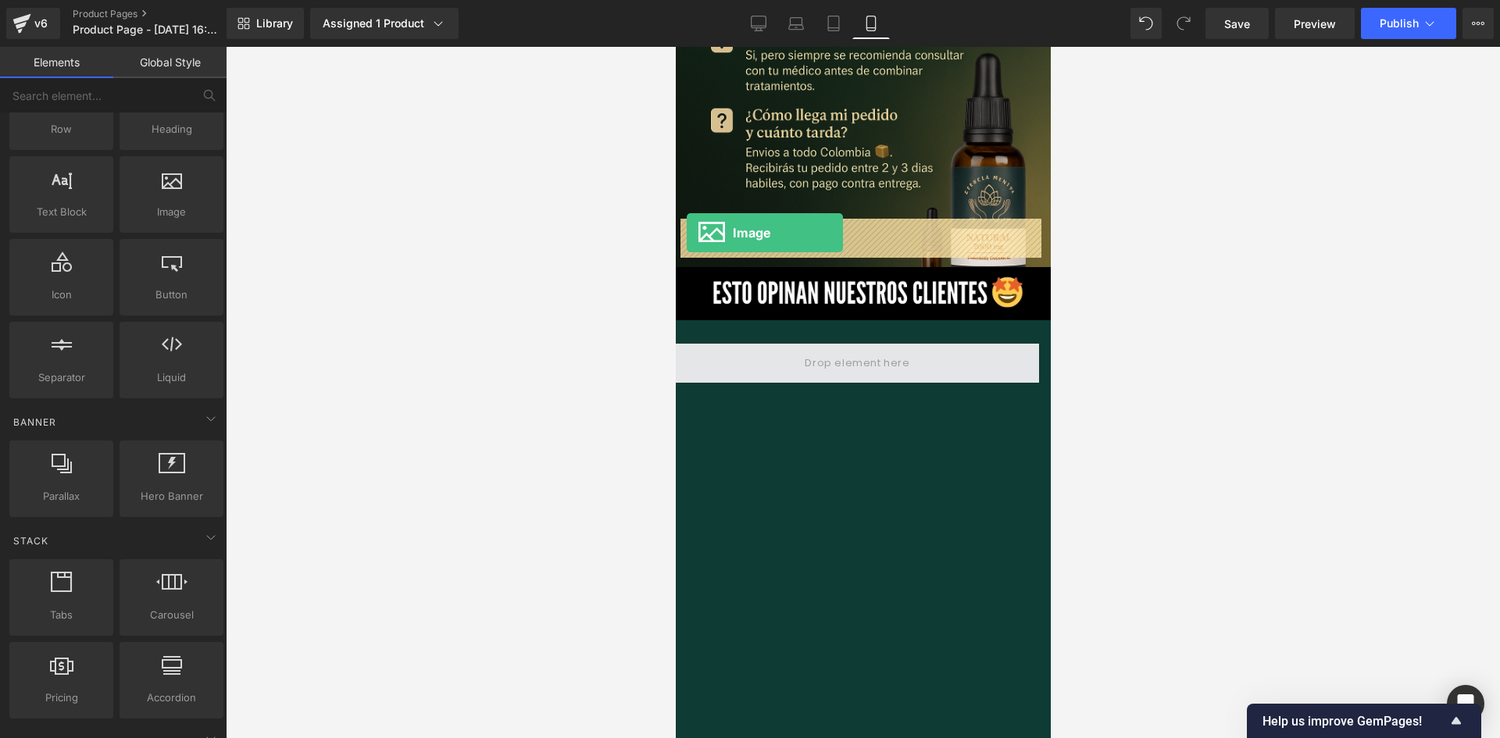
drag, startPoint x: 866, startPoint y: 233, endPoint x: 688, endPoint y: 234, distance: 178.1
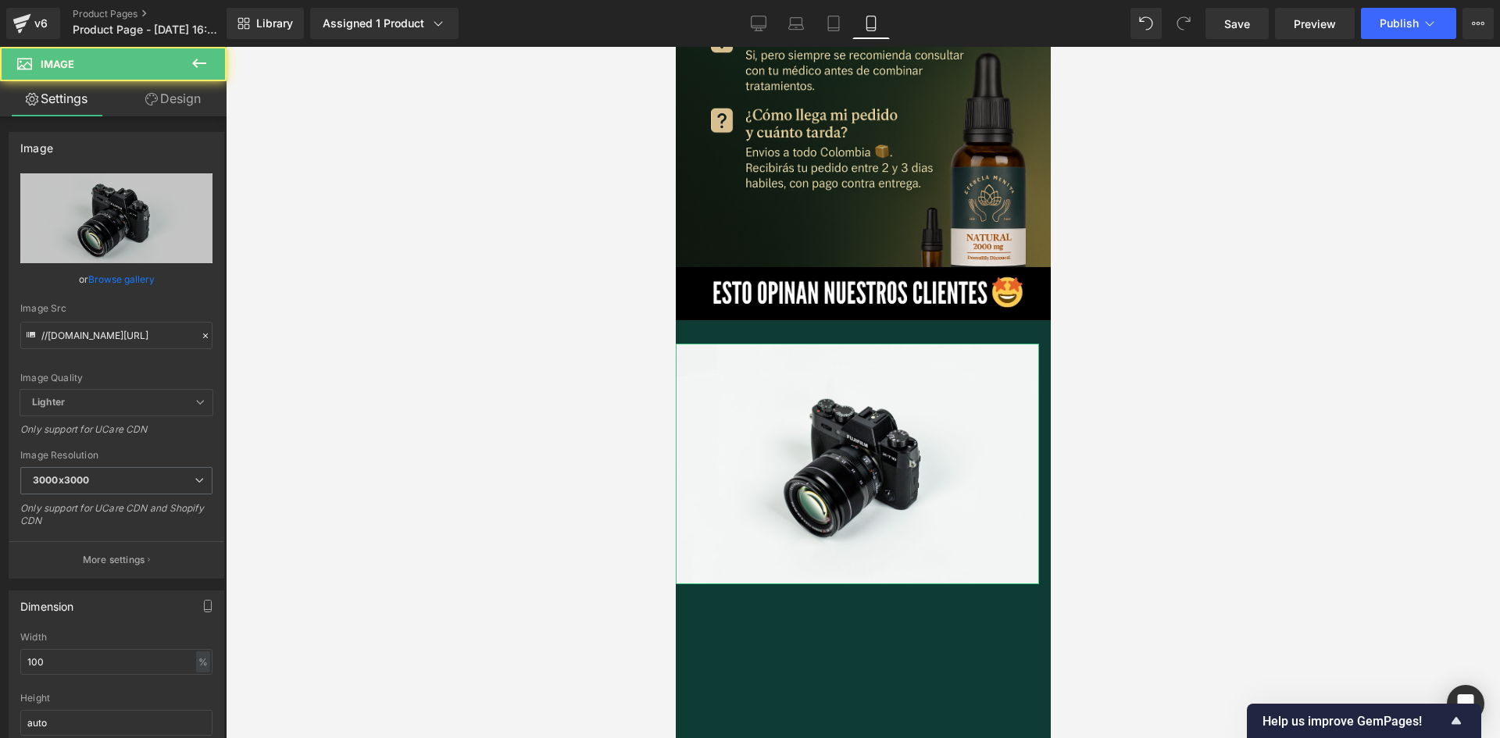
drag, startPoint x: 202, startPoint y: 106, endPoint x: 212, endPoint y: 143, distance: 38.1
click at [201, 107] on link "Design" at bounding box center [172, 98] width 113 height 35
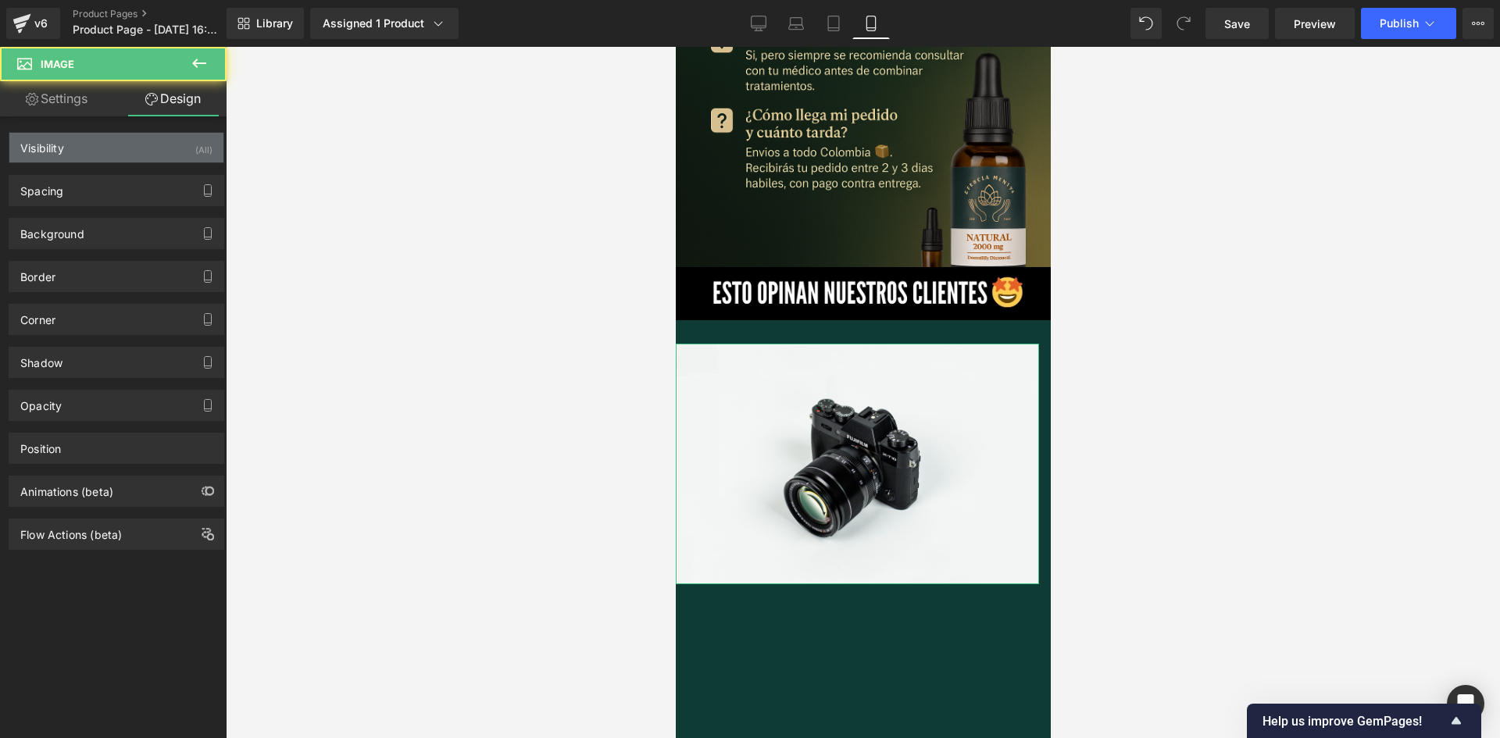
click at [206, 144] on div "Visibility (All)" at bounding box center [116, 148] width 214 height 30
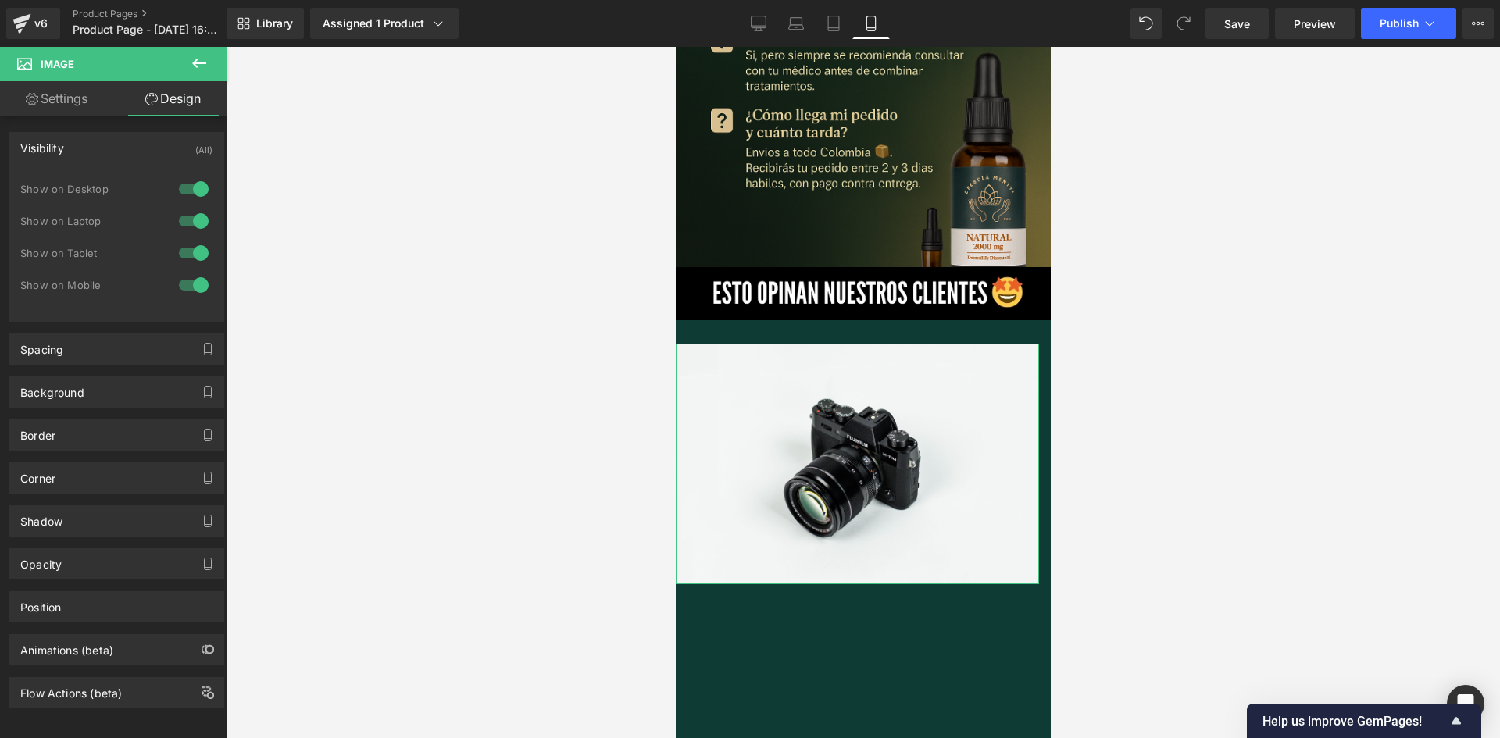
drag, startPoint x: 194, startPoint y: 182, endPoint x: 191, endPoint y: 203, distance: 21.3
click at [194, 183] on div at bounding box center [193, 189] width 37 height 25
drag, startPoint x: 185, startPoint y: 212, endPoint x: 350, endPoint y: 19, distance: 253.7
click at [187, 211] on div at bounding box center [193, 221] width 37 height 25
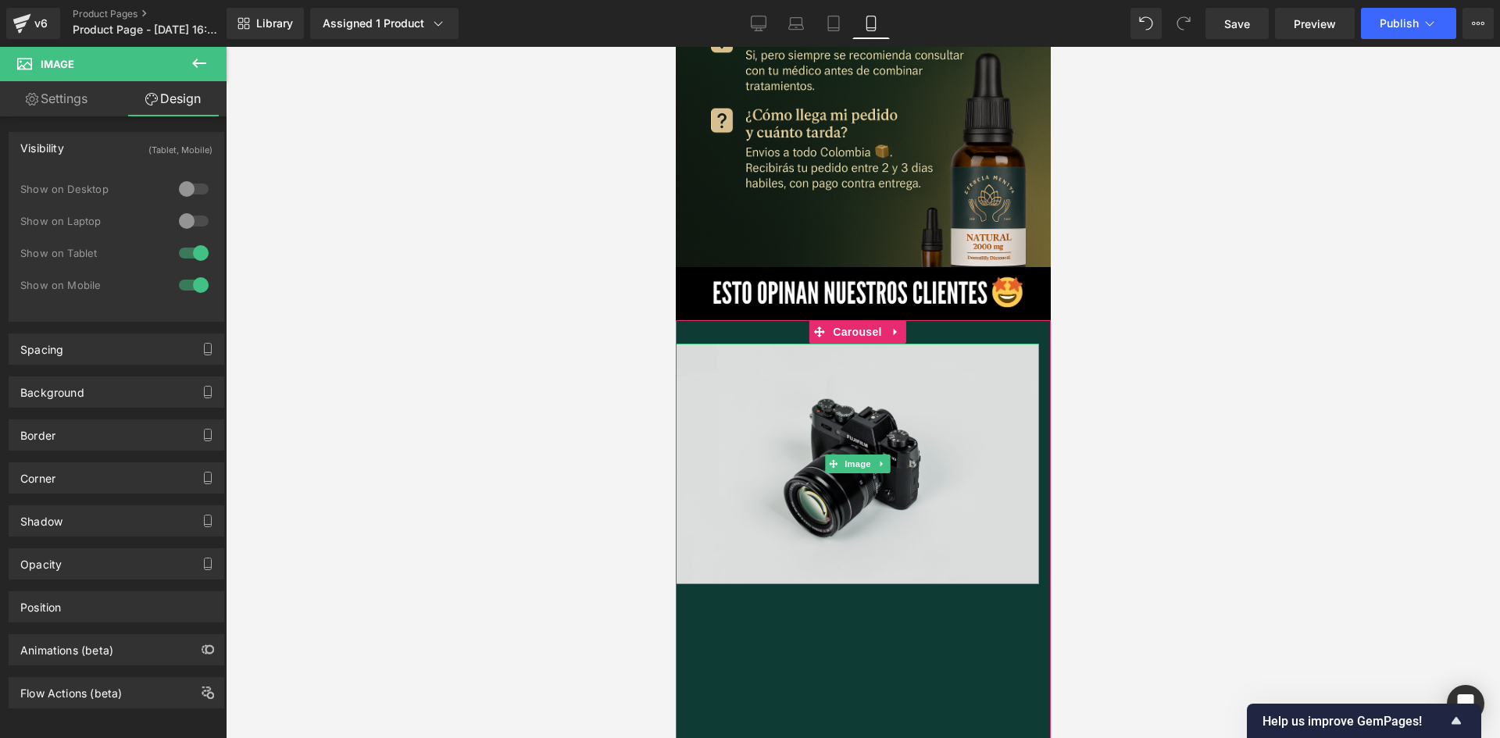
drag, startPoint x: 792, startPoint y: 302, endPoint x: 776, endPoint y: 323, distance: 25.6
click at [792, 344] on img at bounding box center [856, 464] width 363 height 241
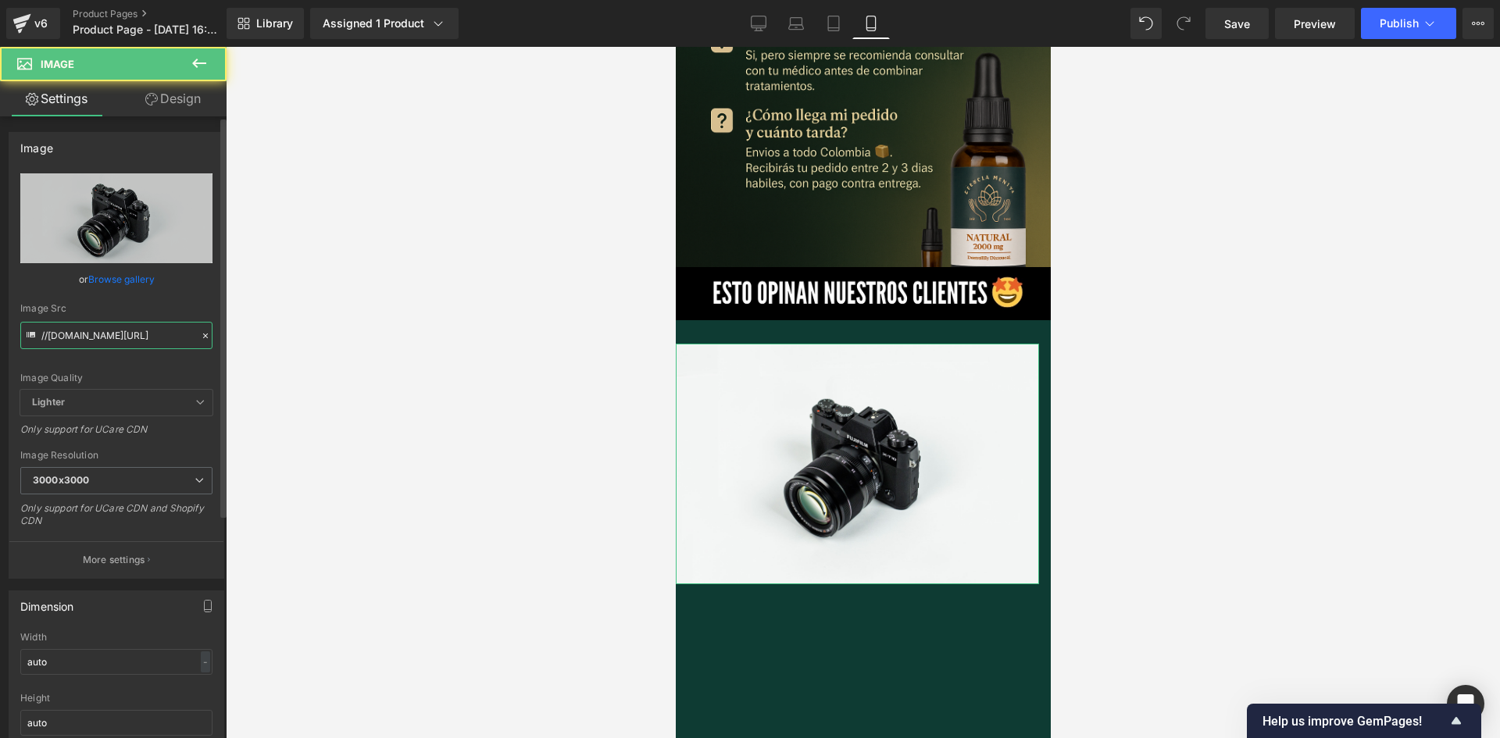
click at [170, 342] on input "//[DOMAIN_NAME][URL]" at bounding box center [116, 335] width 192 height 27
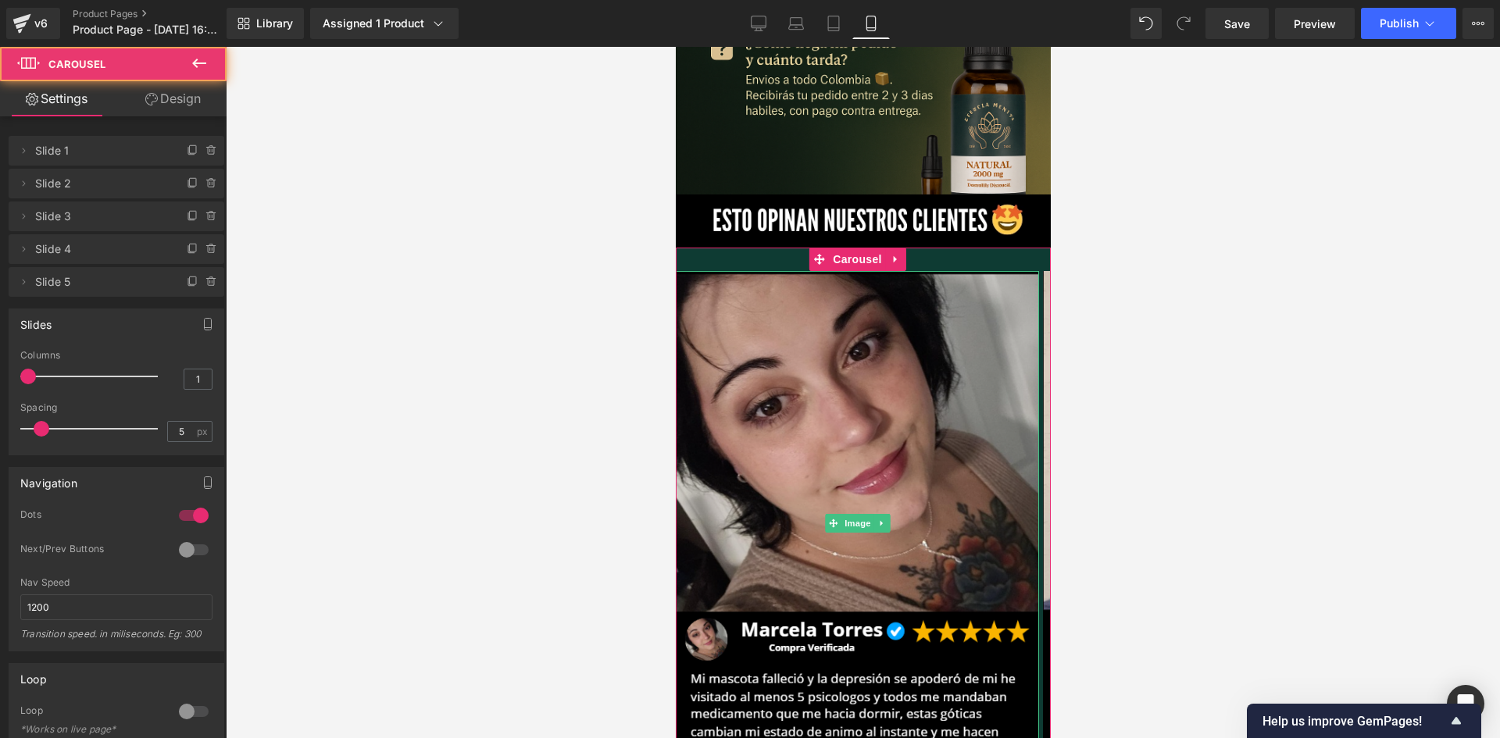
scroll to position [3880, 0]
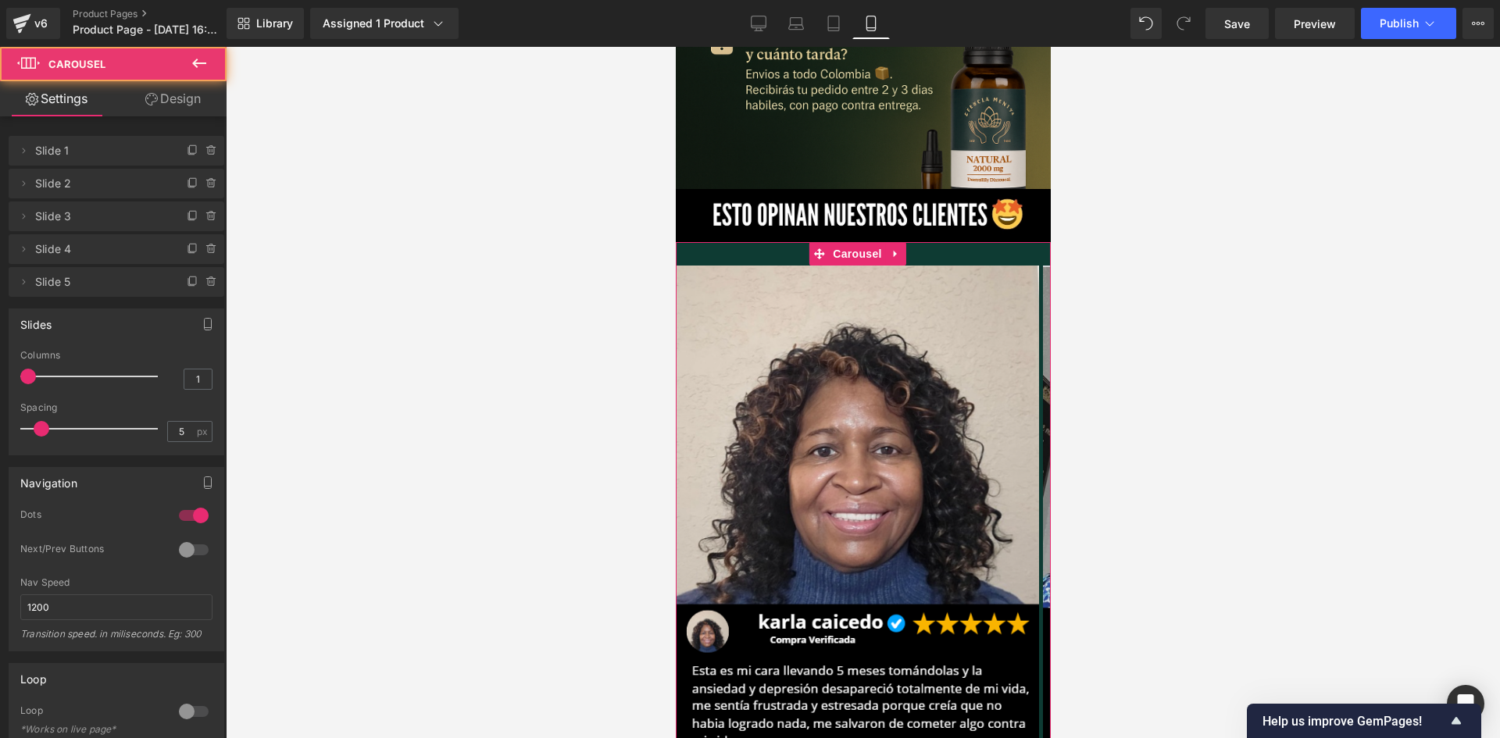
drag, startPoint x: 895, startPoint y: 637, endPoint x: 890, endPoint y: 578, distance: 59.5
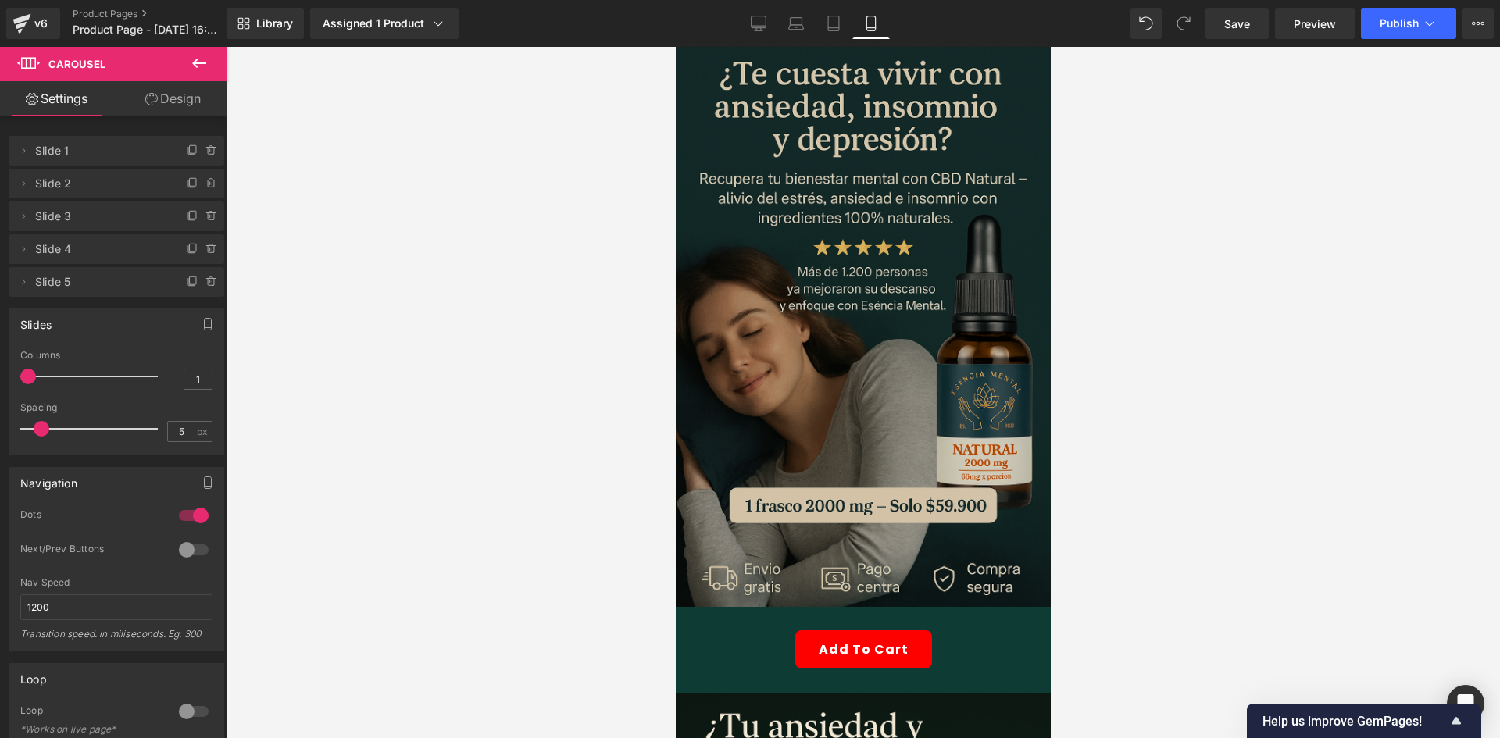
scroll to position [0, 0]
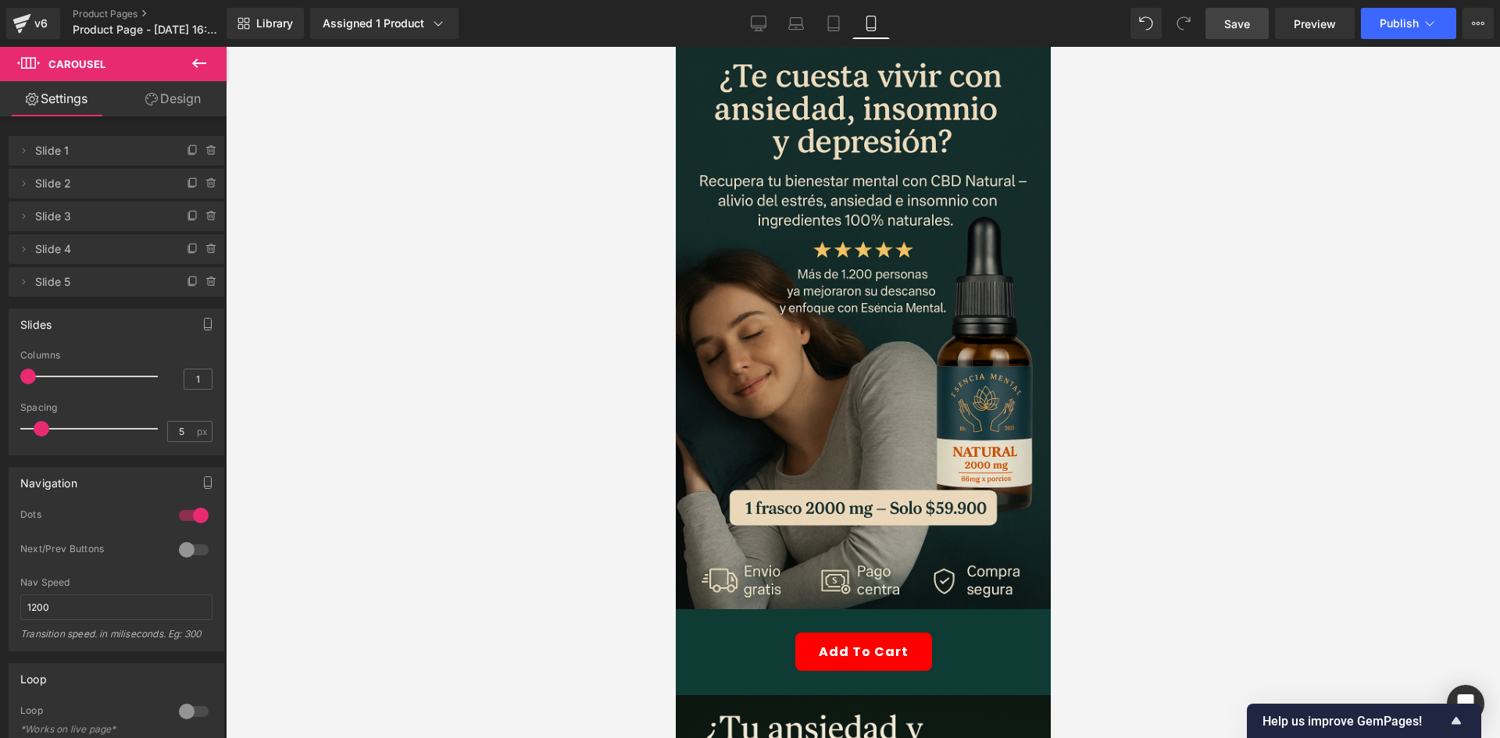
click at [1241, 19] on span "Save" at bounding box center [1237, 24] width 26 height 16
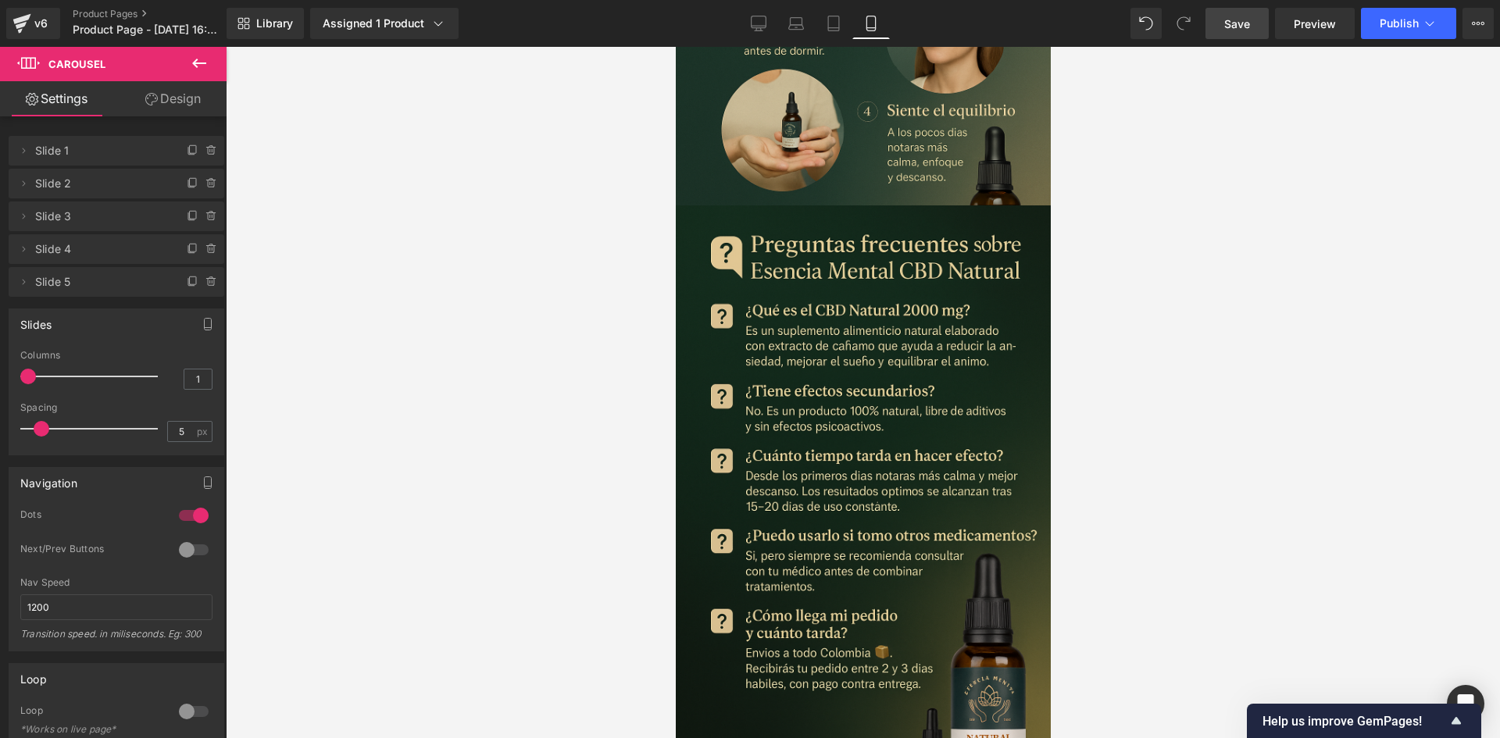
scroll to position [3671, 0]
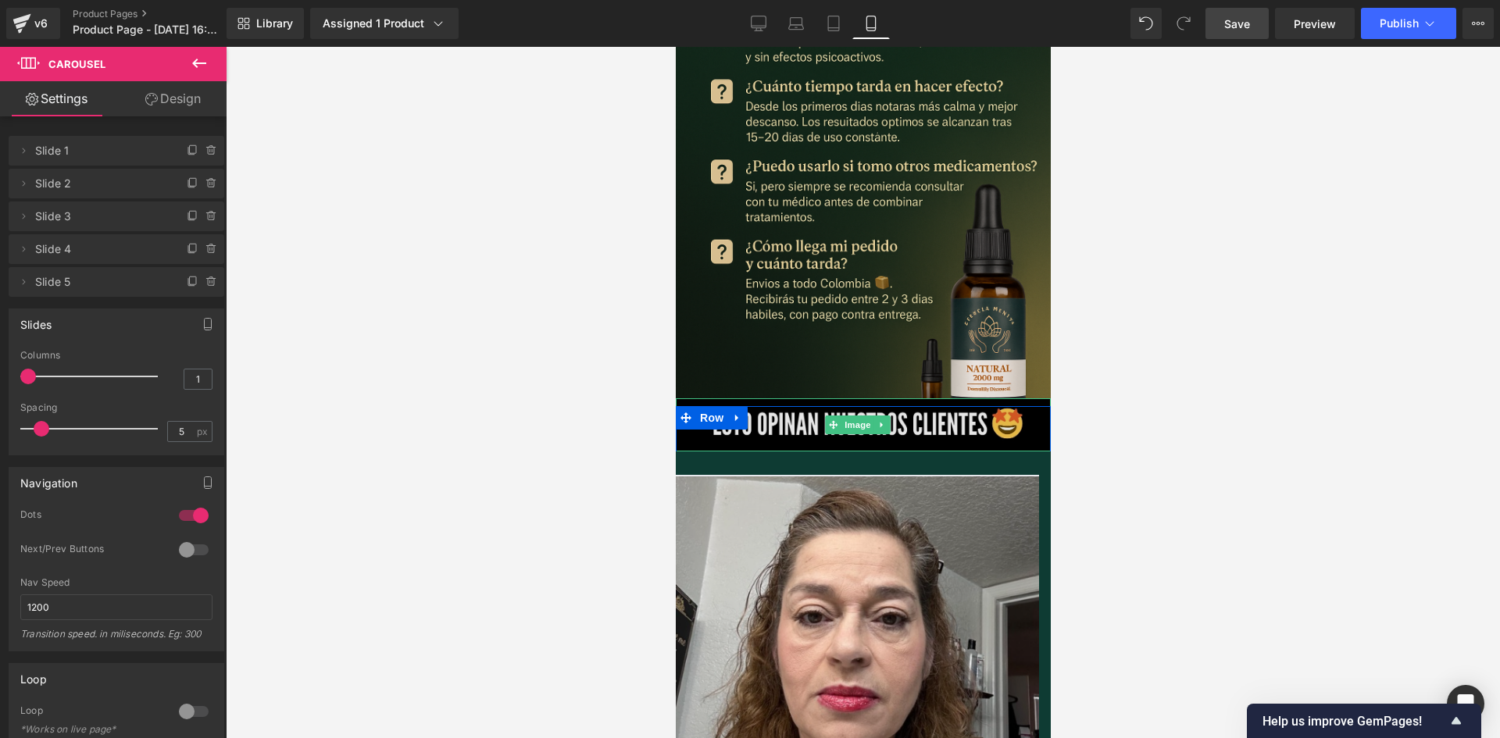
click at [807, 398] on img at bounding box center [862, 424] width 375 height 53
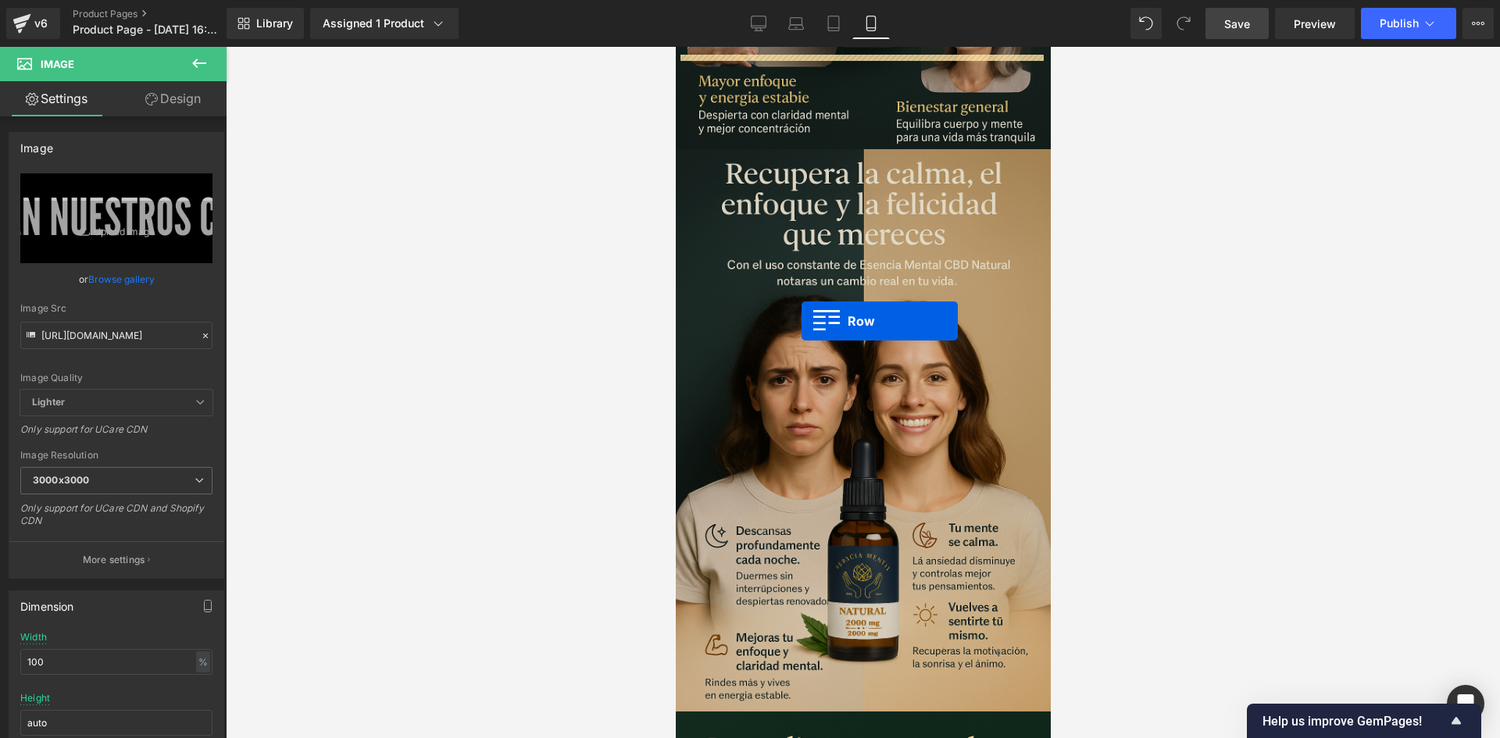
scroll to position [1562, 0]
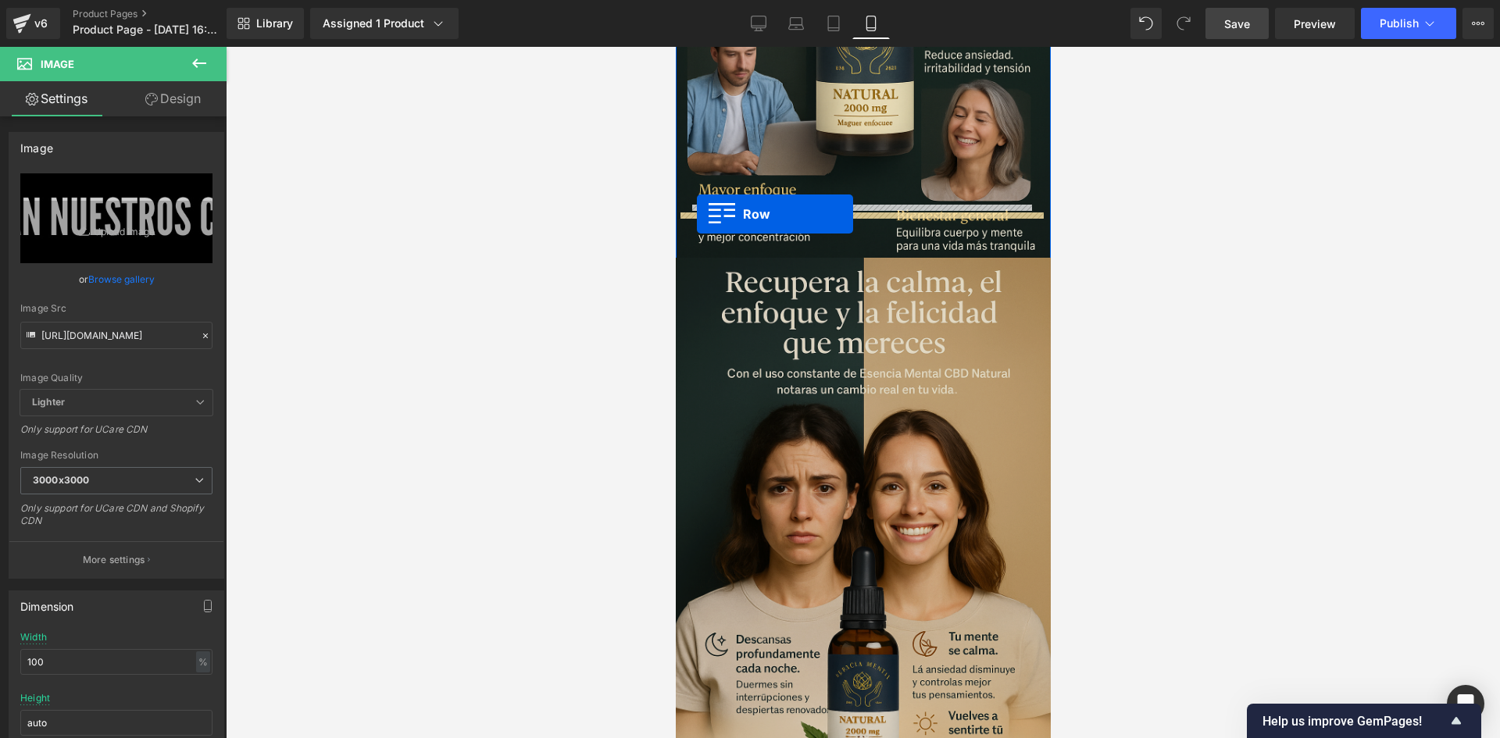
drag, startPoint x: 684, startPoint y: 292, endPoint x: 696, endPoint y: 215, distance: 78.2
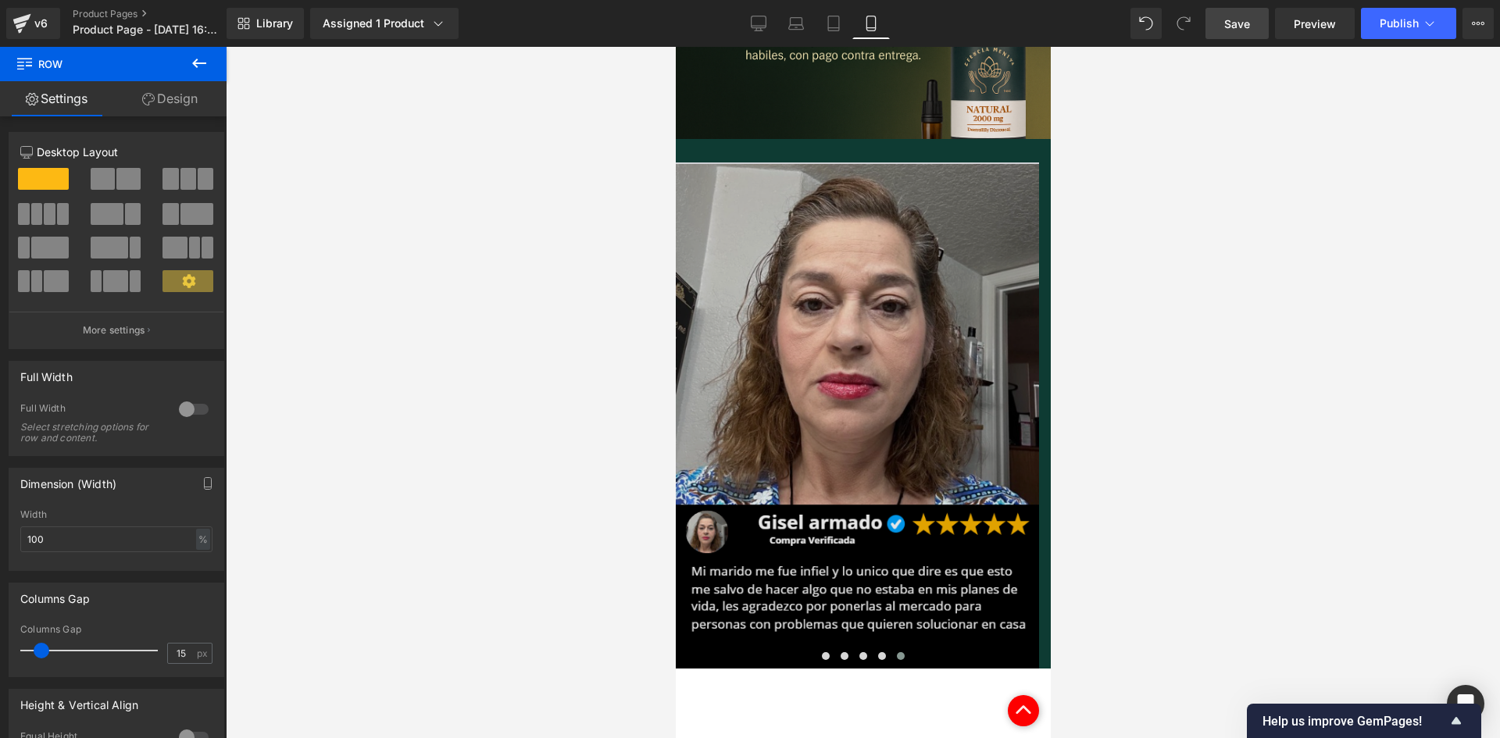
click at [782, 279] on img at bounding box center [856, 415] width 363 height 506
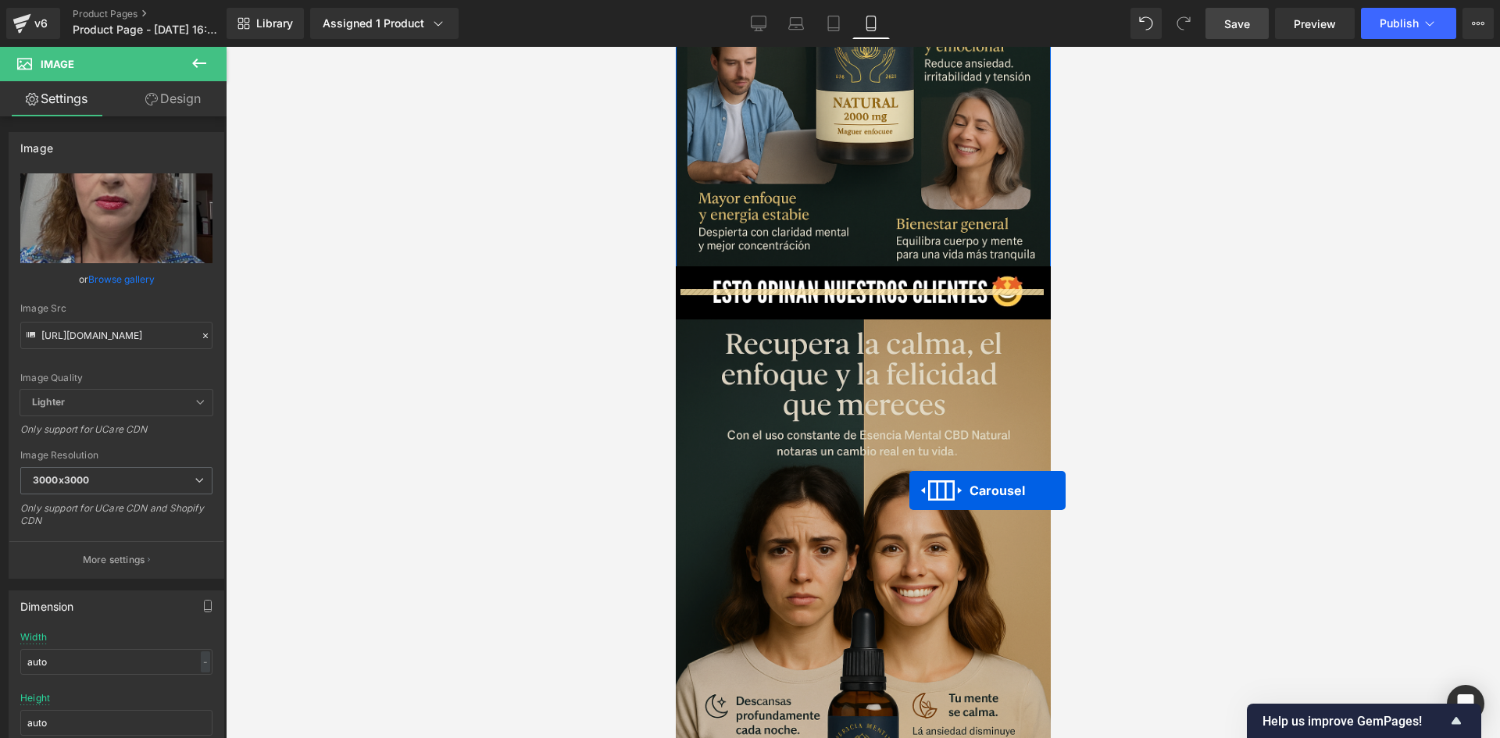
scroll to position [1484, 0]
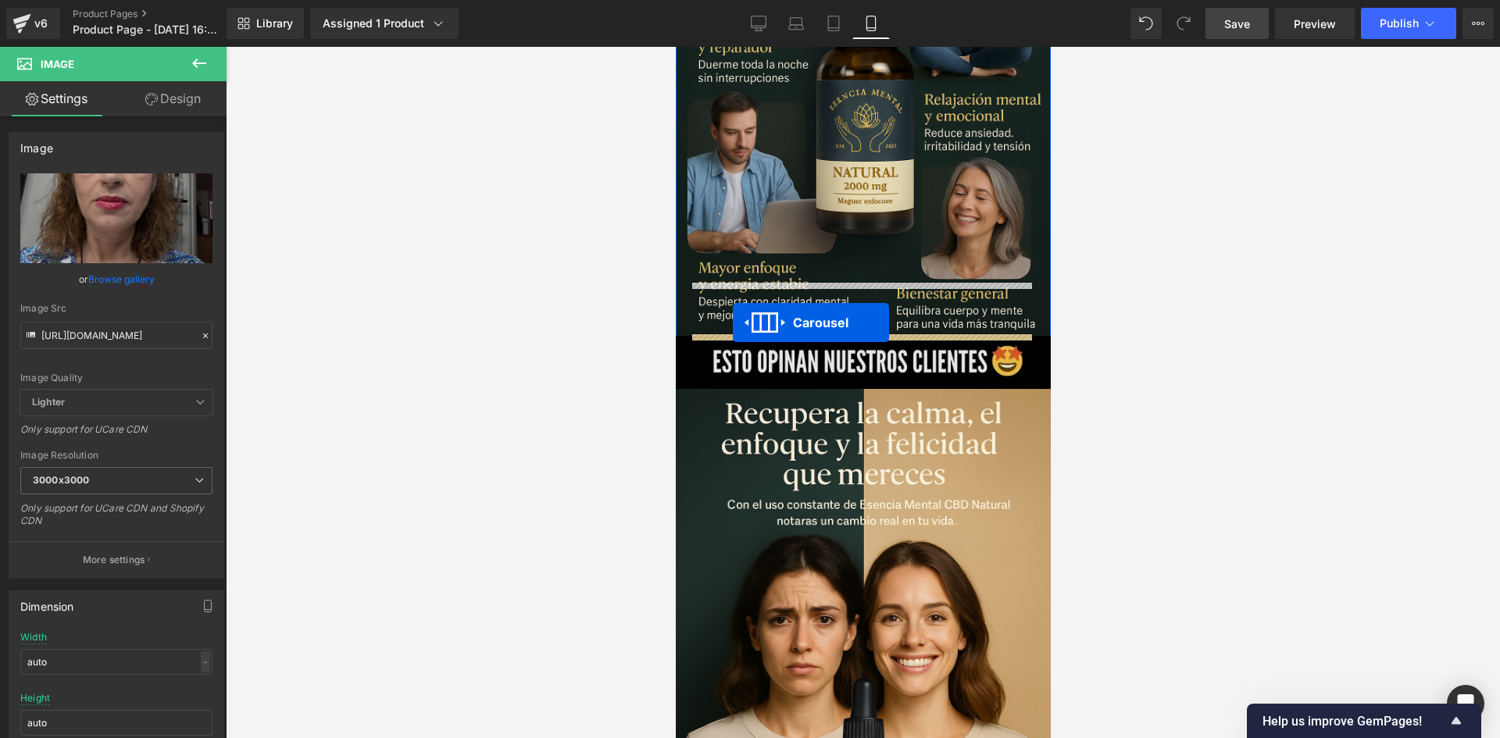
drag, startPoint x: 819, startPoint y: 259, endPoint x: 732, endPoint y: 323, distance: 108.4
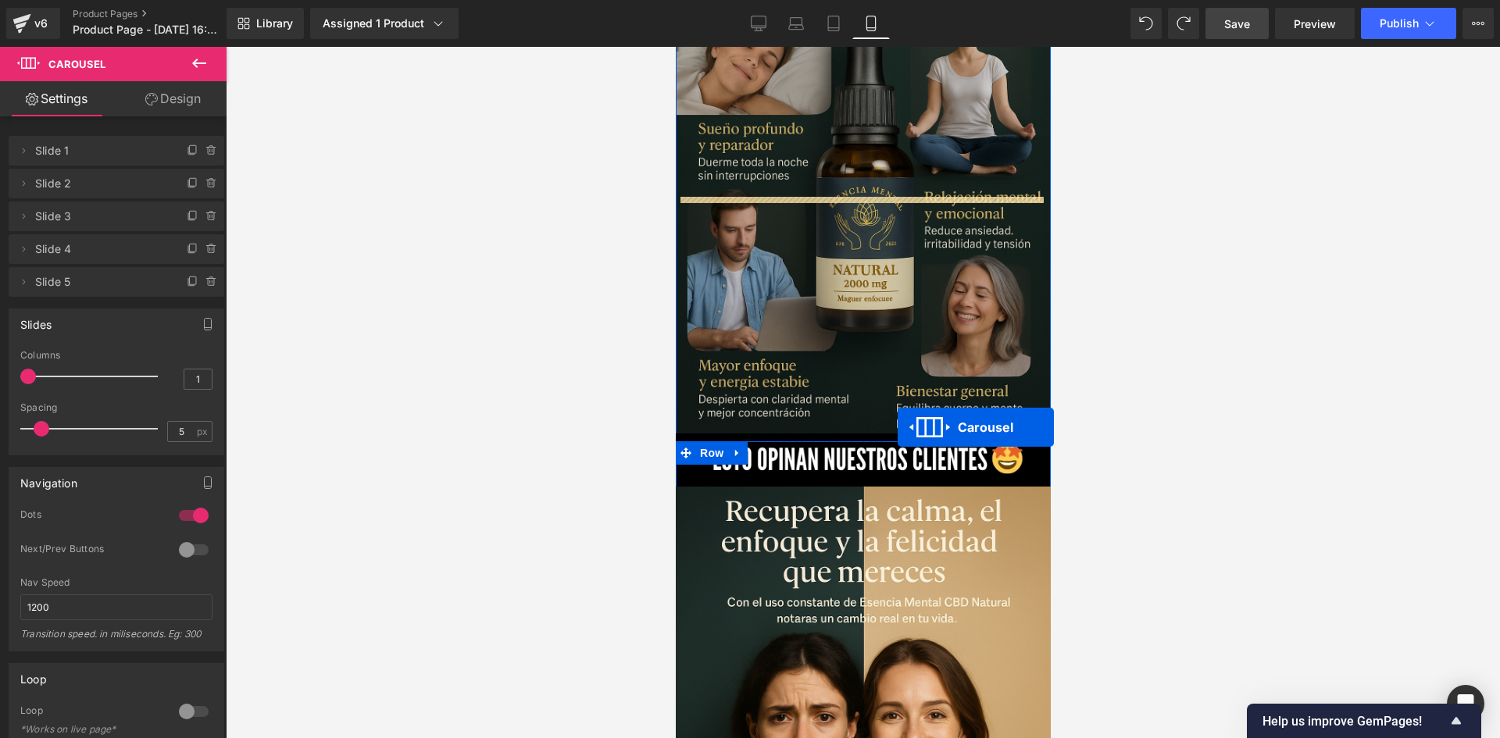
scroll to position [1375, 0]
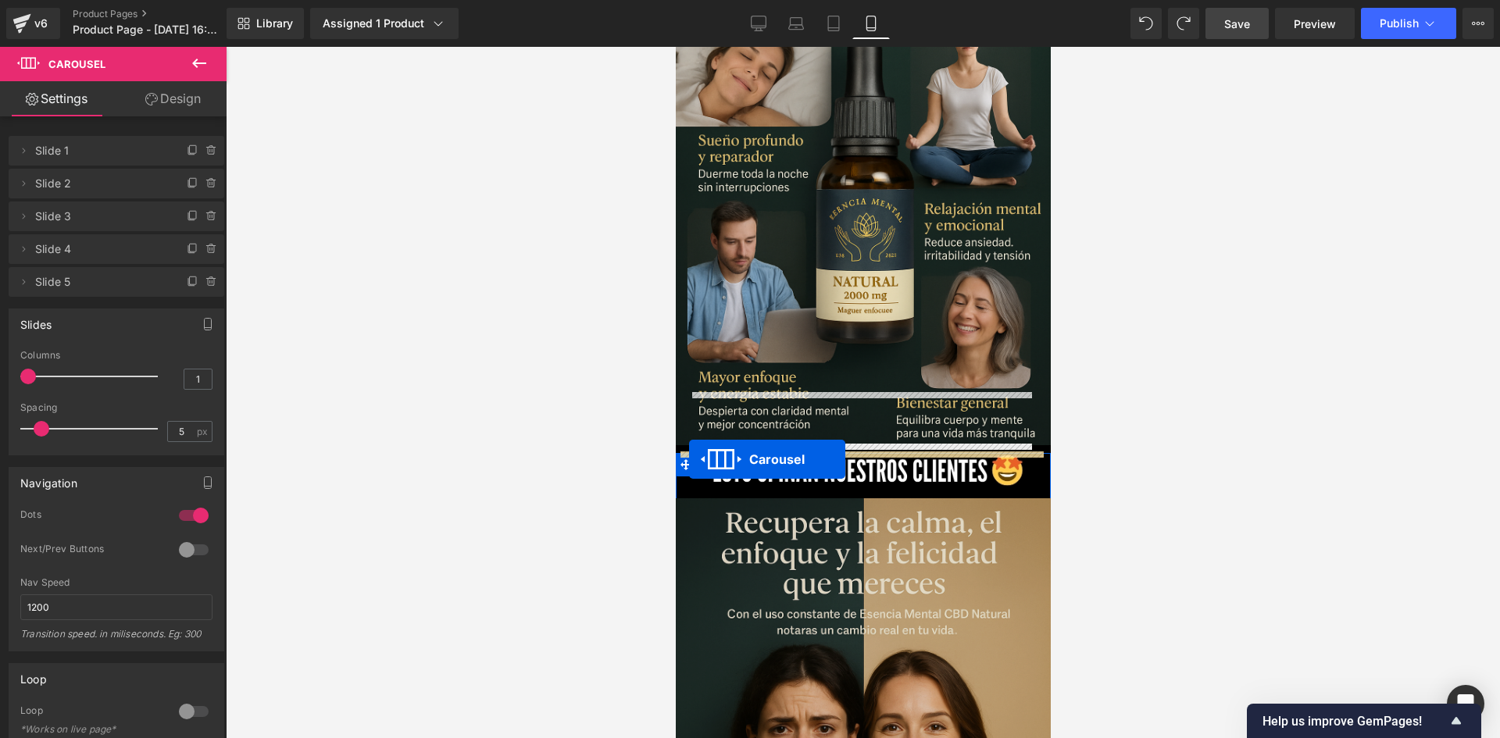
drag, startPoint x: 817, startPoint y: 445, endPoint x: 689, endPoint y: 461, distance: 129.0
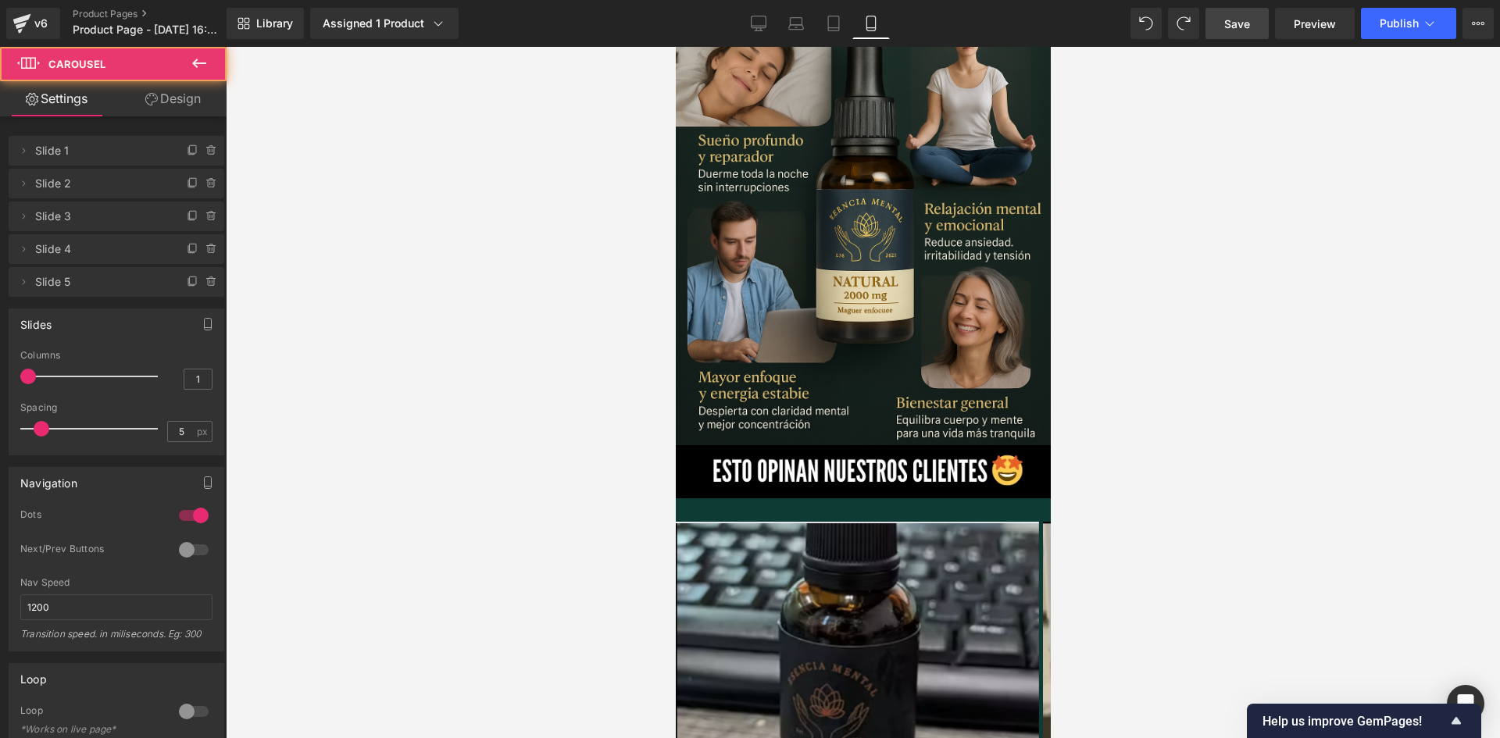
click at [1225, 358] on div at bounding box center [863, 392] width 1274 height 691
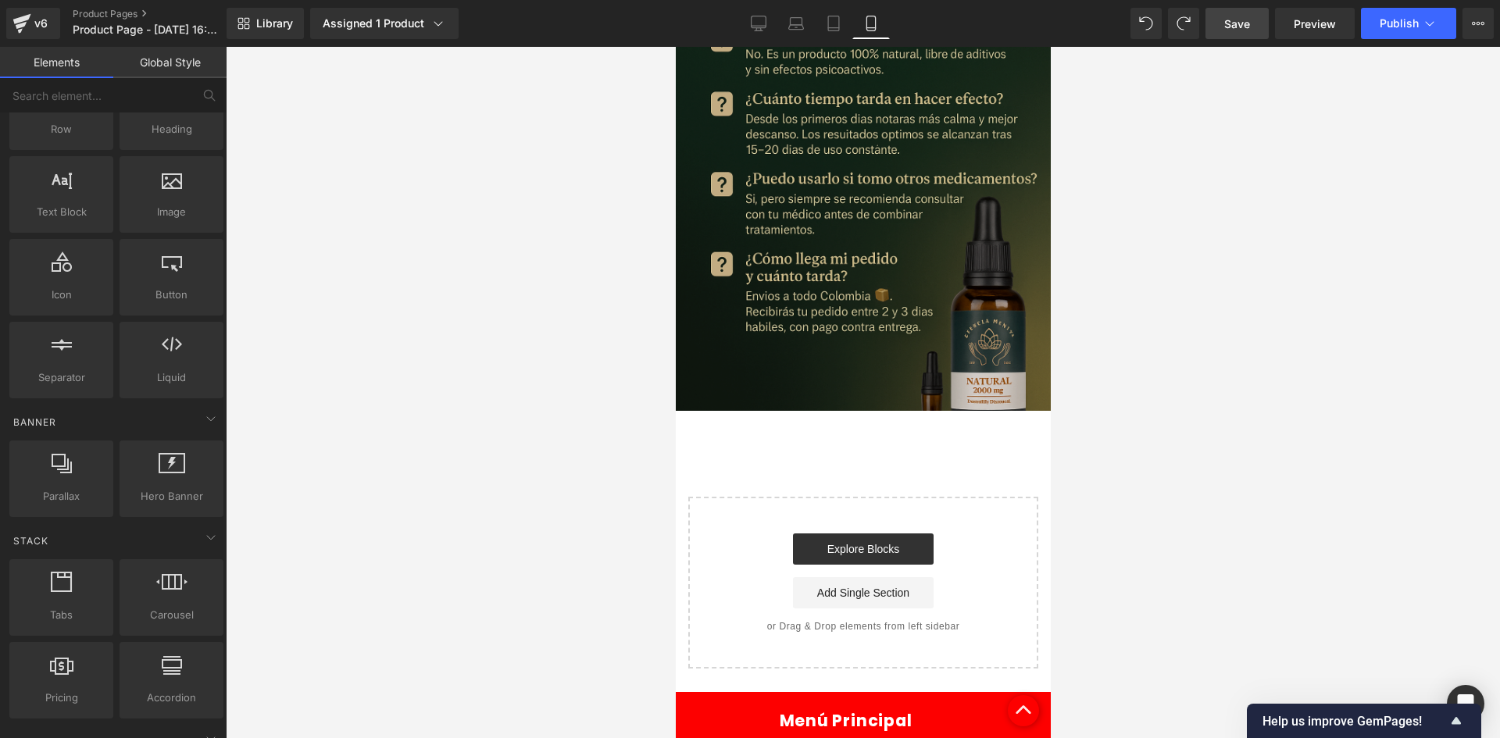
scroll to position [4264, 0]
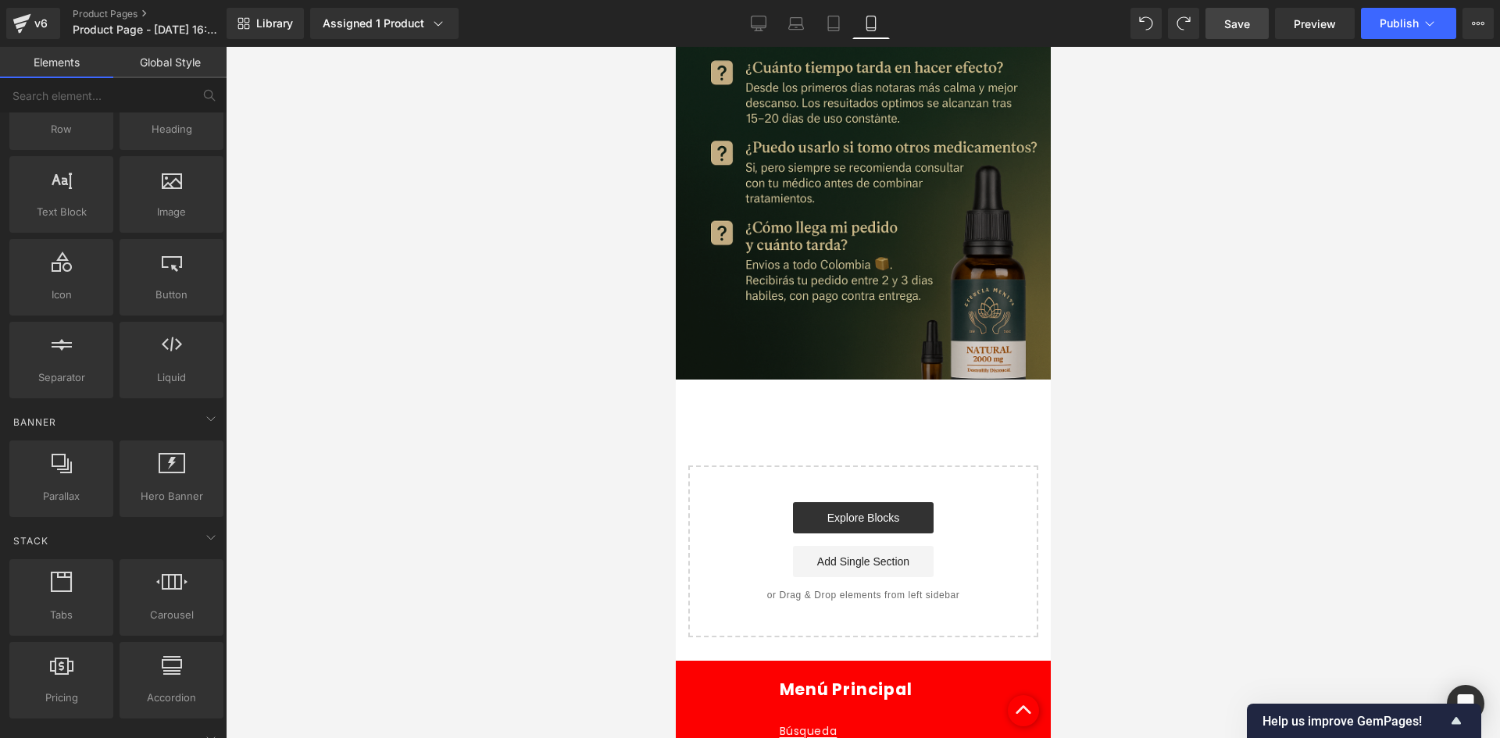
click at [847, 166] on img at bounding box center [862, 98] width 375 height 562
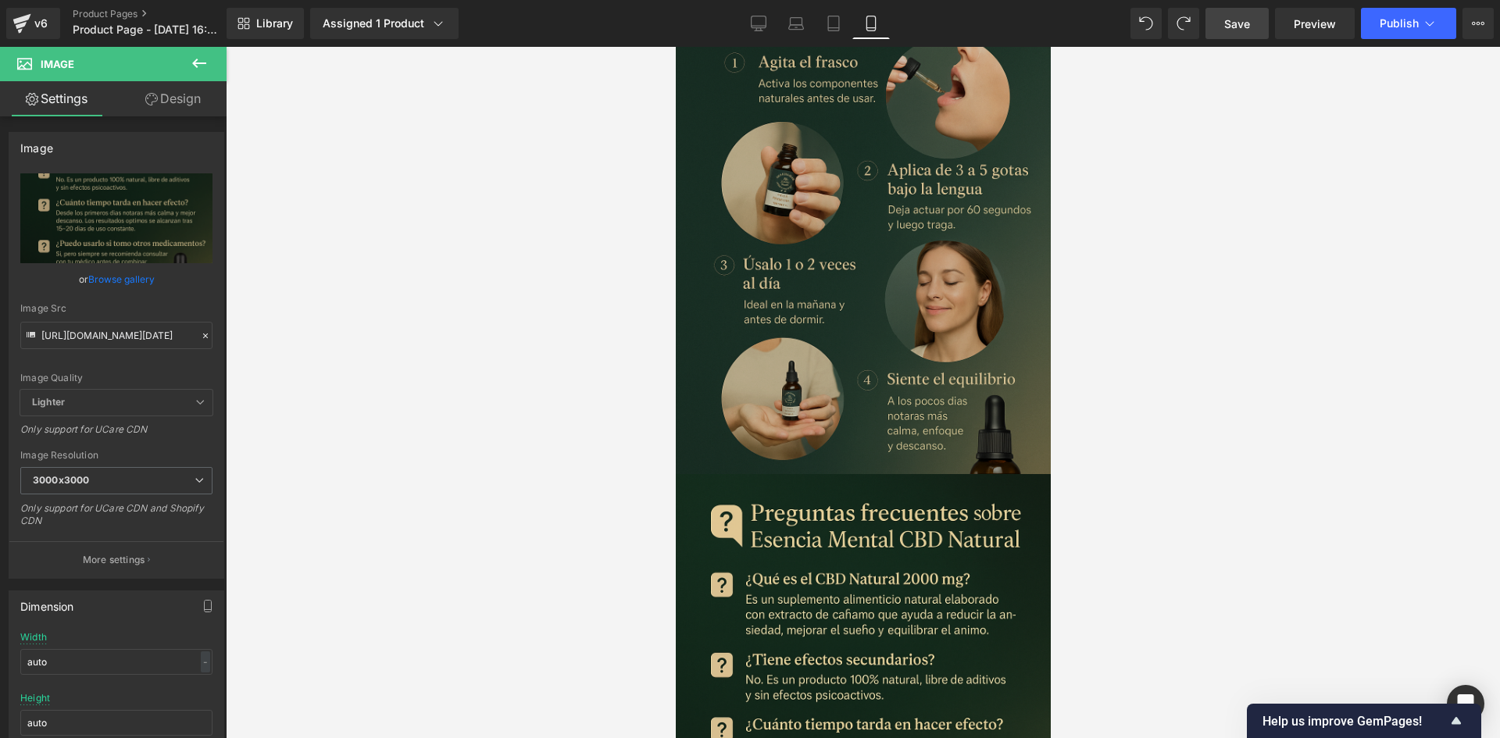
scroll to position [3561, 0]
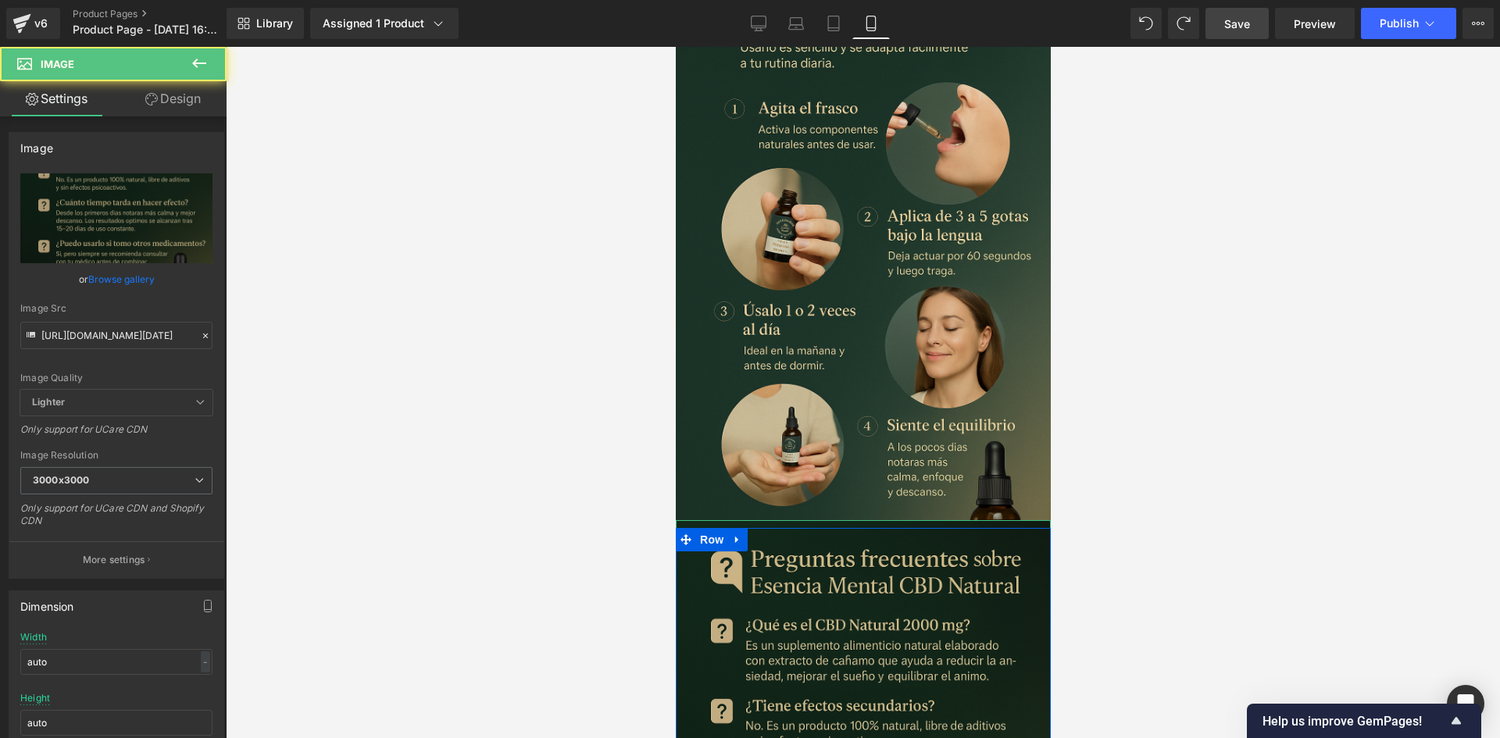
click at [734, 537] on icon at bounding box center [735, 540] width 3 height 7
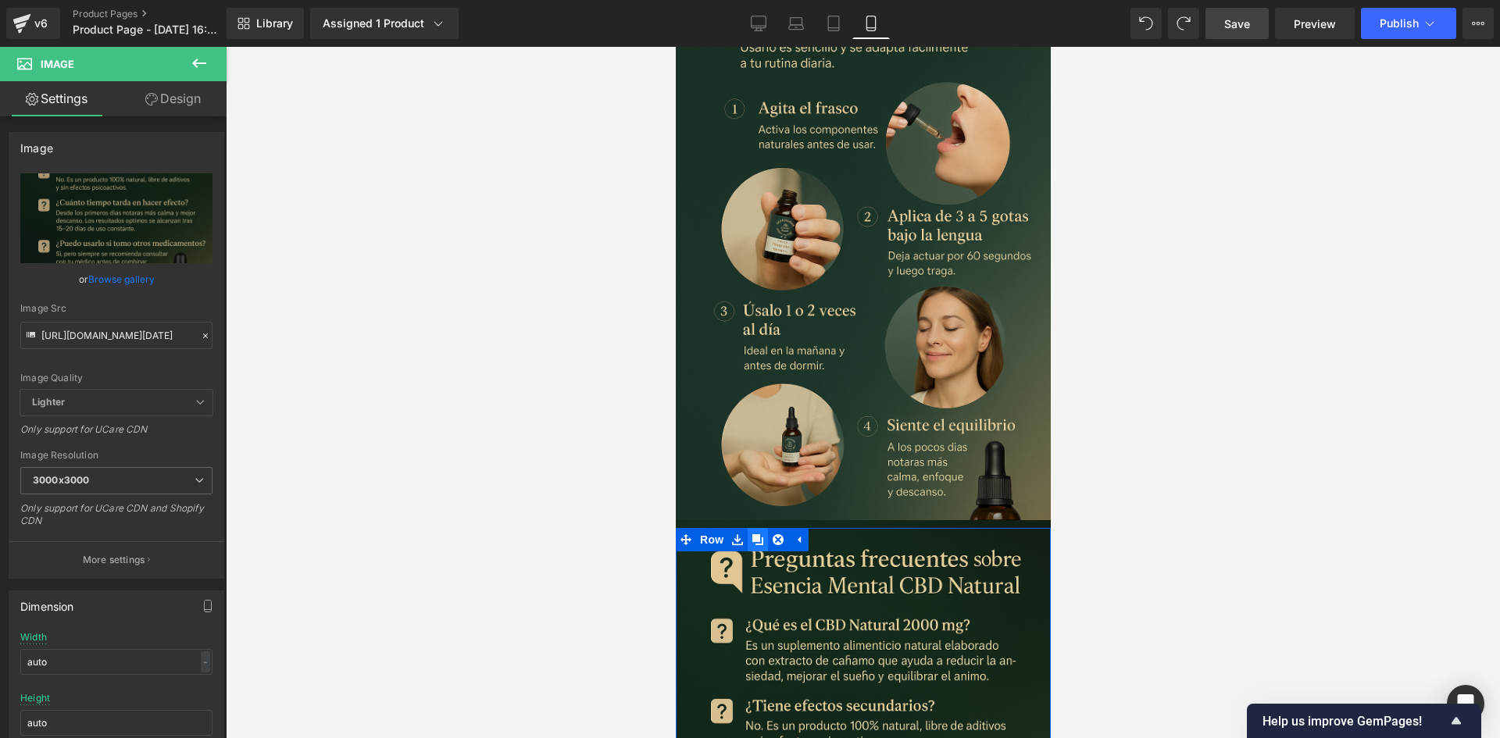
click at [754, 534] on icon at bounding box center [756, 539] width 11 height 11
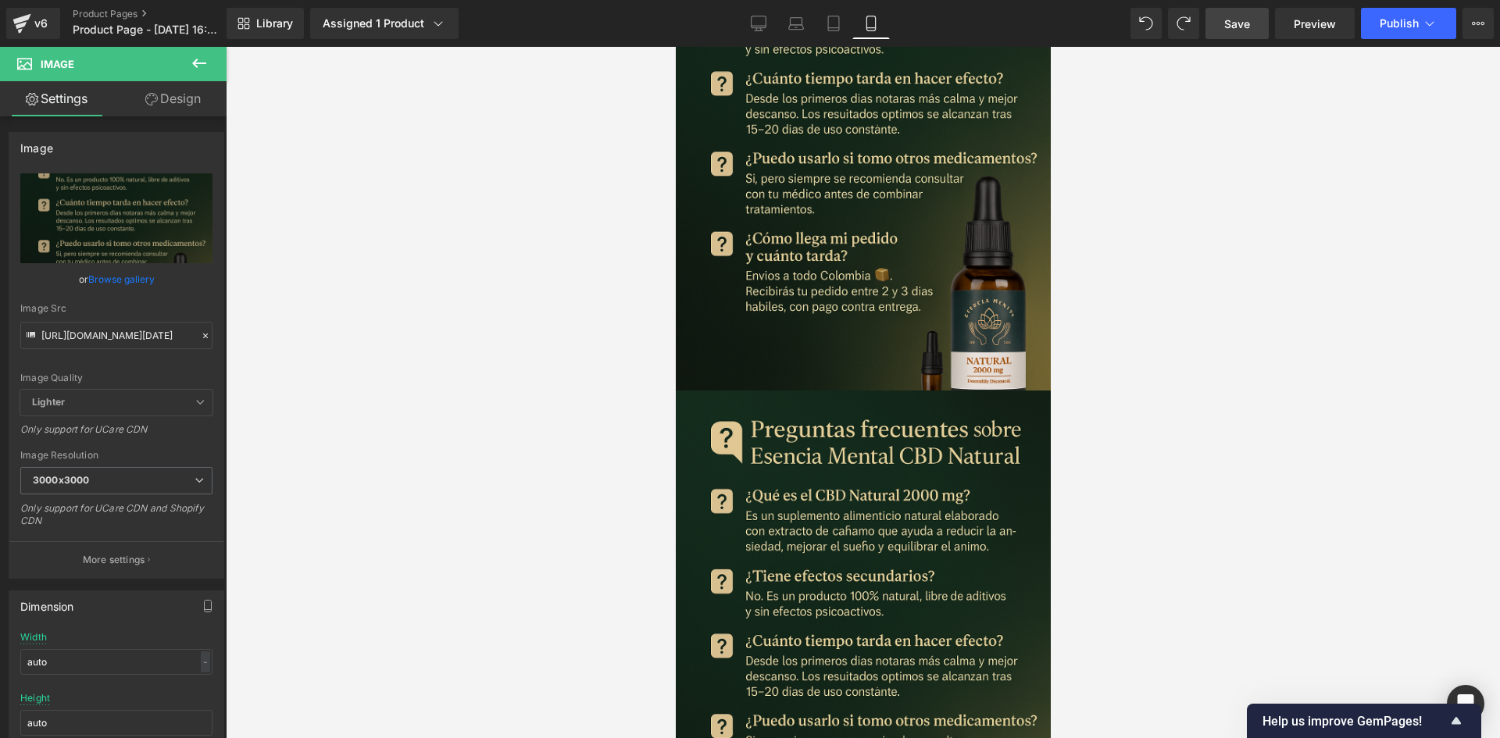
scroll to position [4418, 0]
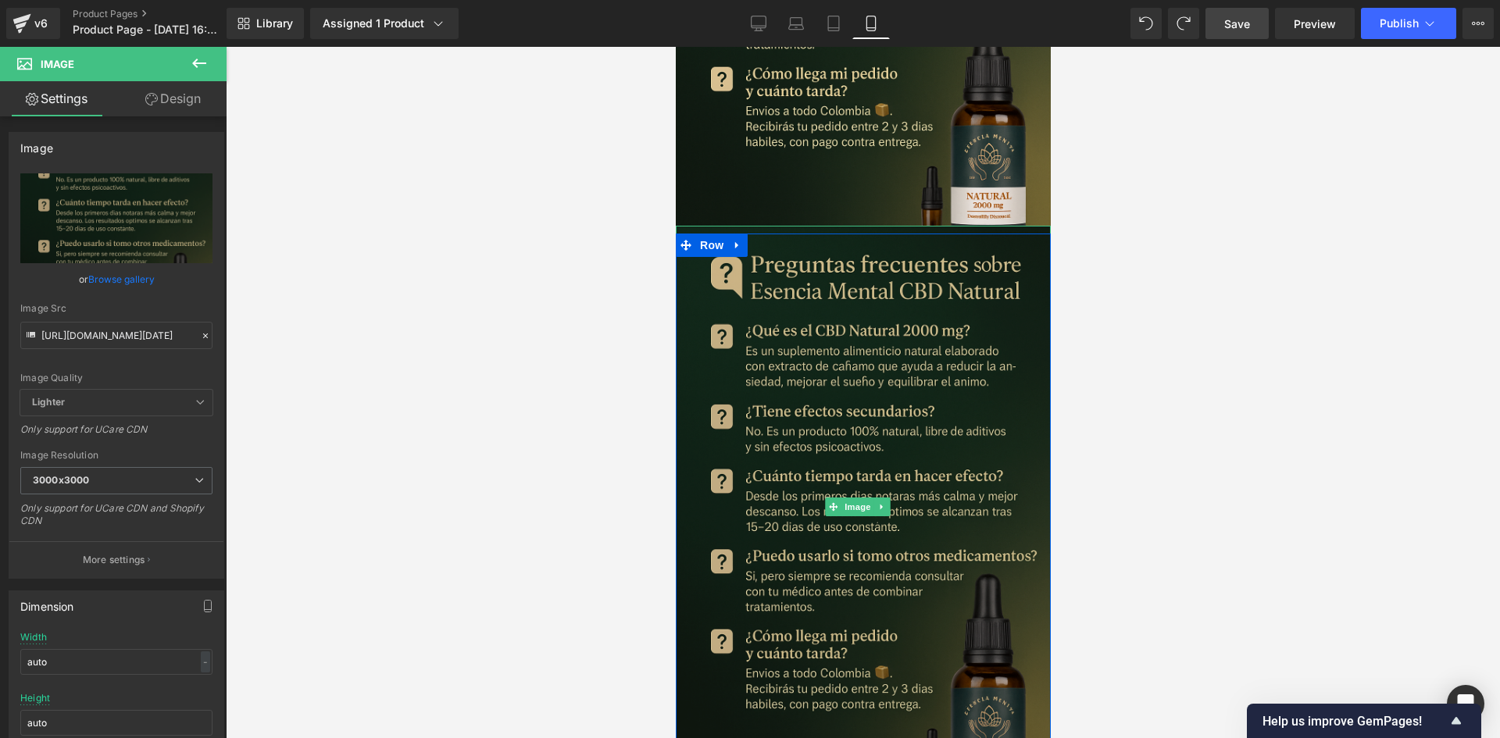
click at [833, 292] on img at bounding box center [862, 507] width 375 height 562
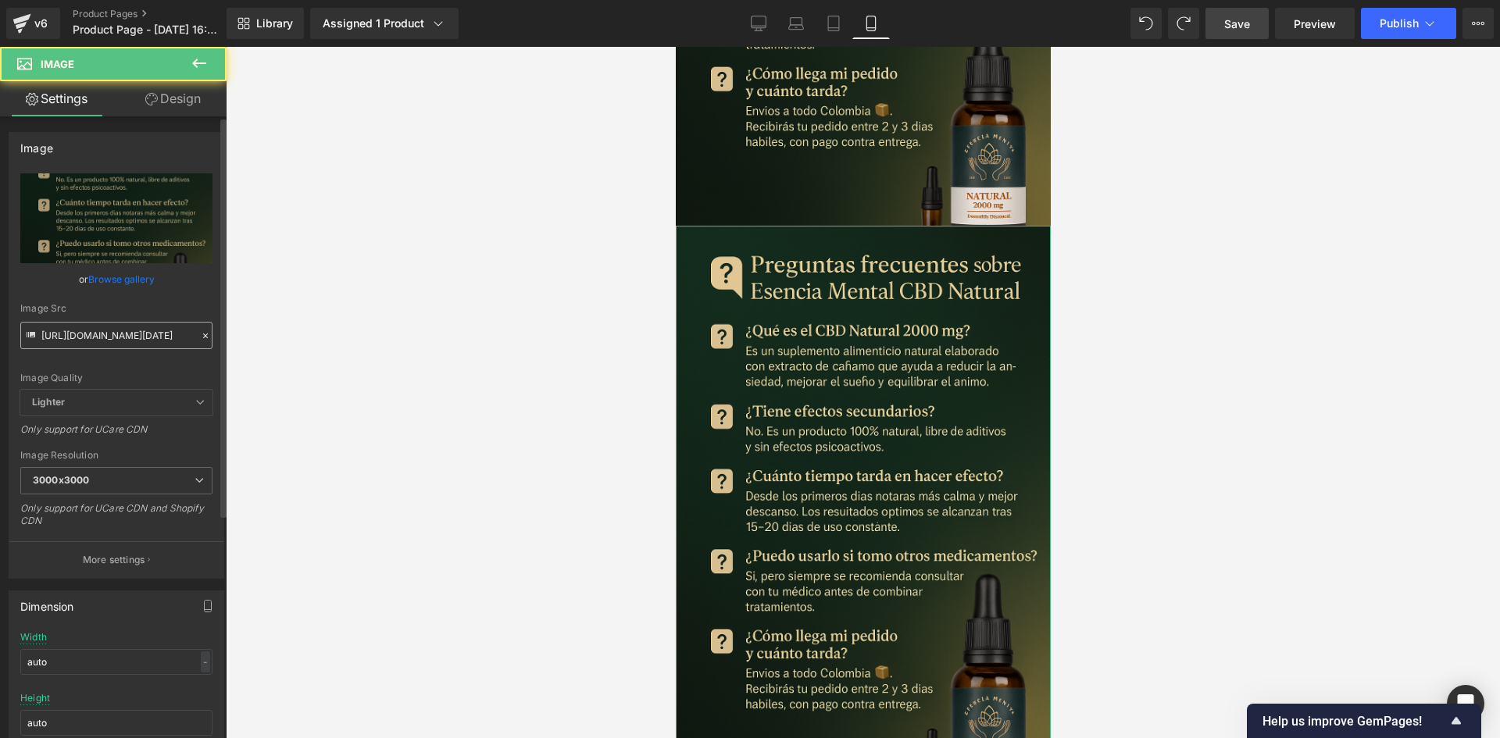
click at [141, 344] on input "[URL][DOMAIN_NAME][DATE]" at bounding box center [116, 335] width 192 height 27
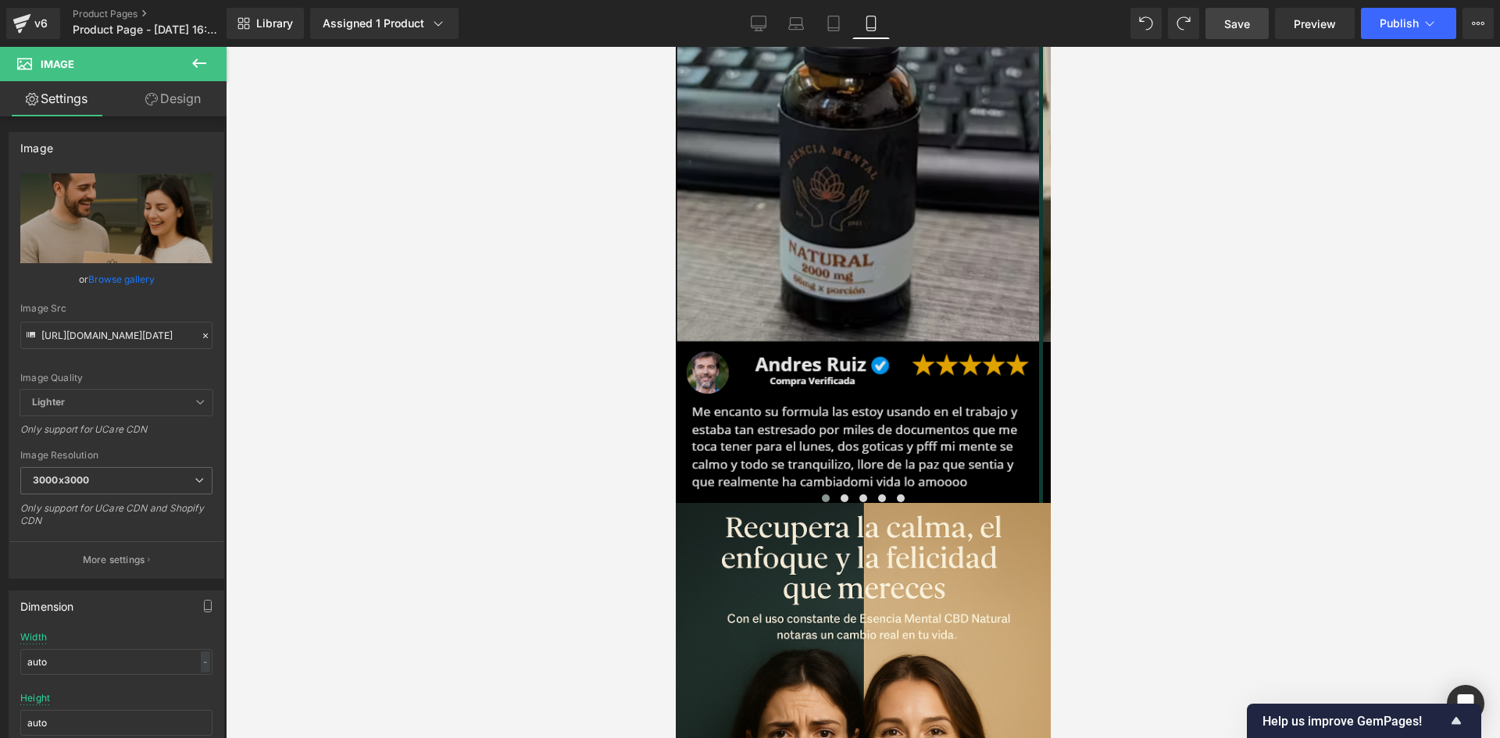
scroll to position [1919, 0]
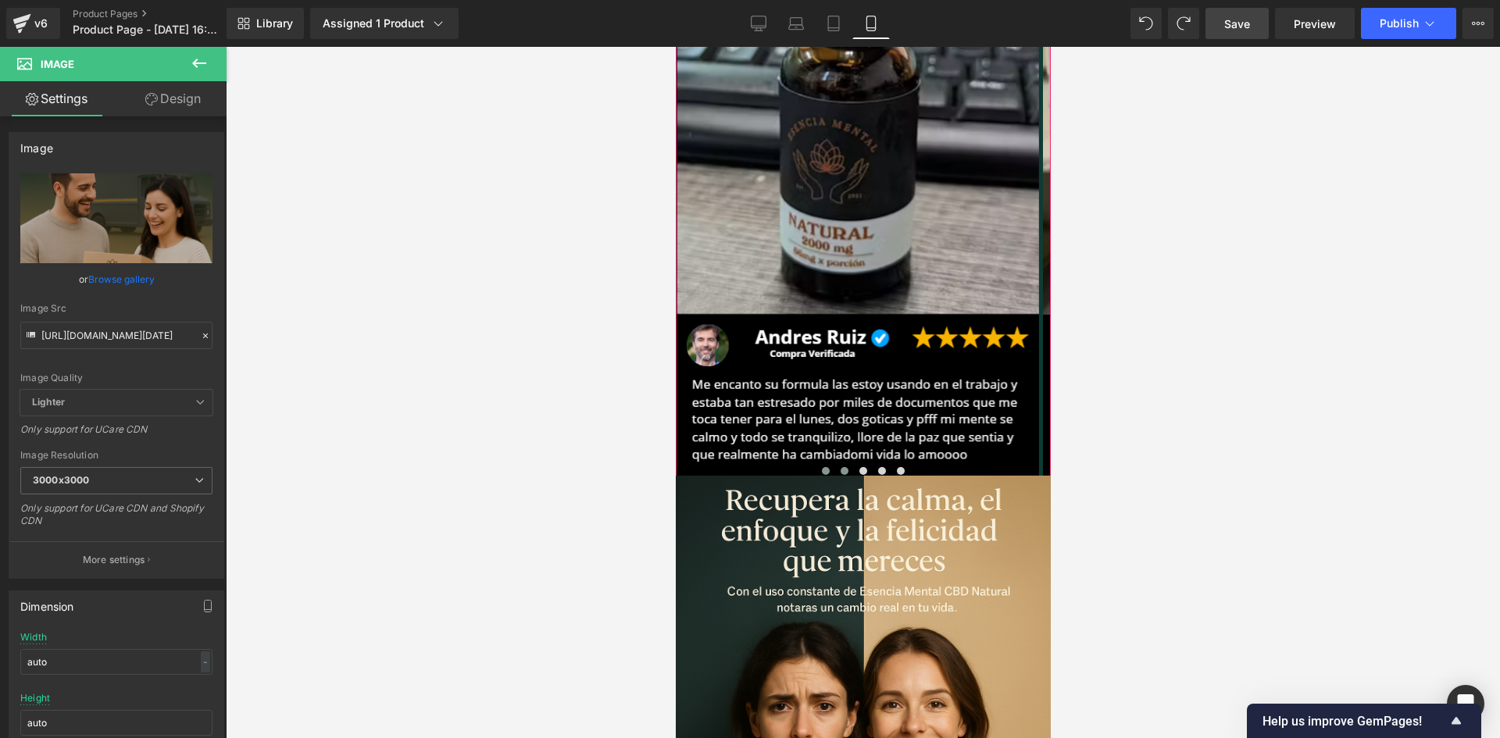
click at [840, 467] on span at bounding box center [844, 471] width 8 height 8
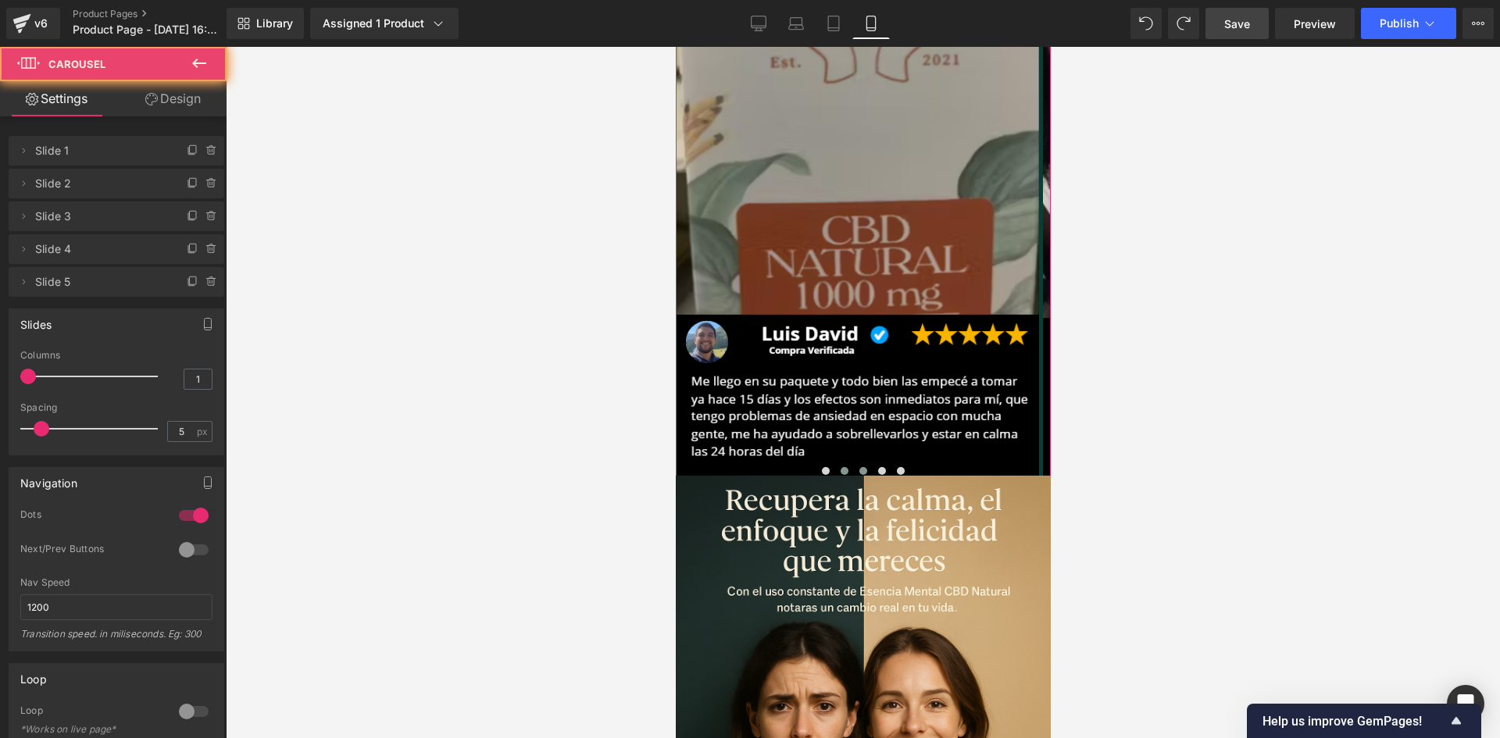
click at [858, 467] on span at bounding box center [862, 471] width 8 height 8
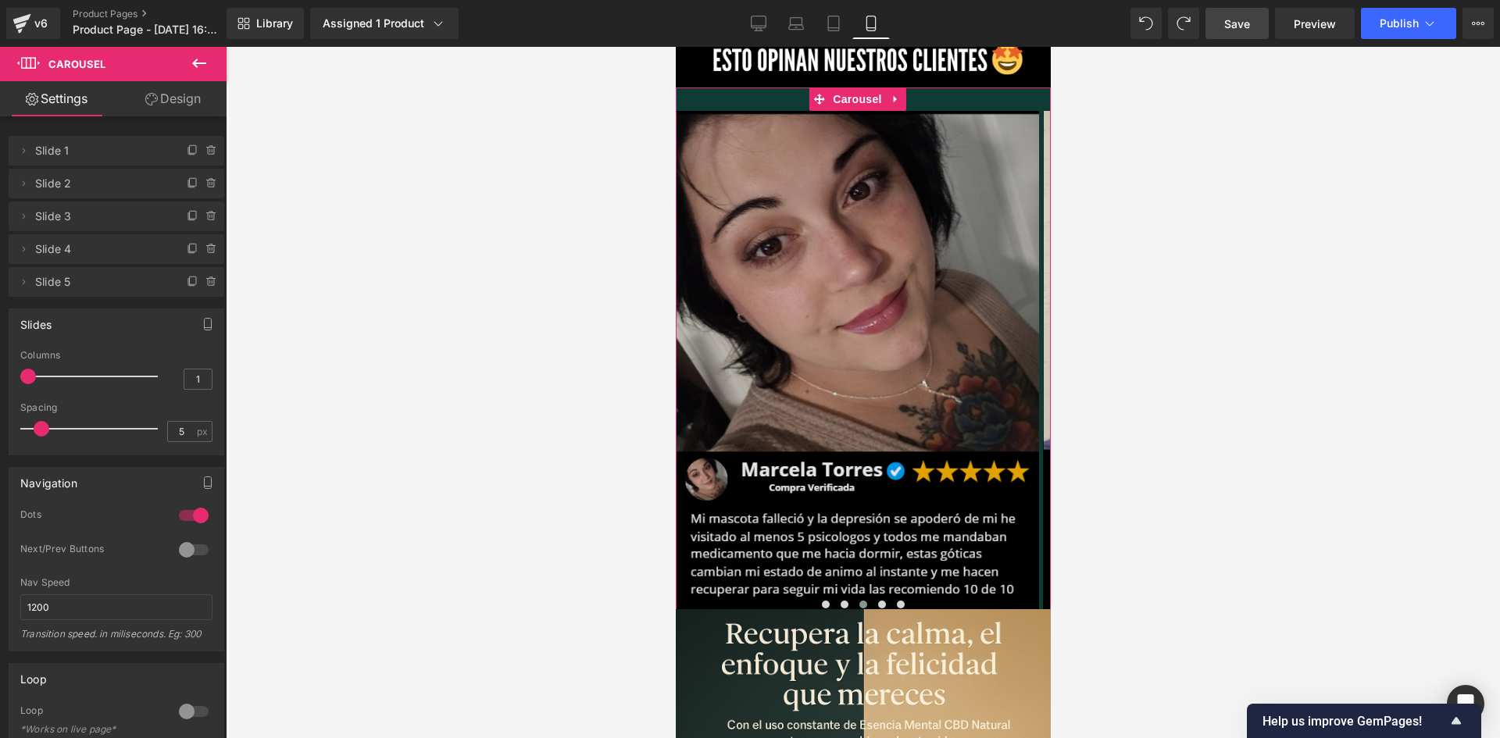
scroll to position [1763, 0]
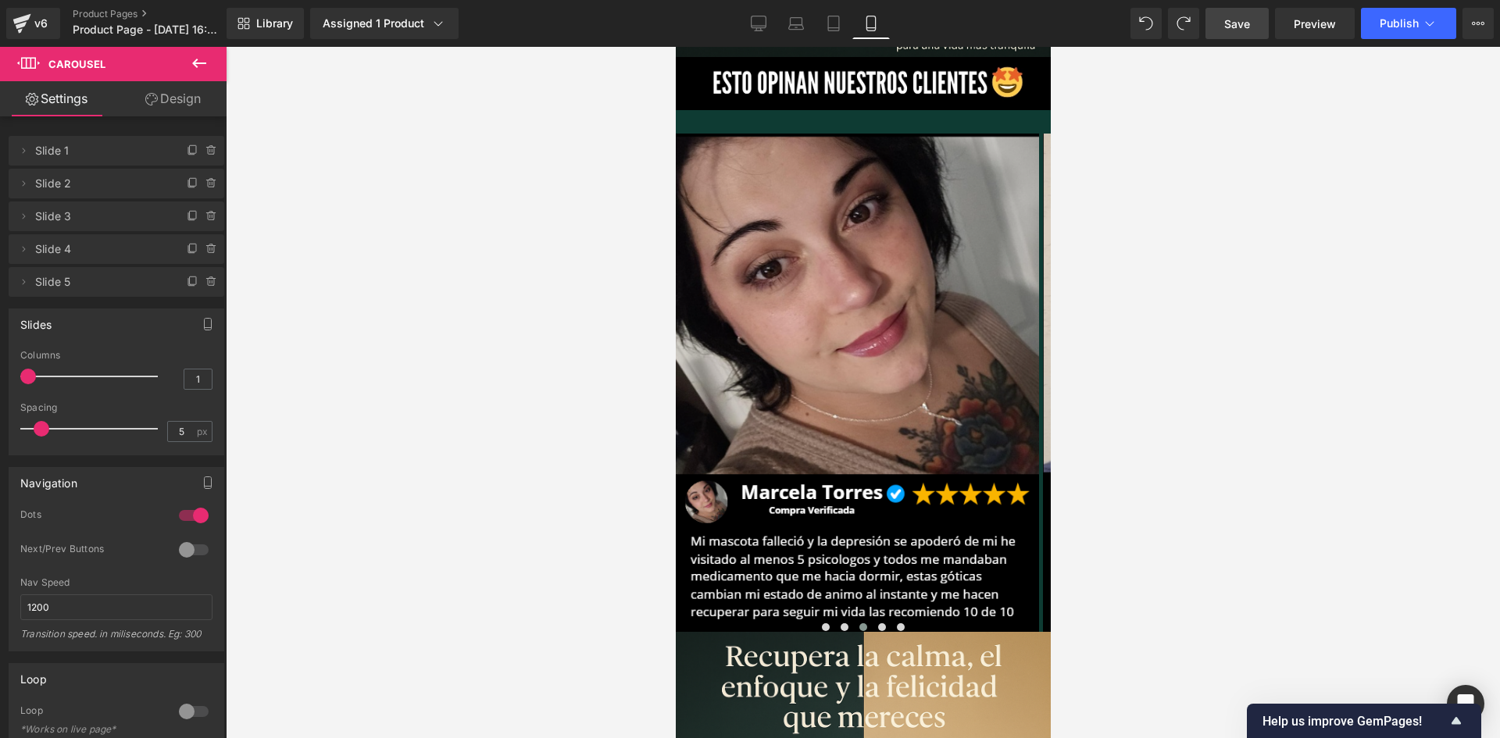
click at [1249, 26] on span "Save" at bounding box center [1237, 24] width 26 height 16
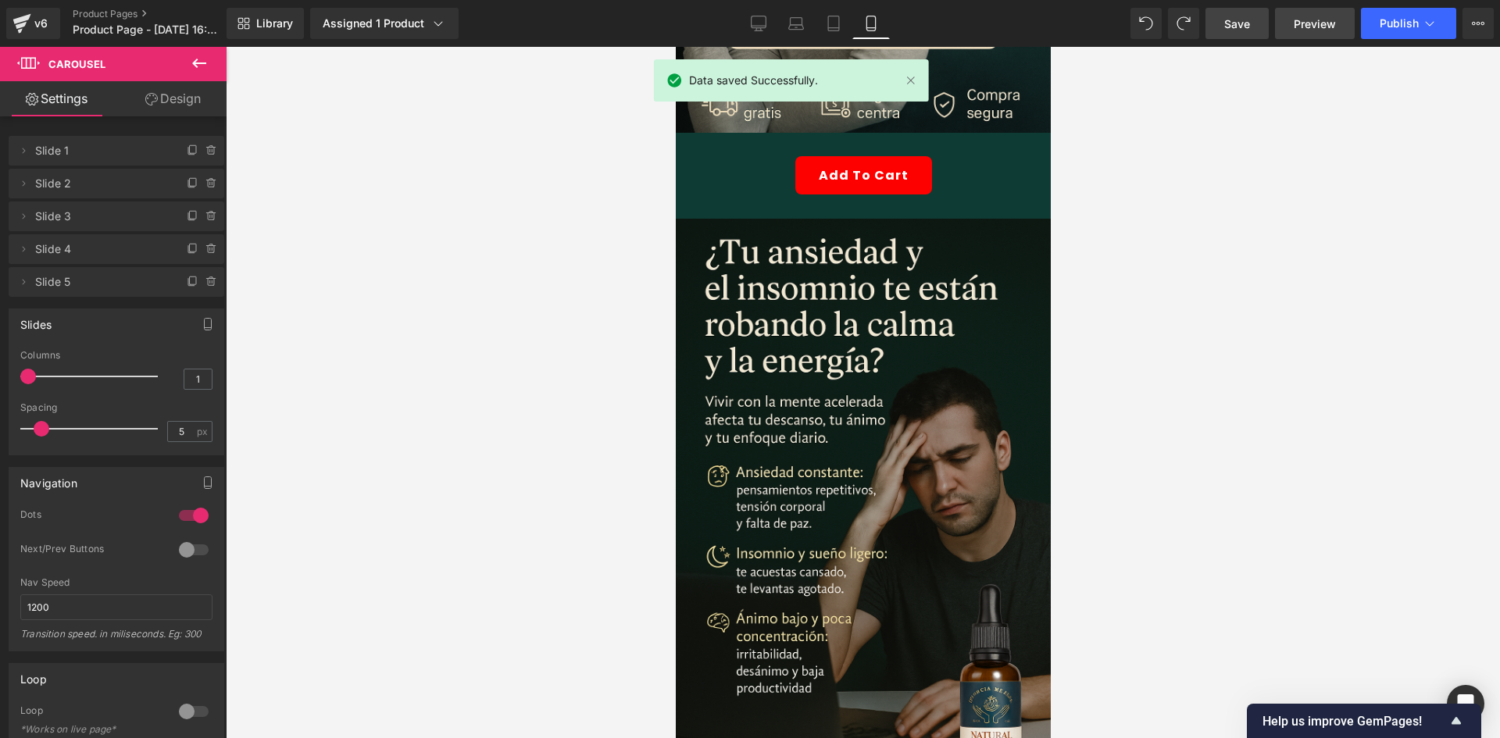
scroll to position [435, 0]
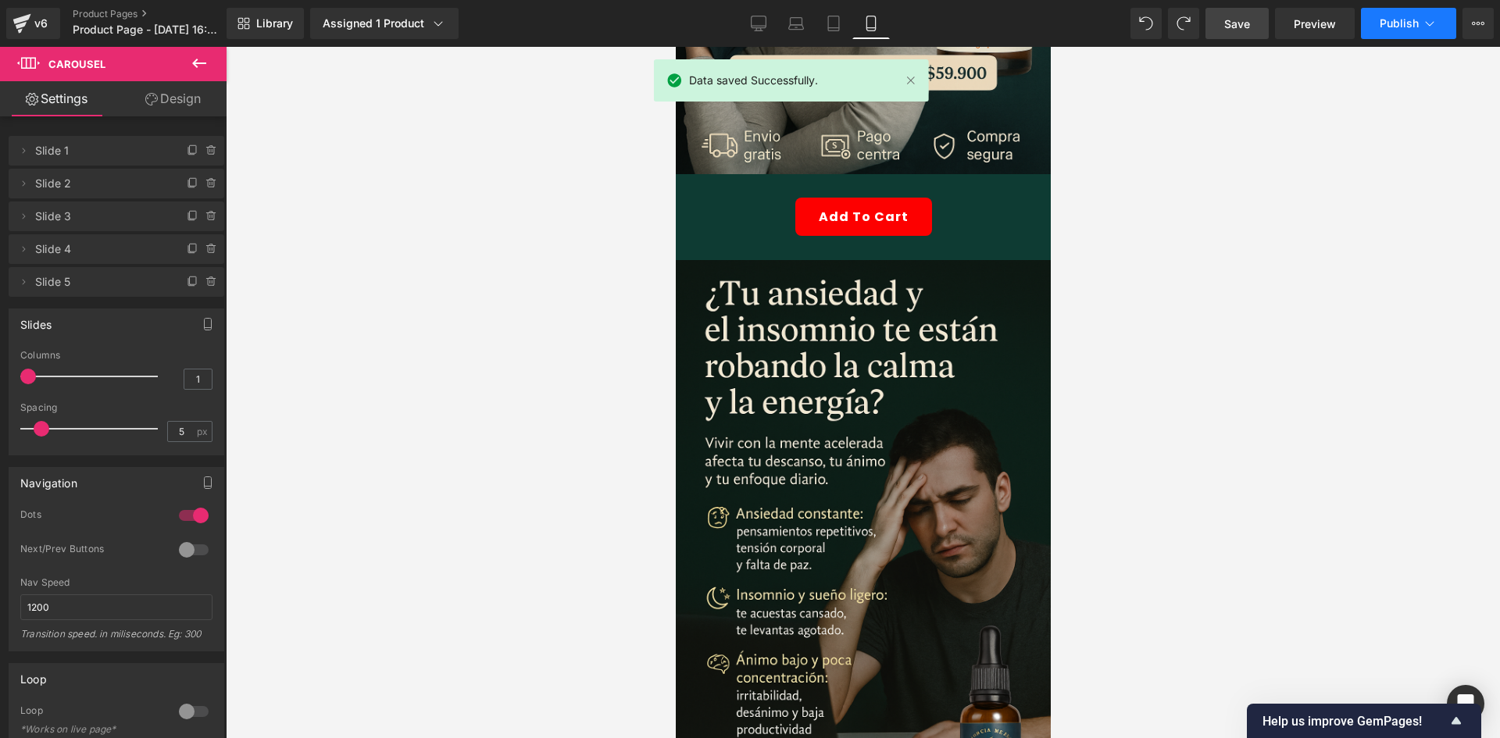
click at [1382, 20] on span "Publish" at bounding box center [1398, 23] width 39 height 12
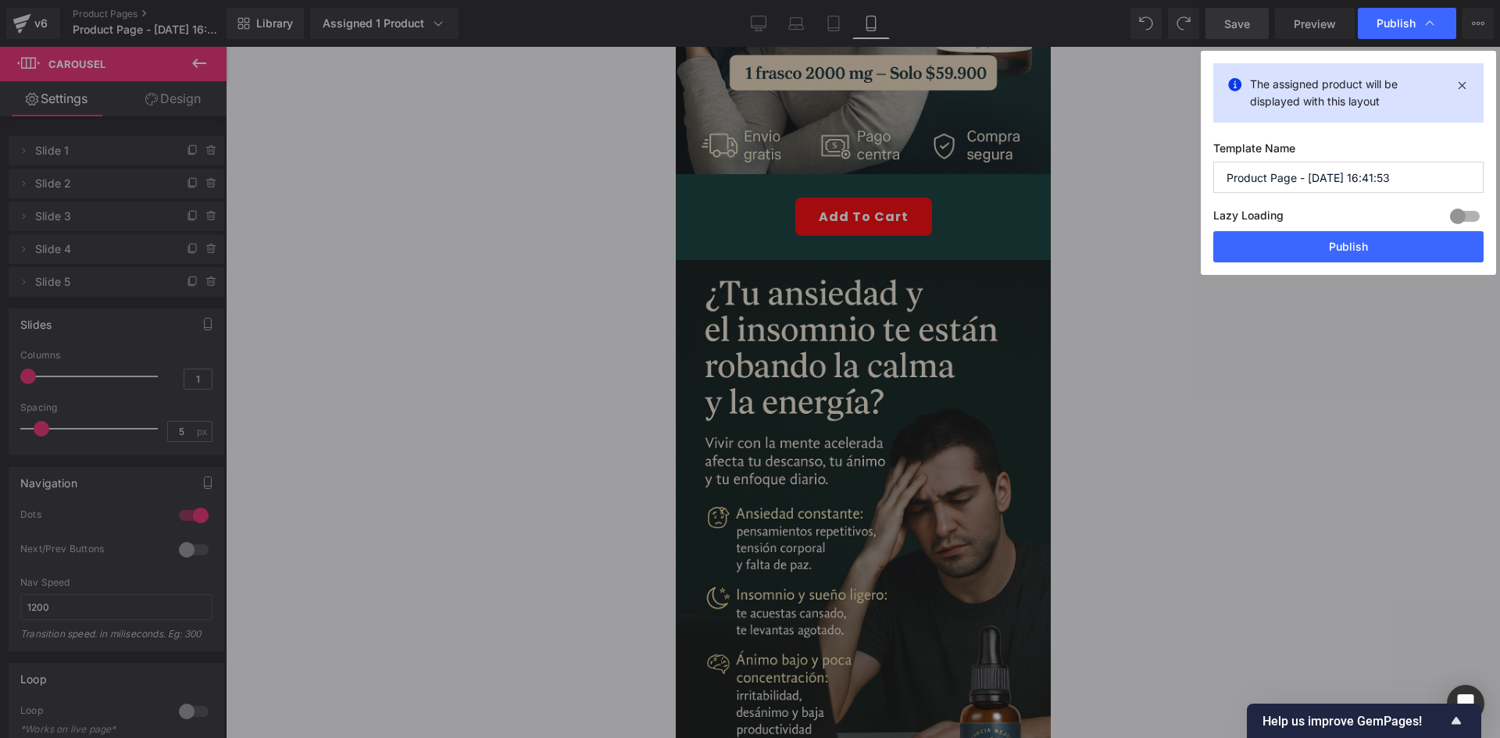
click at [1307, 178] on input "Product Page - [DATE] 16:41:53" at bounding box center [1348, 177] width 270 height 31
drag, startPoint x: 1350, startPoint y: 261, endPoint x: 1367, endPoint y: 253, distance: 18.2
click at [1353, 261] on button "Publish" at bounding box center [1348, 246] width 270 height 31
